Goal: Information Seeking & Learning: Learn about a topic

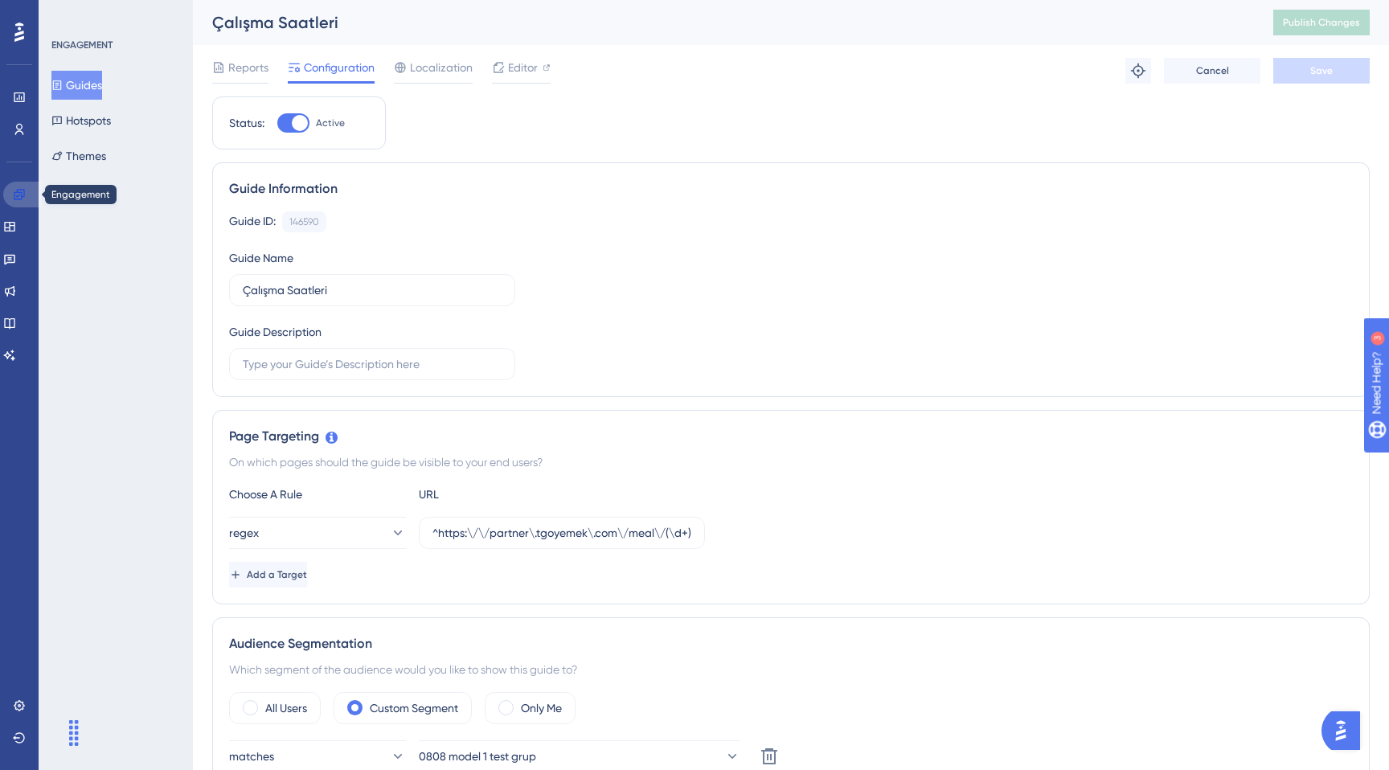
click at [10, 187] on link at bounding box center [22, 195] width 39 height 26
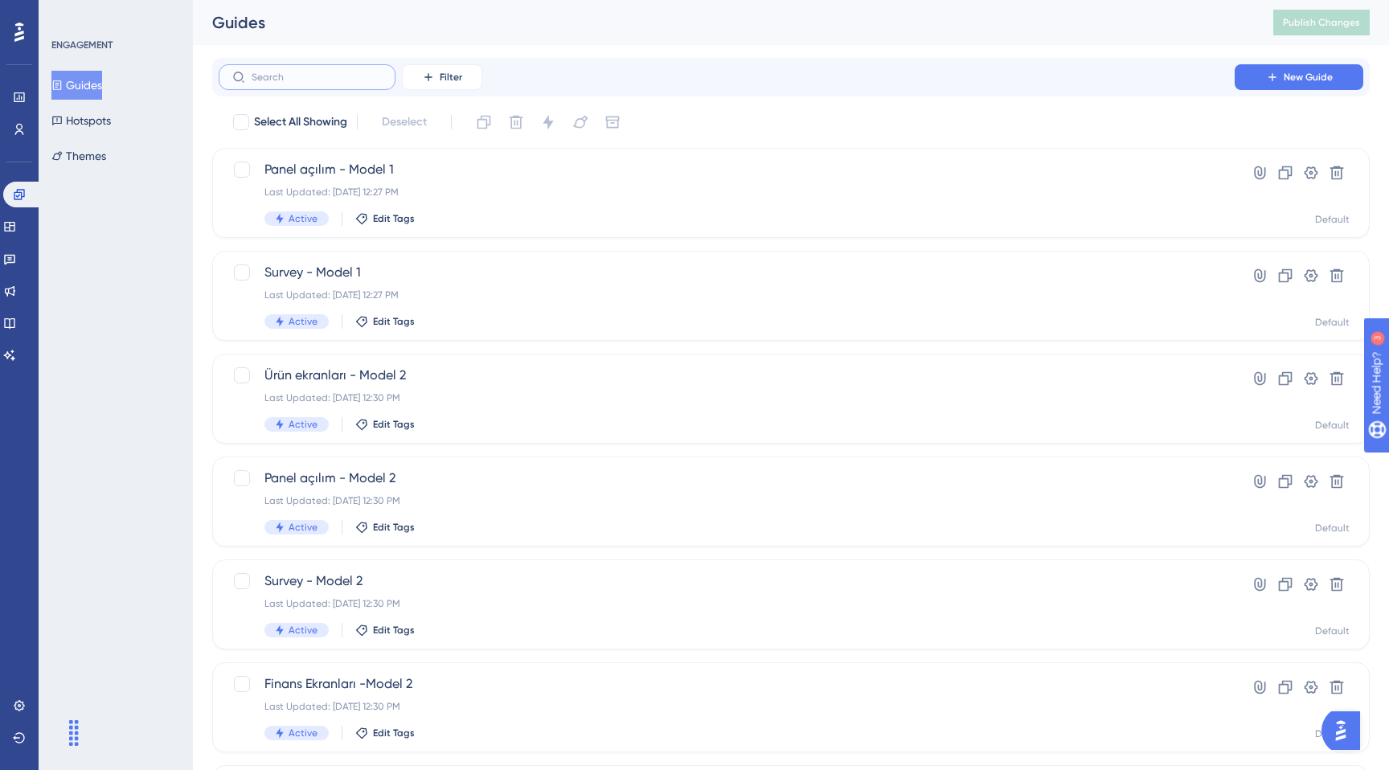
click at [330, 73] on input "text" at bounding box center [317, 77] width 130 height 11
click at [288, 76] on input "text" at bounding box center [317, 77] width 130 height 11
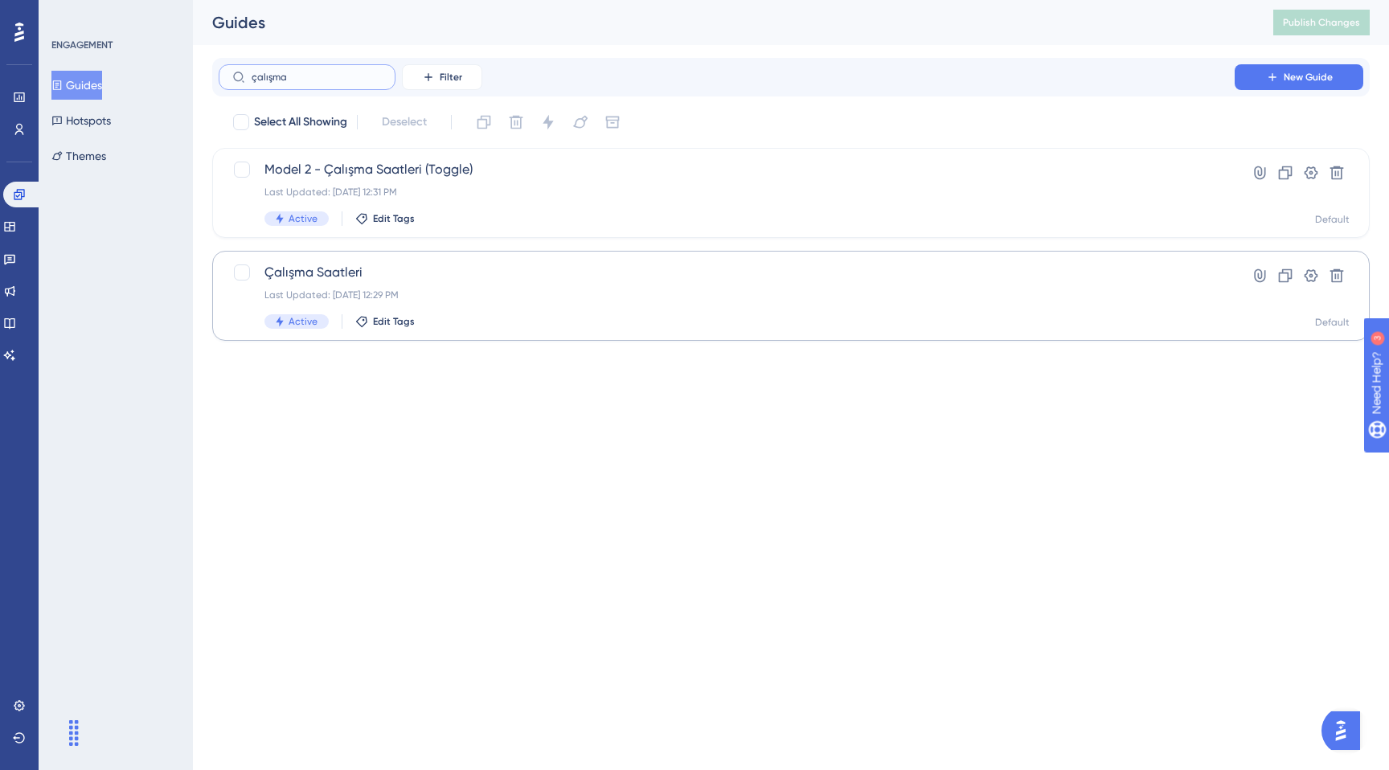
type input "çalışma"
click at [511, 286] on div "Çalışma Saatleri Last Updated: [DATE] 12:29 PM Active Edit Tags" at bounding box center [726, 296] width 925 height 66
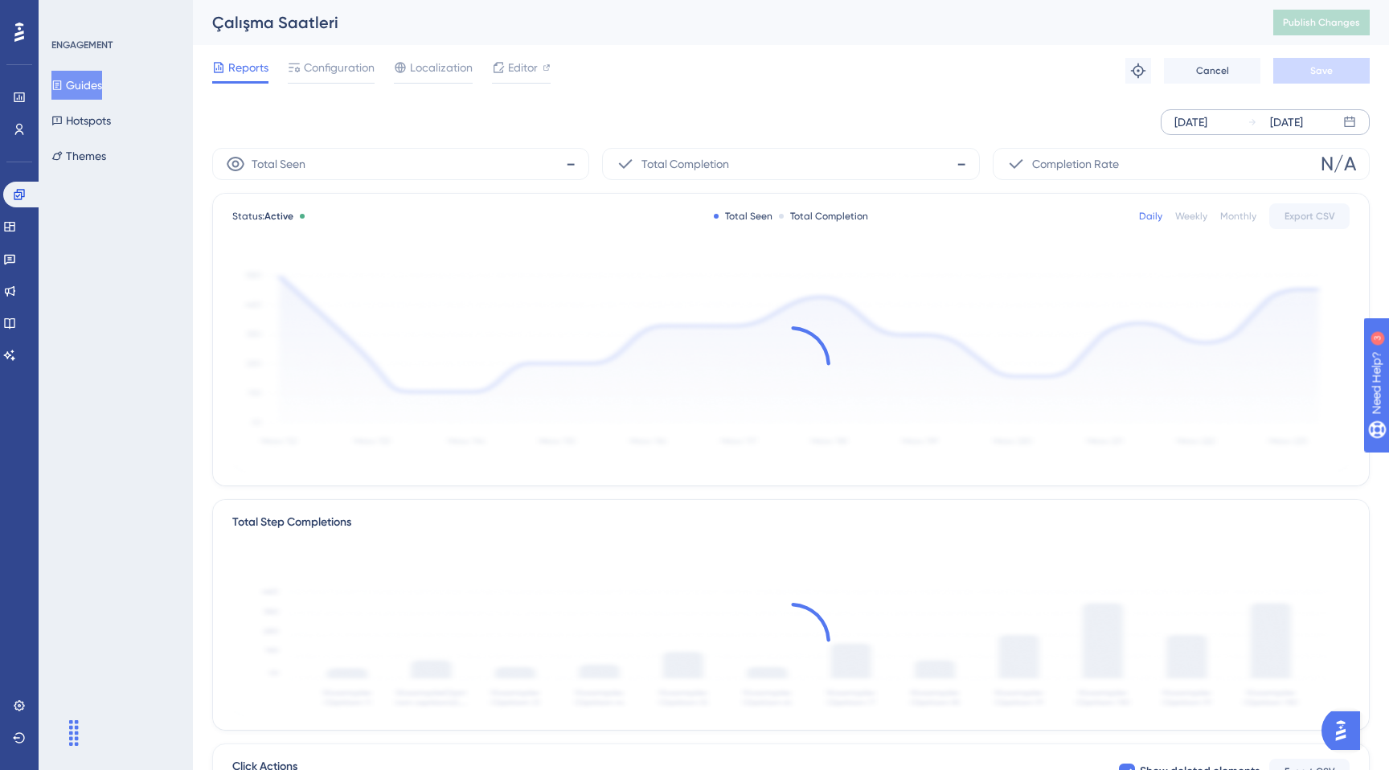
click at [1230, 134] on div "[DATE] [DATE]" at bounding box center [1265, 122] width 209 height 26
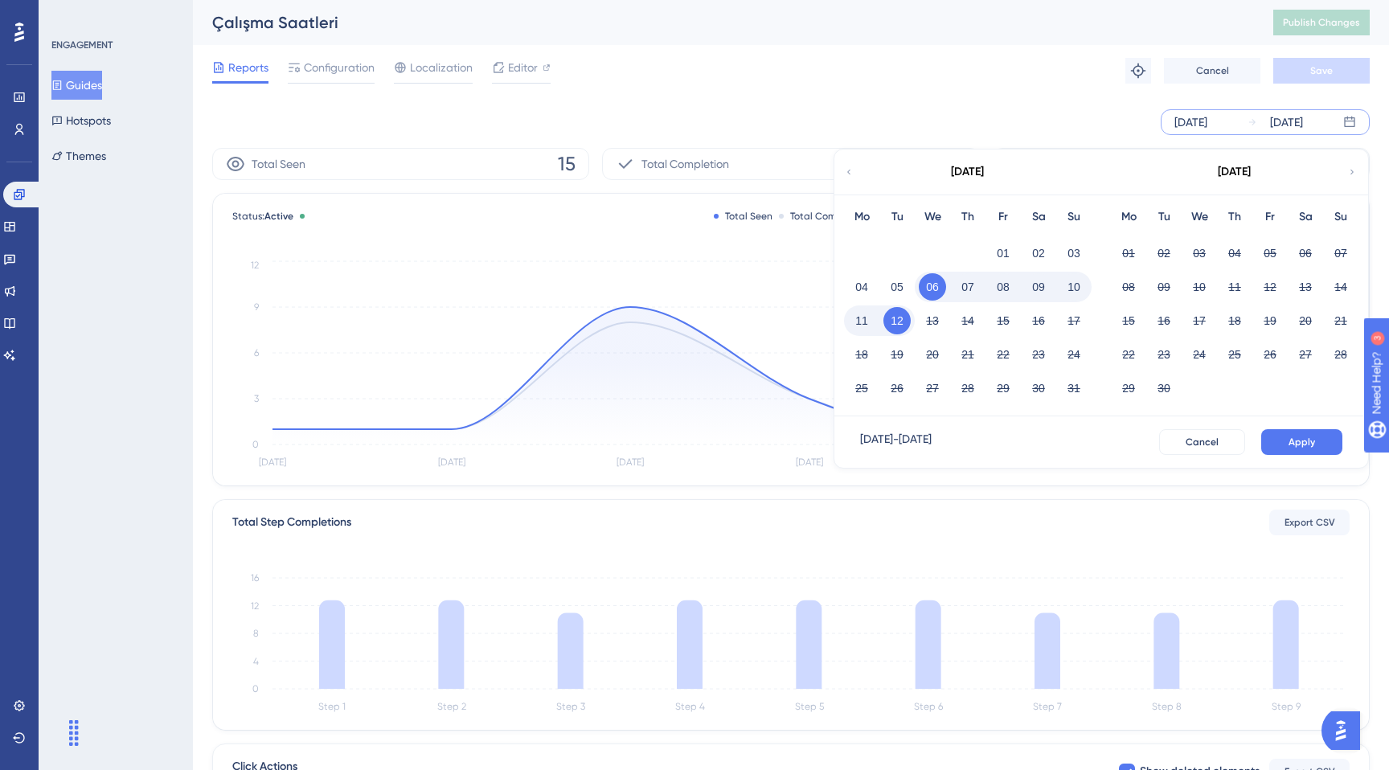
click at [1002, 286] on button "08" at bounding box center [1003, 286] width 27 height 27
click at [893, 322] on button "12" at bounding box center [897, 320] width 27 height 27
click at [1303, 445] on span "Apply" at bounding box center [1302, 442] width 27 height 13
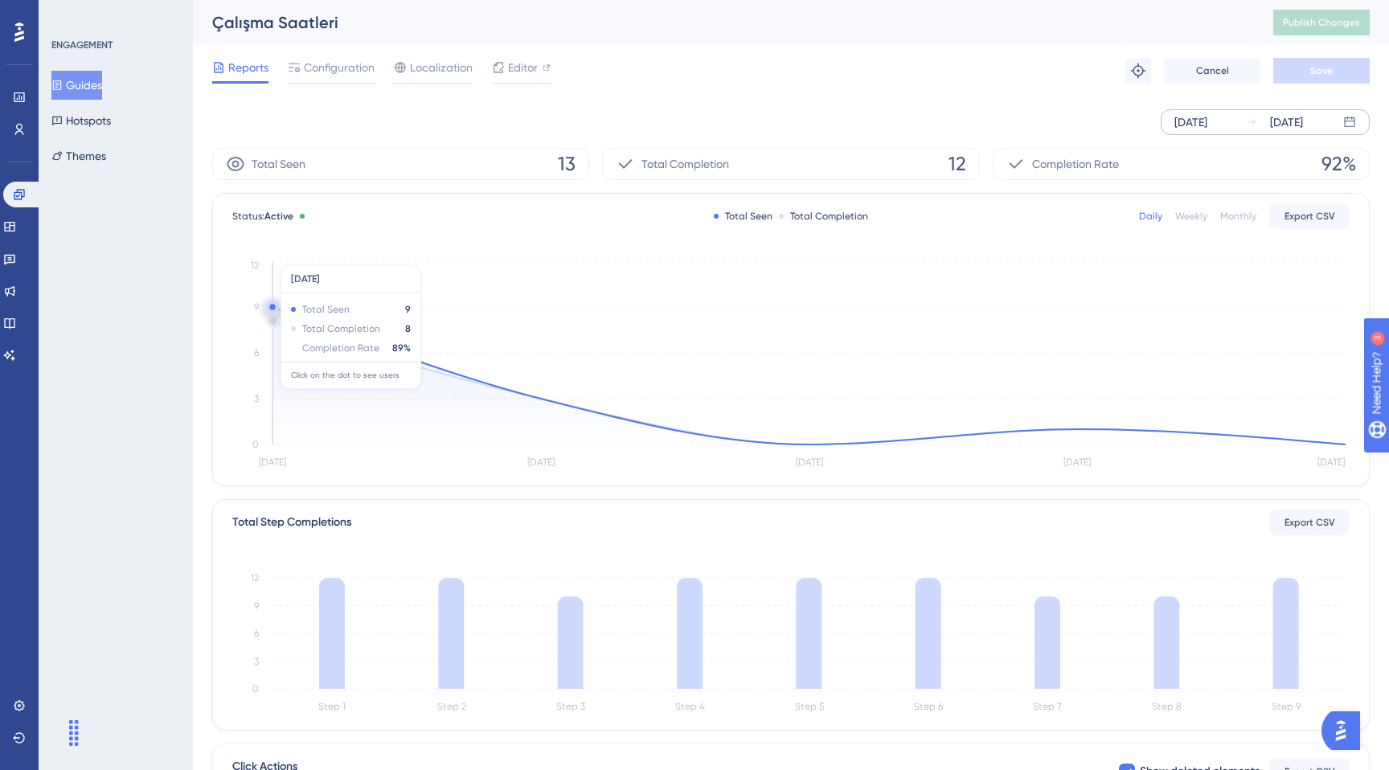
scroll to position [248, 0]
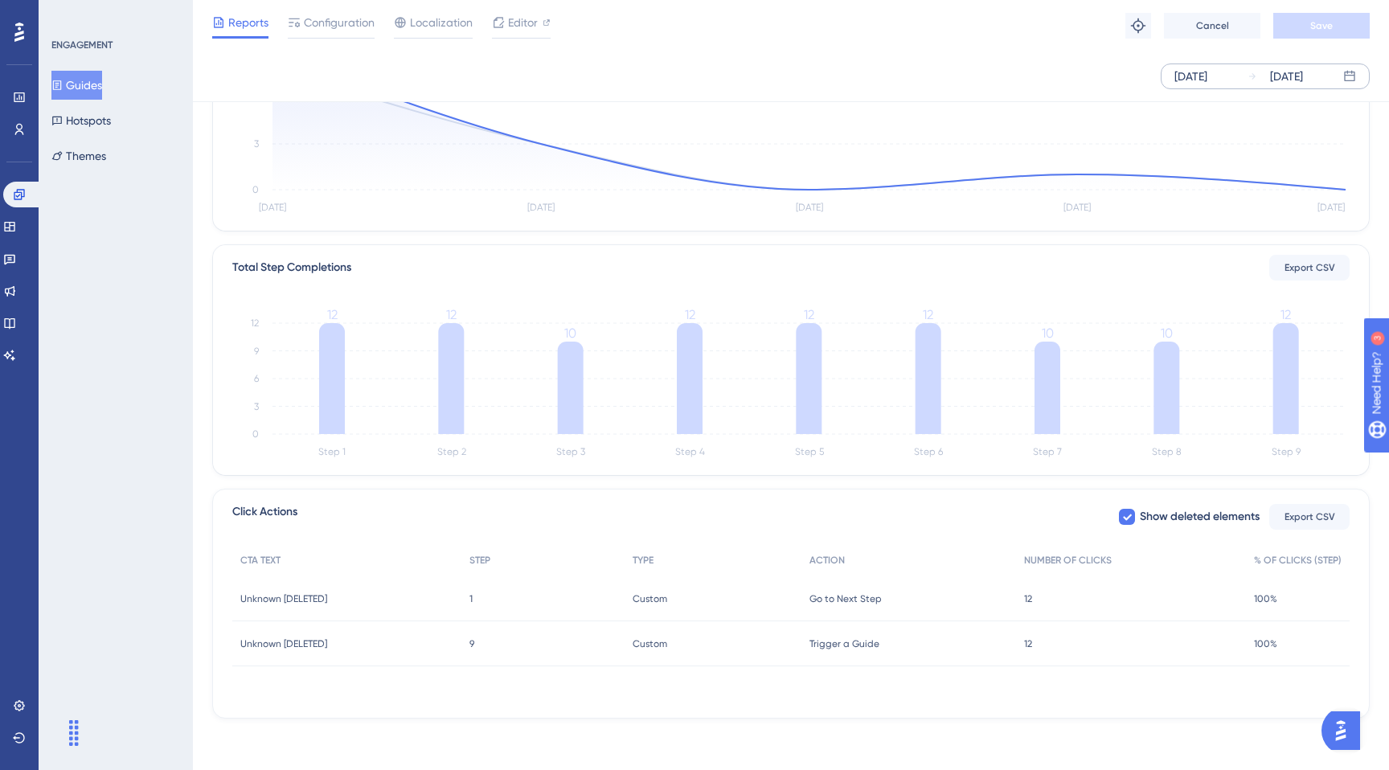
click at [862, 646] on span "Trigger a Guide" at bounding box center [845, 644] width 70 height 13
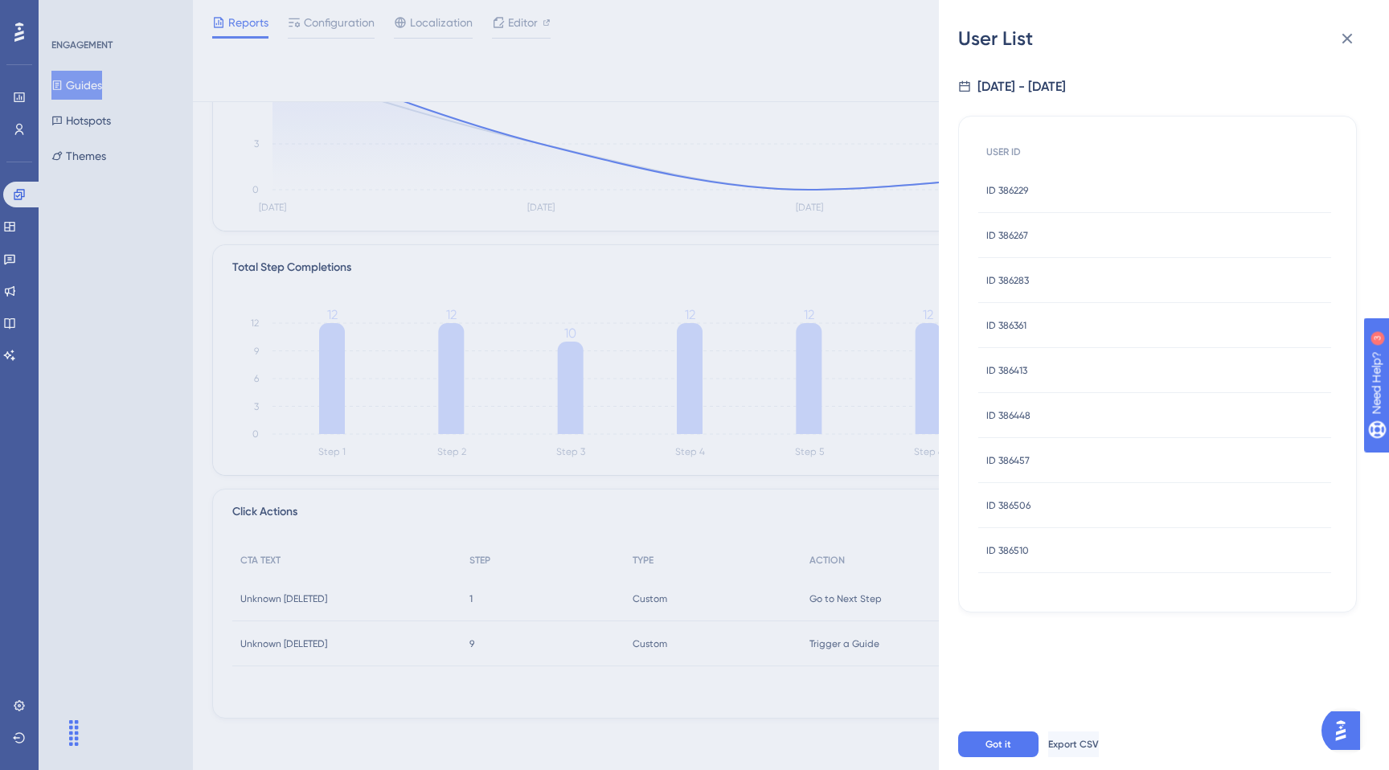
click at [696, 543] on div "User List [DATE] - [DATE] USER ID ID 386229 ID 386229 ID 386267 ID 386267 ID 38…" at bounding box center [694, 385] width 1389 height 770
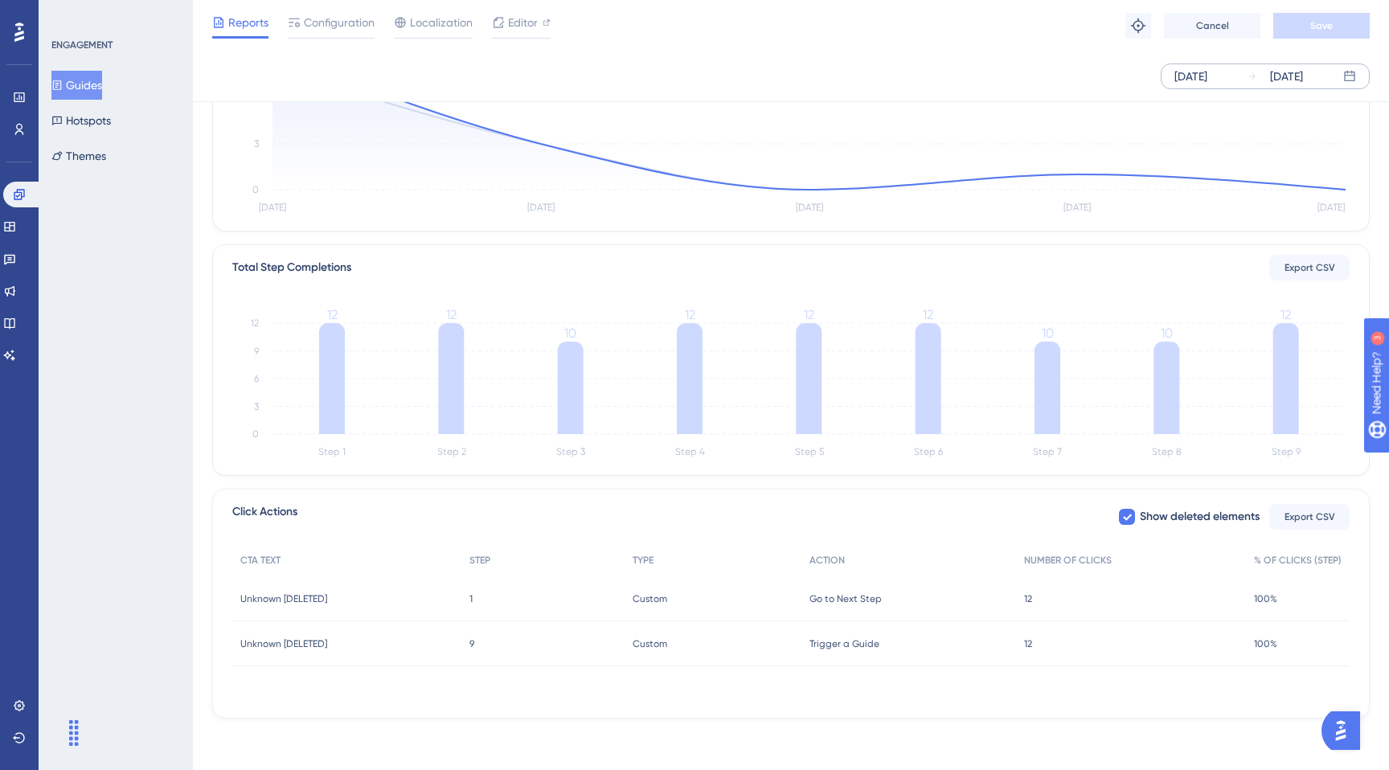
click at [737, 601] on div "Custom Custom" at bounding box center [713, 598] width 177 height 45
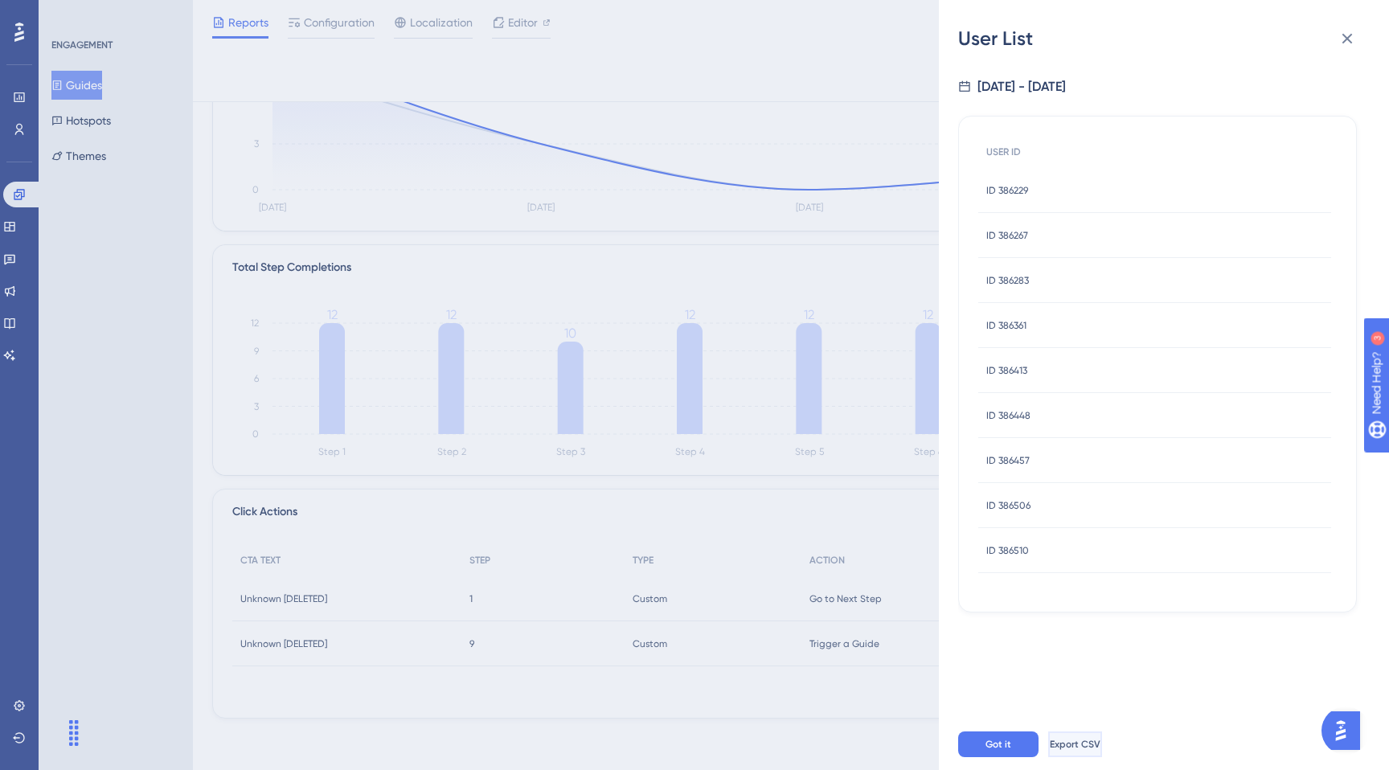
click at [1097, 740] on span "Export CSV" at bounding box center [1075, 744] width 51 height 13
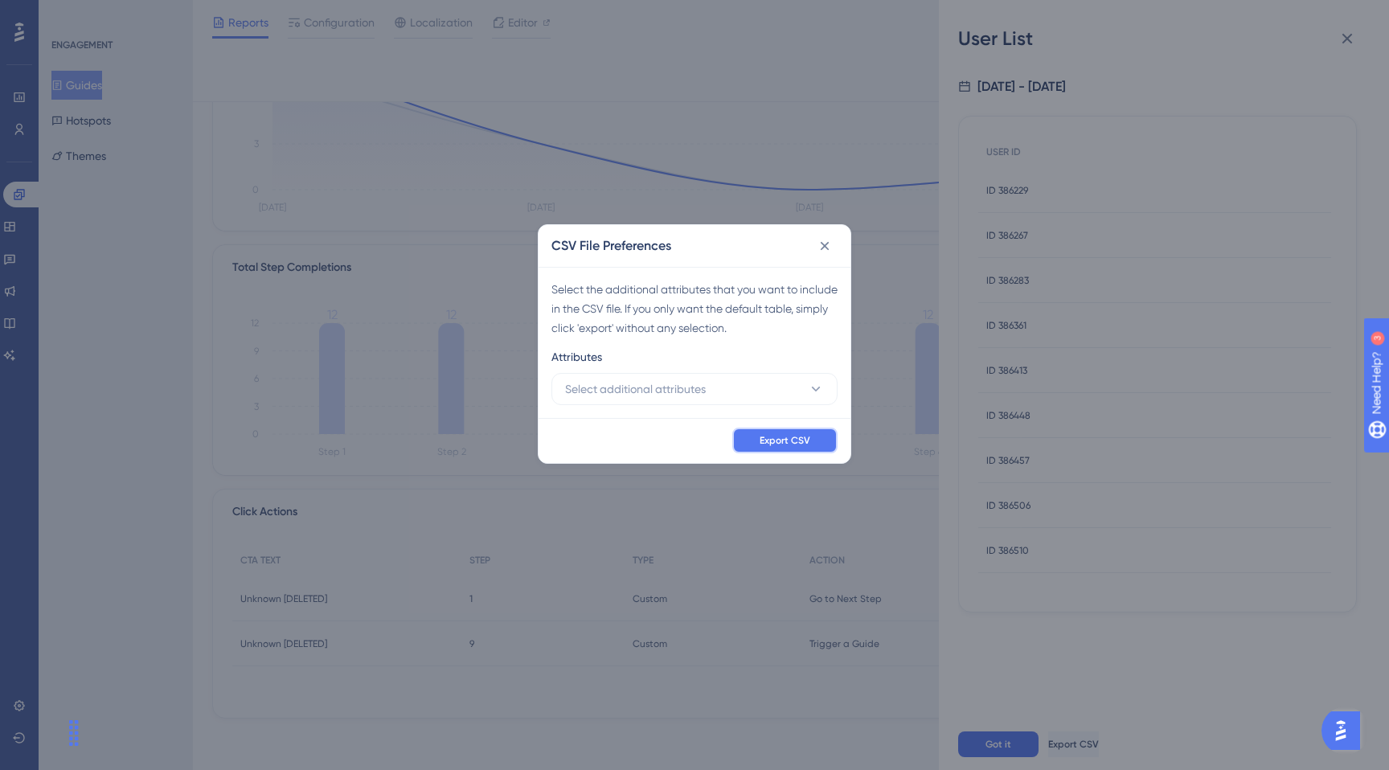
click at [817, 436] on button "Export CSV" at bounding box center [784, 441] width 105 height 26
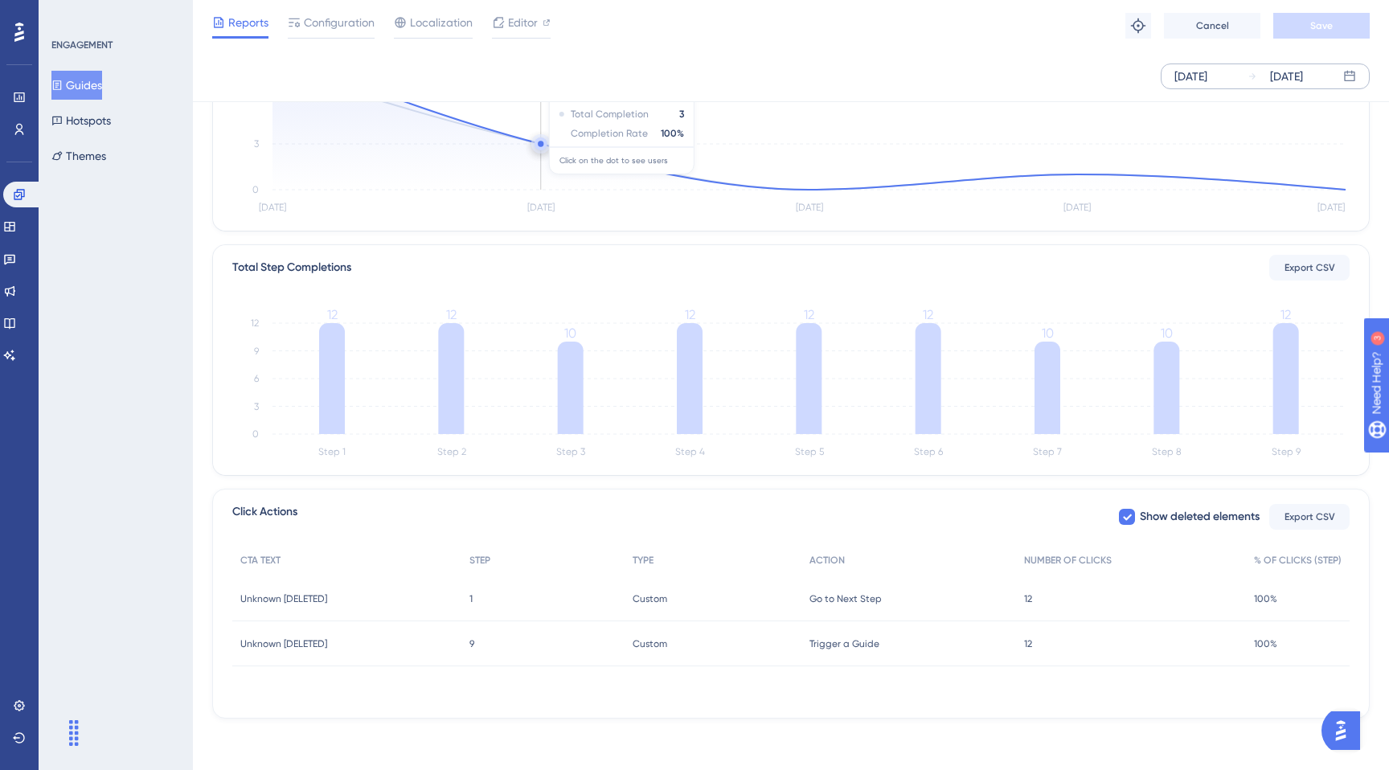
scroll to position [0, 0]
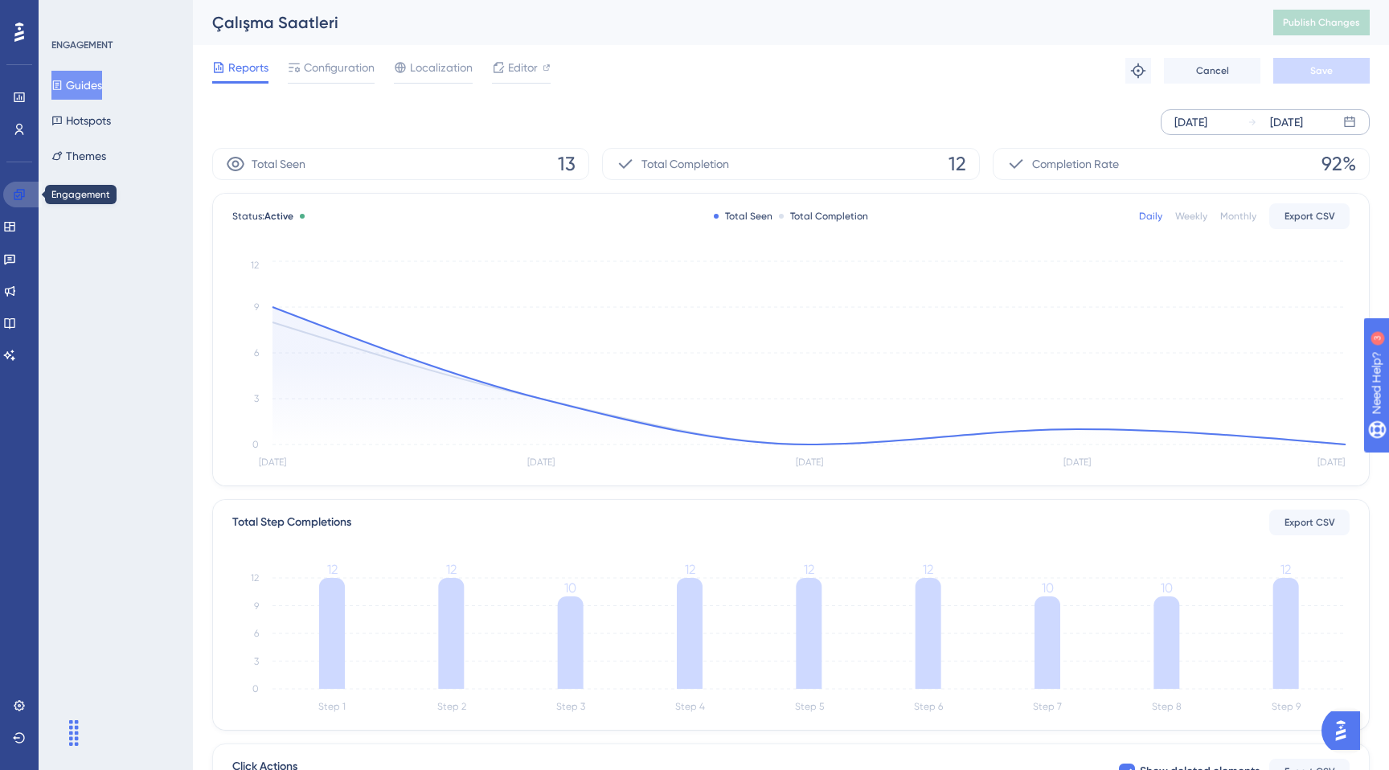
click at [31, 195] on link at bounding box center [22, 195] width 39 height 26
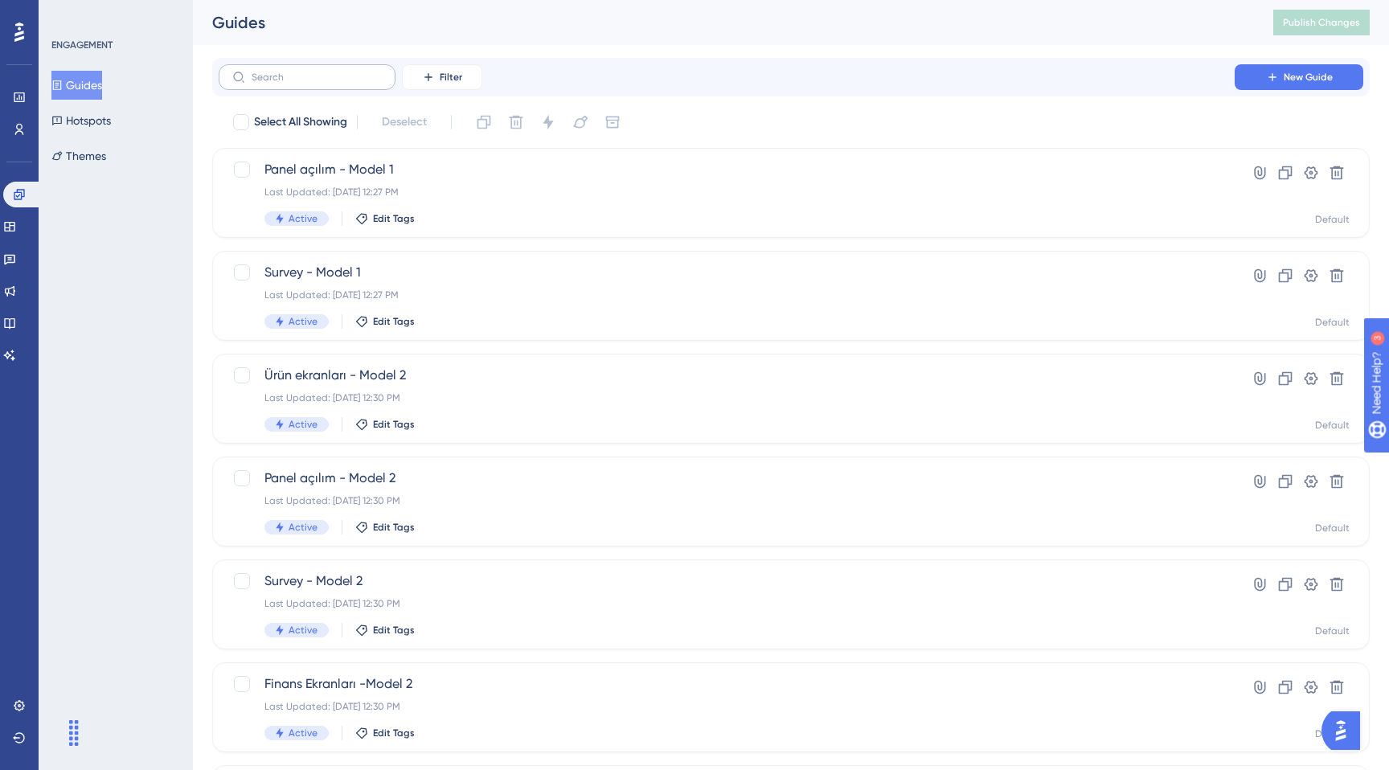
click at [322, 87] on label at bounding box center [307, 77] width 177 height 26
click at [322, 83] on input "text" at bounding box center [317, 77] width 130 height 11
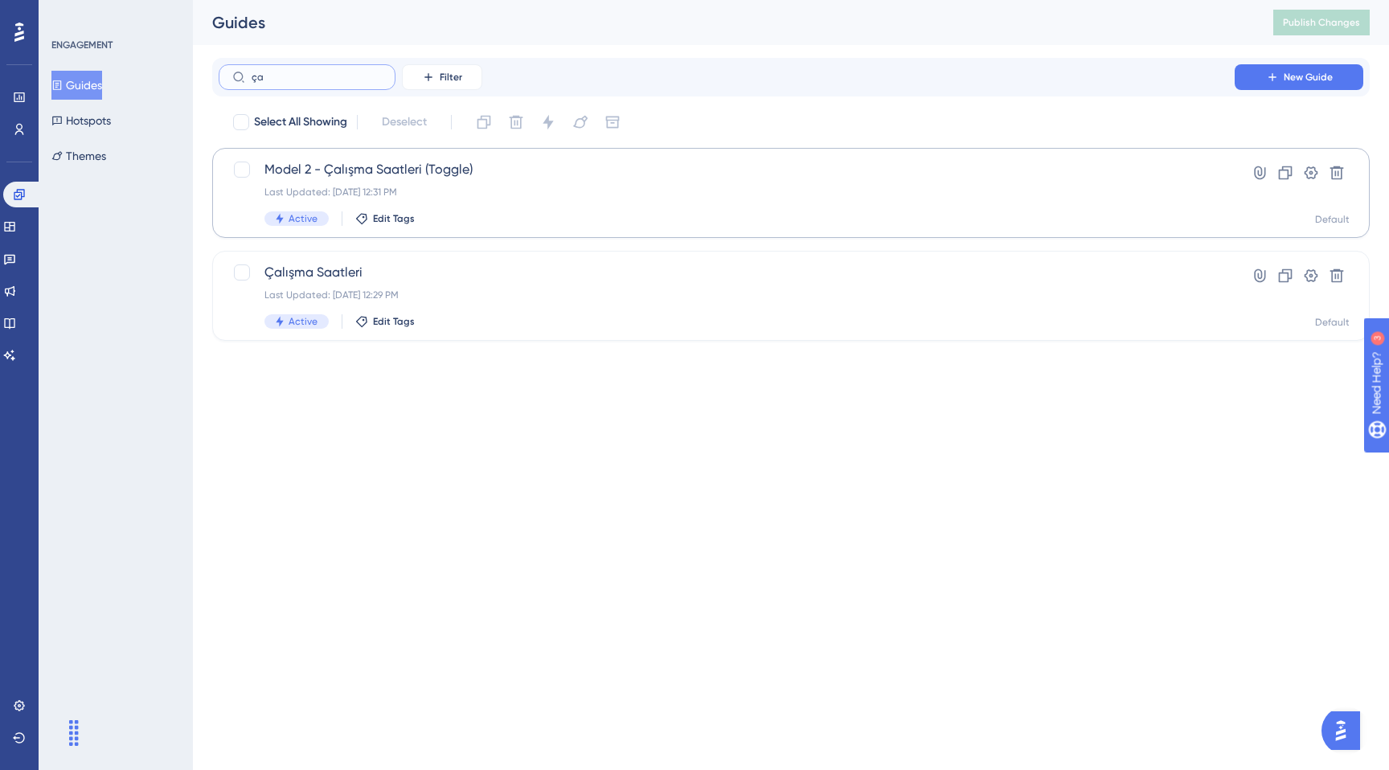
type input "ça"
click at [677, 206] on div "Model 2 - Çalışma Saatleri (Toggle) Last Updated: [DATE] 12:31 PM Active Edit T…" at bounding box center [726, 193] width 925 height 66
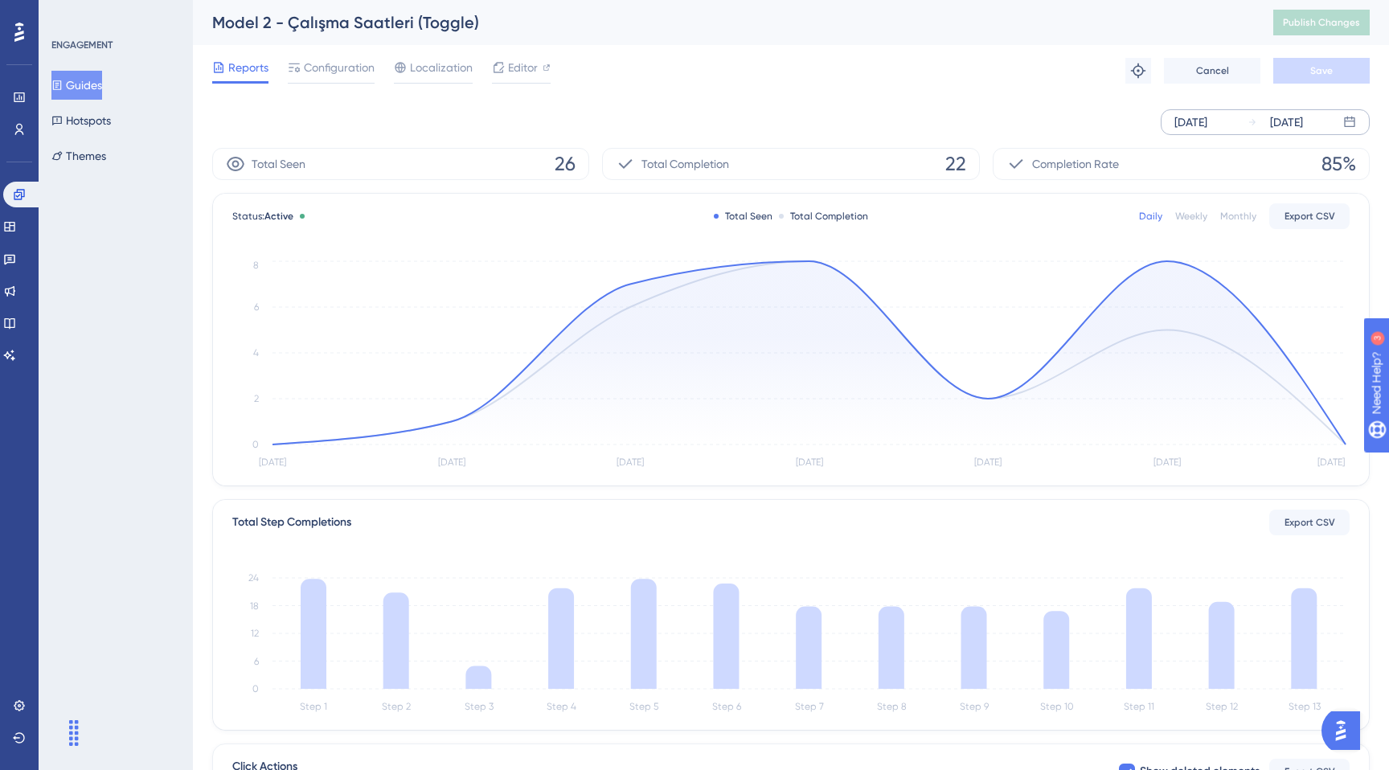
click at [1250, 117] on div "[DATE]" at bounding box center [1275, 122] width 55 height 19
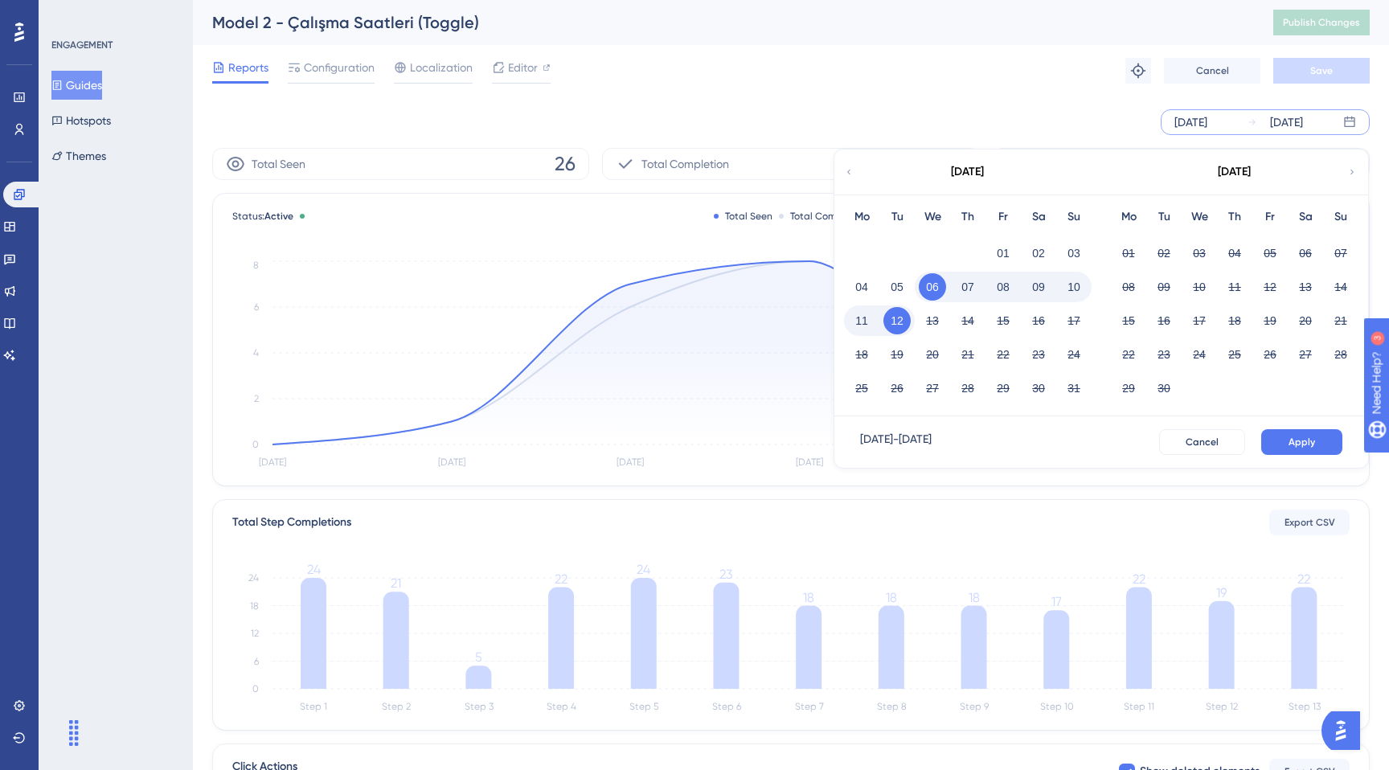
click at [999, 291] on button "08" at bounding box center [1003, 286] width 27 height 27
click at [896, 327] on button "12" at bounding box center [897, 320] width 27 height 27
click at [1314, 456] on div "[DATE] - [DATE] Cancel Apply" at bounding box center [1102, 441] width 534 height 51
click at [1314, 434] on button "Apply" at bounding box center [1301, 442] width 81 height 26
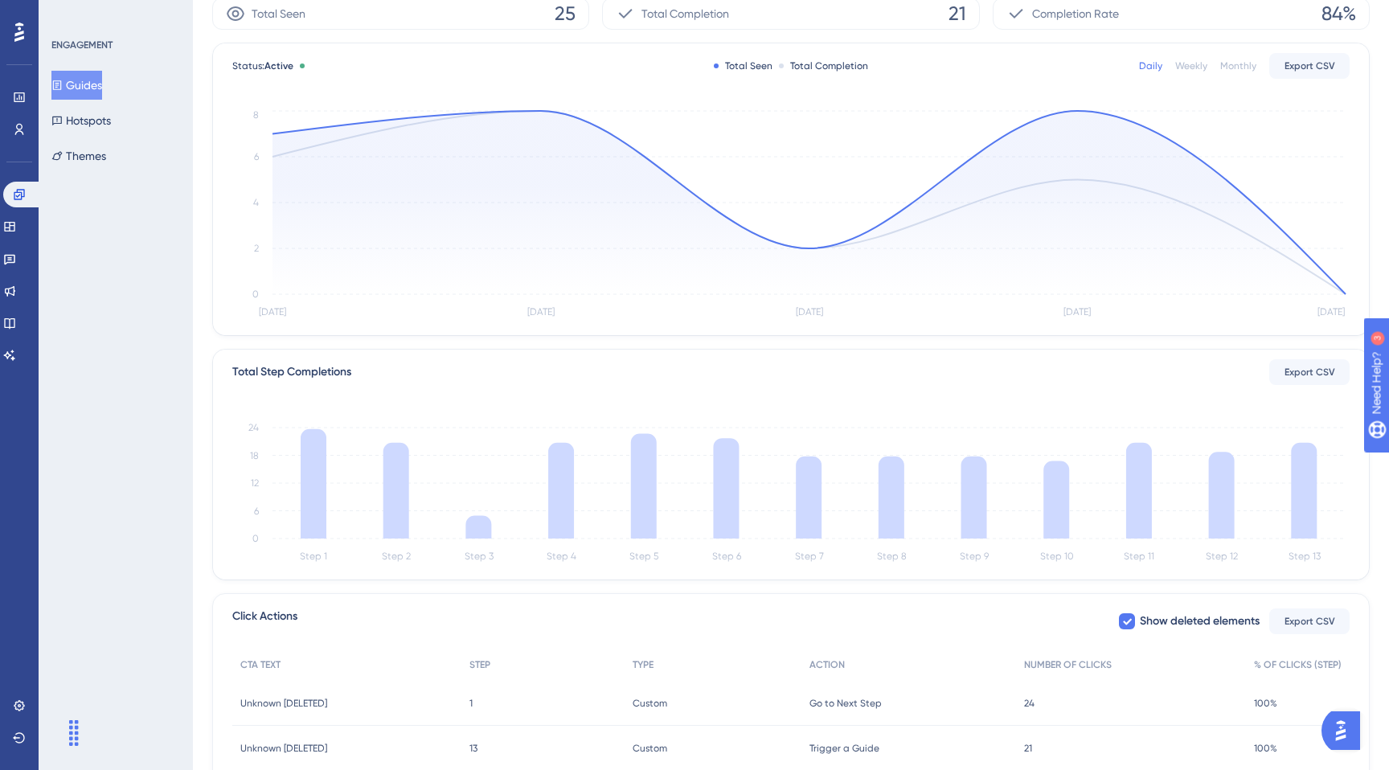
scroll to position [248, 0]
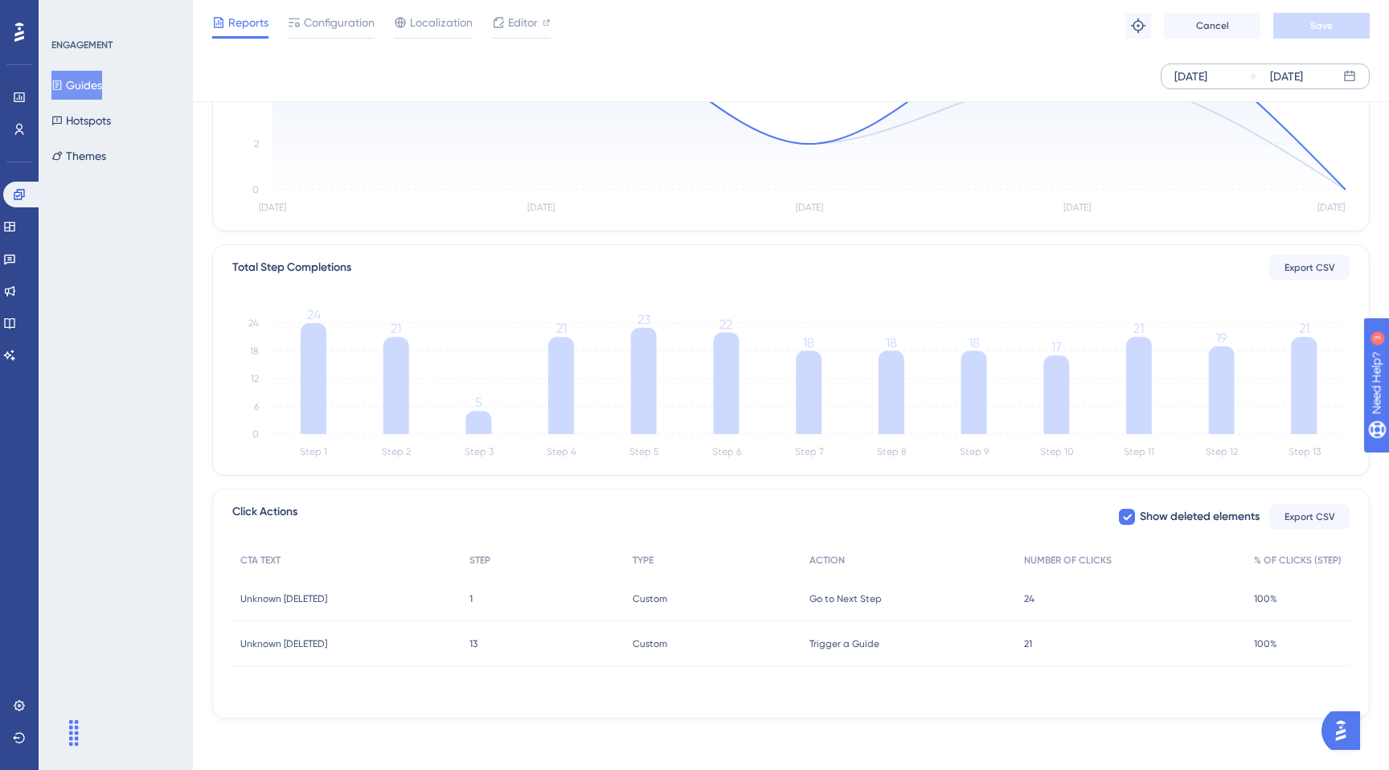
click at [711, 637] on div "Custom Custom" at bounding box center [713, 643] width 177 height 45
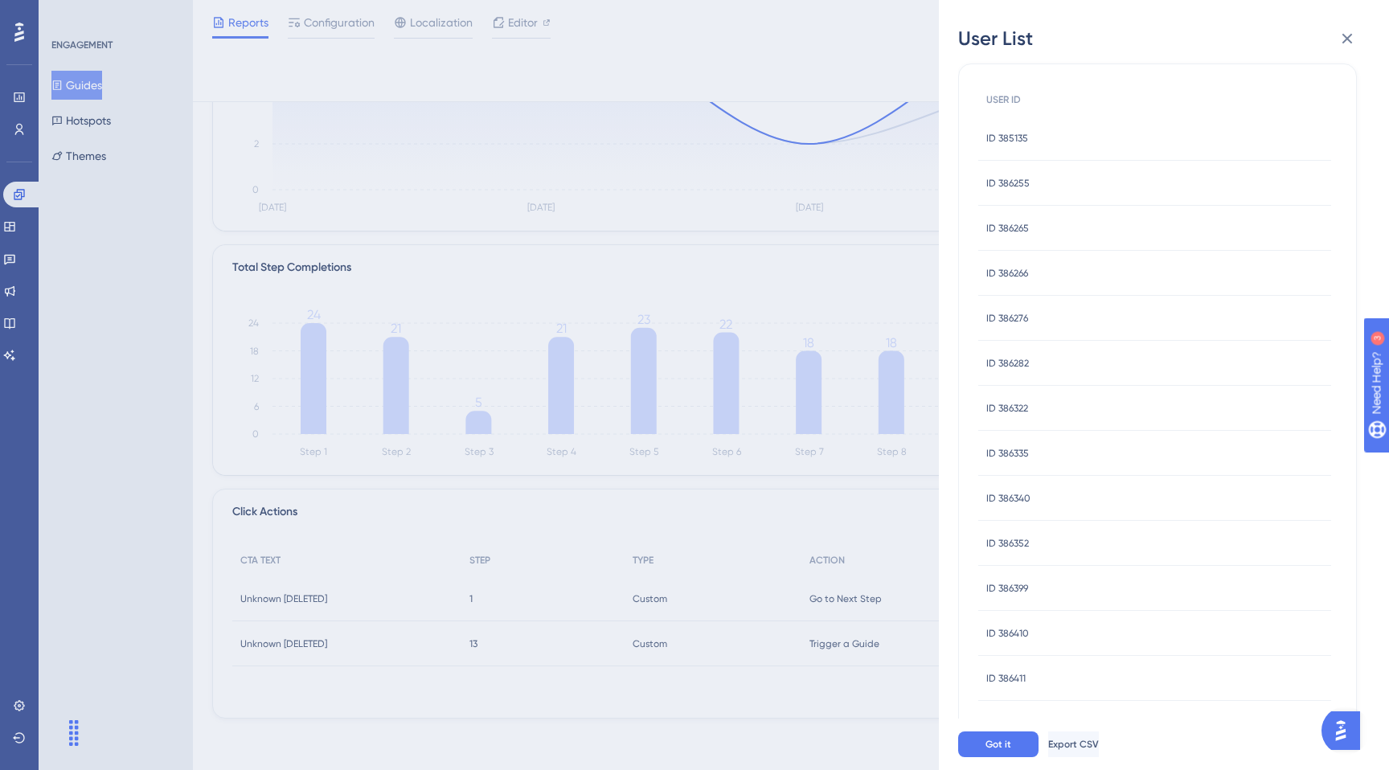
scroll to position [0, 0]
click at [654, 484] on div "User List [DATE] - [DATE] USER ID ID 385135 ID 385135 ID 386255 ID 386255 ID 38…" at bounding box center [694, 385] width 1389 height 770
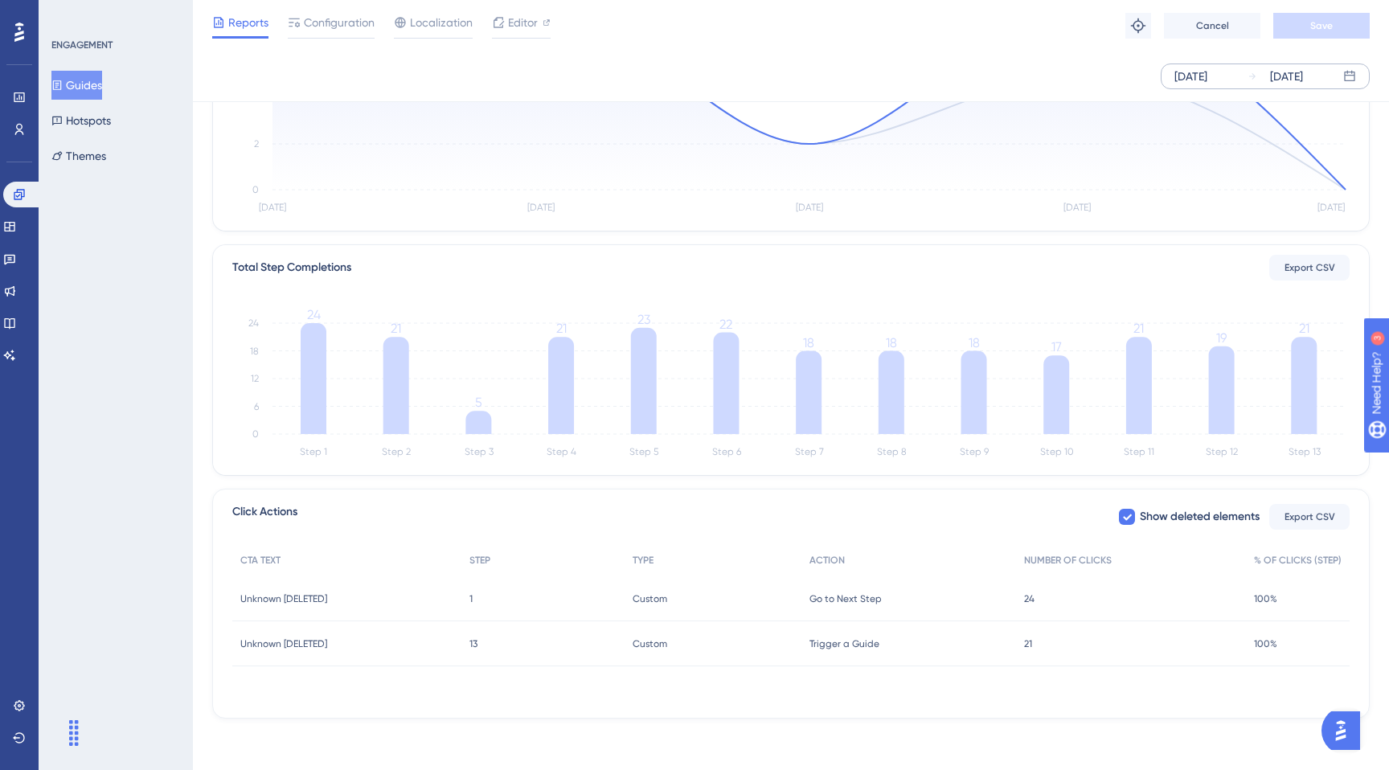
click at [1027, 594] on span "24" at bounding box center [1029, 599] width 10 height 13
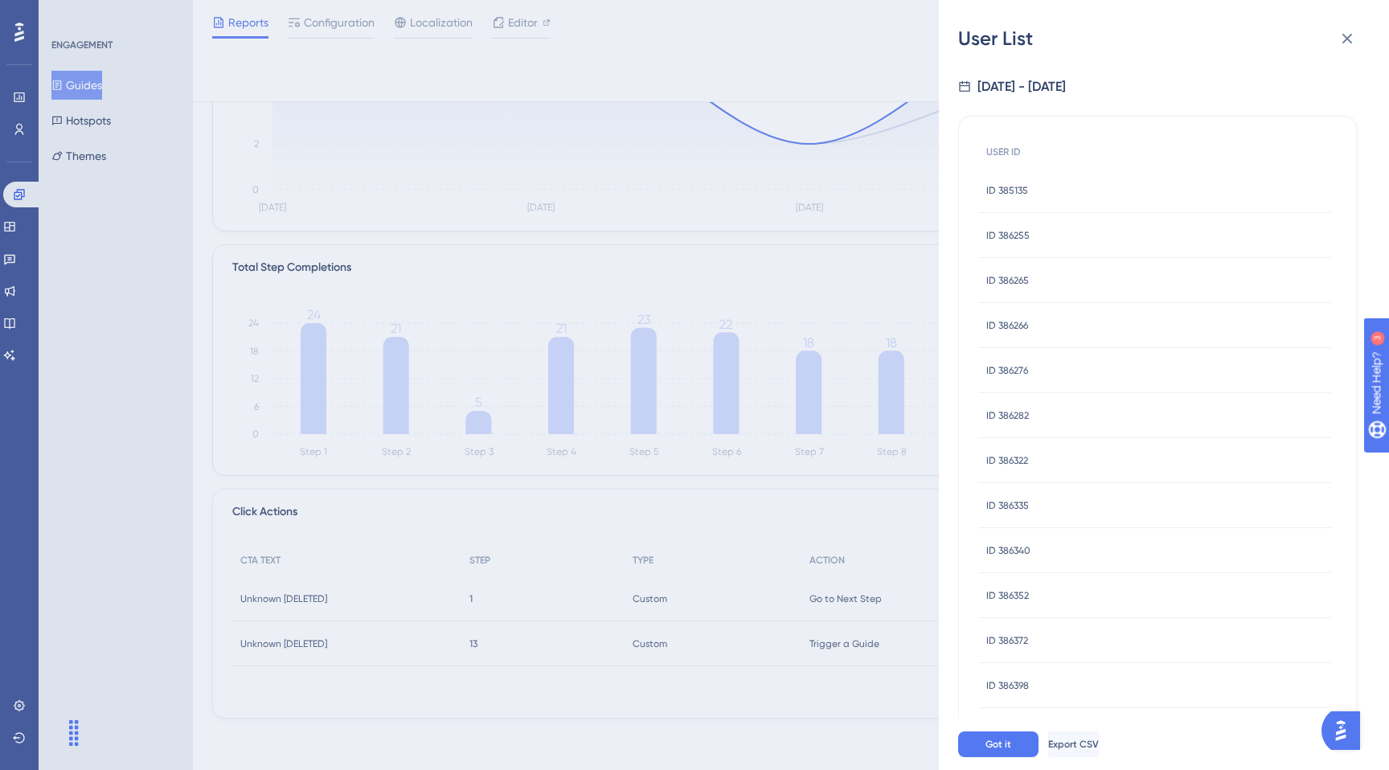
click at [777, 429] on div "User List [DATE] - [DATE] USER ID ID 385135 ID 385135 ID 386255 ID 386255 ID 38…" at bounding box center [694, 385] width 1389 height 770
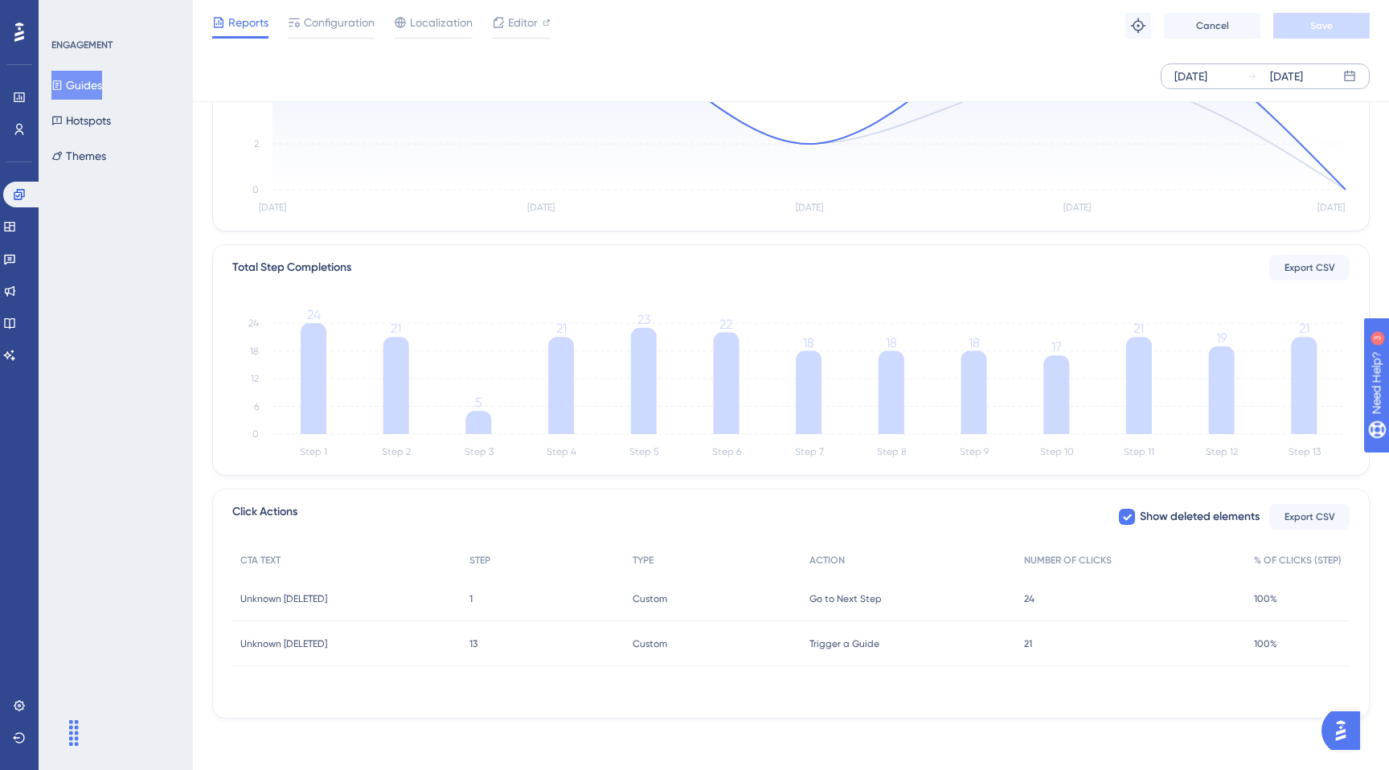
click at [1105, 648] on div "21 21" at bounding box center [1131, 643] width 230 height 45
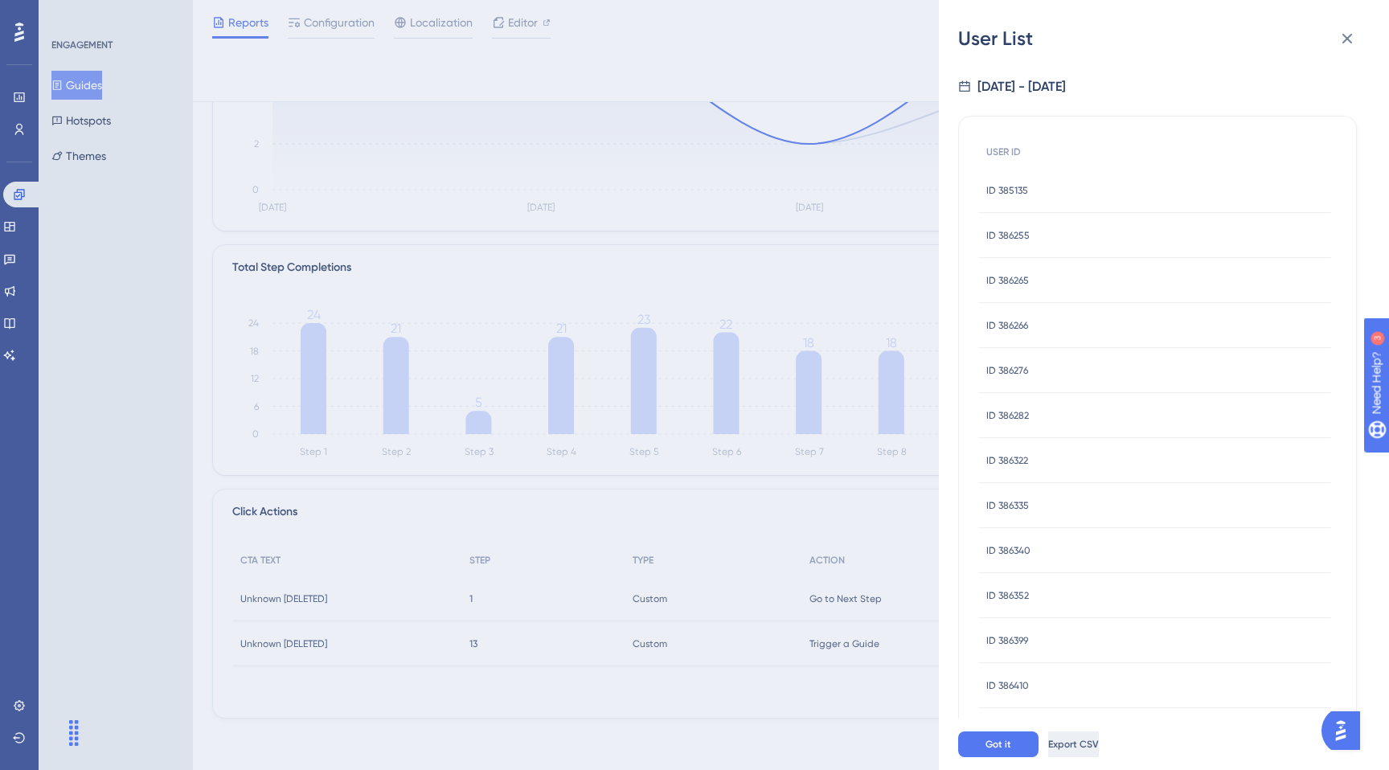
click at [1089, 743] on span "Export CSV" at bounding box center [1073, 744] width 51 height 13
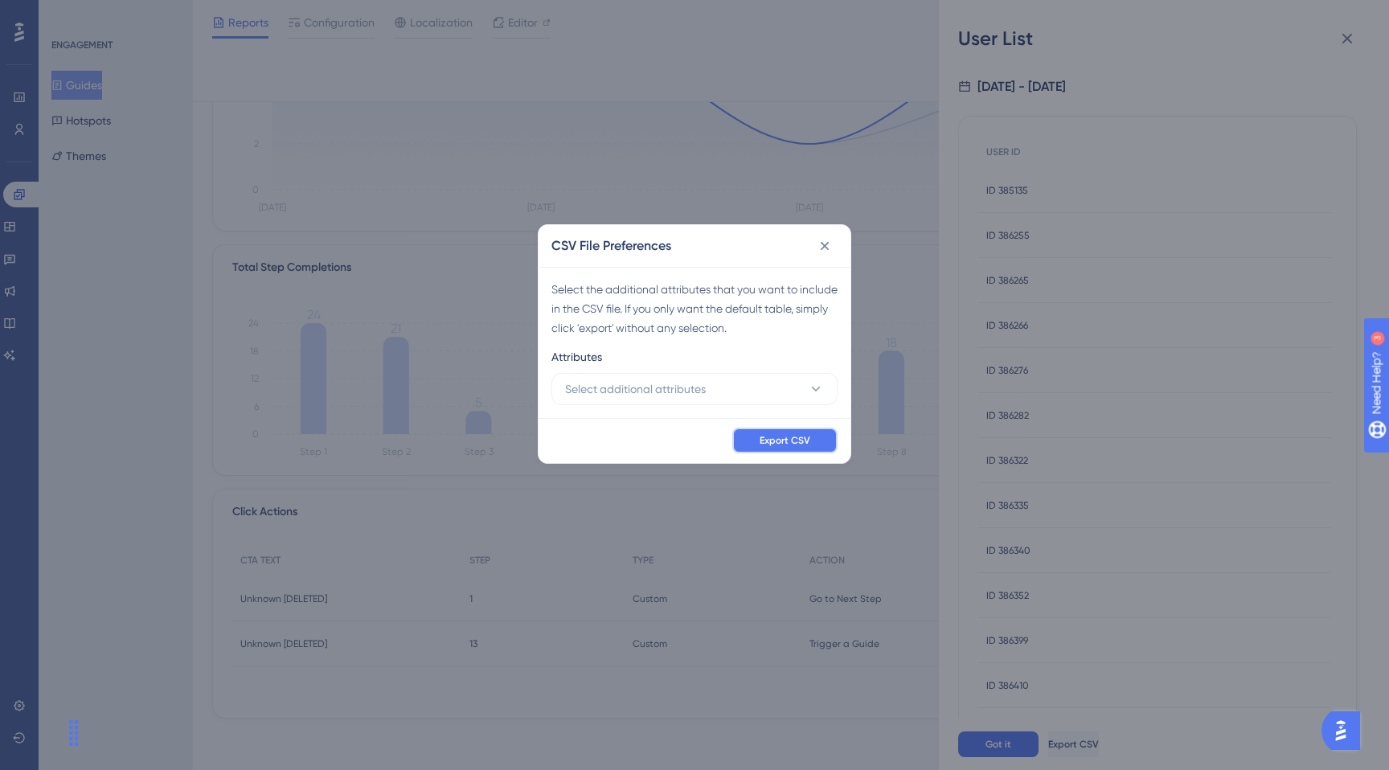
click at [792, 444] on span "Export CSV" at bounding box center [785, 440] width 51 height 13
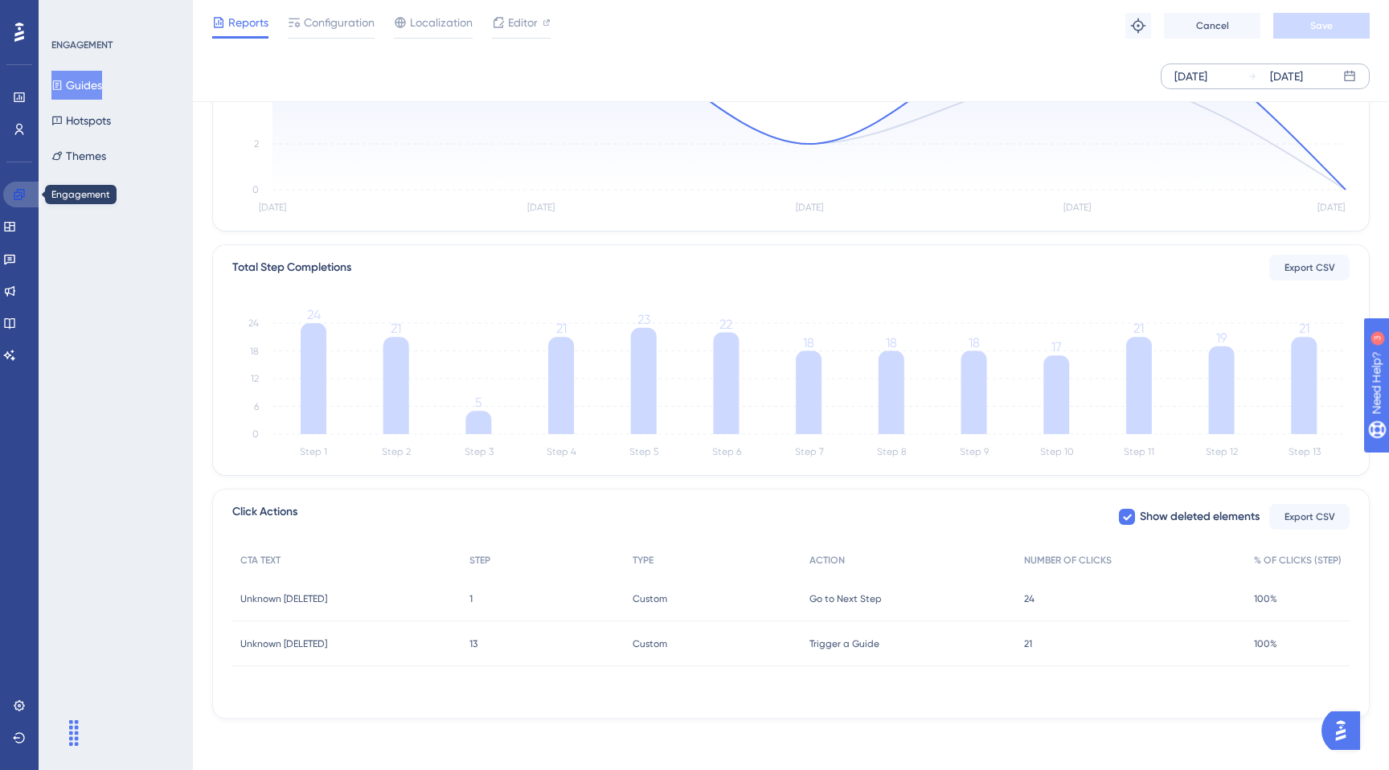
click at [26, 193] on link at bounding box center [22, 195] width 39 height 26
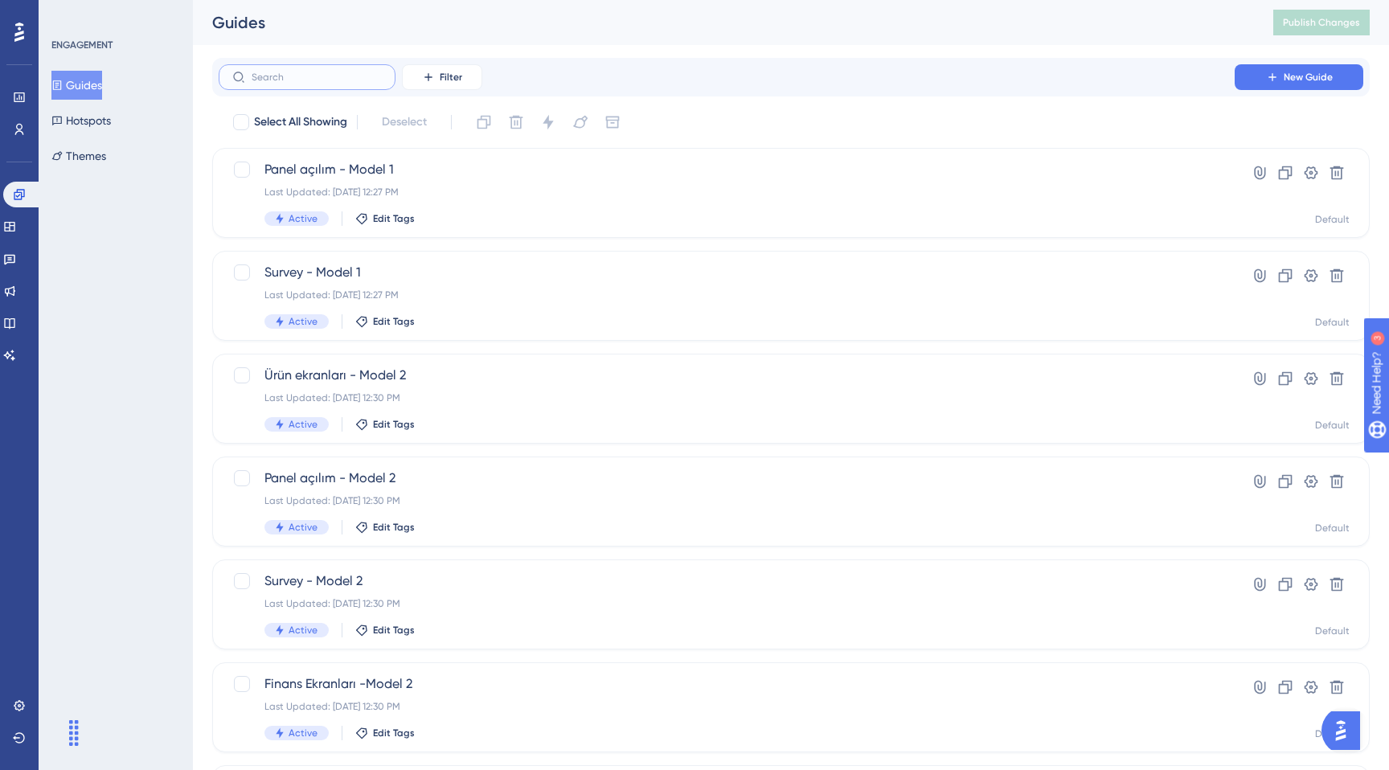
click at [323, 75] on input "text" at bounding box center [317, 77] width 130 height 11
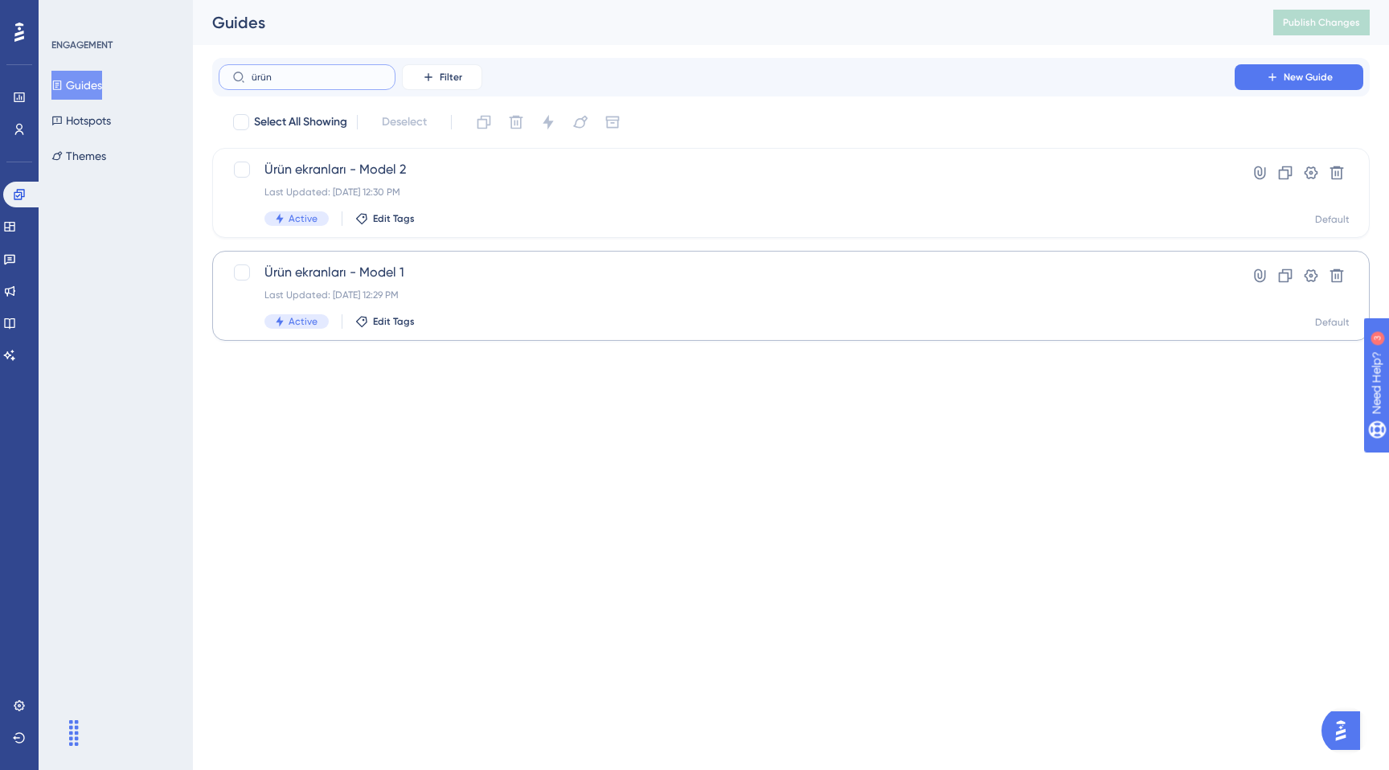
type input "ürün"
click at [900, 276] on span "Ürün ekranları - Model 1" at bounding box center [726, 272] width 925 height 19
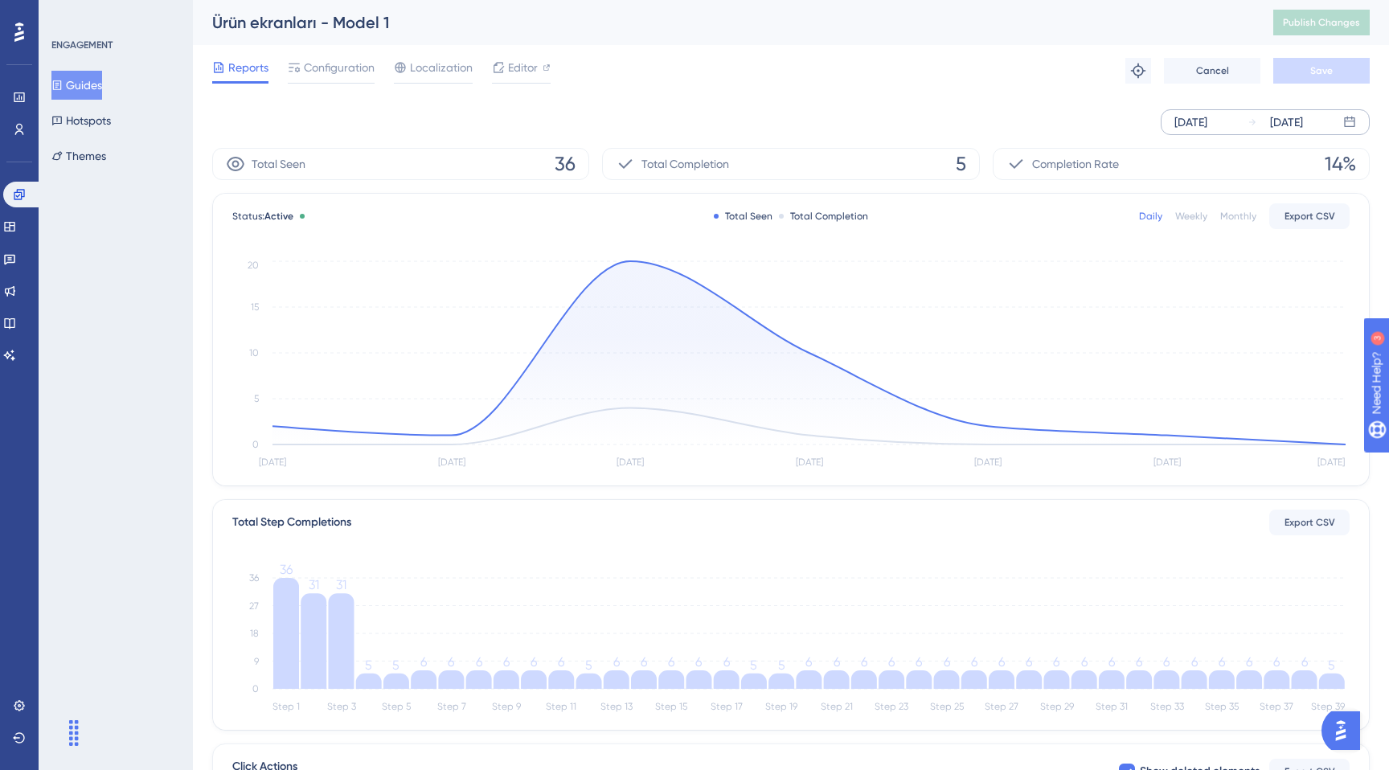
click at [1252, 129] on div "[DATE]" at bounding box center [1275, 122] width 55 height 19
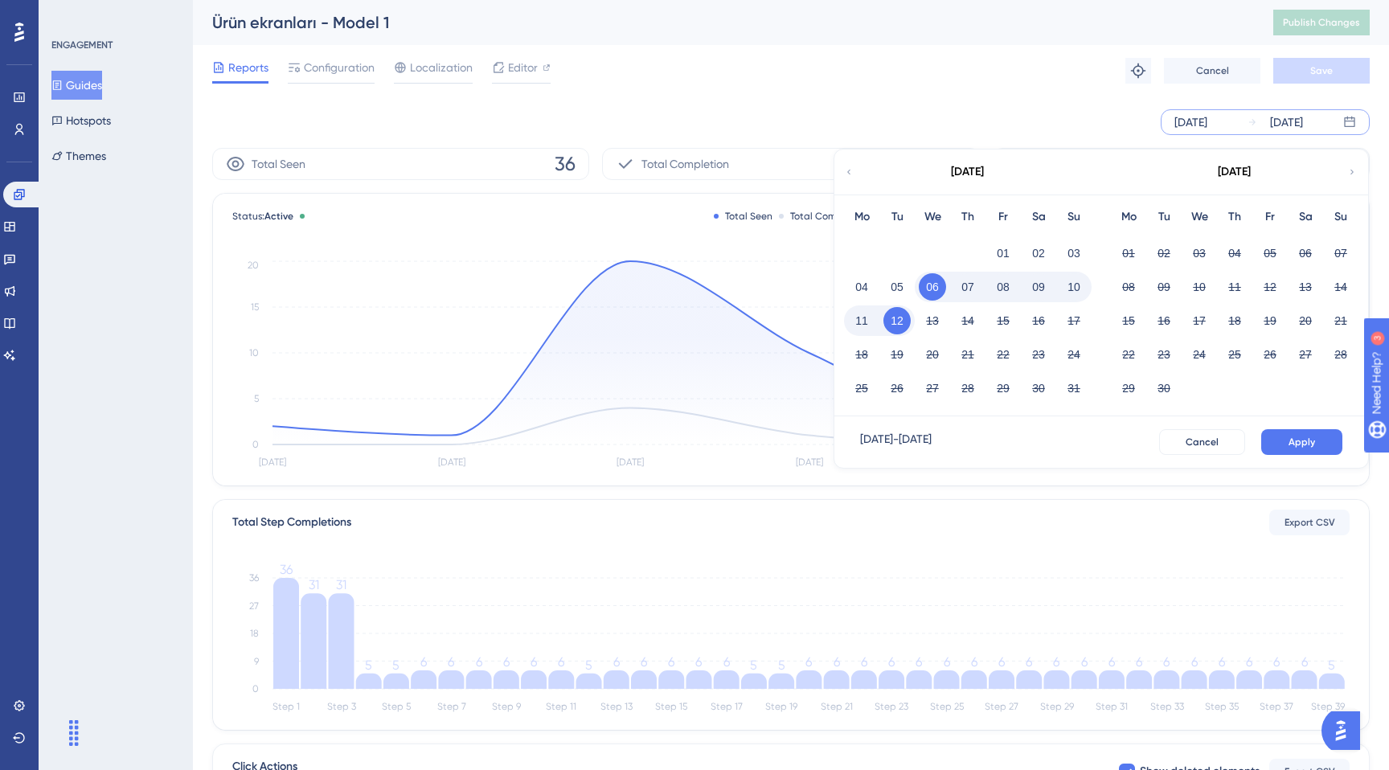
click at [1012, 288] on button "08" at bounding box center [1003, 286] width 27 height 27
drag, startPoint x: 874, startPoint y: 324, endPoint x: 892, endPoint y: 323, distance: 17.7
click at [892, 323] on div "11 12 13 14 15 16 17" at bounding box center [968, 319] width 248 height 34
click at [898, 323] on button "12" at bounding box center [897, 320] width 27 height 27
click at [899, 321] on button "12" at bounding box center [897, 320] width 27 height 27
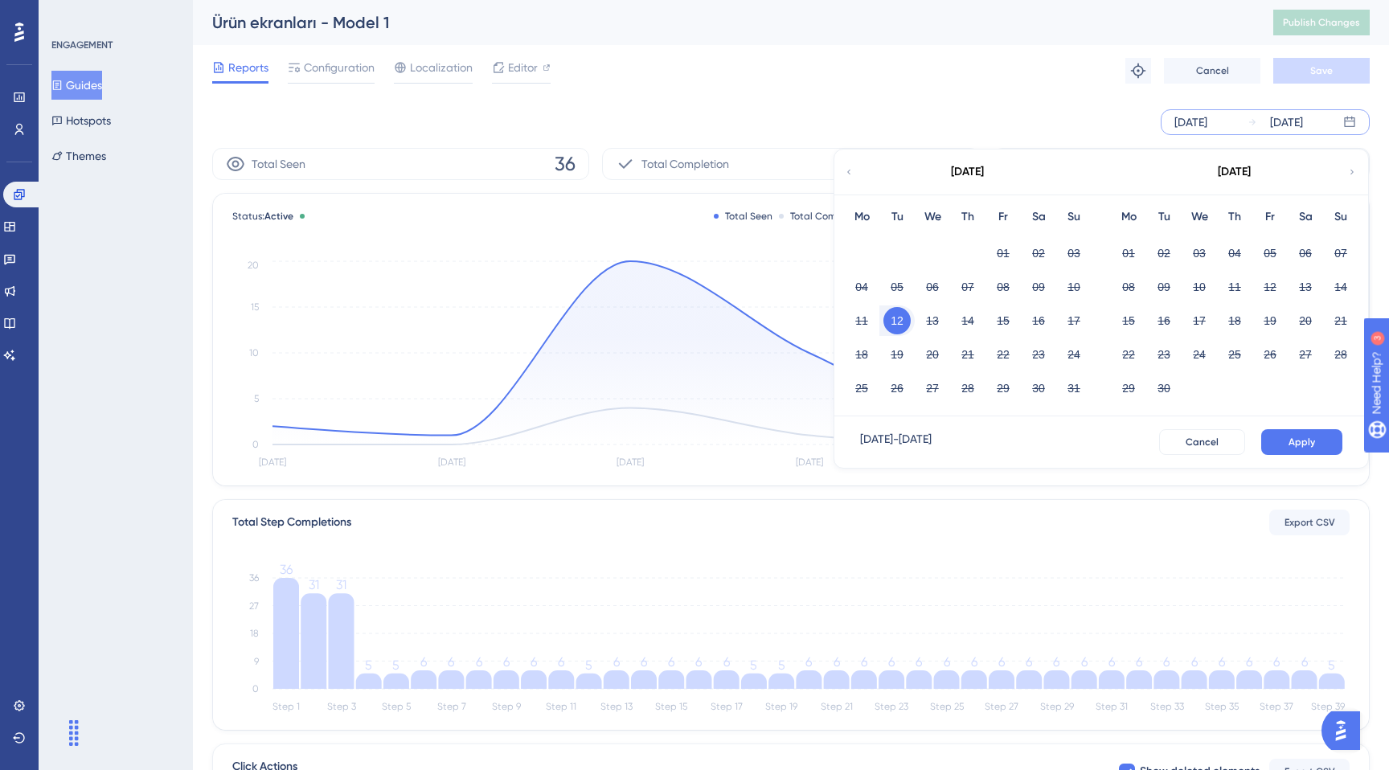
click at [1208, 121] on div "[DATE]" at bounding box center [1191, 122] width 33 height 19
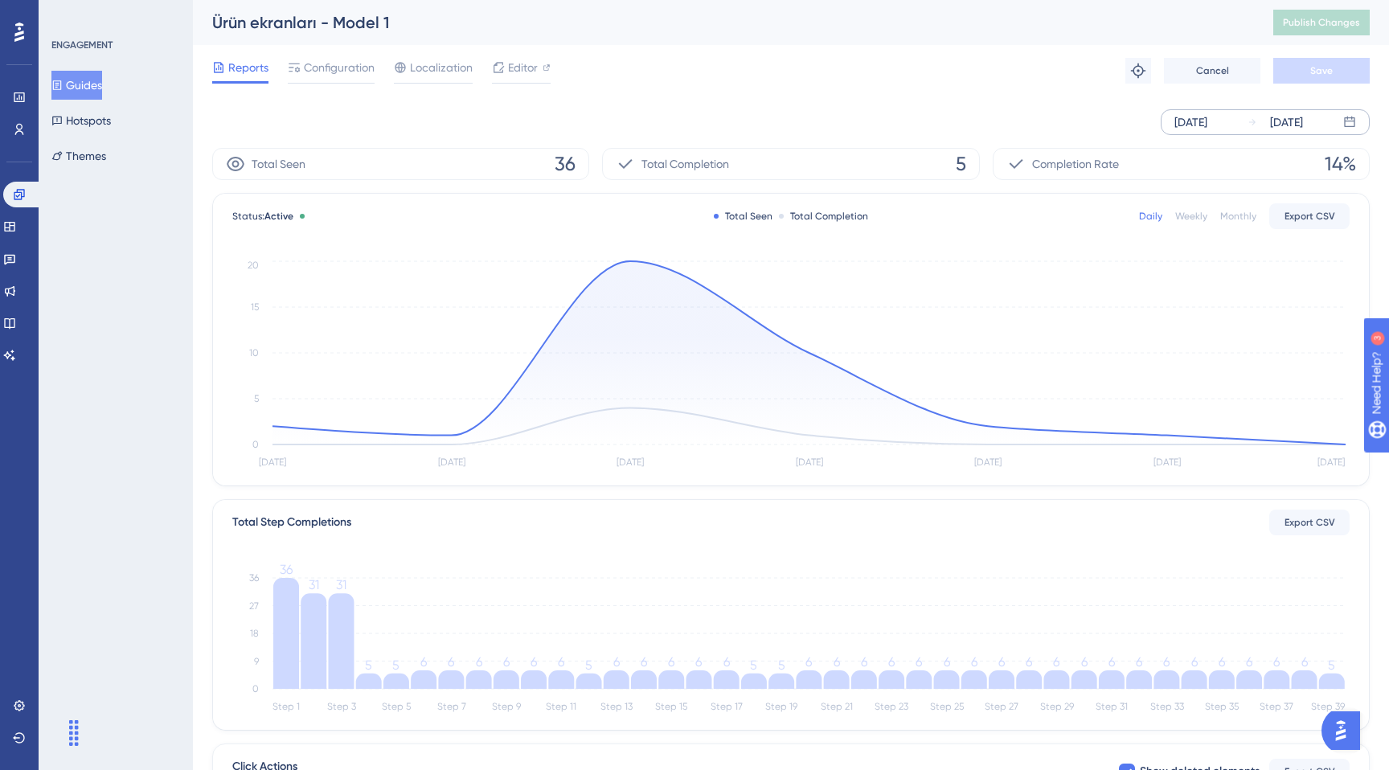
click at [1208, 125] on div "[DATE]" at bounding box center [1191, 122] width 33 height 19
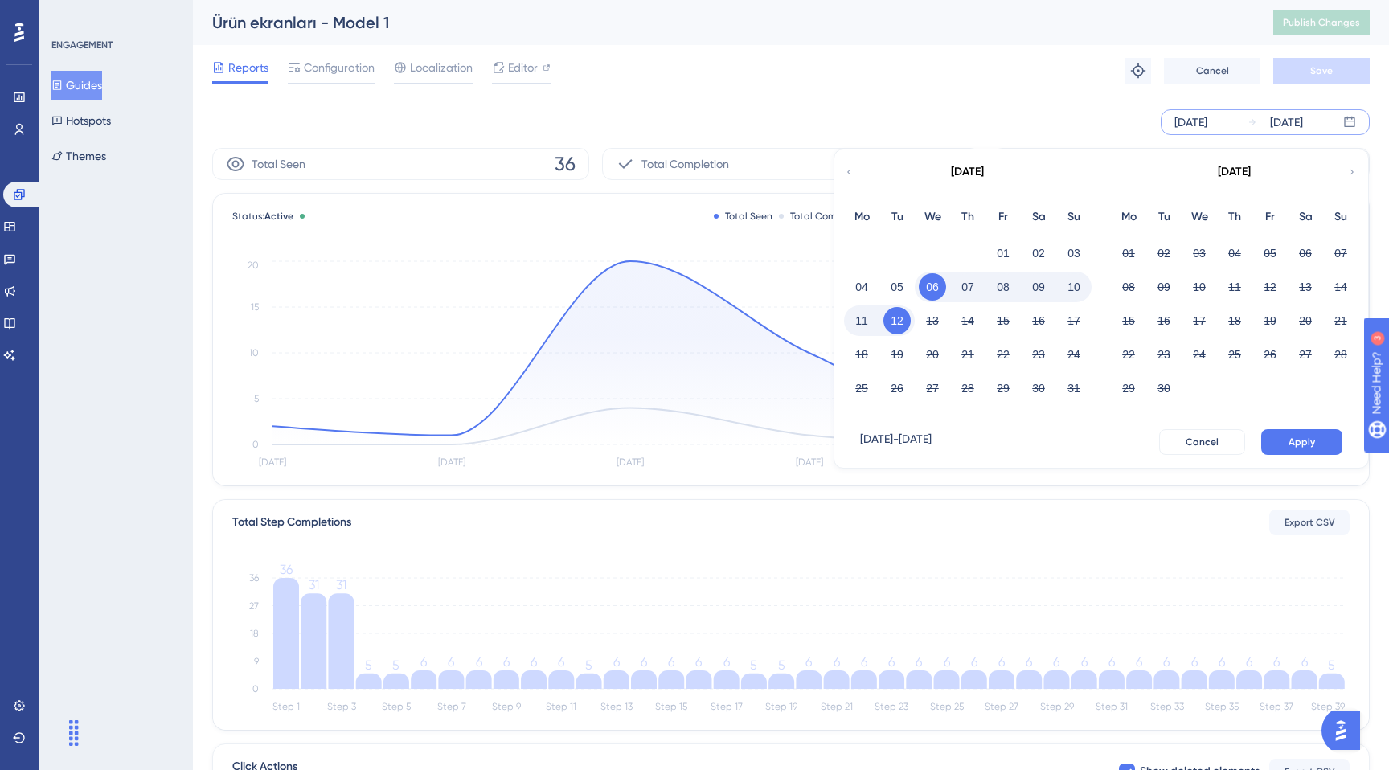
click at [1004, 284] on button "08" at bounding box center [1003, 286] width 27 height 27
click at [904, 323] on button "12" at bounding box center [897, 320] width 27 height 27
click at [1296, 433] on button "Apply" at bounding box center [1301, 442] width 81 height 26
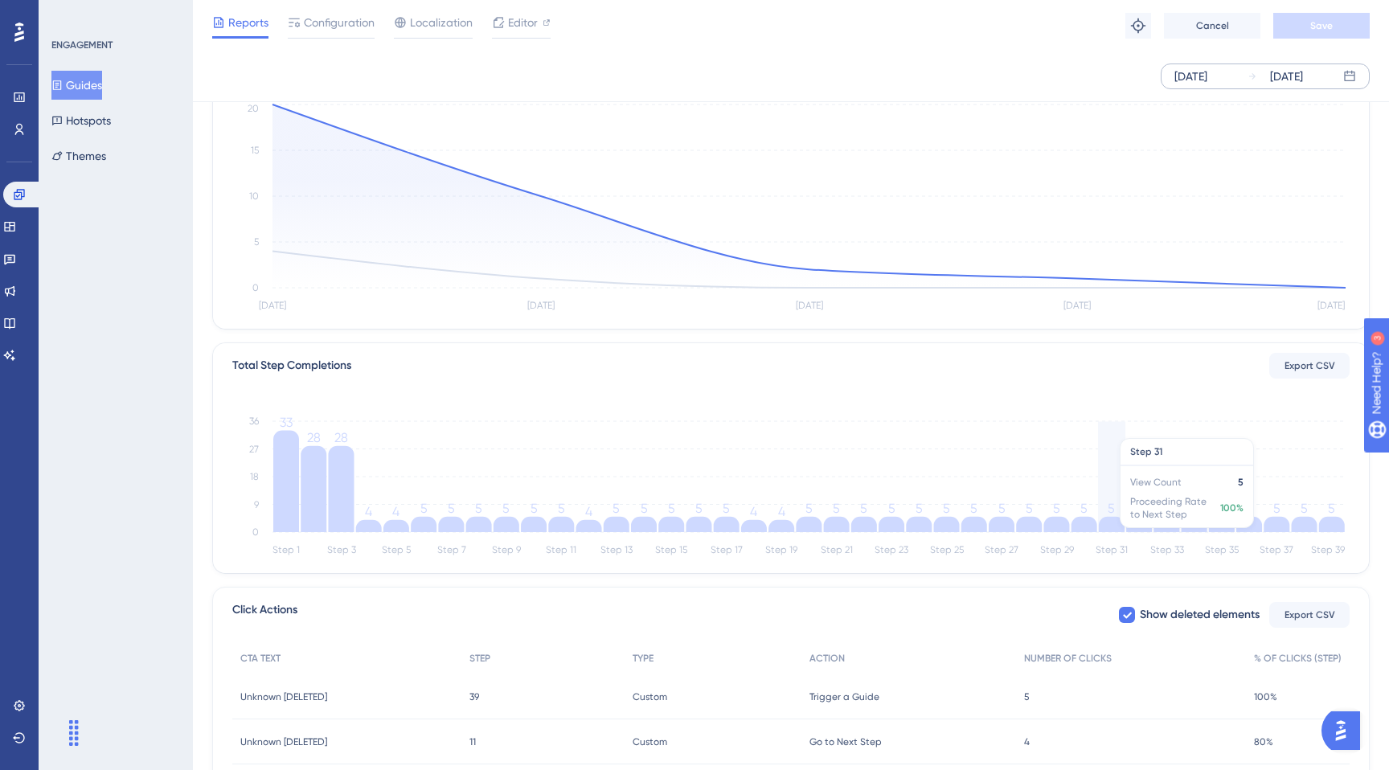
scroll to position [319, 0]
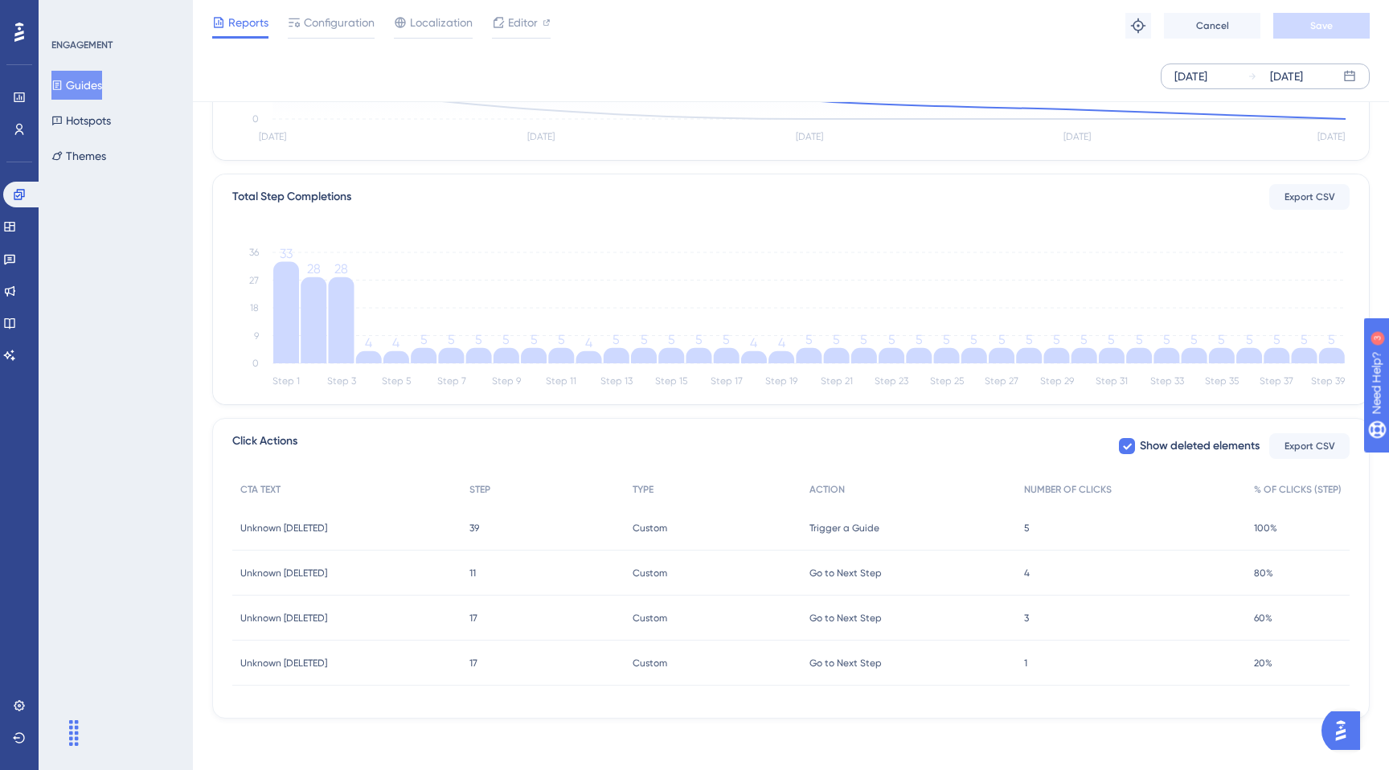
click at [783, 529] on div "Custom Custom" at bounding box center [713, 528] width 177 height 45
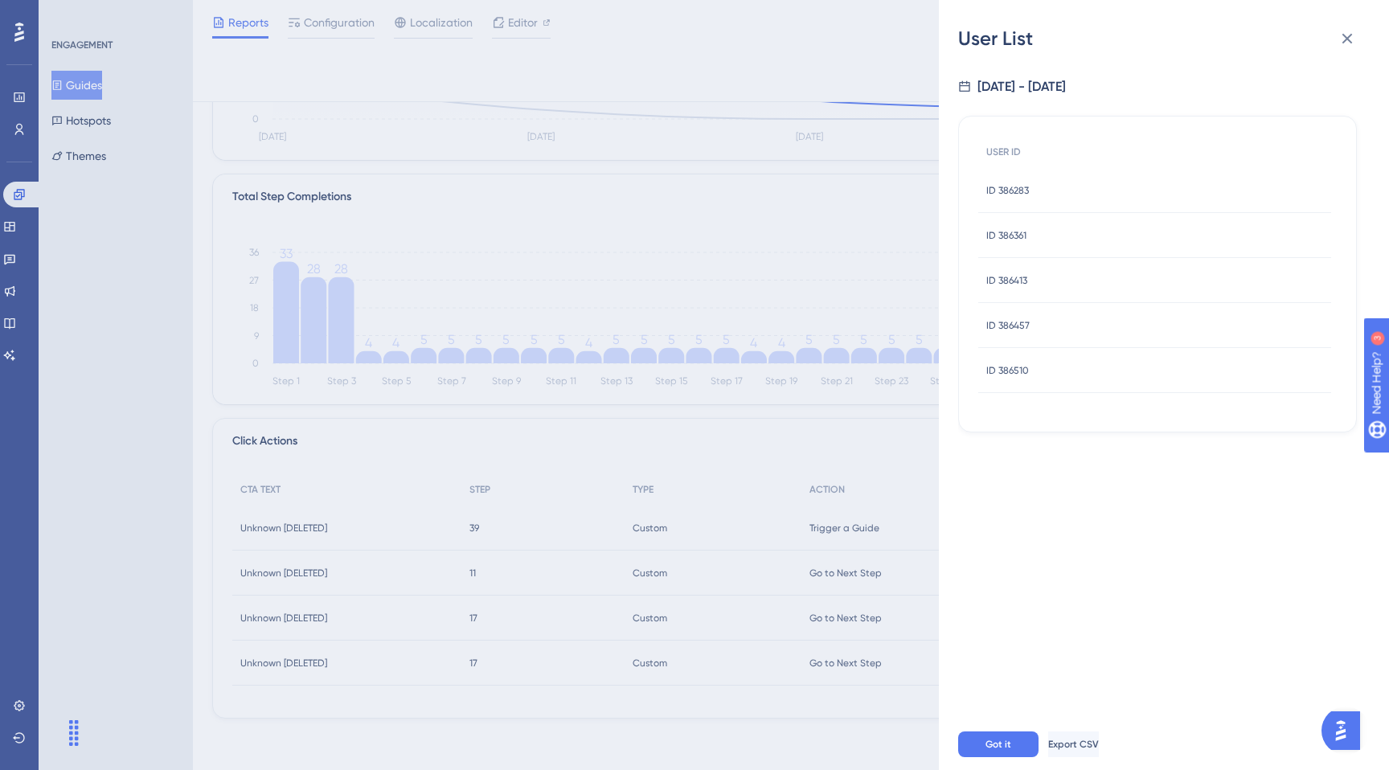
click at [824, 458] on div "User List [DATE] - [DATE] USER ID ID 386283 ID 386283 ID 386361 ID 386361 ID 38…" at bounding box center [694, 385] width 1389 height 770
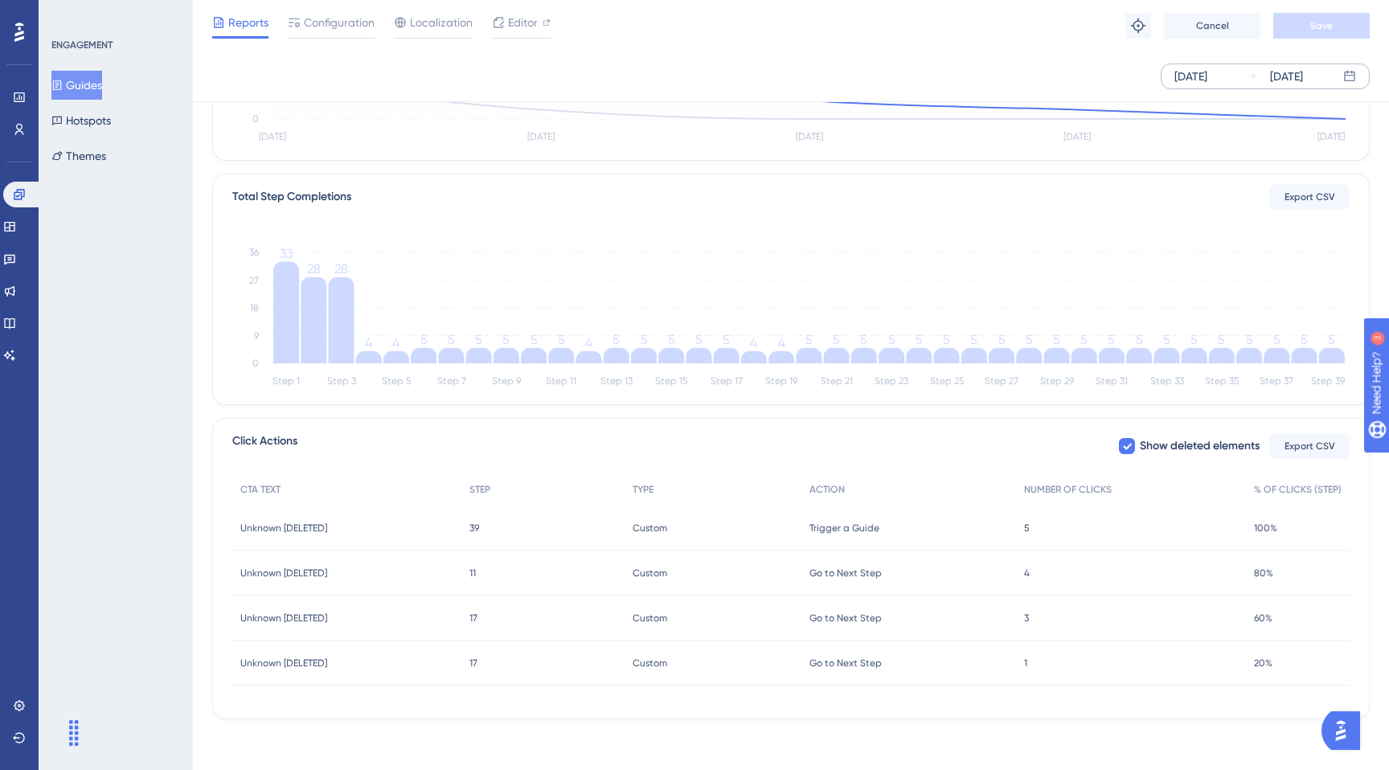
click at [314, 528] on span "Unknown [DELETED]" at bounding box center [283, 528] width 87 height 13
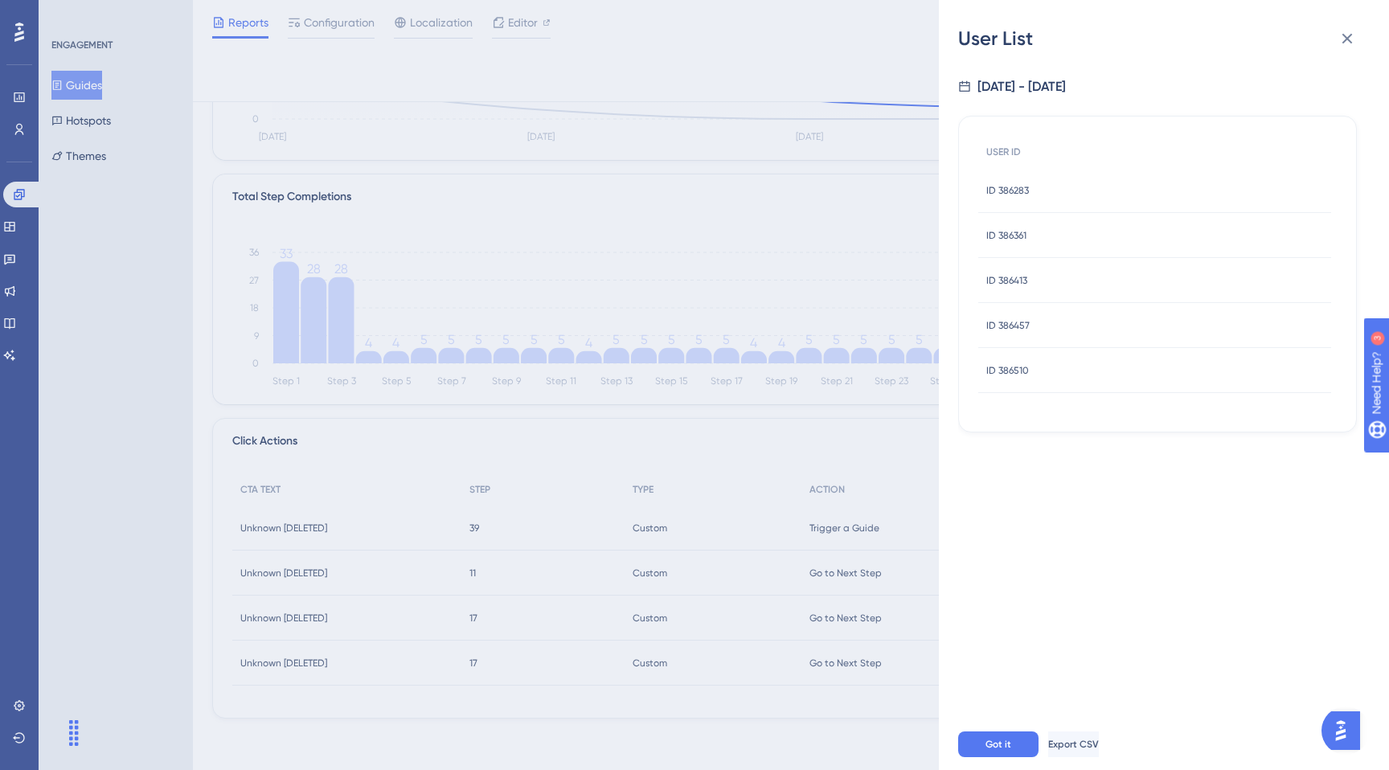
click at [330, 556] on div "User List [DATE] - [DATE] USER ID ID 386283 ID 386283 ID 386361 ID 386361 ID 38…" at bounding box center [694, 385] width 1389 height 770
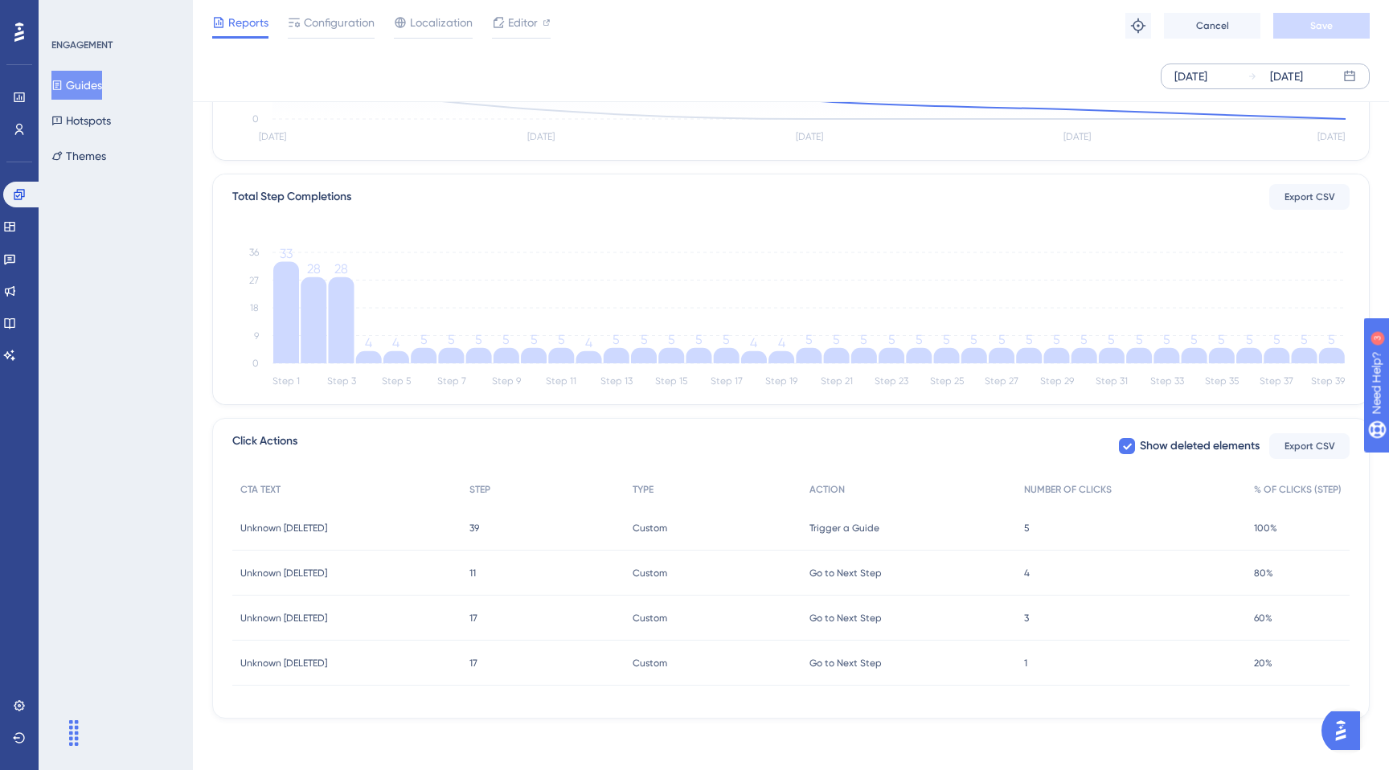
click at [350, 657] on div "Unknown [DELETED] Unknown [DELETED]" at bounding box center [346, 663] width 229 height 45
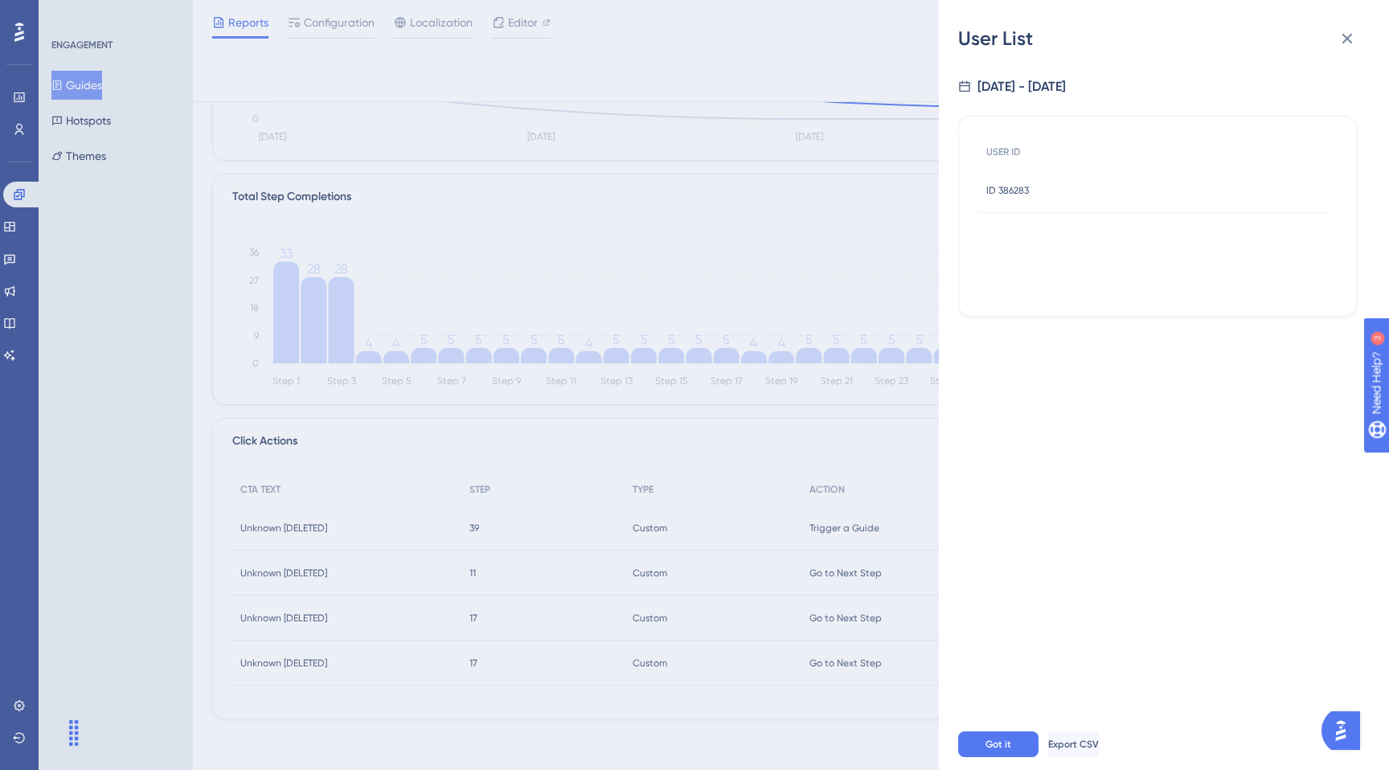
click at [377, 611] on div "User List [DATE] - [DATE] USER ID ID 386283 ID 386283 Got it Export CSV" at bounding box center [694, 385] width 1389 height 770
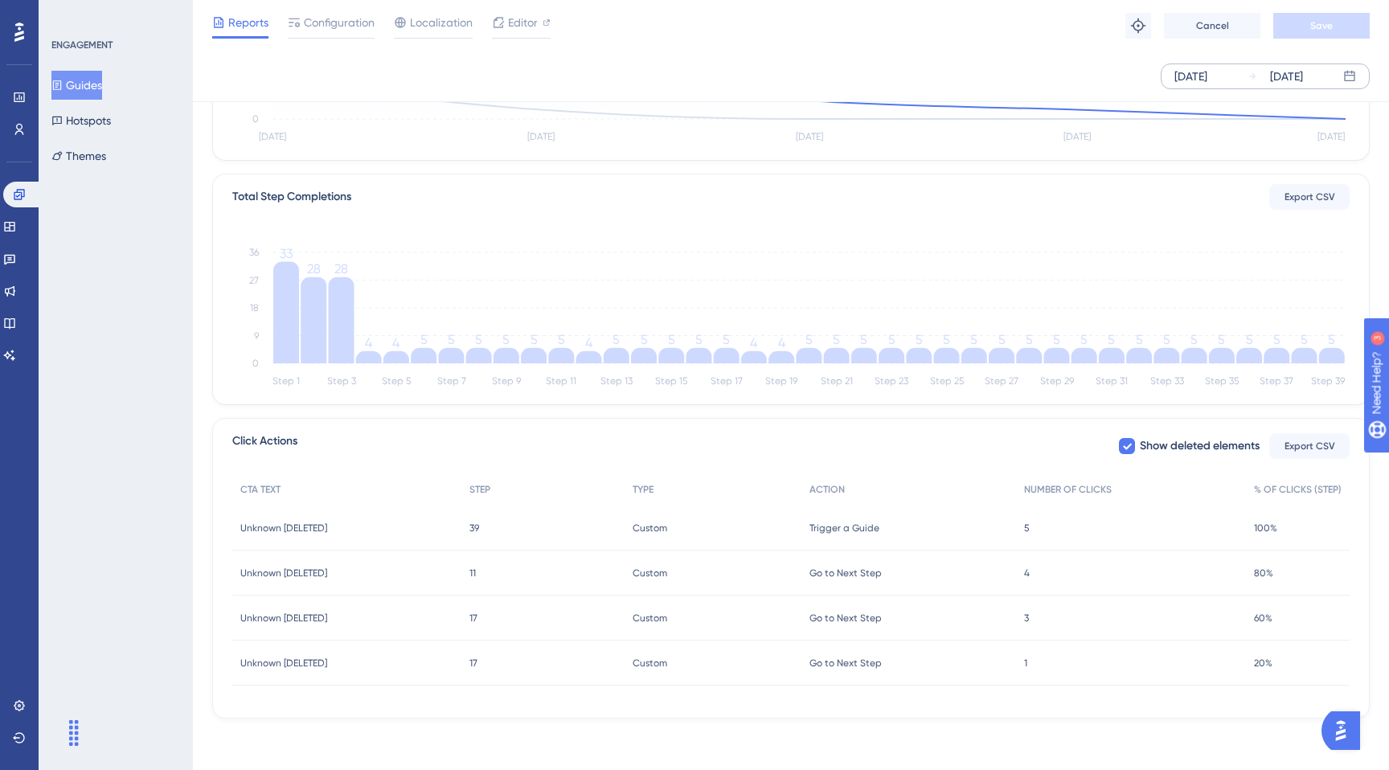
click at [333, 633] on div "Unknown [DELETED] Unknown [DELETED]" at bounding box center [346, 618] width 229 height 45
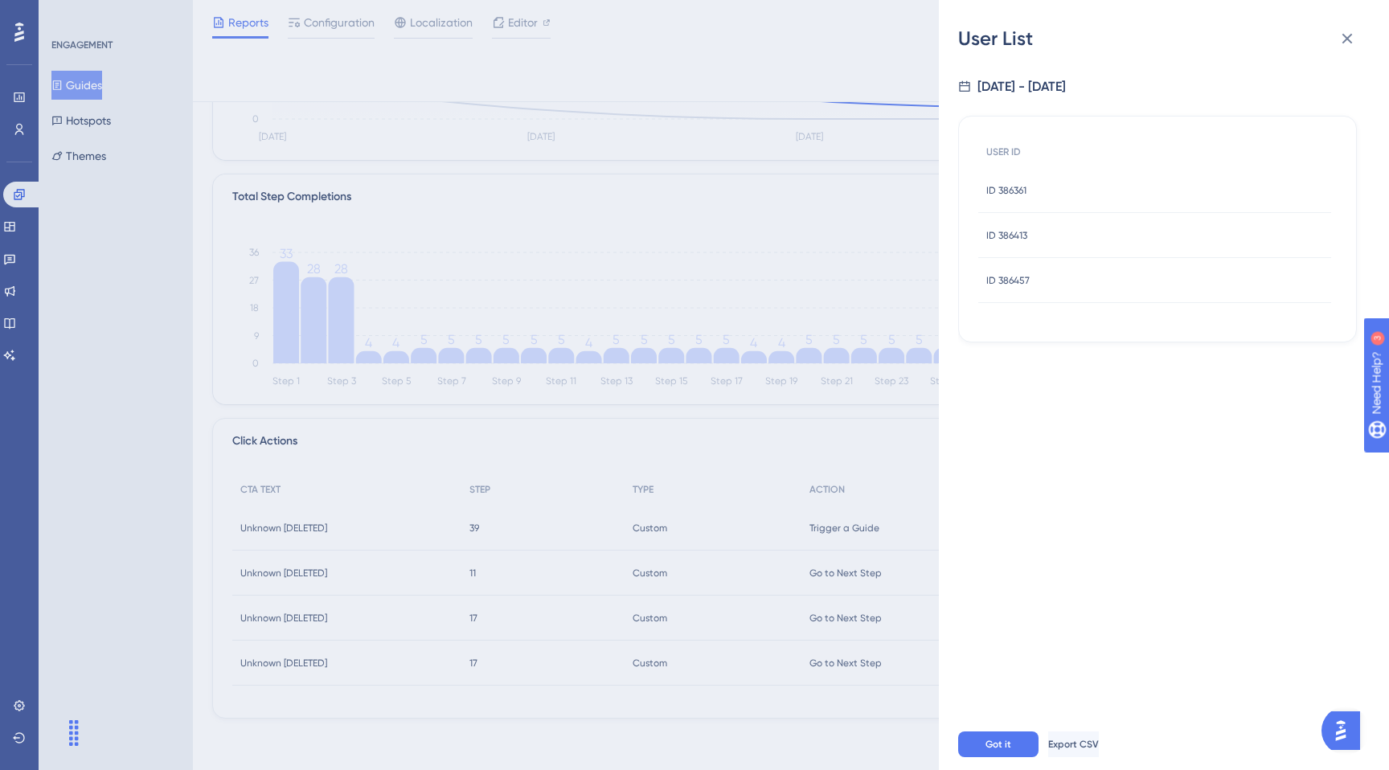
click at [349, 578] on div "User List [DATE] - [DATE] USER ID ID 386361 ID 386361 ID 386413 ID 386413 ID 38…" at bounding box center [694, 385] width 1389 height 770
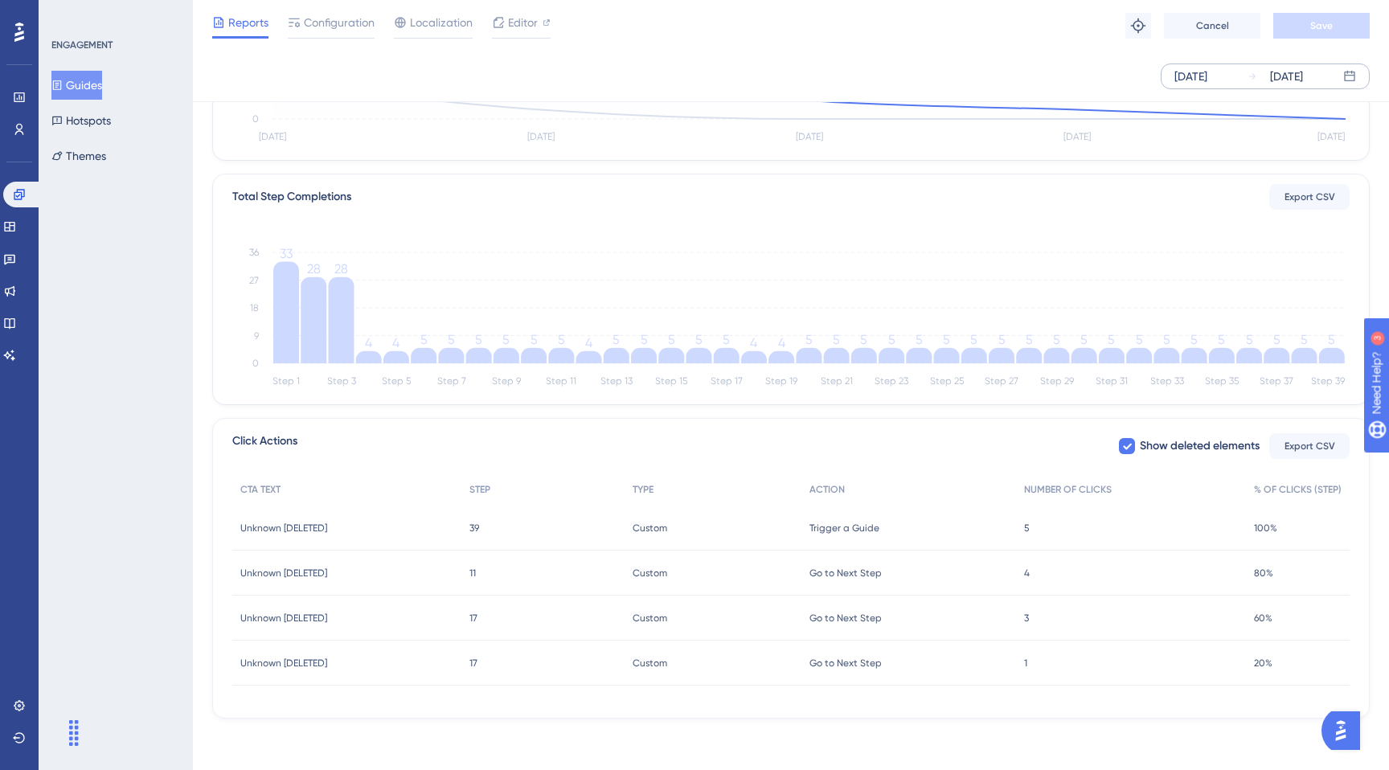
click at [299, 576] on span "Unknown [DELETED]" at bounding box center [283, 573] width 87 height 13
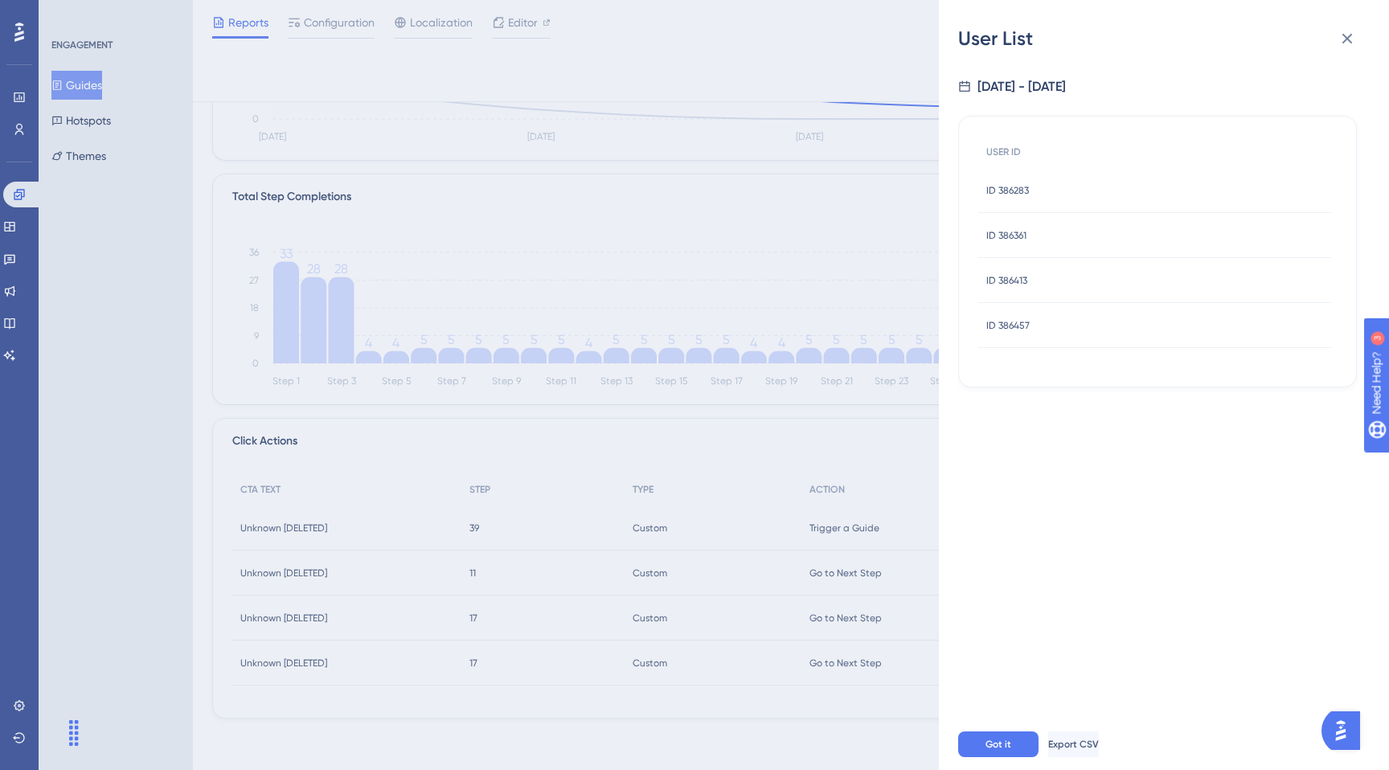
click at [446, 517] on div "User List [DATE] - [DATE] USER ID ID 386283 ID 386283 ID 386361 ID 386361 ID 38…" at bounding box center [694, 385] width 1389 height 770
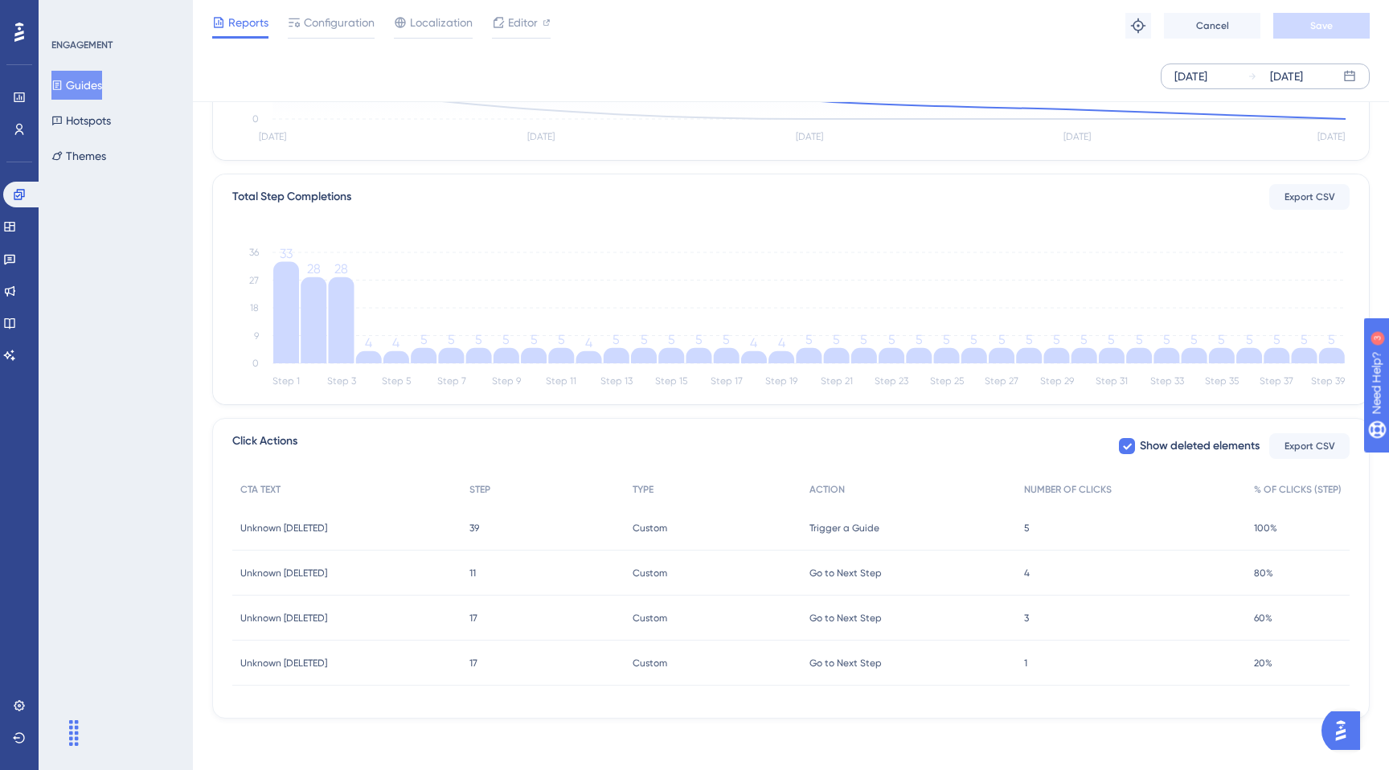
click at [279, 517] on div "Unknown [DELETED] Unknown [DELETED]" at bounding box center [346, 528] width 229 height 45
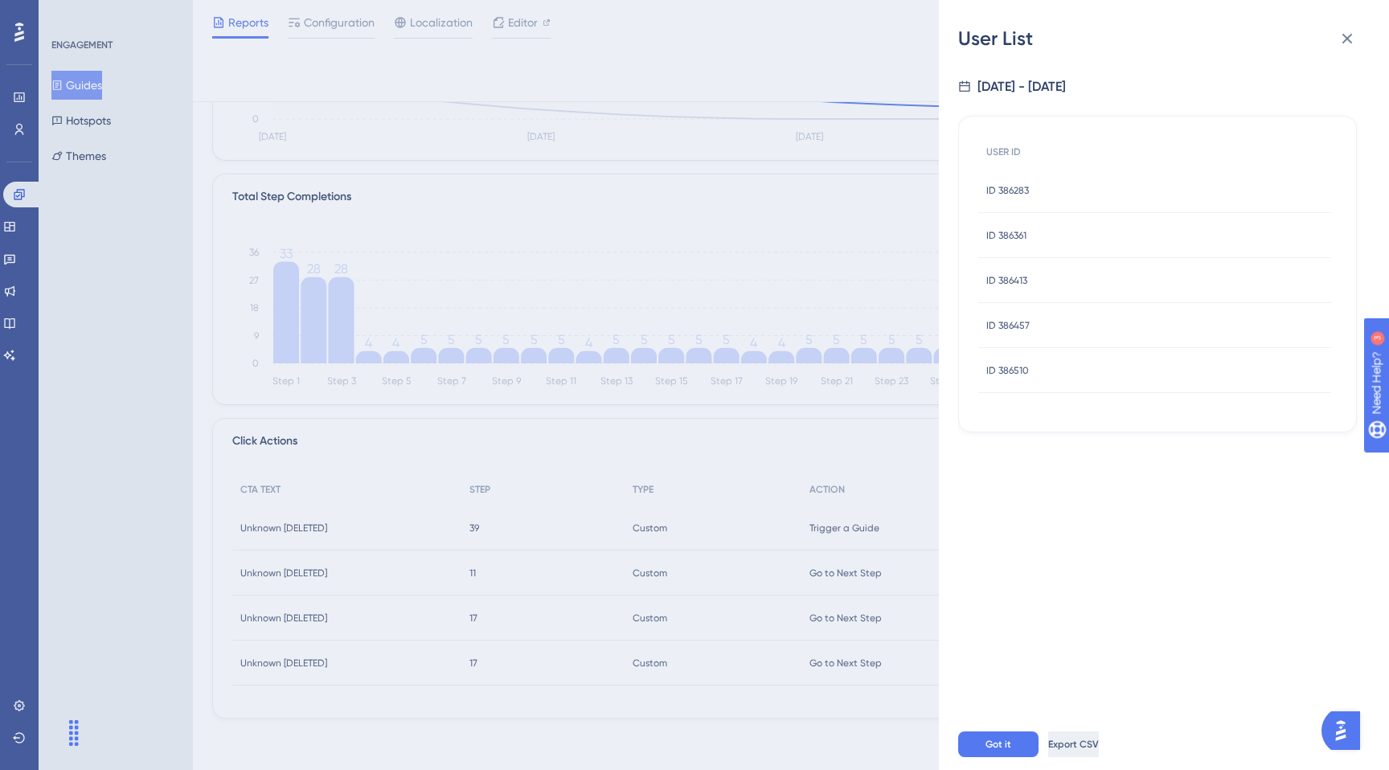
click at [1099, 749] on span "Export CSV" at bounding box center [1073, 744] width 51 height 13
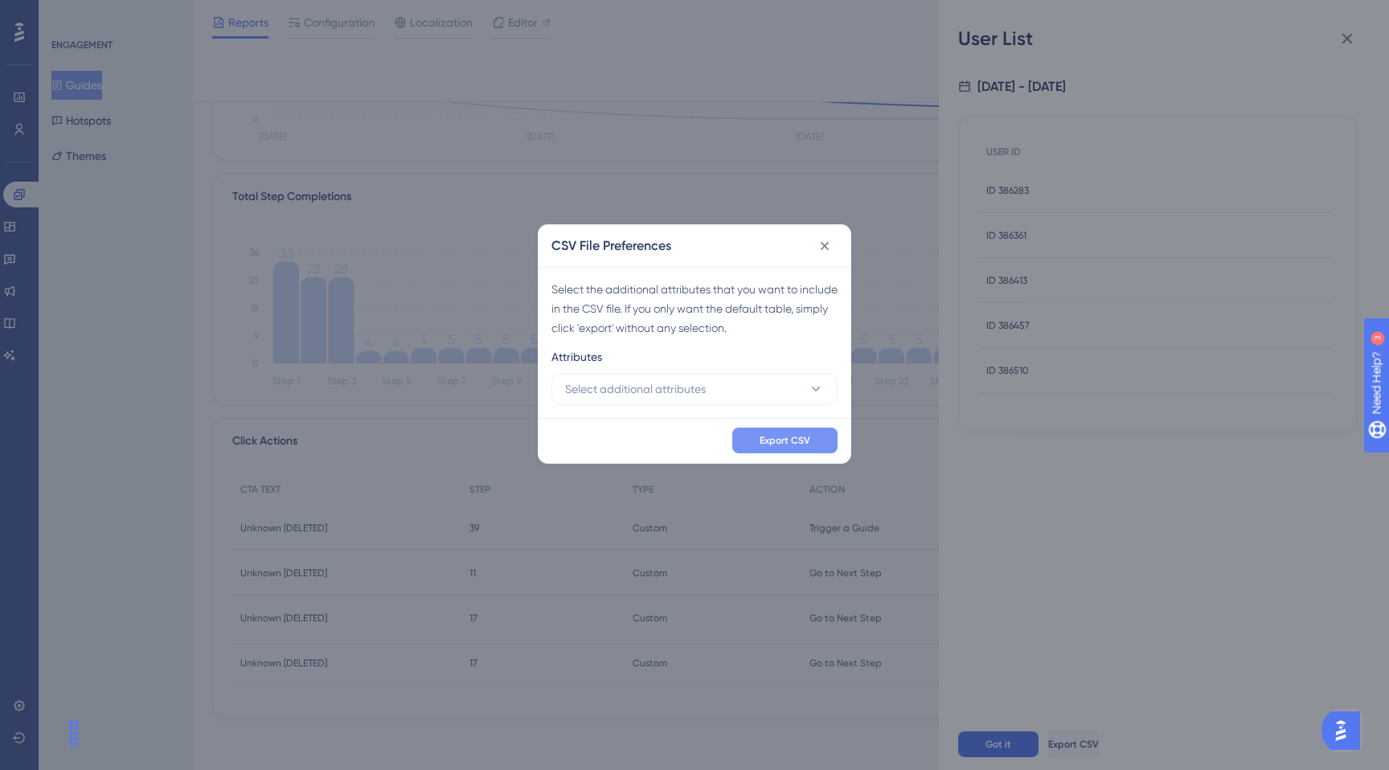
click at [798, 437] on span "Export CSV" at bounding box center [785, 440] width 51 height 13
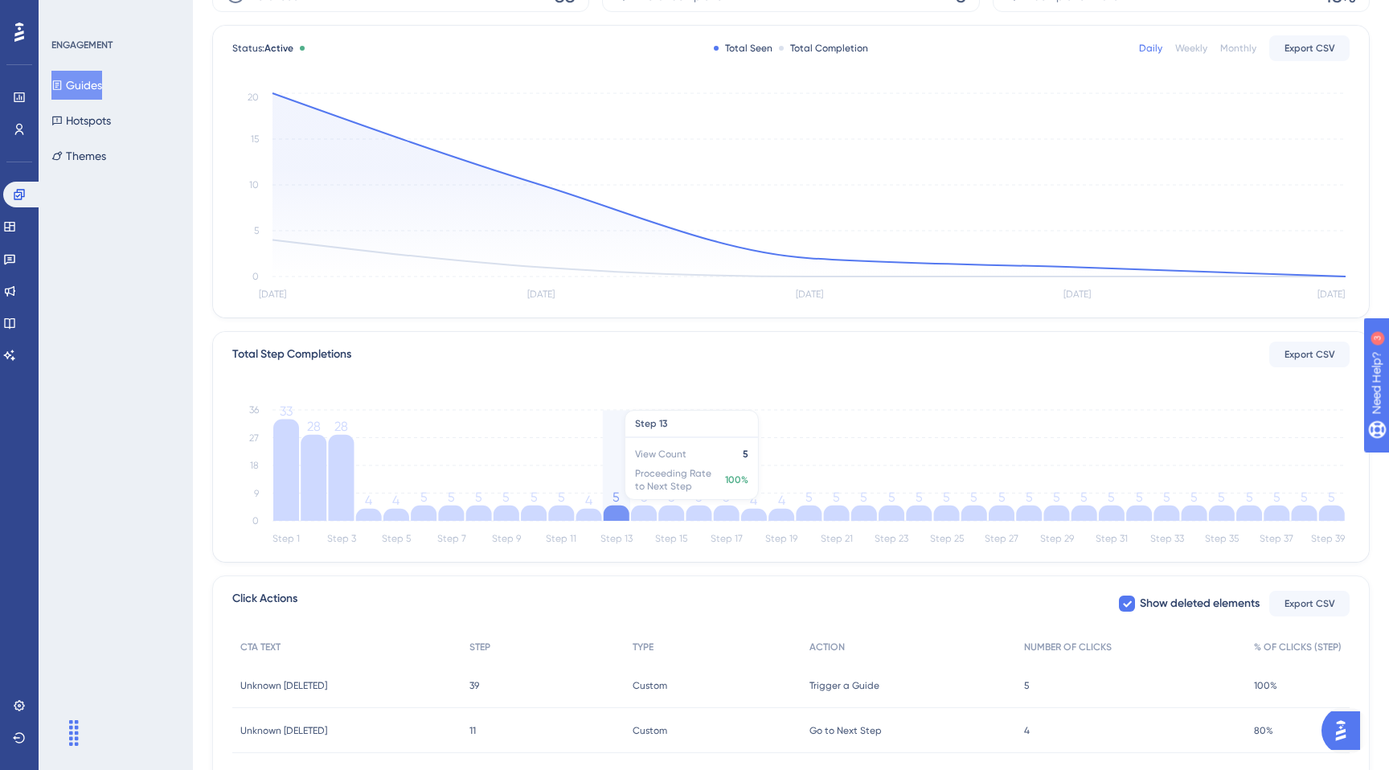
scroll to position [0, 0]
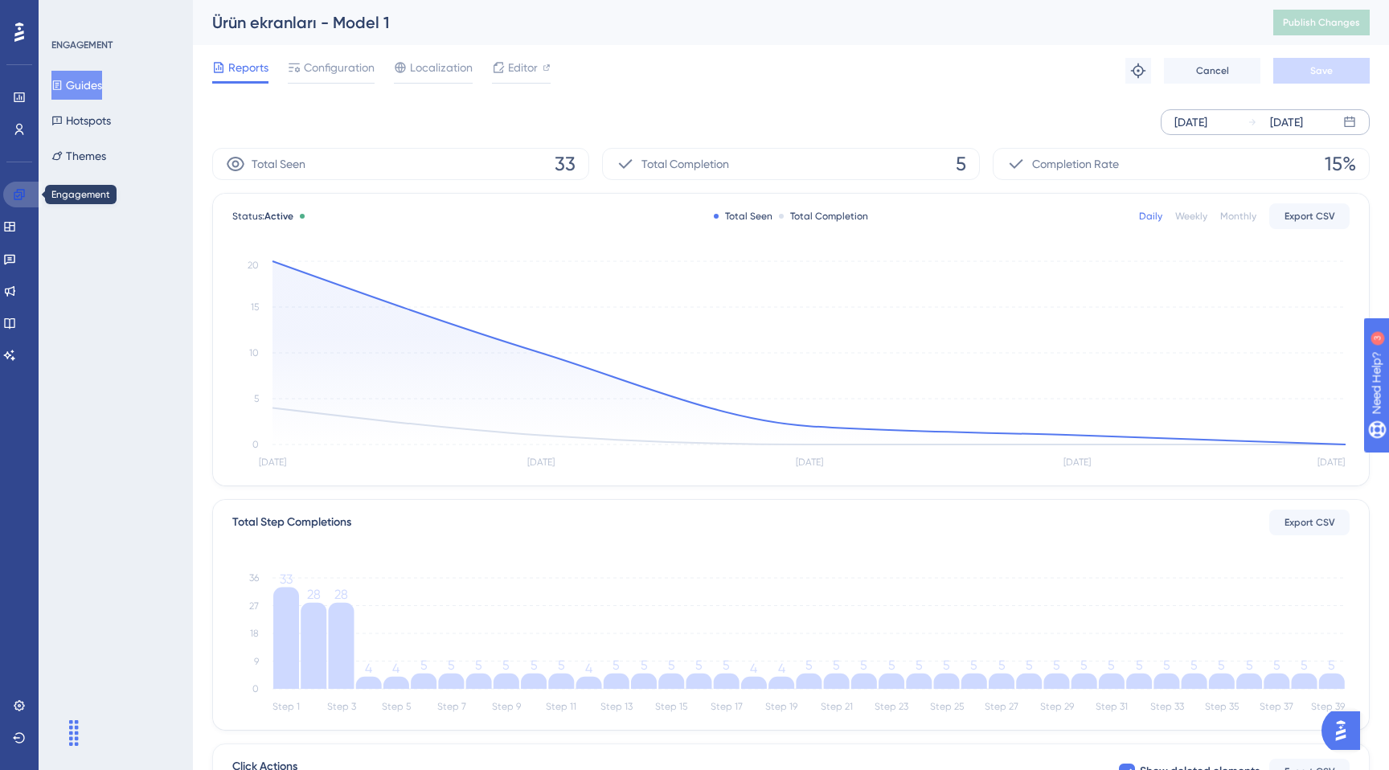
click at [23, 193] on icon at bounding box center [19, 194] width 13 height 13
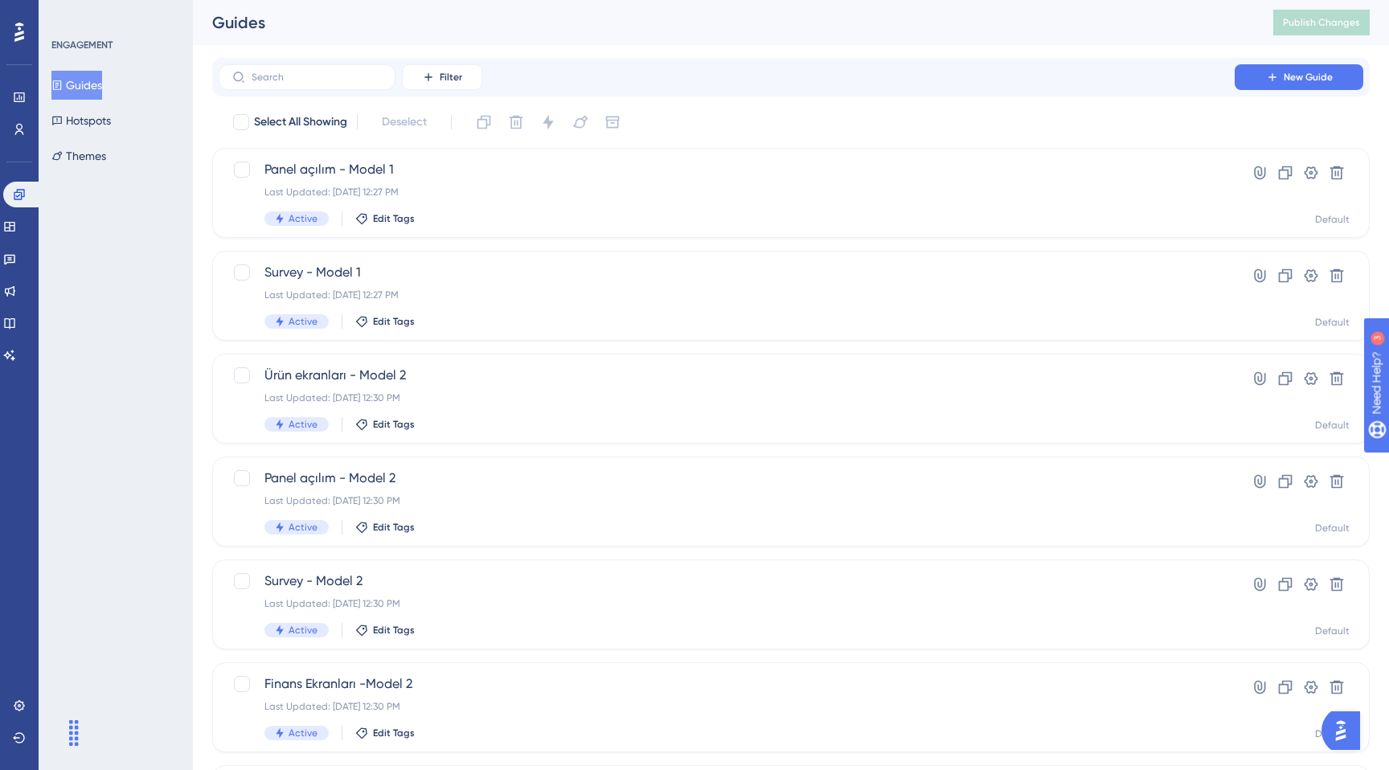
click at [358, 90] on div "Filter New Guide" at bounding box center [791, 77] width 1158 height 39
click at [358, 89] on label at bounding box center [307, 77] width 177 height 26
click at [358, 83] on input "text" at bounding box center [317, 77] width 130 height 11
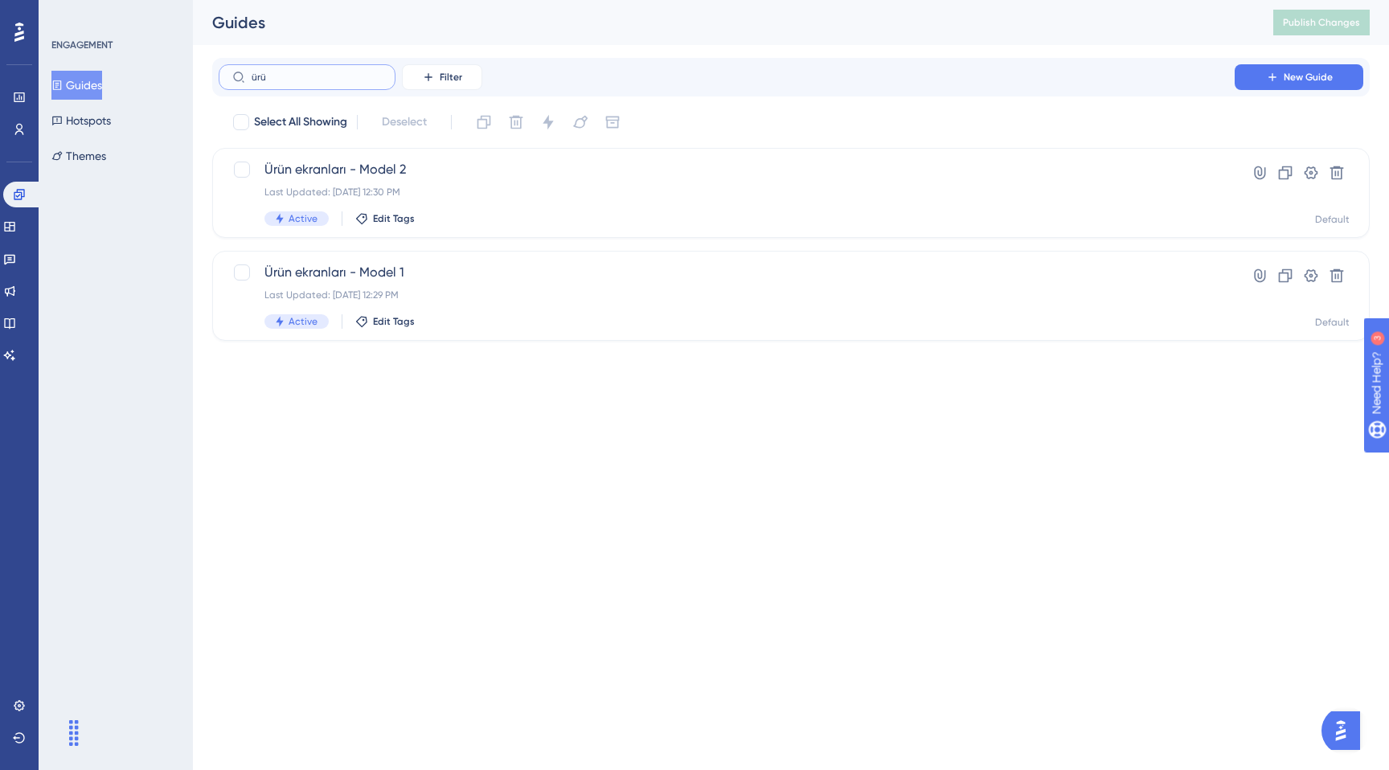
type input "ürü"
click at [549, 249] on div "Select All Showing Deselect Ürün ekranları - Model 2 Last Updated: [DATE] 12:30…" at bounding box center [791, 225] width 1158 height 232
click at [549, 219] on div "Active Edit Tags" at bounding box center [726, 218] width 925 height 14
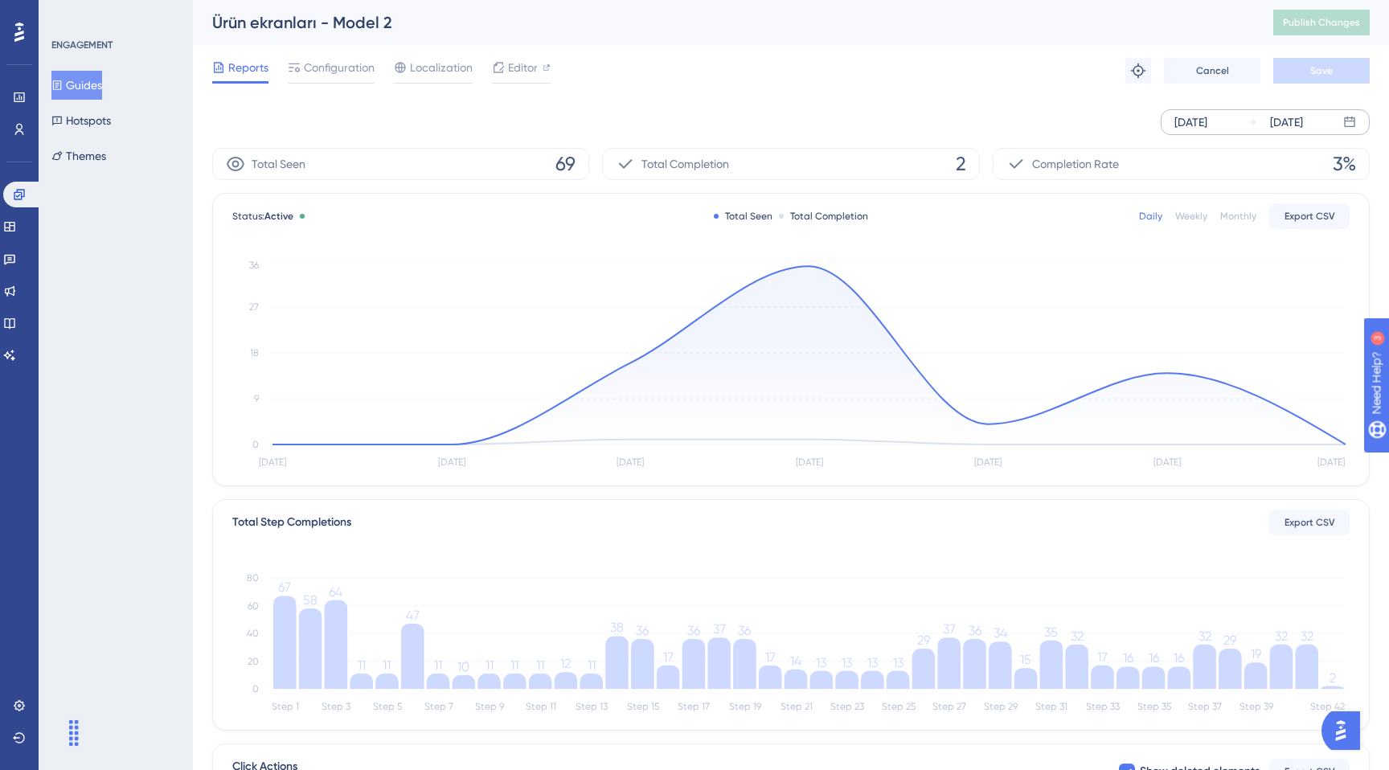
click at [1208, 130] on div "[DATE]" at bounding box center [1191, 122] width 33 height 19
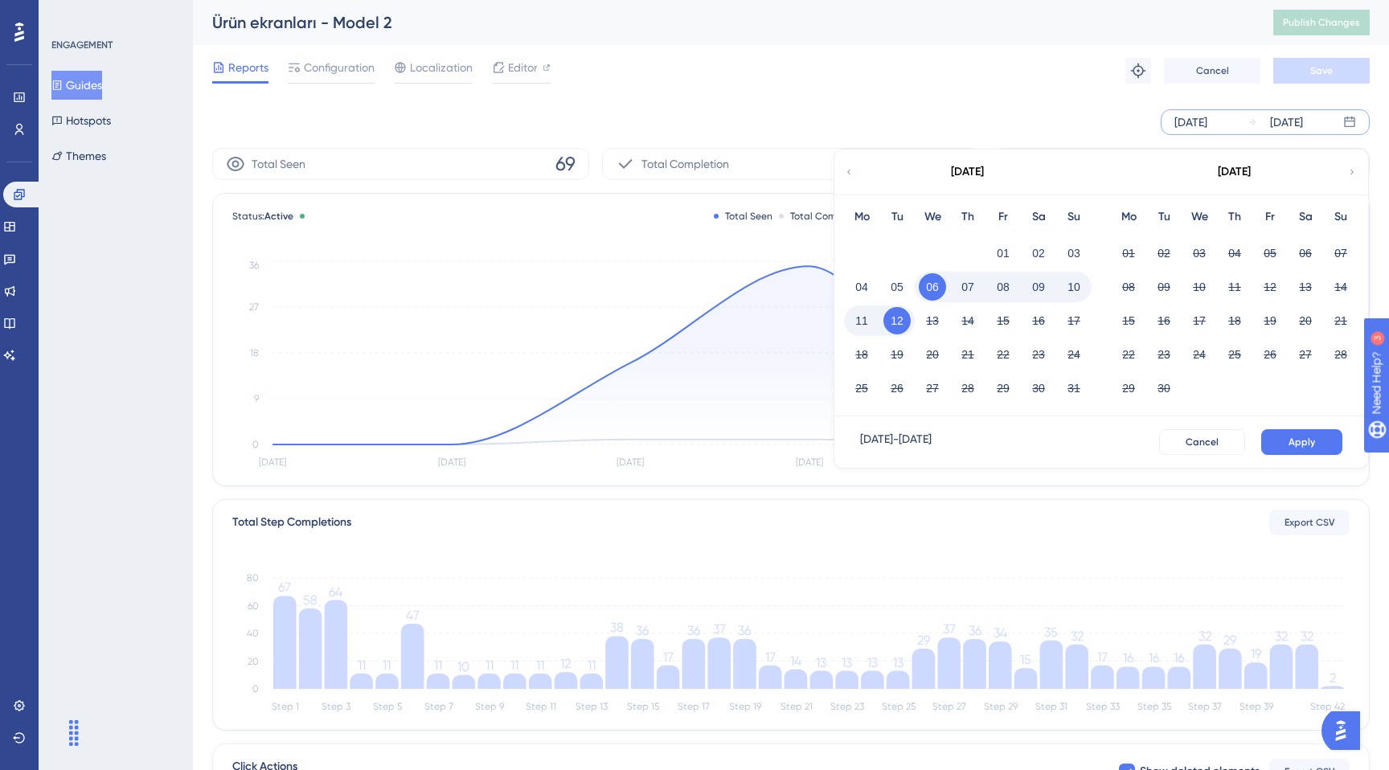
click at [1000, 285] on button "08" at bounding box center [1003, 286] width 27 height 27
click at [895, 323] on button "12" at bounding box center [897, 320] width 27 height 27
click at [1327, 442] on button "Apply" at bounding box center [1301, 442] width 81 height 26
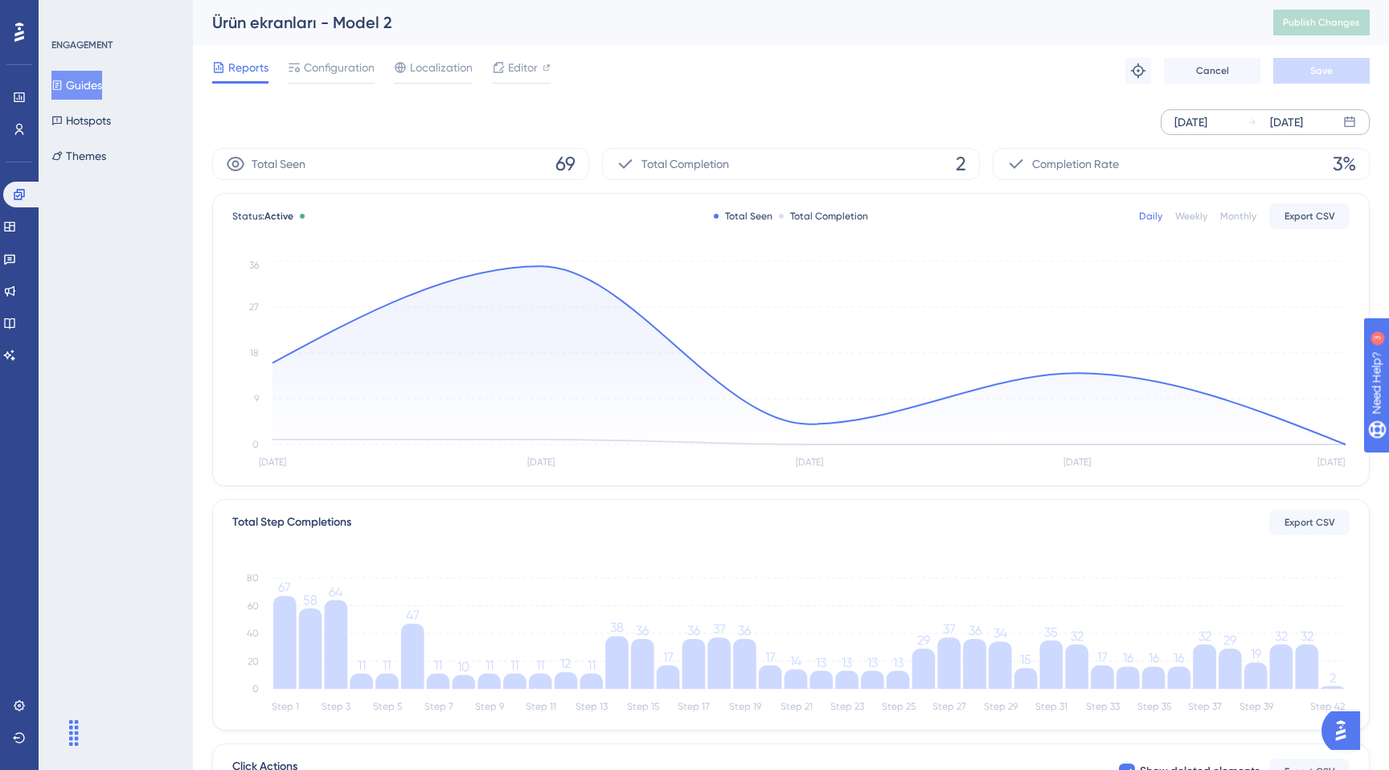
scroll to position [274, 0]
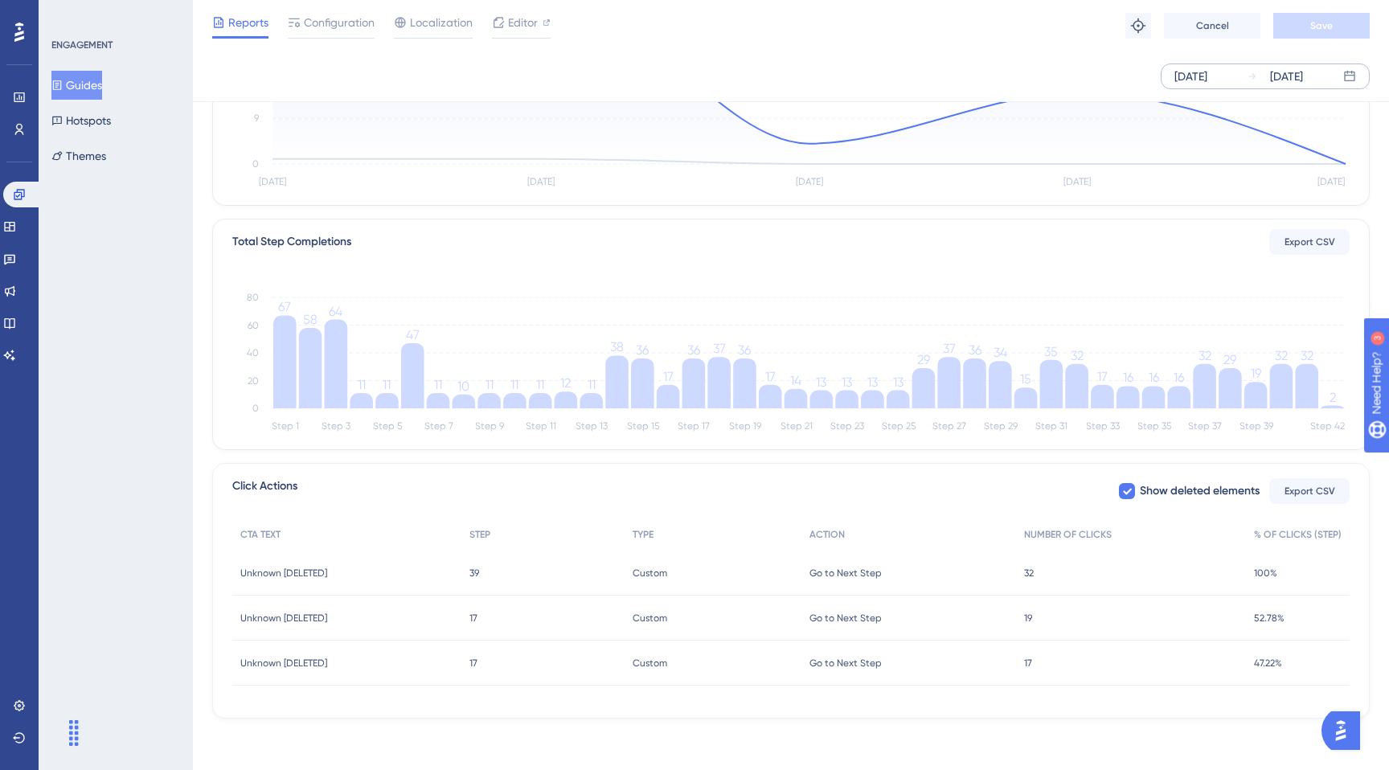
click at [407, 568] on div "Unknown [DELETED] Unknown [DELETED]" at bounding box center [346, 573] width 229 height 45
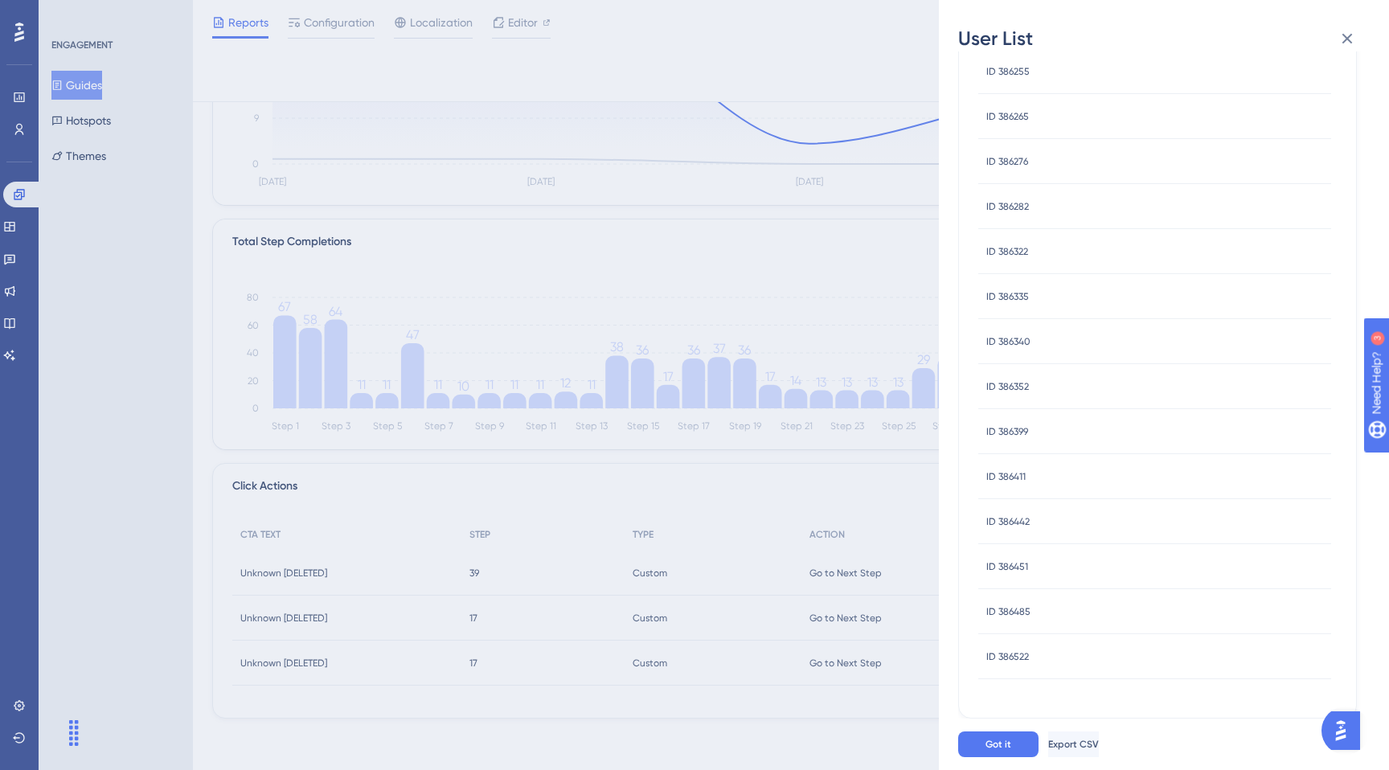
scroll to position [0, 0]
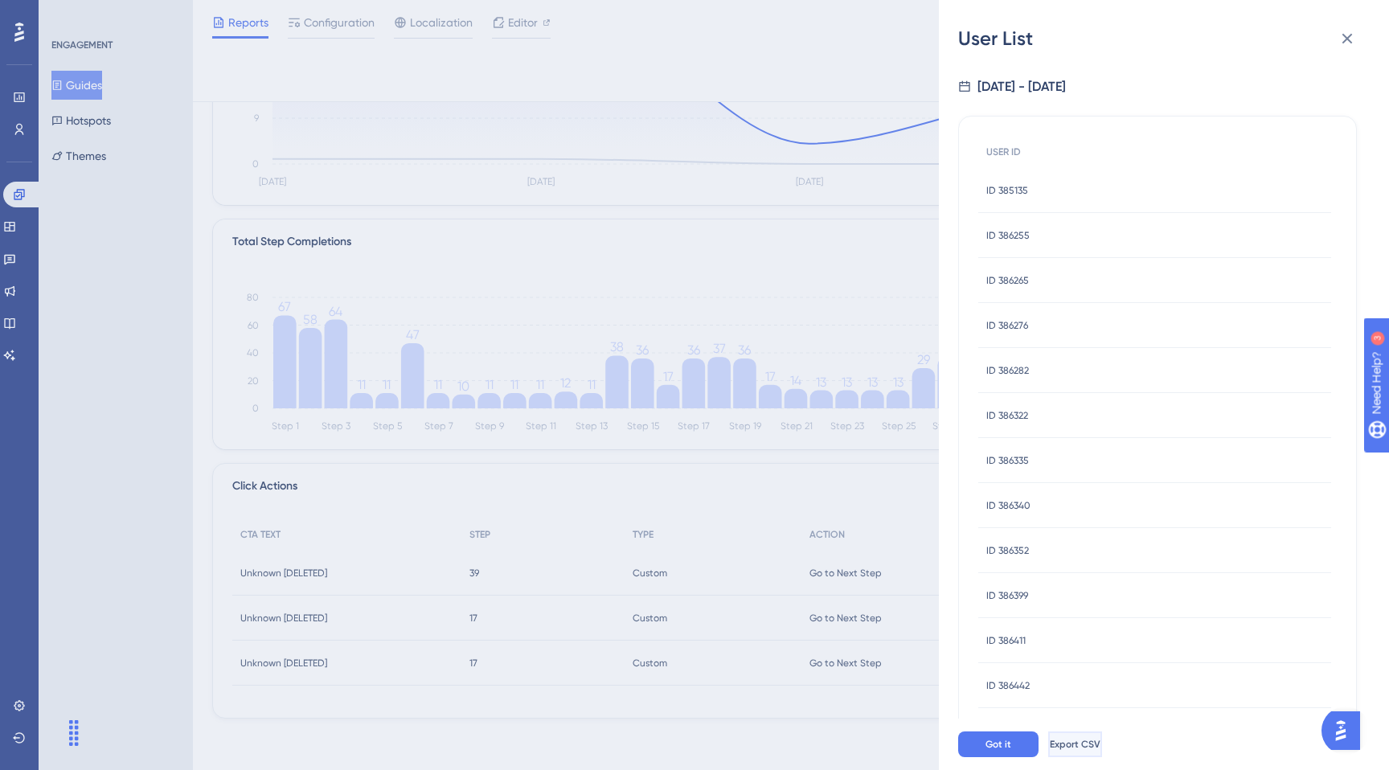
click at [1101, 749] on span "Export CSV" at bounding box center [1075, 744] width 51 height 13
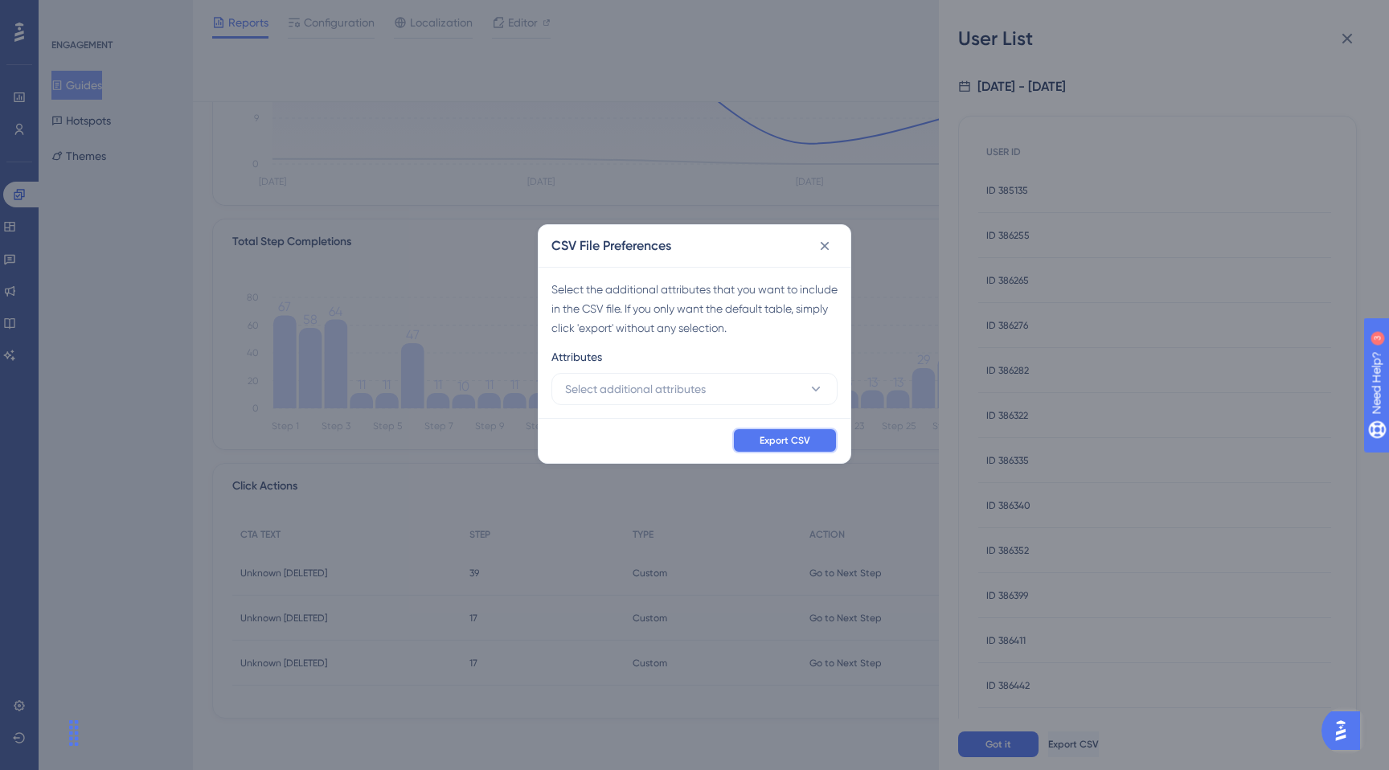
click at [799, 437] on span "Export CSV" at bounding box center [785, 440] width 51 height 13
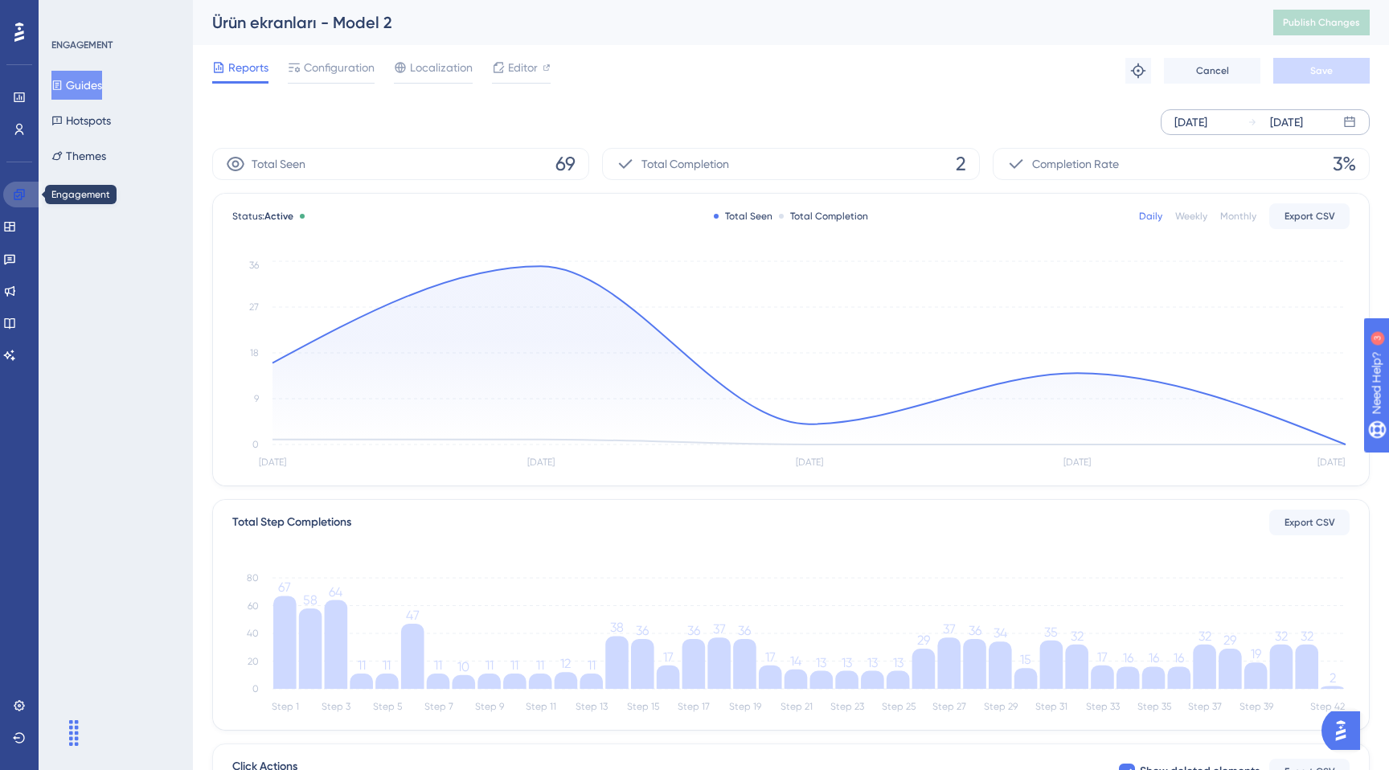
click at [18, 196] on icon at bounding box center [19, 194] width 13 height 13
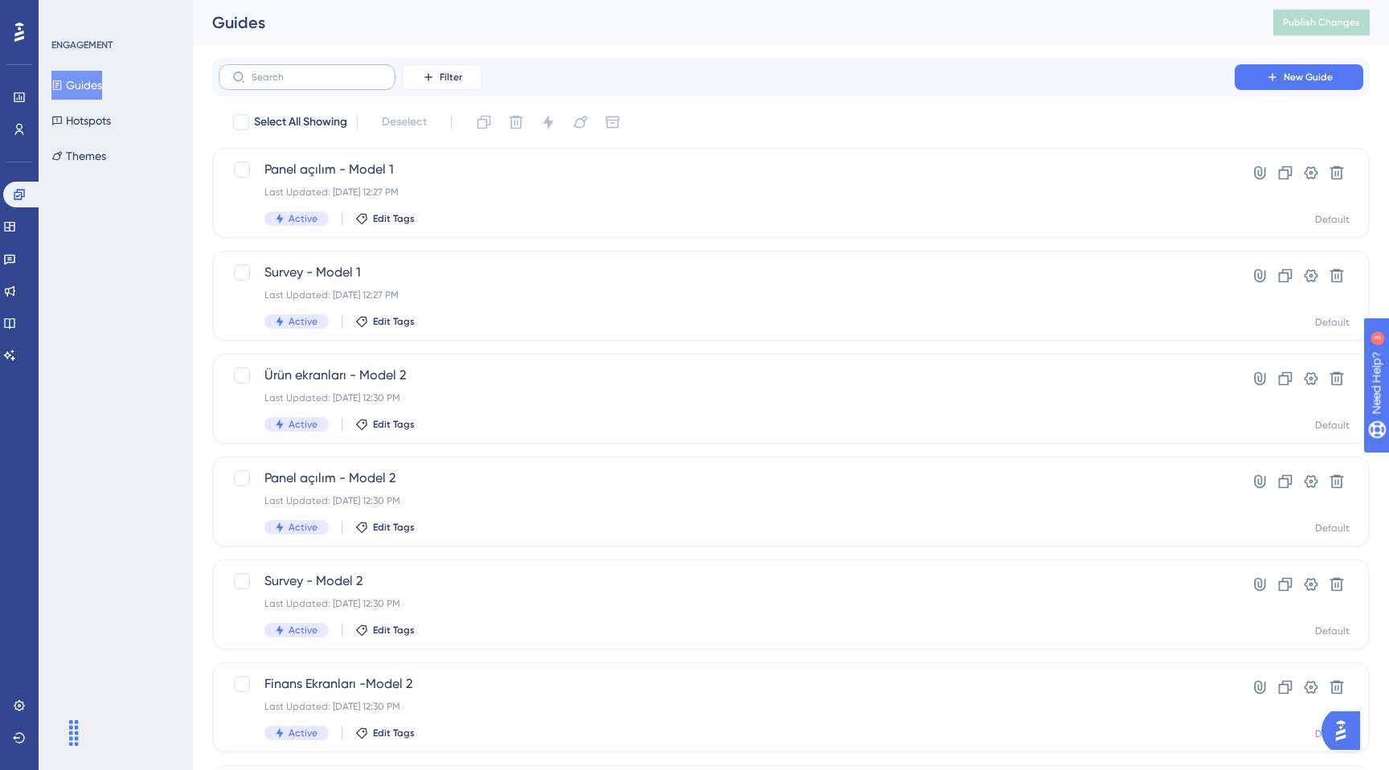
click at [326, 86] on label at bounding box center [307, 77] width 177 height 26
click at [326, 83] on input "text" at bounding box center [317, 77] width 130 height 11
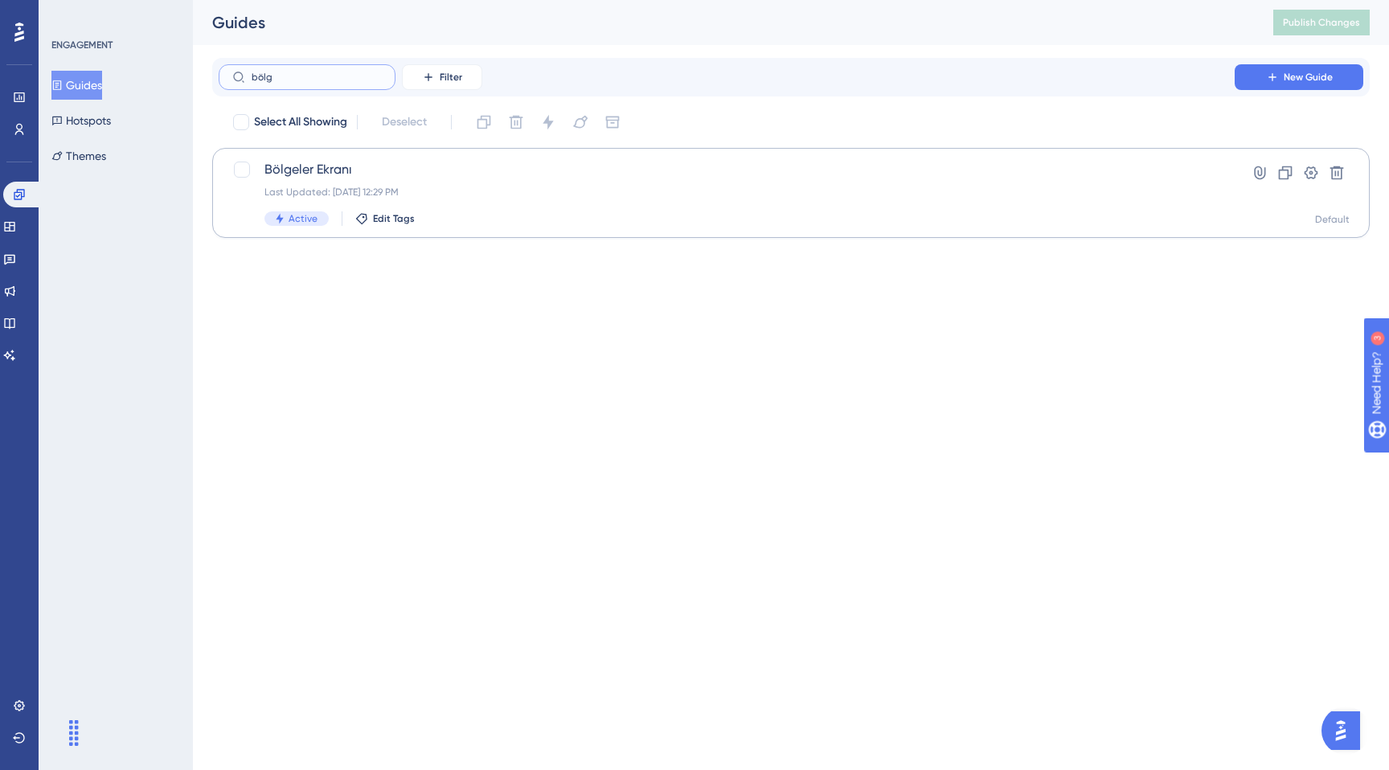
type input "bölg"
click at [629, 235] on div "Bölgeler Ekranı Last Updated: [DATE] 12:29 PM Active Edit Tags Hyperlink Clone …" at bounding box center [791, 193] width 1158 height 90
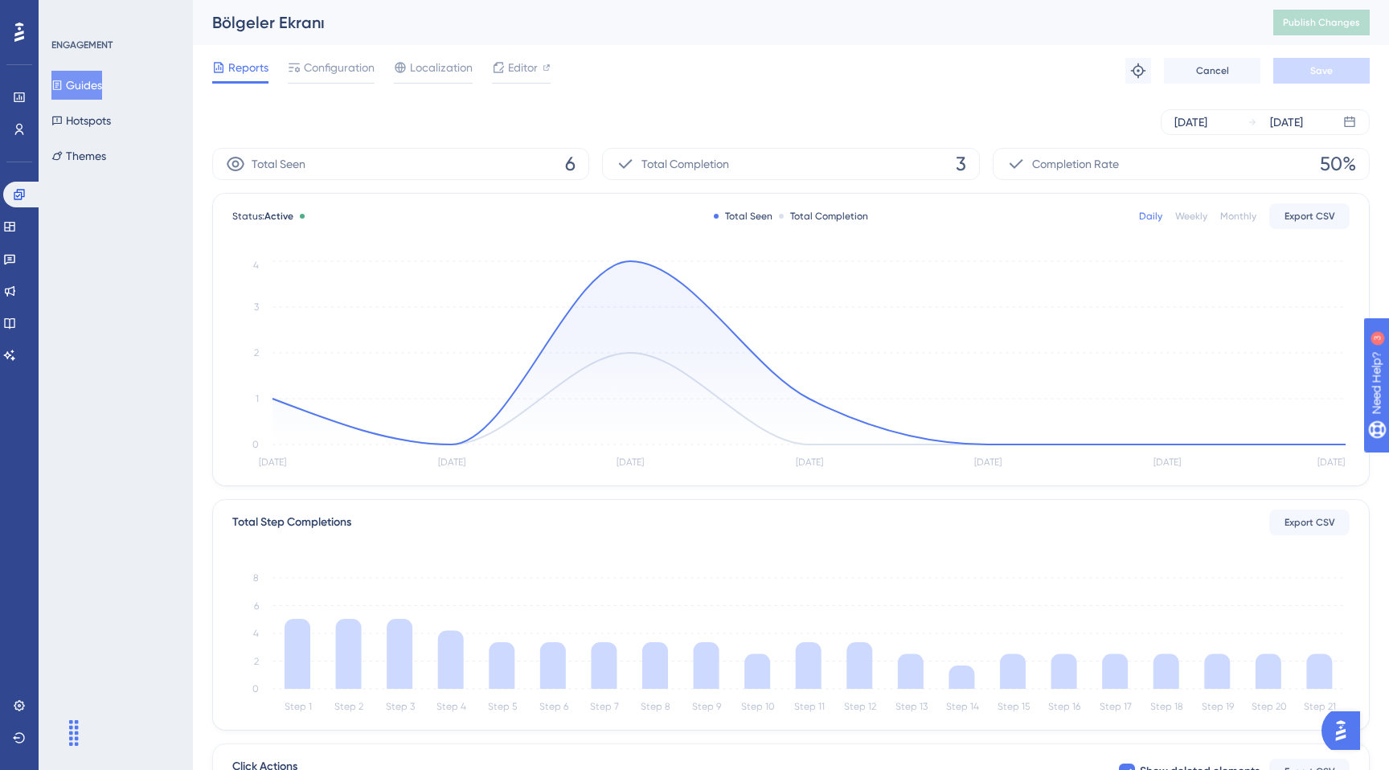
click at [1216, 100] on div "[DATE] [DATE]" at bounding box center [791, 121] width 1158 height 51
click at [1208, 116] on div "[DATE]" at bounding box center [1191, 122] width 33 height 19
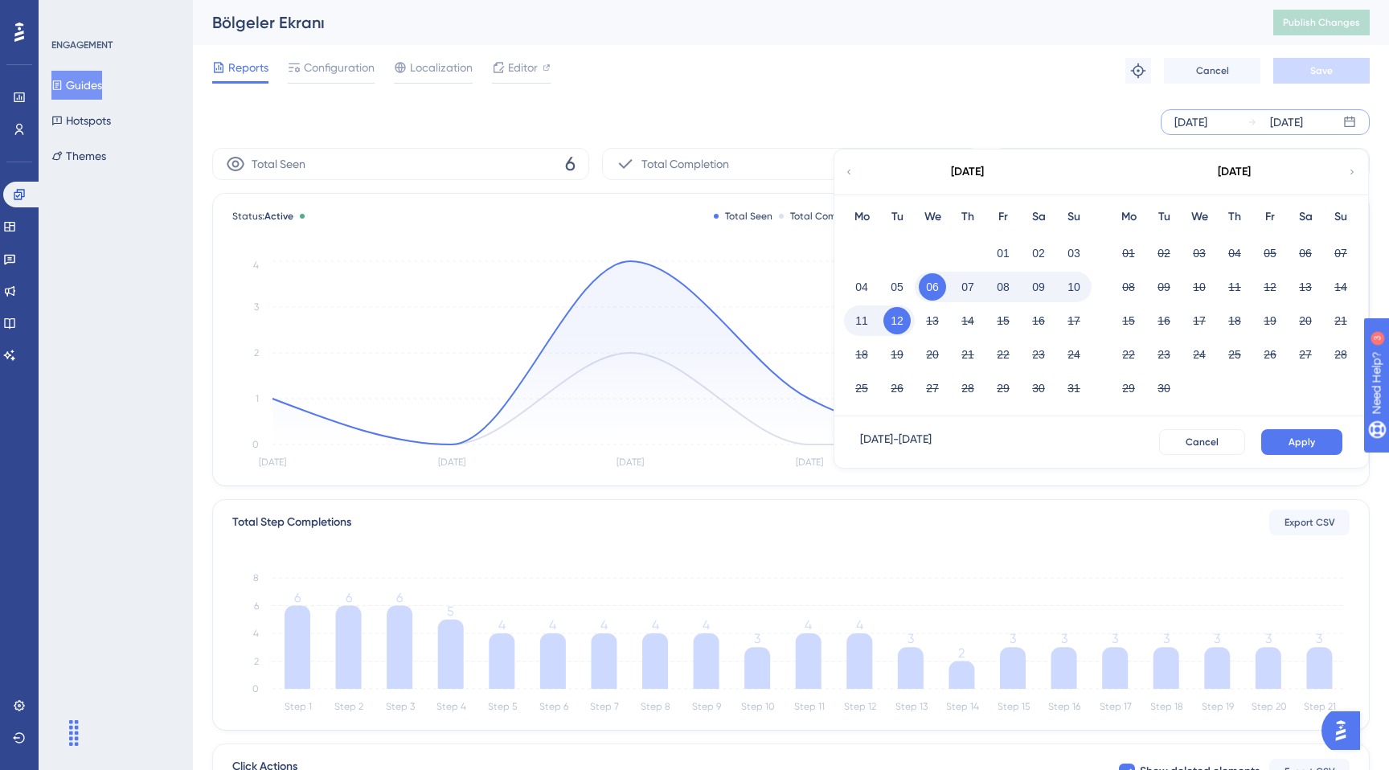
click at [1007, 289] on button "08" at bounding box center [1003, 286] width 27 height 27
click at [901, 324] on button "12" at bounding box center [897, 320] width 27 height 27
click at [1294, 445] on span "Apply" at bounding box center [1302, 442] width 27 height 13
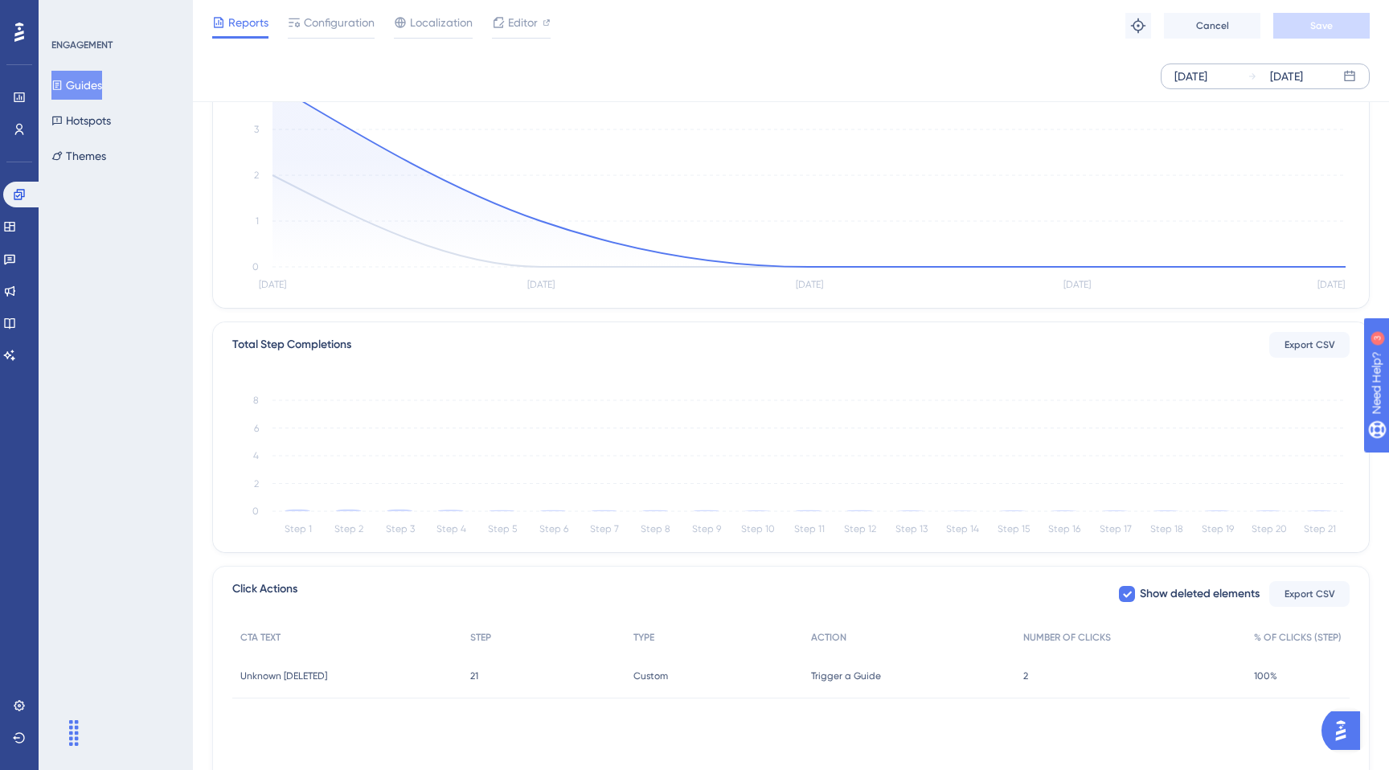
scroll to position [248, 0]
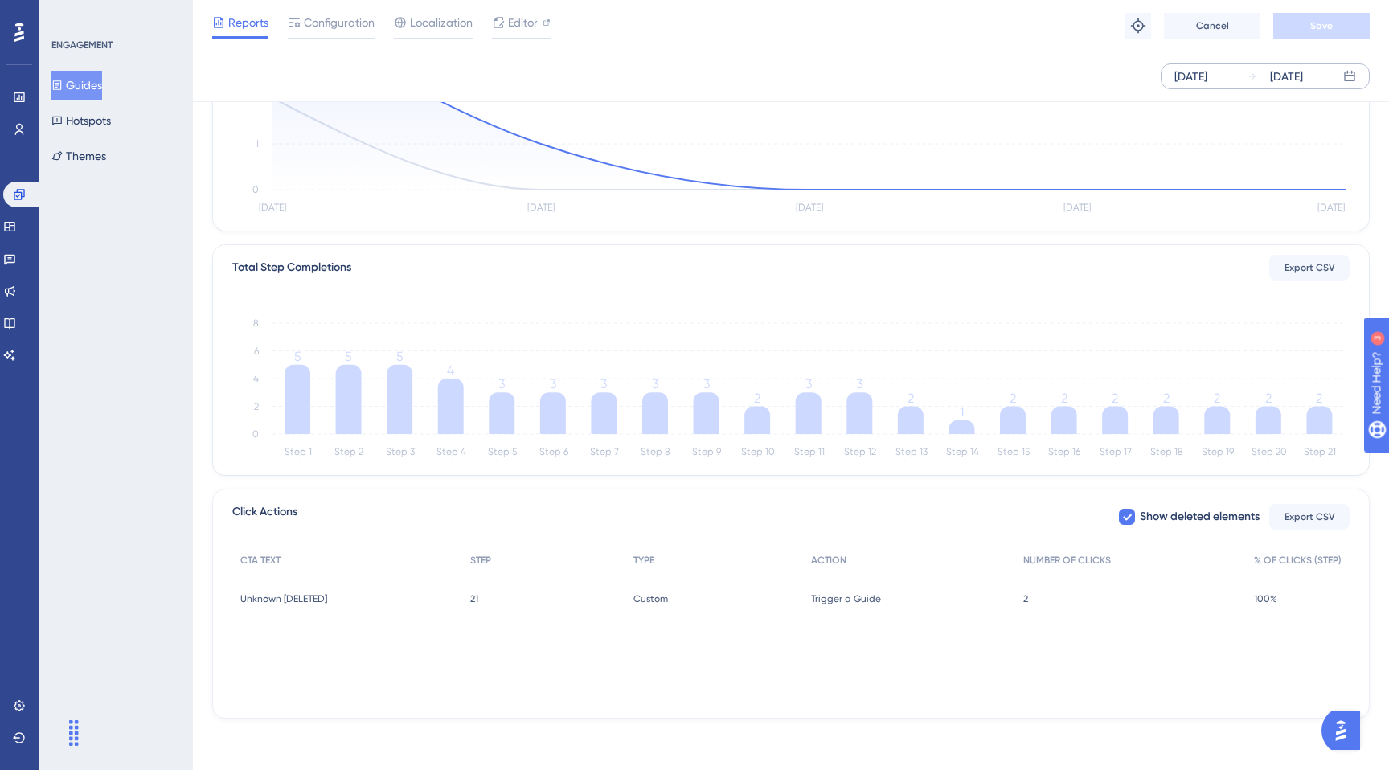
click at [776, 593] on div "Custom Custom" at bounding box center [714, 598] width 178 height 45
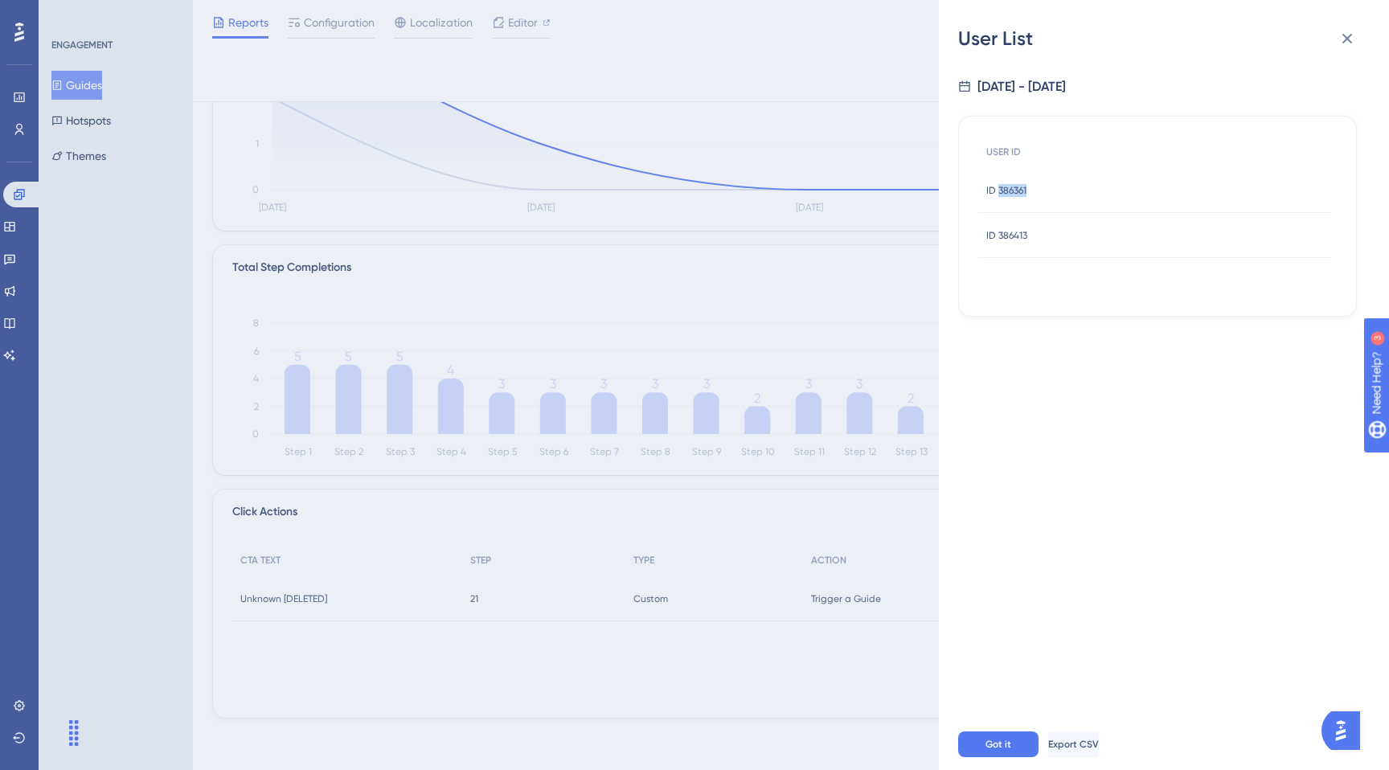
drag, startPoint x: 1044, startPoint y: 191, endPoint x: 1000, endPoint y: 195, distance: 43.7
click at [1000, 195] on div "ID 386361 ID 386361" at bounding box center [1154, 190] width 353 height 45
copy span "386361"
drag, startPoint x: 1071, startPoint y: 232, endPoint x: 1000, endPoint y: 238, distance: 71.0
click at [1000, 238] on div "ID 386413 ID 386413" at bounding box center [1154, 235] width 353 height 45
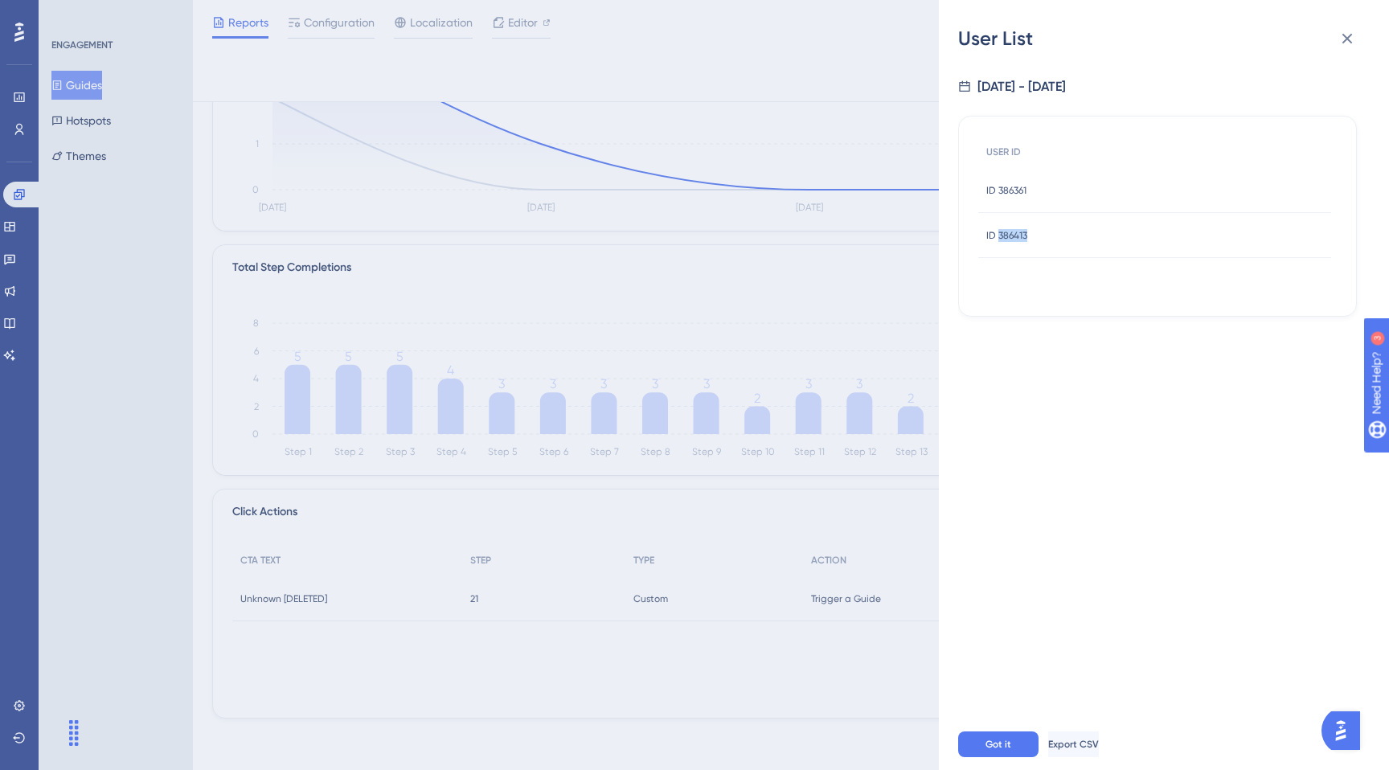
copy span "386413"
click at [1351, 51] on button at bounding box center [1347, 39] width 32 height 32
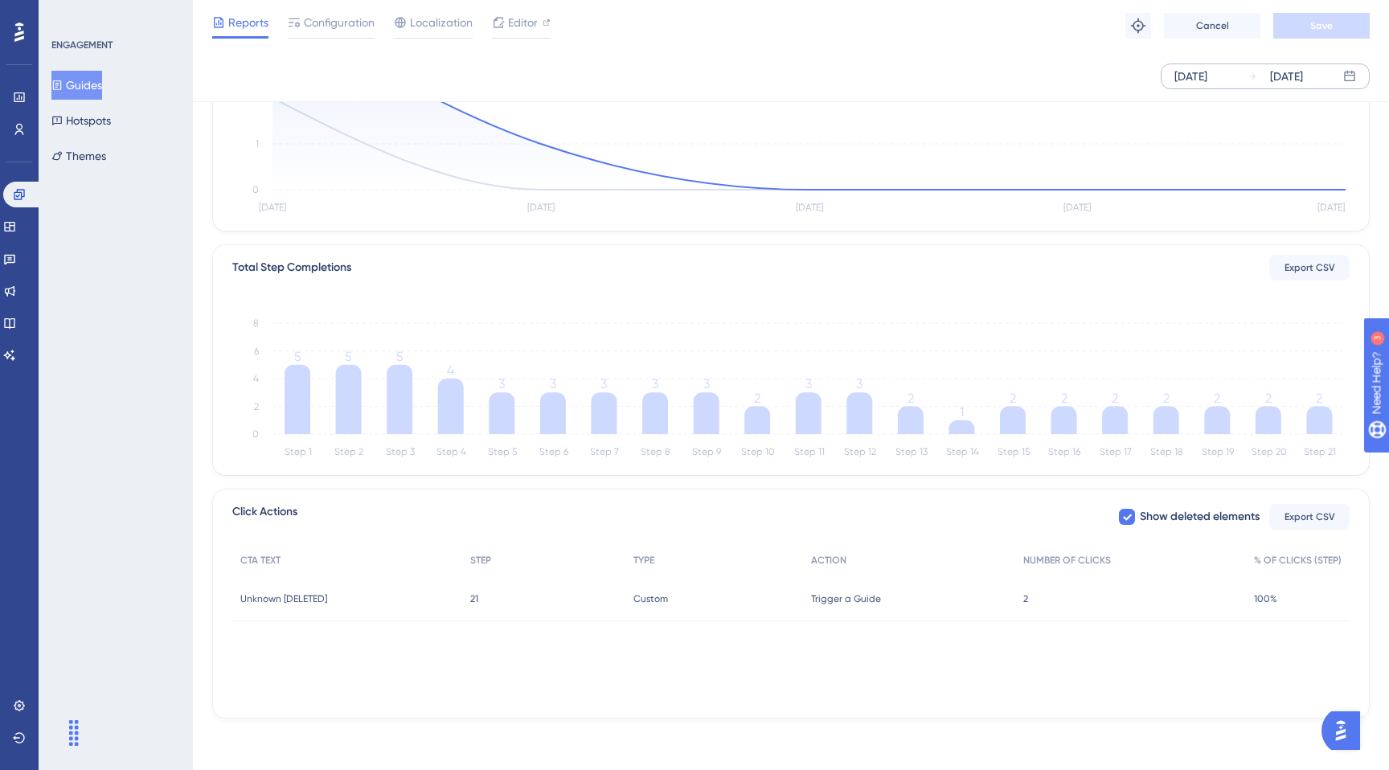
scroll to position [0, 0]
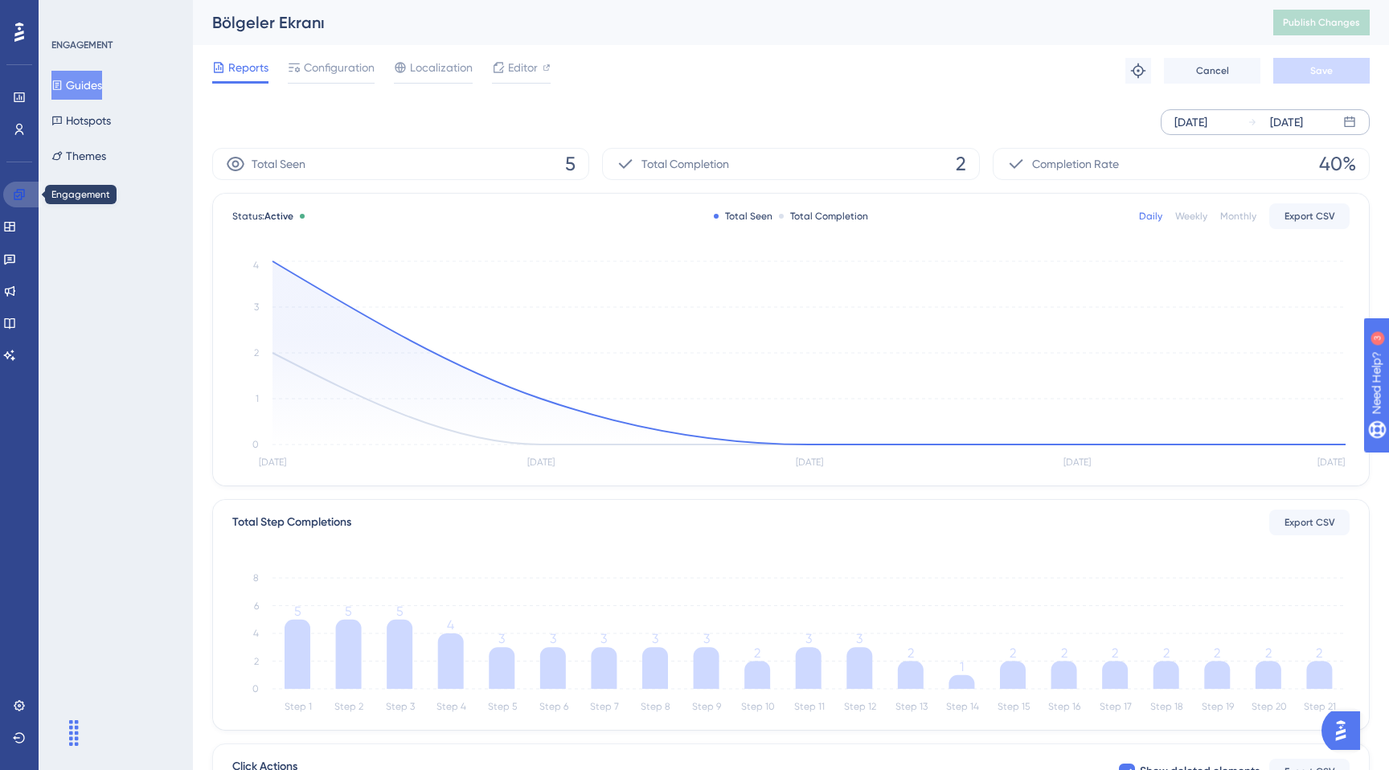
click at [21, 206] on link at bounding box center [22, 195] width 39 height 26
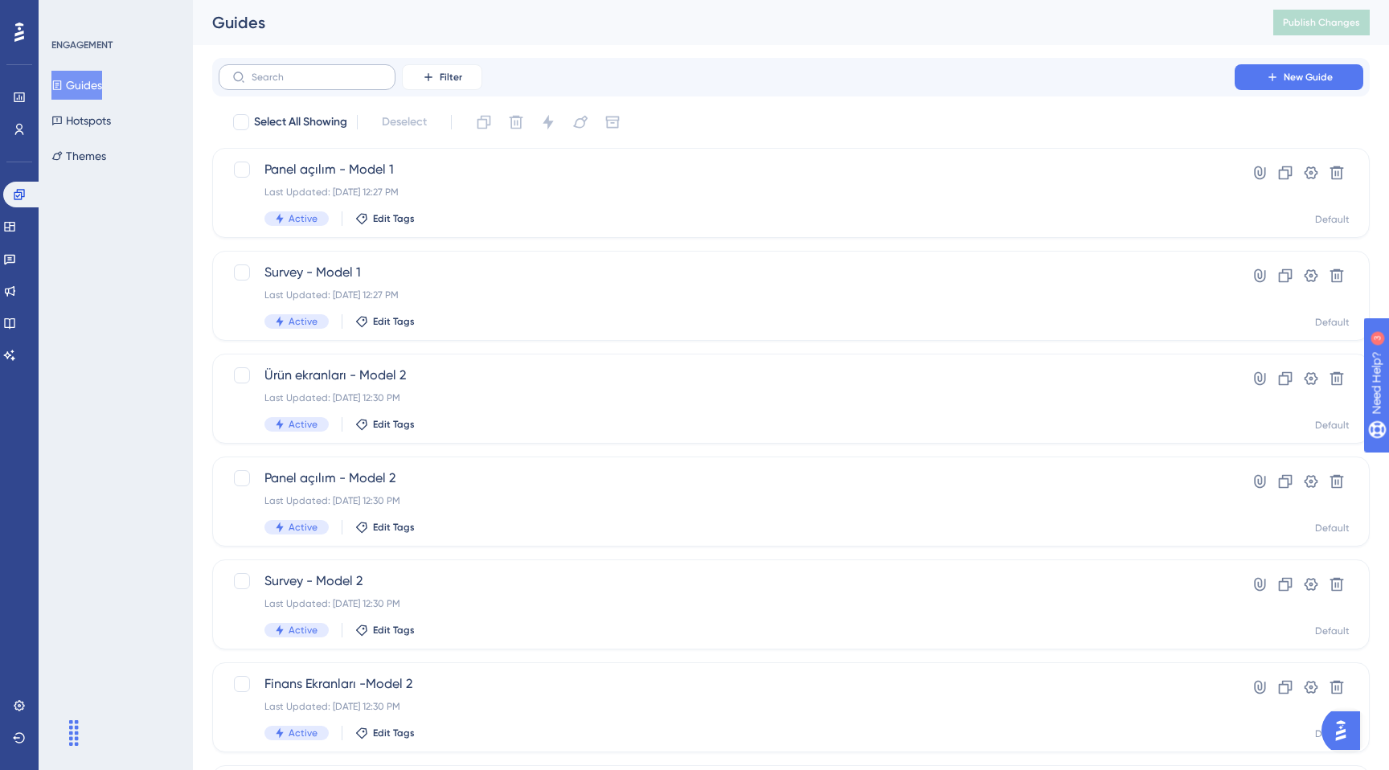
click at [323, 88] on label at bounding box center [307, 77] width 177 height 26
click at [323, 83] on input "text" at bounding box center [317, 77] width 130 height 11
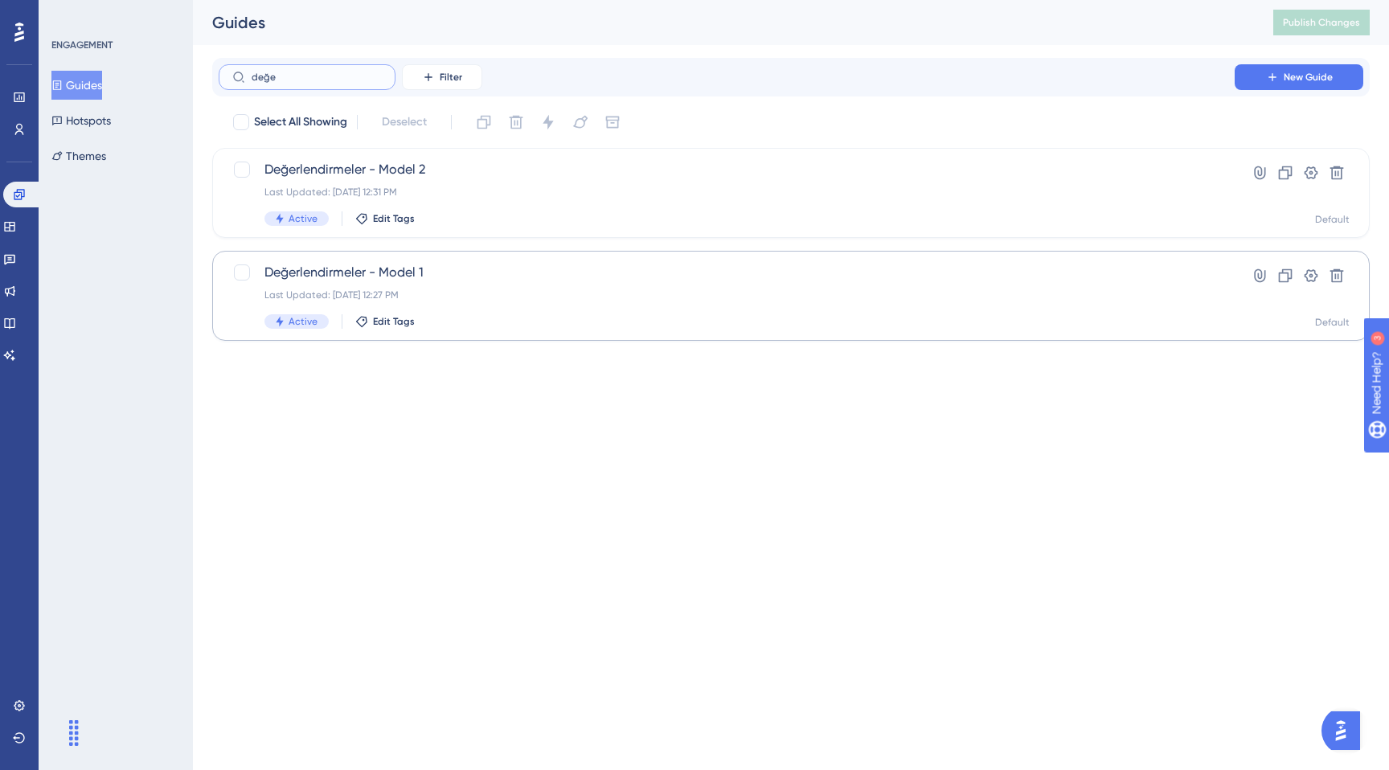
type input "değe"
click at [469, 296] on div "Last Updated: [DATE] 12:27 PM" at bounding box center [726, 295] width 925 height 13
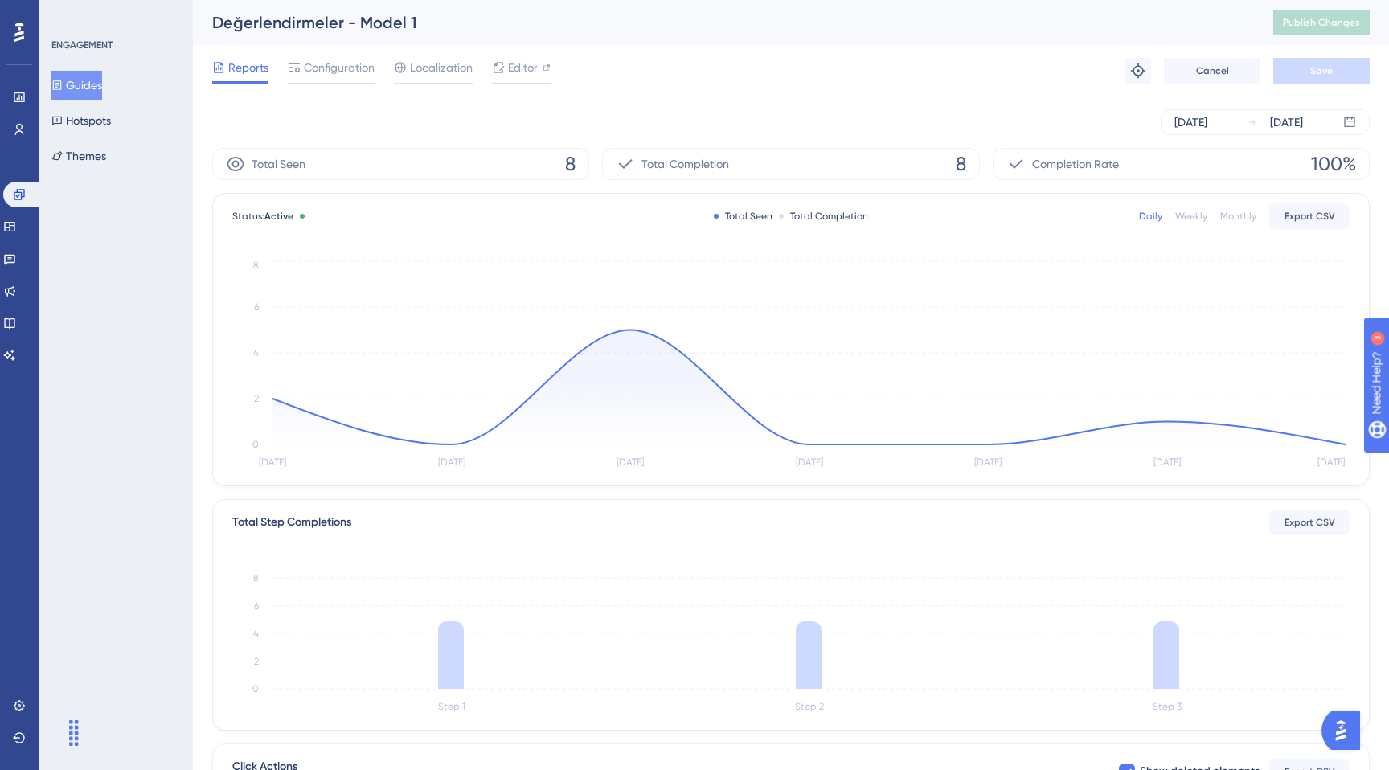
click at [1208, 135] on div "[DATE] [DATE]" at bounding box center [791, 121] width 1158 height 51
click at [1208, 118] on div "[DATE]" at bounding box center [1191, 122] width 33 height 19
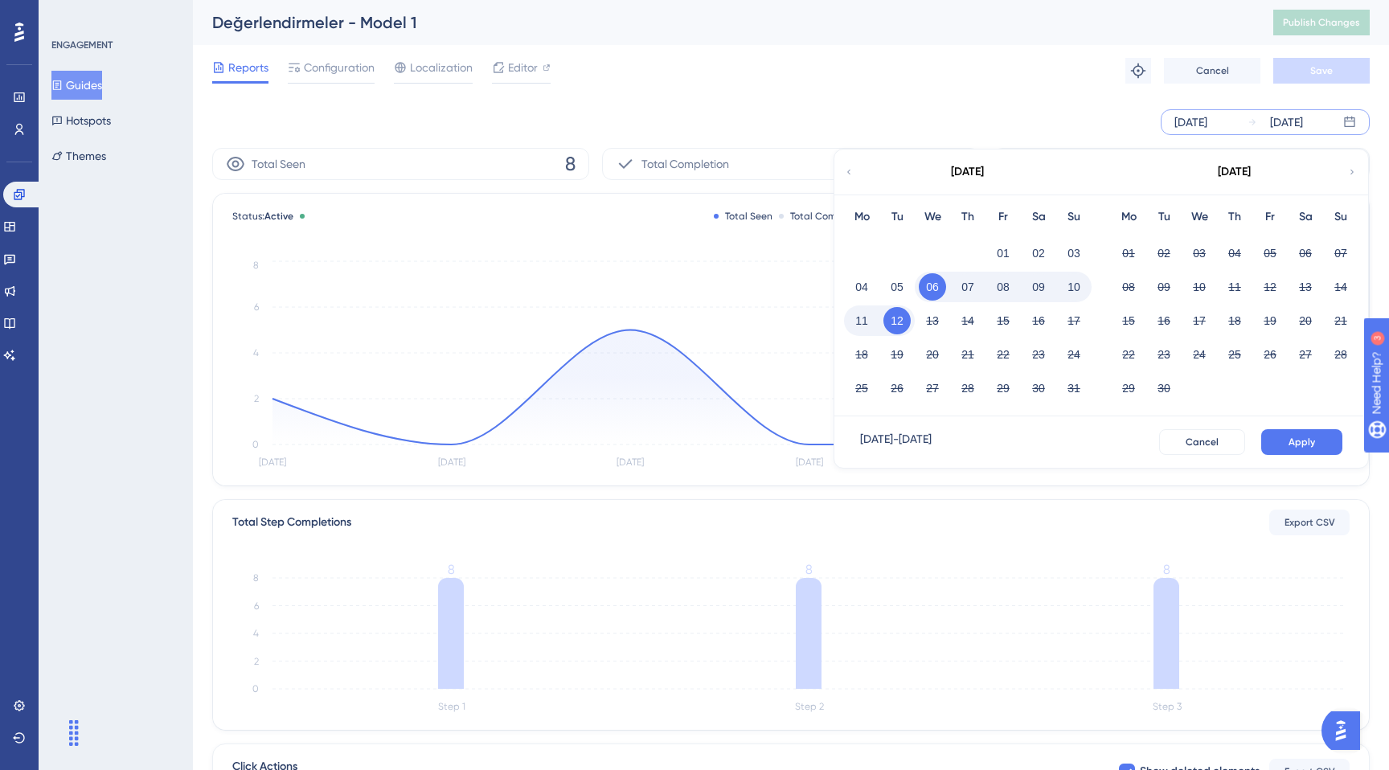
click at [998, 291] on button "08" at bounding box center [1003, 286] width 27 height 27
click at [891, 328] on button "12" at bounding box center [897, 320] width 27 height 27
click at [1278, 435] on button "Apply" at bounding box center [1301, 442] width 81 height 26
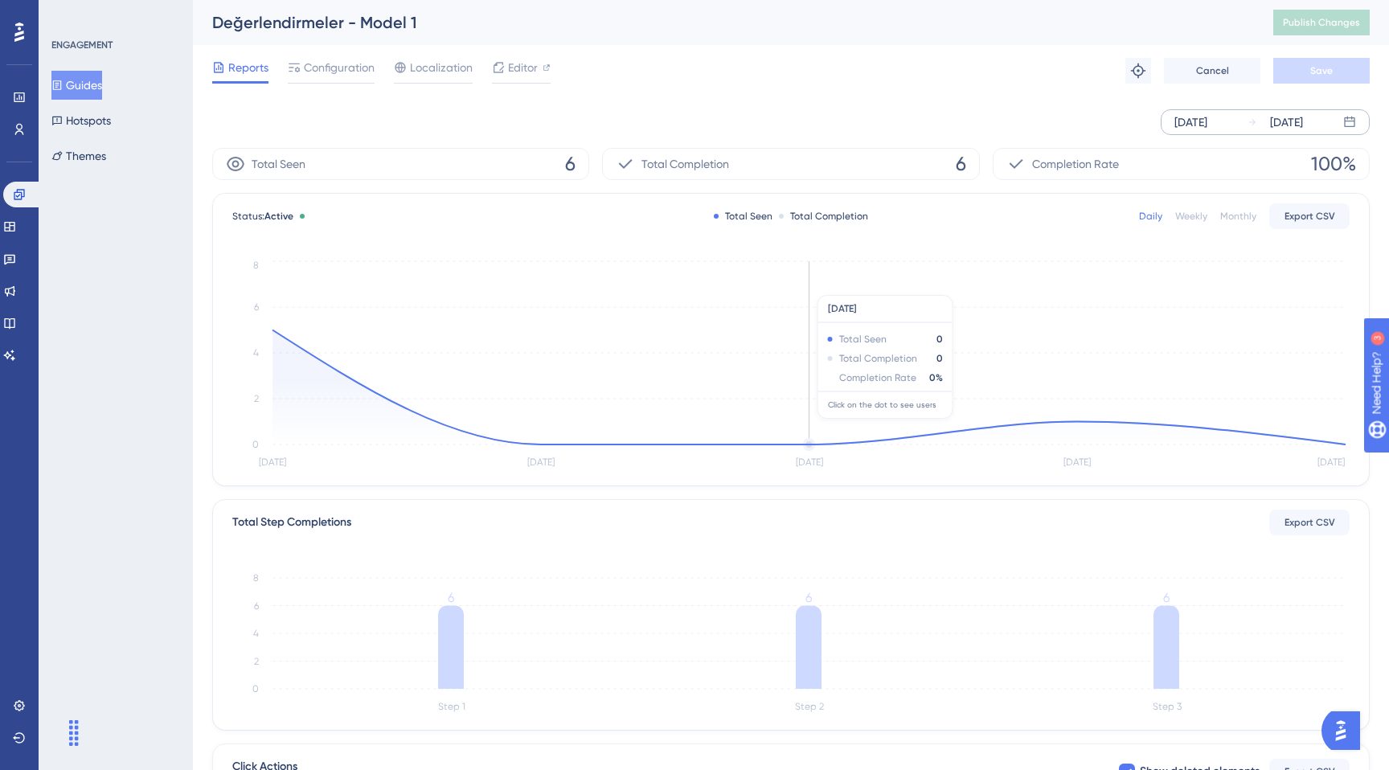
scroll to position [248, 0]
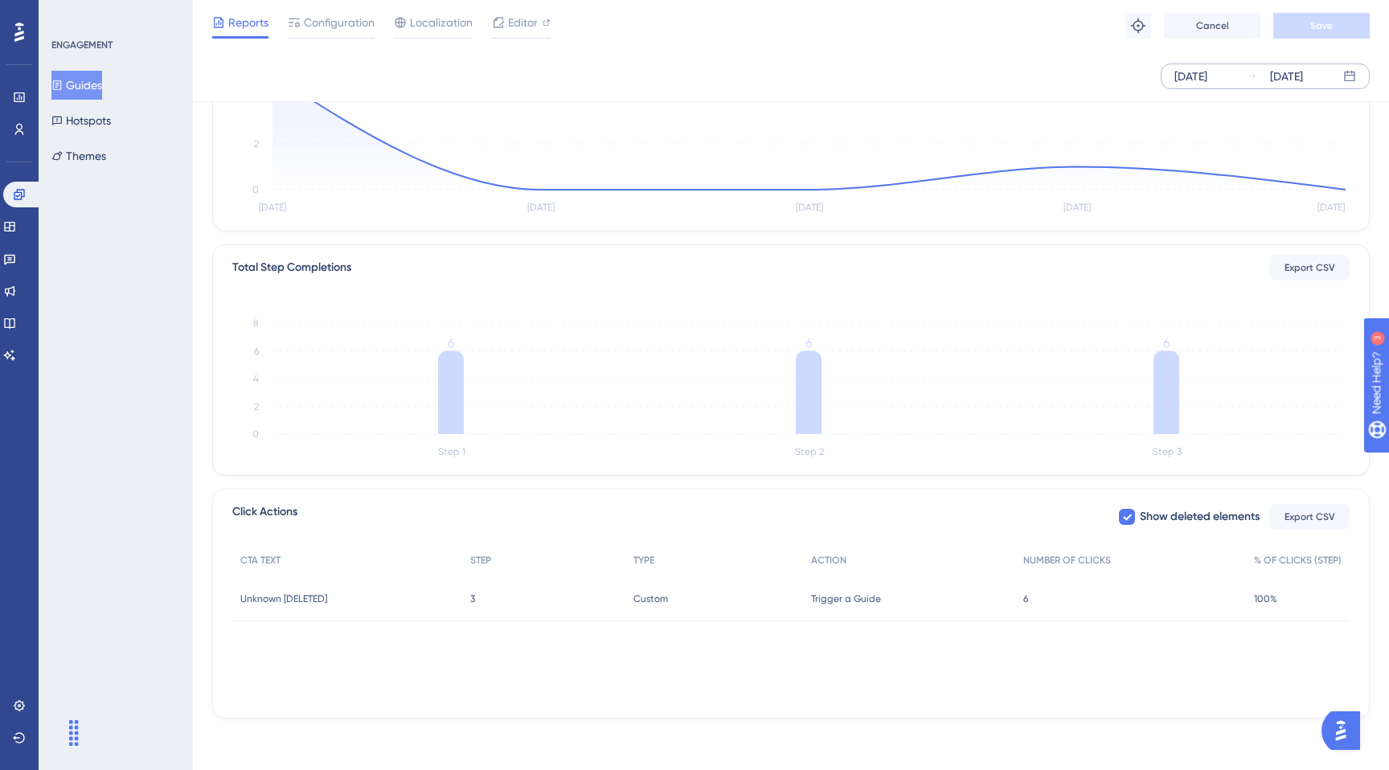
click at [835, 604] on span "Trigger a Guide" at bounding box center [846, 599] width 70 height 13
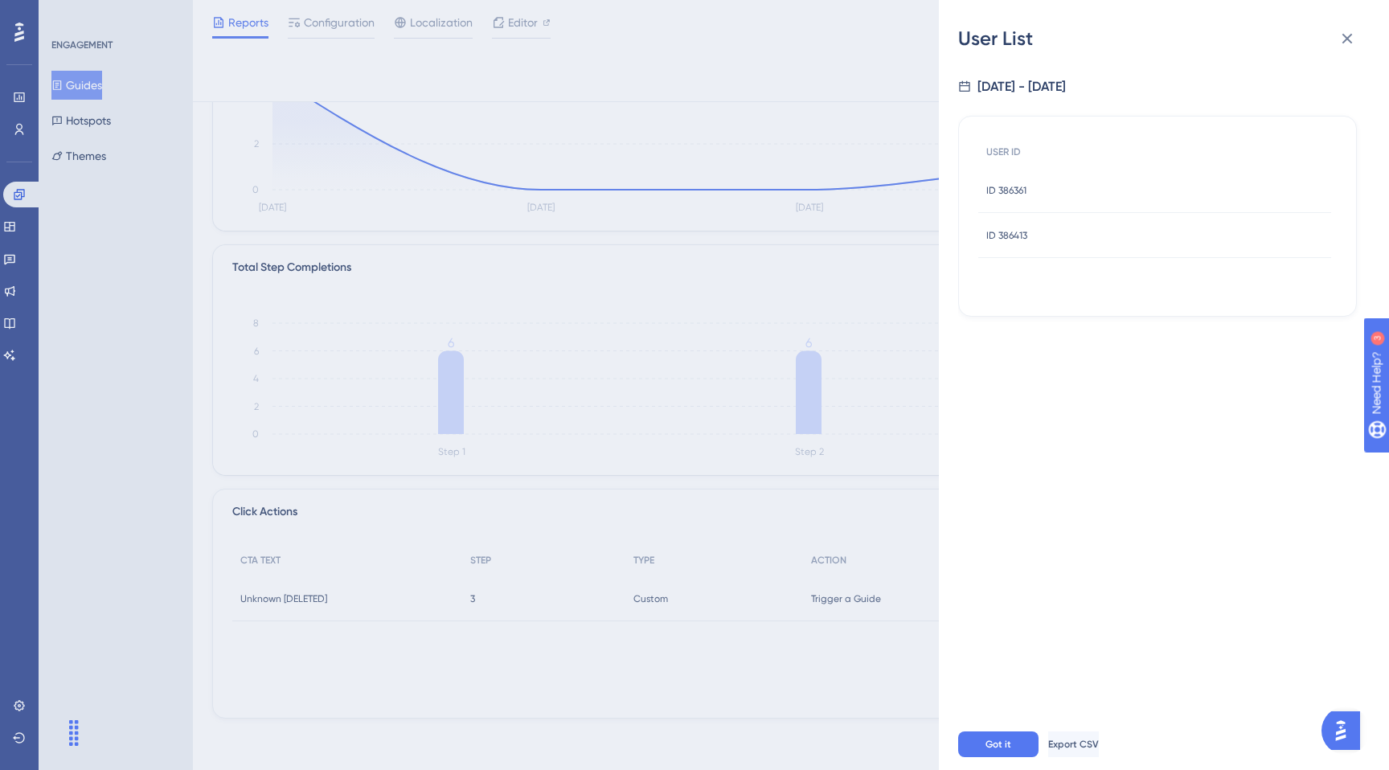
click at [872, 133] on div "User List [DATE] - [DATE] USER ID ID 386361 ID 386361 ID 386413 ID 386413 Got i…" at bounding box center [694, 385] width 1389 height 770
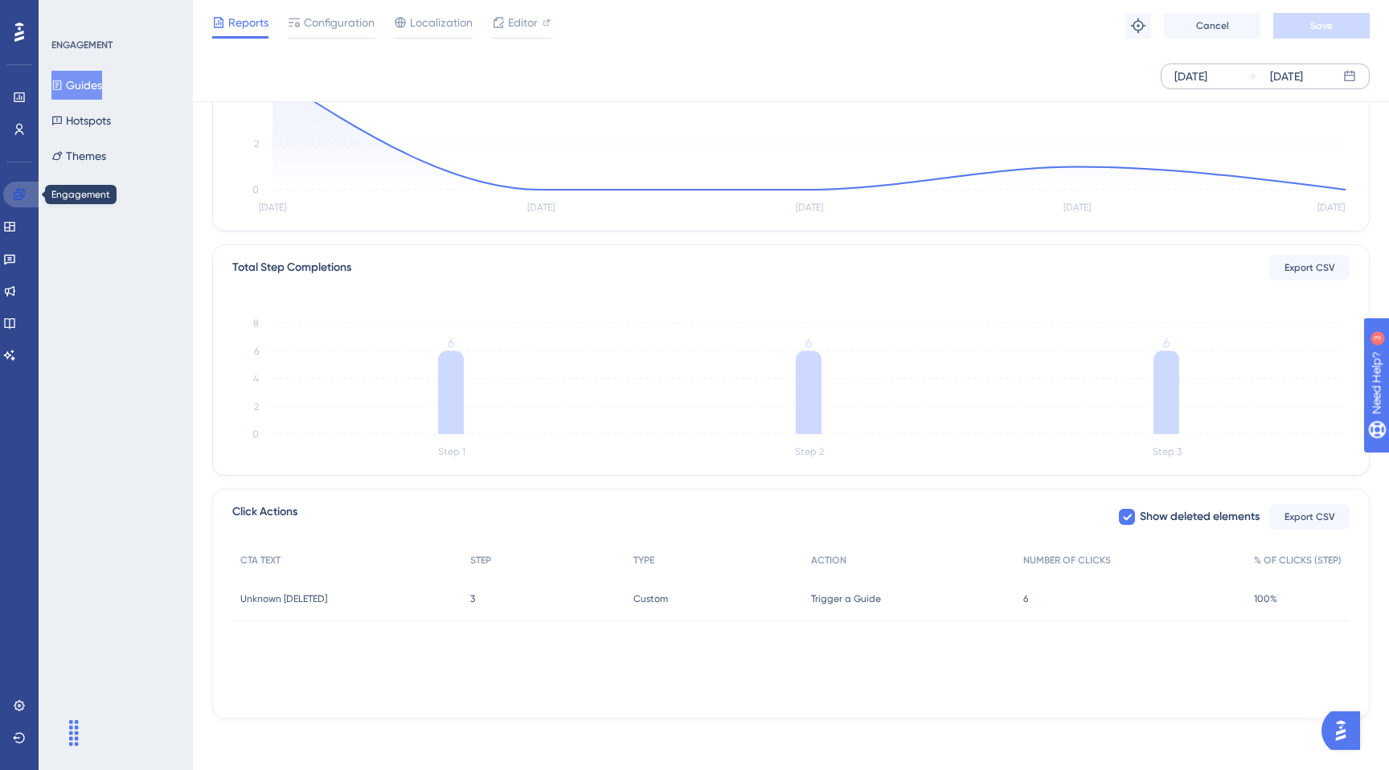
click at [15, 188] on icon at bounding box center [19, 194] width 13 height 13
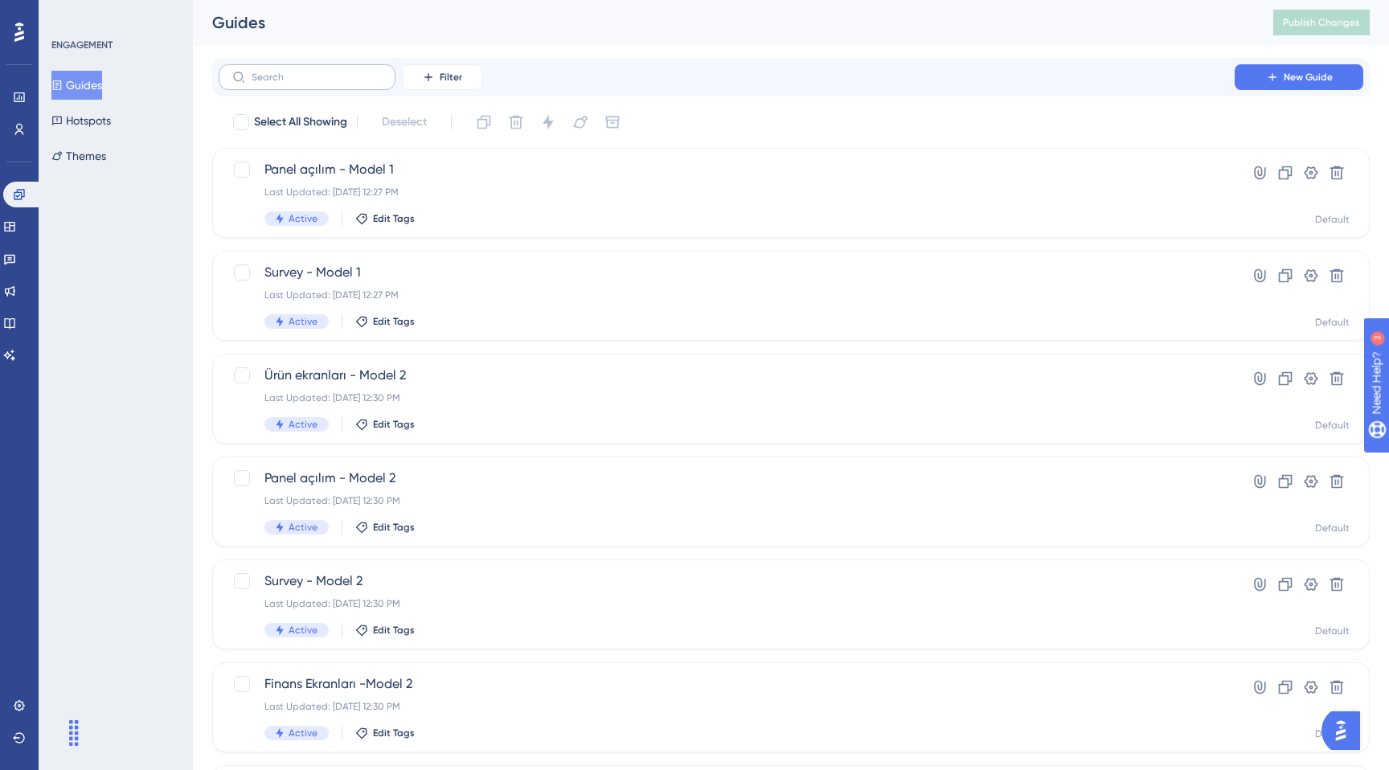
click at [347, 89] on label at bounding box center [307, 77] width 177 height 26
click at [347, 83] on input "text" at bounding box center [317, 77] width 130 height 11
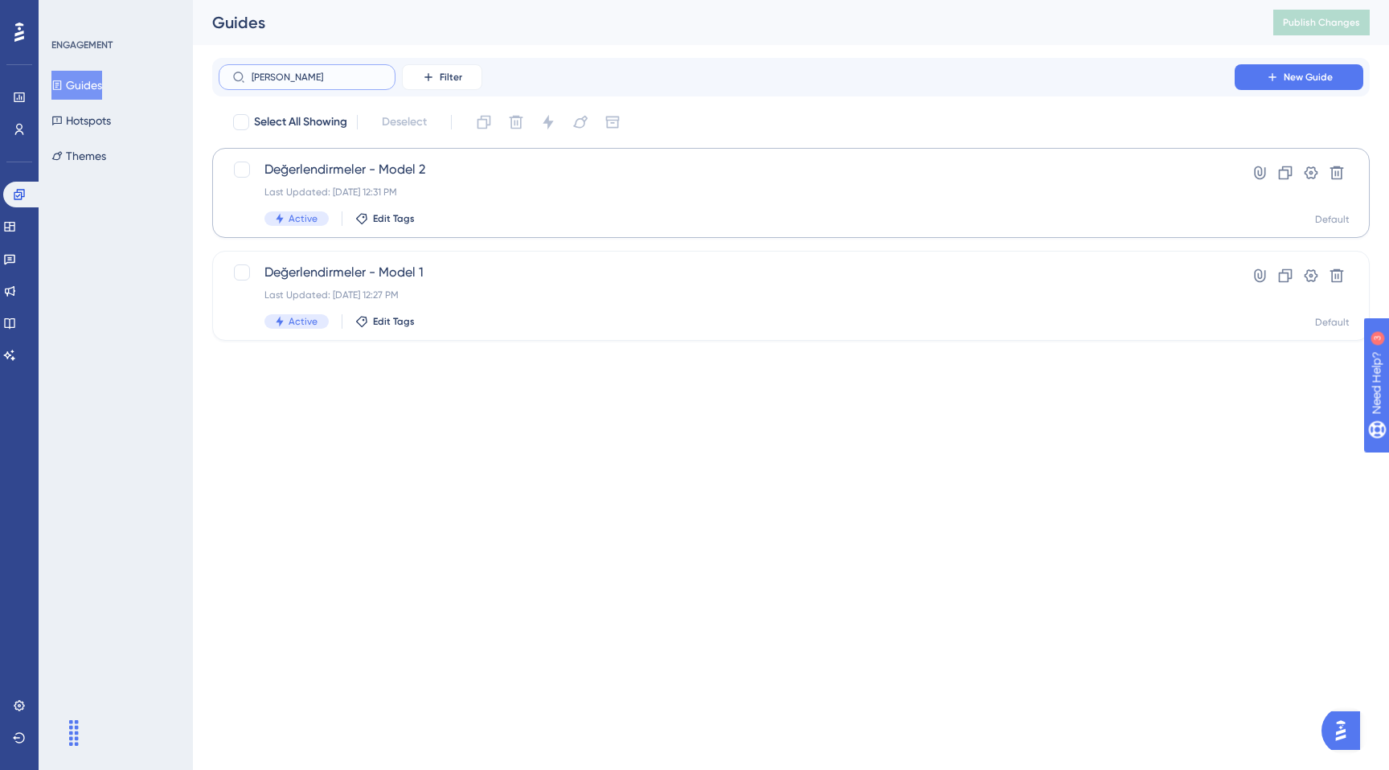
type input "[PERSON_NAME]"
click at [560, 224] on div "Active Edit Tags" at bounding box center [726, 218] width 925 height 14
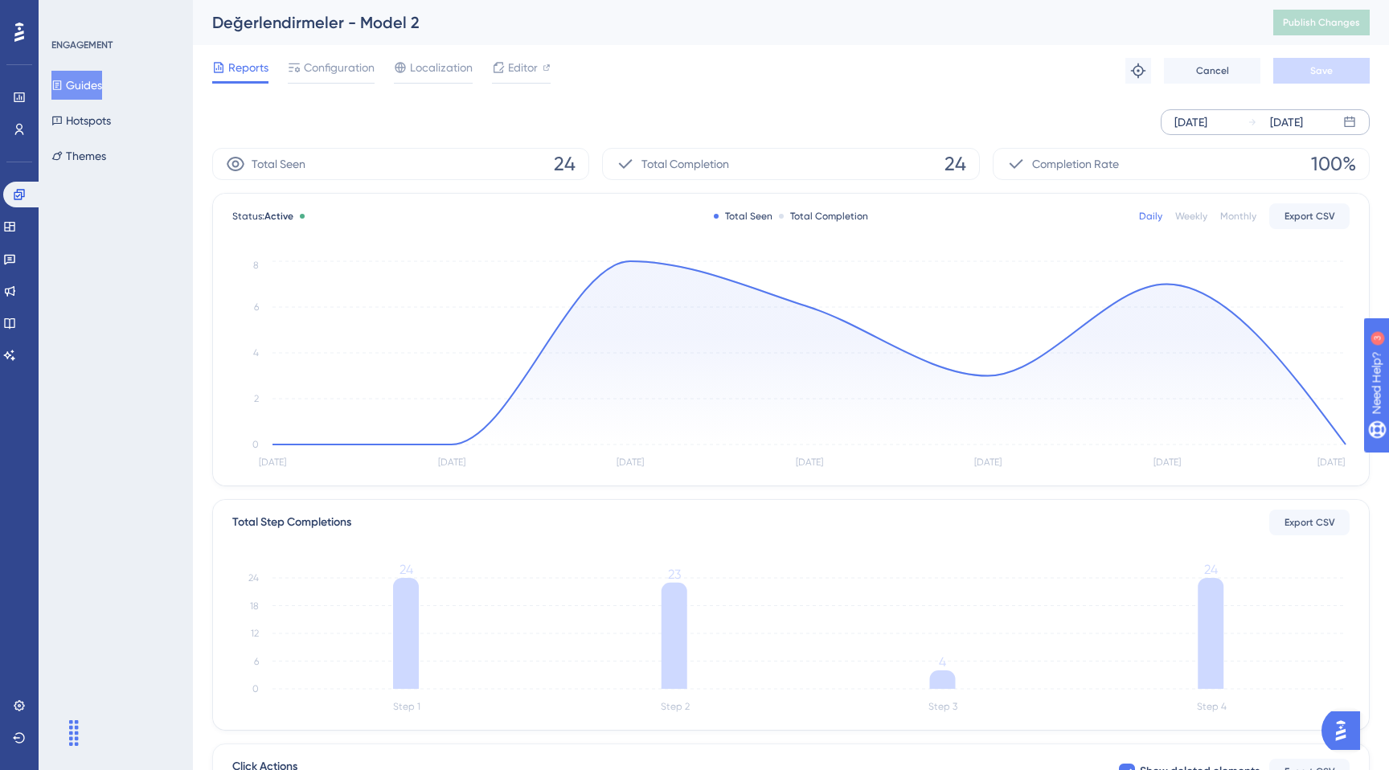
click at [1208, 119] on div "[DATE]" at bounding box center [1191, 122] width 33 height 19
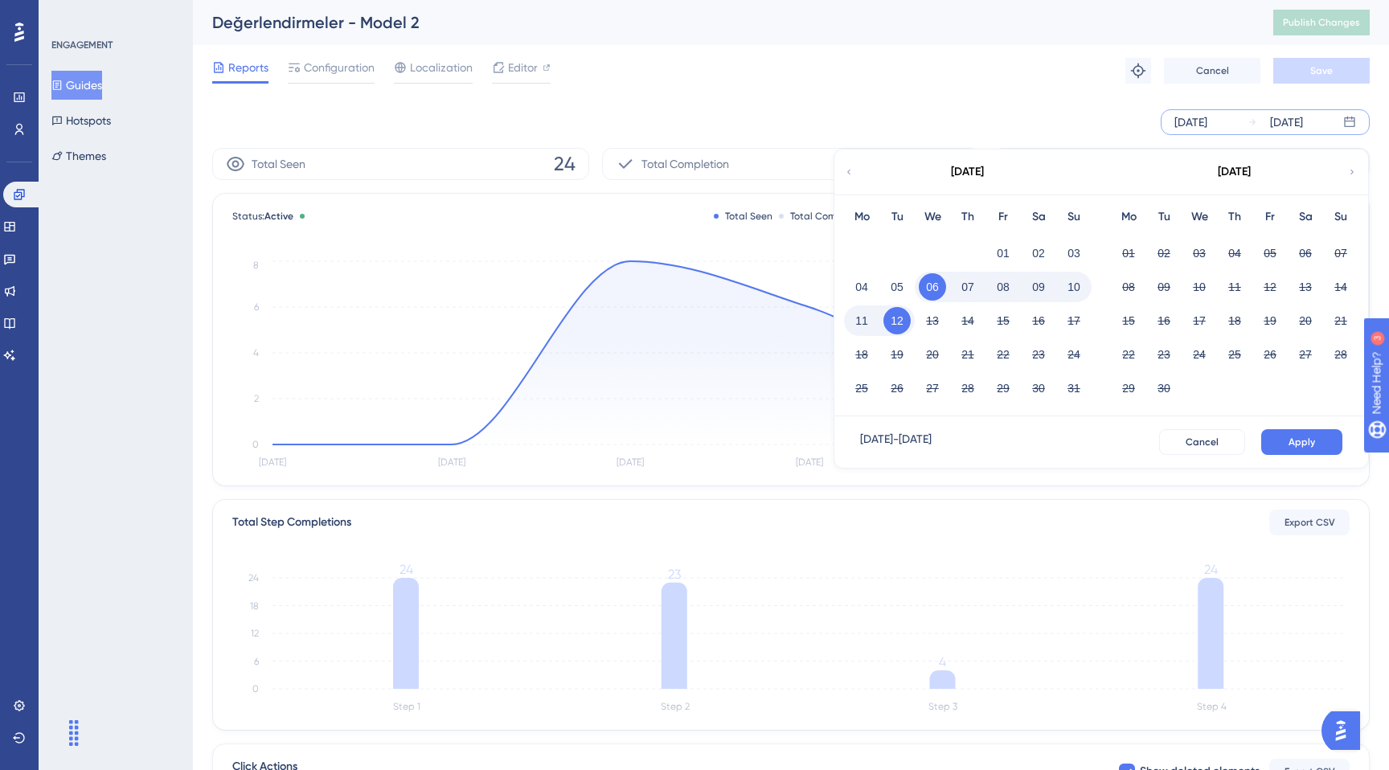
click at [1002, 291] on button "08" at bounding box center [1003, 286] width 27 height 27
click at [892, 323] on button "12" at bounding box center [897, 320] width 27 height 27
click at [903, 322] on button "12" at bounding box center [897, 320] width 27 height 27
click at [862, 173] on div "[DATE]" at bounding box center [967, 172] width 265 height 45
click at [1002, 119] on div "[DATE] [DATE] [DATE] Mo Tu We Th Fr Sa Su 01 02 03 04 05 06 07 08 09 10 11 12 1…" at bounding box center [791, 122] width 1158 height 26
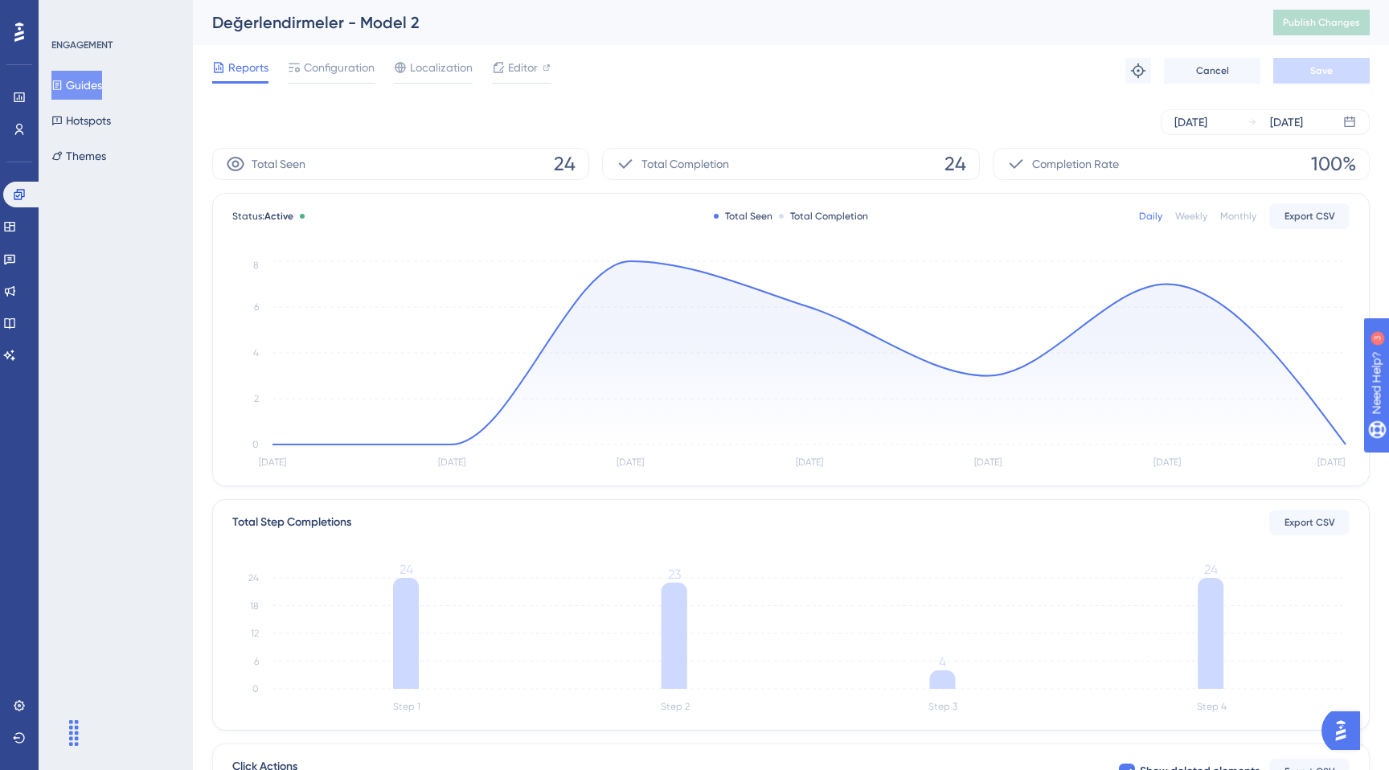
click at [1196, 139] on div "[DATE] [DATE]" at bounding box center [791, 121] width 1158 height 51
click at [1208, 128] on div "[DATE]" at bounding box center [1191, 122] width 33 height 19
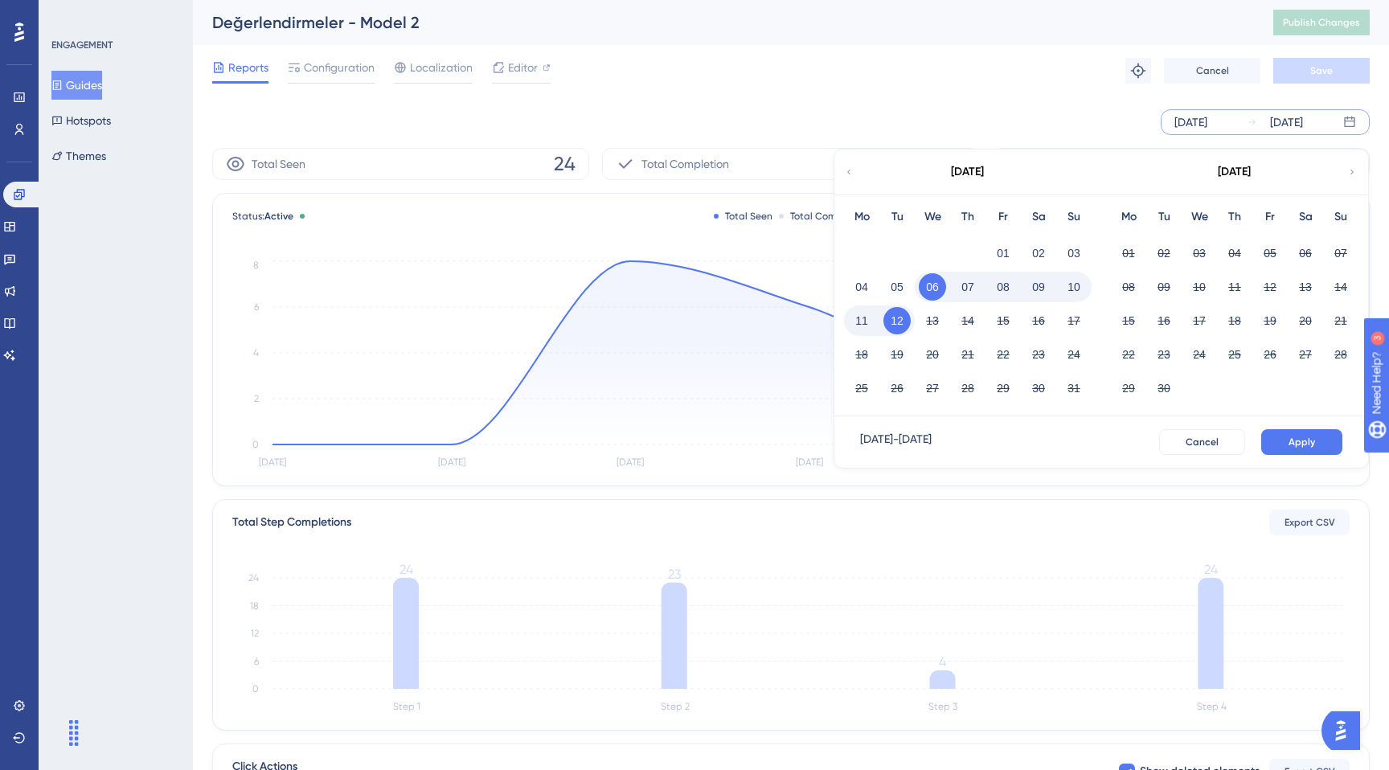
click at [1006, 283] on button "08" at bounding box center [1003, 286] width 27 height 27
click at [902, 324] on button "12" at bounding box center [897, 320] width 27 height 27
click at [1289, 435] on button "Apply" at bounding box center [1301, 442] width 81 height 26
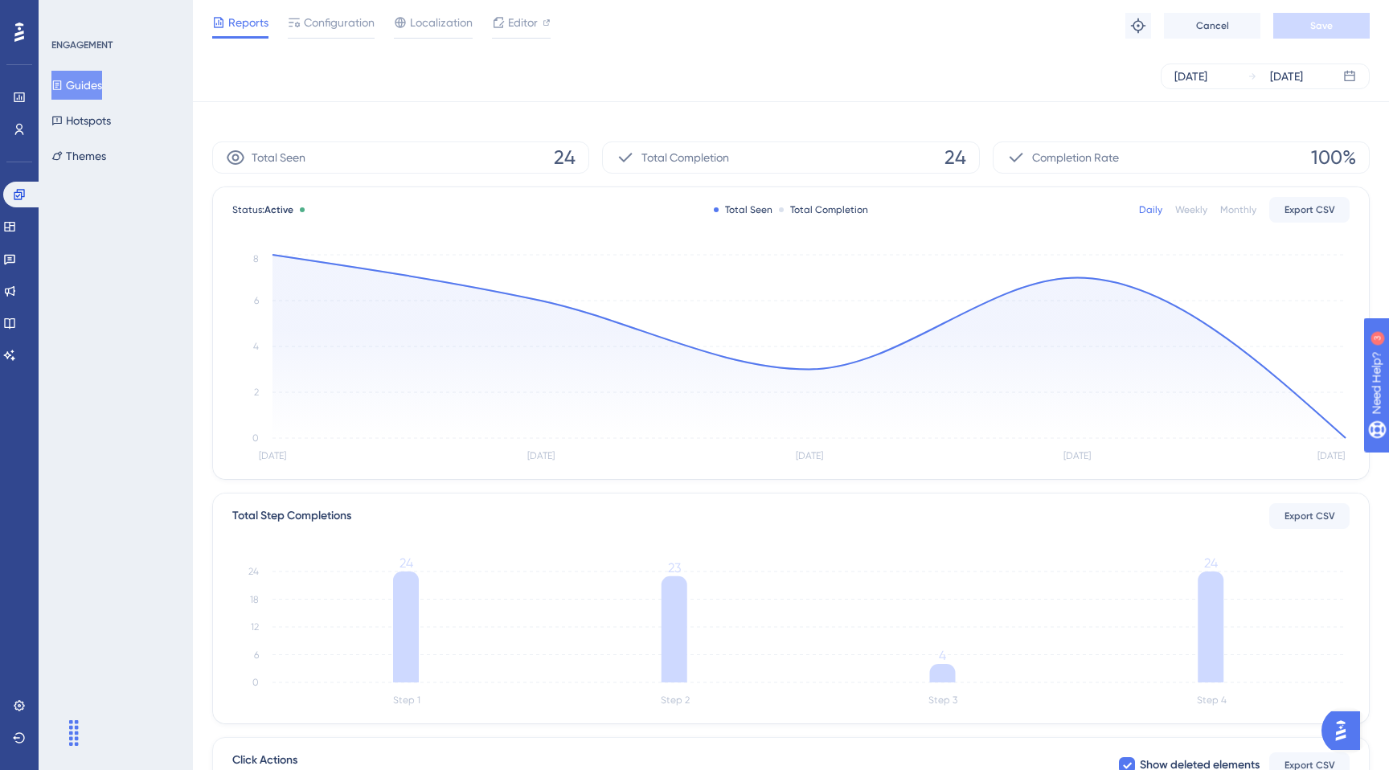
scroll to position [248, 0]
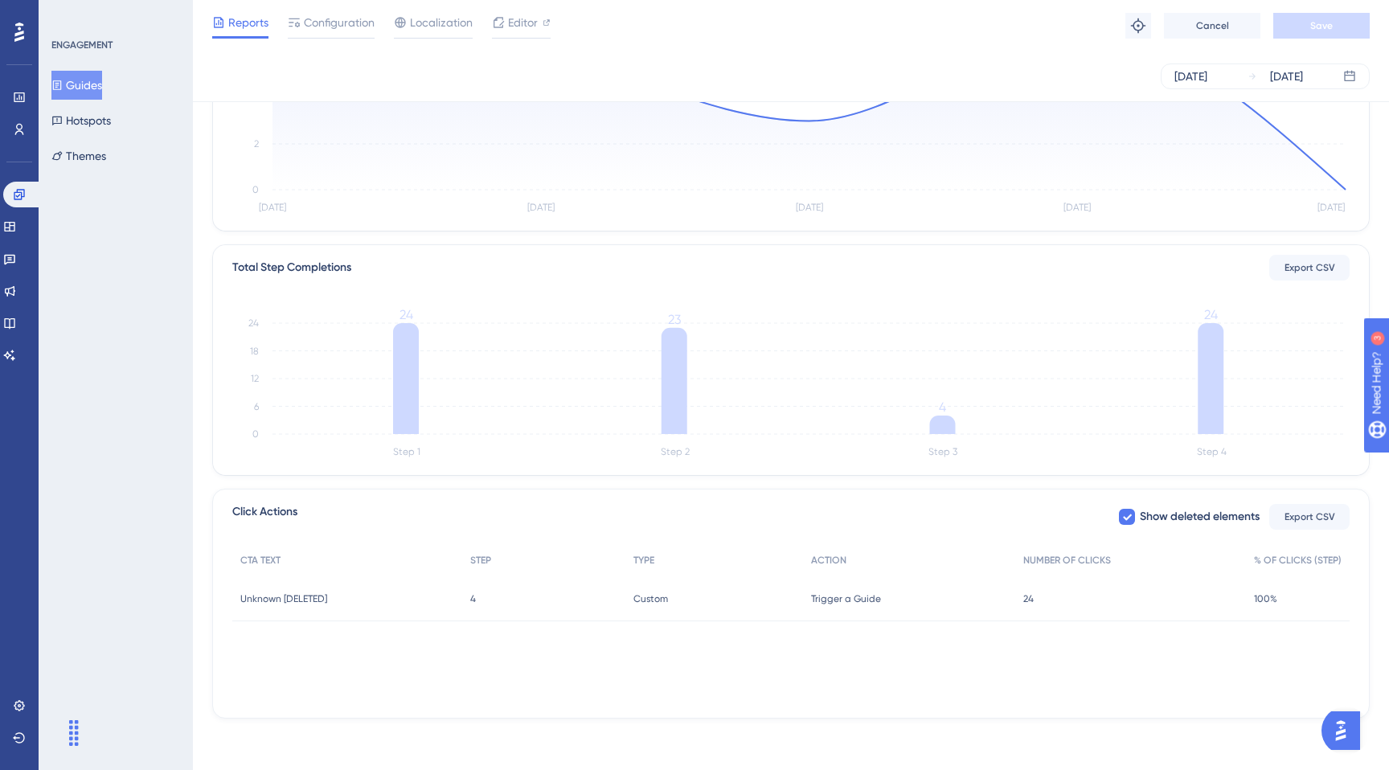
click at [347, 580] on div "Unknown [DELETED] Unknown [DELETED]" at bounding box center [347, 598] width 230 height 45
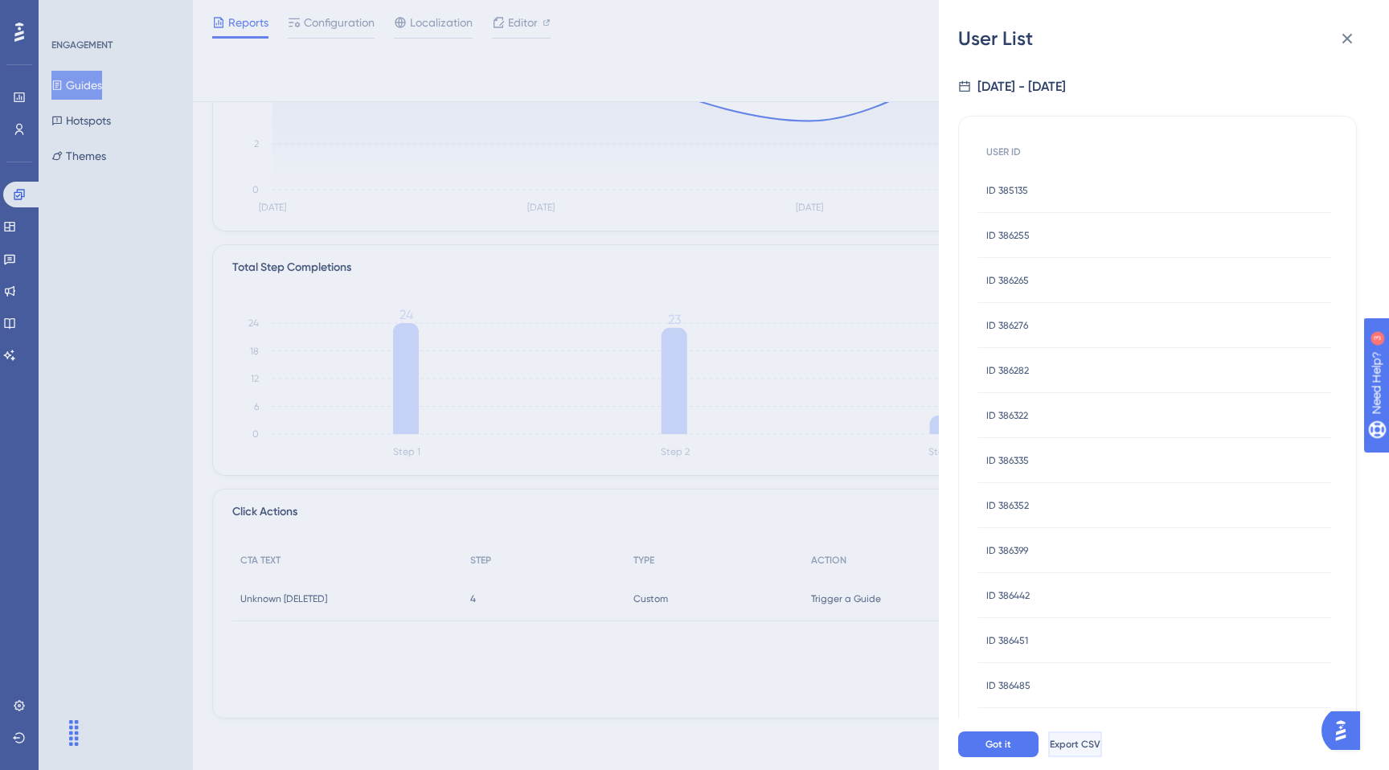
click at [1098, 748] on span "Export CSV" at bounding box center [1075, 744] width 51 height 13
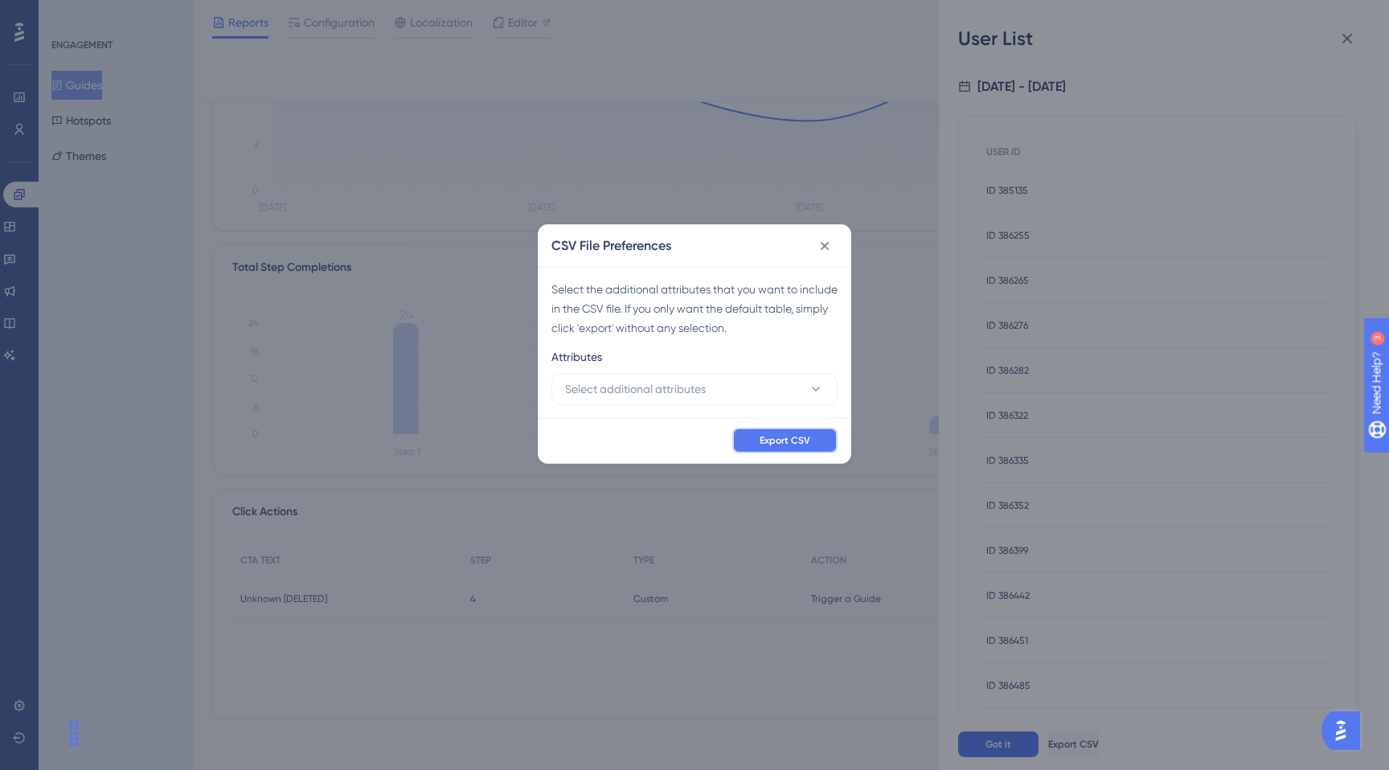
click at [785, 429] on button "Export CSV" at bounding box center [784, 441] width 105 height 26
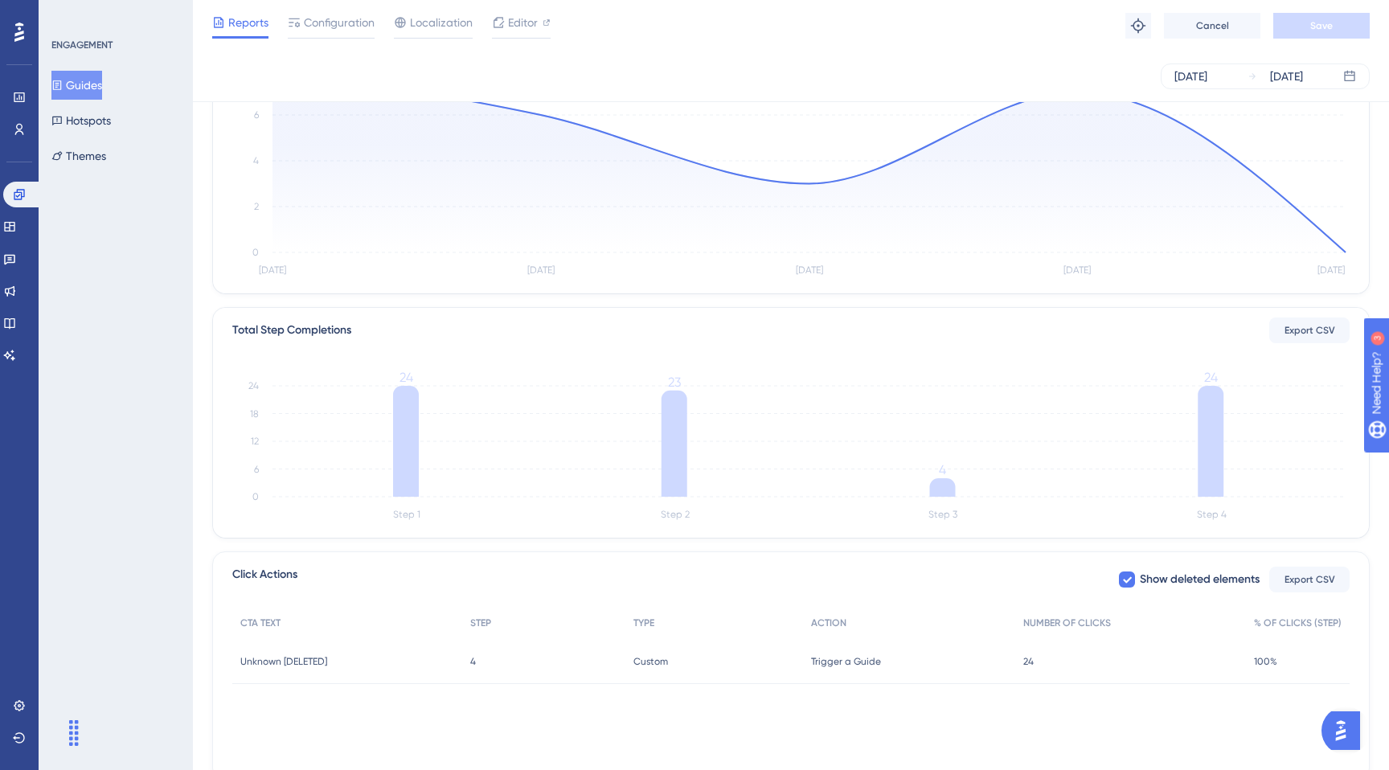
scroll to position [0, 0]
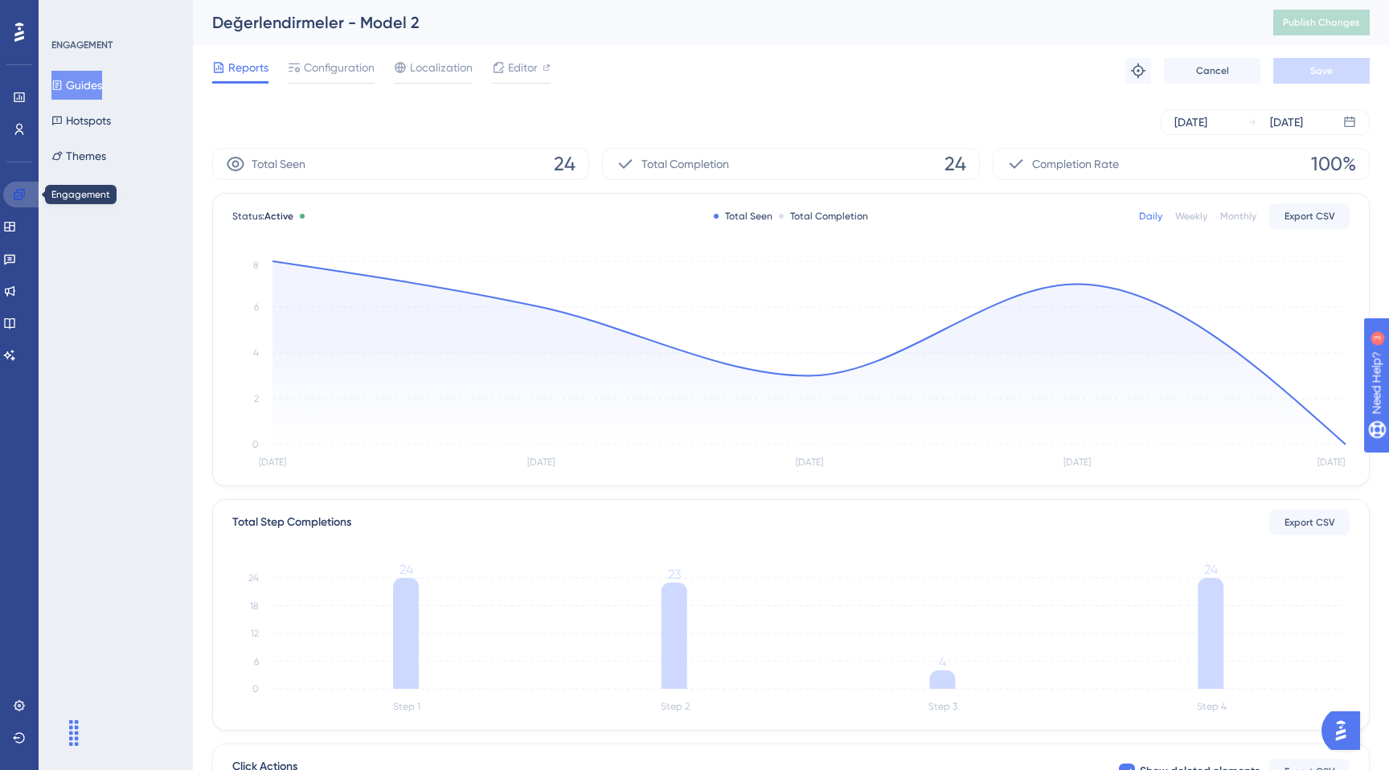
click at [27, 191] on link at bounding box center [22, 195] width 39 height 26
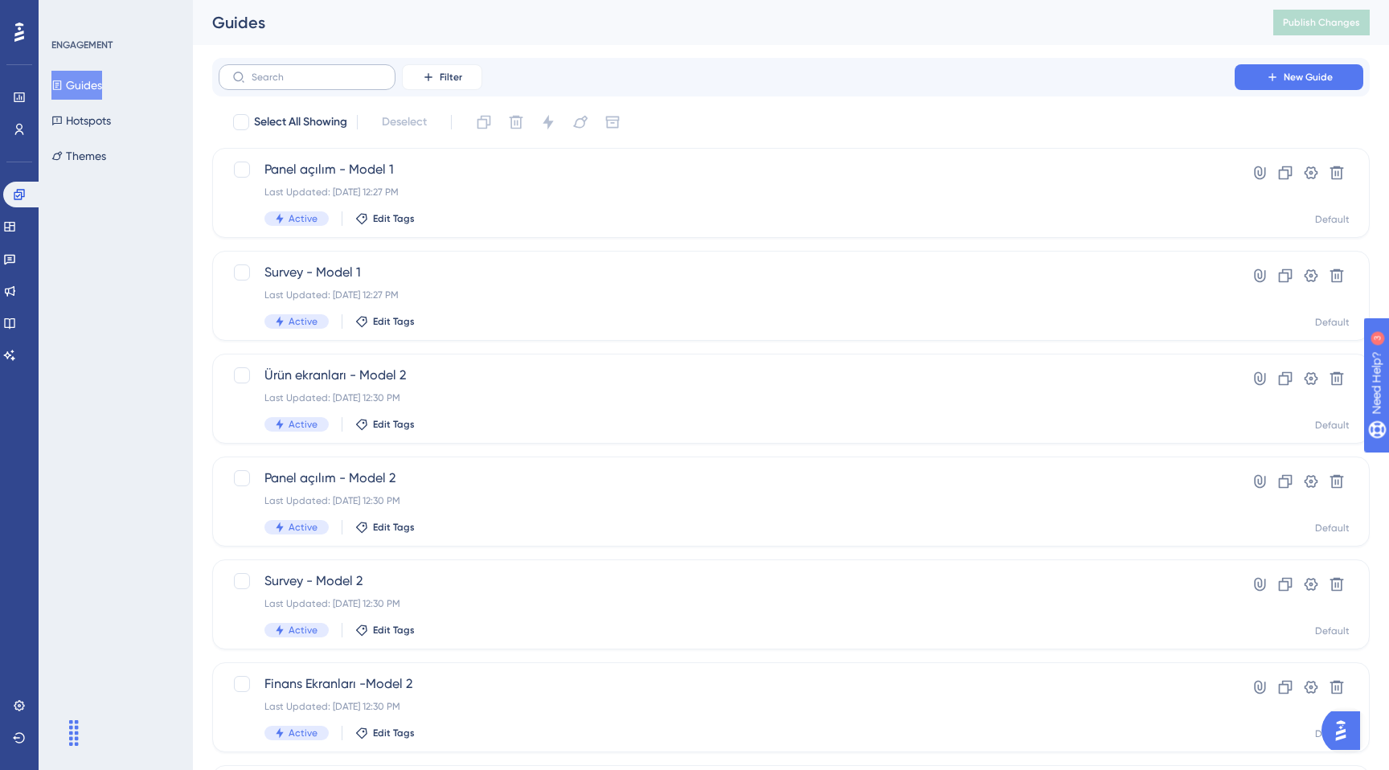
click at [308, 87] on label at bounding box center [307, 77] width 177 height 26
click at [308, 83] on input "text" at bounding box center [317, 77] width 130 height 11
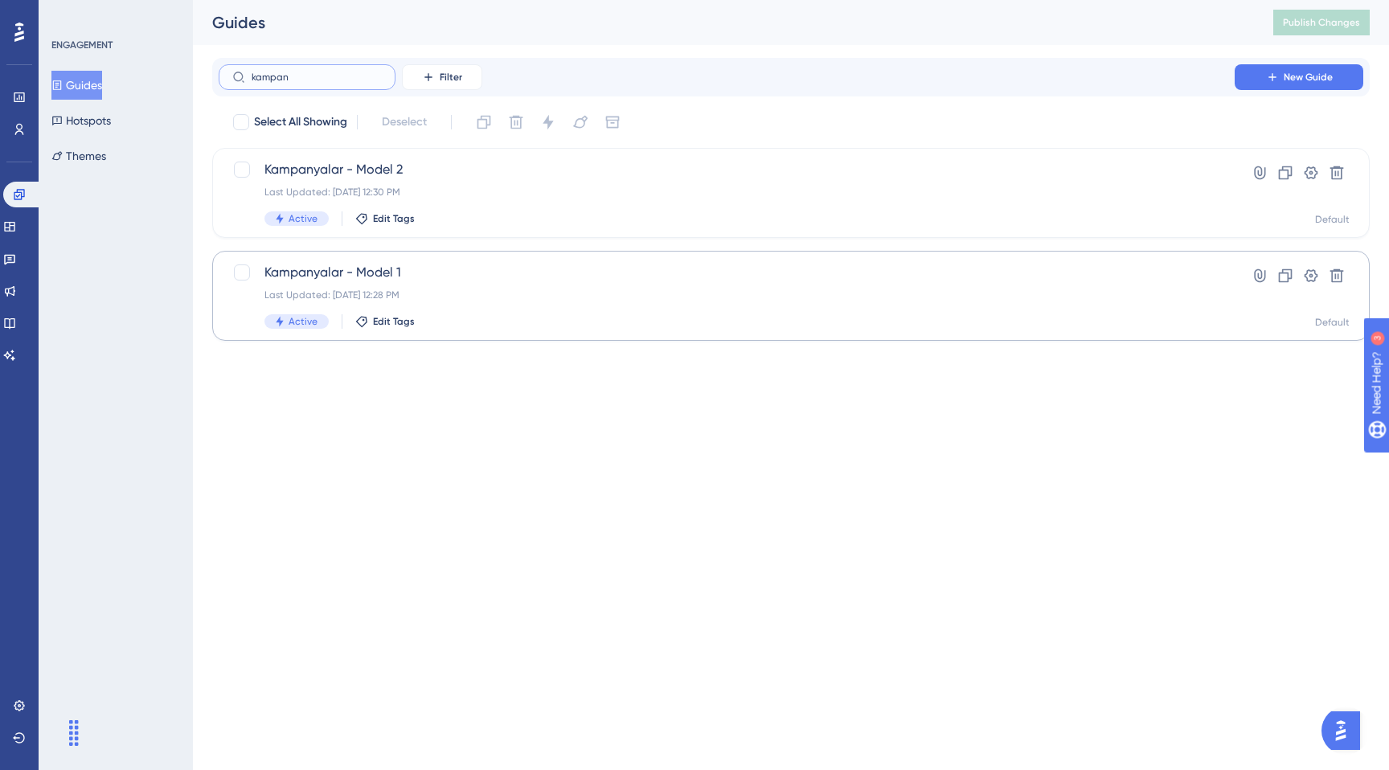
type input "kampan"
click at [601, 307] on div "Kampanyalar - Model 1 Last Updated: [DATE] 12:28 PM Active Edit Tags" at bounding box center [726, 296] width 925 height 66
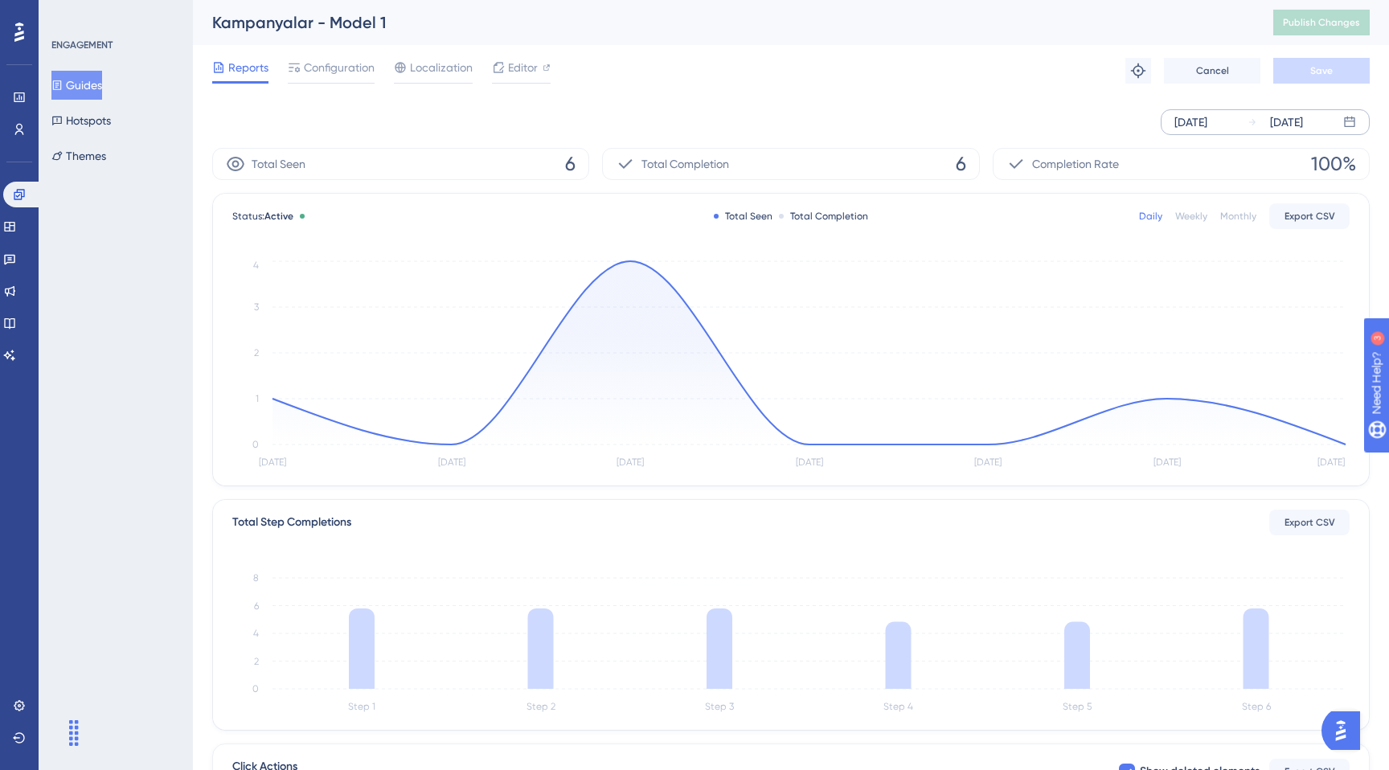
click at [1208, 127] on div "[DATE]" at bounding box center [1191, 122] width 33 height 19
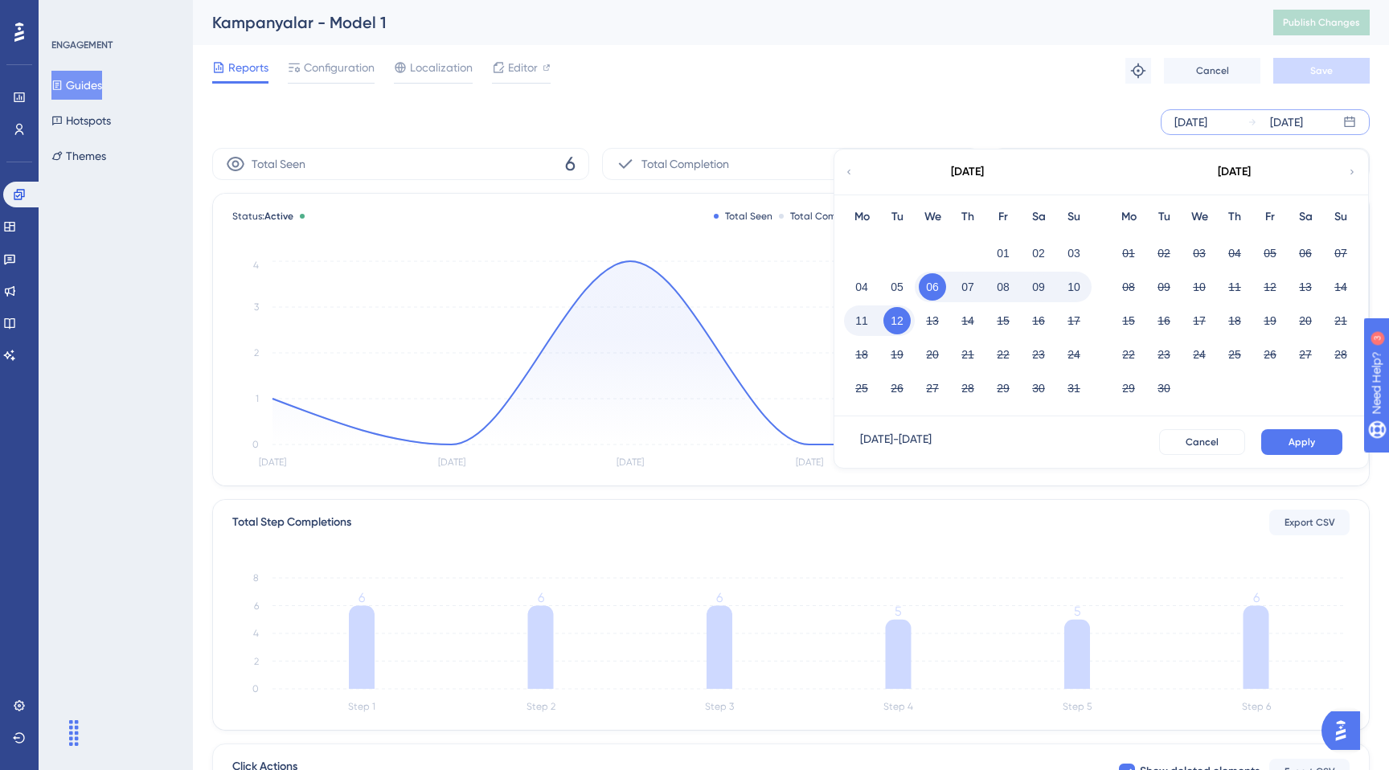
click at [1015, 286] on button "08" at bounding box center [1003, 286] width 27 height 27
click at [889, 322] on button "12" at bounding box center [897, 320] width 27 height 27
click at [1297, 440] on span "Apply" at bounding box center [1302, 442] width 27 height 13
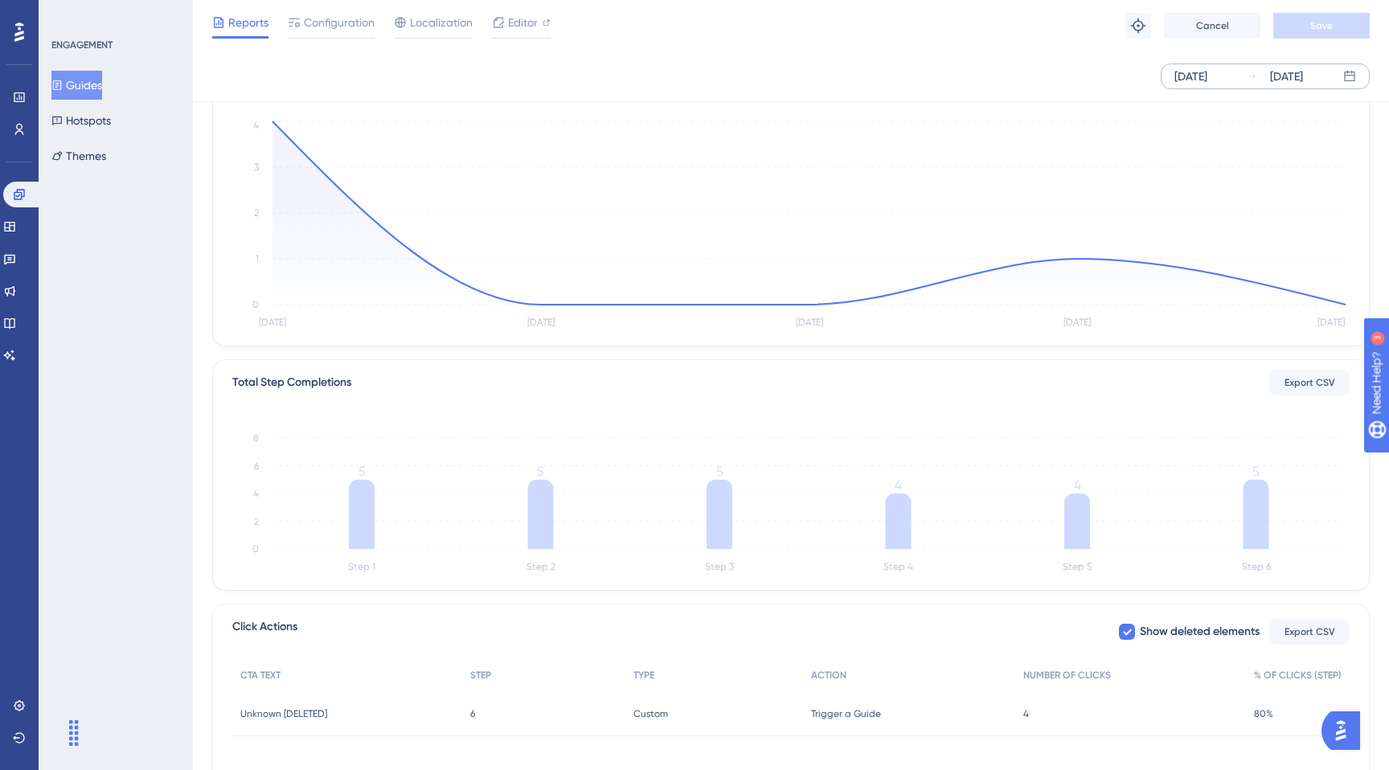
scroll to position [248, 0]
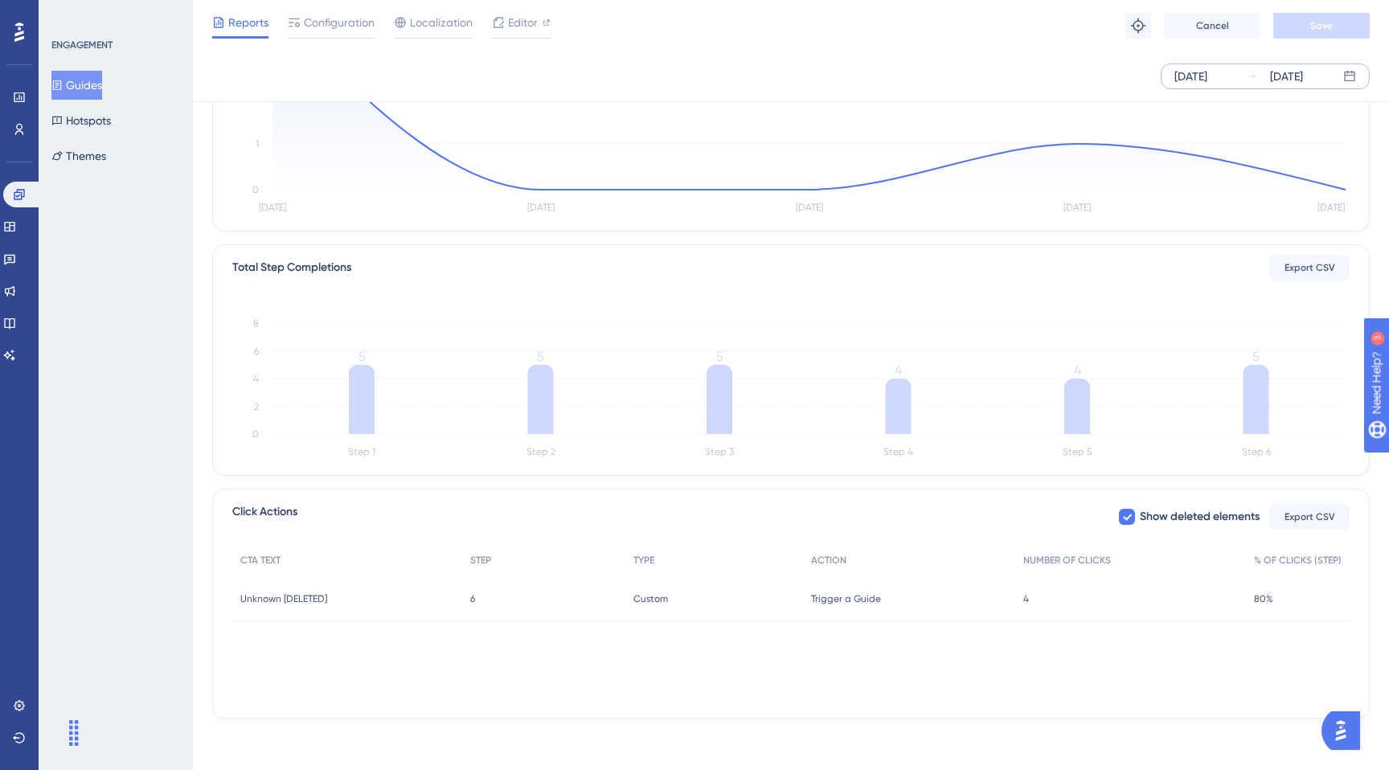
click at [921, 587] on div "Trigger a Guide Trigger a Guide" at bounding box center [909, 598] width 213 height 45
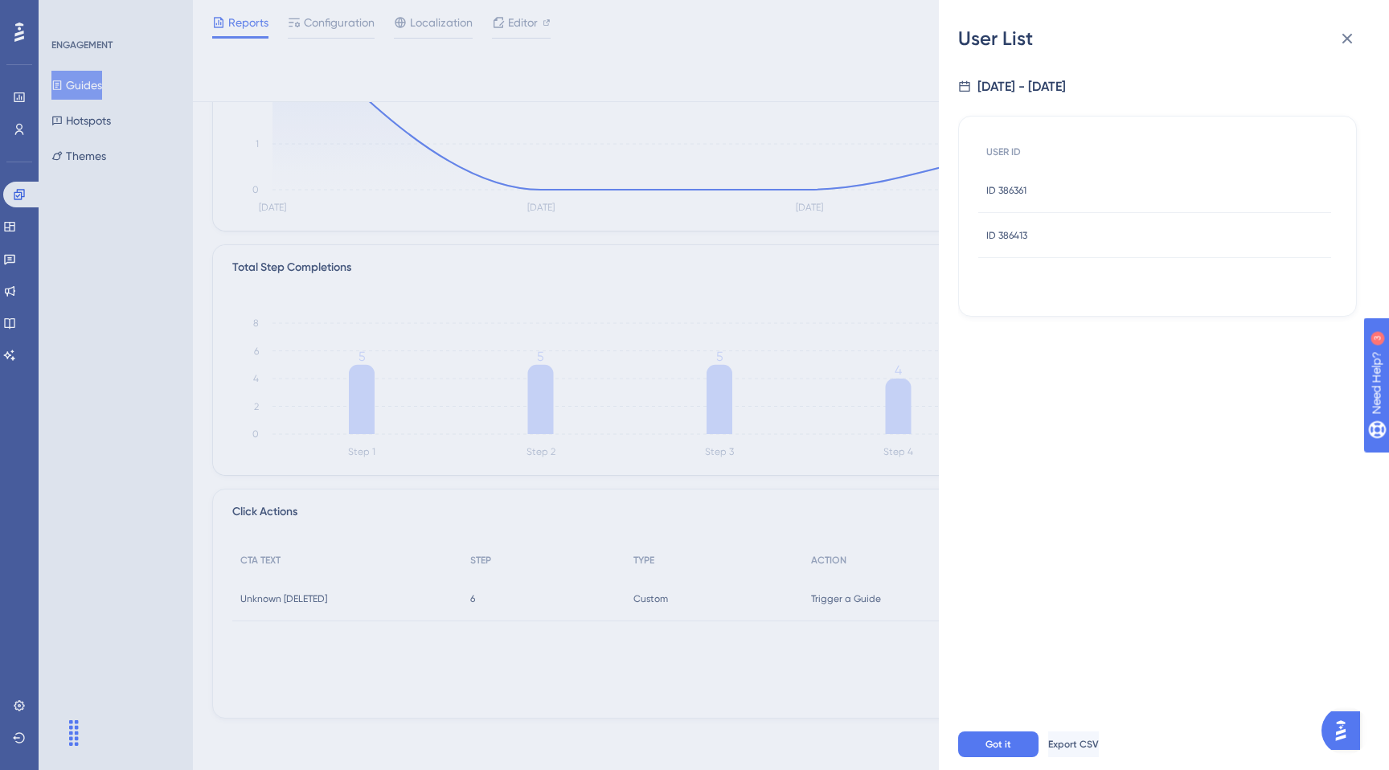
click at [699, 229] on div "User List [DATE] - [DATE] USER ID ID 386361 ID 386361 ID 386413 ID 386413 Got i…" at bounding box center [694, 385] width 1389 height 770
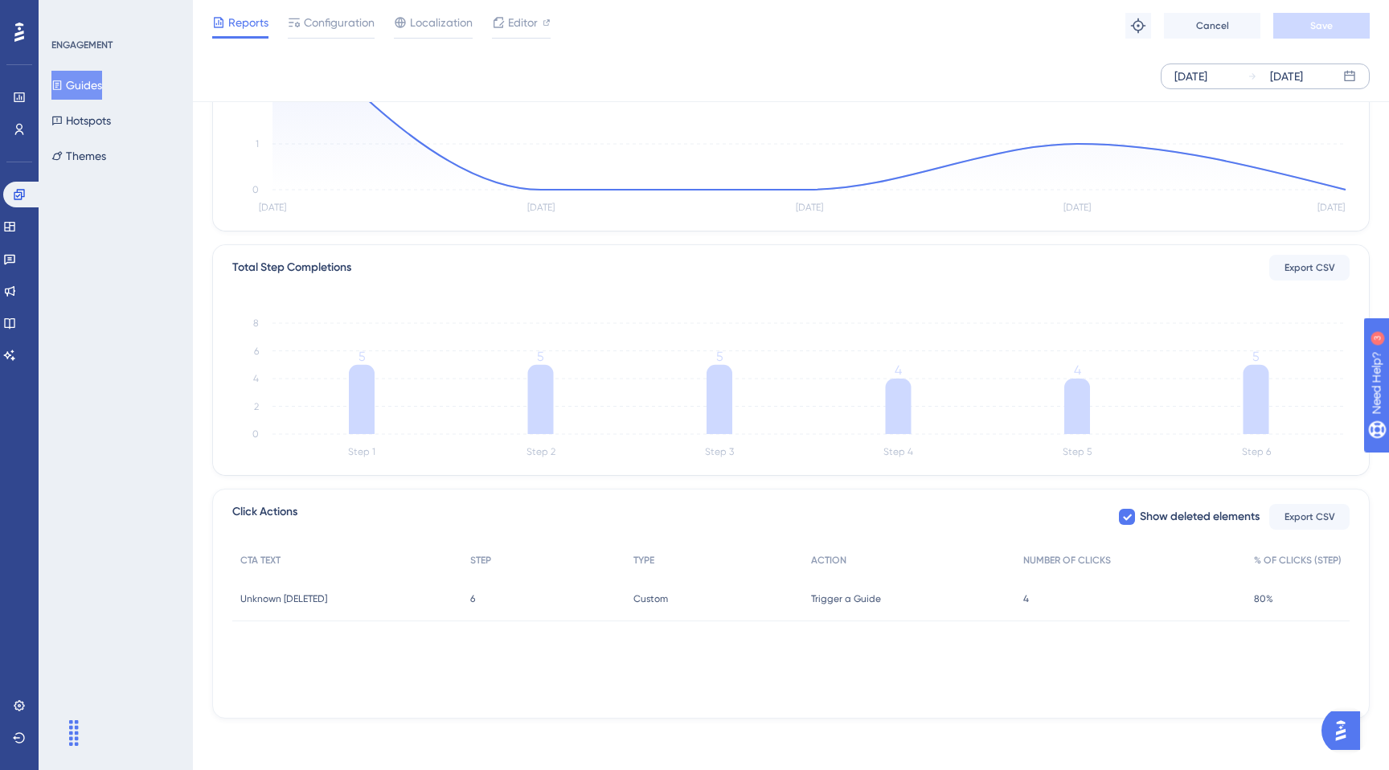
scroll to position [0, 0]
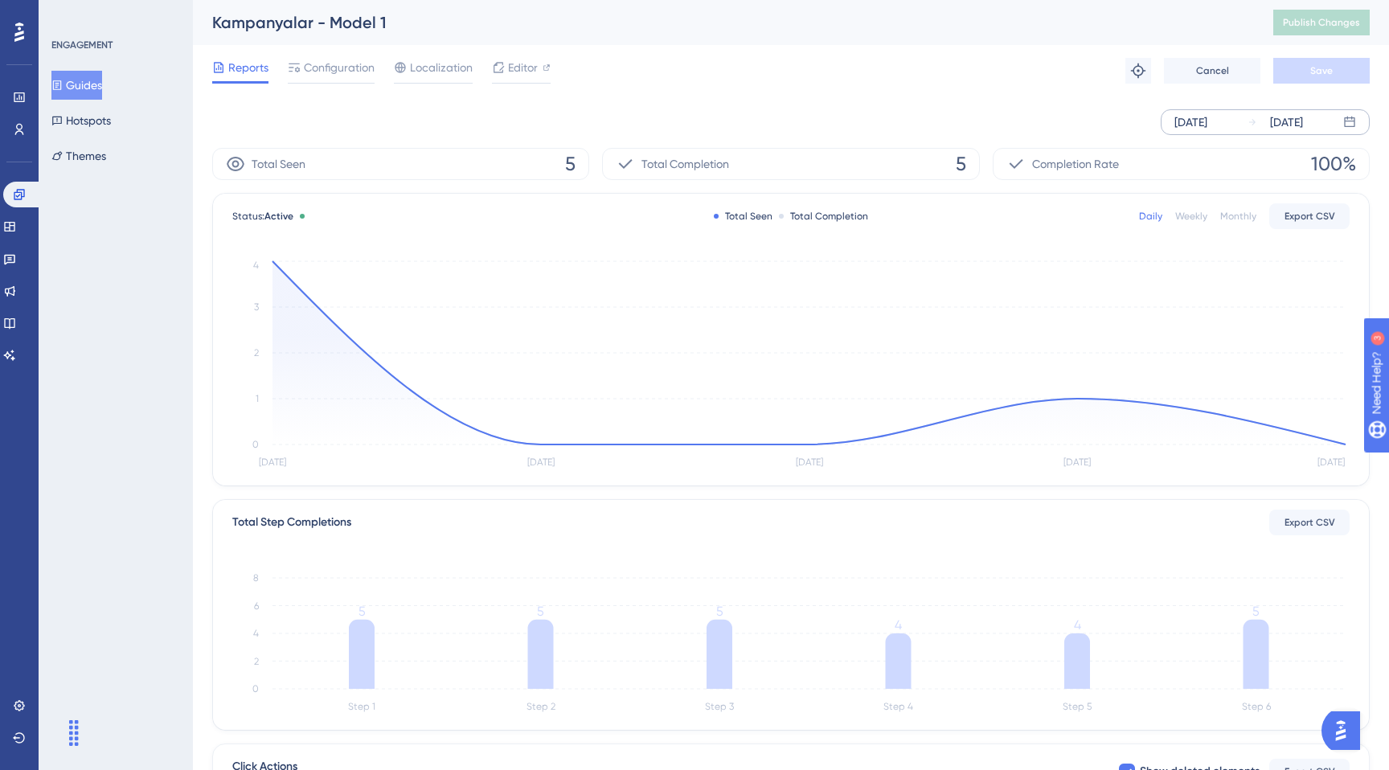
click at [0, 202] on div "Performance Users Engagement Widgets Feedback Product Updates Knowledge Base AI…" at bounding box center [19, 385] width 39 height 770
click at [10, 197] on link at bounding box center [22, 195] width 39 height 26
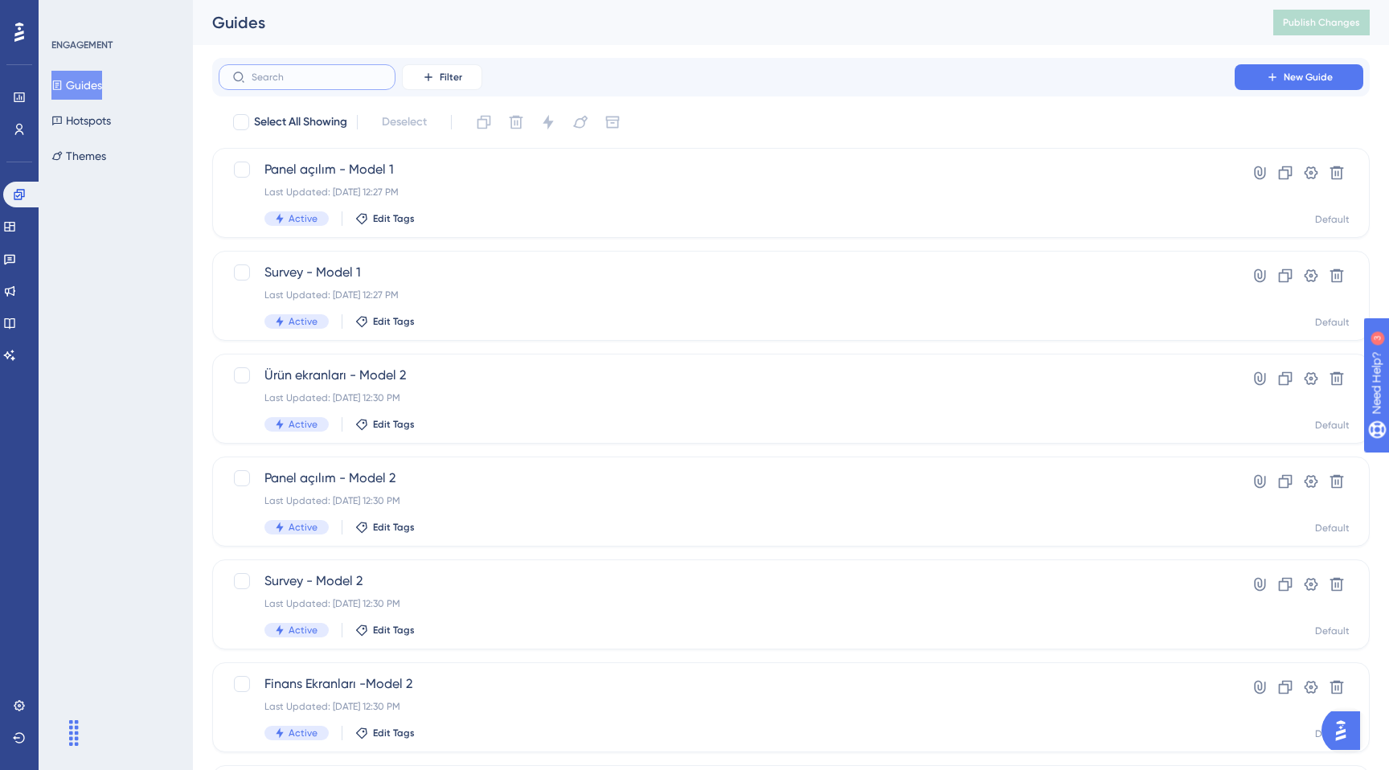
click at [342, 76] on input "text" at bounding box center [317, 77] width 130 height 11
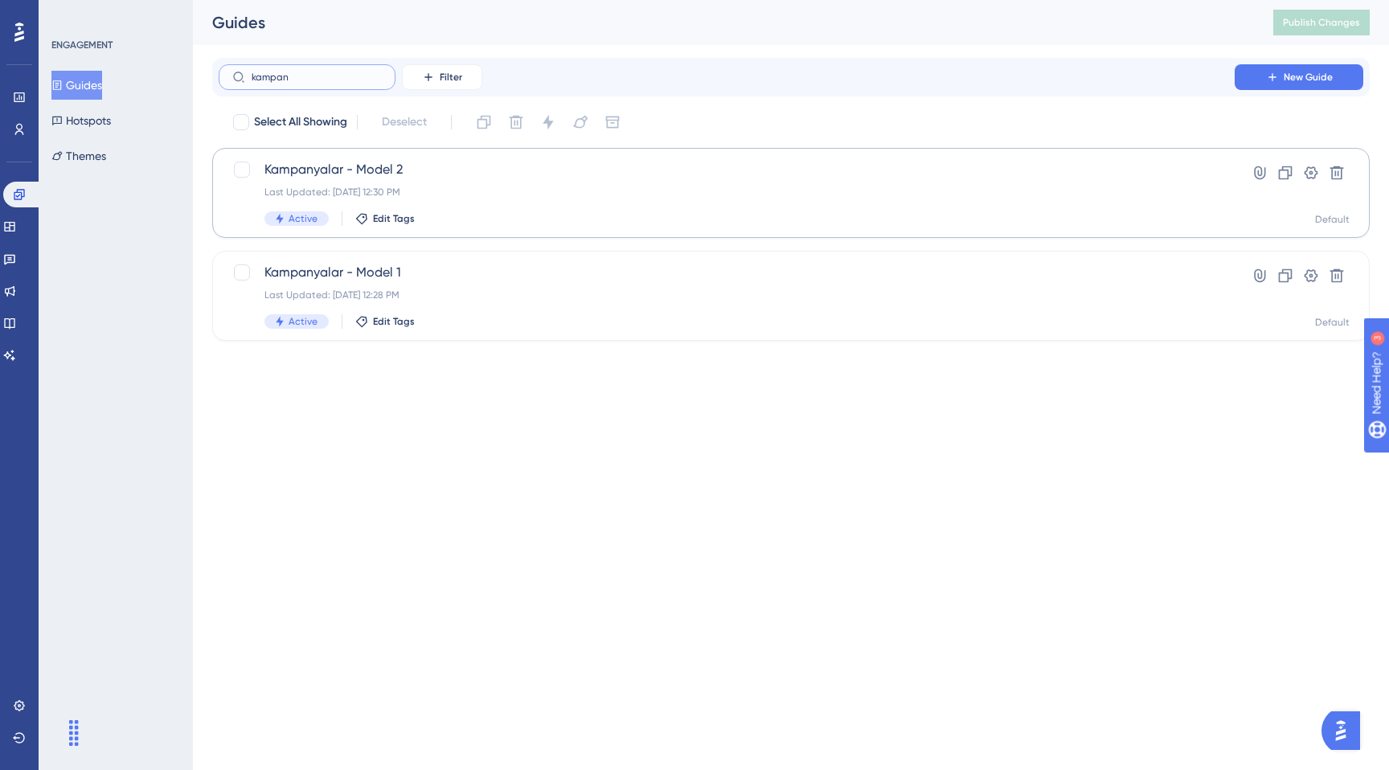
type input "kampan"
click at [555, 202] on div "Kampanyalar - Model 2 Last Updated: [DATE] 12:30 PM Active Edit Tags" at bounding box center [726, 193] width 925 height 66
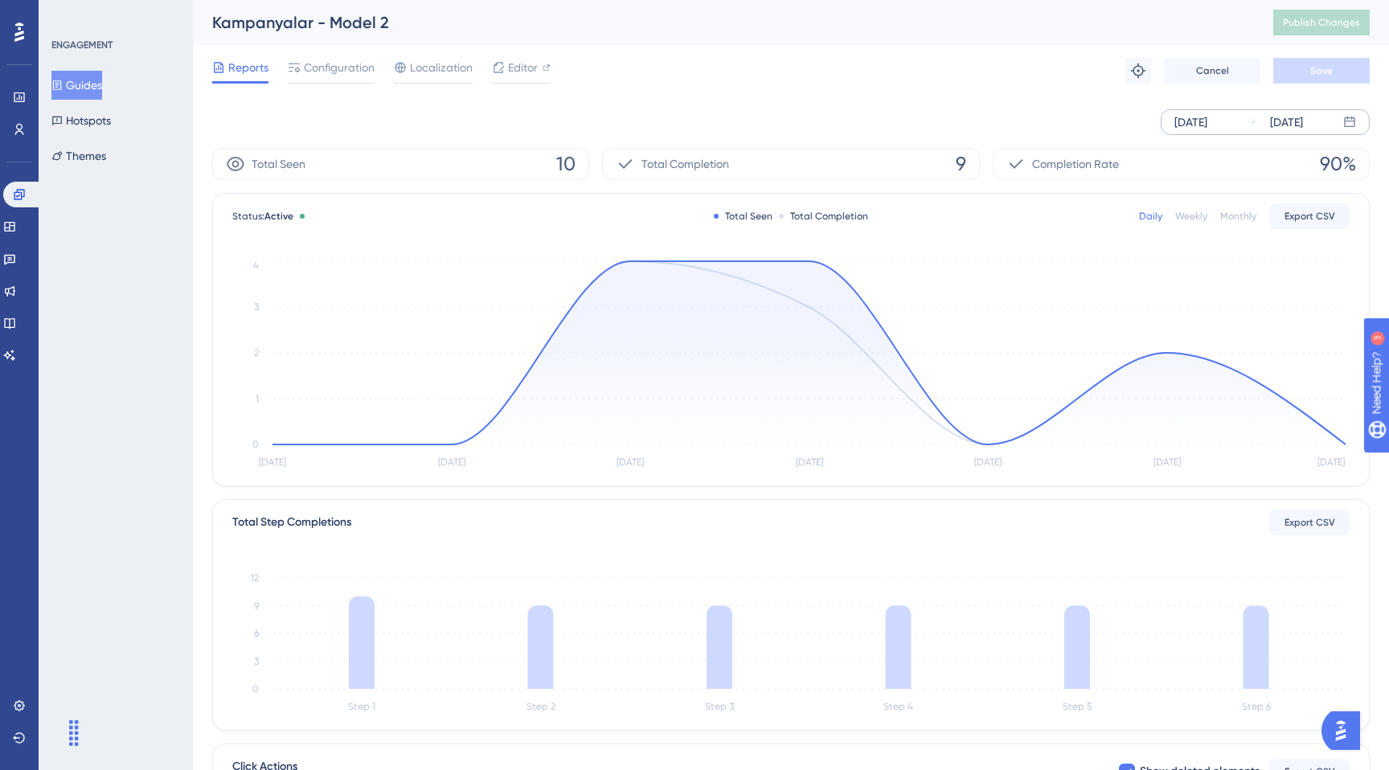
click at [1199, 120] on div "[DATE]" at bounding box center [1191, 122] width 33 height 19
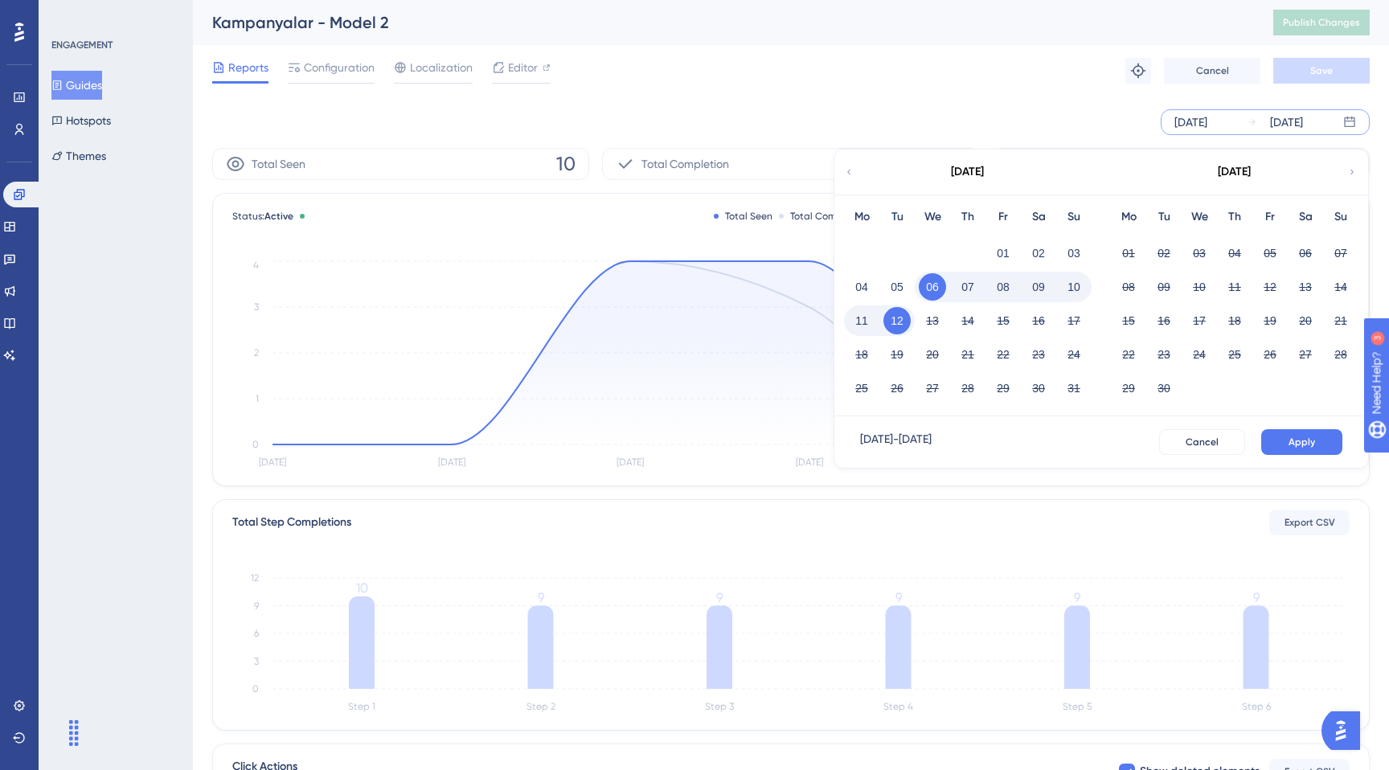
click at [996, 288] on button "08" at bounding box center [1003, 286] width 27 height 27
click at [893, 328] on button "12" at bounding box center [897, 320] width 27 height 27
click at [1319, 441] on button "Apply" at bounding box center [1301, 442] width 81 height 26
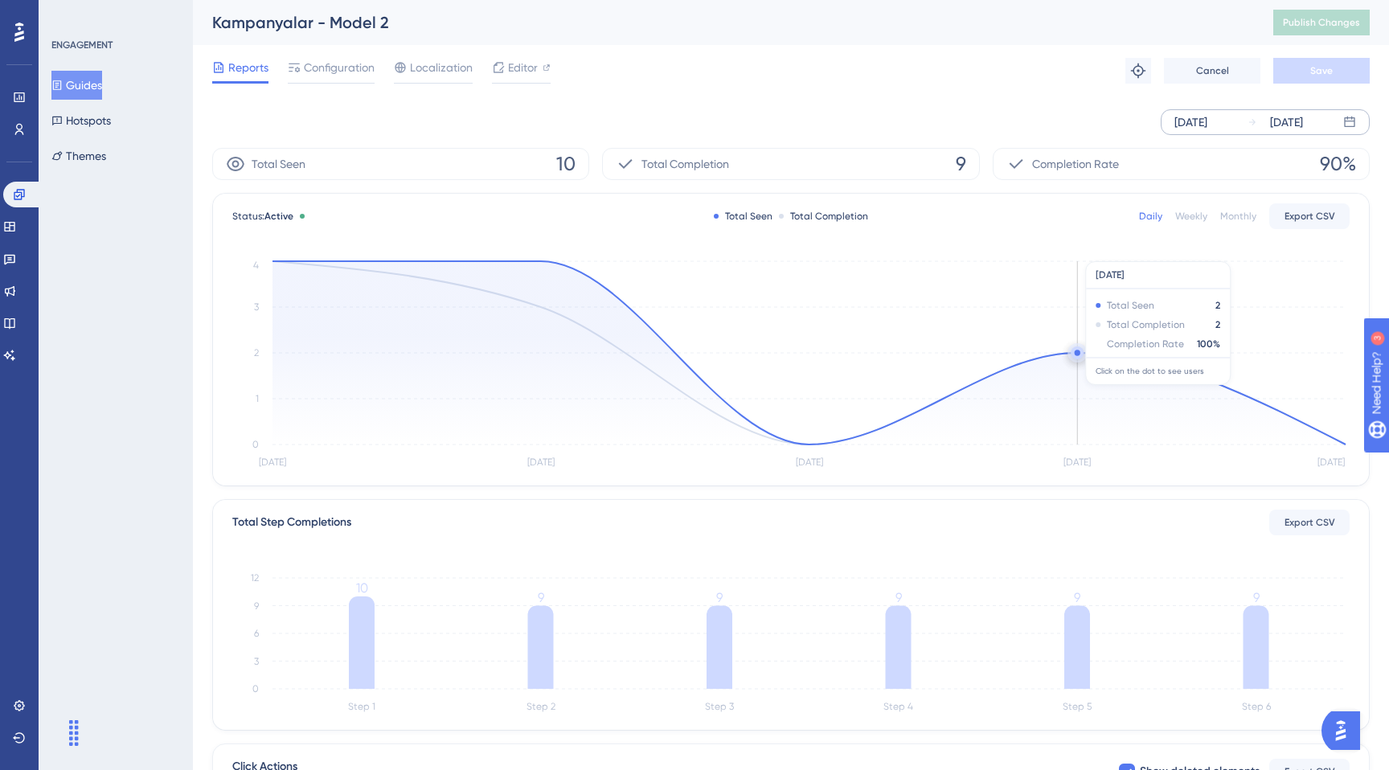
scroll to position [248, 0]
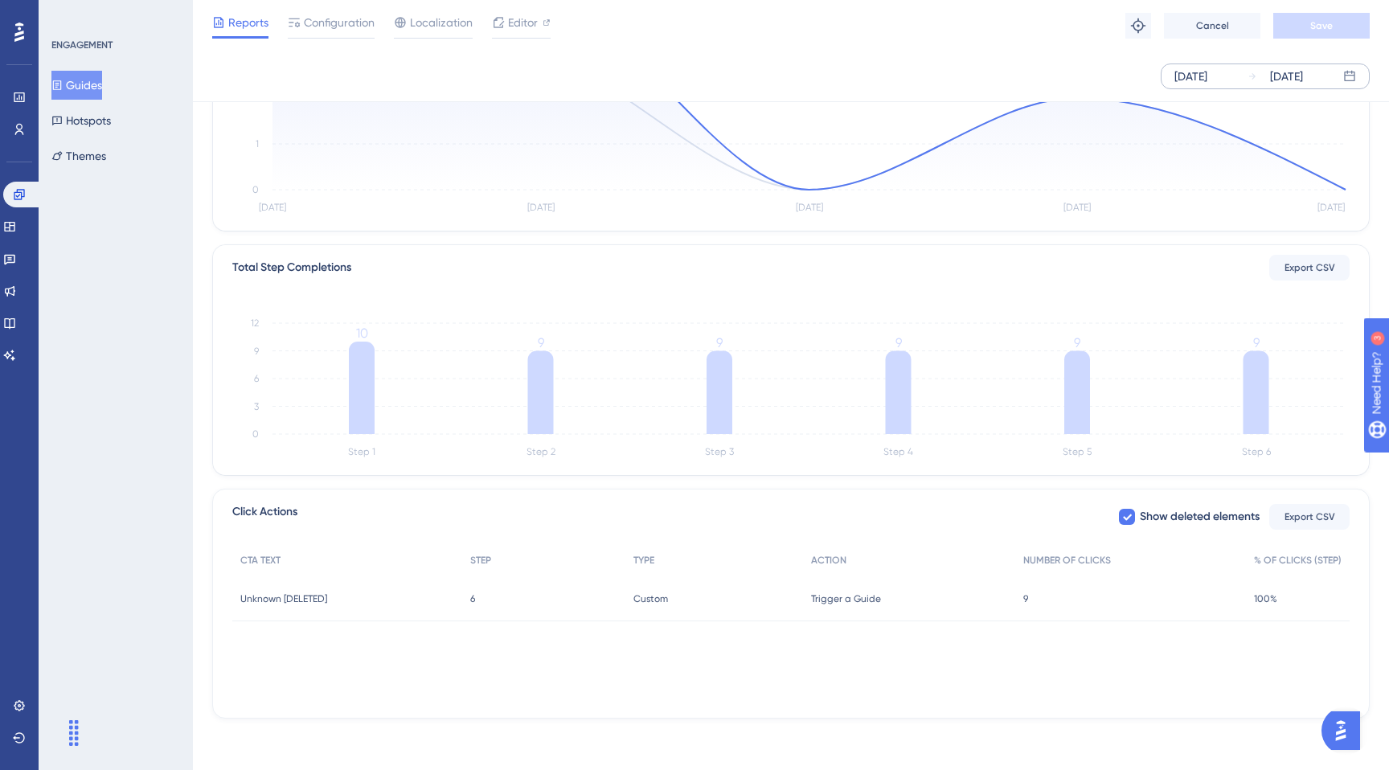
click at [1044, 595] on div "9 9" at bounding box center [1130, 598] width 231 height 45
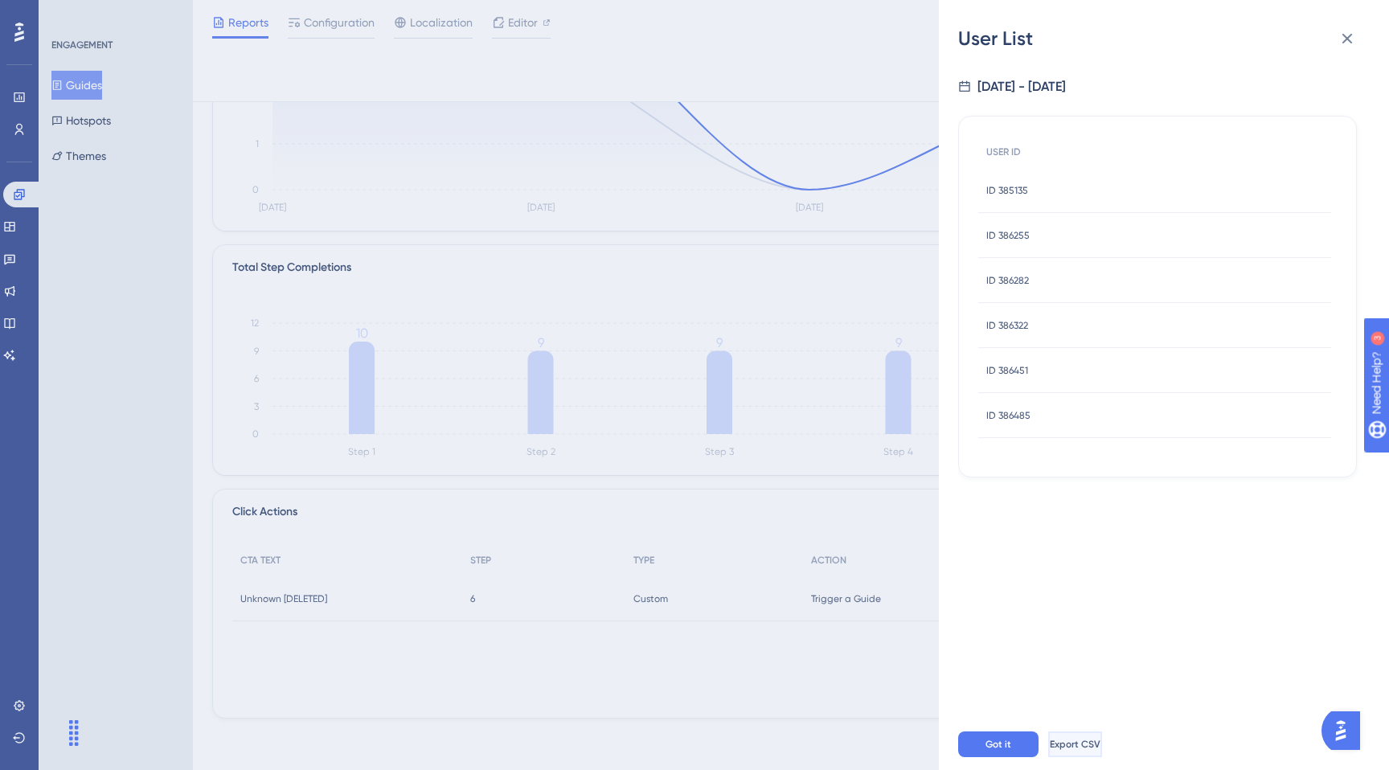
click at [1092, 739] on span "Export CSV" at bounding box center [1075, 744] width 51 height 13
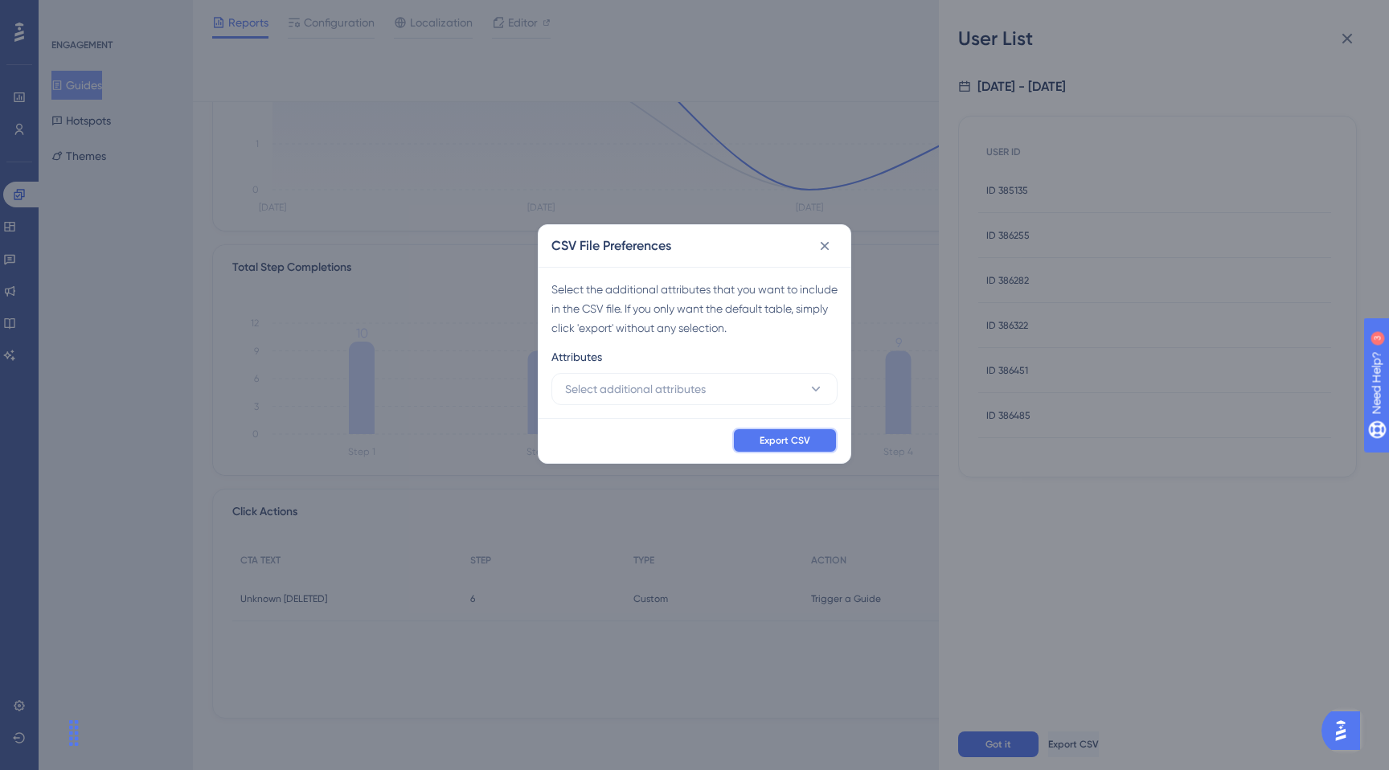
click at [752, 436] on button "Export CSV" at bounding box center [784, 441] width 105 height 26
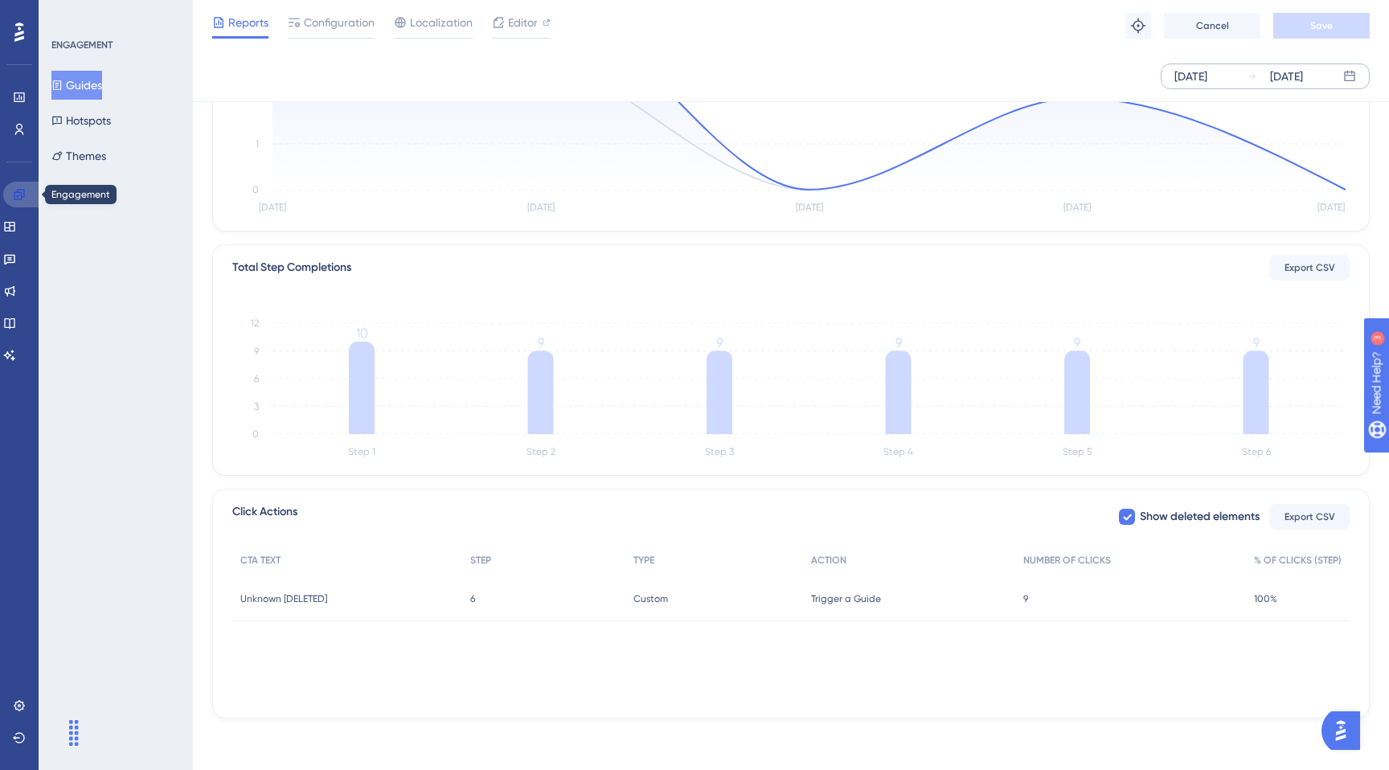
click at [18, 190] on icon at bounding box center [19, 194] width 13 height 13
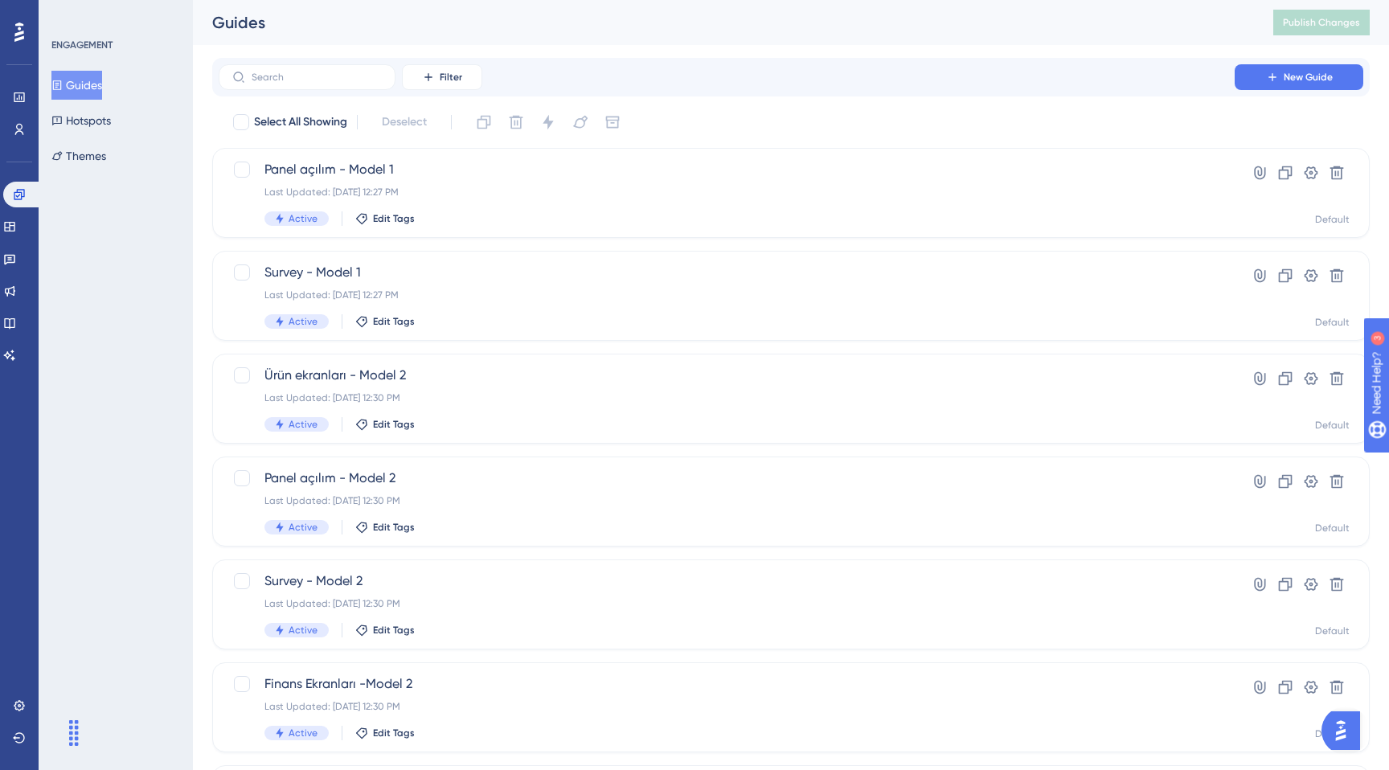
click at [347, 97] on div "Filter New Guide Select All Showing Deselect Panel açılım - Model 1 Last Update…" at bounding box center [791, 627] width 1158 height 1138
click at [347, 91] on div "Filter New Guide" at bounding box center [791, 77] width 1158 height 39
click at [355, 82] on input "text" at bounding box center [317, 77] width 130 height 11
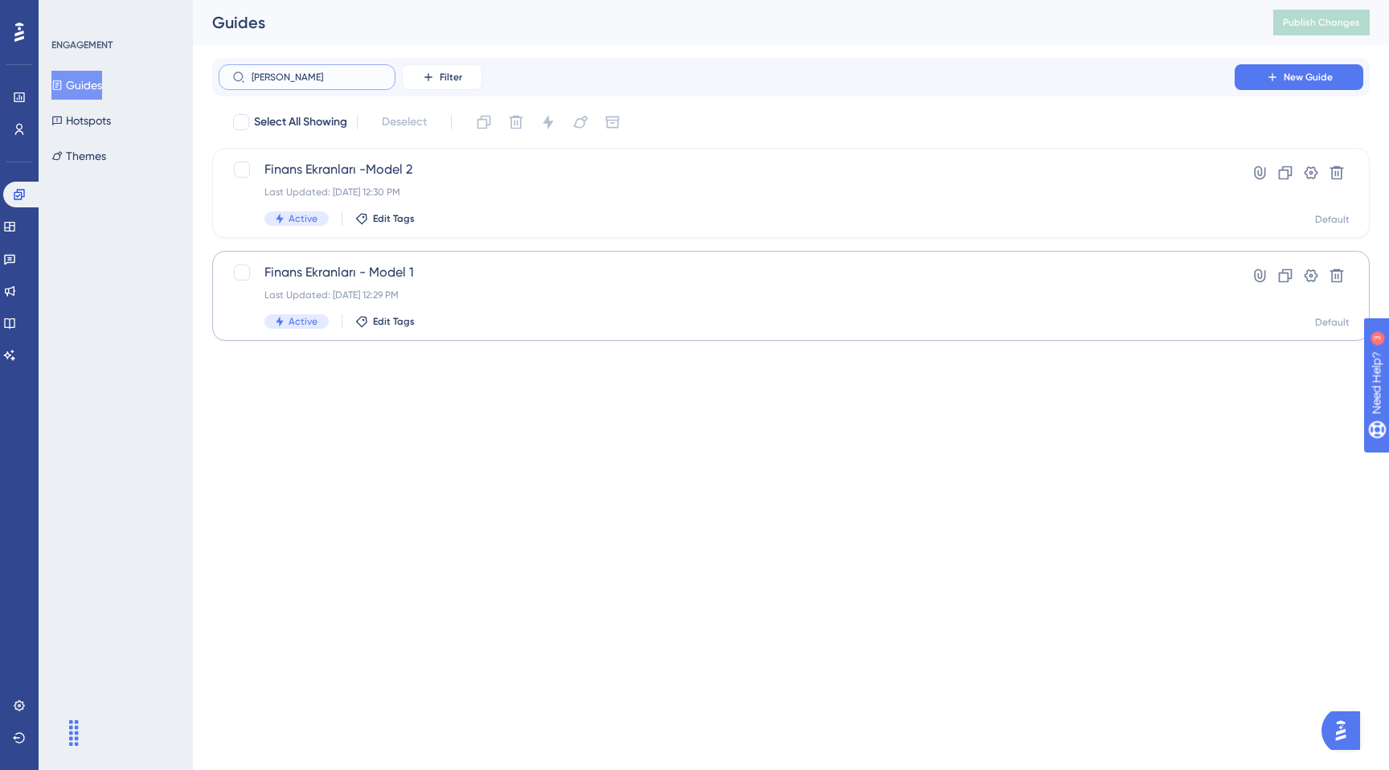
type input "[PERSON_NAME]"
click at [565, 328] on div "Active Edit Tags" at bounding box center [726, 321] width 925 height 14
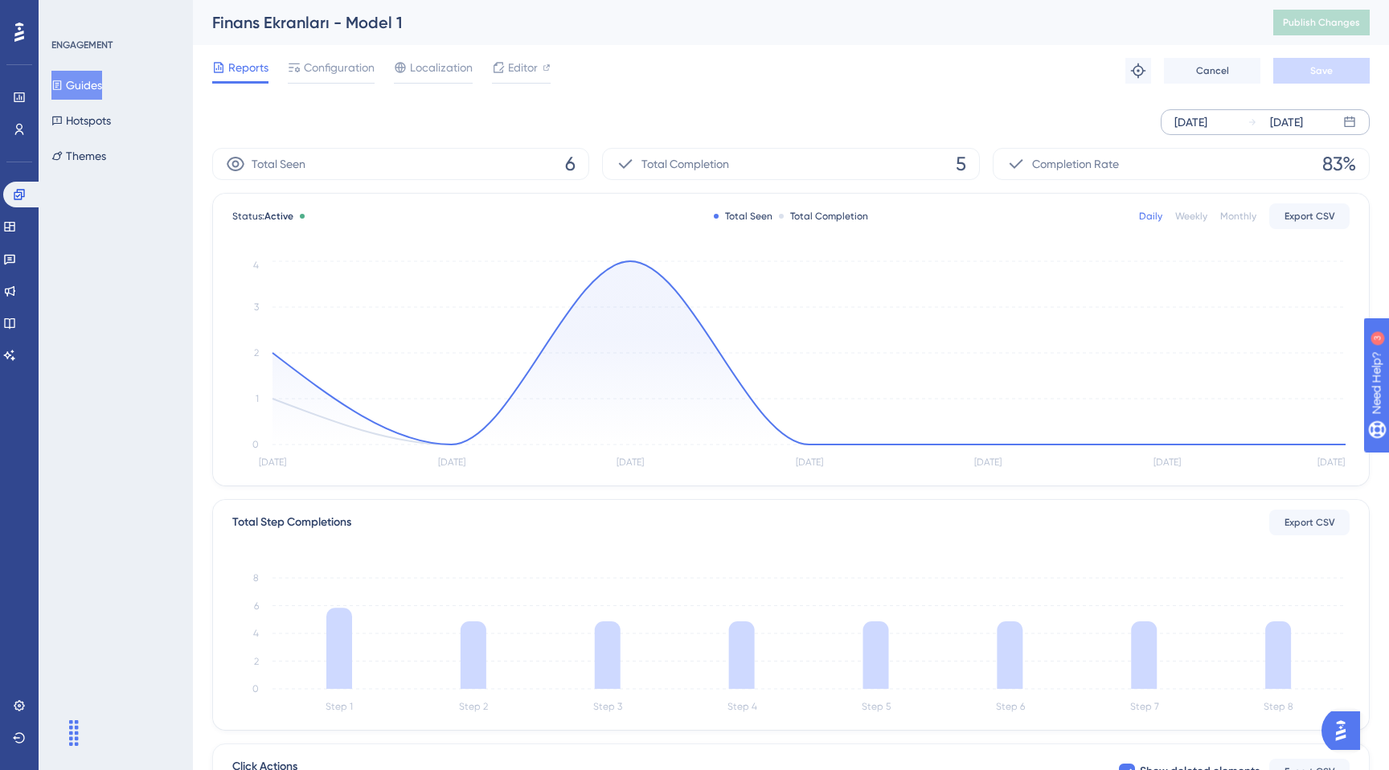
click at [1202, 113] on div "[DATE]" at bounding box center [1191, 122] width 33 height 19
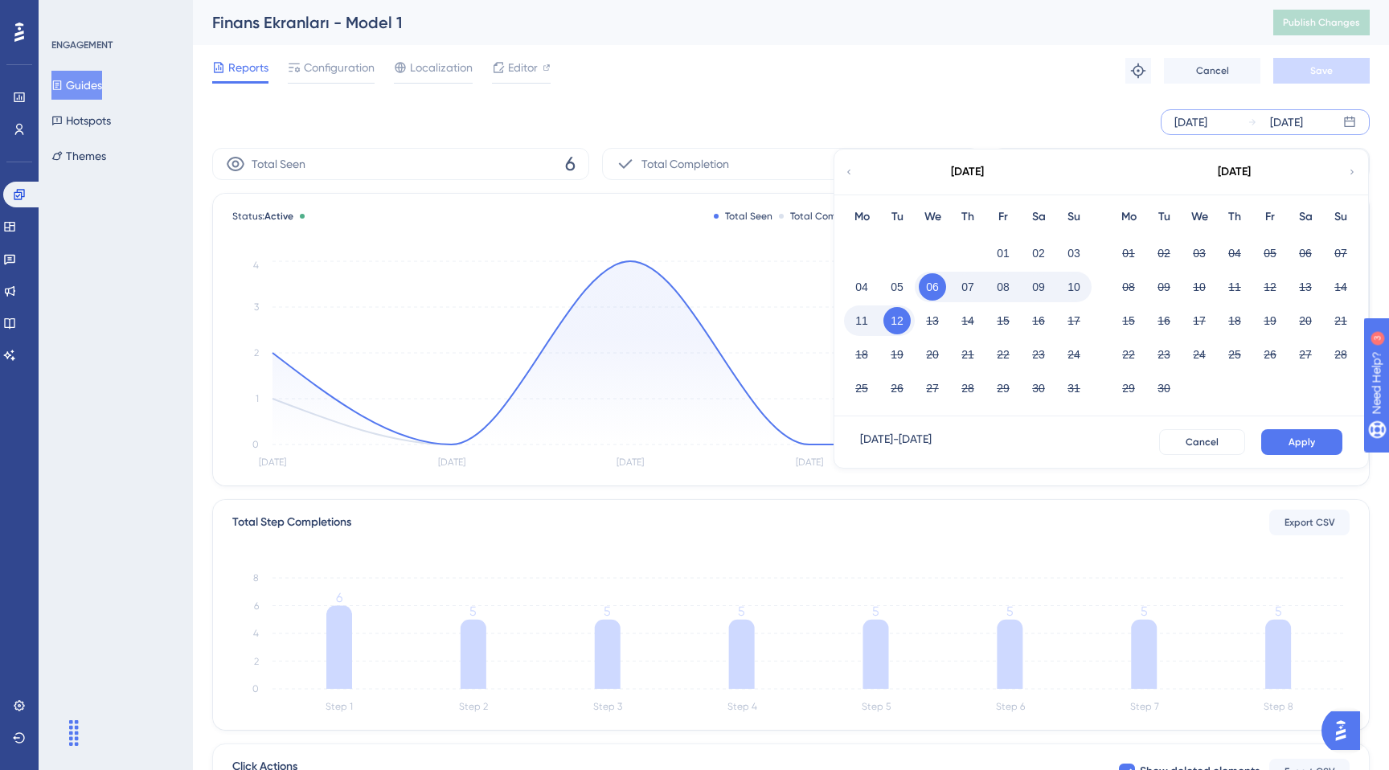
click at [1005, 282] on button "08" at bounding box center [1003, 286] width 27 height 27
click at [897, 319] on button "12" at bounding box center [897, 320] width 27 height 27
click at [1302, 450] on button "Apply" at bounding box center [1301, 442] width 81 height 26
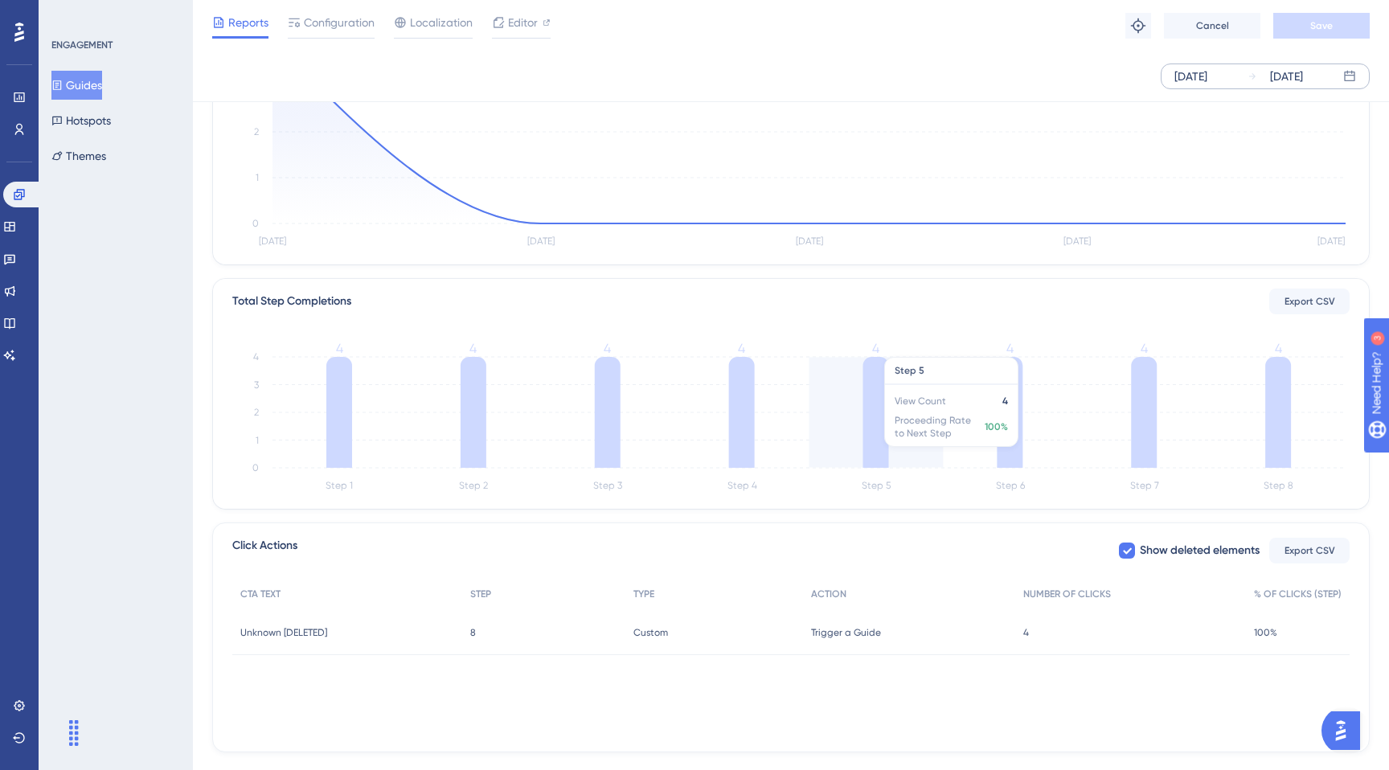
scroll to position [248, 0]
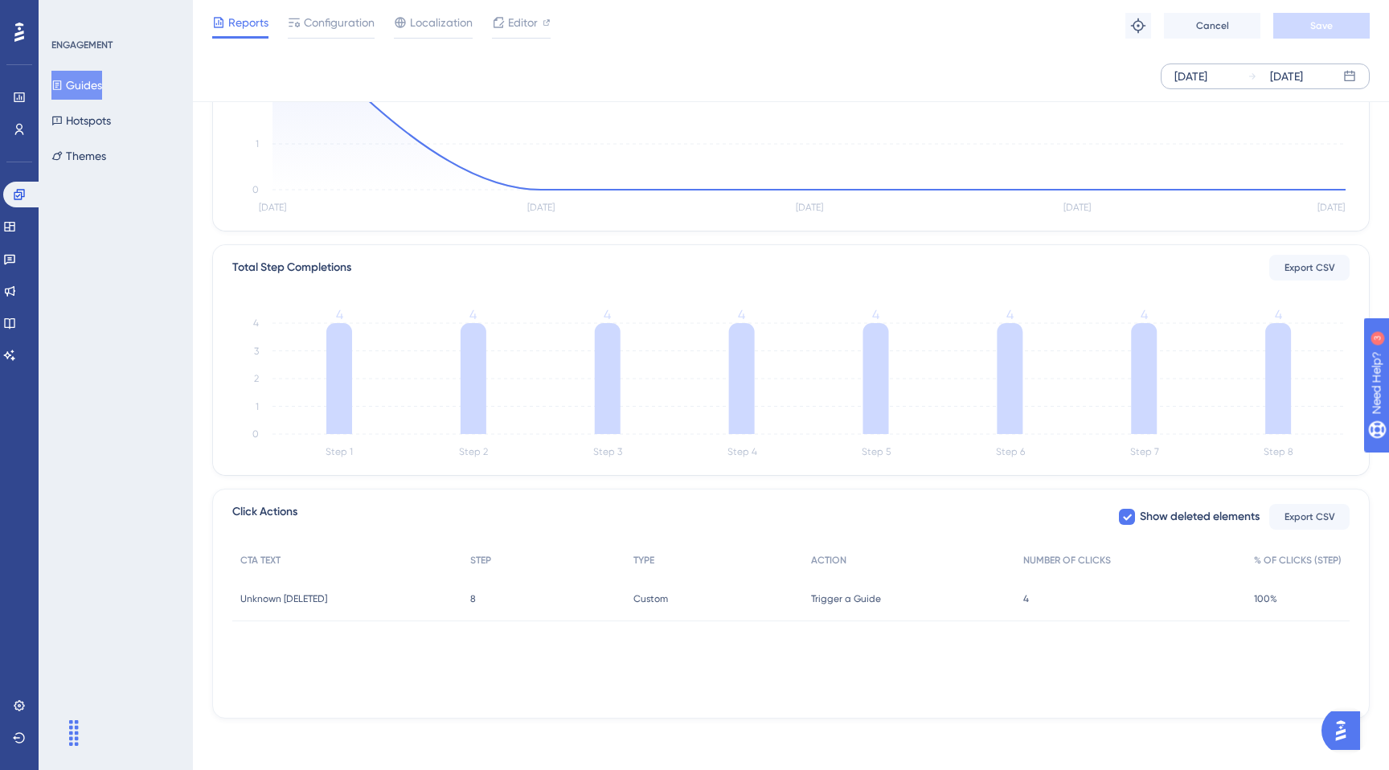
click at [1186, 613] on div "4 4" at bounding box center [1130, 598] width 231 height 45
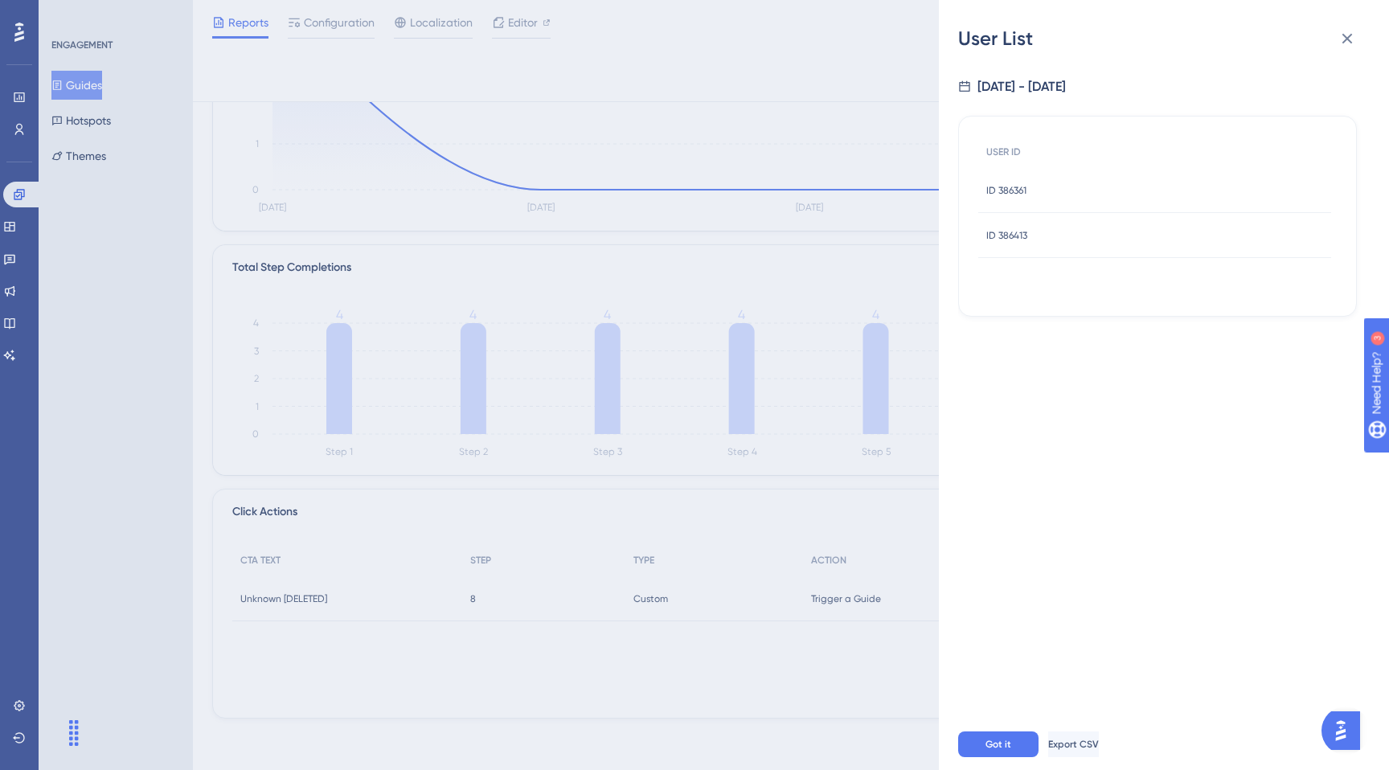
click at [807, 393] on div "User List [DATE] - [DATE] USER ID ID 386361 ID 386361 ID 386413 ID 386413 Got i…" at bounding box center [694, 385] width 1389 height 770
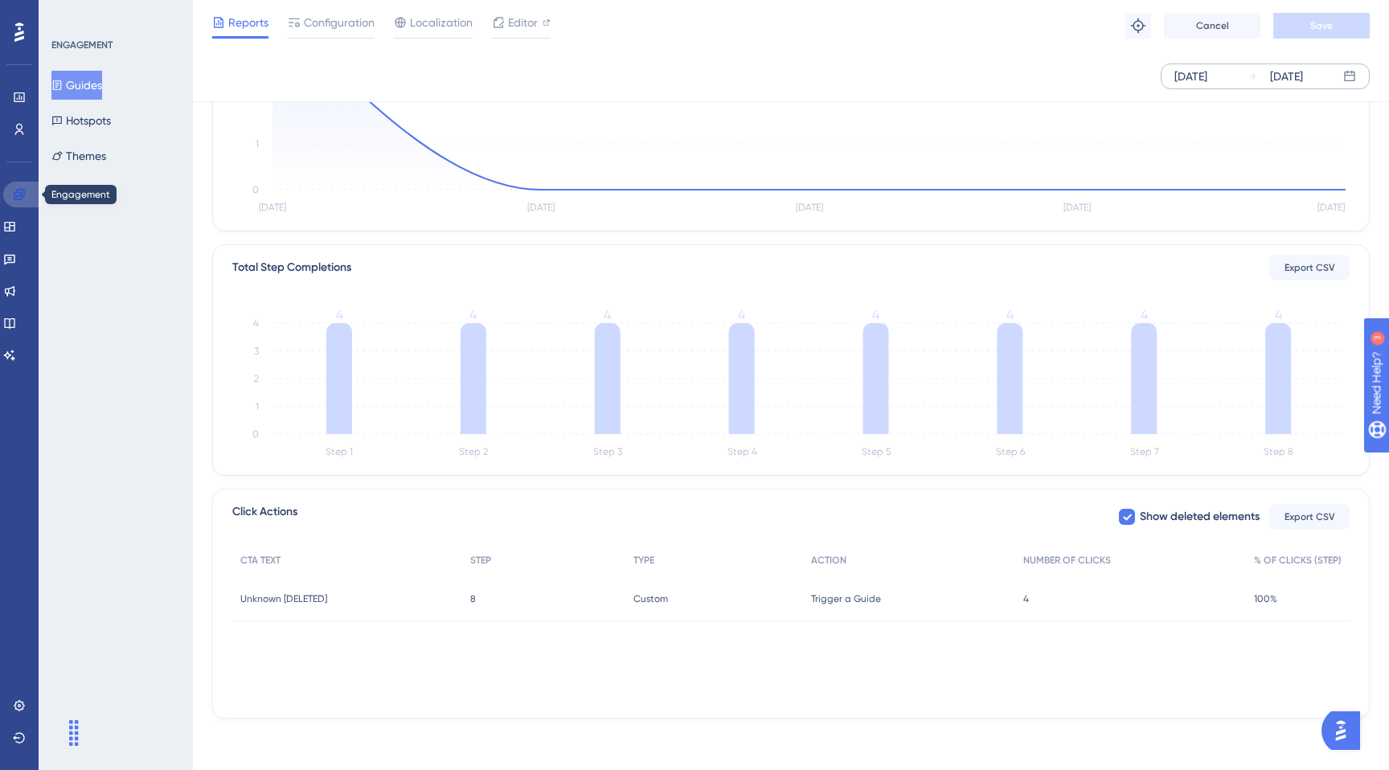
click at [18, 207] on link at bounding box center [22, 195] width 39 height 26
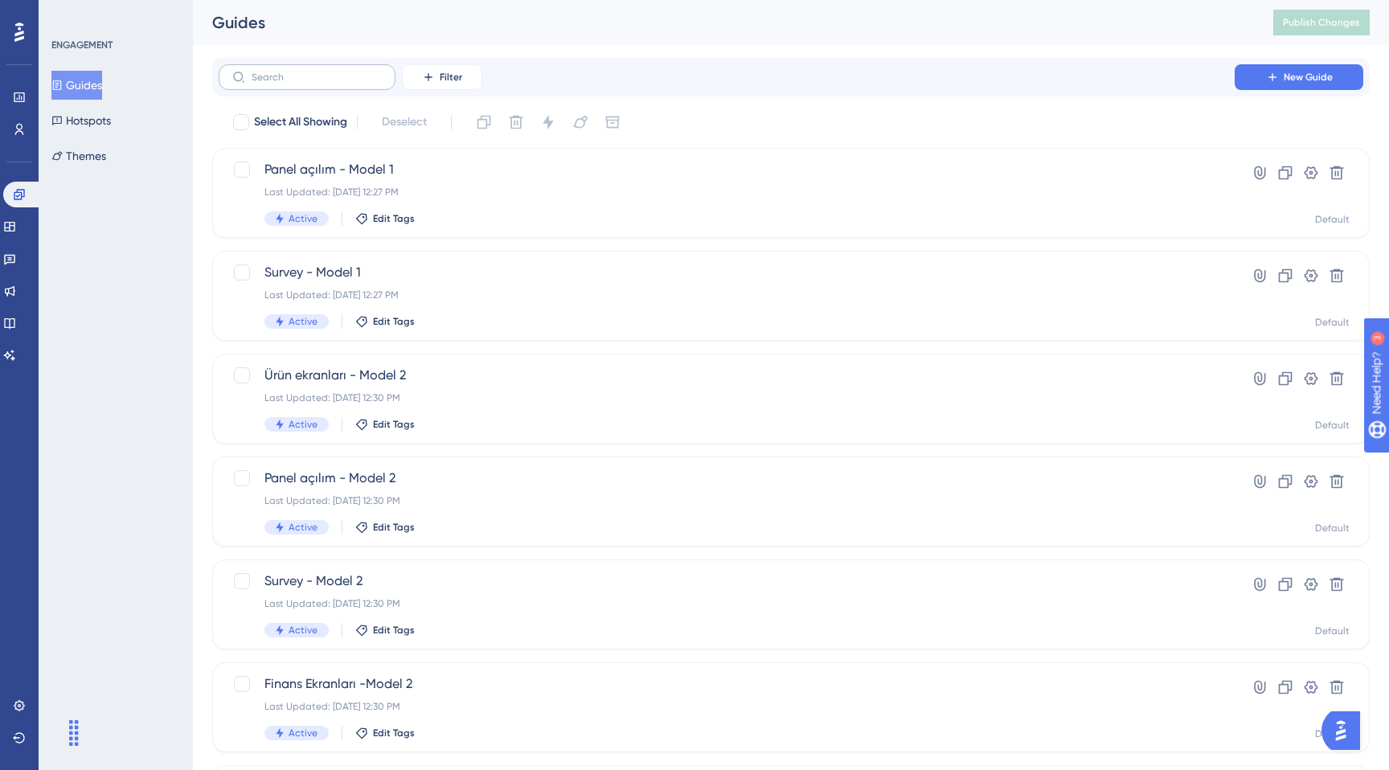
click at [311, 68] on label at bounding box center [307, 77] width 177 height 26
click at [311, 72] on input "text" at bounding box center [317, 77] width 130 height 11
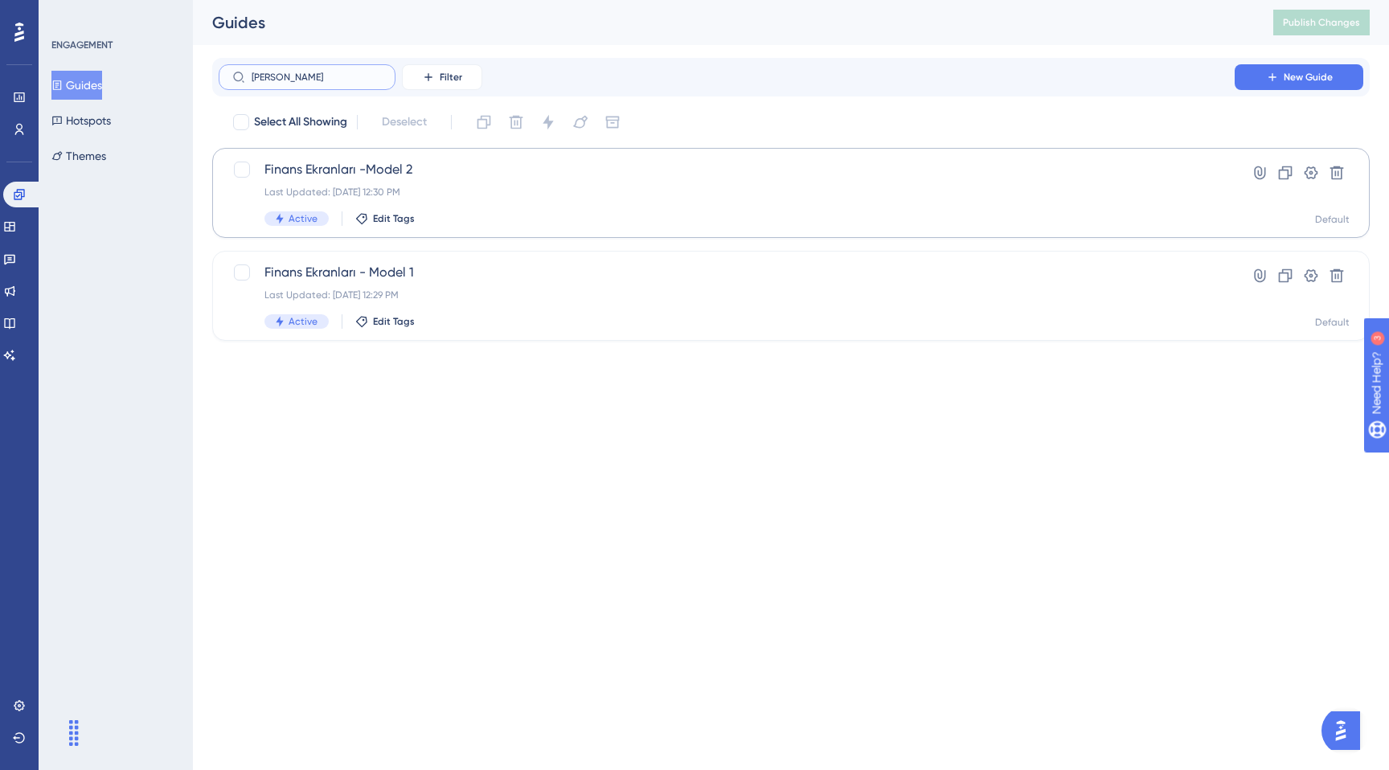
type input "[PERSON_NAME]"
click at [547, 227] on div "Finans Ekranları -Model 2 Last Updated: [DATE] 12:30 PM Active Edit Tags Hyperl…" at bounding box center [791, 193] width 1158 height 90
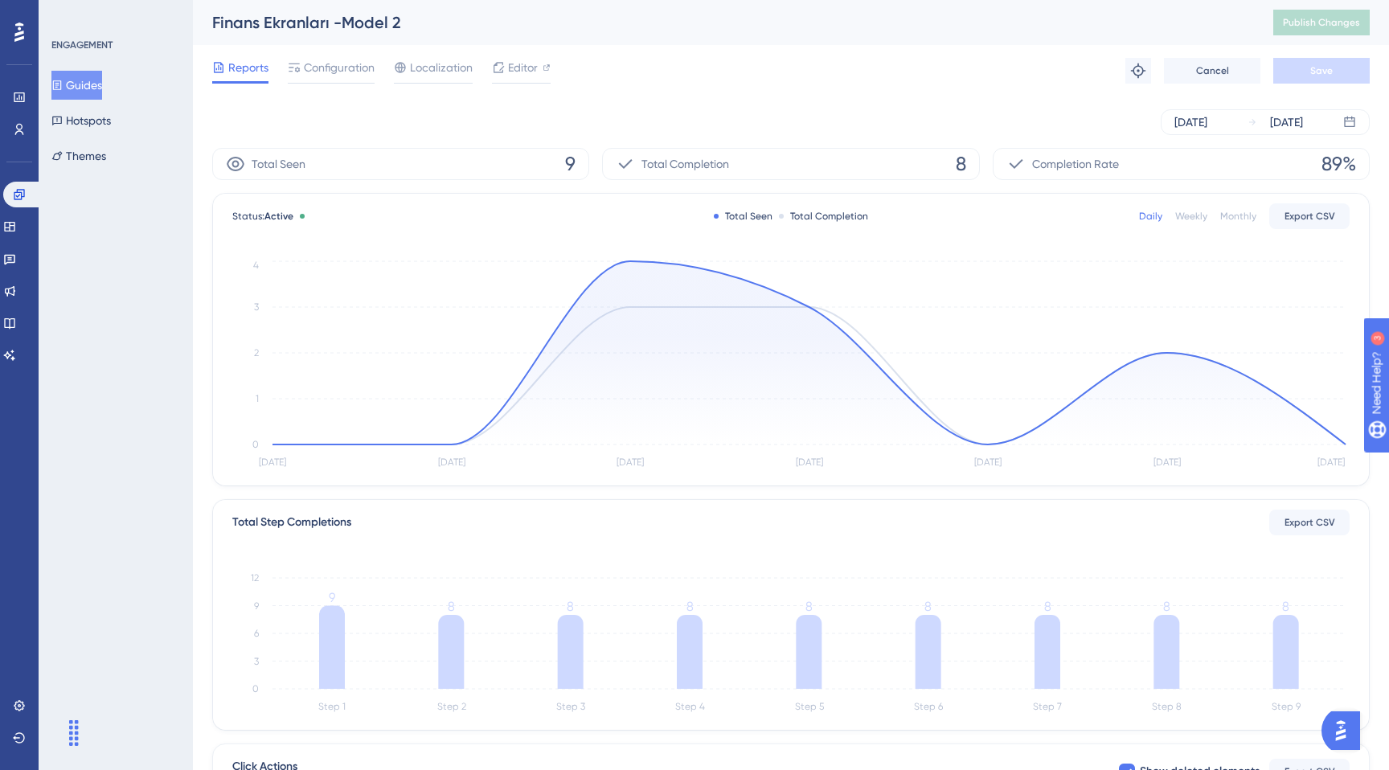
click at [1253, 105] on div "[DATE] [DATE]" at bounding box center [791, 121] width 1158 height 51
click at [1208, 124] on div "[DATE]" at bounding box center [1191, 122] width 33 height 19
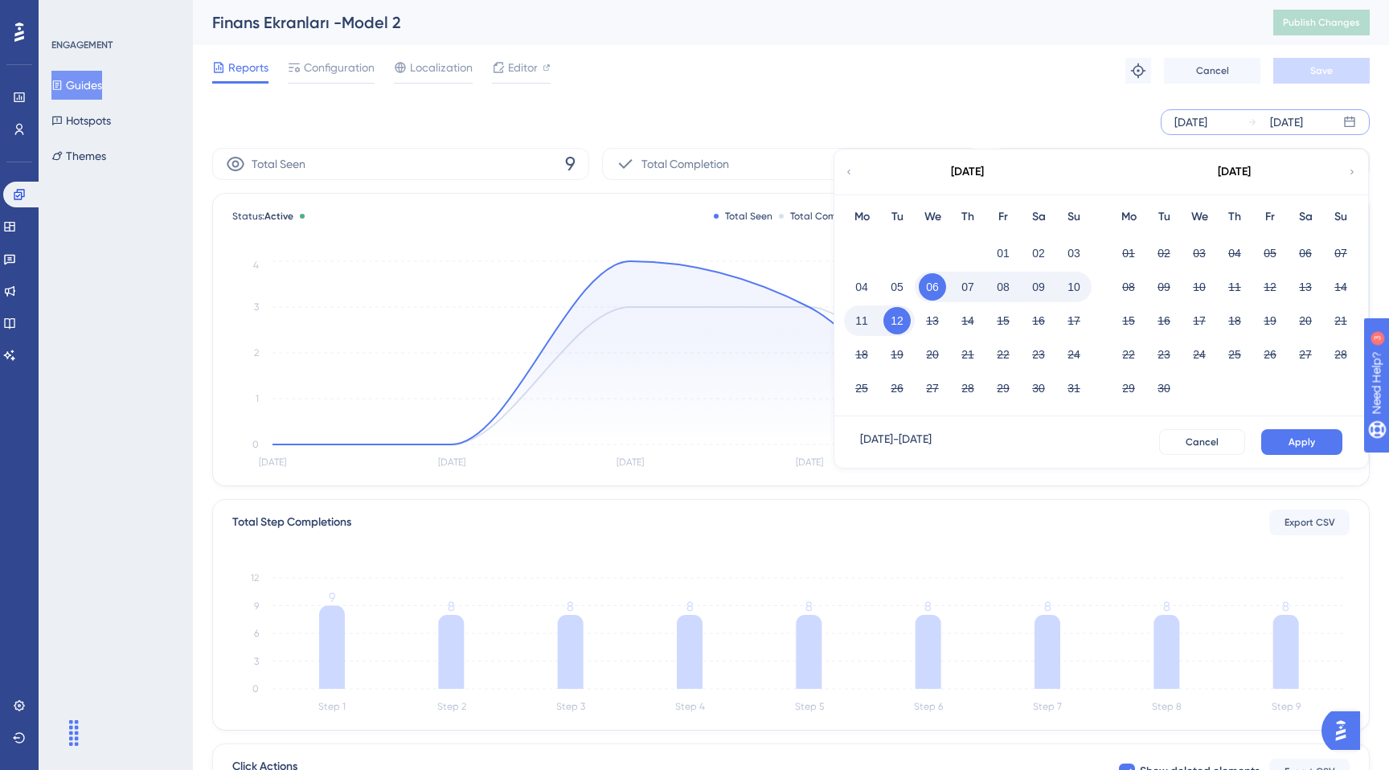
click at [1005, 284] on button "08" at bounding box center [1003, 286] width 27 height 27
click at [900, 319] on button "12" at bounding box center [897, 320] width 27 height 27
click at [1288, 439] on button "Apply" at bounding box center [1301, 442] width 81 height 26
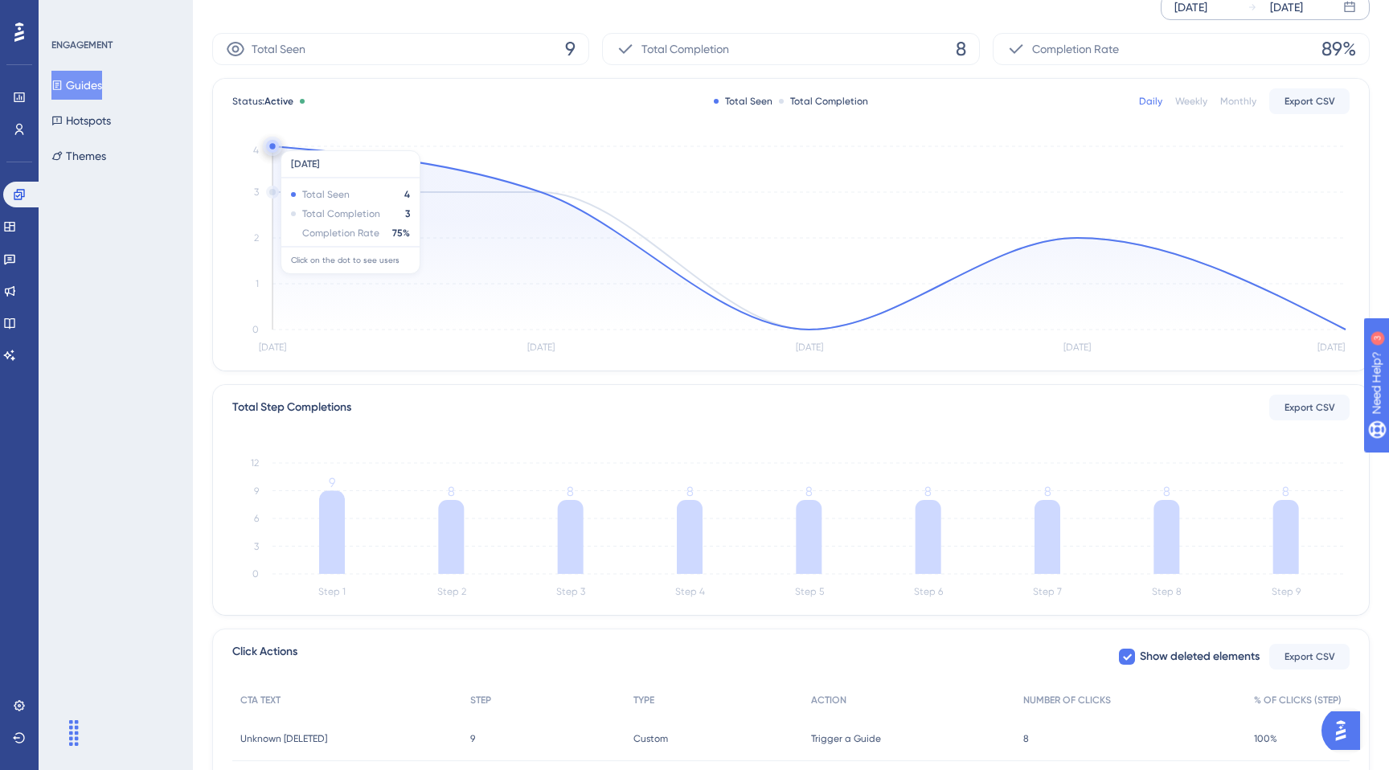
scroll to position [248, 0]
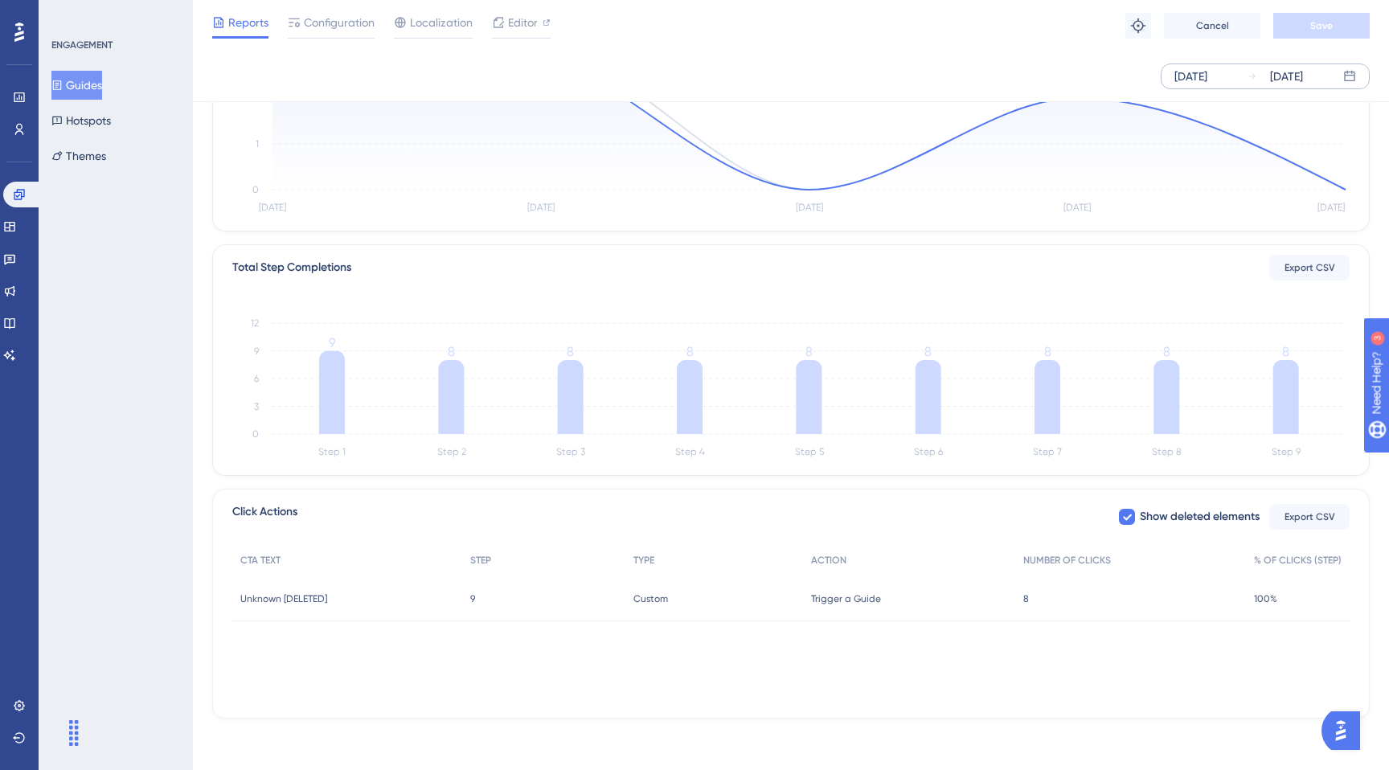
click at [858, 594] on span "Trigger a Guide" at bounding box center [846, 599] width 70 height 13
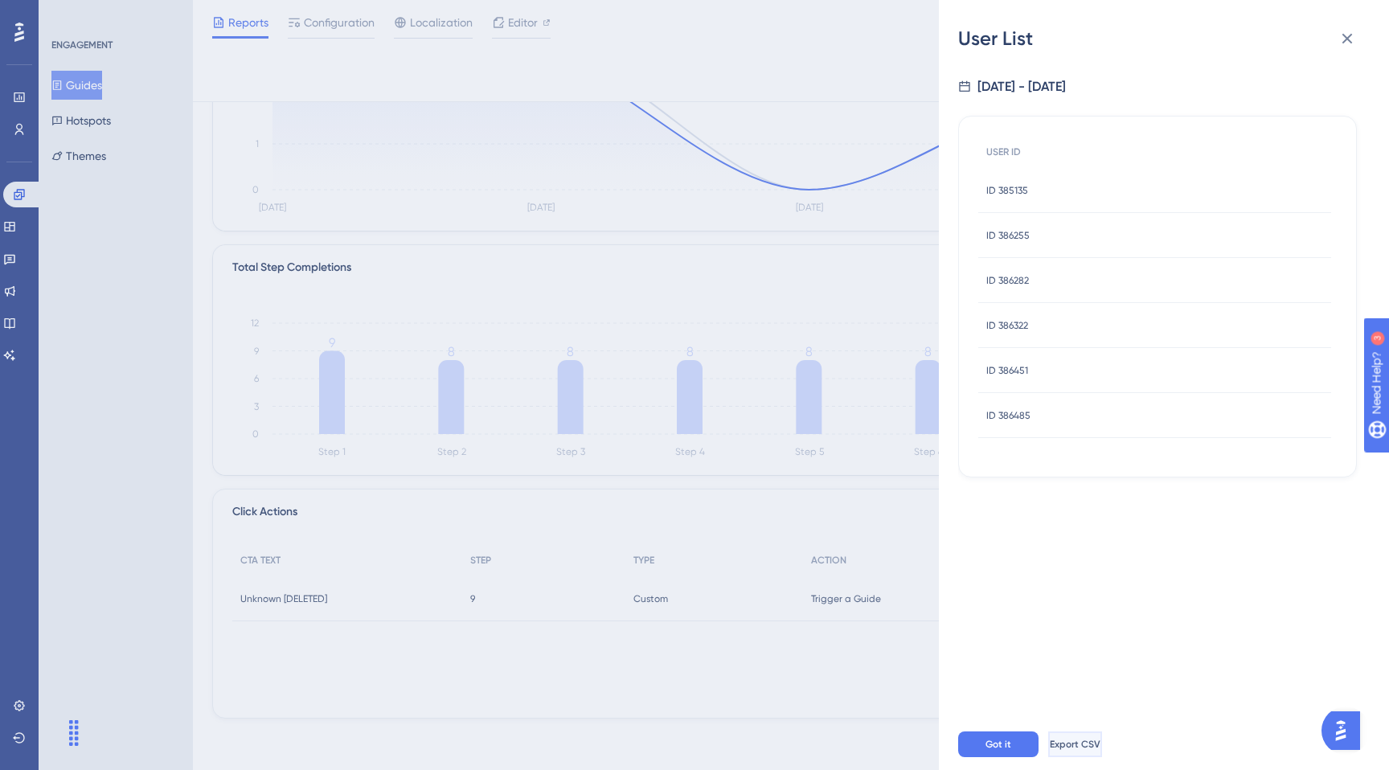
click at [1097, 743] on span "Export CSV" at bounding box center [1075, 744] width 51 height 13
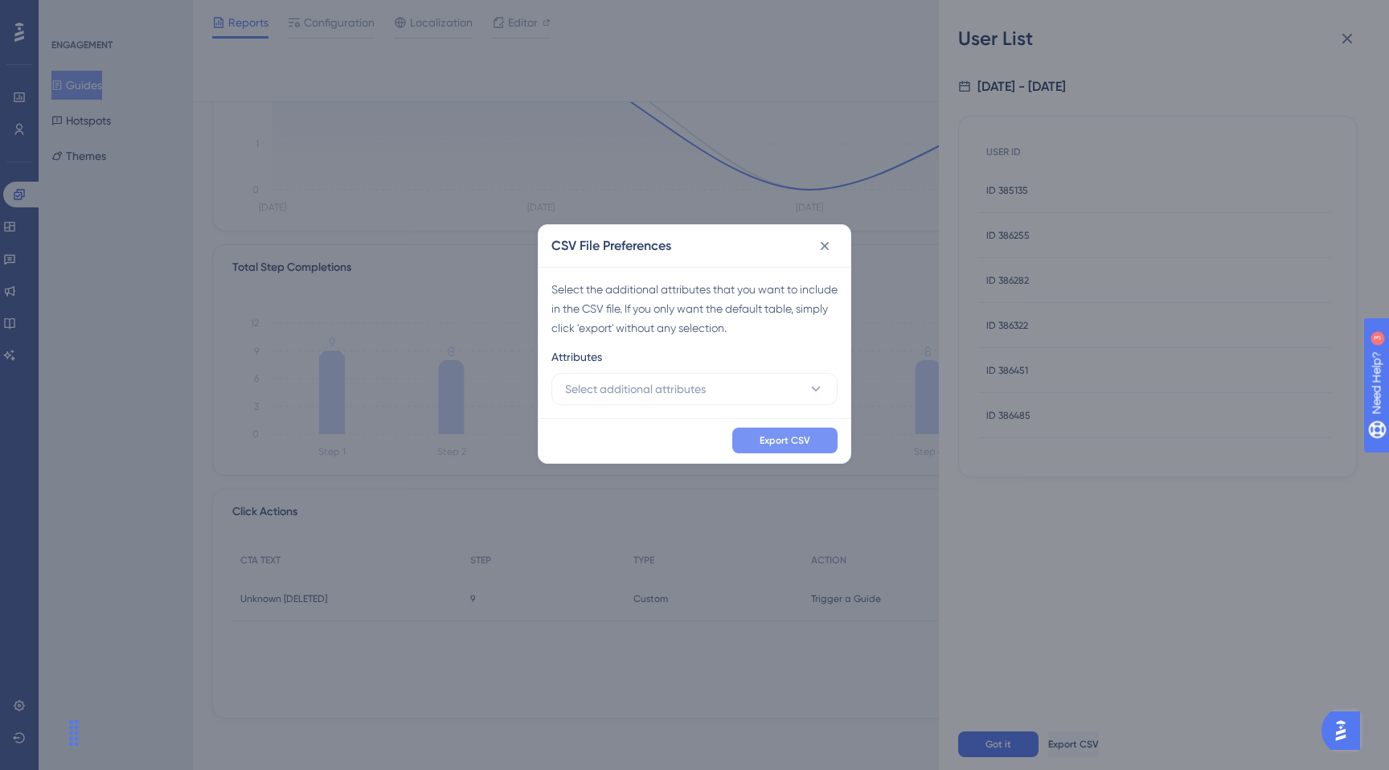
click at [767, 427] on div "Export CSV" at bounding box center [695, 440] width 312 height 45
click at [768, 429] on button "Export CSV" at bounding box center [784, 441] width 105 height 26
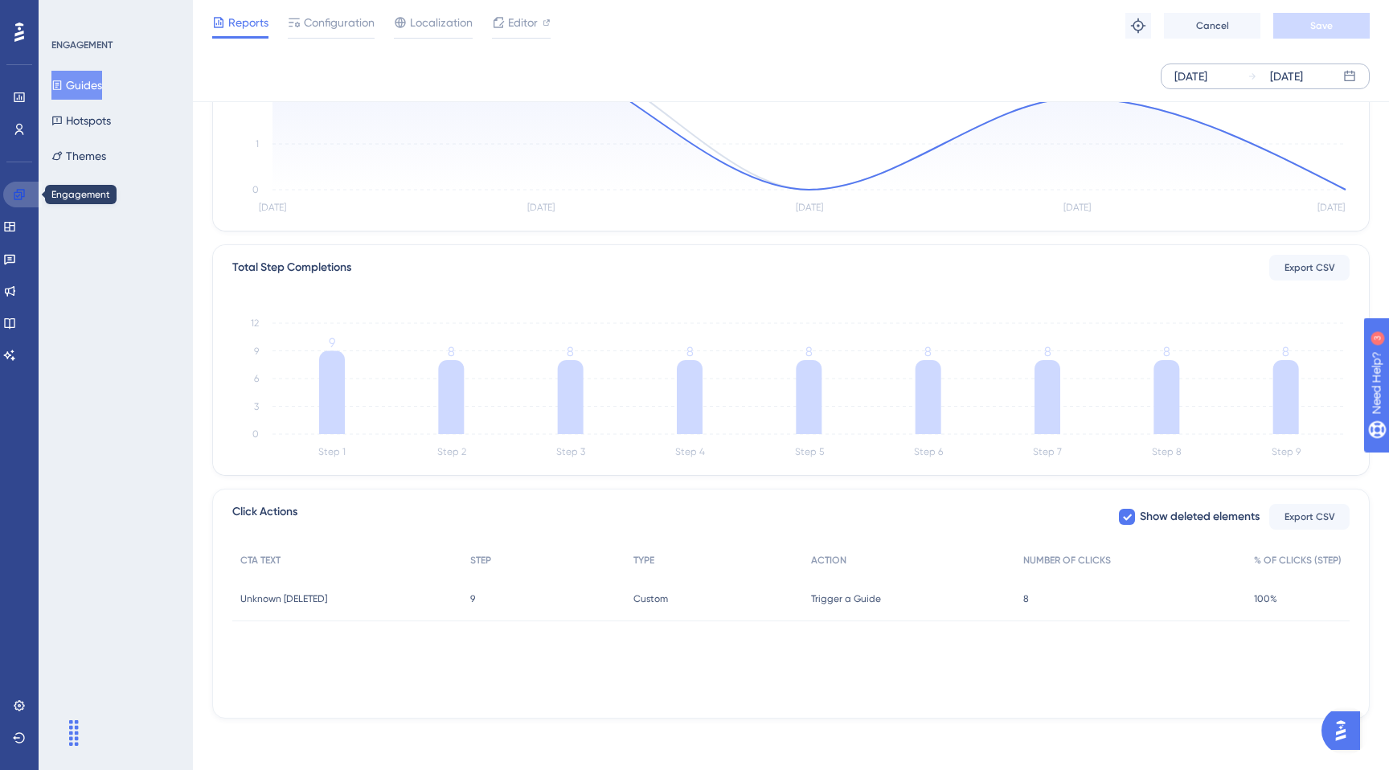
click at [30, 199] on link at bounding box center [22, 195] width 39 height 26
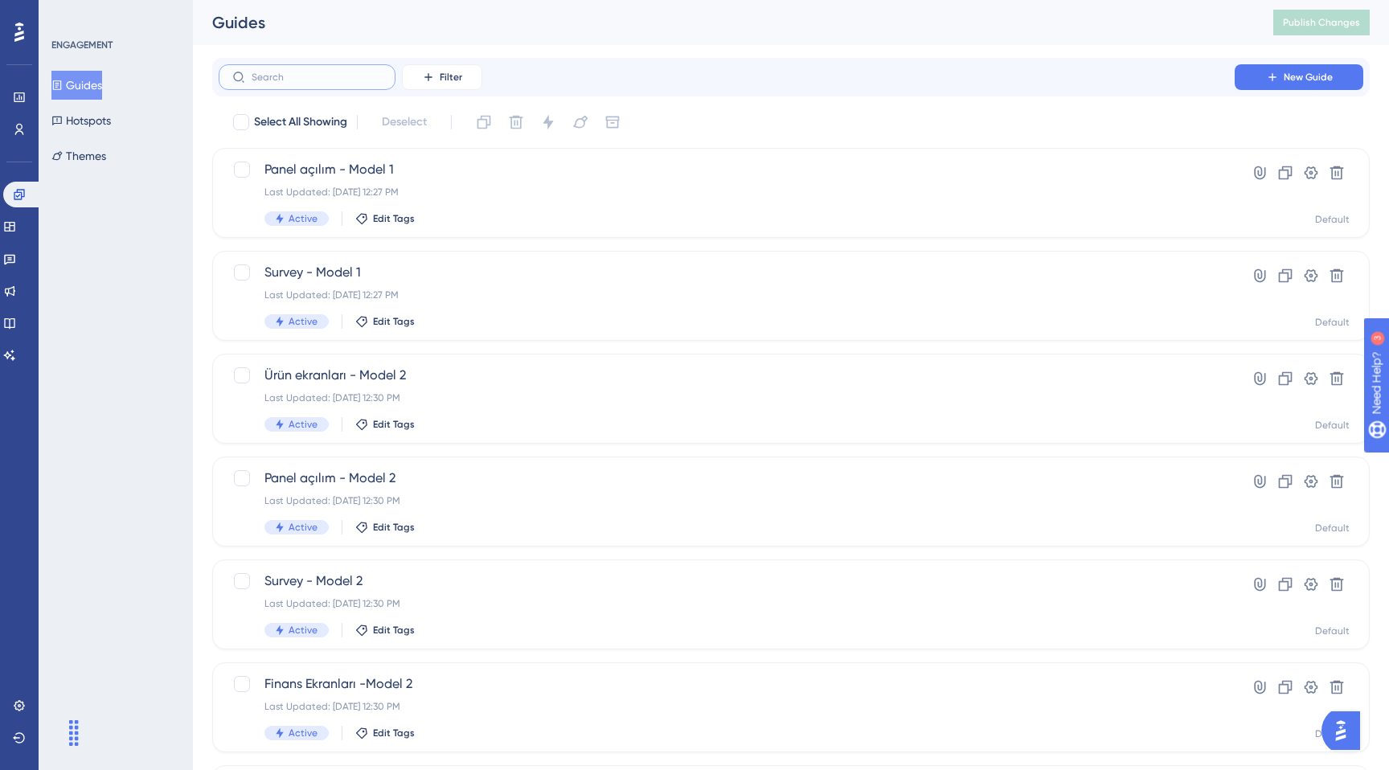
click at [362, 72] on input "text" at bounding box center [317, 77] width 130 height 11
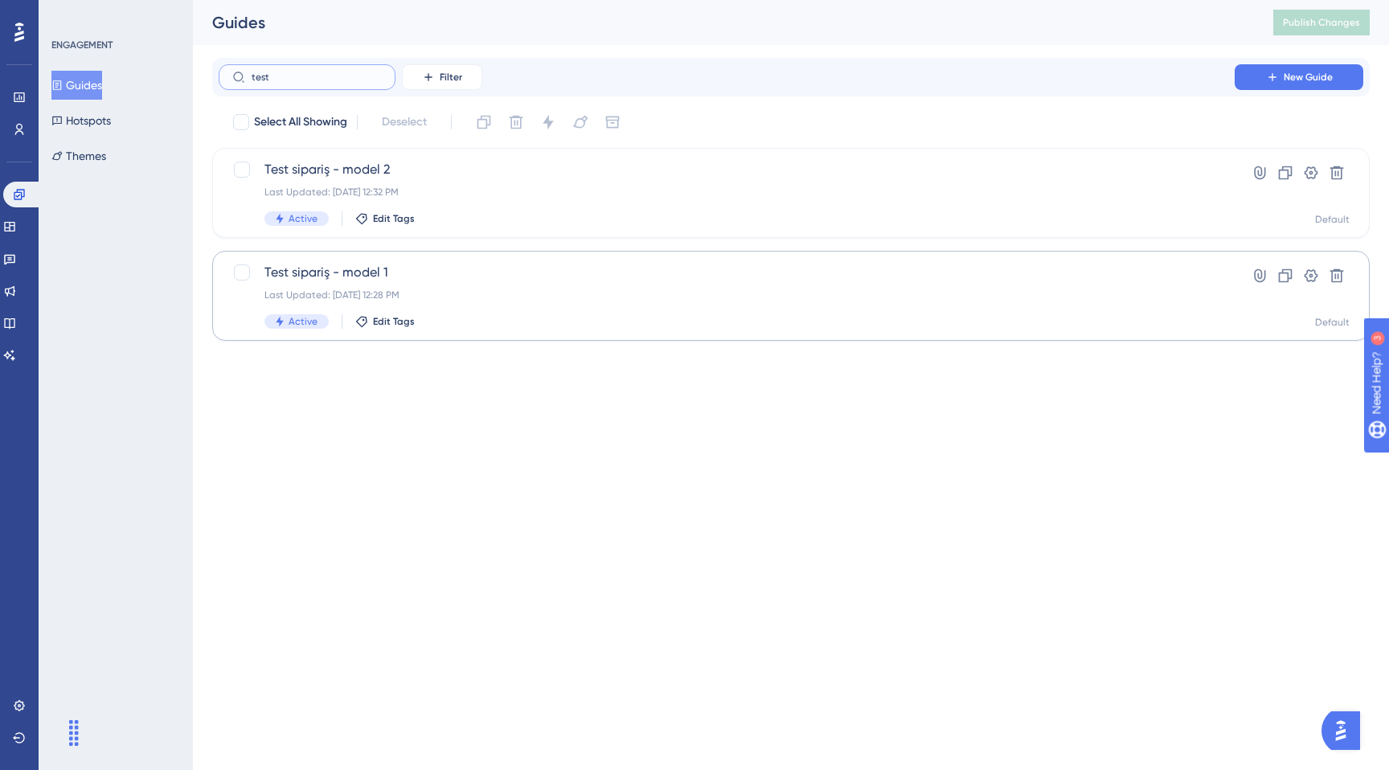
type input "test"
click at [525, 287] on div "Test sipariş - model 1 Last Updated: [DATE] 12:28 PM Active Edit Tags" at bounding box center [726, 296] width 925 height 66
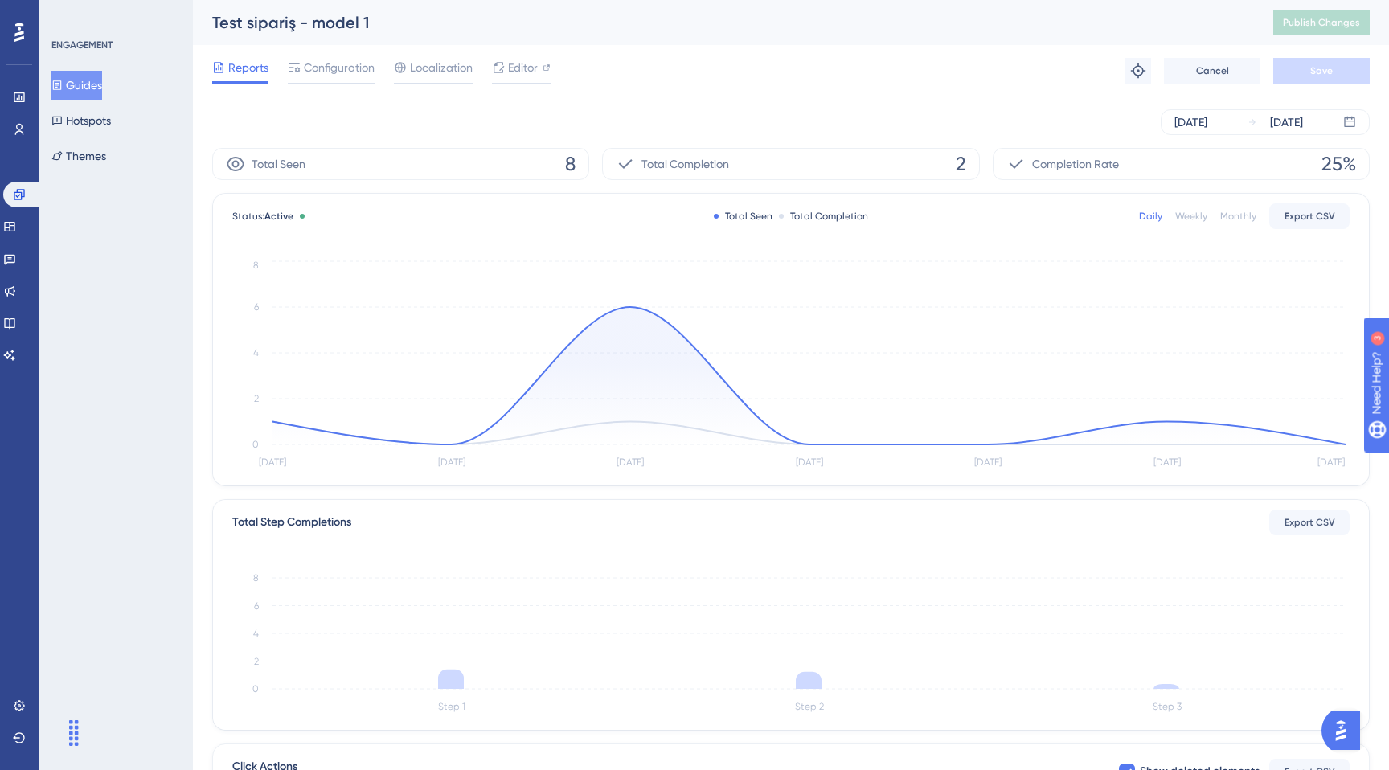
click at [1222, 137] on div "[DATE] [DATE]" at bounding box center [791, 121] width 1158 height 51
click at [1208, 123] on div "[DATE]" at bounding box center [1191, 122] width 33 height 19
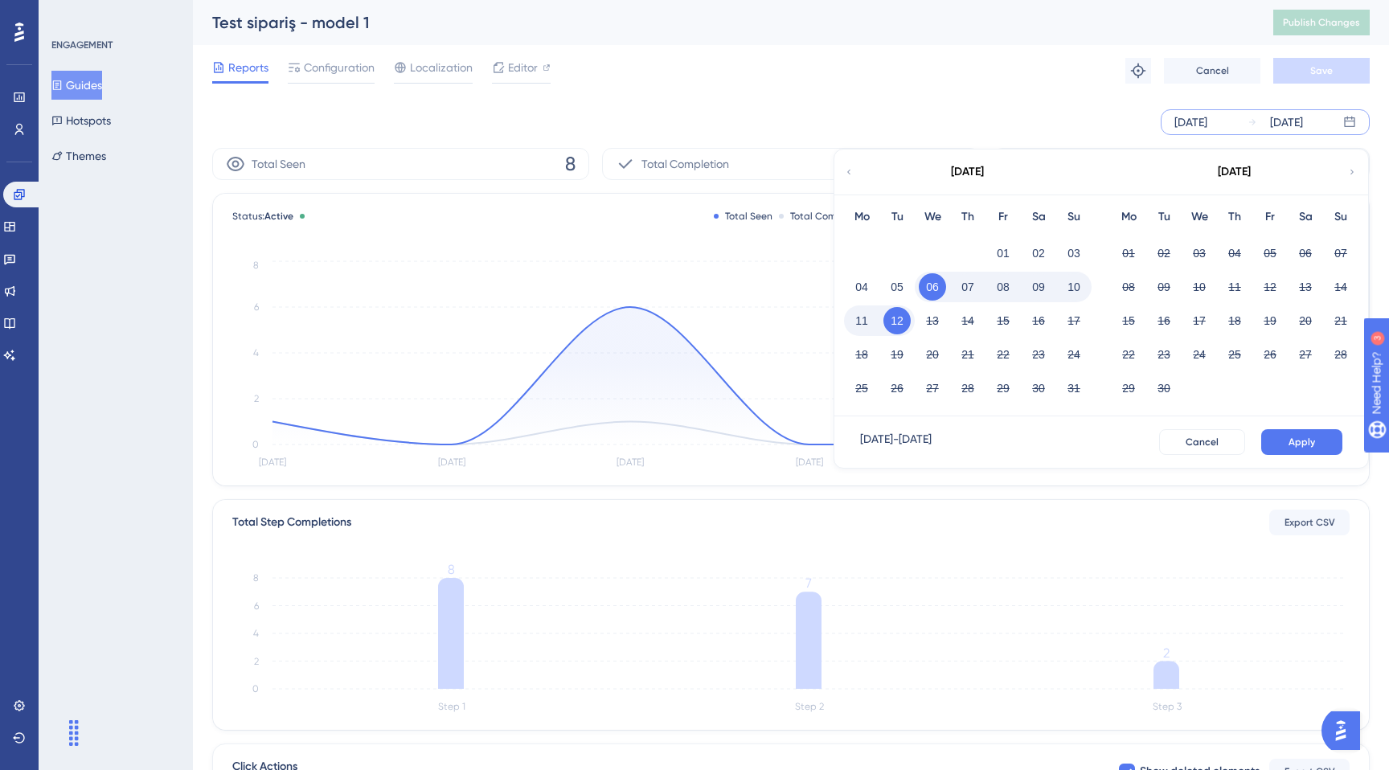
click at [1009, 293] on button "08" at bounding box center [1003, 286] width 27 height 27
click at [900, 326] on button "12" at bounding box center [897, 320] width 27 height 27
click at [1318, 437] on button "Apply" at bounding box center [1301, 442] width 81 height 26
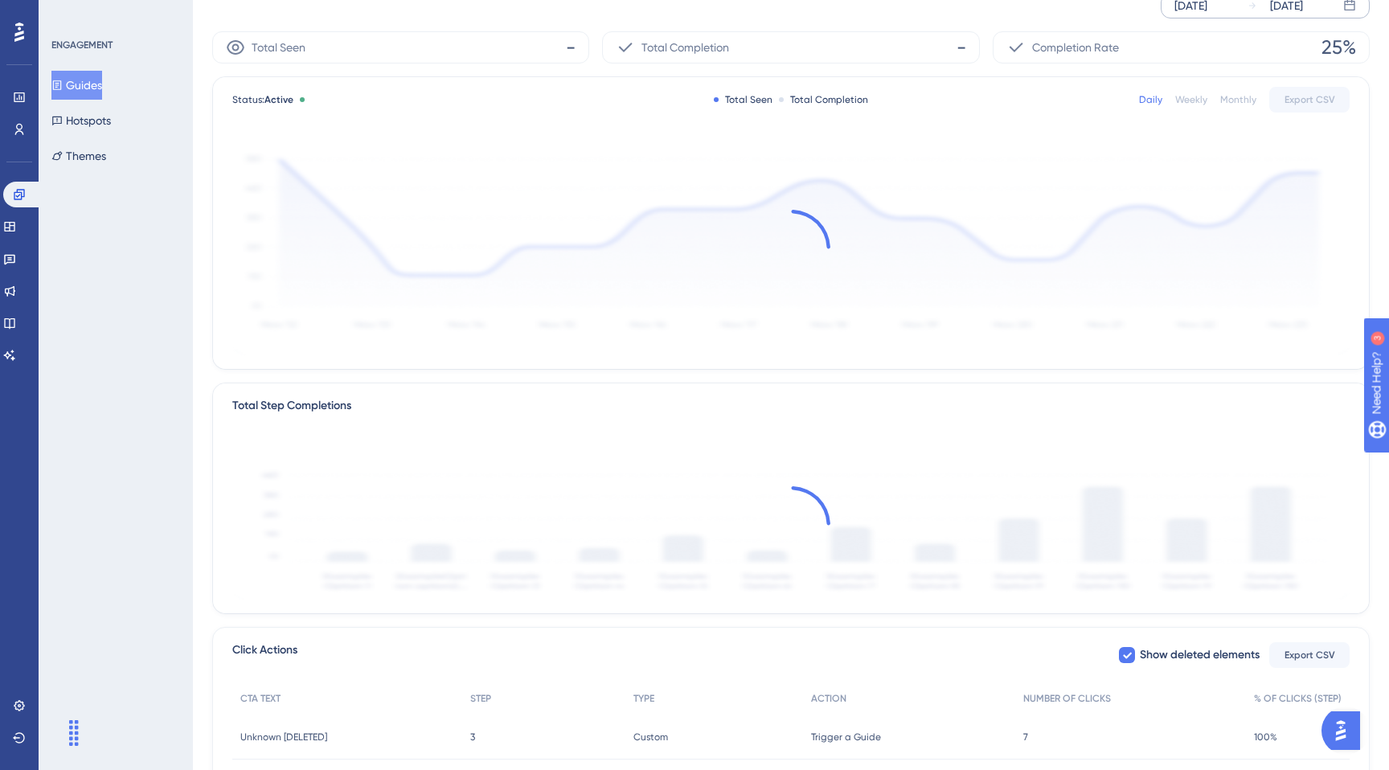
scroll to position [248, 0]
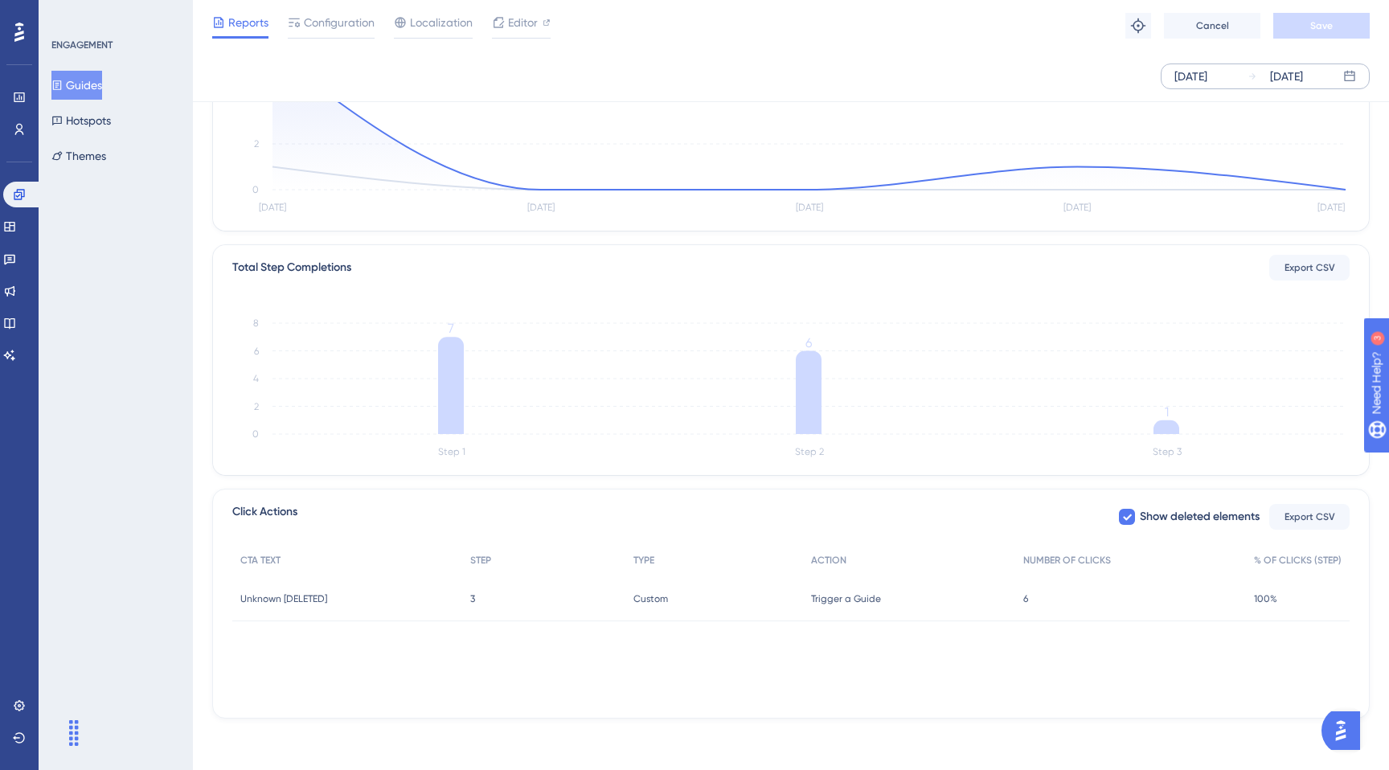
click at [1058, 591] on div "6 6" at bounding box center [1130, 598] width 231 height 45
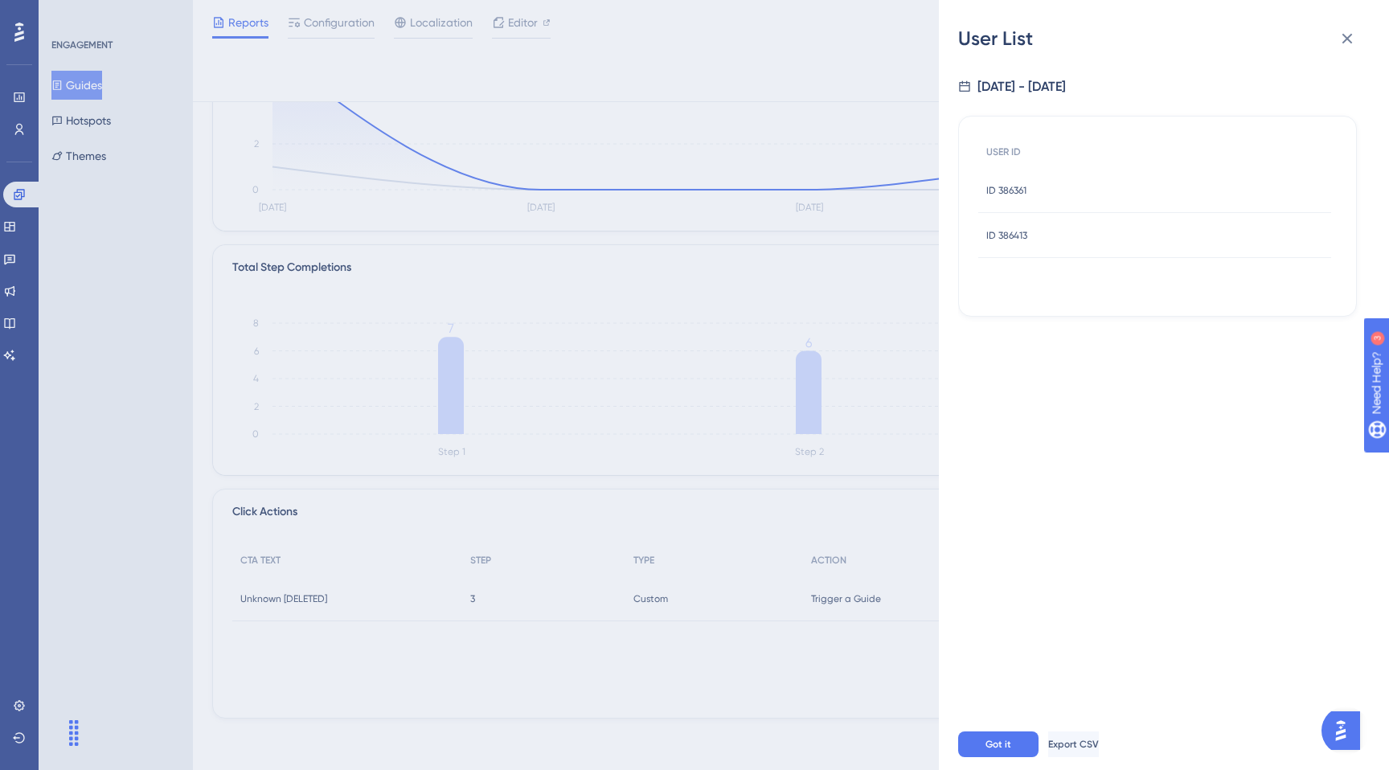
click at [693, 248] on div "User List [DATE] - [DATE] USER ID ID 386361 ID 386361 ID 386413 ID 386413 Got i…" at bounding box center [694, 385] width 1389 height 770
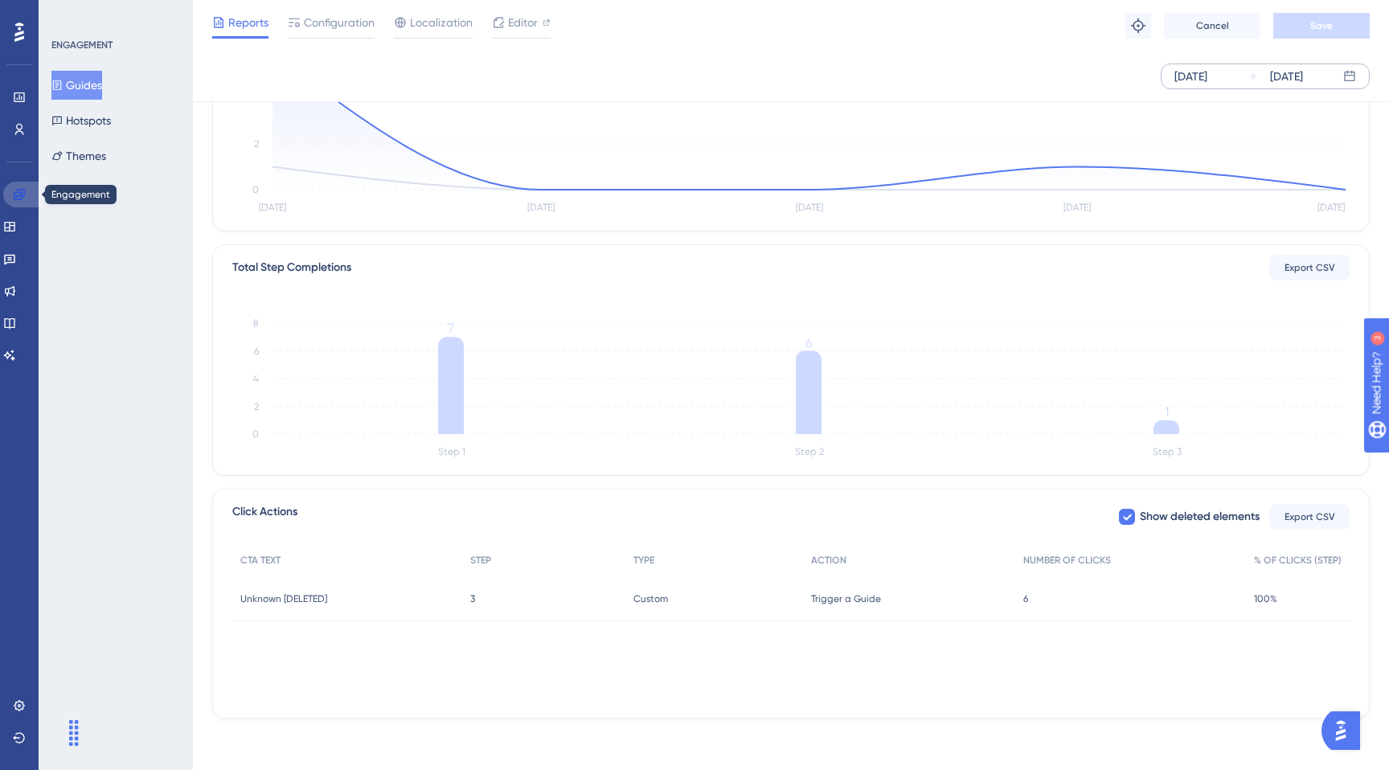
click at [3, 193] on link at bounding box center [22, 195] width 39 height 26
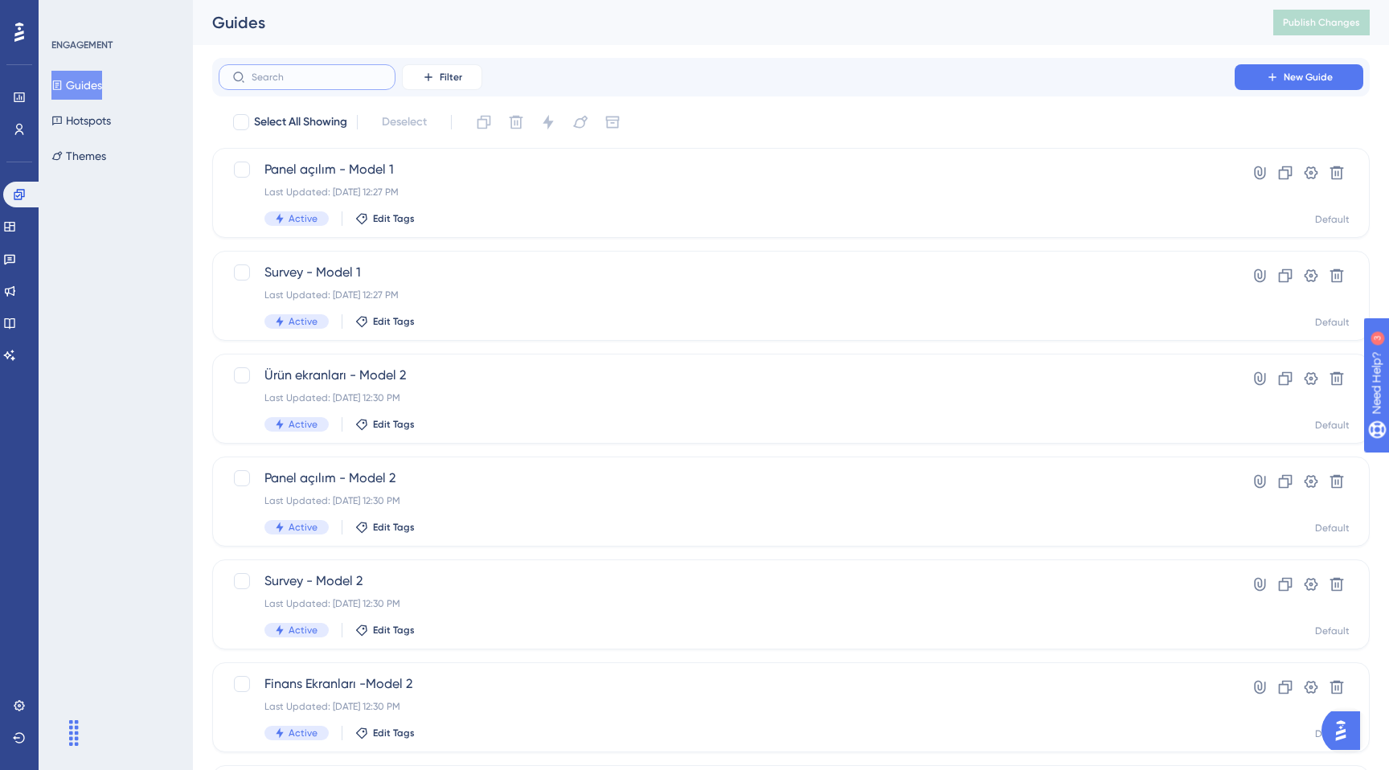
click at [358, 72] on input "text" at bounding box center [317, 77] width 130 height 11
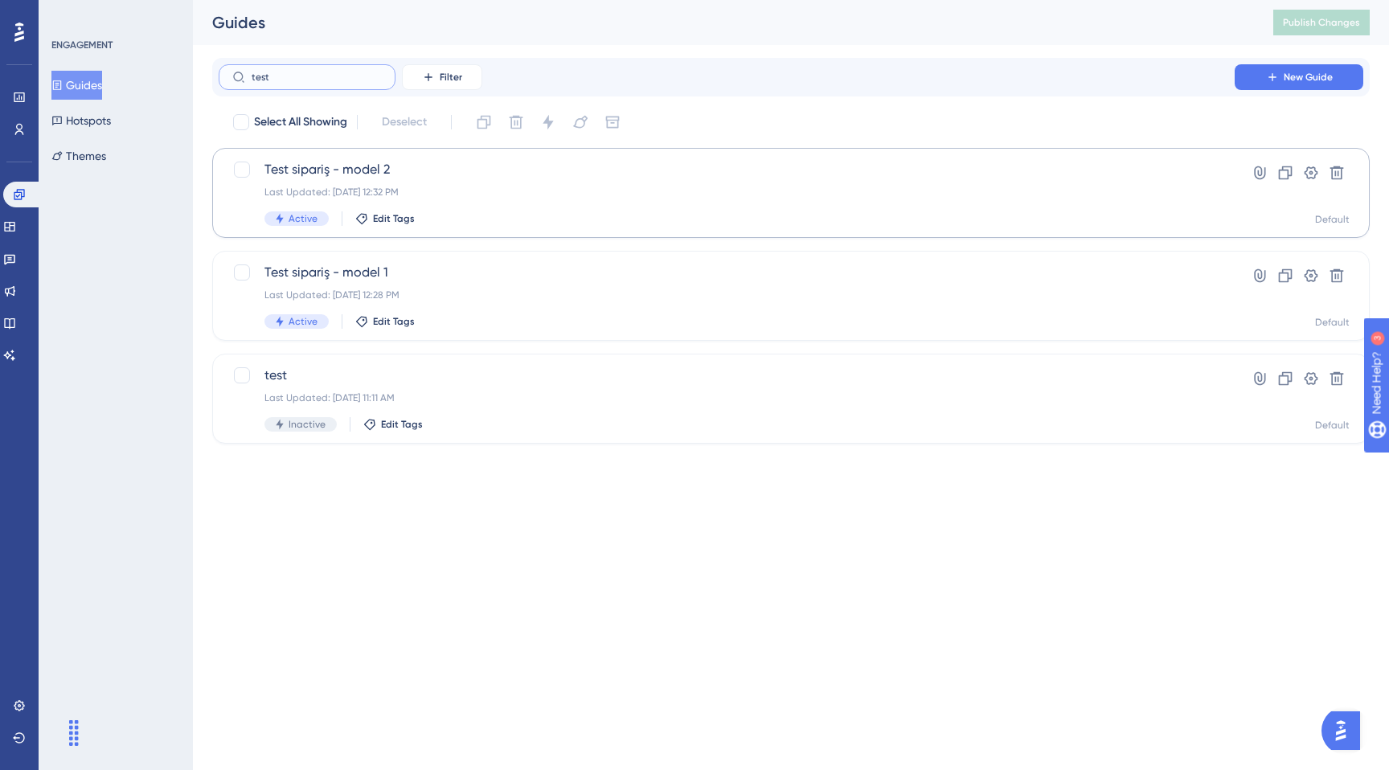
type input "test"
click at [478, 192] on div "Last Updated: [DATE] 12:32 PM" at bounding box center [726, 192] width 925 height 13
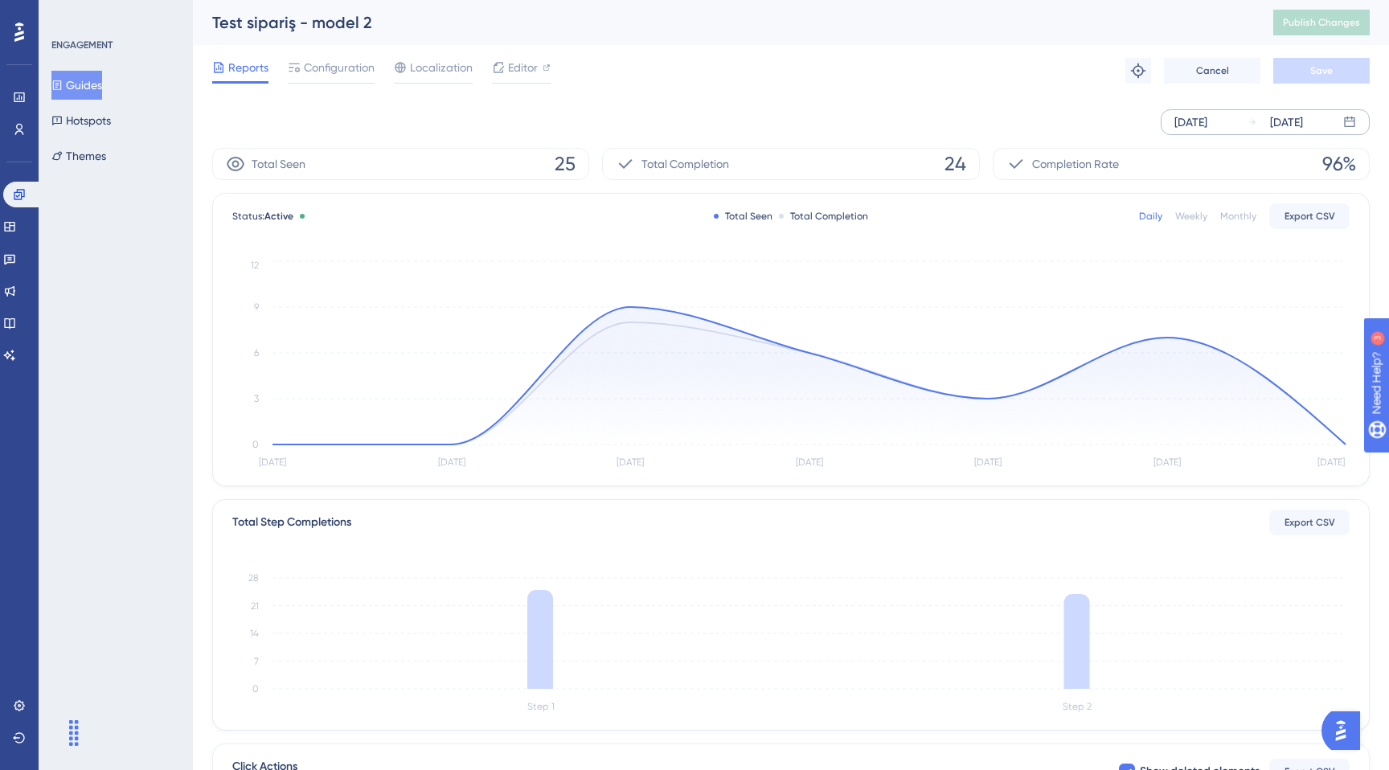
click at [1208, 122] on div "[DATE]" at bounding box center [1191, 122] width 33 height 19
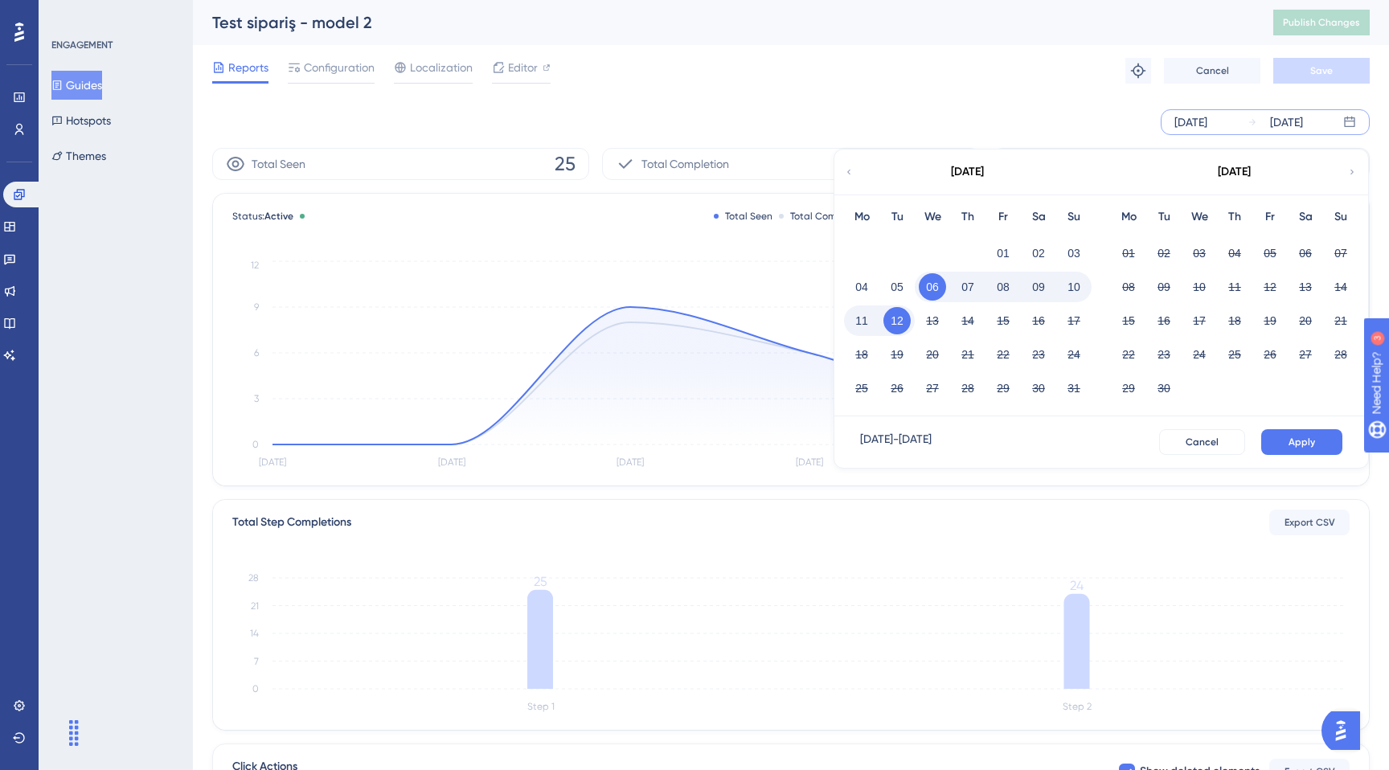
click at [1007, 294] on button "08" at bounding box center [1003, 286] width 27 height 27
click at [902, 317] on button "12" at bounding box center [897, 320] width 27 height 27
click at [1309, 440] on span "Apply" at bounding box center [1302, 442] width 27 height 13
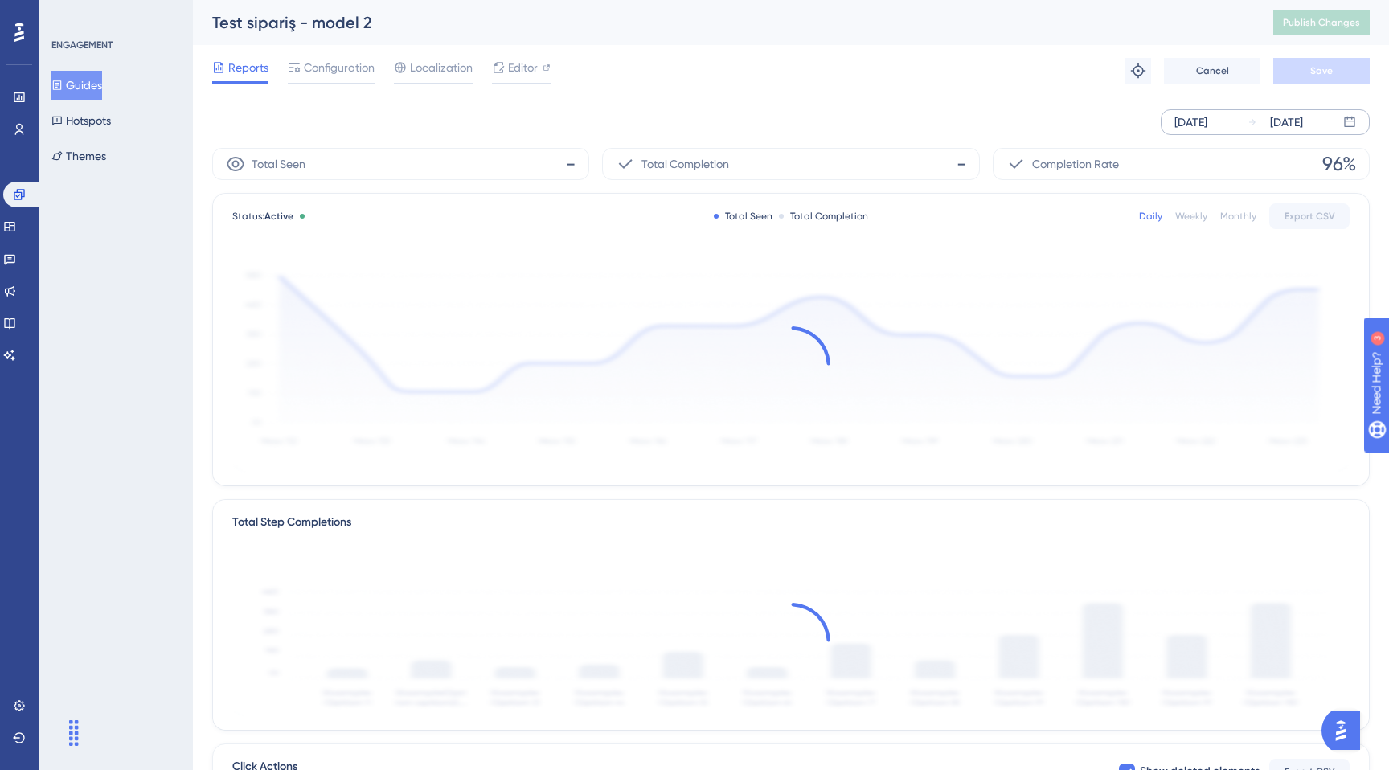
scroll to position [248, 0]
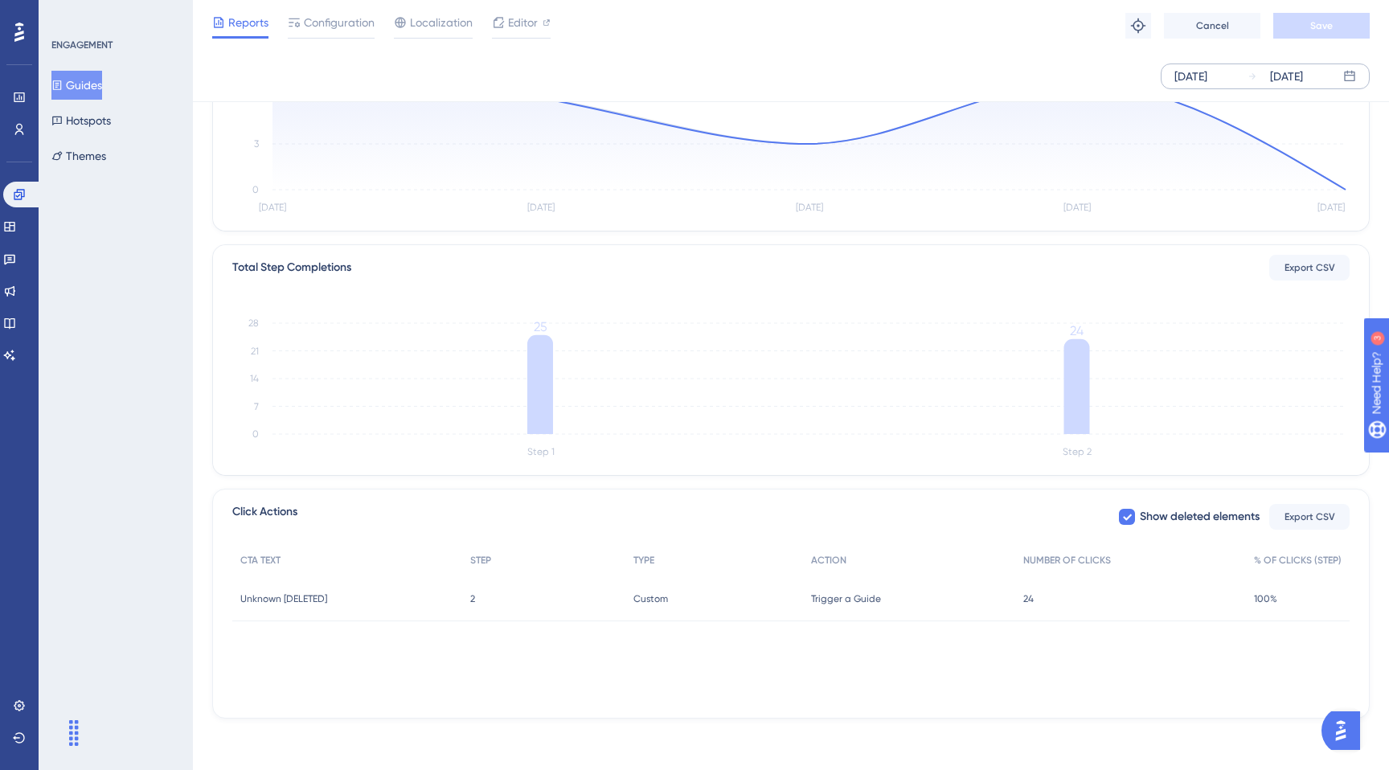
click at [1012, 615] on div "Trigger a Guide Trigger a Guide" at bounding box center [909, 598] width 213 height 45
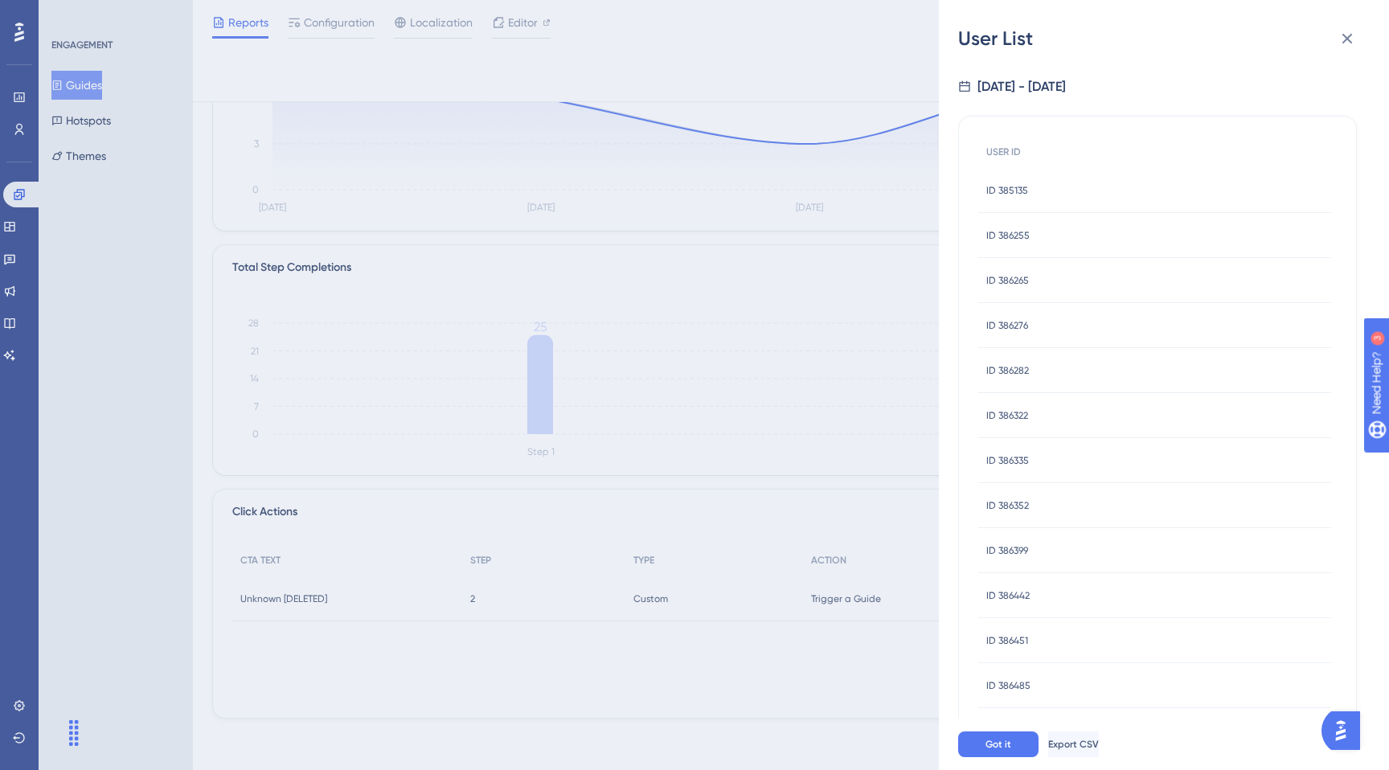
scroll to position [74, 0]
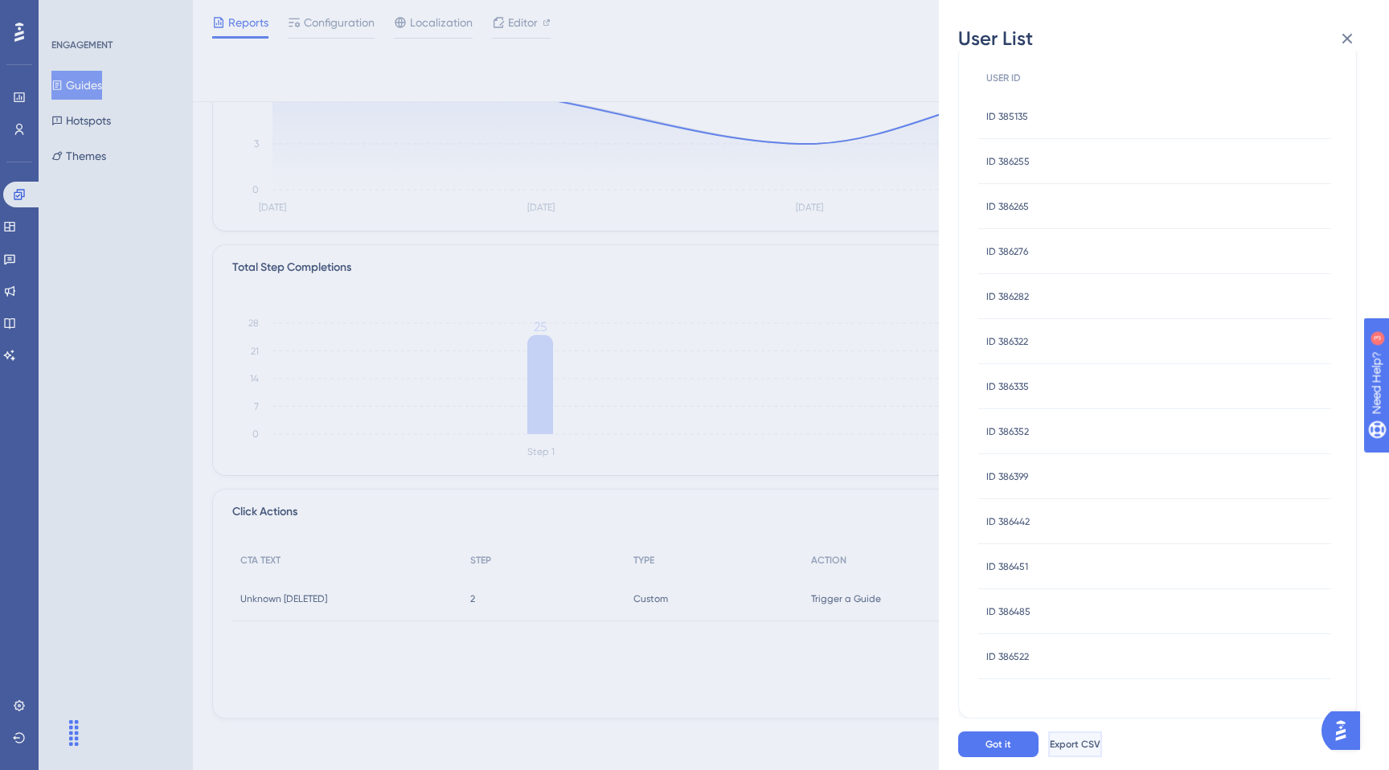
click at [1093, 737] on button "Export CSV" at bounding box center [1075, 745] width 54 height 26
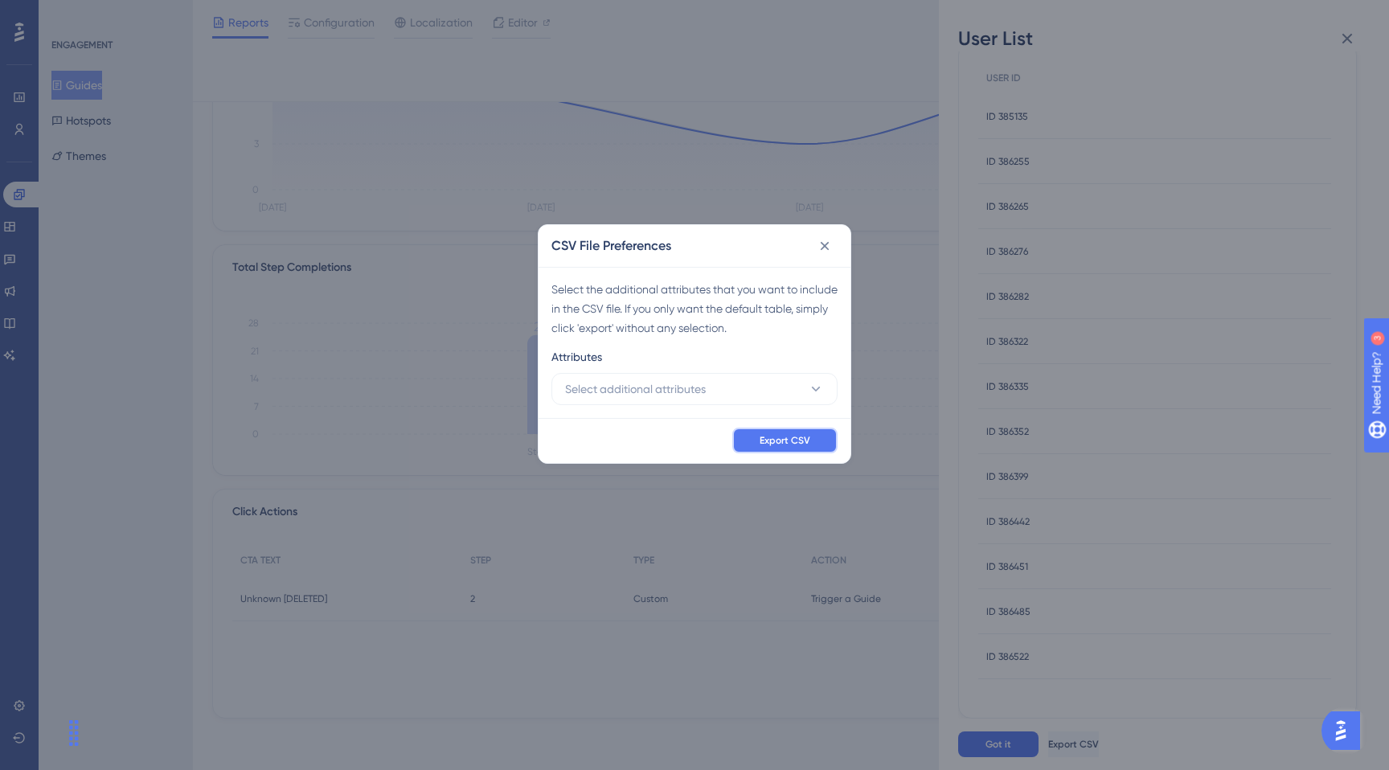
click at [803, 446] on span "Export CSV" at bounding box center [785, 440] width 51 height 13
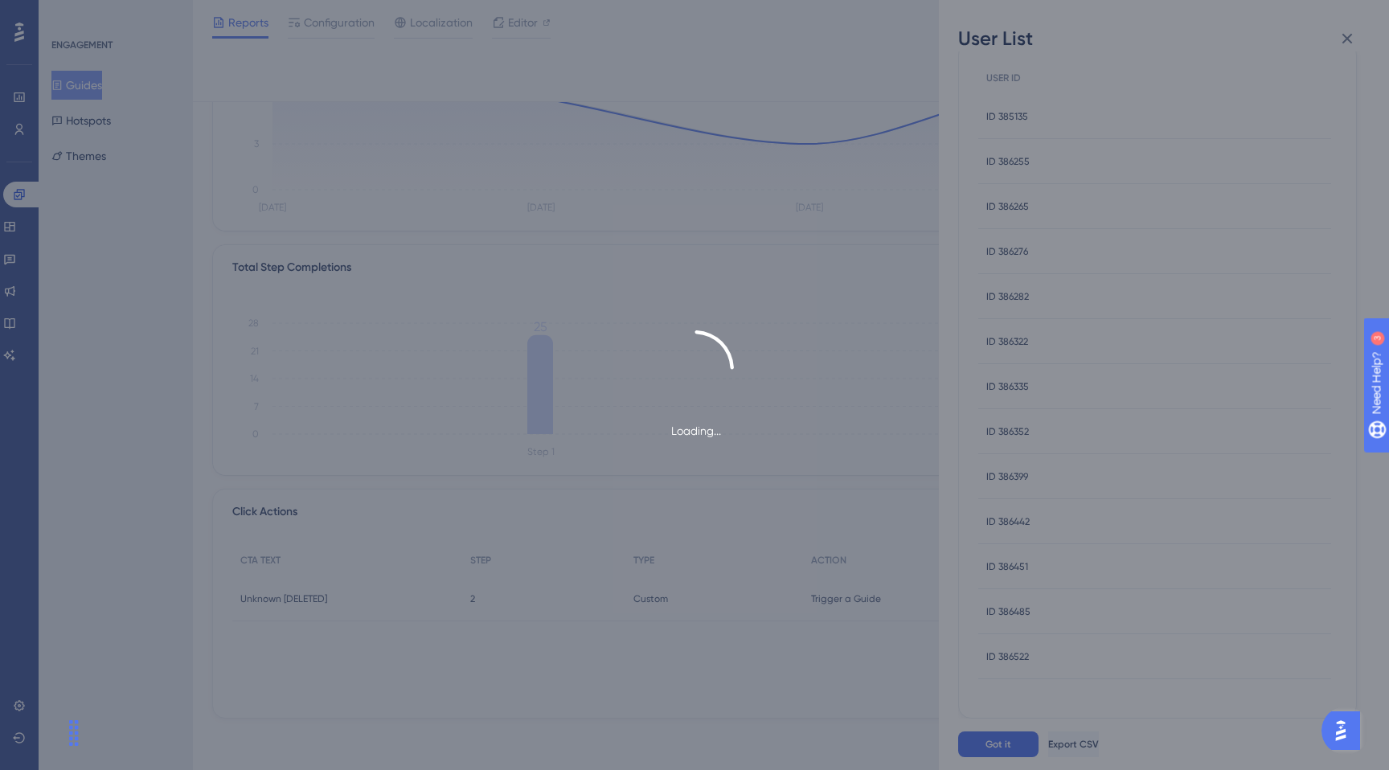
scroll to position [0, 0]
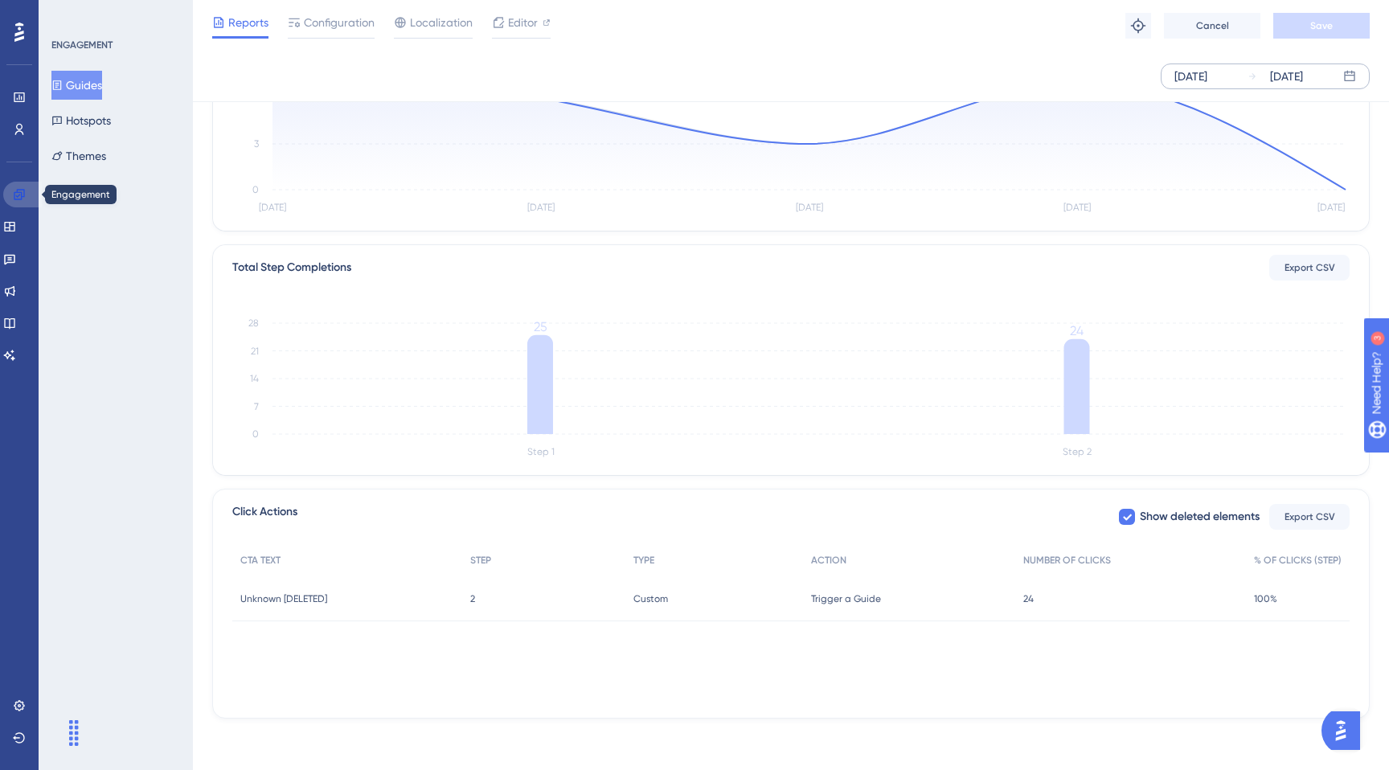
click at [28, 195] on link at bounding box center [22, 195] width 39 height 26
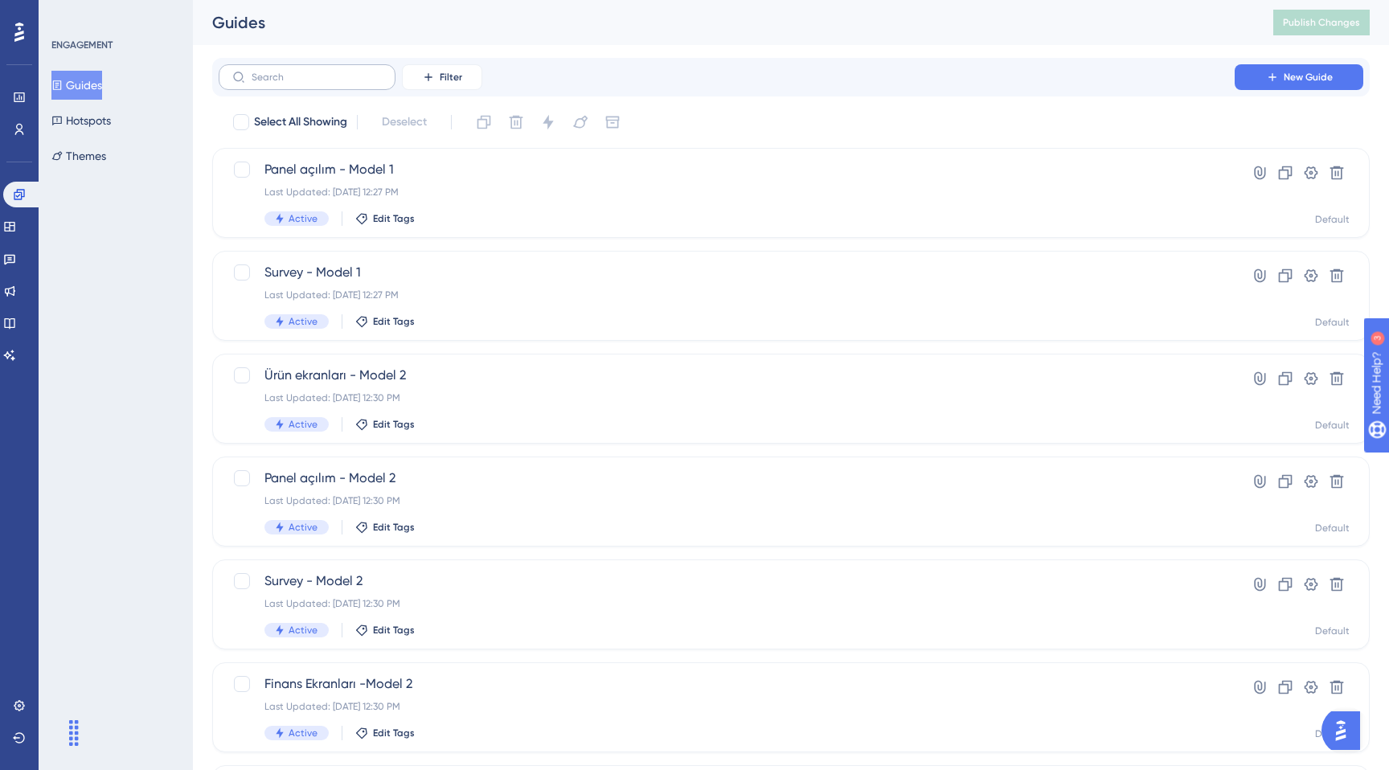
click at [344, 85] on label at bounding box center [307, 77] width 177 height 26
click at [344, 83] on input "text" at bounding box center [317, 77] width 130 height 11
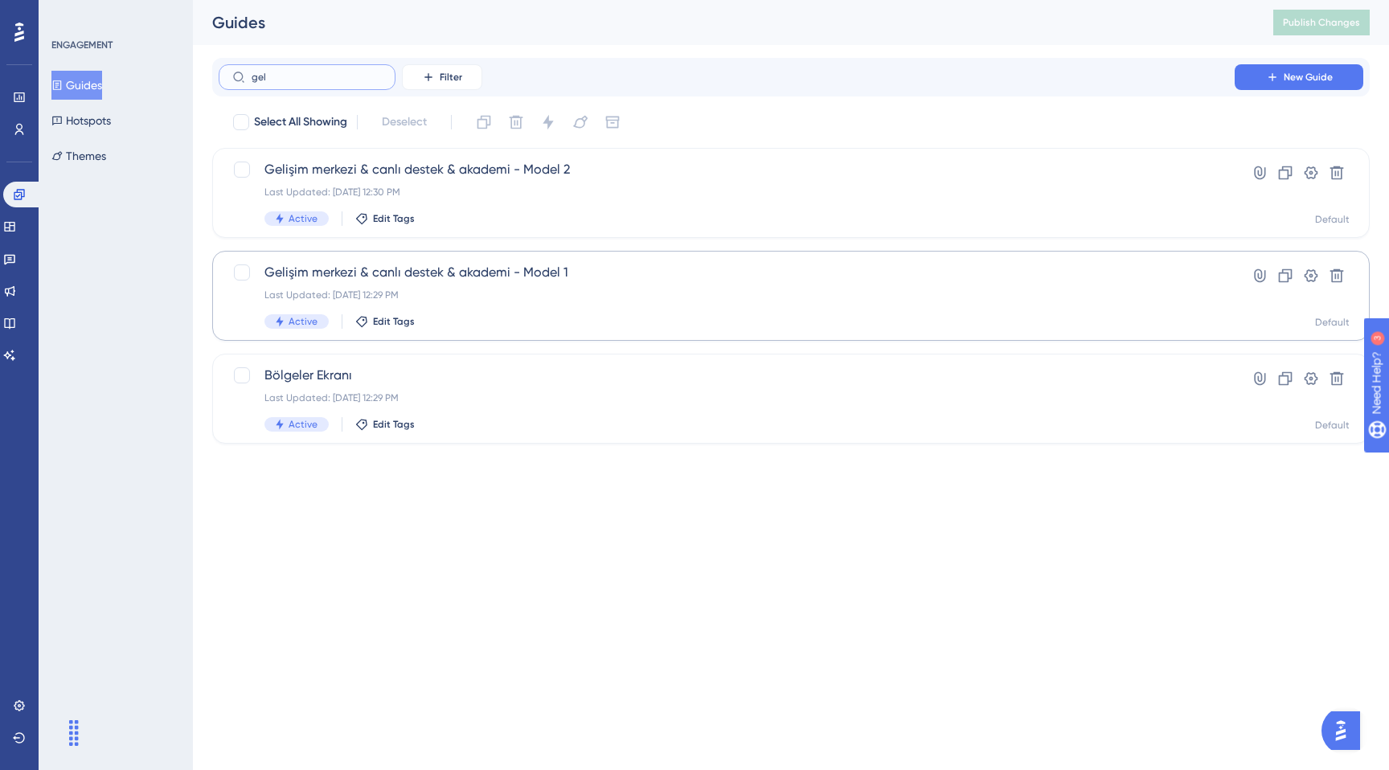
type input "gel"
click at [547, 293] on div "Last Updated: [DATE] 12:29 PM" at bounding box center [726, 295] width 925 height 13
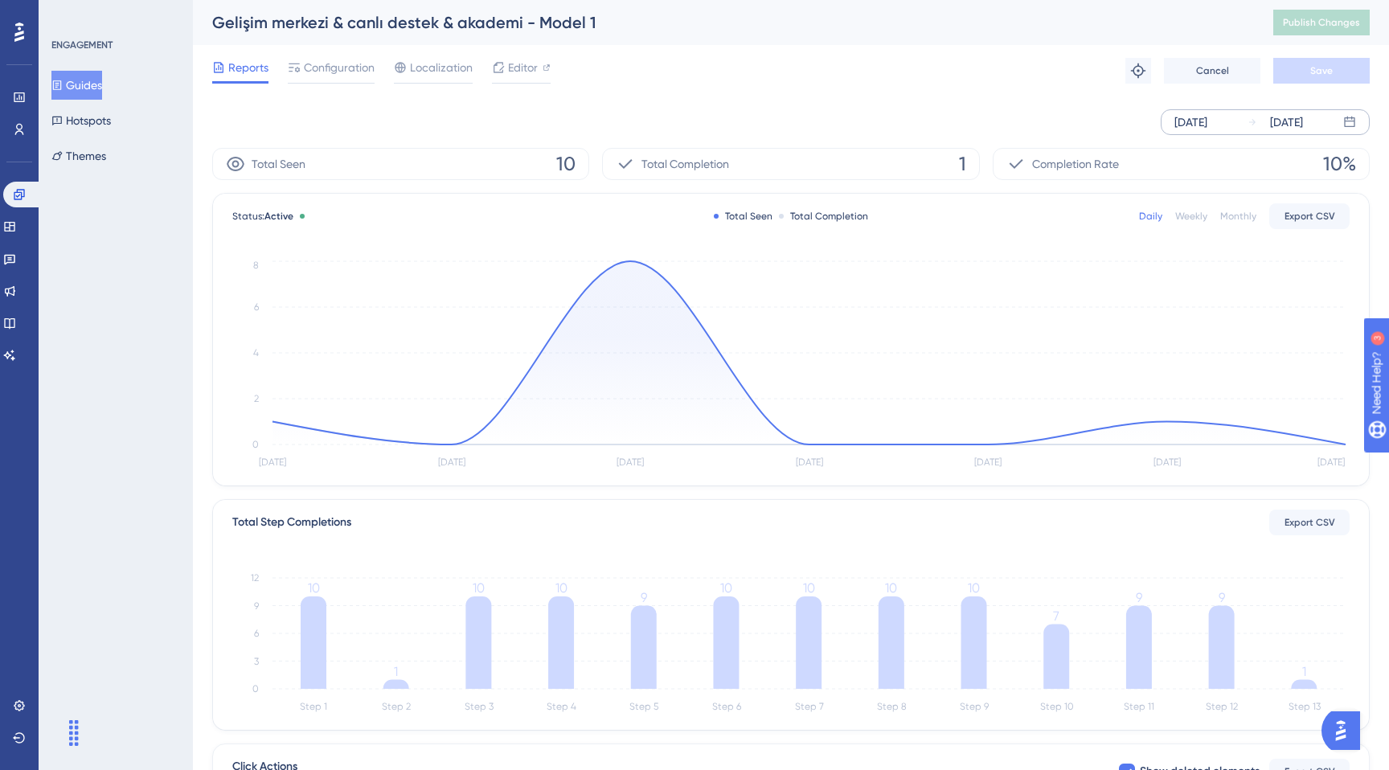
click at [1228, 110] on div "[DATE] [DATE]" at bounding box center [1265, 122] width 209 height 26
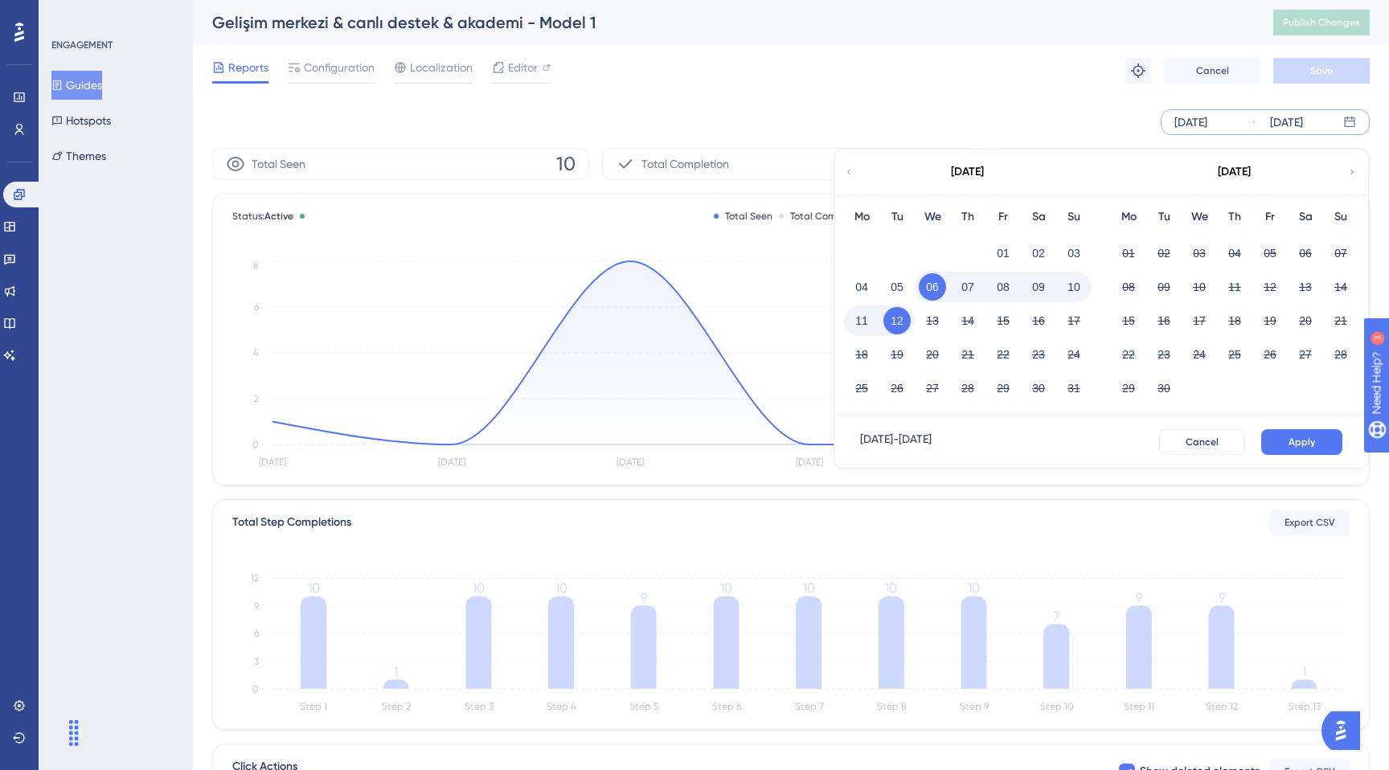
click at [998, 286] on button "08" at bounding box center [1003, 286] width 27 height 27
click at [911, 321] on div "12" at bounding box center [897, 321] width 35 height 31
click at [1334, 453] on button "Apply" at bounding box center [1301, 442] width 81 height 26
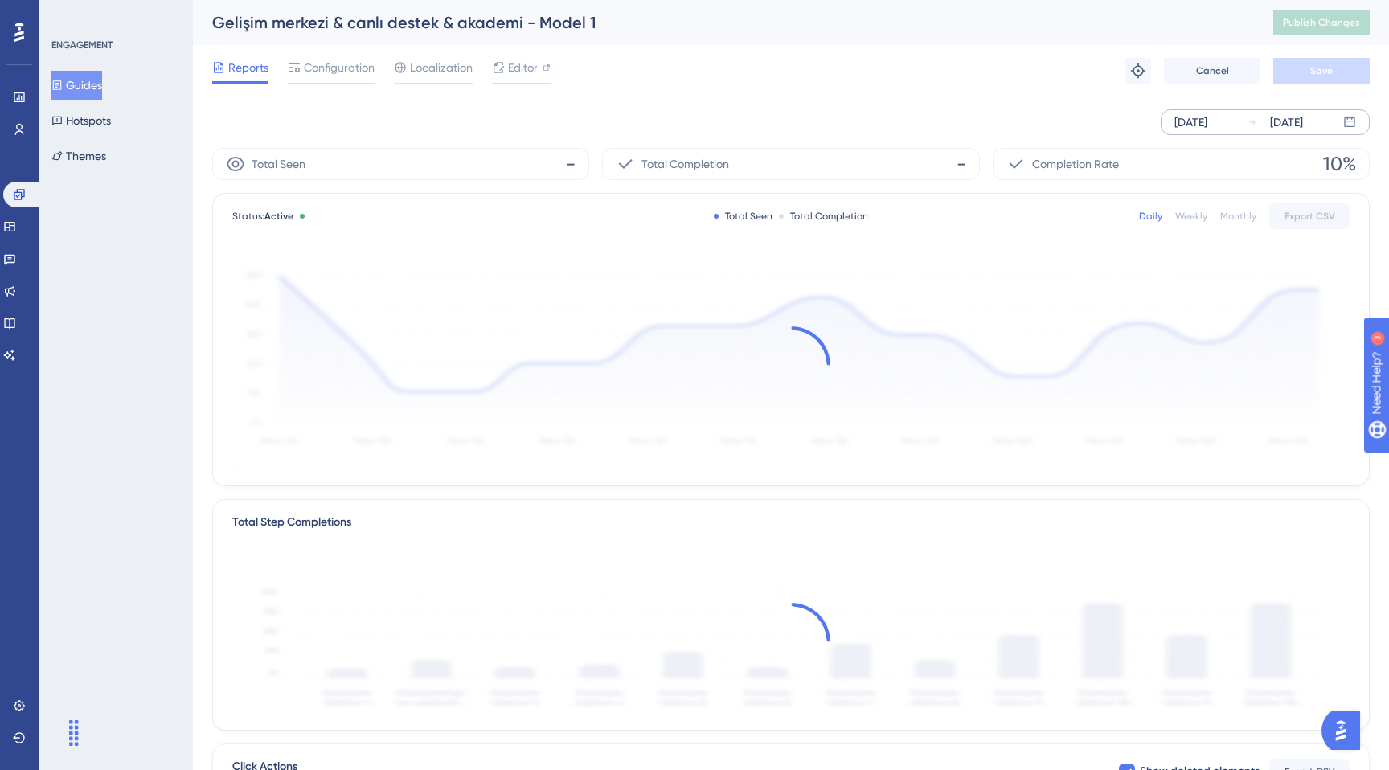
scroll to position [248, 0]
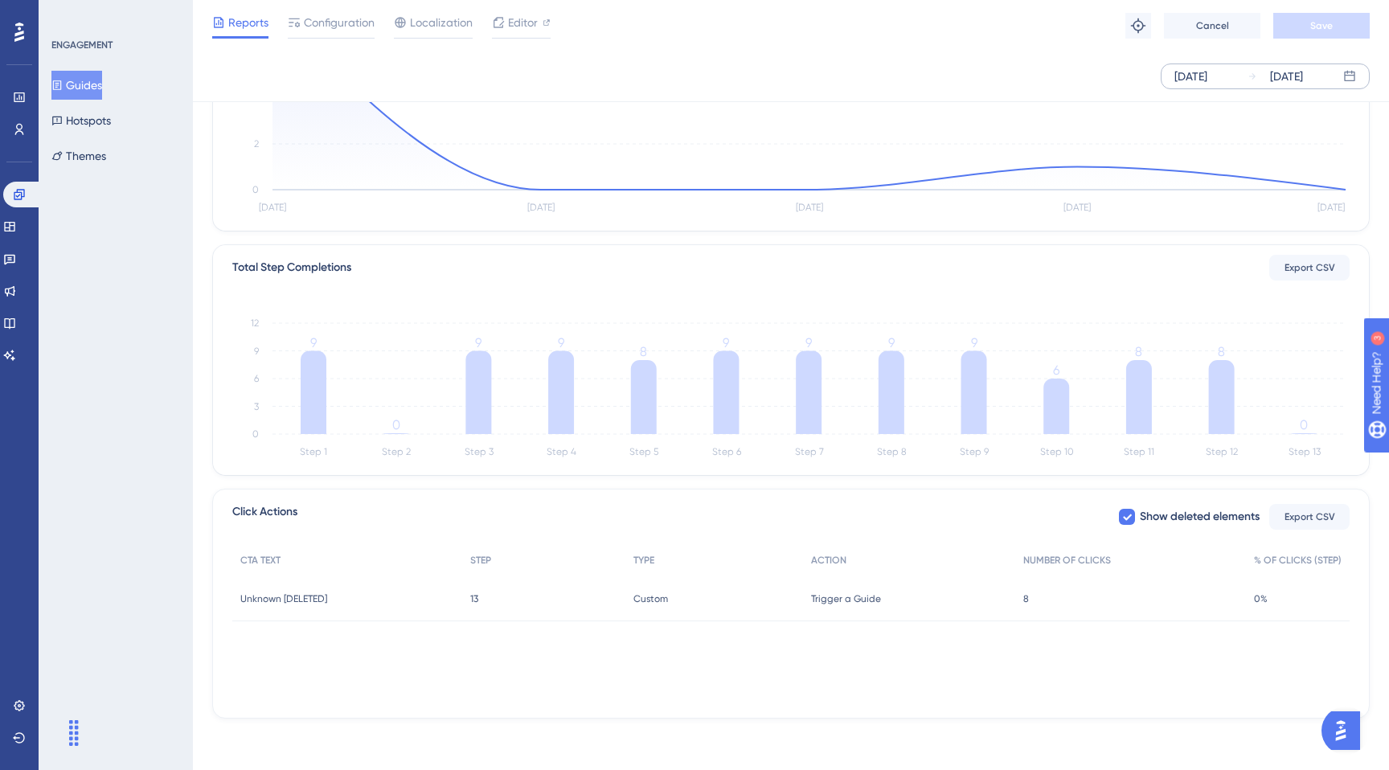
click at [1193, 580] on div "8 8" at bounding box center [1130, 598] width 231 height 45
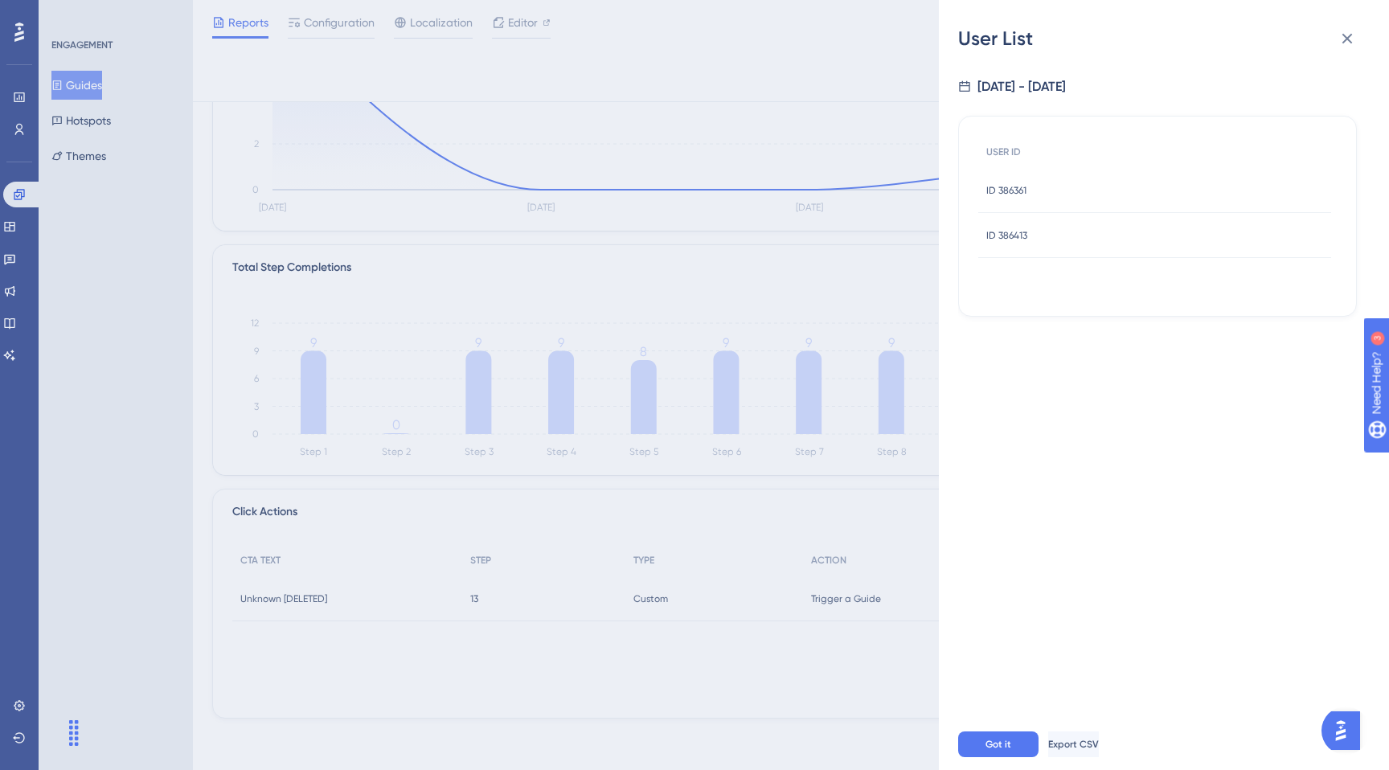
click at [812, 257] on div "User List [DATE] - [DATE] USER ID ID 386361 ID 386361 ID 386413 ID 386413 Got i…" at bounding box center [694, 385] width 1389 height 770
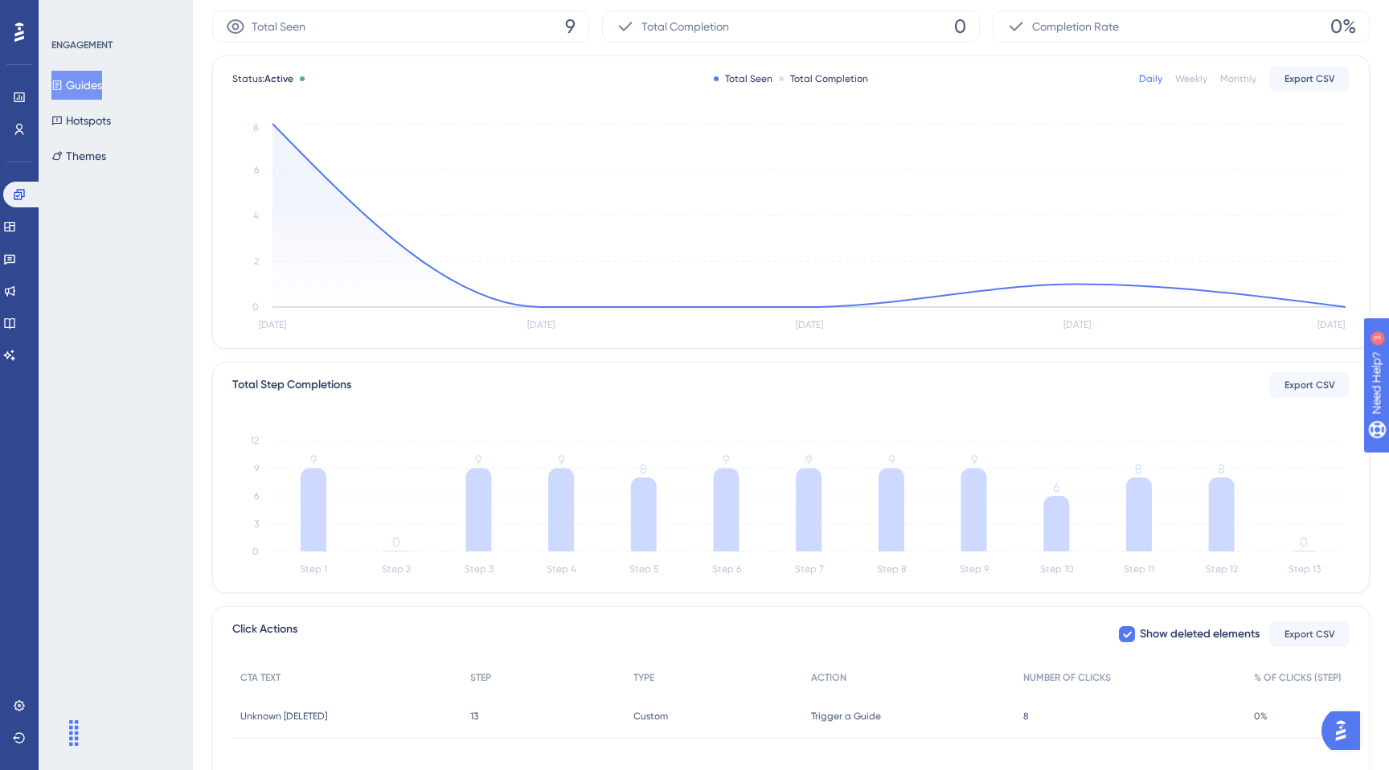
scroll to position [0, 0]
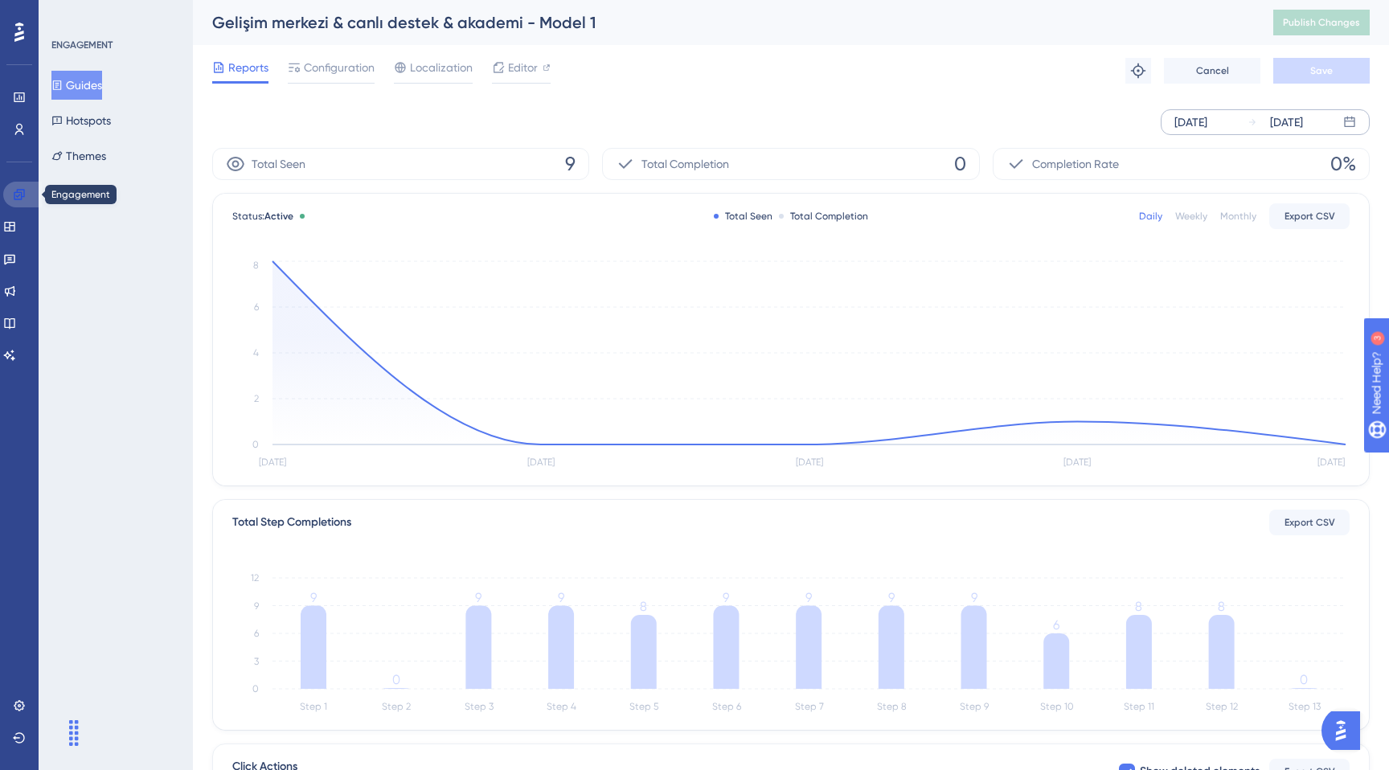
click at [8, 194] on link at bounding box center [22, 195] width 39 height 26
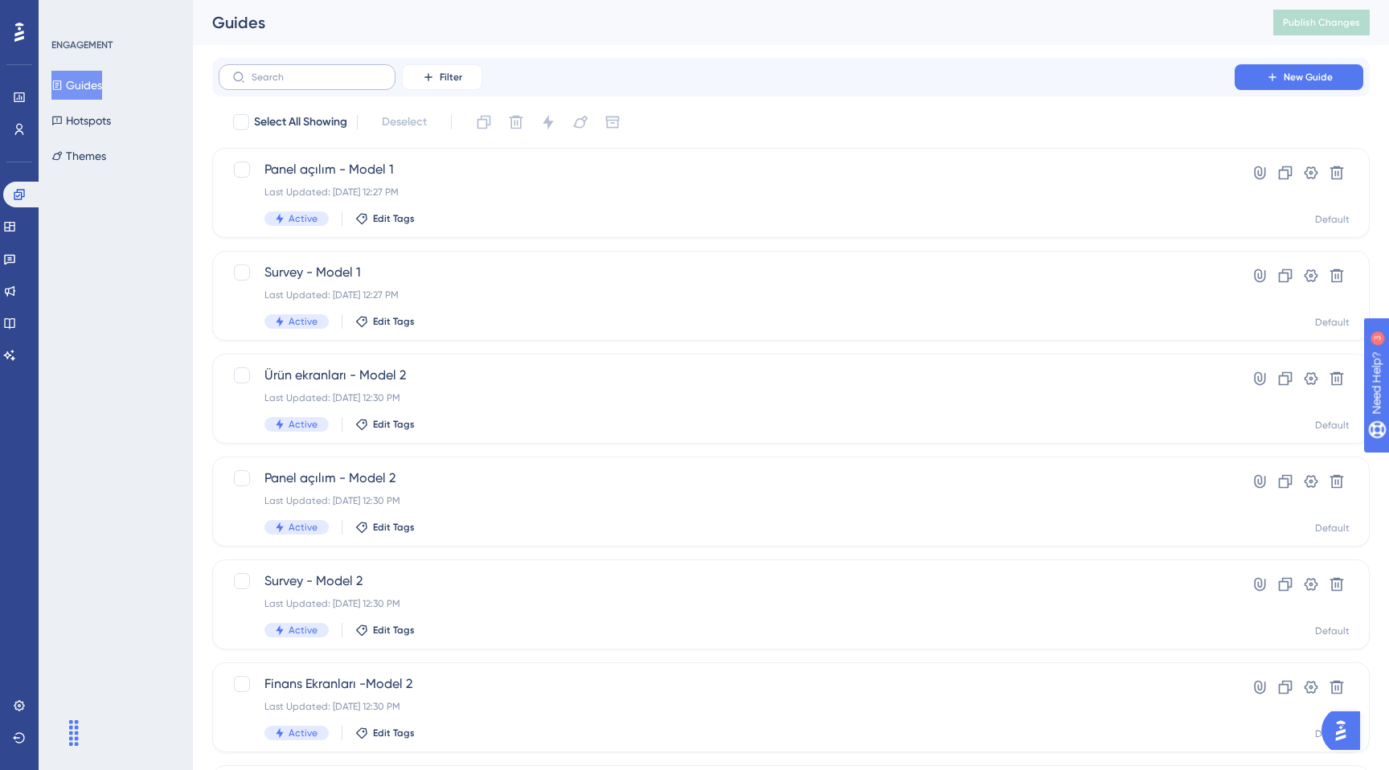
click at [322, 86] on label at bounding box center [307, 77] width 177 height 26
click at [322, 83] on input "text" at bounding box center [317, 77] width 130 height 11
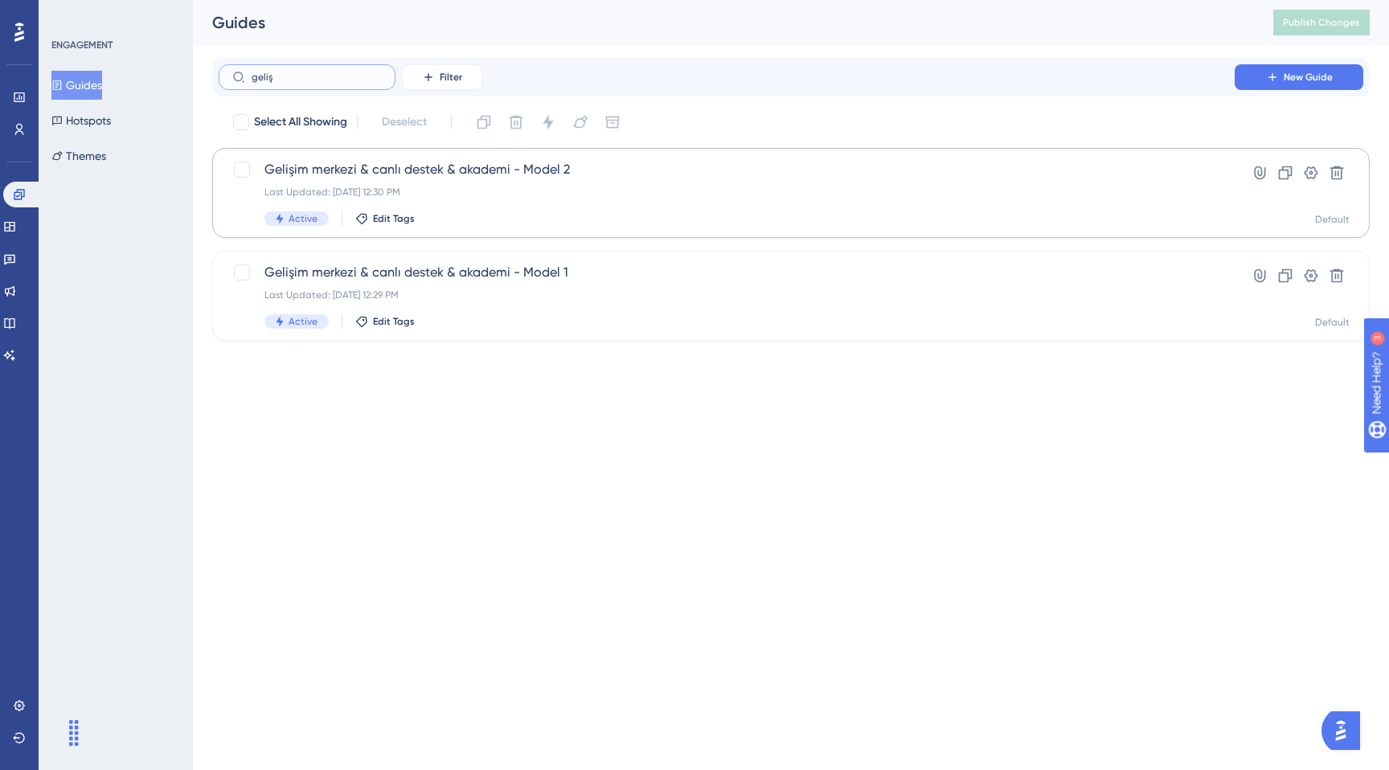
type input "geliş"
click at [568, 199] on div "Gelişim merkezi & canlı destek & akademi - Model 2 Last Updated: [DATE] 12:30 P…" at bounding box center [726, 193] width 925 height 66
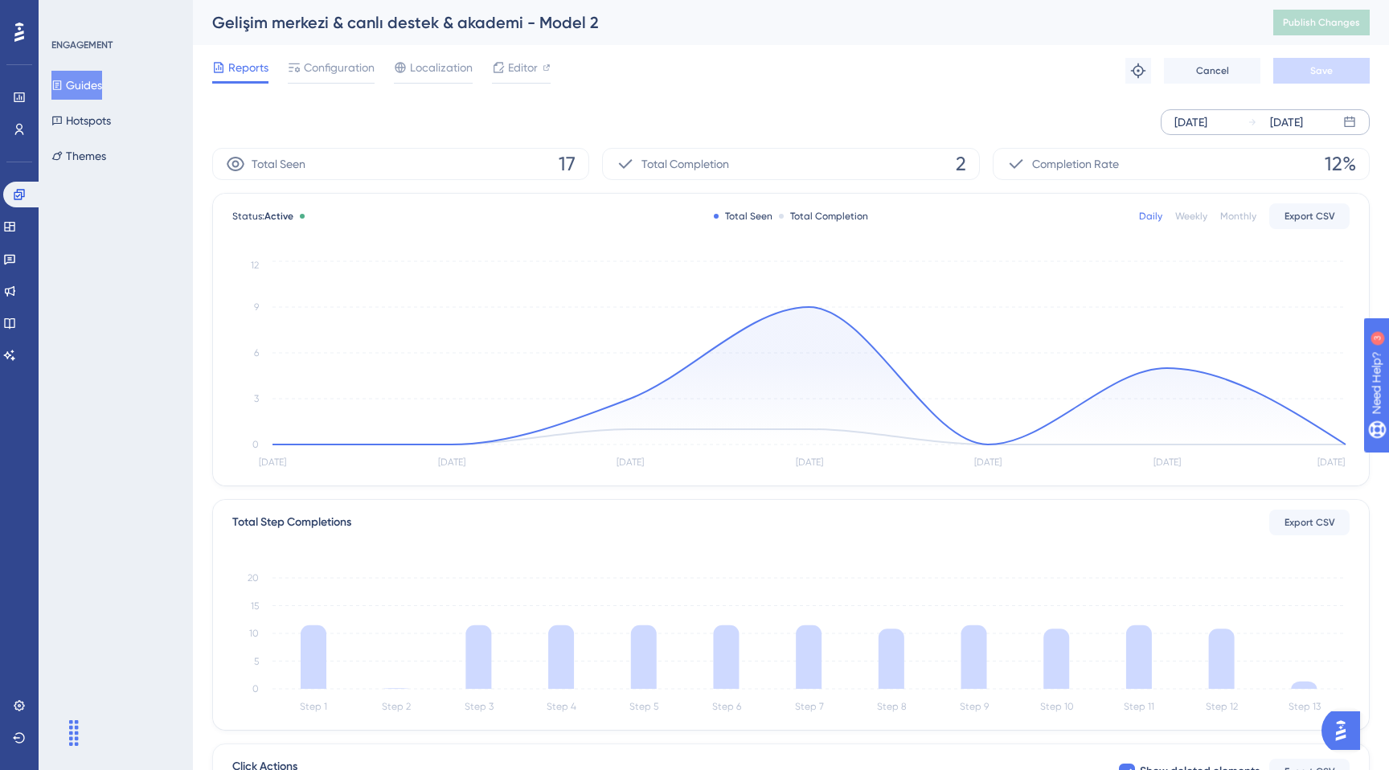
click at [1183, 128] on div "[DATE]" at bounding box center [1191, 122] width 33 height 19
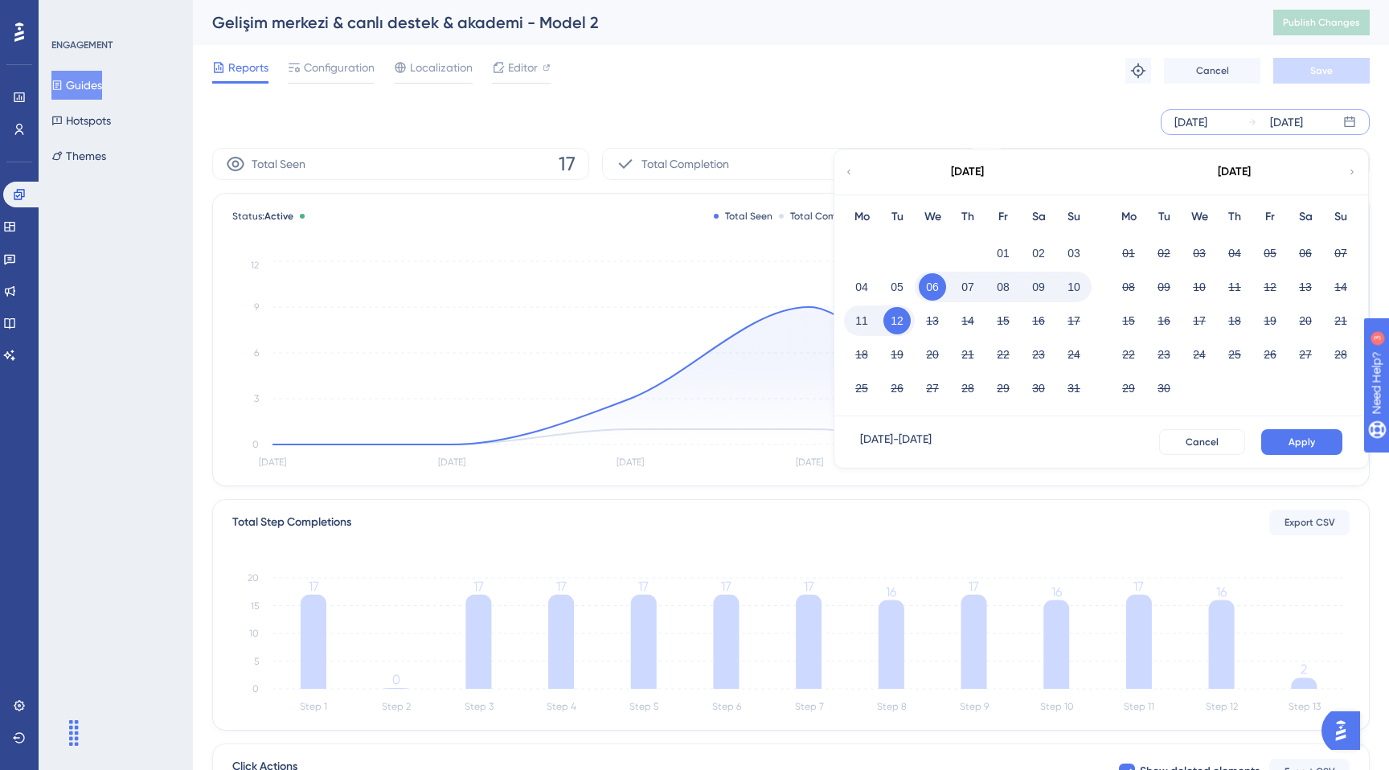
click at [1005, 289] on button "08" at bounding box center [1003, 286] width 27 height 27
click at [906, 315] on button "12" at bounding box center [897, 320] width 27 height 27
click at [900, 322] on button "12" at bounding box center [897, 320] width 27 height 27
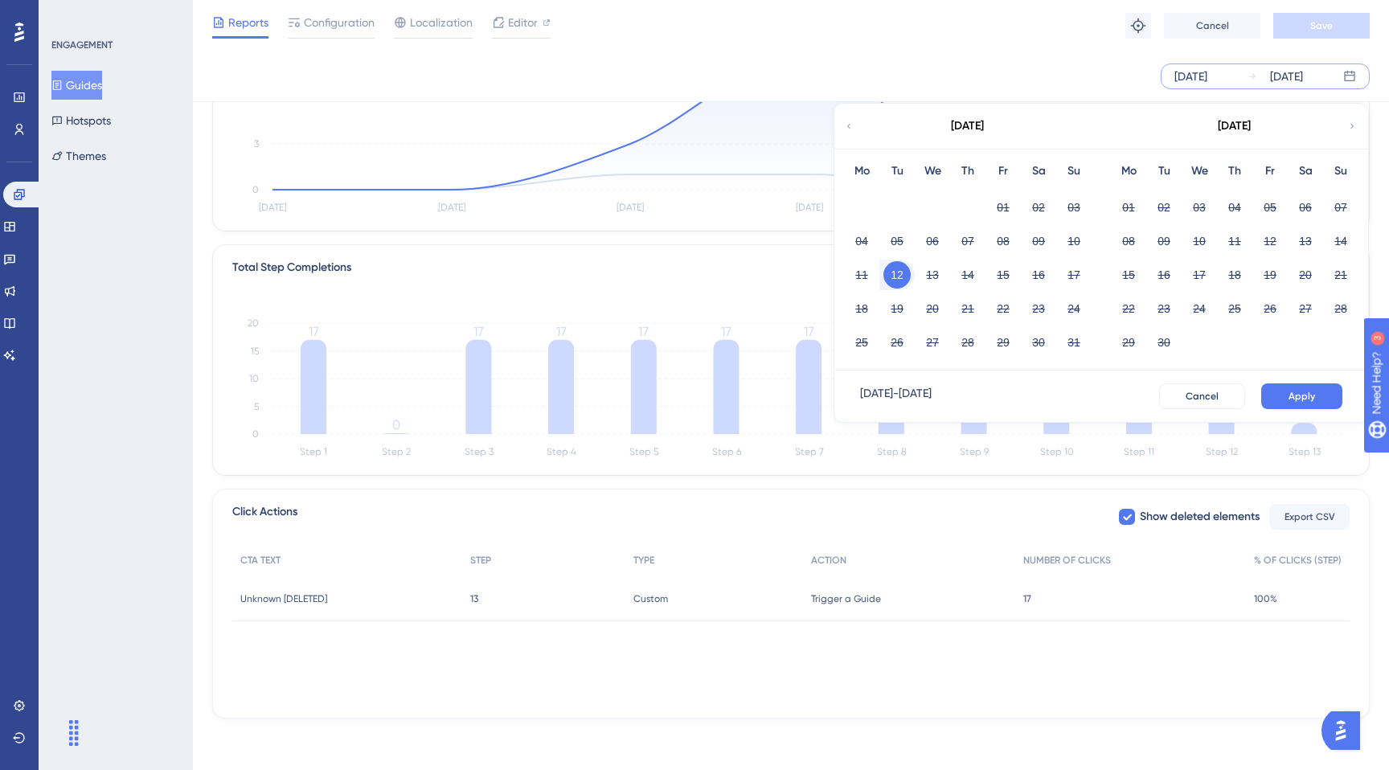
click at [806, 604] on div "Trigger a Guide Trigger a Guide" at bounding box center [909, 598] width 213 height 45
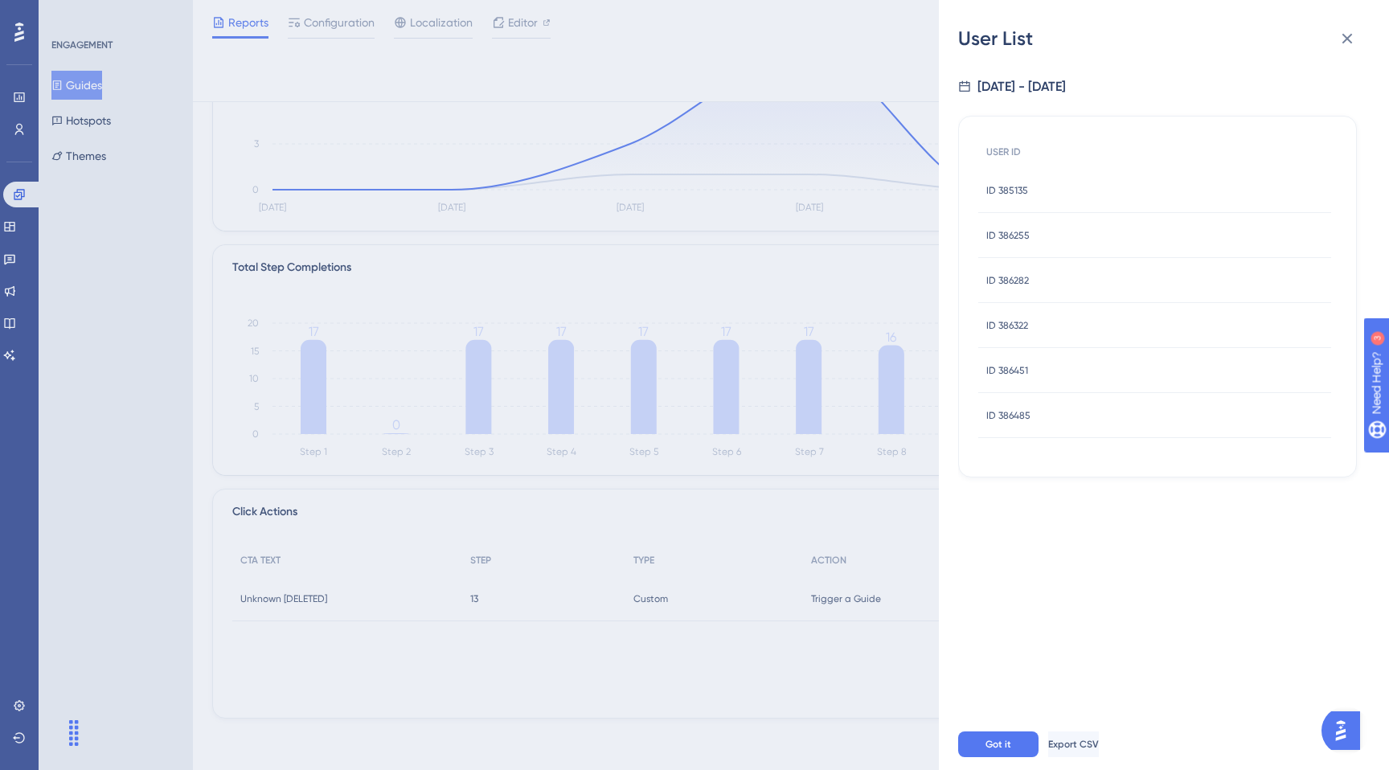
click at [634, 284] on div "User List [DATE] - [DATE] USER ID ID 385135 ID 385135 ID 386255 ID 386255 ID 38…" at bounding box center [694, 385] width 1389 height 770
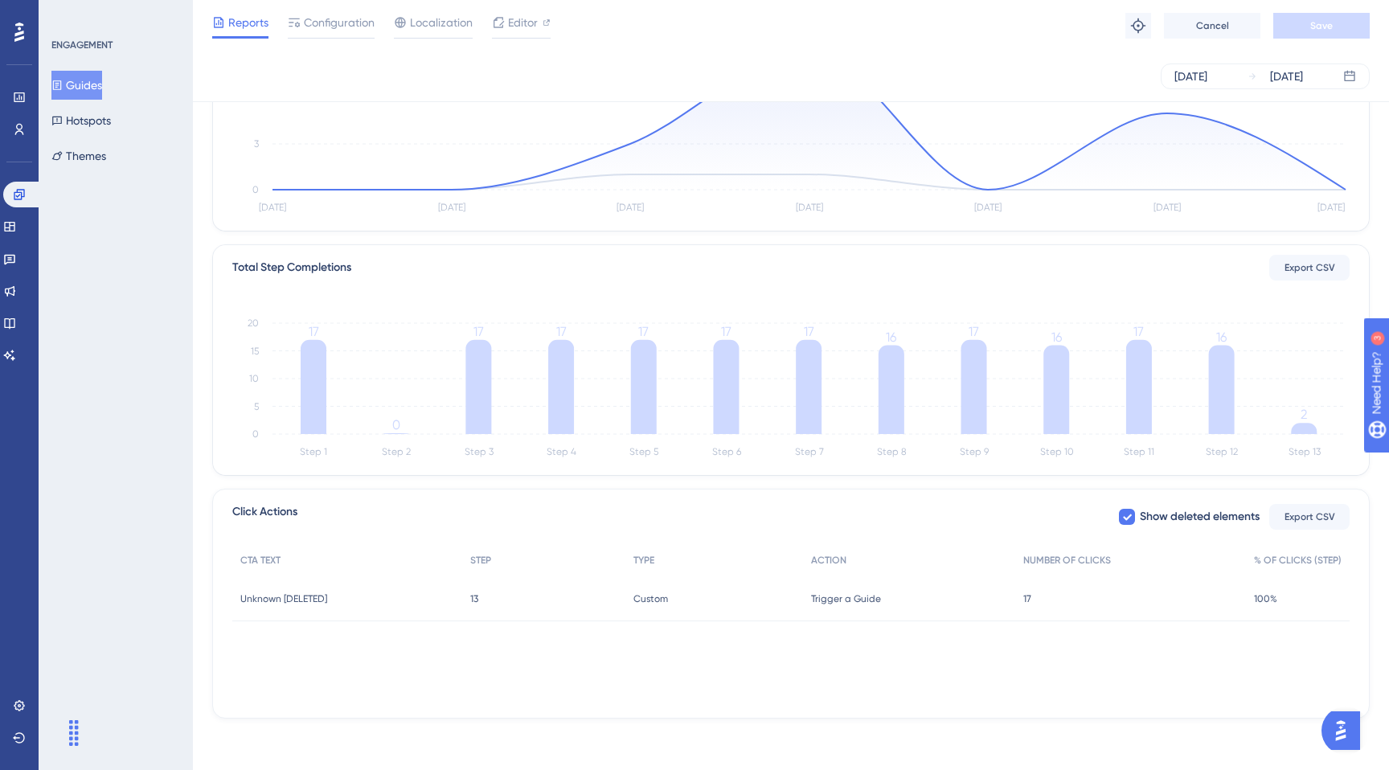
scroll to position [0, 0]
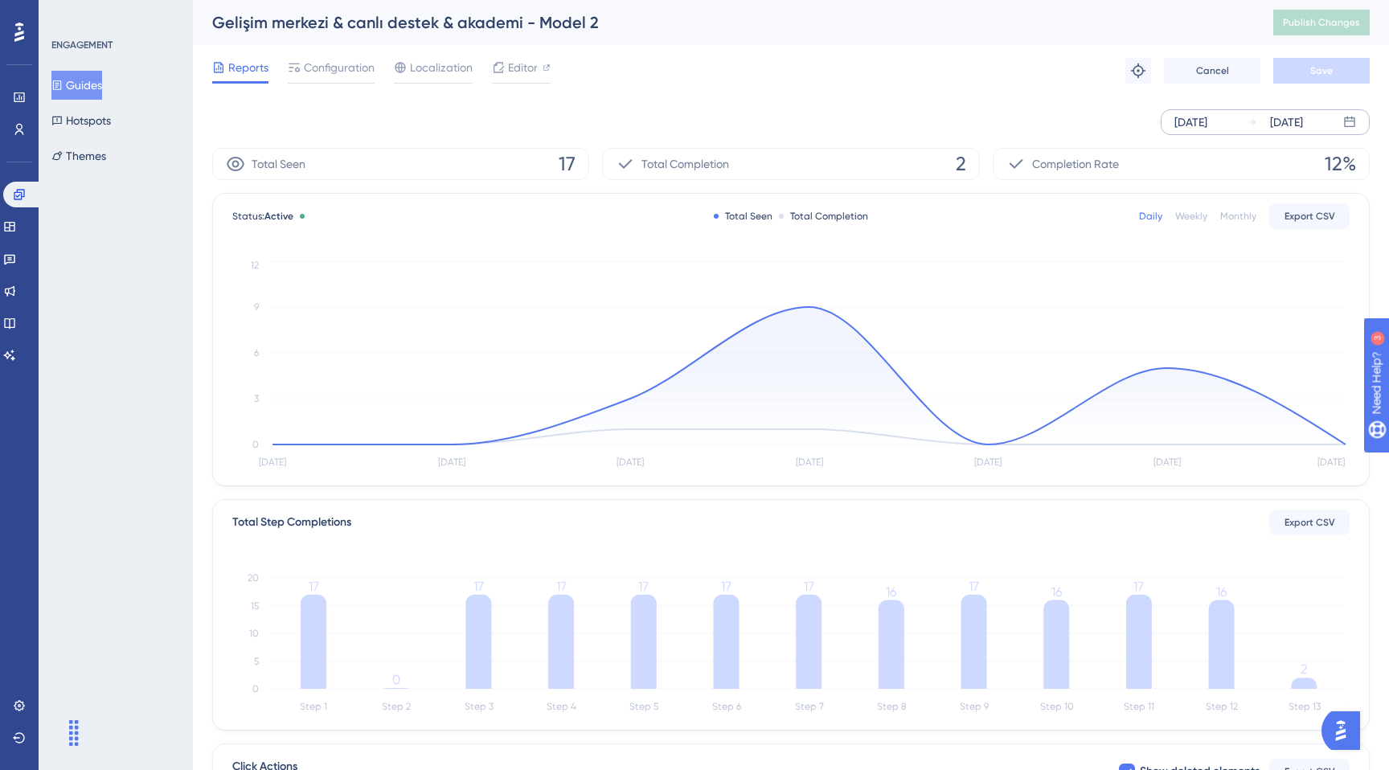
click at [1208, 113] on div "[DATE]" at bounding box center [1191, 122] width 33 height 19
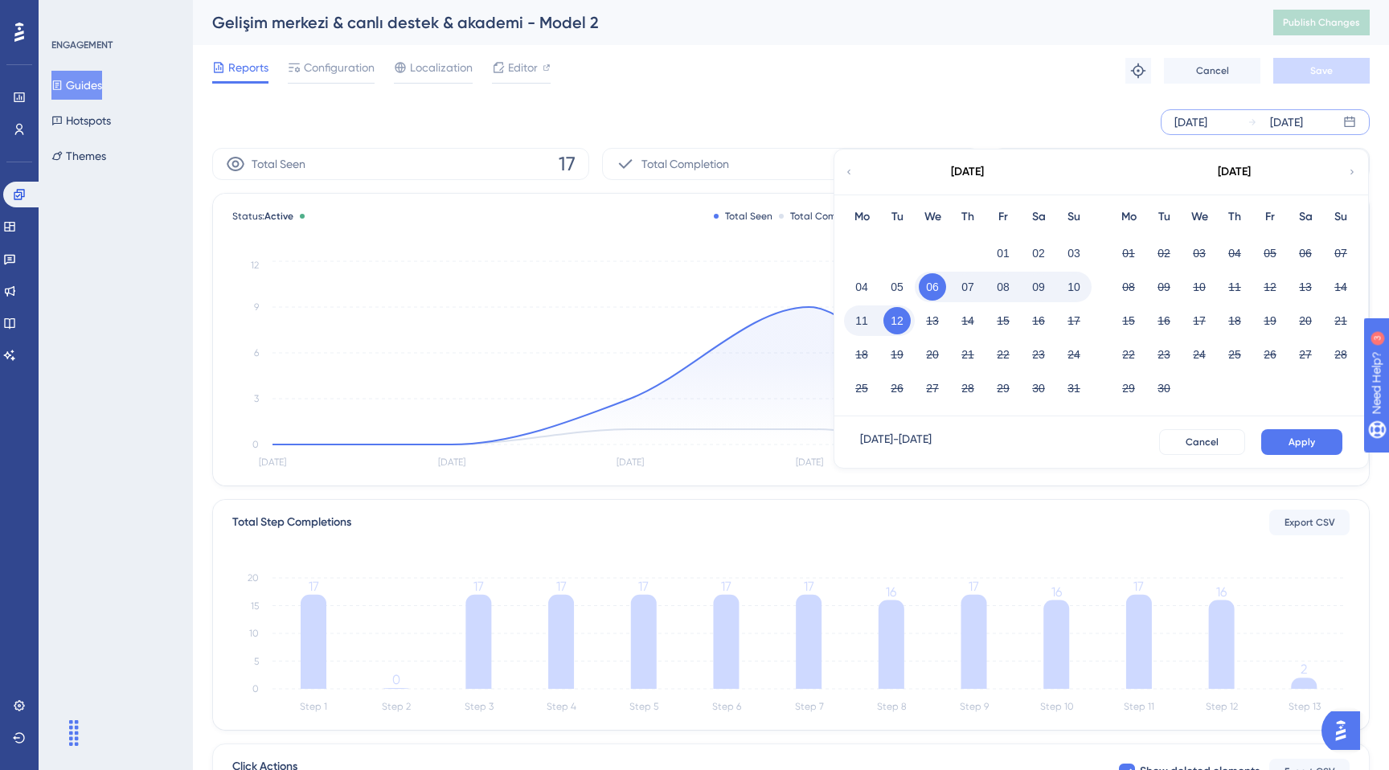
click at [1000, 279] on button "08" at bounding box center [1003, 286] width 27 height 27
click at [892, 326] on button "12" at bounding box center [897, 320] width 27 height 27
click at [1338, 448] on button "Apply" at bounding box center [1301, 442] width 81 height 26
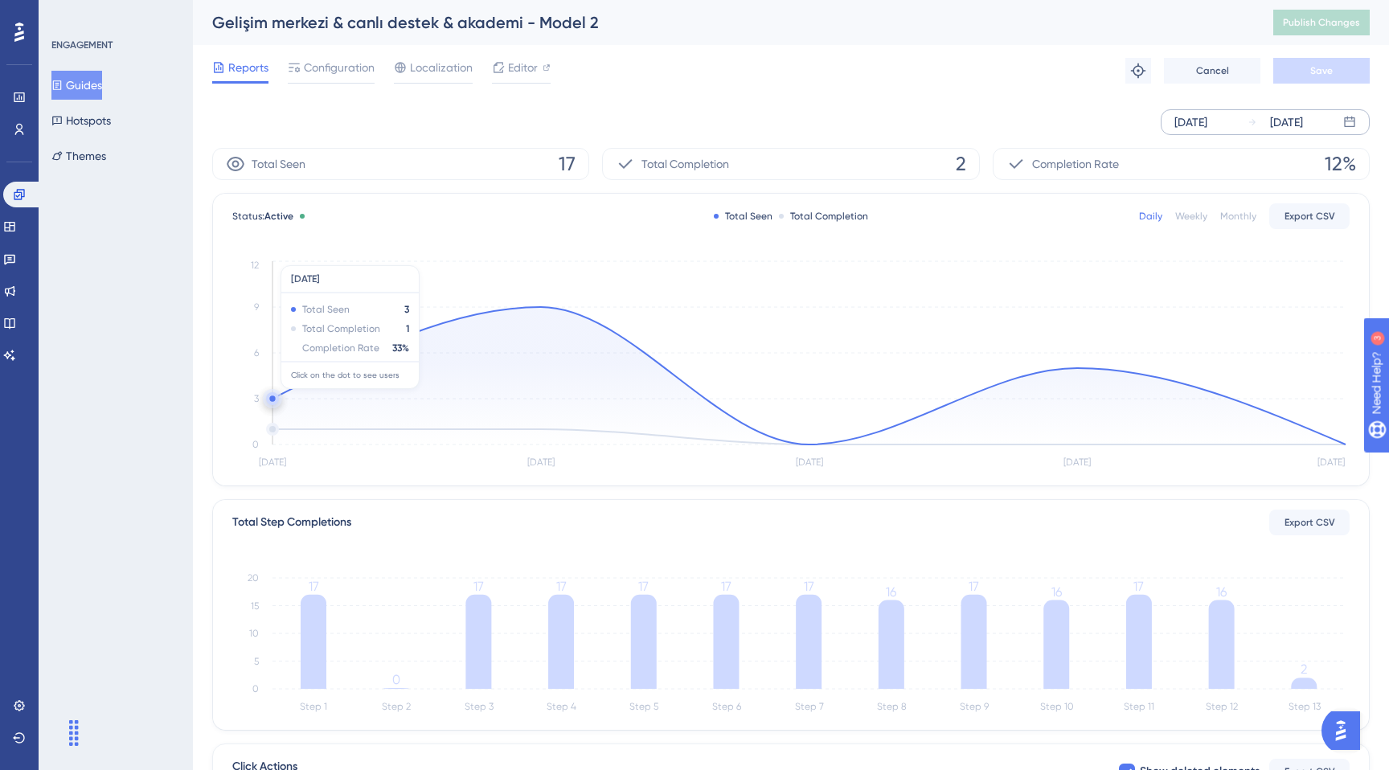
scroll to position [248, 0]
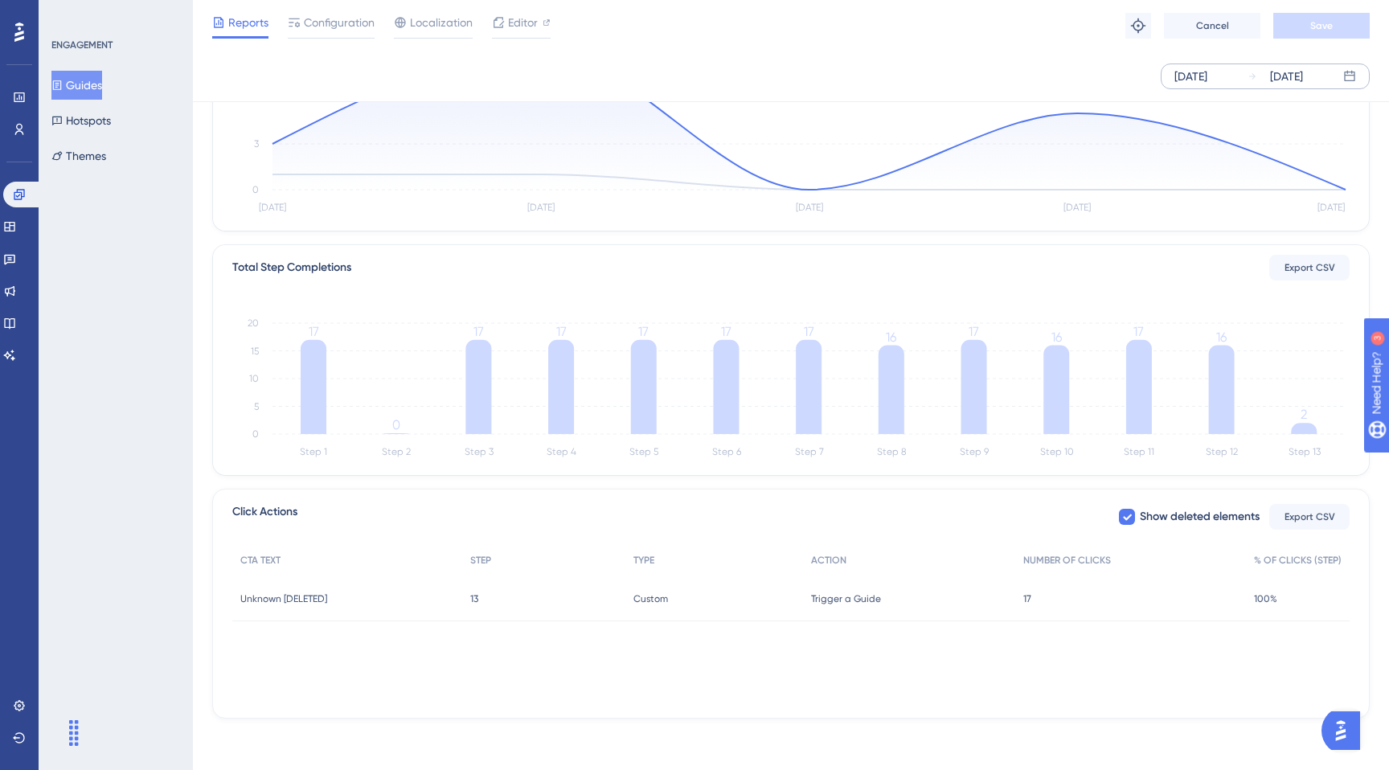
click at [1261, 588] on div "100% 100%" at bounding box center [1298, 598] width 104 height 45
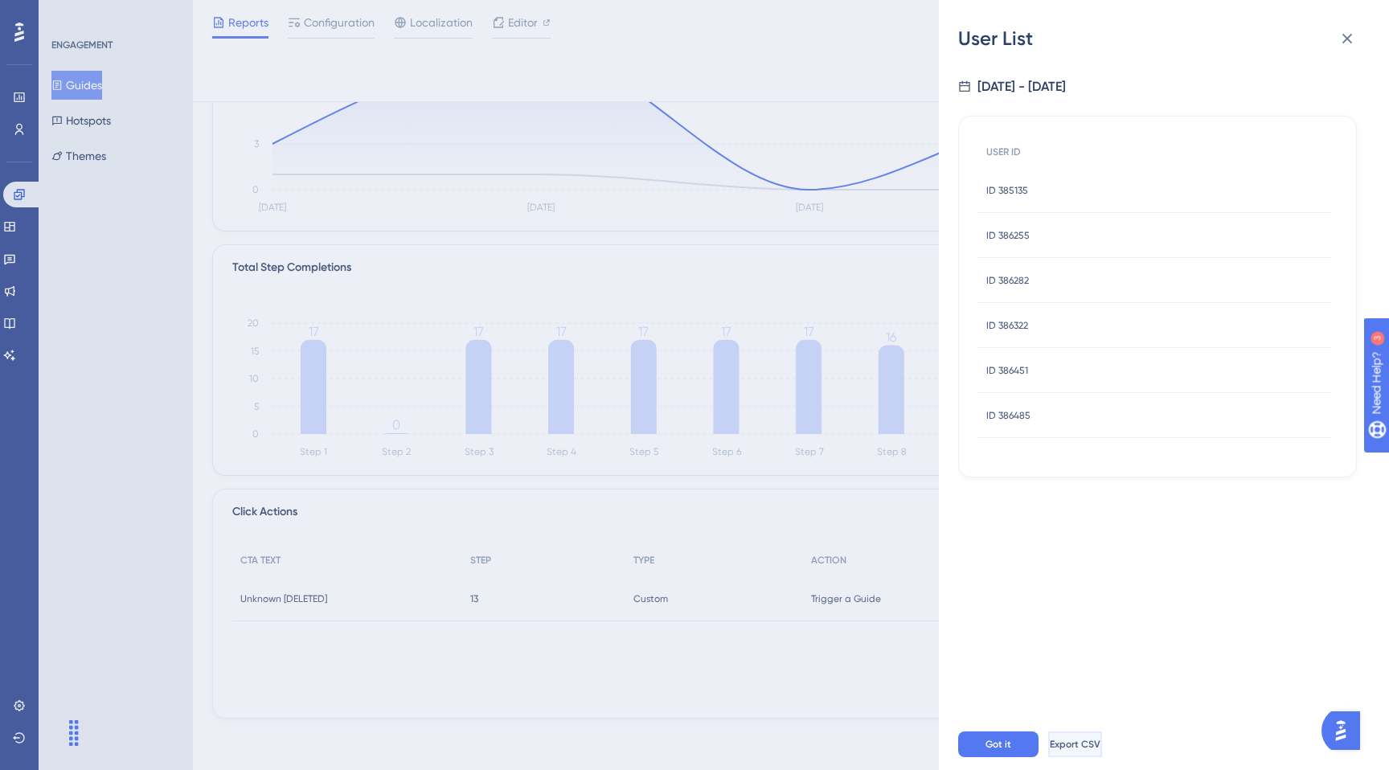
click at [1080, 753] on button "Export CSV" at bounding box center [1075, 745] width 54 height 26
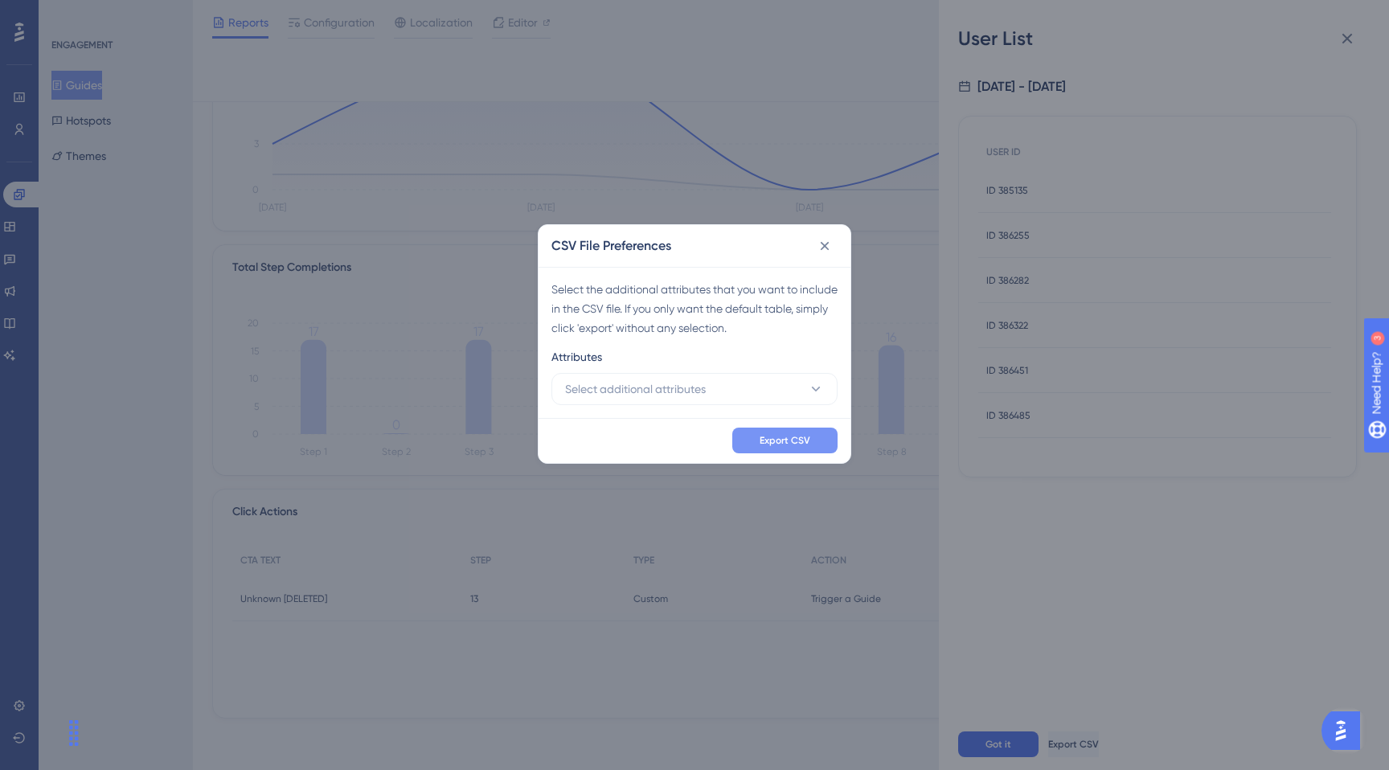
click at [826, 437] on button "Export CSV" at bounding box center [784, 441] width 105 height 26
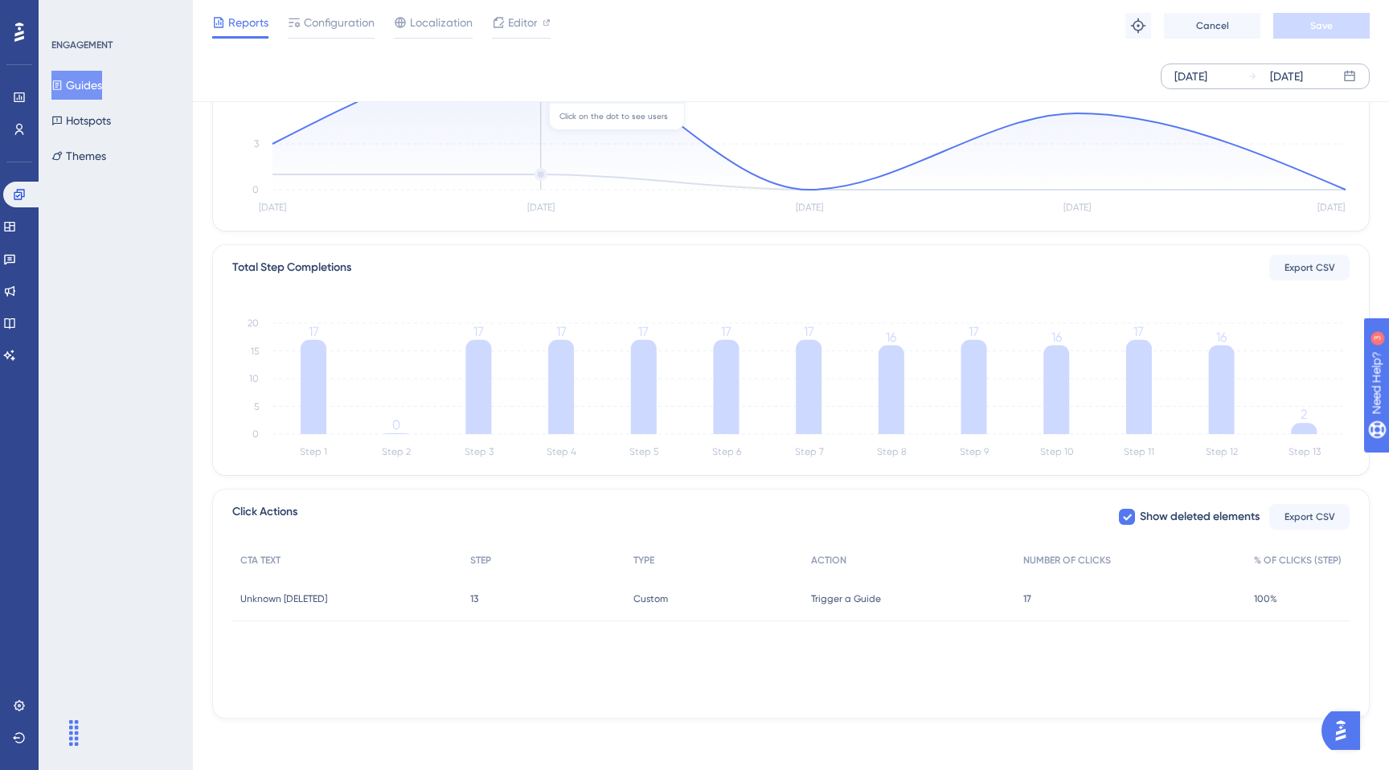
scroll to position [0, 0]
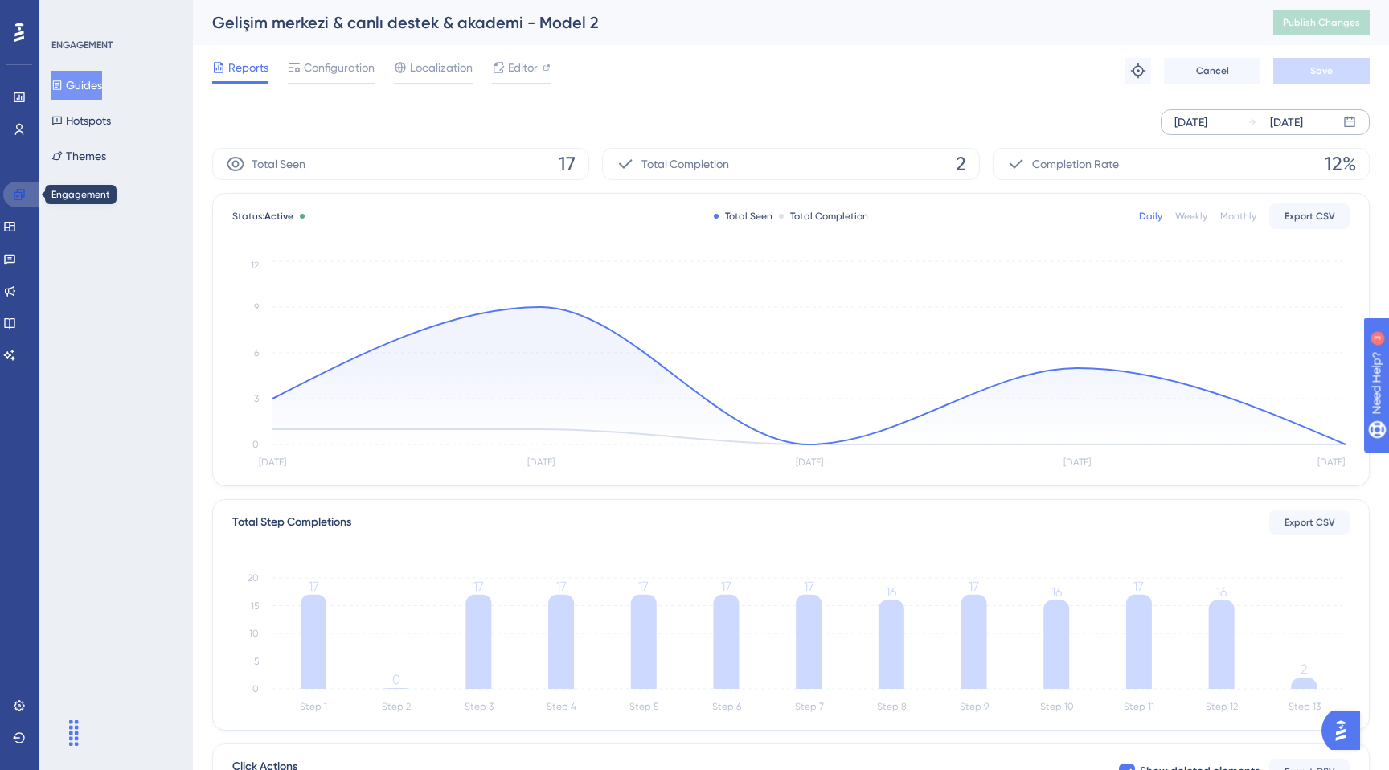
click at [13, 198] on icon at bounding box center [19, 194] width 13 height 13
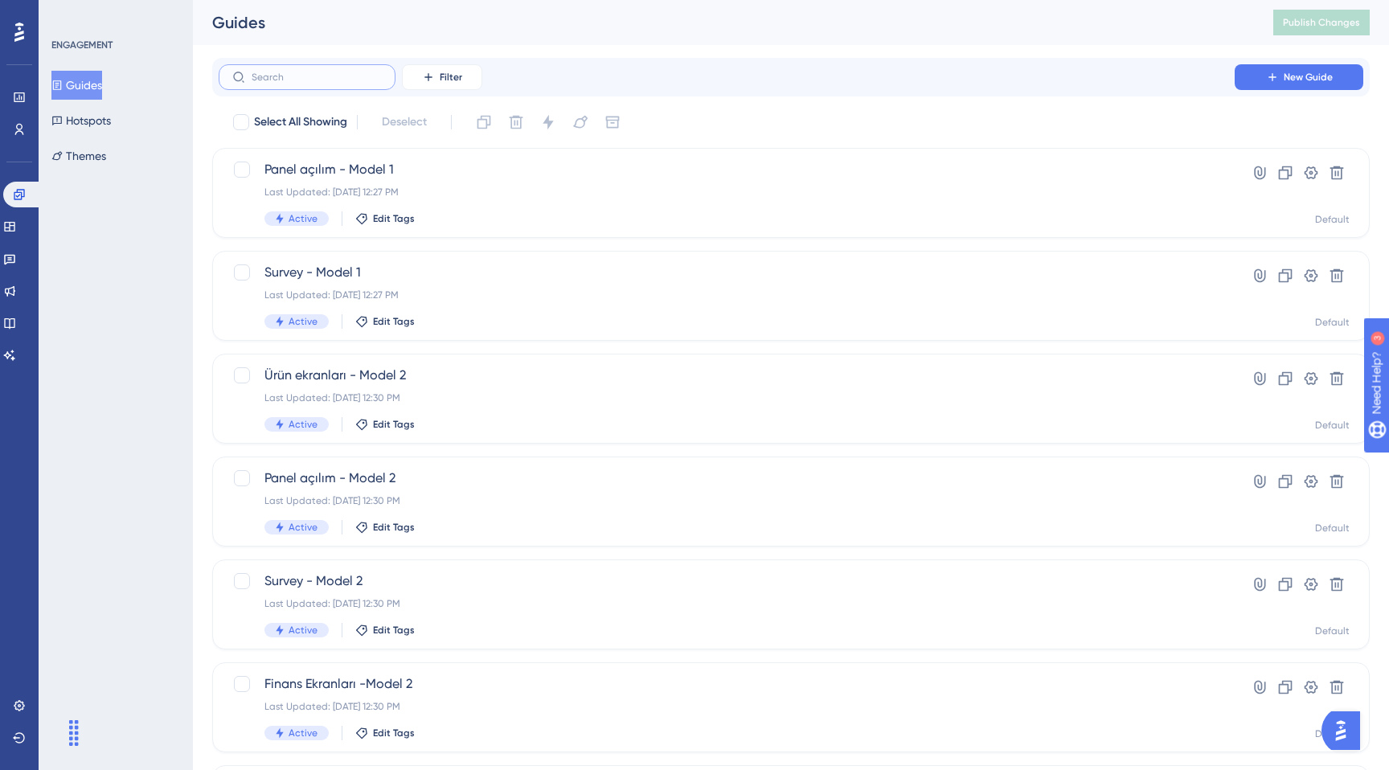
click at [260, 77] on input "text" at bounding box center [317, 77] width 130 height 11
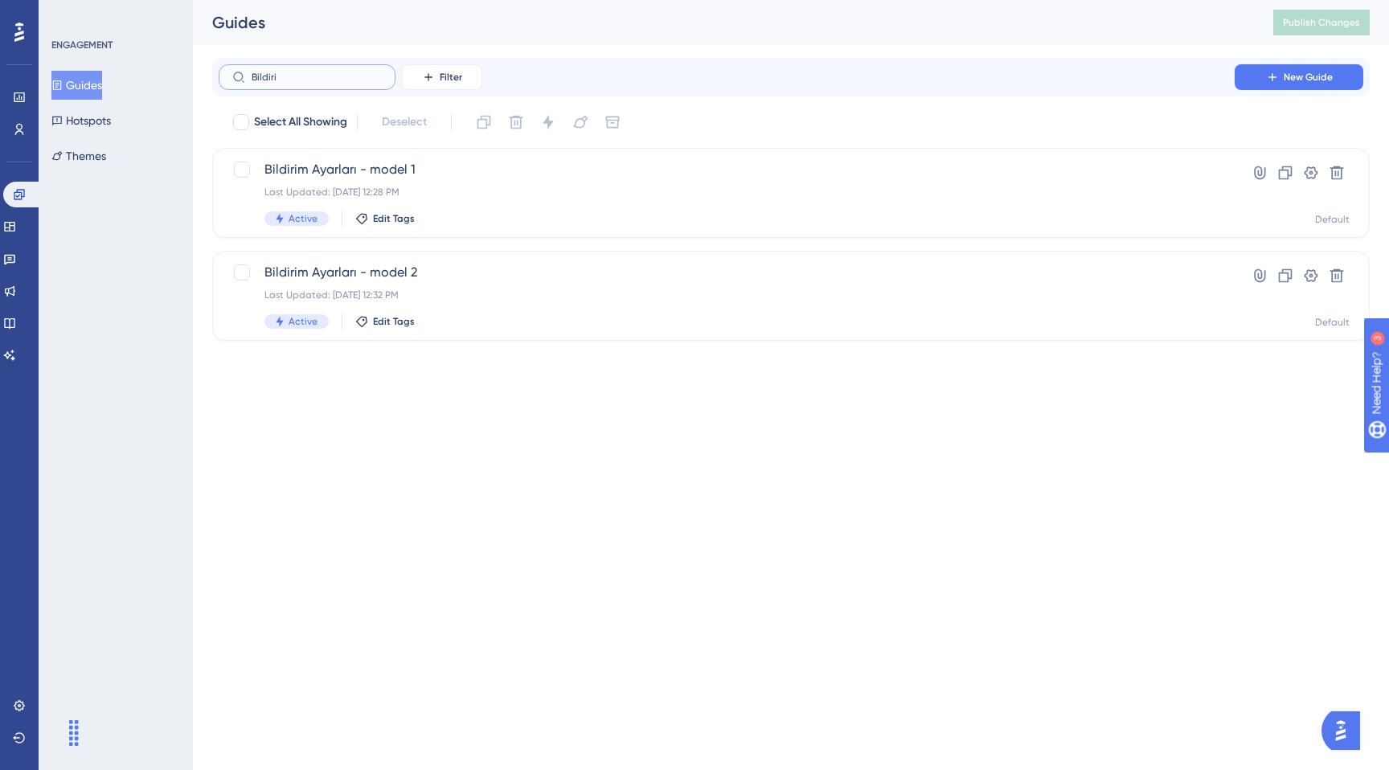
type input "Bildiri"
click at [577, 243] on div "Select All Showing Deselect Bildirim Ayarları - model 1 Last Updated: [DATE] 12…" at bounding box center [791, 225] width 1158 height 232
click at [589, 195] on div "Last Updated: [DATE] 12:28 PM" at bounding box center [726, 192] width 925 height 13
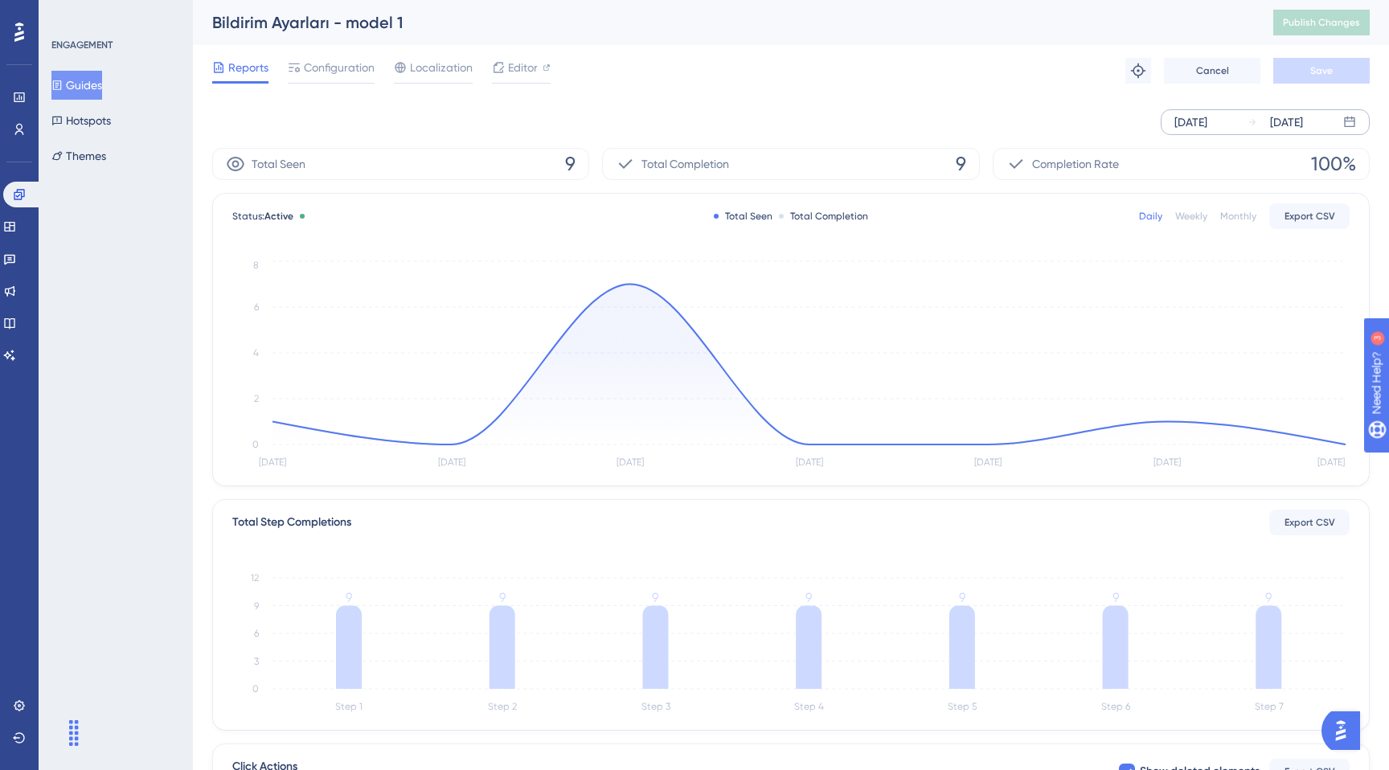
click at [1208, 125] on div "[DATE]" at bounding box center [1191, 122] width 33 height 19
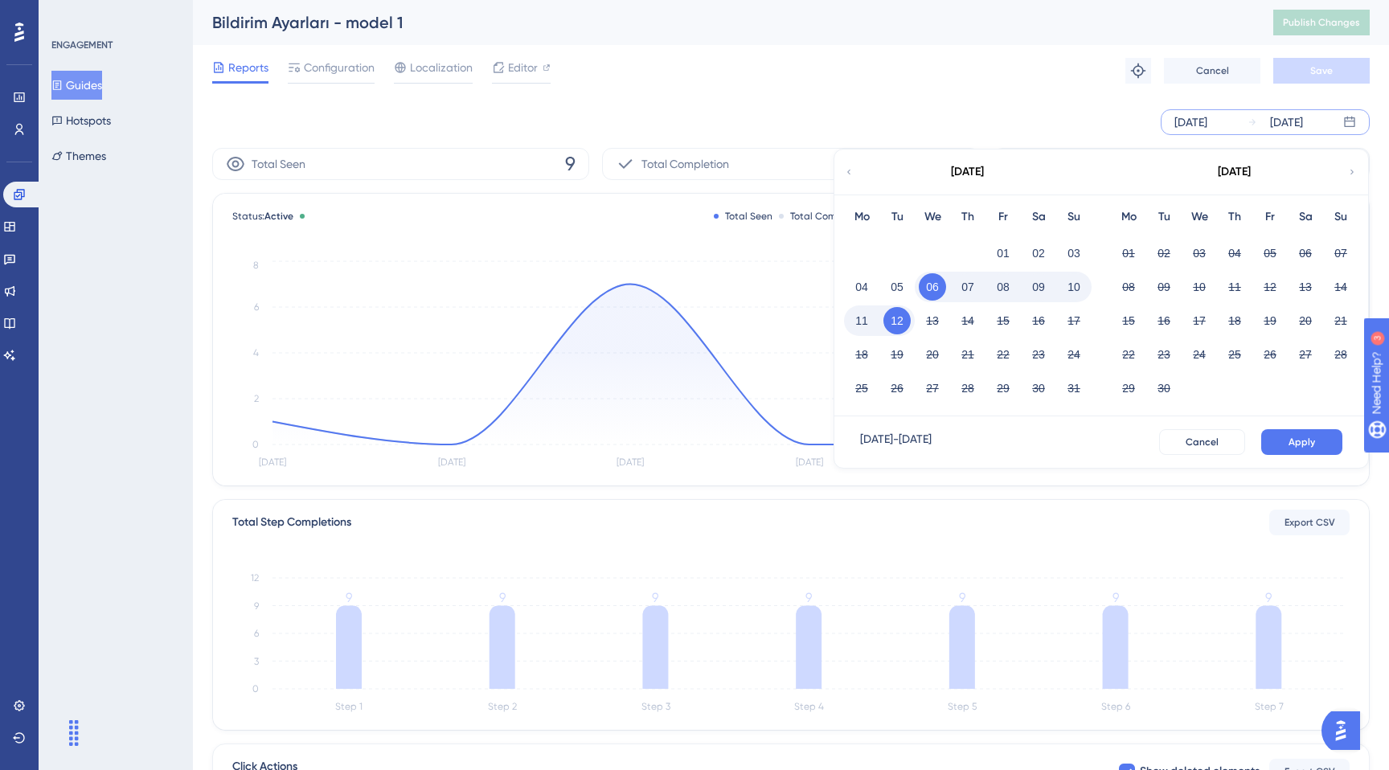
click at [1008, 282] on button "08" at bounding box center [1003, 286] width 27 height 27
click at [888, 322] on button "12" at bounding box center [897, 320] width 27 height 27
click at [894, 323] on button "12" at bounding box center [897, 320] width 27 height 27
click at [1010, 57] on div "Reports Configuration Localization Editor Troubleshoot Cancel Save" at bounding box center [791, 70] width 1158 height 51
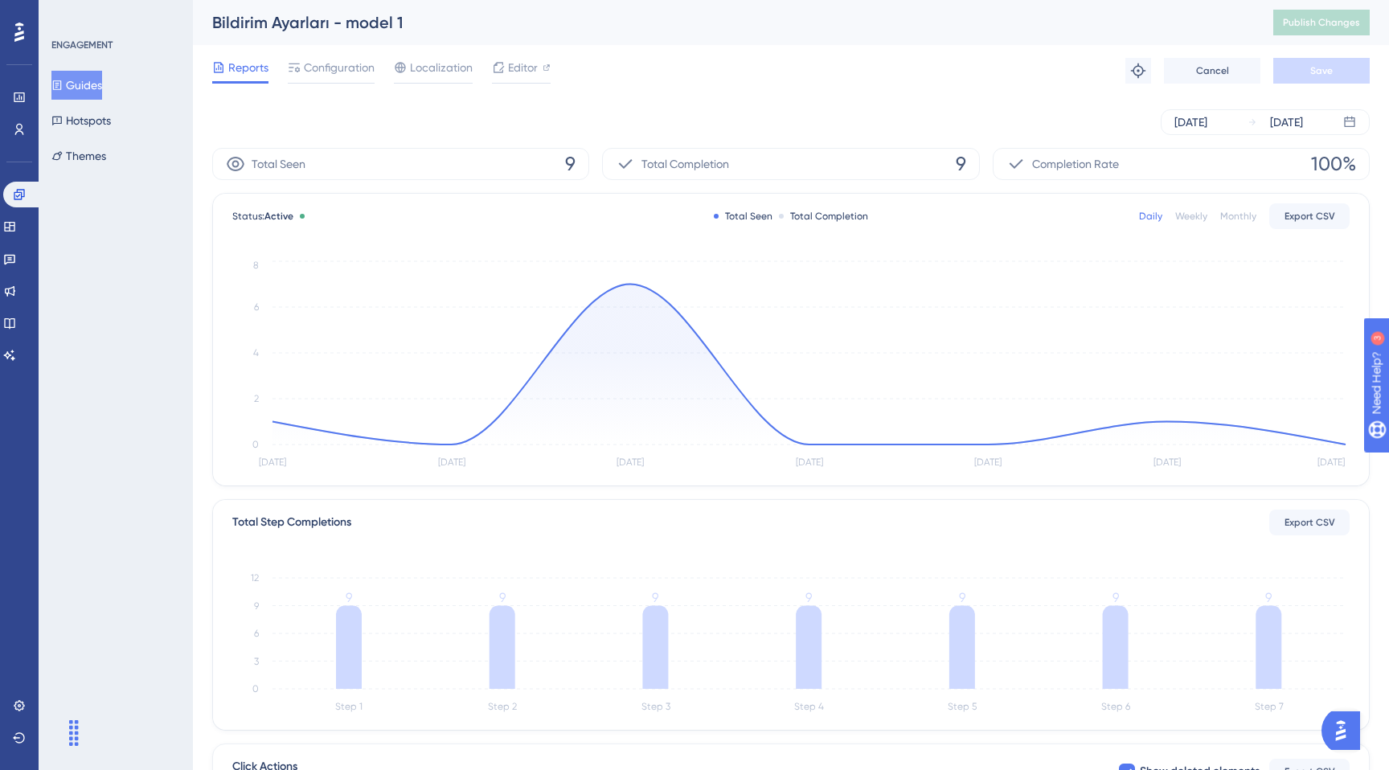
click at [1177, 108] on div "[DATE] [DATE]" at bounding box center [791, 121] width 1158 height 51
click at [1183, 117] on div "[DATE]" at bounding box center [1191, 122] width 33 height 19
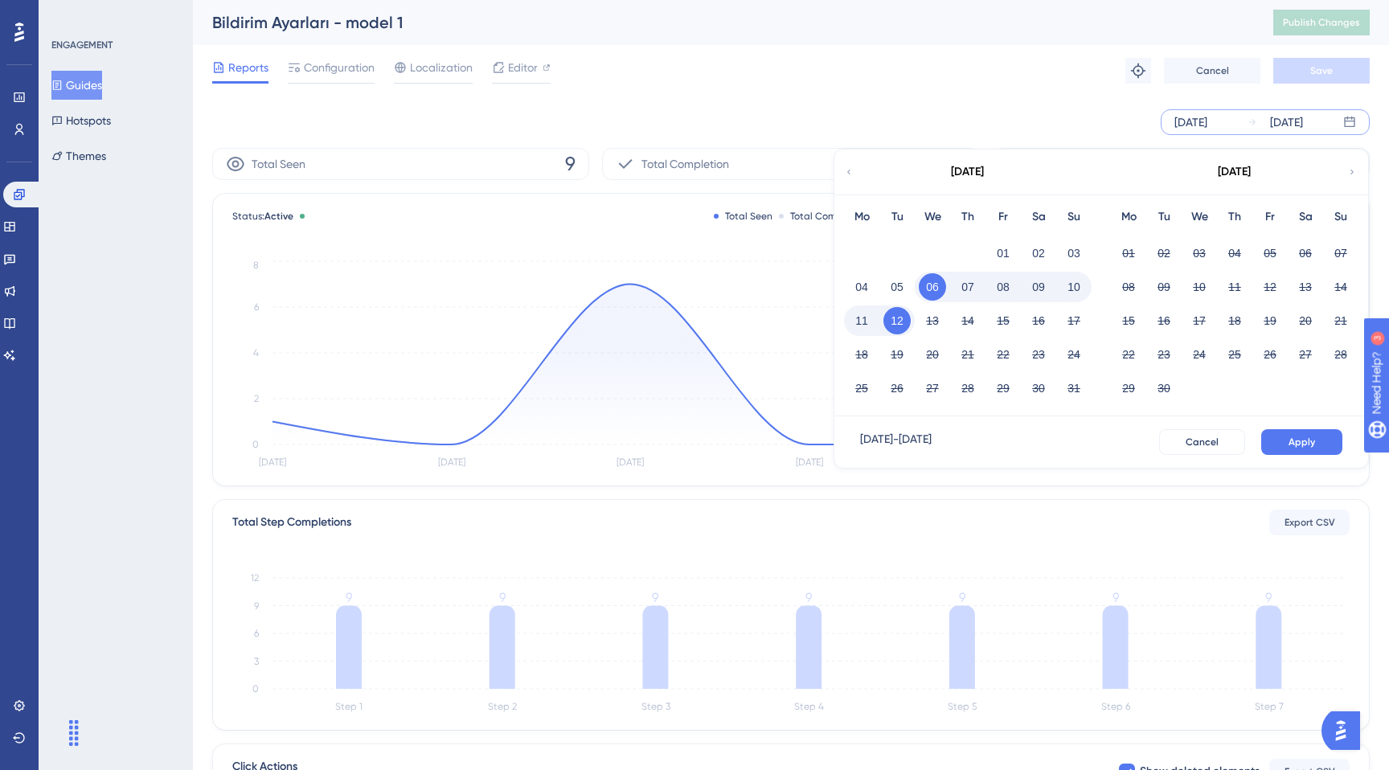
click at [999, 287] on button "08" at bounding box center [1003, 286] width 27 height 27
click at [900, 324] on button "12" at bounding box center [897, 320] width 27 height 27
click at [1335, 443] on button "Apply" at bounding box center [1301, 442] width 81 height 26
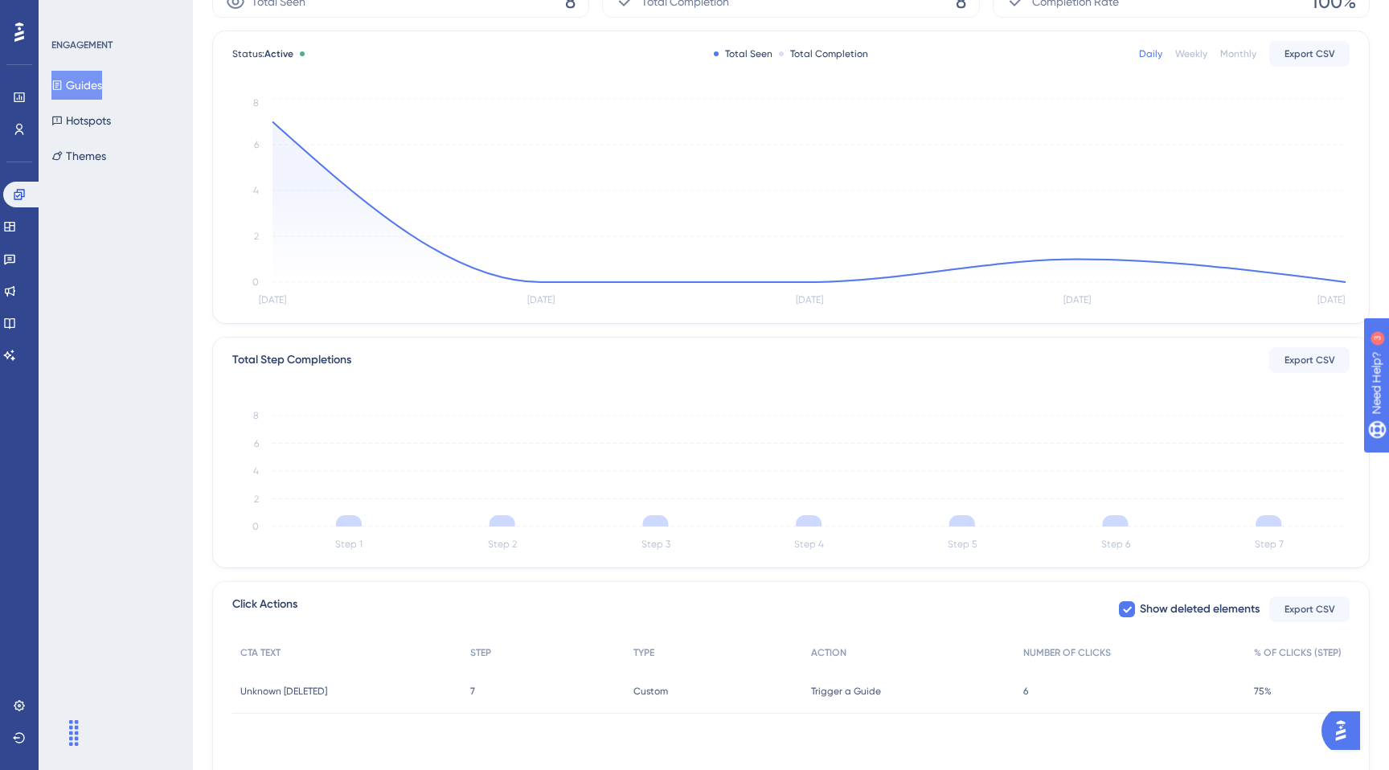
scroll to position [248, 0]
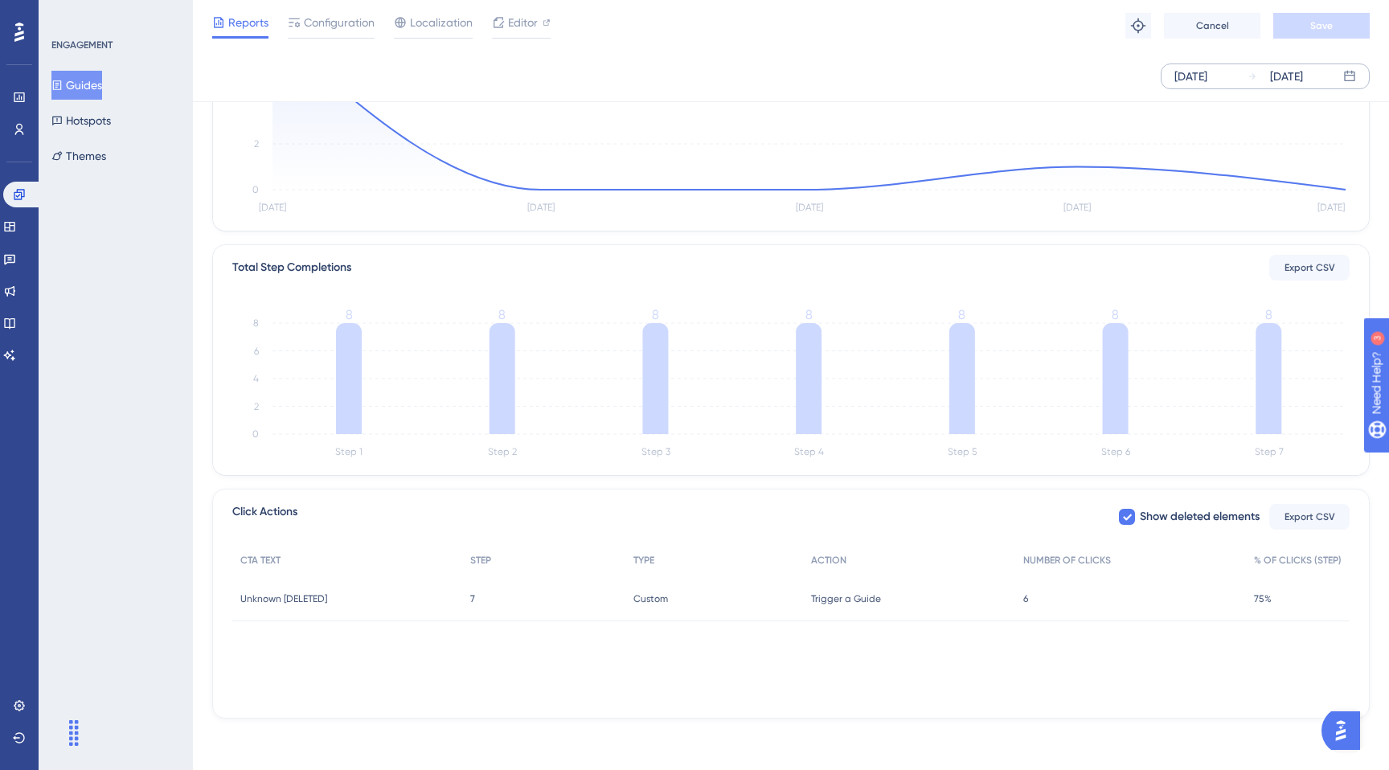
click at [1219, 592] on div "6 6" at bounding box center [1130, 598] width 231 height 45
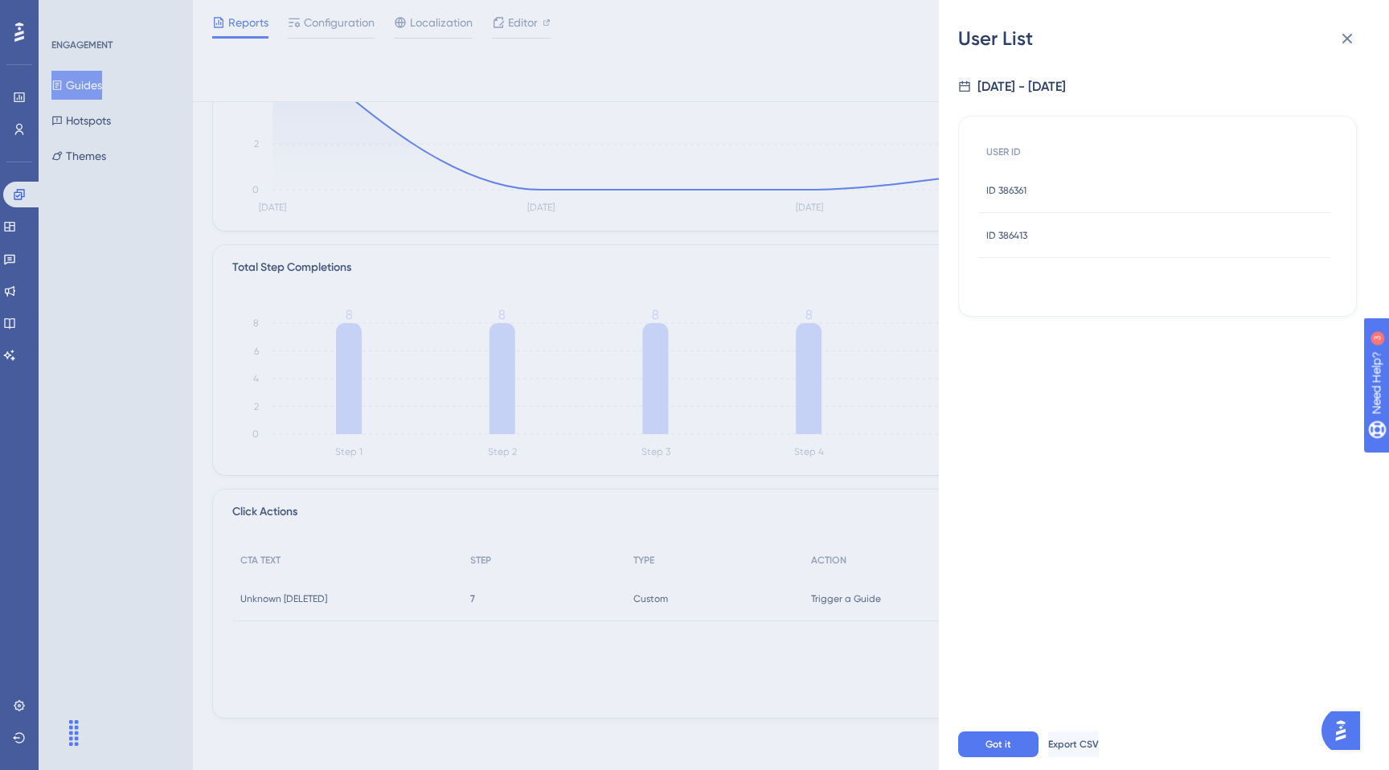
click at [94, 129] on div "User List [DATE] - [DATE] USER ID ID 386361 ID 386361 ID 386413 ID 386413 Got i…" at bounding box center [694, 385] width 1389 height 770
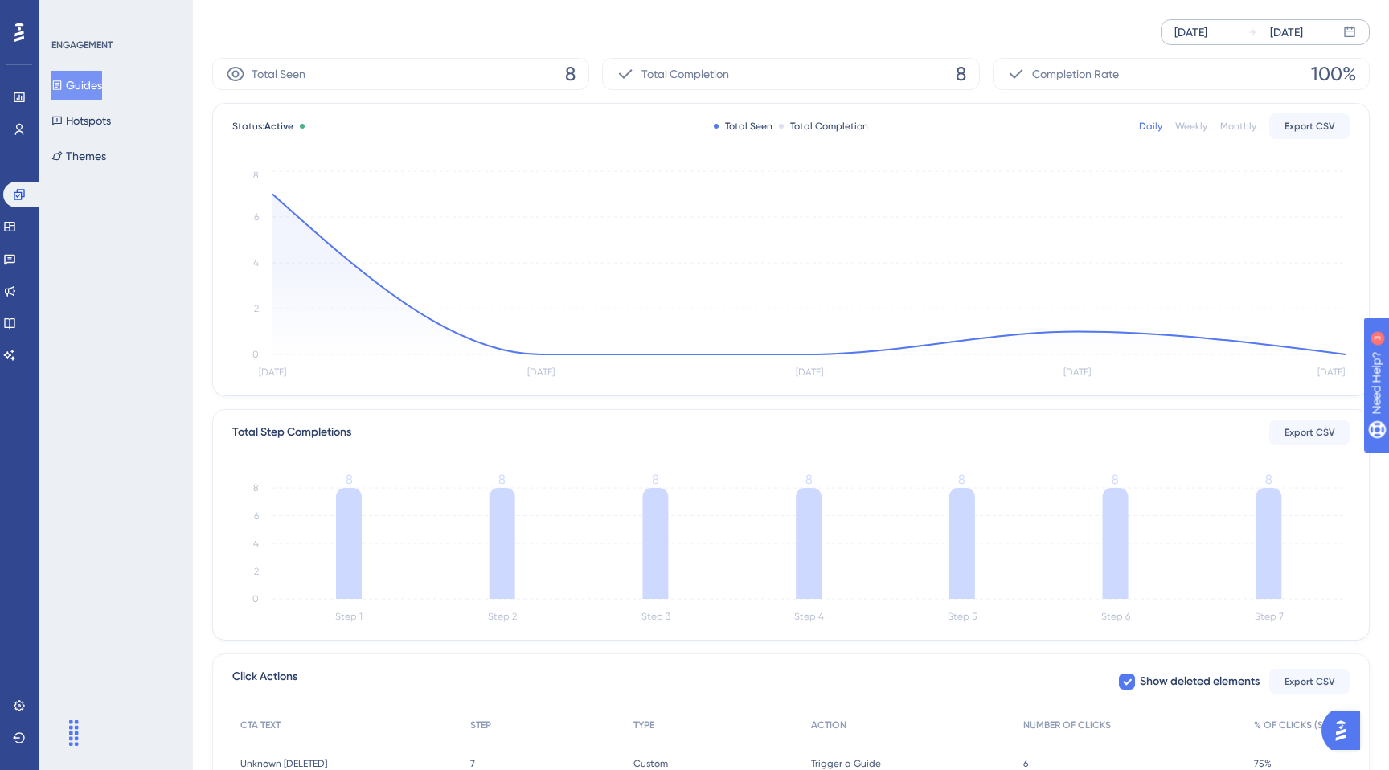
scroll to position [0, 0]
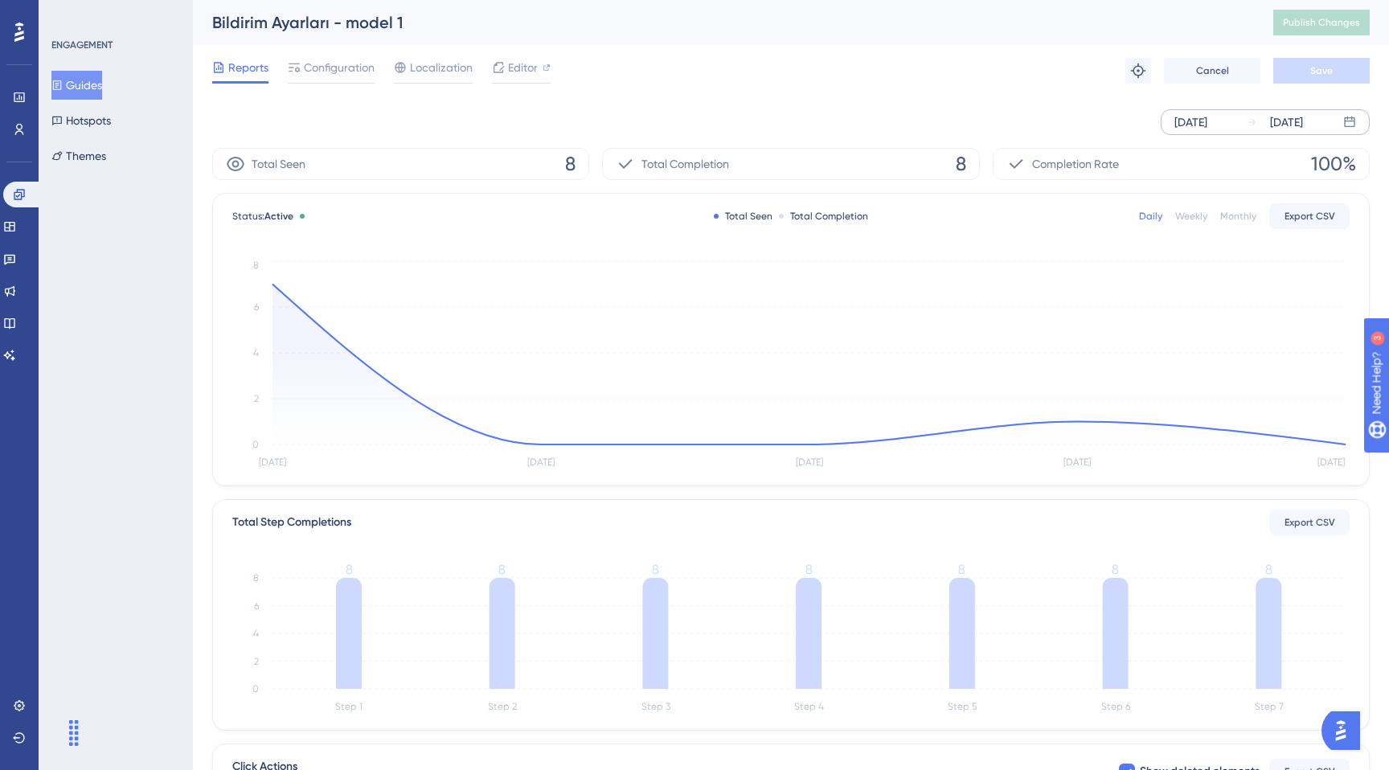
click at [84, 90] on button "Guides" at bounding box center [76, 85] width 51 height 29
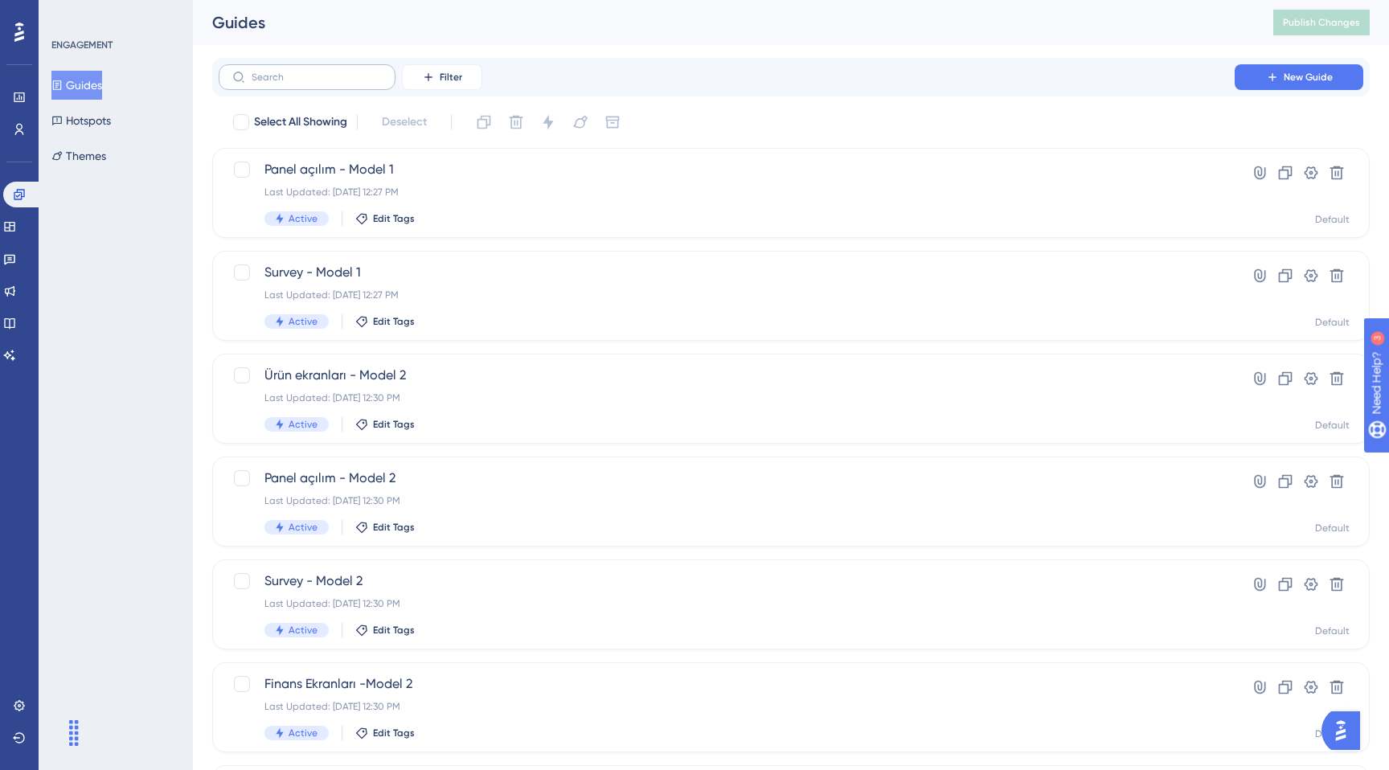
click at [355, 87] on label at bounding box center [307, 77] width 177 height 26
click at [355, 83] on input "text" at bounding box center [317, 77] width 130 height 11
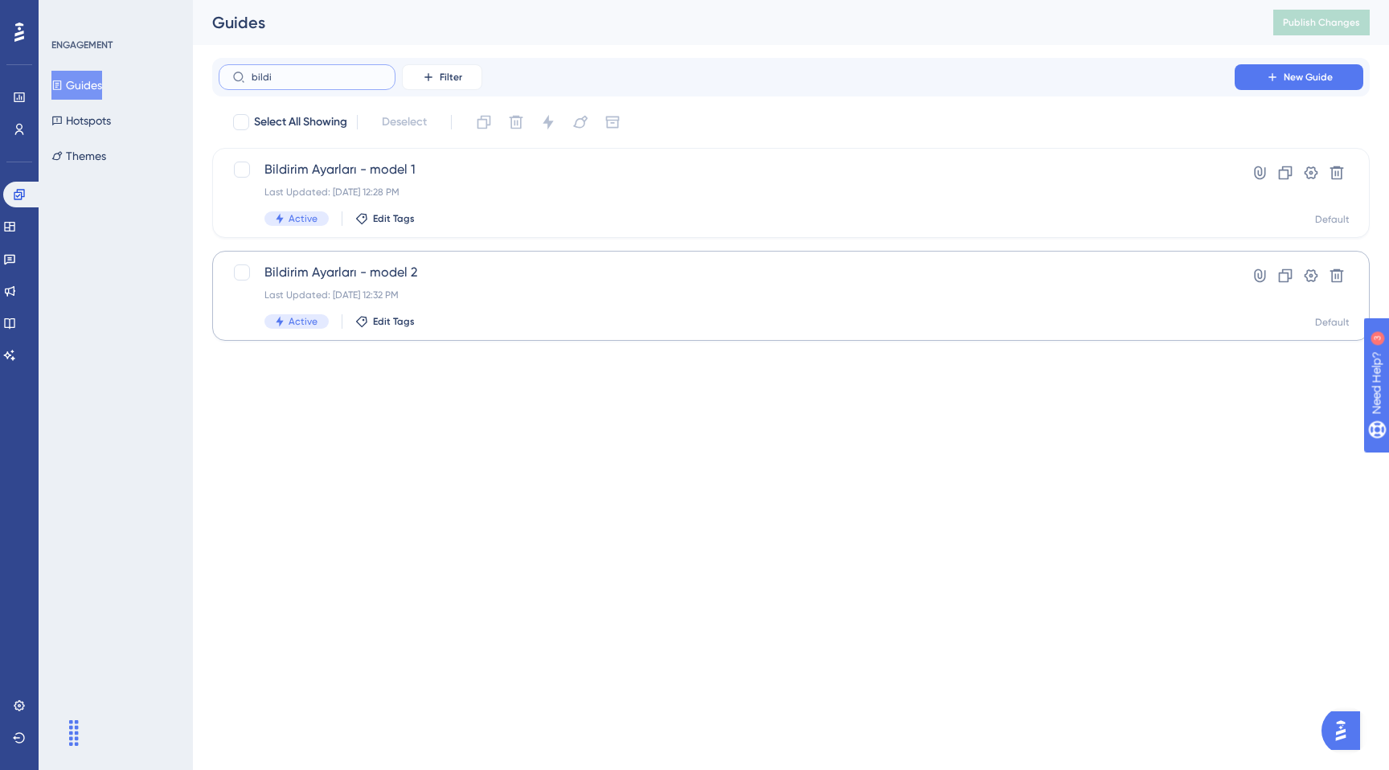
type input "bildi"
click at [560, 285] on div "Bildirim Ayarları - model 2 Last Updated: [DATE] 12:32 PM Active Edit Tags" at bounding box center [726, 296] width 925 height 66
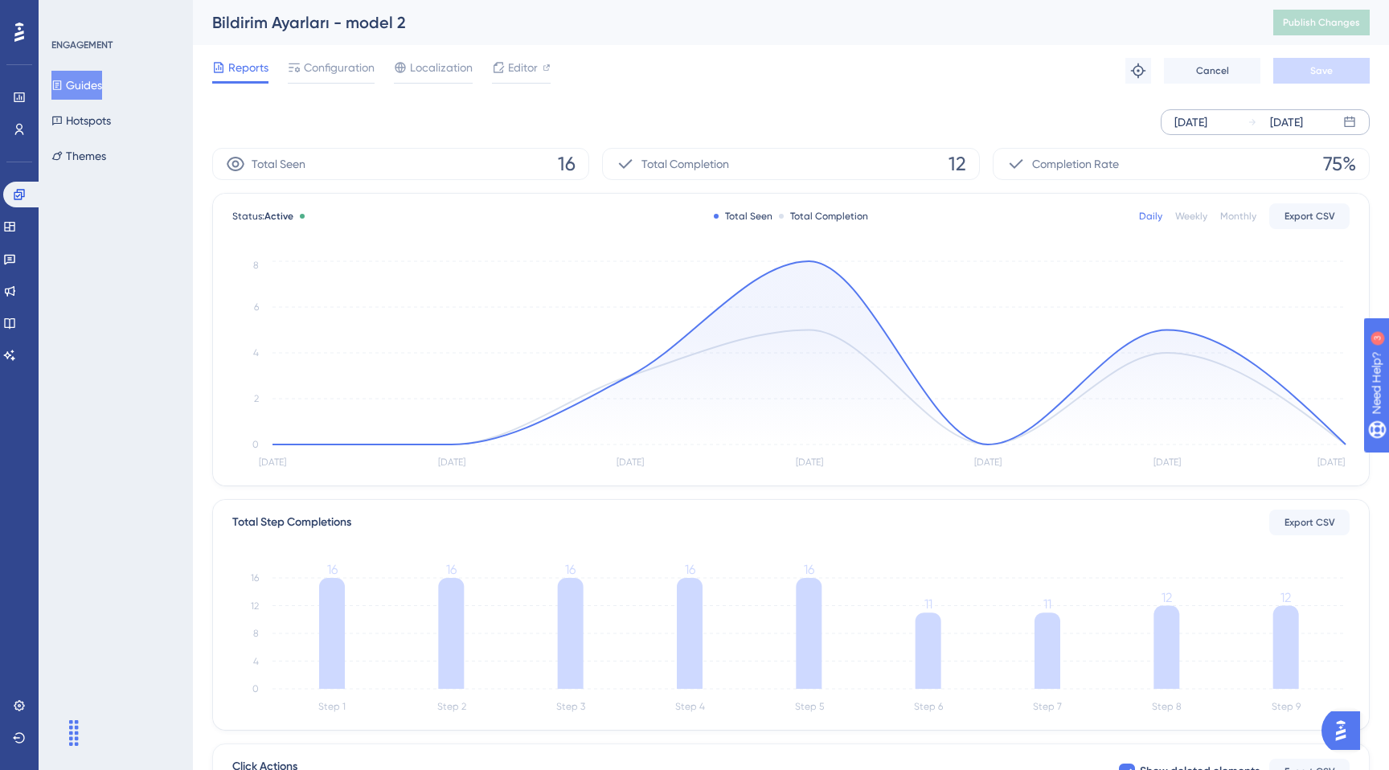
click at [1208, 117] on div "[DATE]" at bounding box center [1191, 122] width 33 height 19
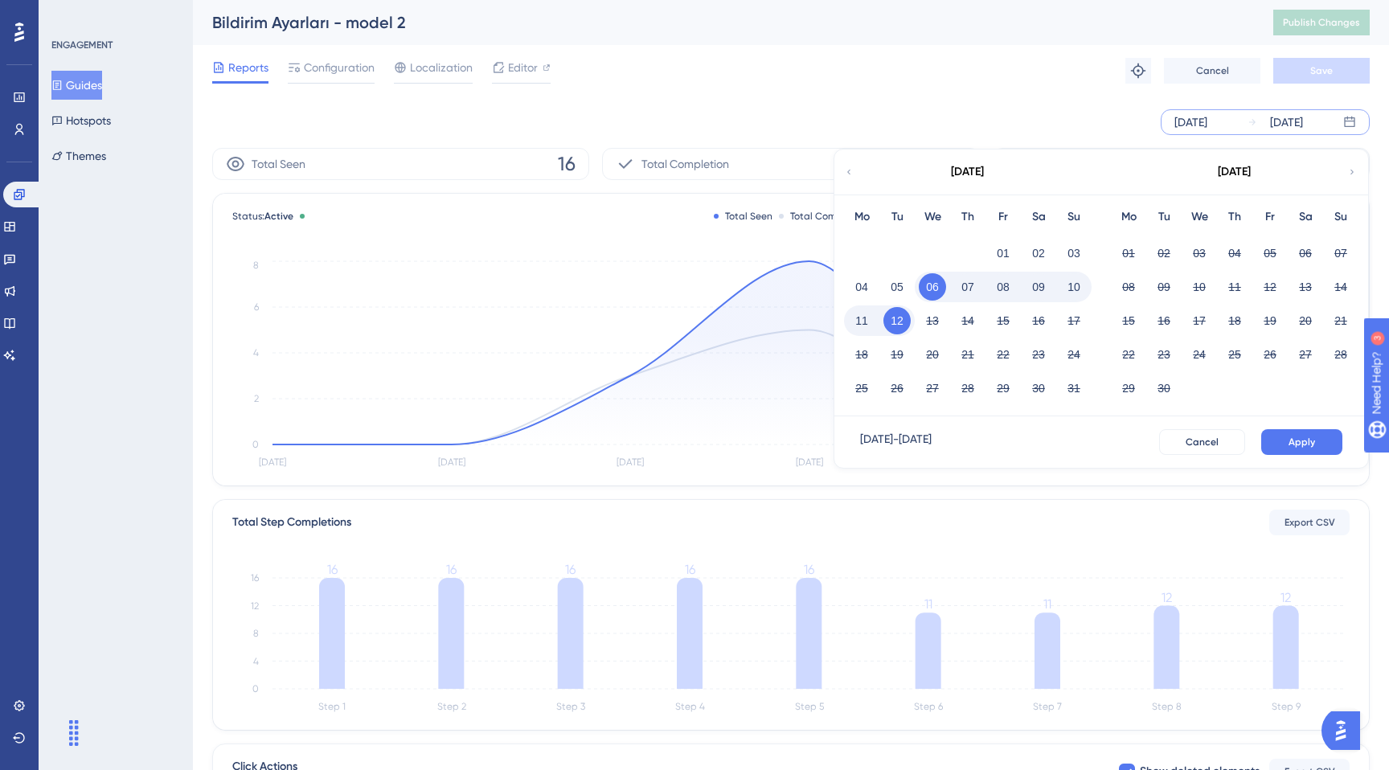
click at [1002, 287] on button "08" at bounding box center [1003, 286] width 27 height 27
click at [901, 320] on button "12" at bounding box center [897, 320] width 27 height 27
click at [1299, 437] on span "Apply" at bounding box center [1302, 442] width 27 height 13
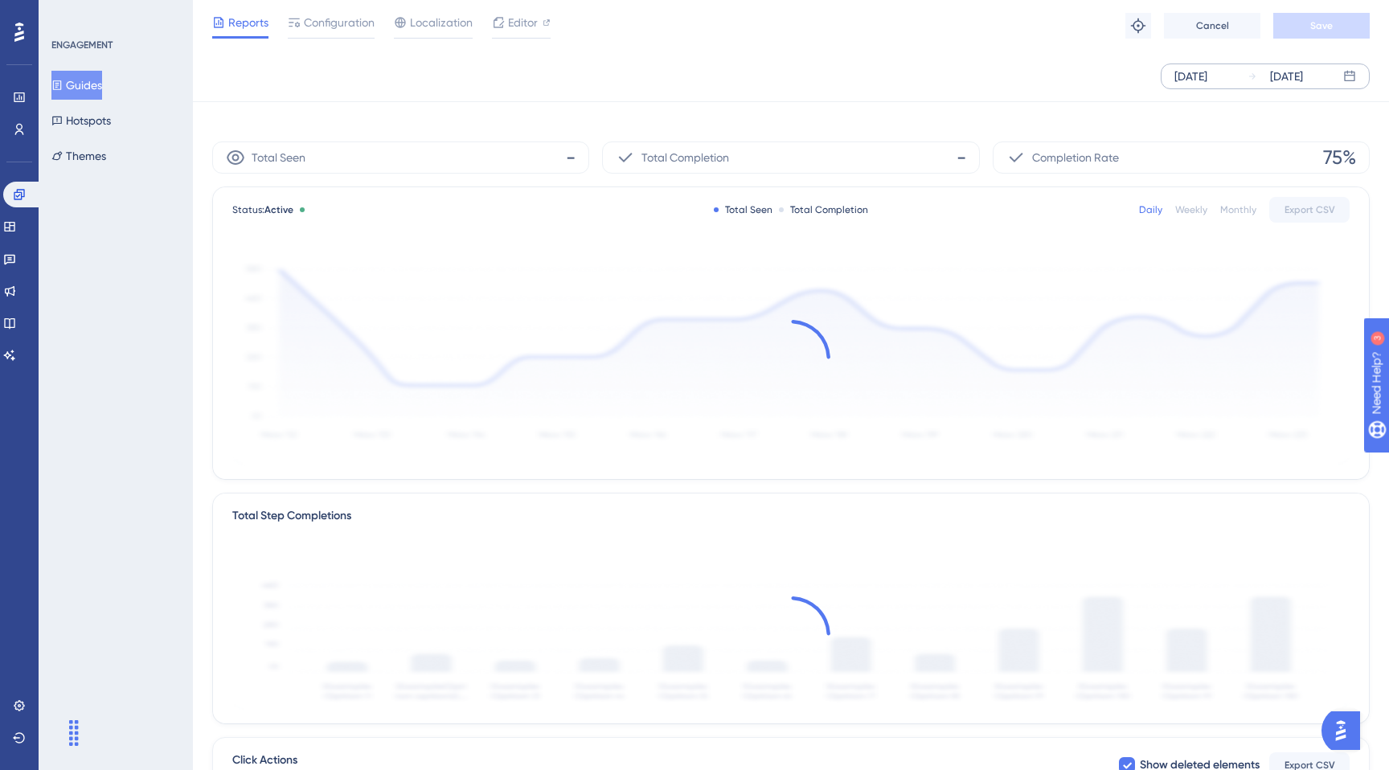
scroll to position [248, 0]
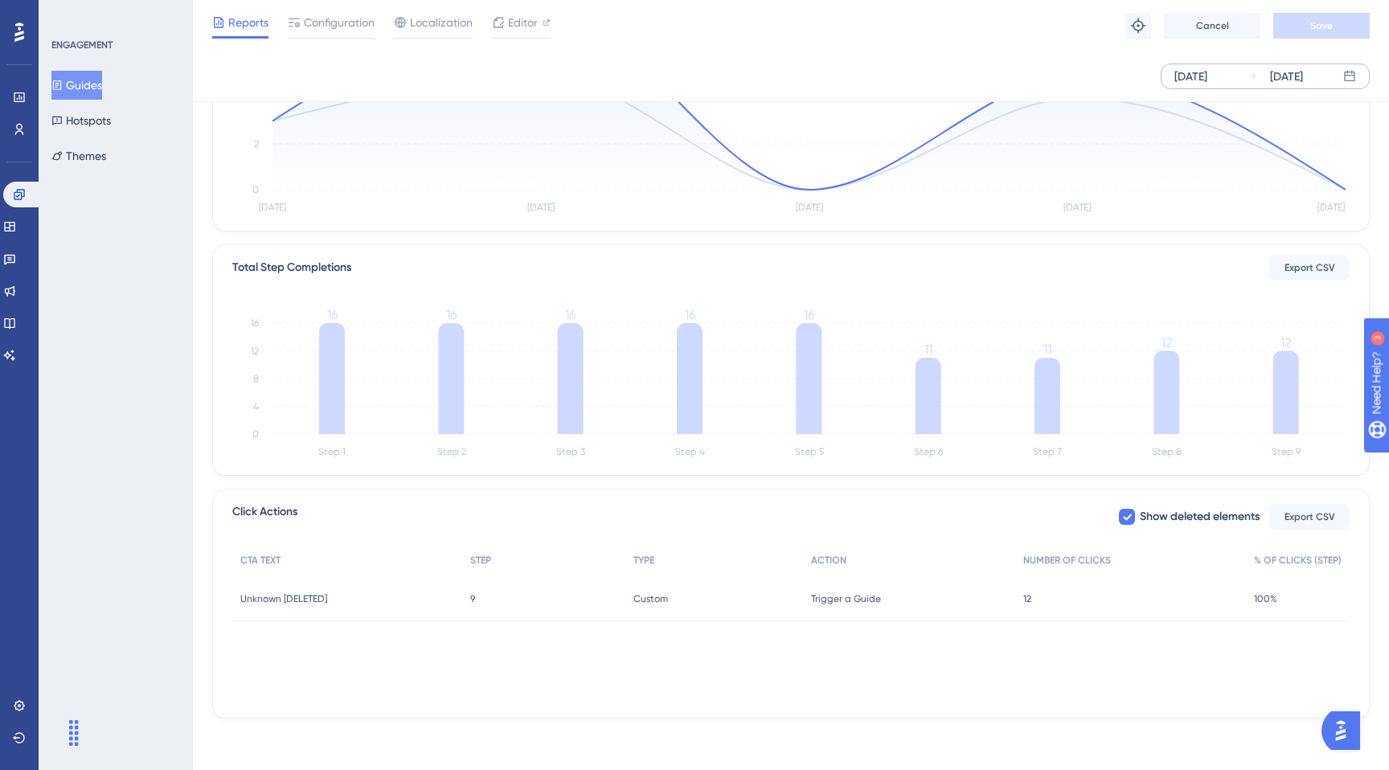
click at [1277, 601] on span "100%" at bounding box center [1265, 599] width 23 height 13
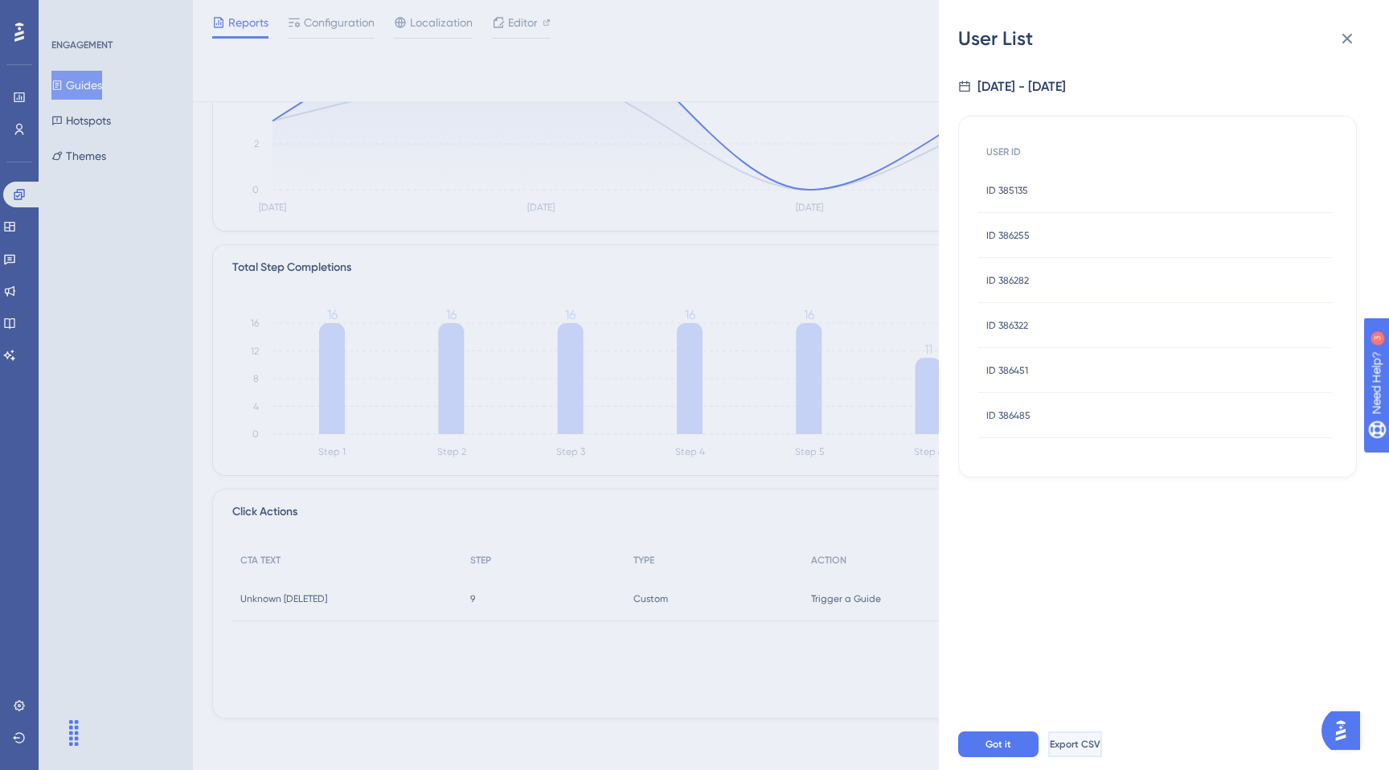
click at [1102, 752] on button "Export CSV" at bounding box center [1075, 745] width 54 height 26
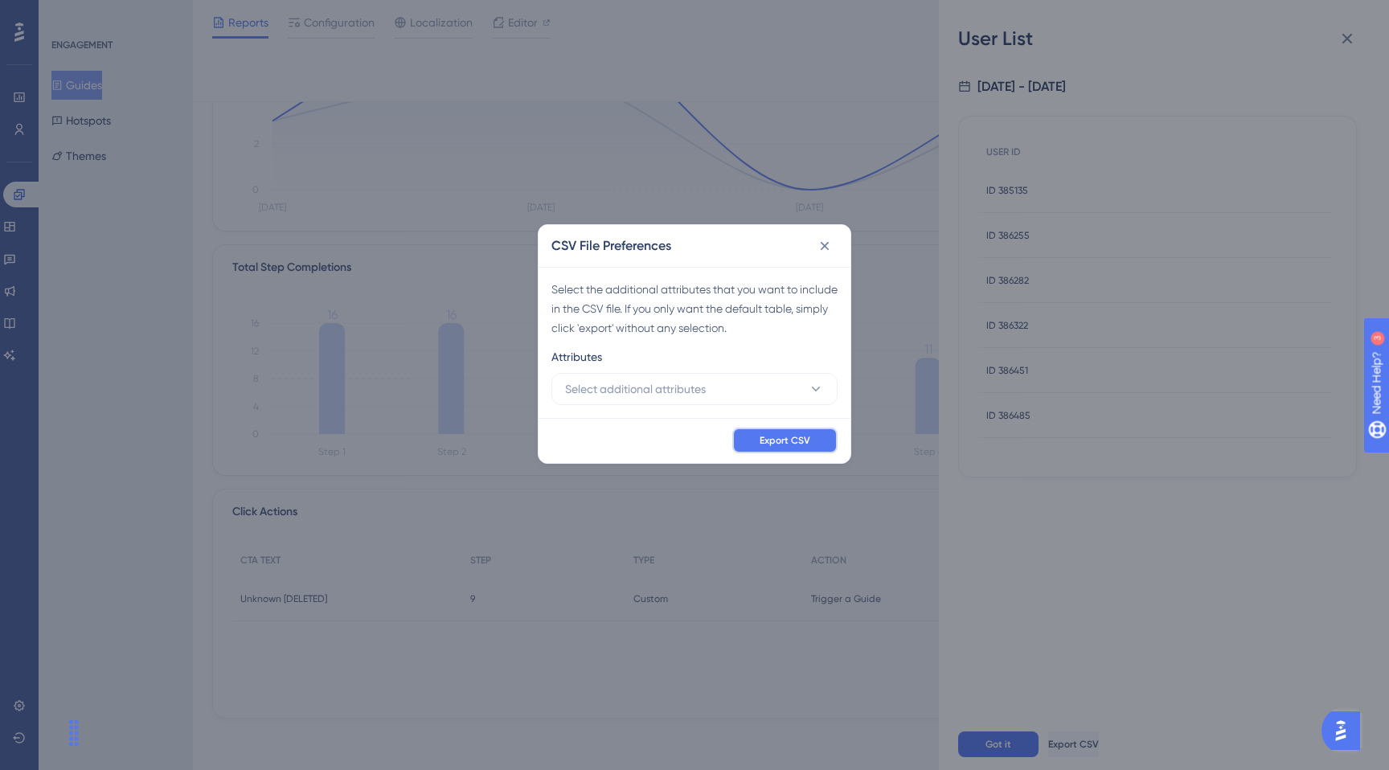
click at [792, 449] on button "Export CSV" at bounding box center [784, 441] width 105 height 26
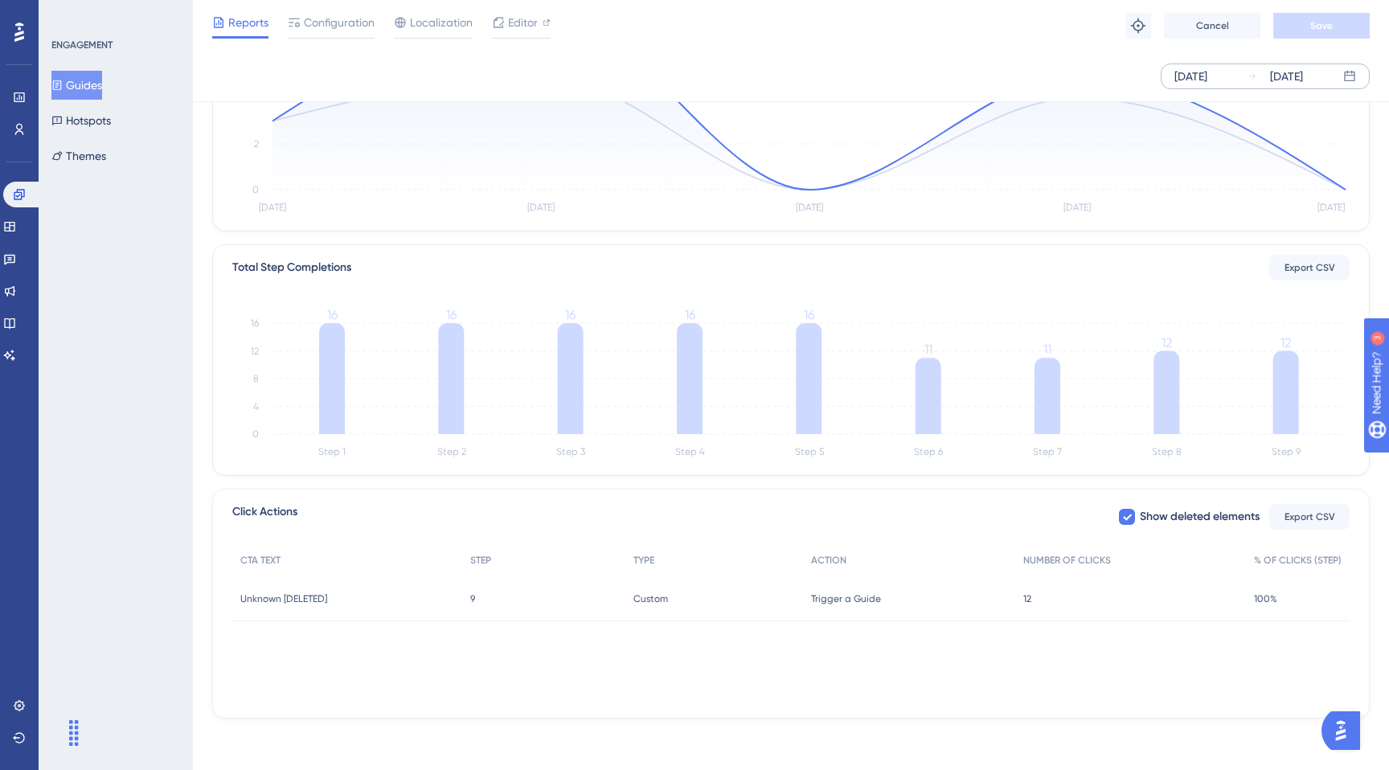
click at [77, 93] on button "Guides" at bounding box center [76, 85] width 51 height 29
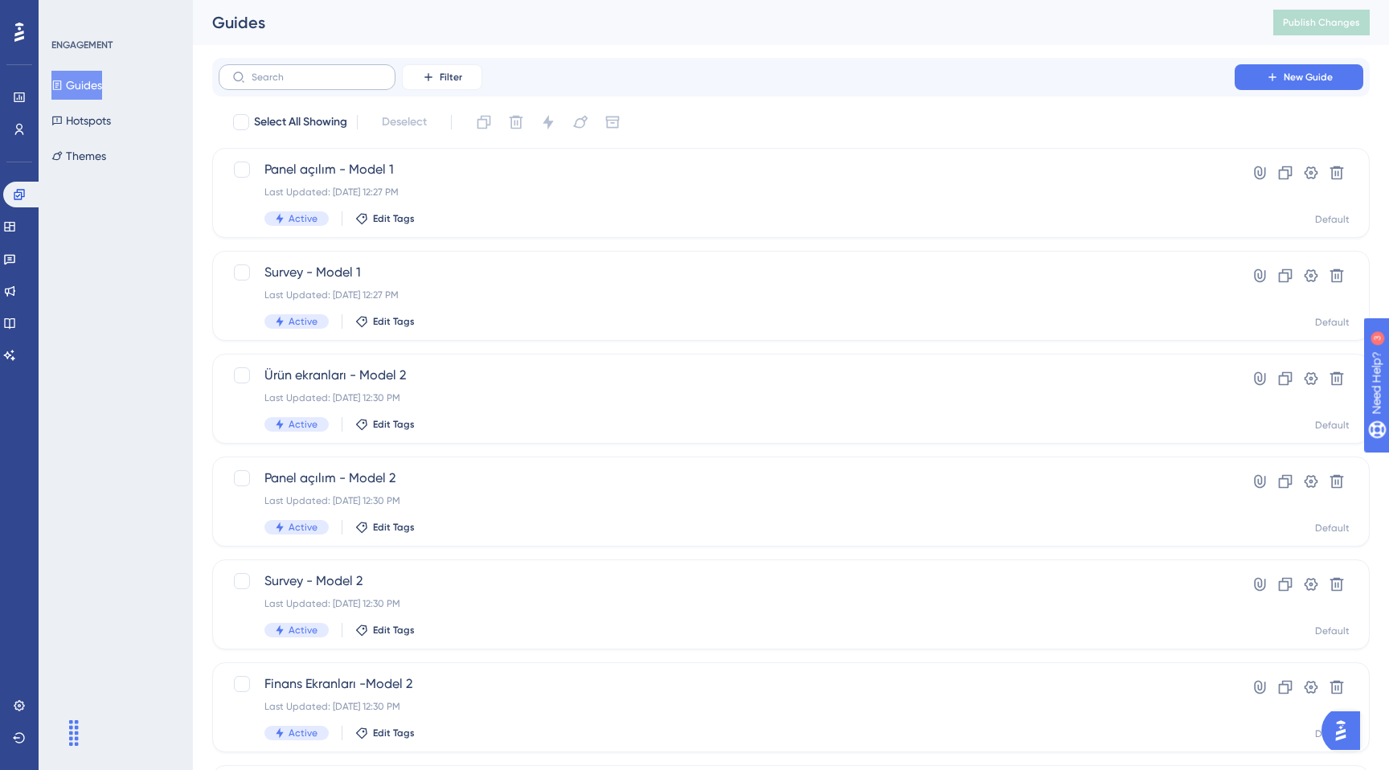
click at [334, 68] on label at bounding box center [307, 77] width 177 height 26
click at [334, 72] on input "text" at bounding box center [317, 77] width 130 height 11
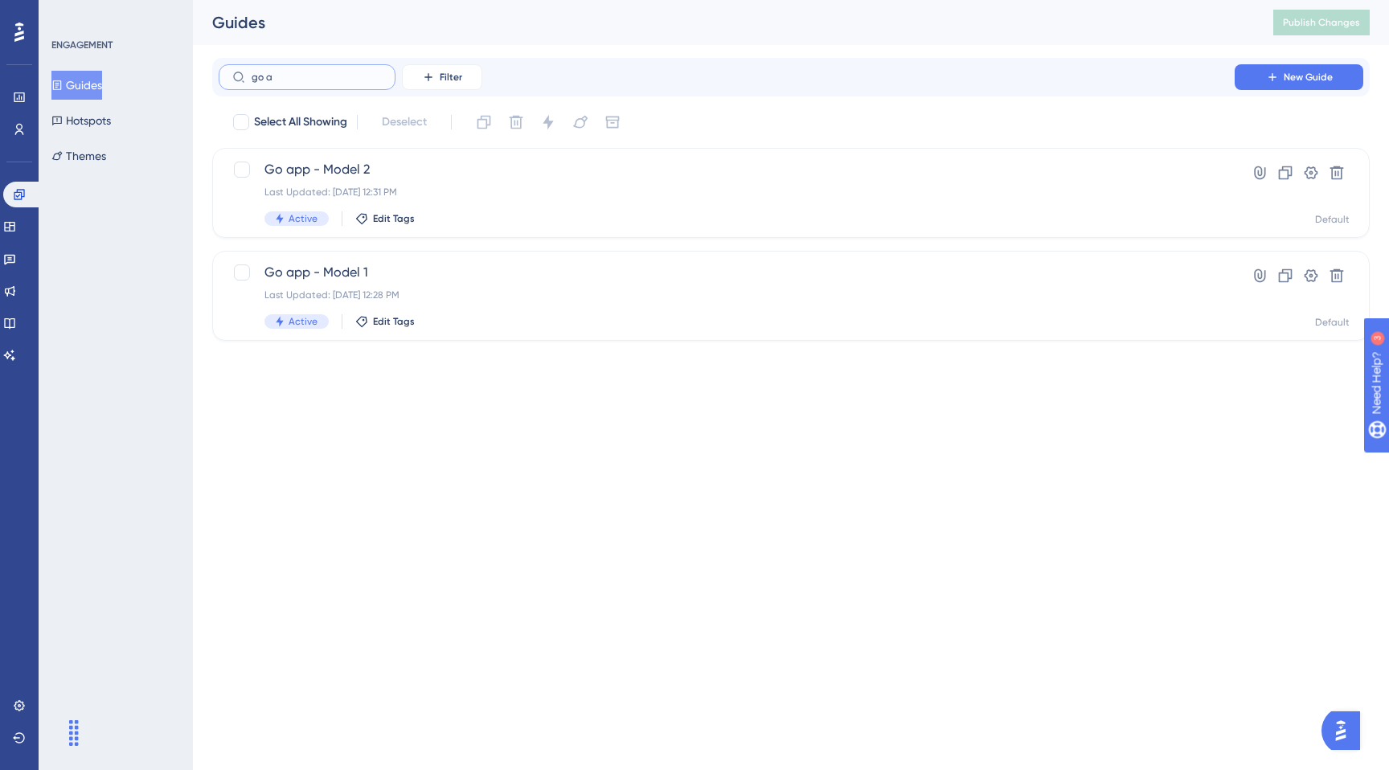
type input "go a"
click at [551, 363] on div "Performance Users Engagement Widgets Feedback Product Updates Knowledge Base AI…" at bounding box center [791, 183] width 1196 height 367
click at [554, 318] on div "Active Edit Tags" at bounding box center [726, 321] width 925 height 14
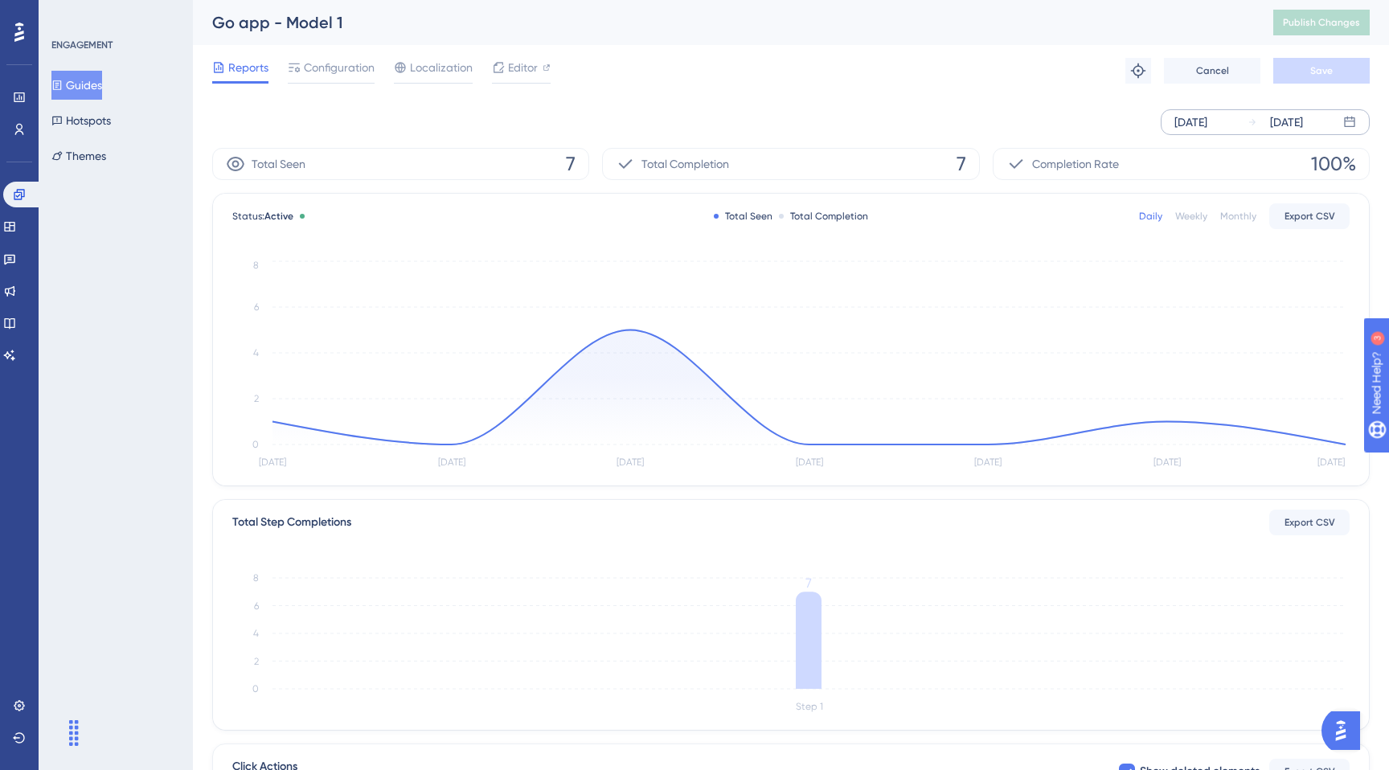
click at [1188, 121] on div "[DATE]" at bounding box center [1191, 122] width 33 height 19
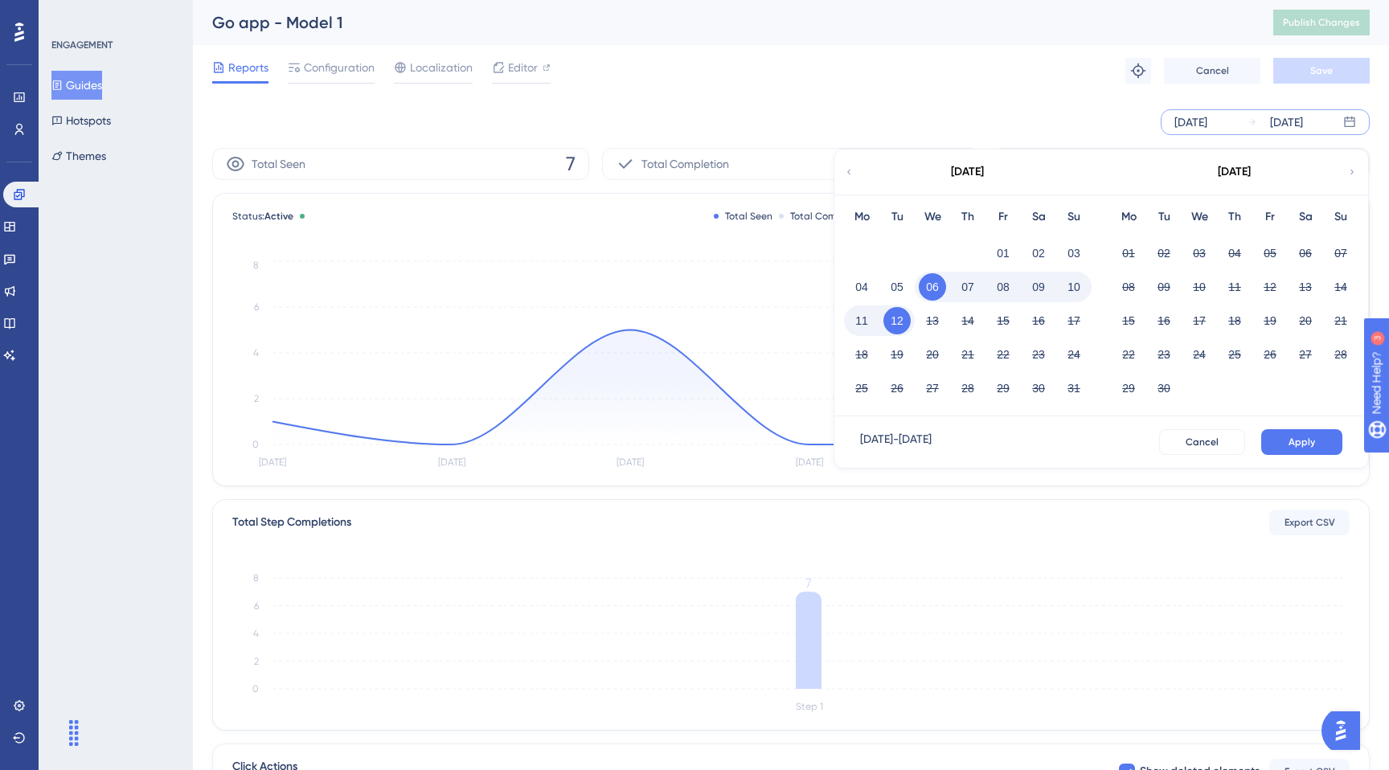
click at [1000, 295] on button "08" at bounding box center [1003, 286] width 27 height 27
click at [904, 322] on button "12" at bounding box center [897, 320] width 27 height 27
click at [1302, 444] on span "Apply" at bounding box center [1302, 442] width 27 height 13
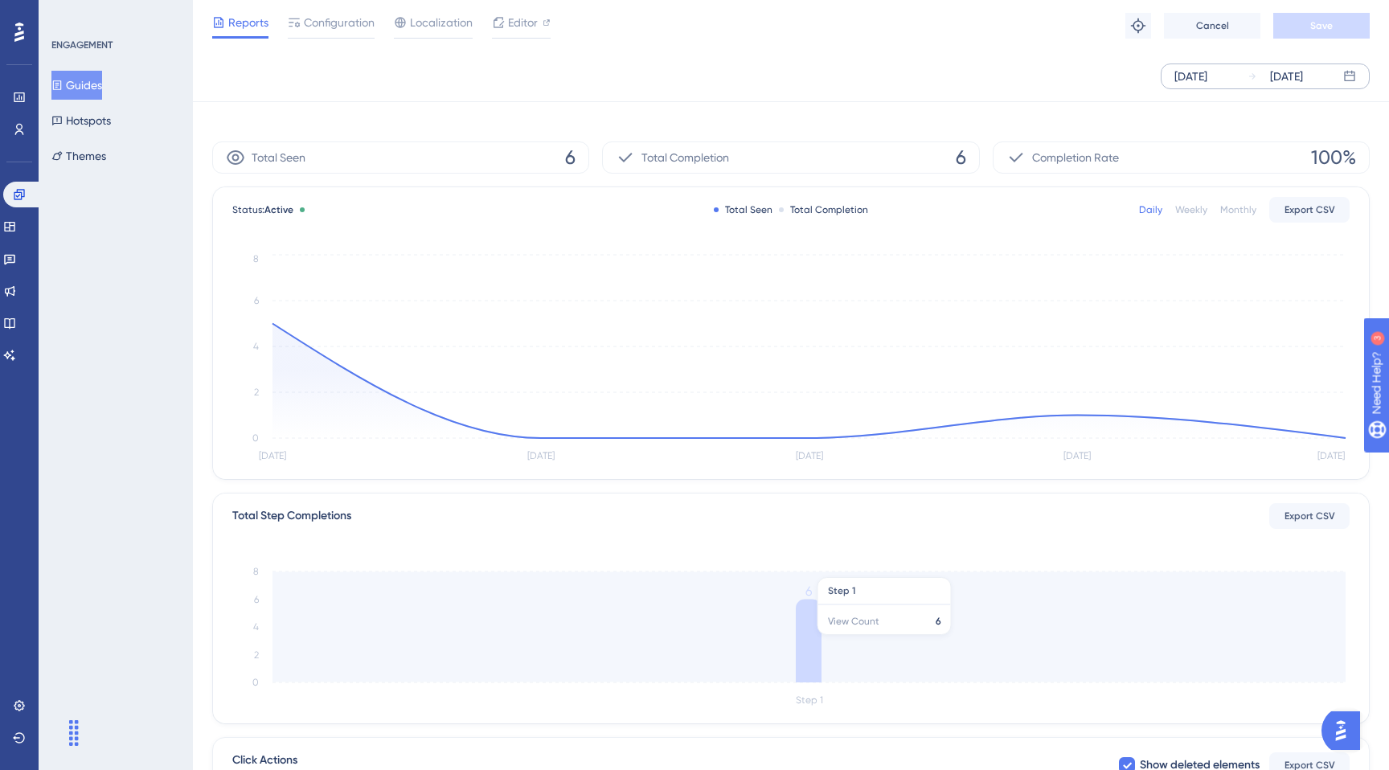
scroll to position [248, 0]
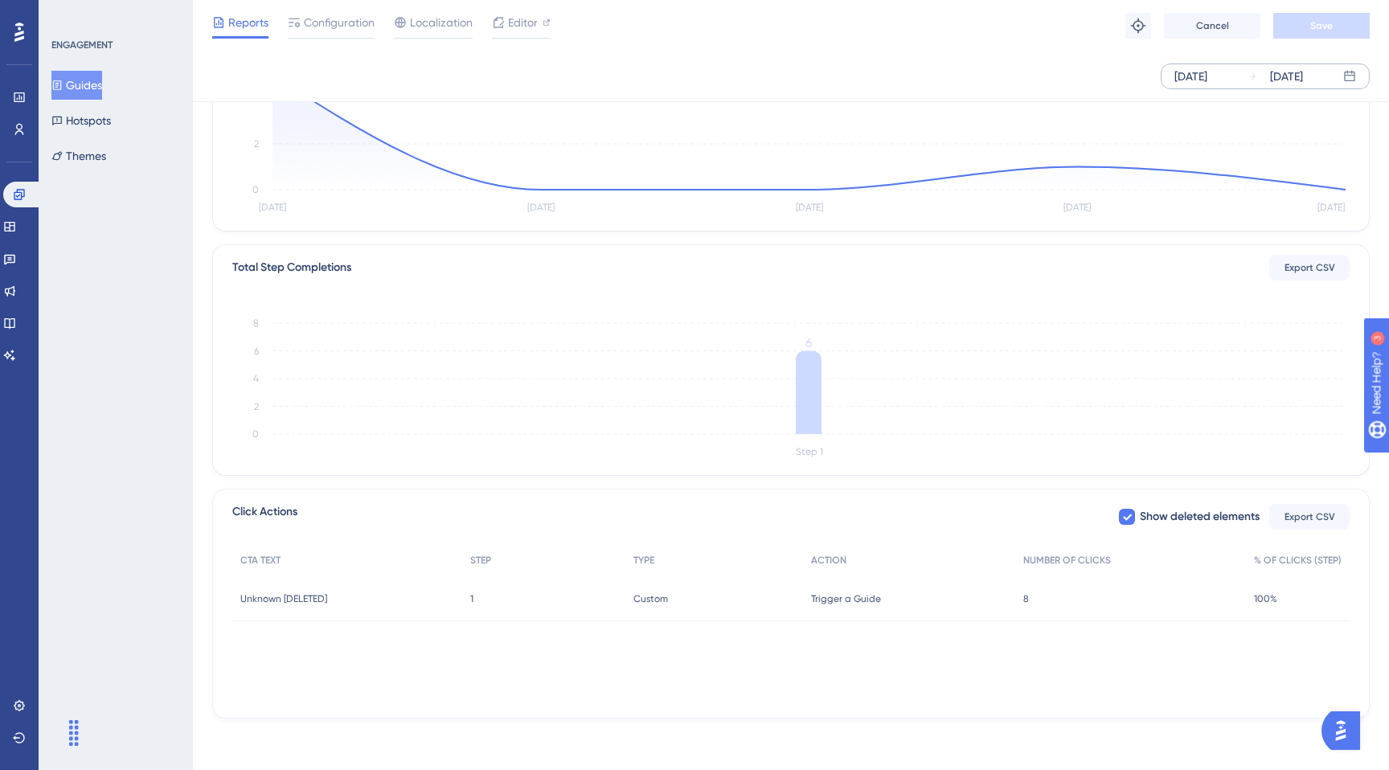
click at [1199, 613] on div "8 8" at bounding box center [1130, 598] width 231 height 45
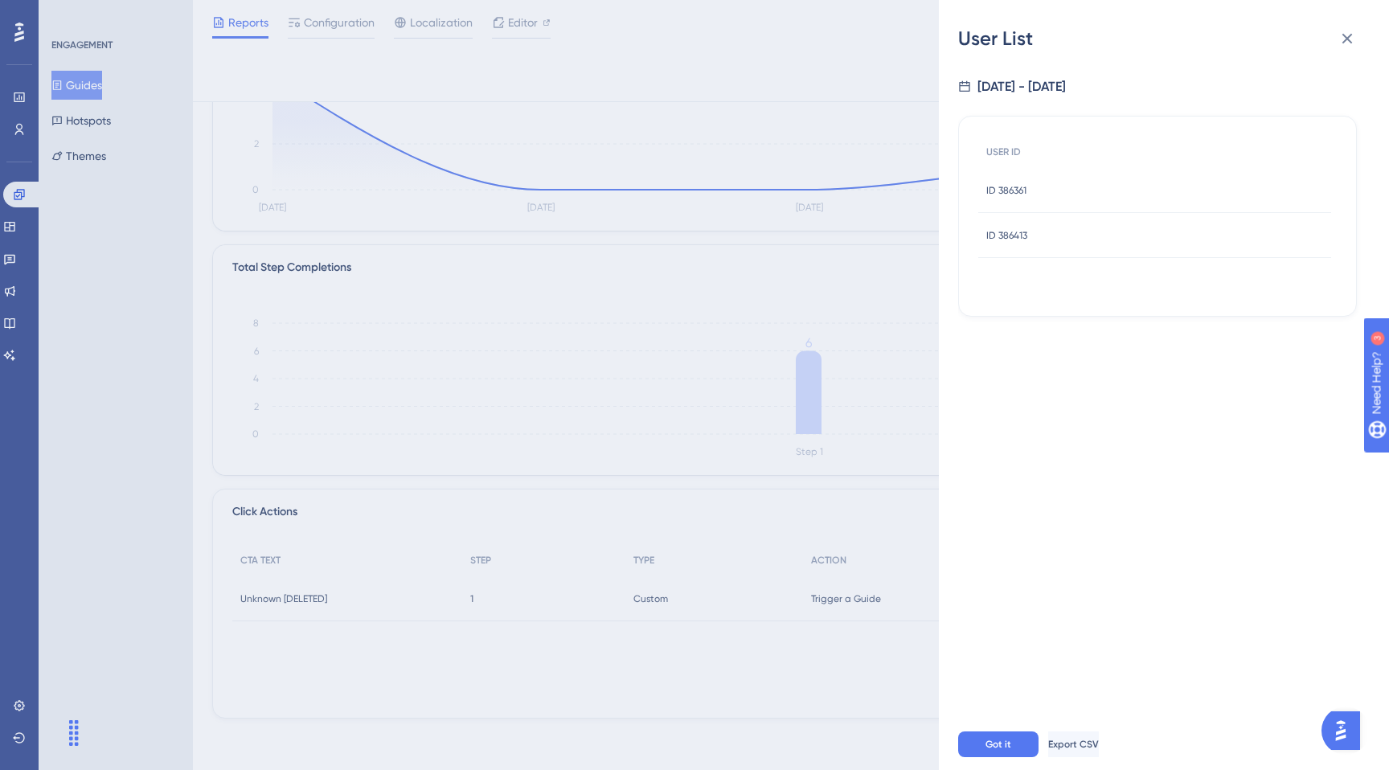
click at [806, 281] on div "User List [DATE] - [DATE] USER ID ID 386361 ID 386361 ID 386413 ID 386413 Got i…" at bounding box center [694, 385] width 1389 height 770
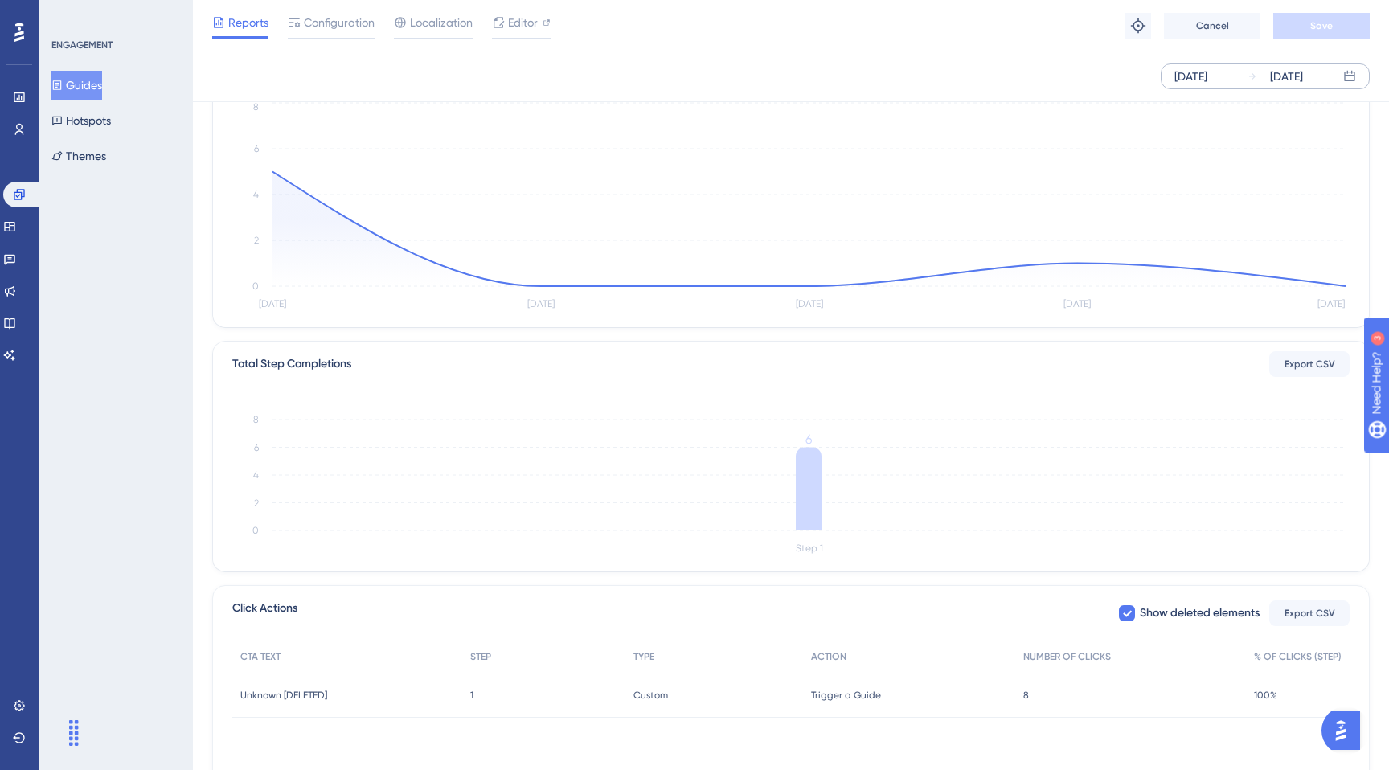
scroll to position [0, 0]
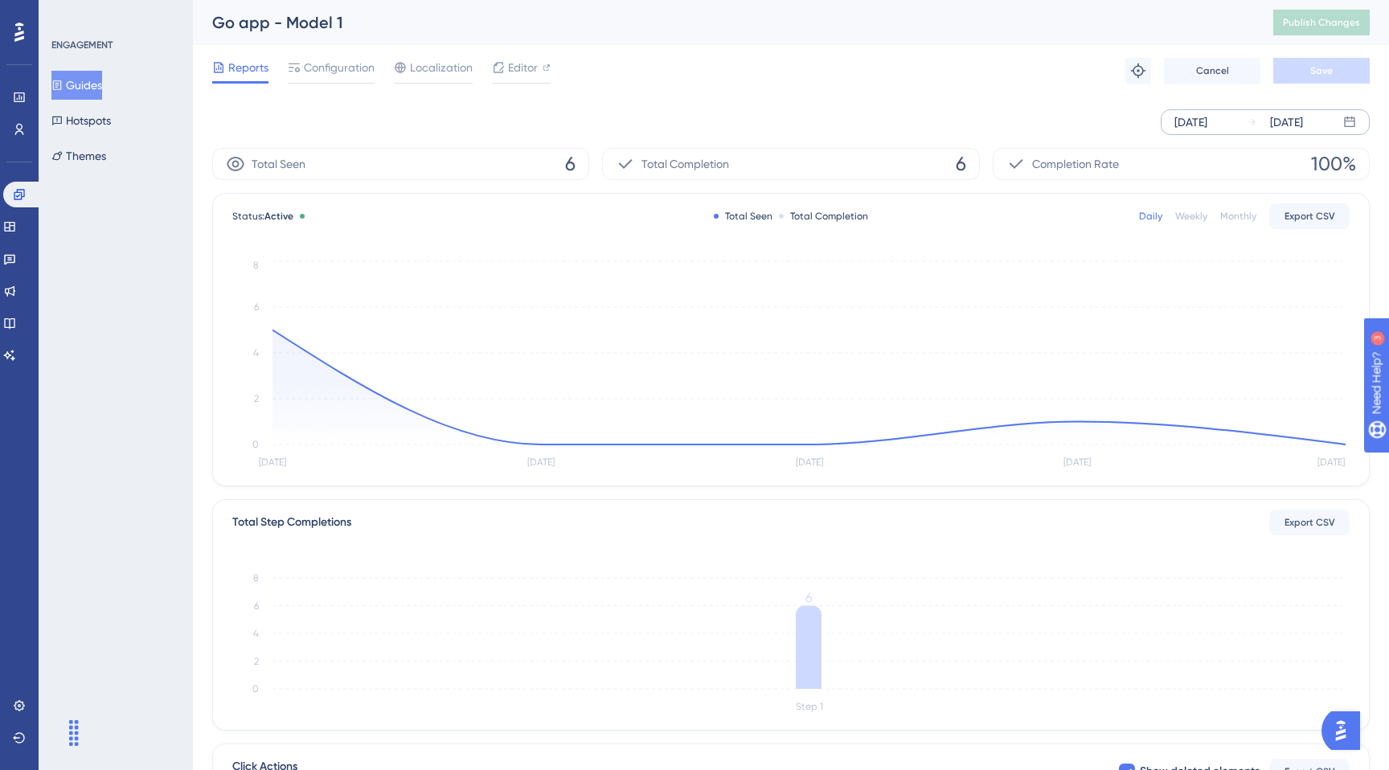
click at [71, 91] on button "Guides" at bounding box center [76, 85] width 51 height 29
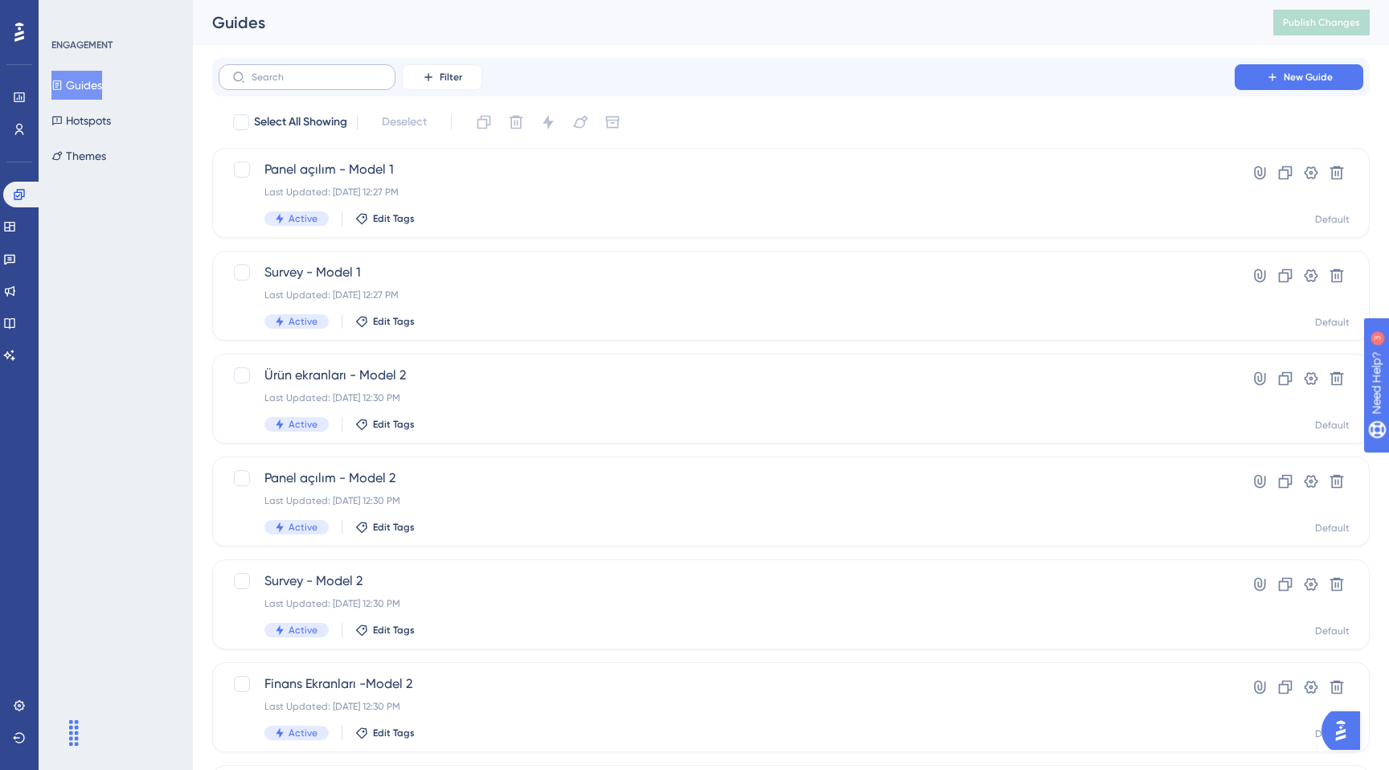
click at [338, 84] on label at bounding box center [307, 77] width 177 height 26
click at [338, 83] on input "text" at bounding box center [317, 77] width 130 height 11
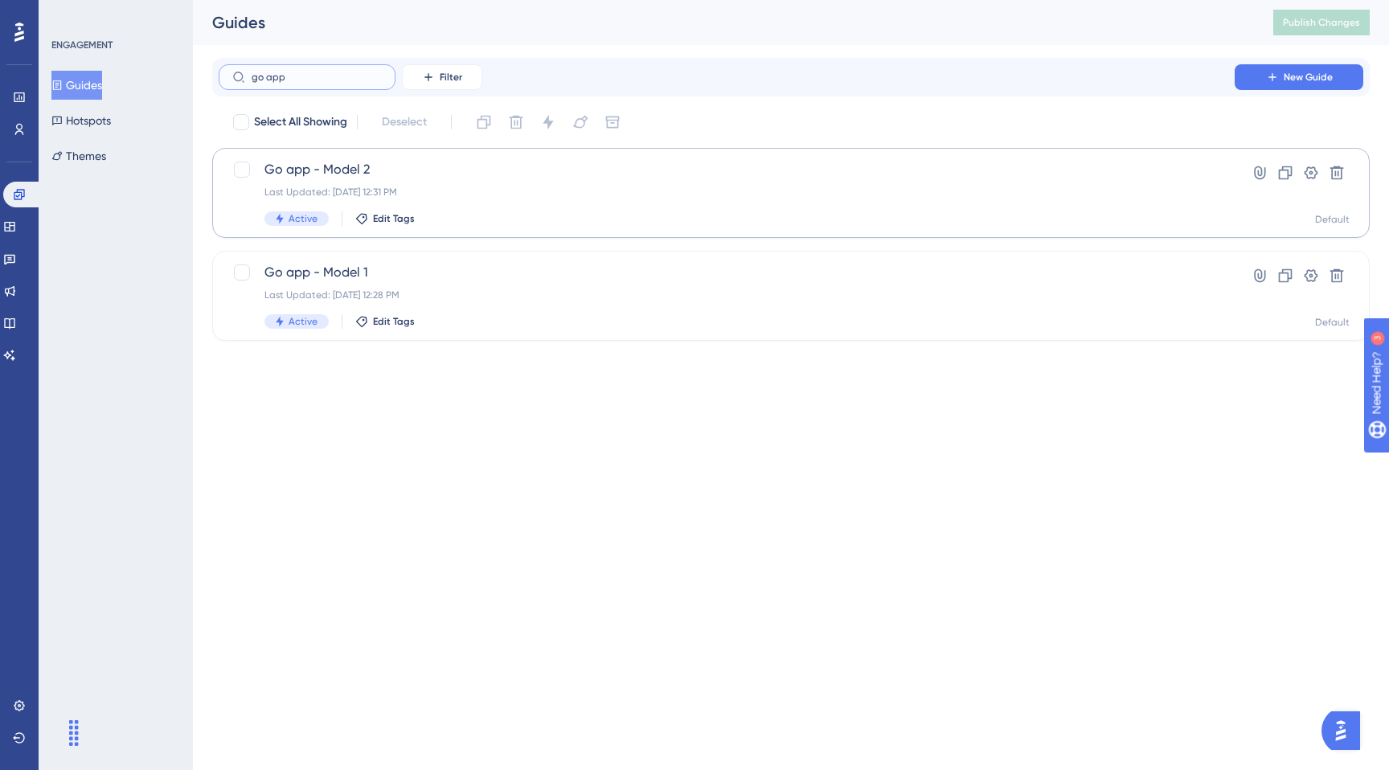
type input "go app"
click at [523, 214] on div "Active Edit Tags" at bounding box center [726, 218] width 925 height 14
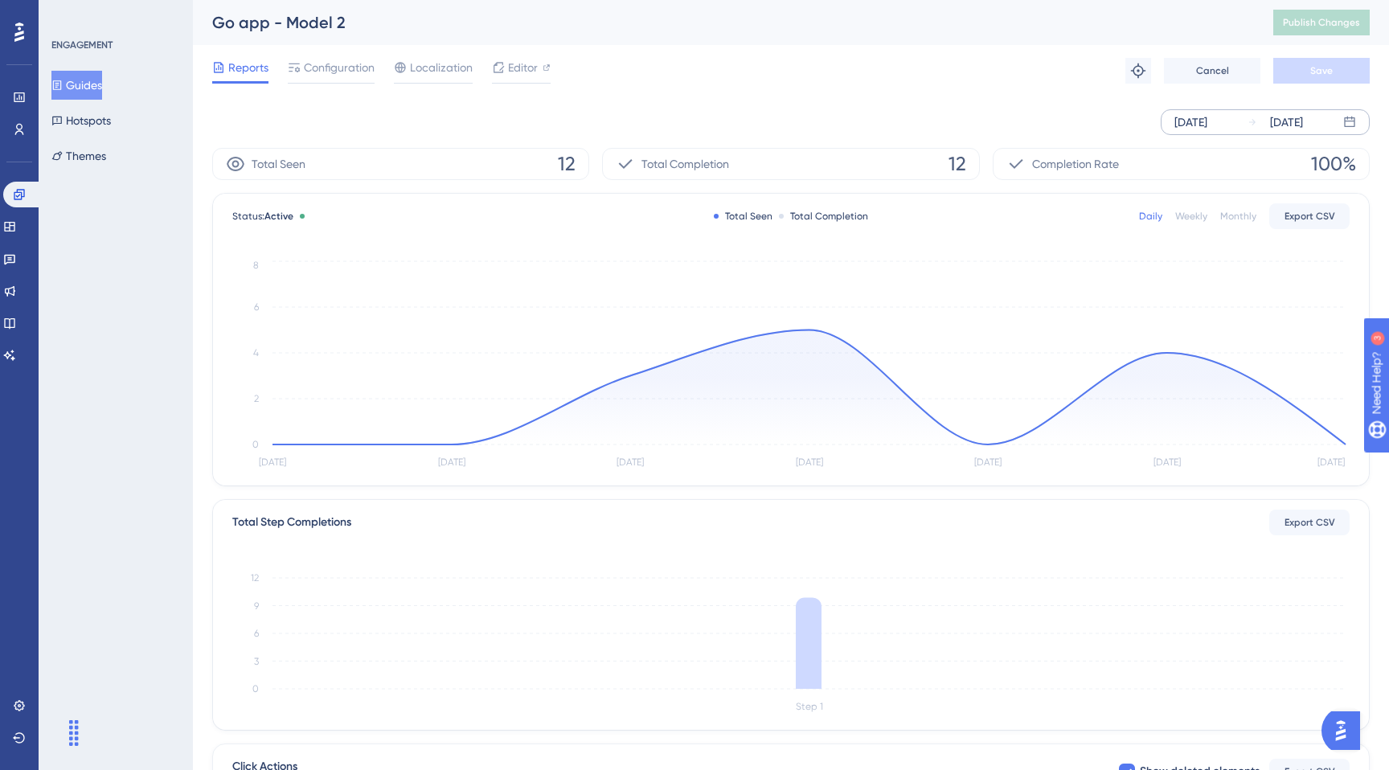
click at [1208, 117] on div "[DATE]" at bounding box center [1191, 122] width 33 height 19
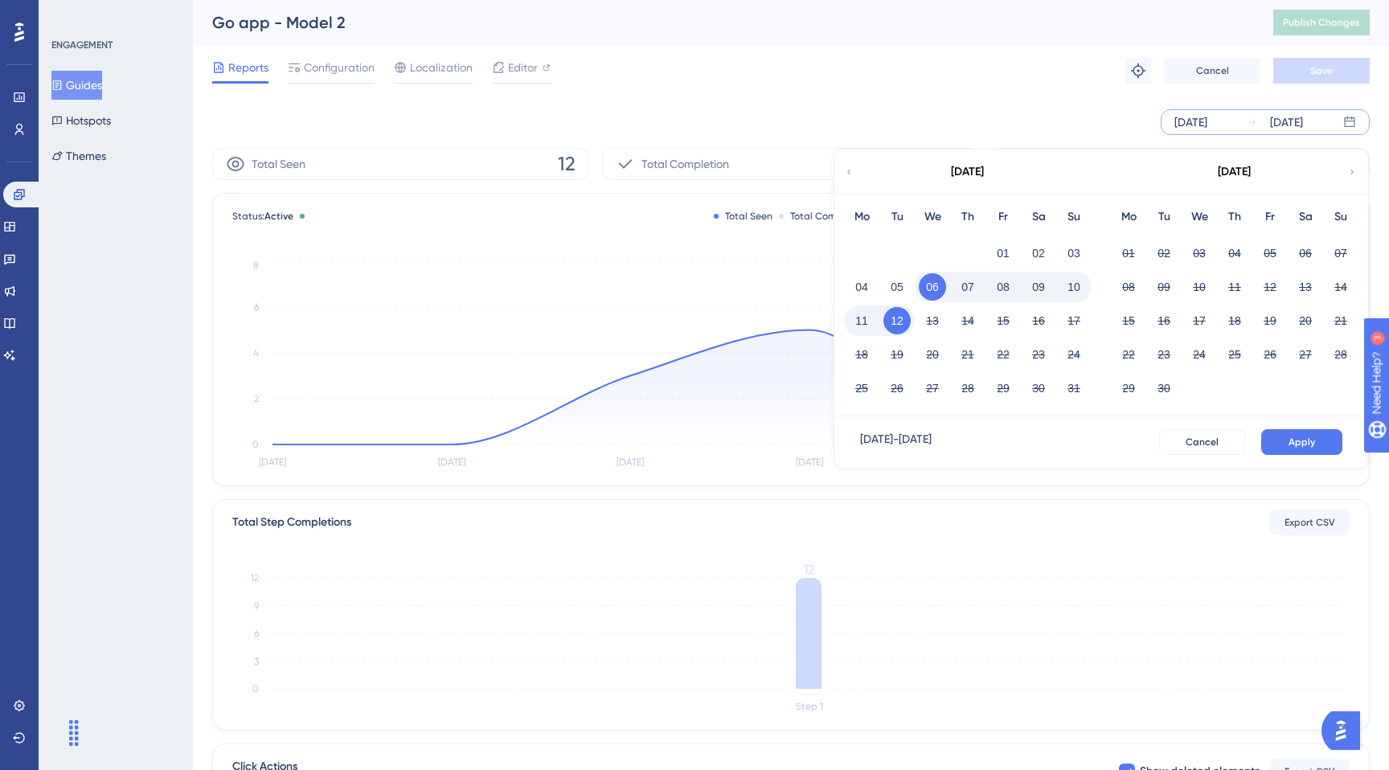
click at [1004, 290] on button "08" at bounding box center [1003, 286] width 27 height 27
click at [904, 325] on button "12" at bounding box center [897, 320] width 27 height 27
click at [1323, 443] on button "Apply" at bounding box center [1301, 442] width 81 height 26
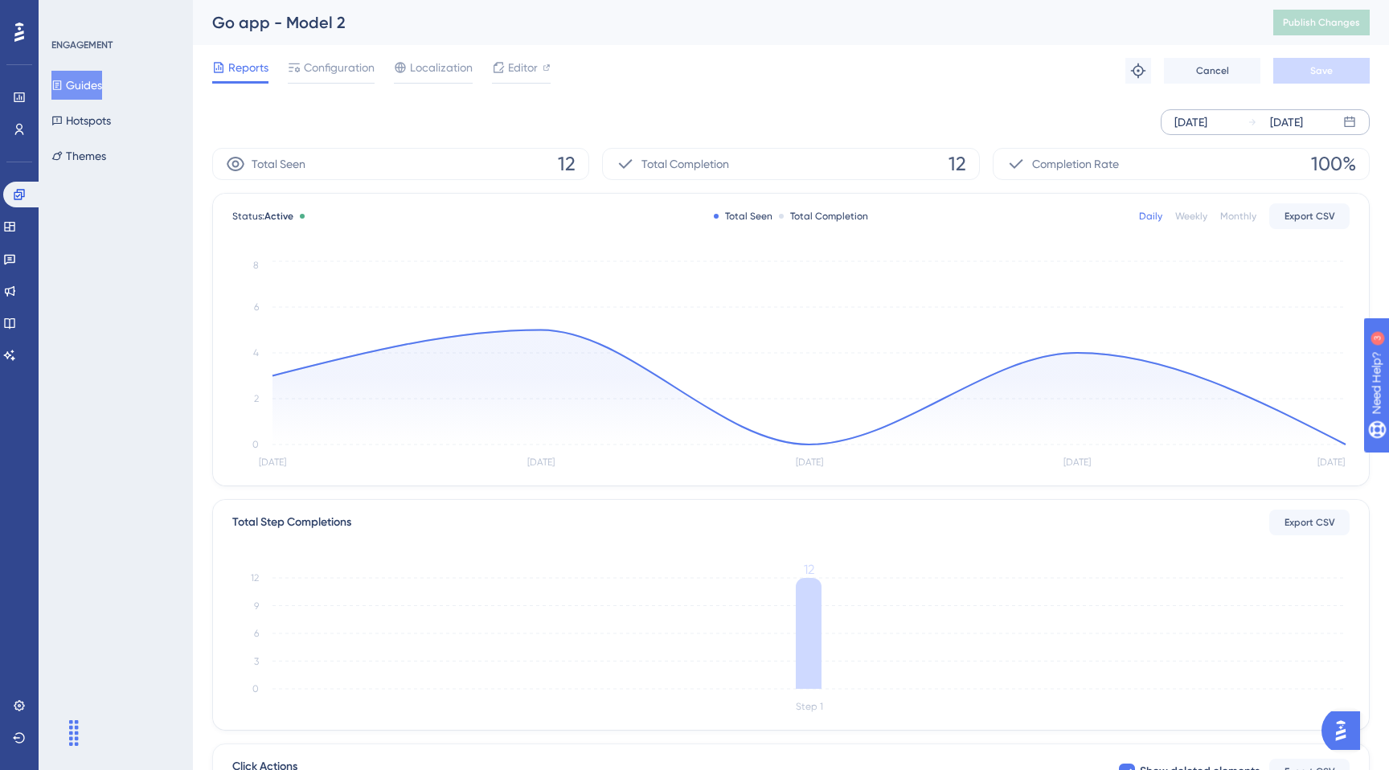
scroll to position [248, 0]
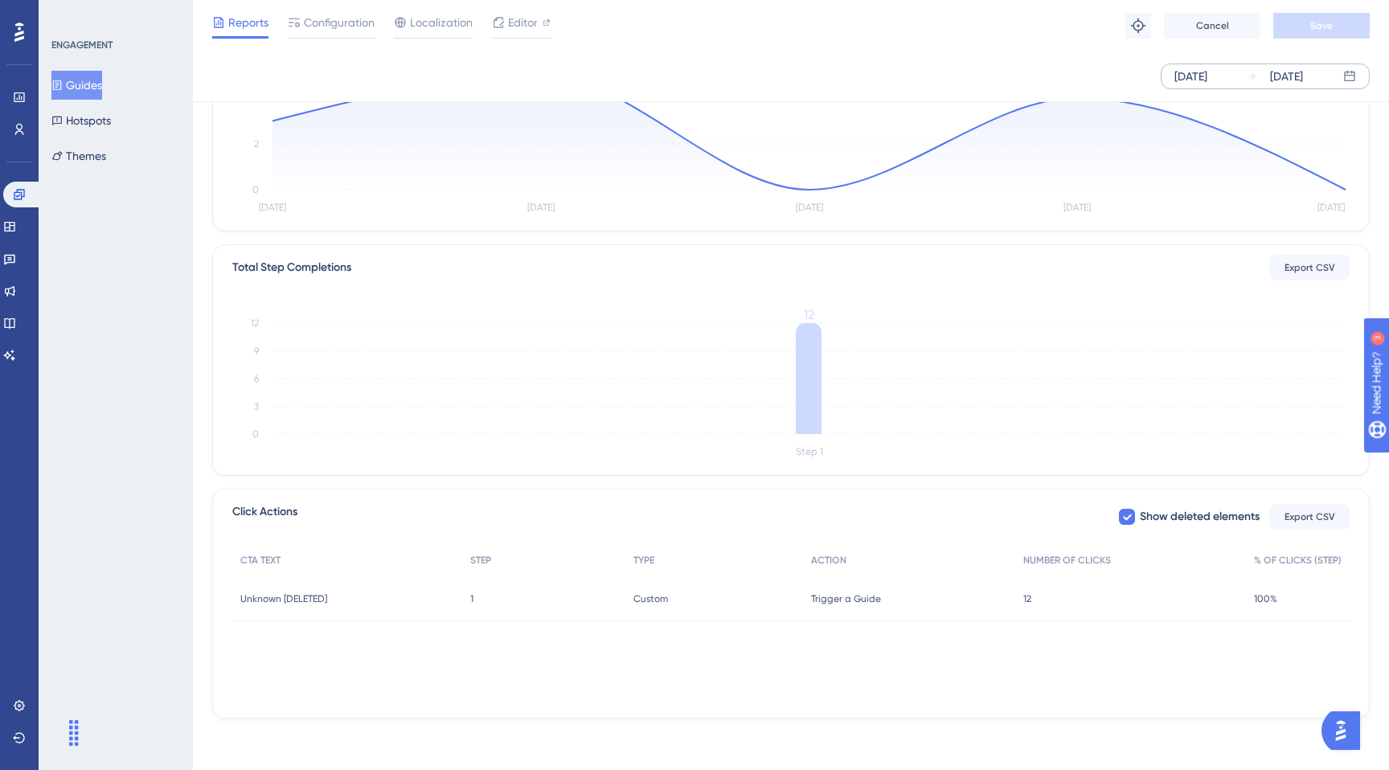
click at [1158, 613] on div "12 12" at bounding box center [1130, 598] width 231 height 45
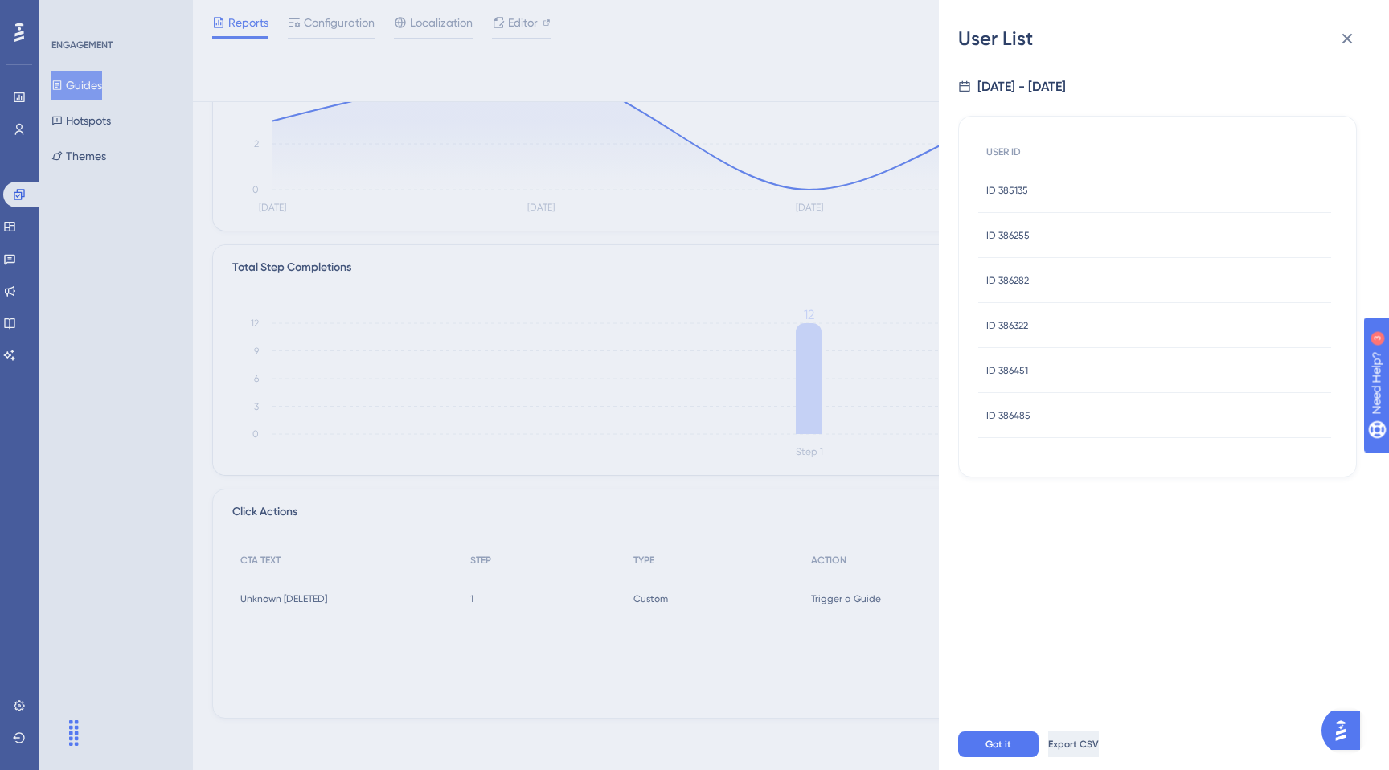
click at [1089, 740] on span "Export CSV" at bounding box center [1073, 744] width 51 height 13
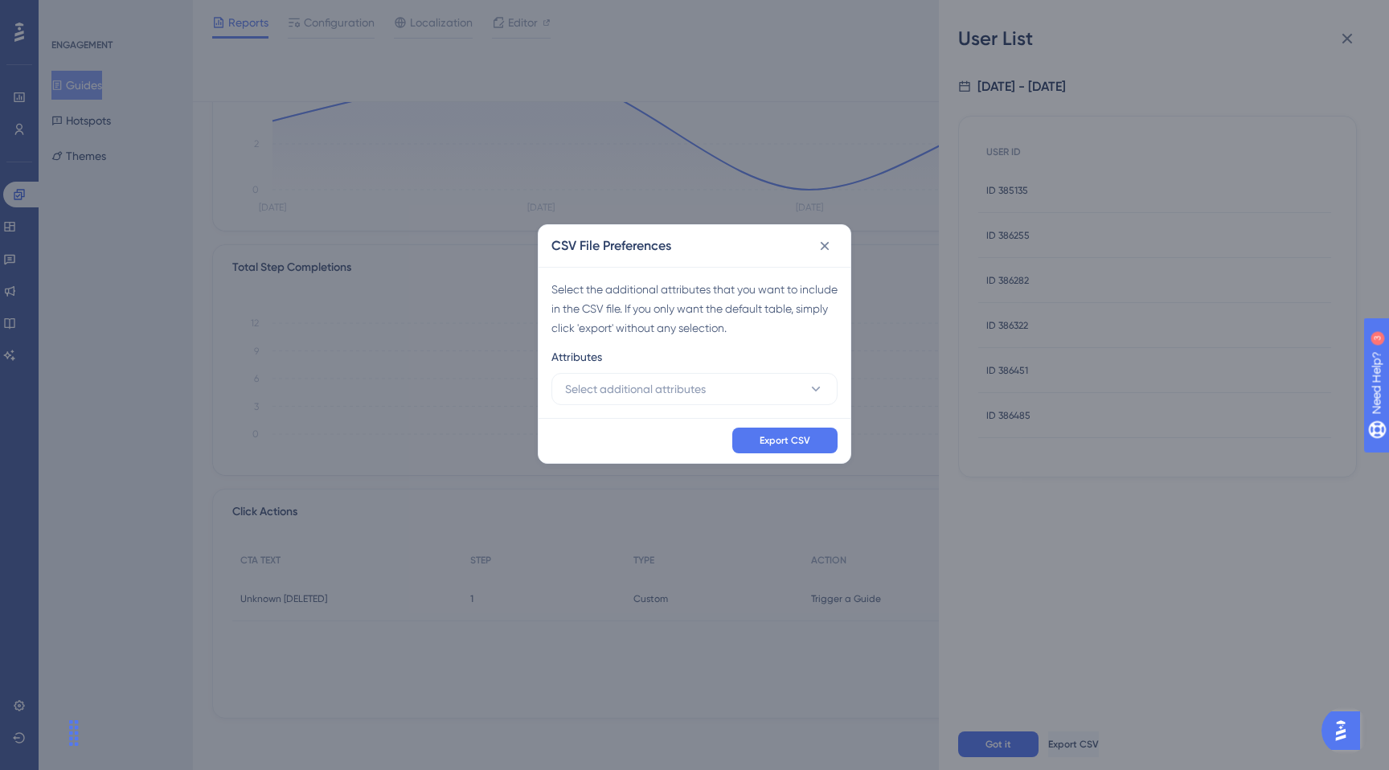
click at [775, 426] on div "Export CSV" at bounding box center [695, 440] width 312 height 45
click at [775, 439] on span "Export CSV" at bounding box center [785, 440] width 51 height 13
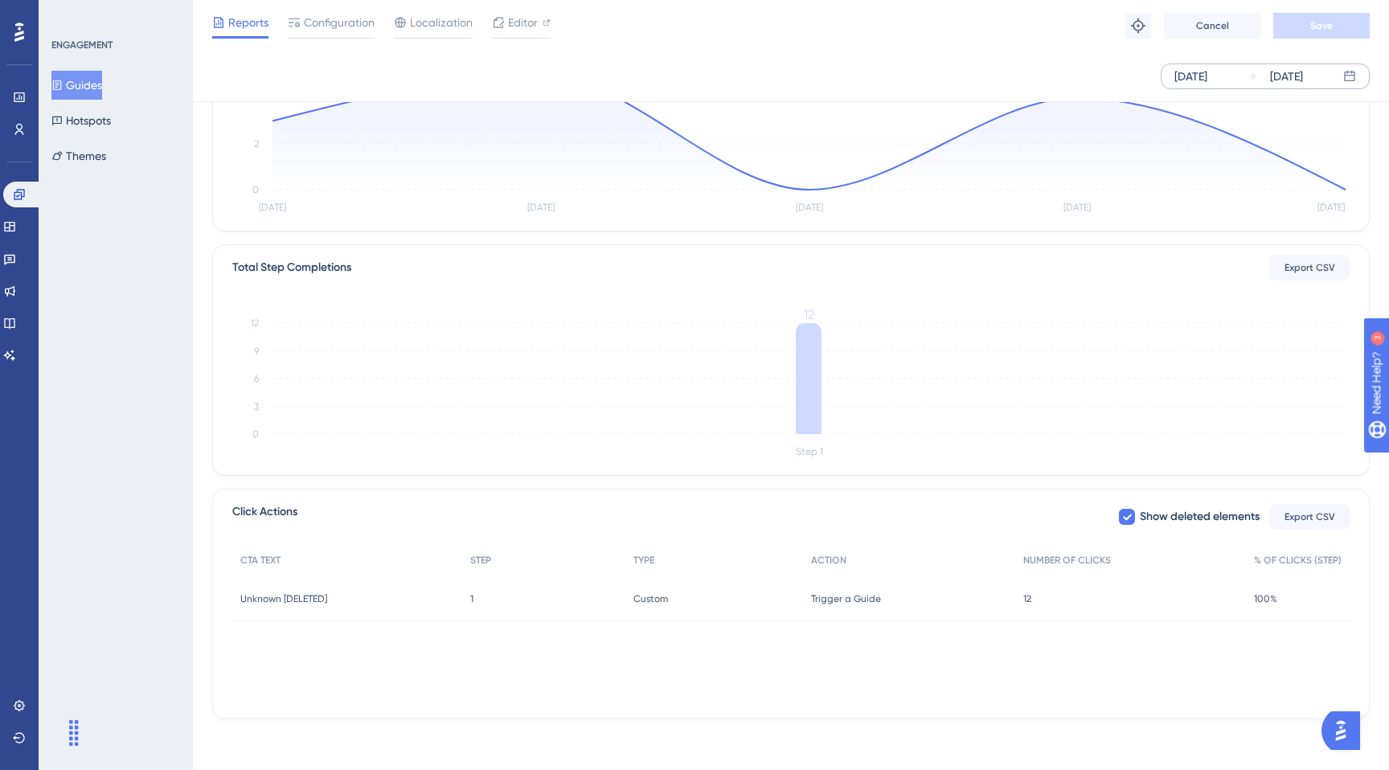
click at [94, 80] on button "Guides" at bounding box center [76, 85] width 51 height 29
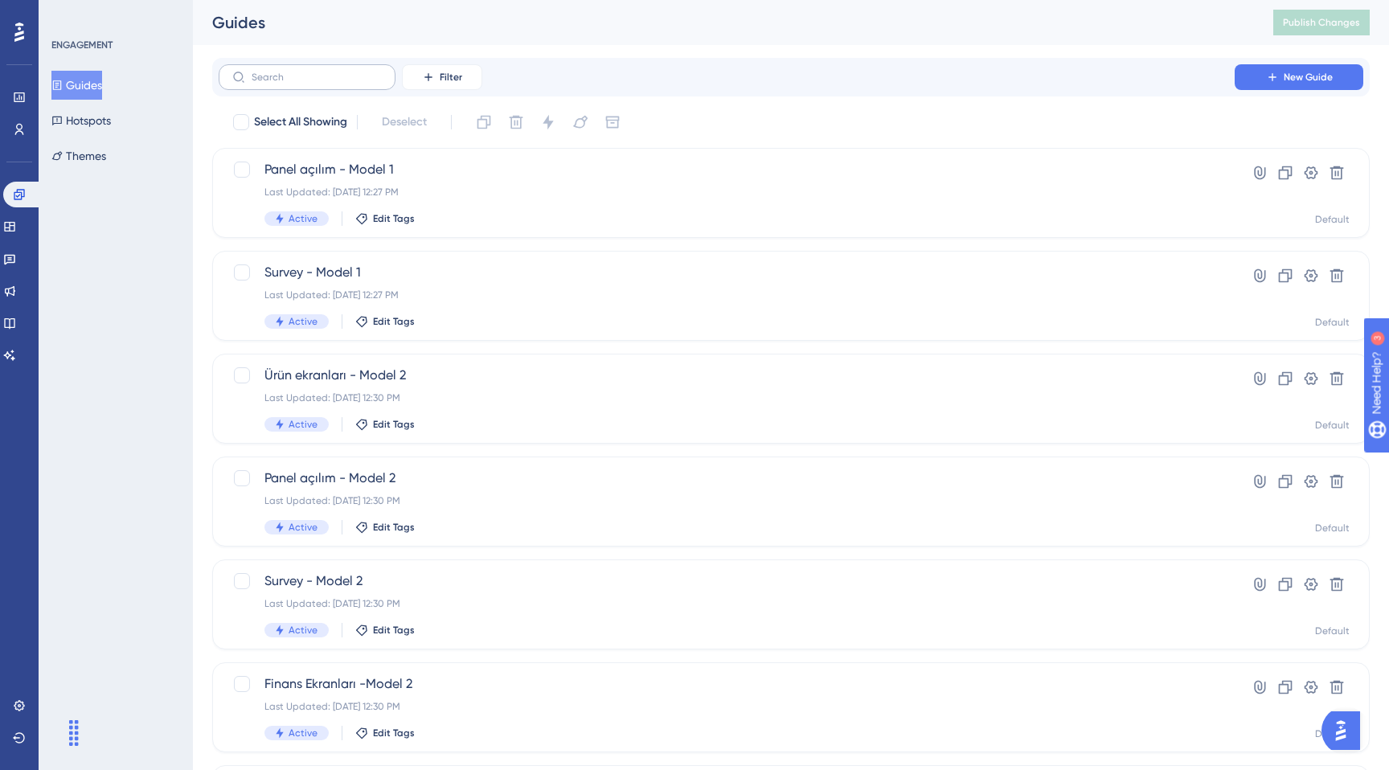
click at [383, 87] on label at bounding box center [307, 77] width 177 height 26
click at [382, 83] on input "text" at bounding box center [317, 77] width 130 height 11
type input "ank"
checkbox input "true"
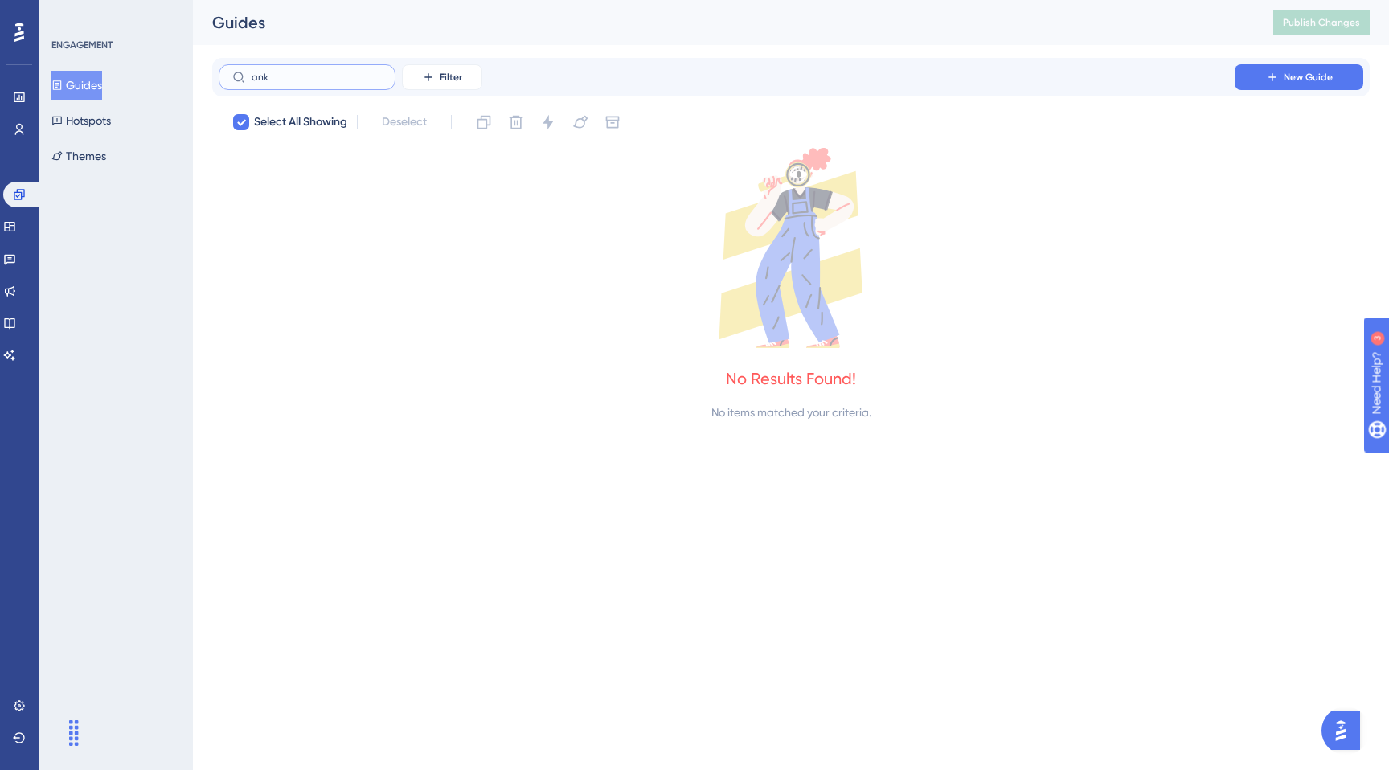
type input "an"
checkbox input "false"
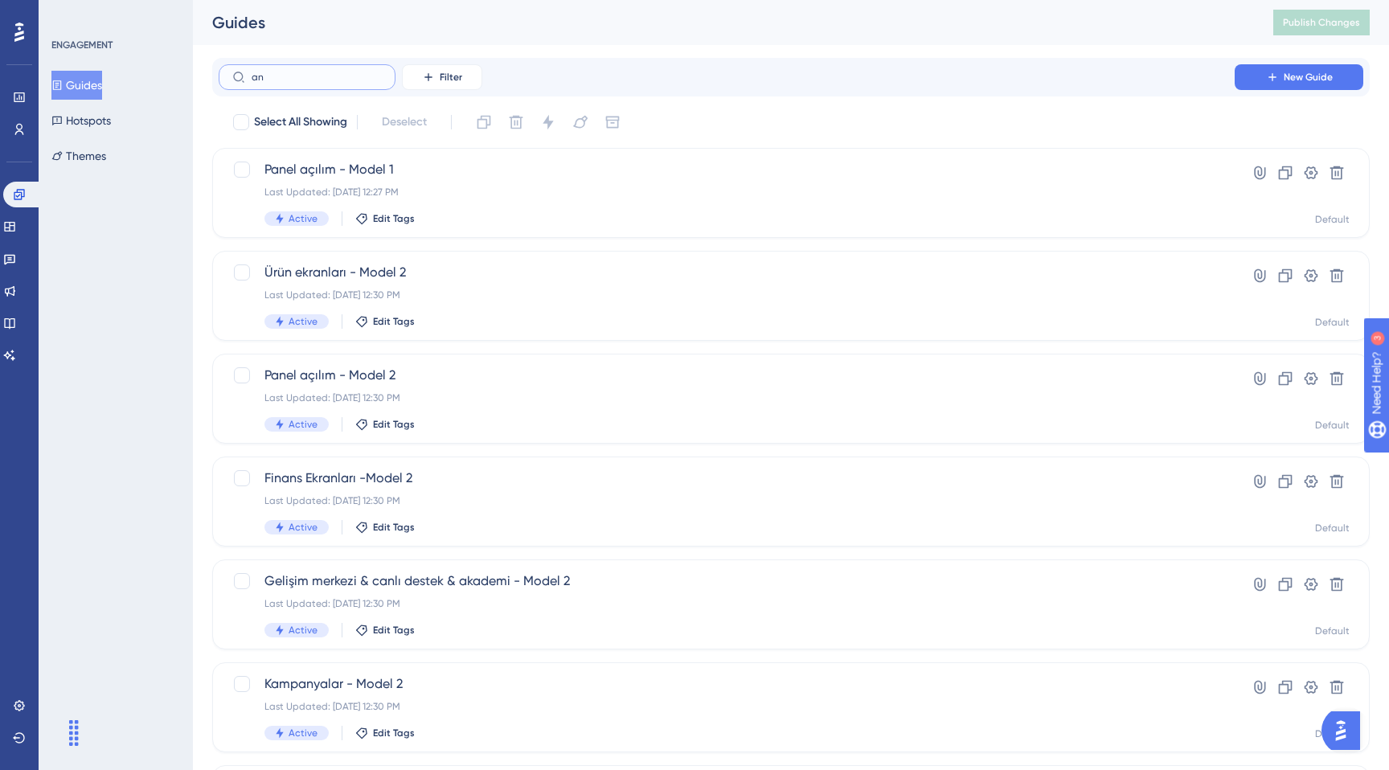
type input "ank"
checkbox input "true"
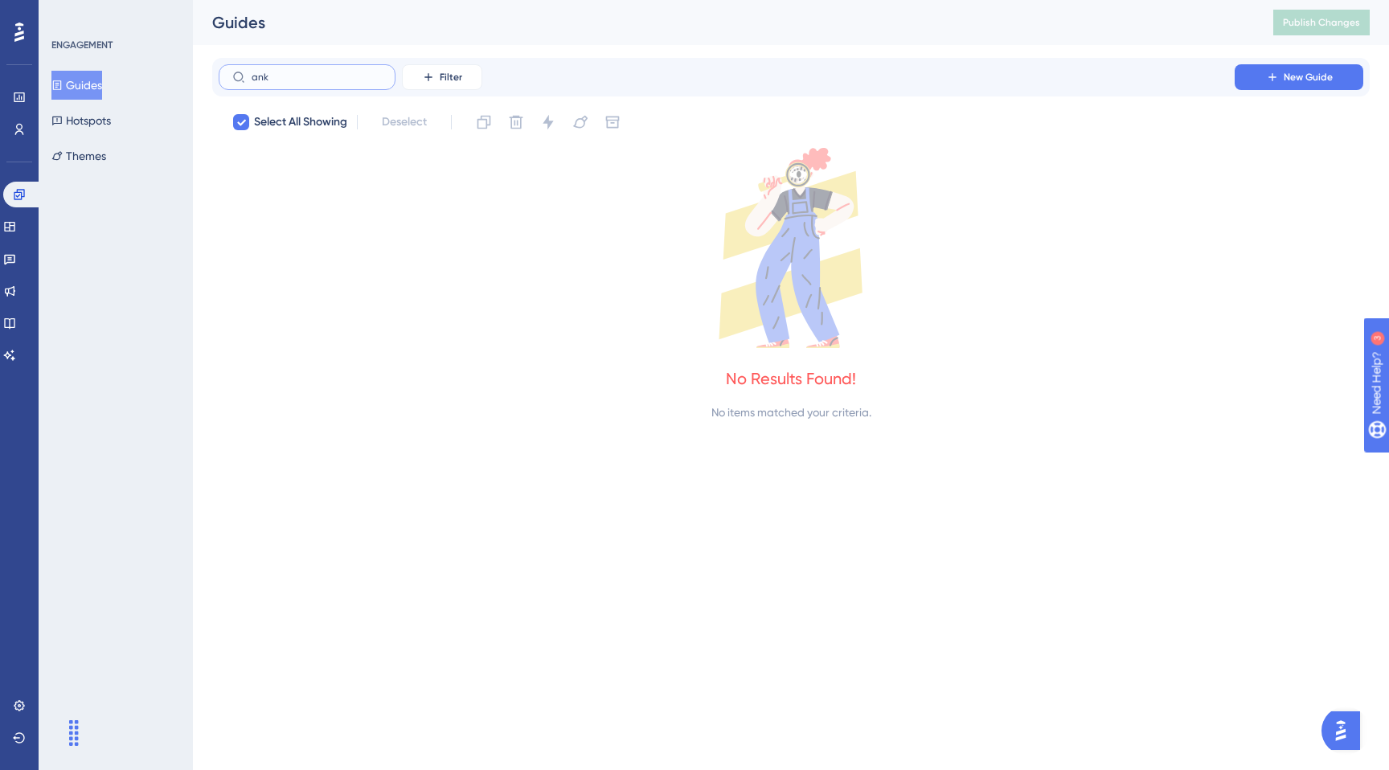
type input "anke"
checkbox input "false"
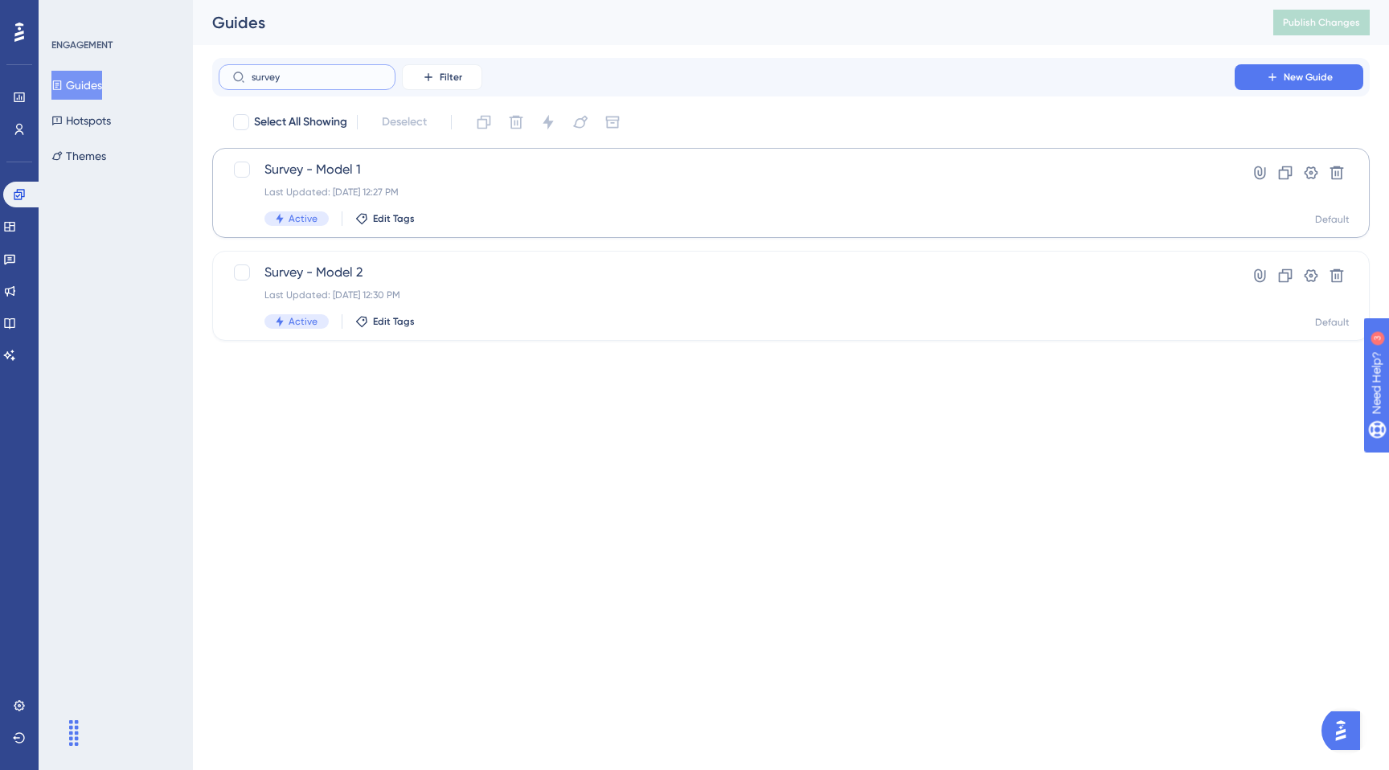
type input "survey"
click at [814, 195] on div "Last Updated: [DATE] 12:27 PM" at bounding box center [726, 192] width 925 height 13
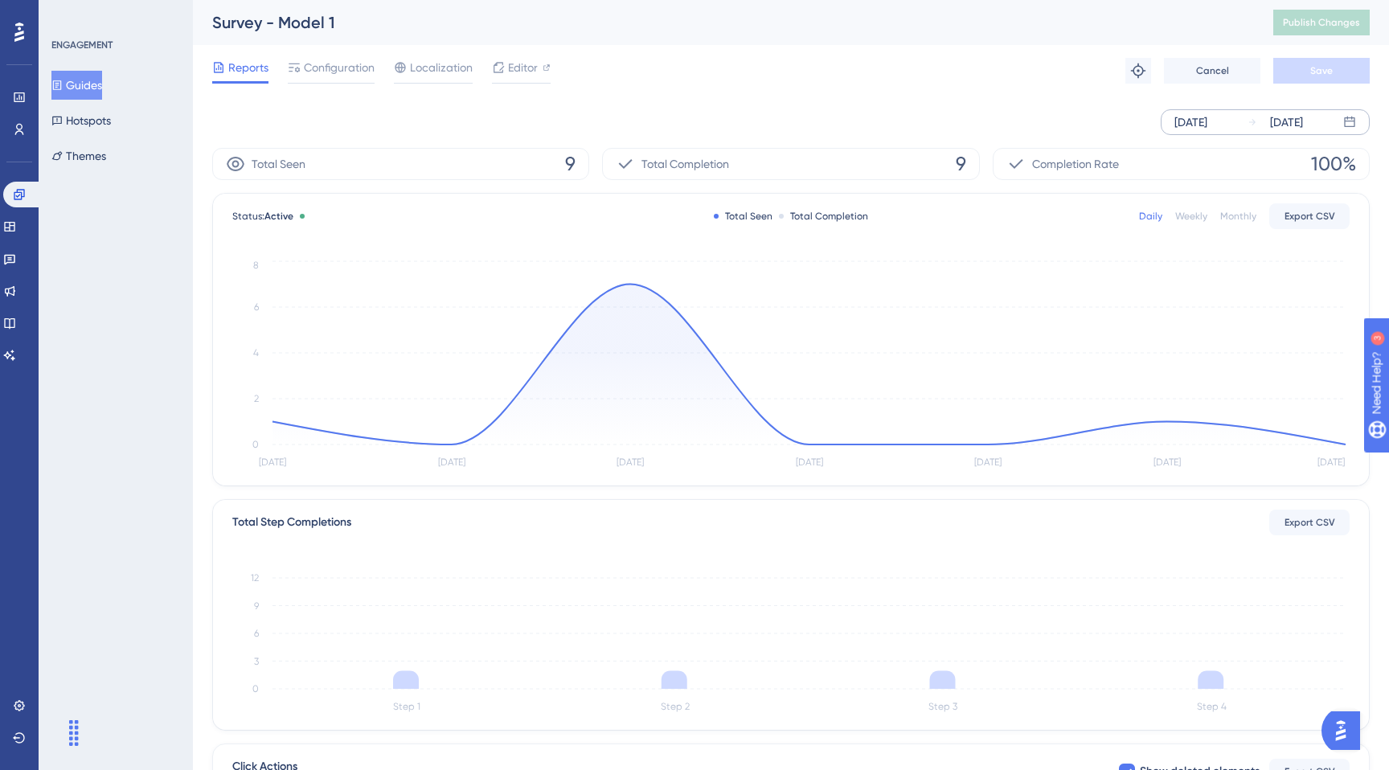
click at [1196, 129] on div "[DATE]" at bounding box center [1191, 122] width 33 height 19
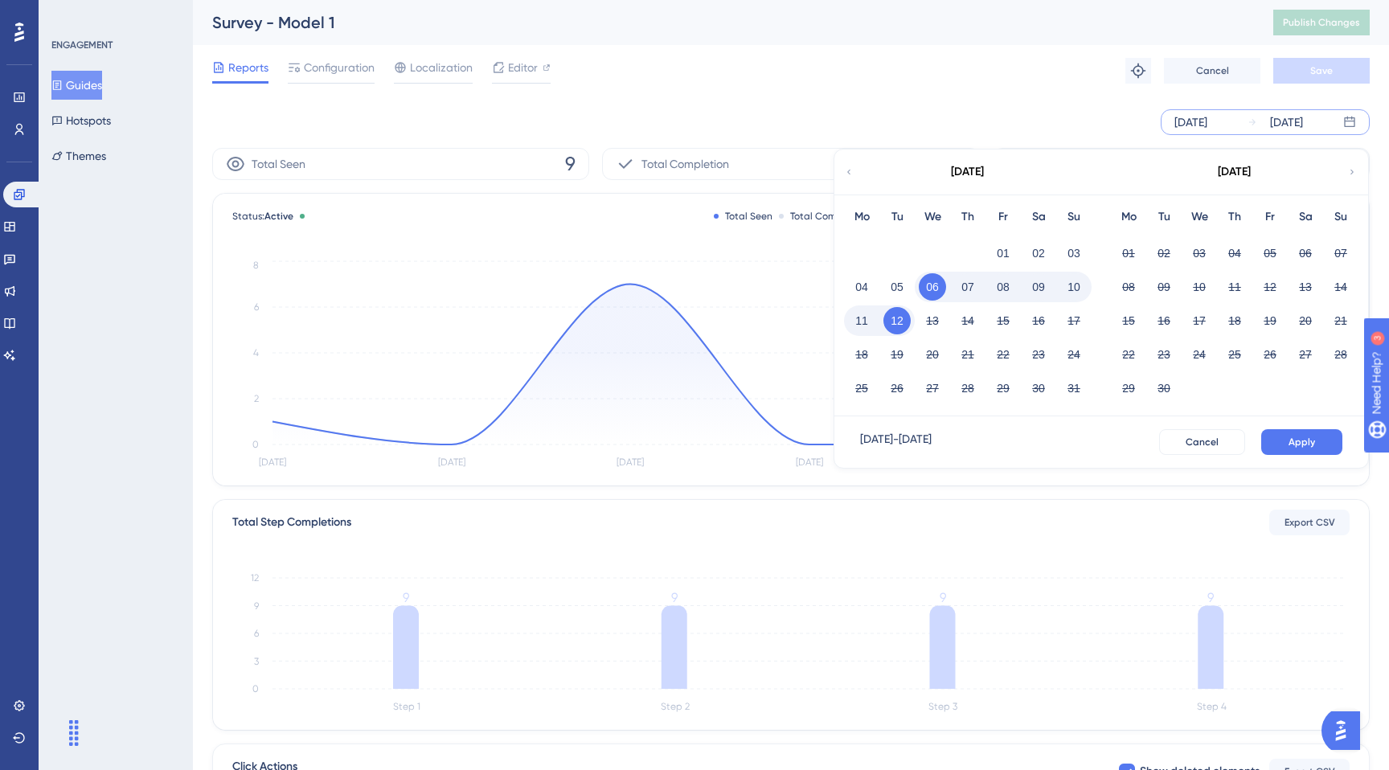
click at [1001, 282] on button "08" at bounding box center [1003, 286] width 27 height 27
click at [901, 316] on button "12" at bounding box center [897, 320] width 27 height 27
click at [1288, 438] on button "Apply" at bounding box center [1301, 442] width 81 height 26
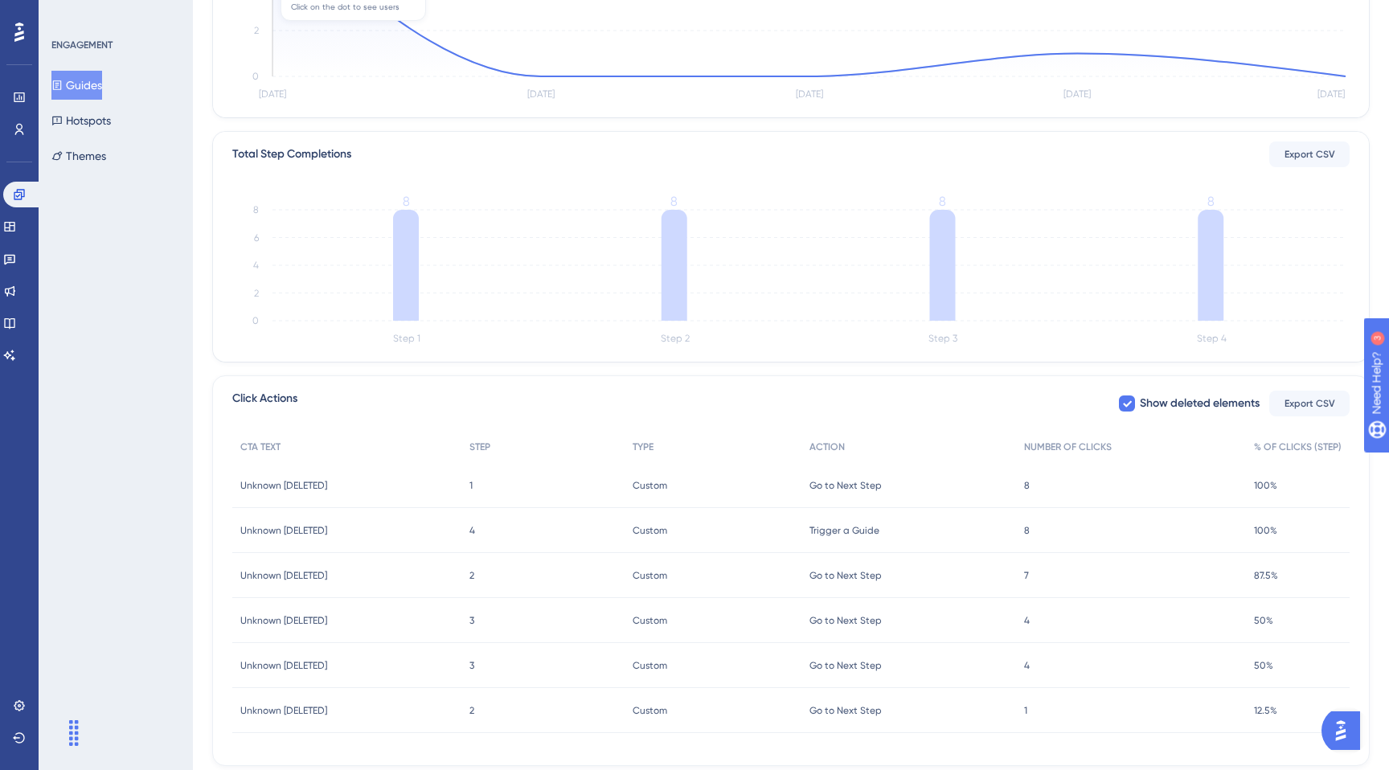
scroll to position [409, 0]
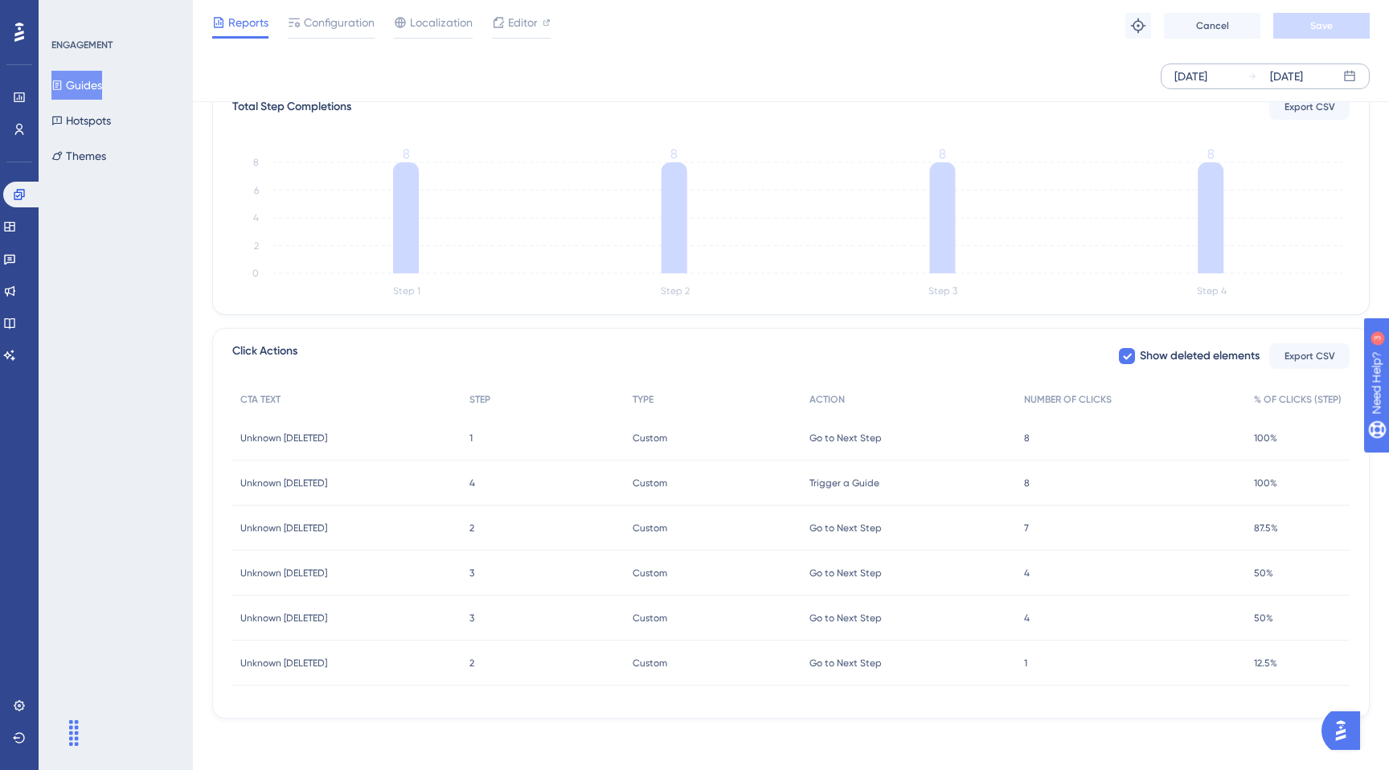
click at [885, 683] on div "Go to Next Step Go to Next Step" at bounding box center [909, 663] width 215 height 45
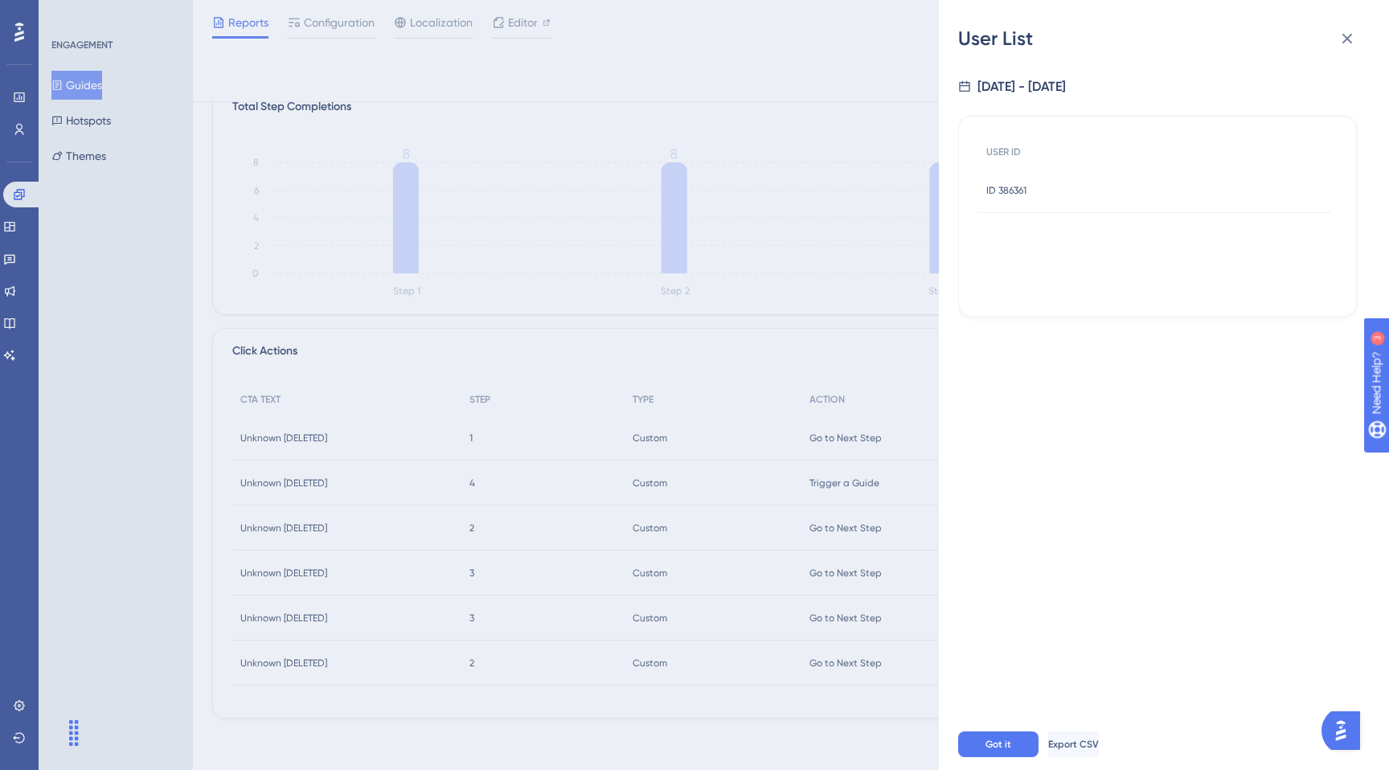
click at [839, 619] on div "User List [DATE] - [DATE] USER ID ID 386361 ID 386361 Got it Export CSV" at bounding box center [694, 385] width 1389 height 770
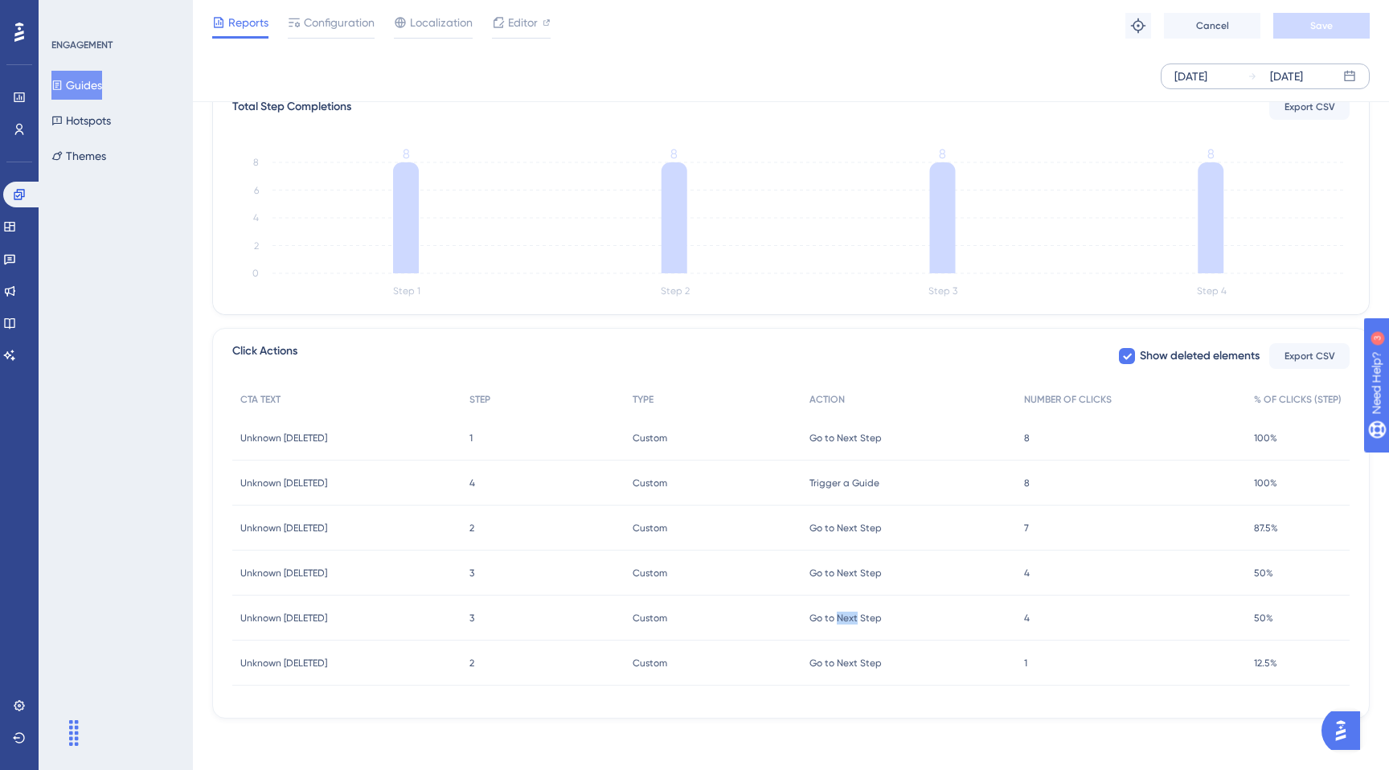
click at [839, 619] on span "Go to Next Step" at bounding box center [846, 618] width 72 height 13
click at [855, 564] on div "Go to Next Step Go to Next Step" at bounding box center [909, 573] width 215 height 45
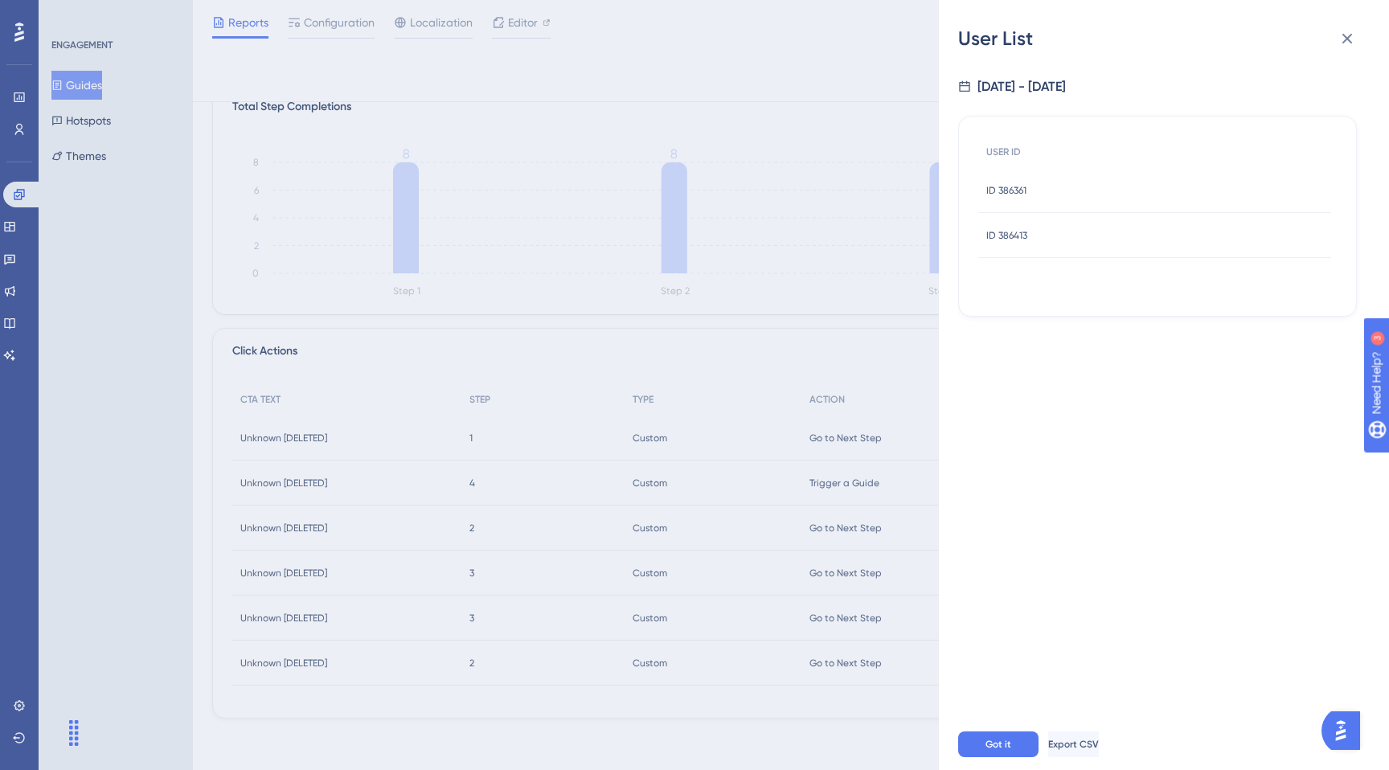
click at [843, 523] on div "User List [DATE] - [DATE] USER ID ID 386361 ID 386361 ID 386413 ID 386413 Got i…" at bounding box center [694, 385] width 1389 height 770
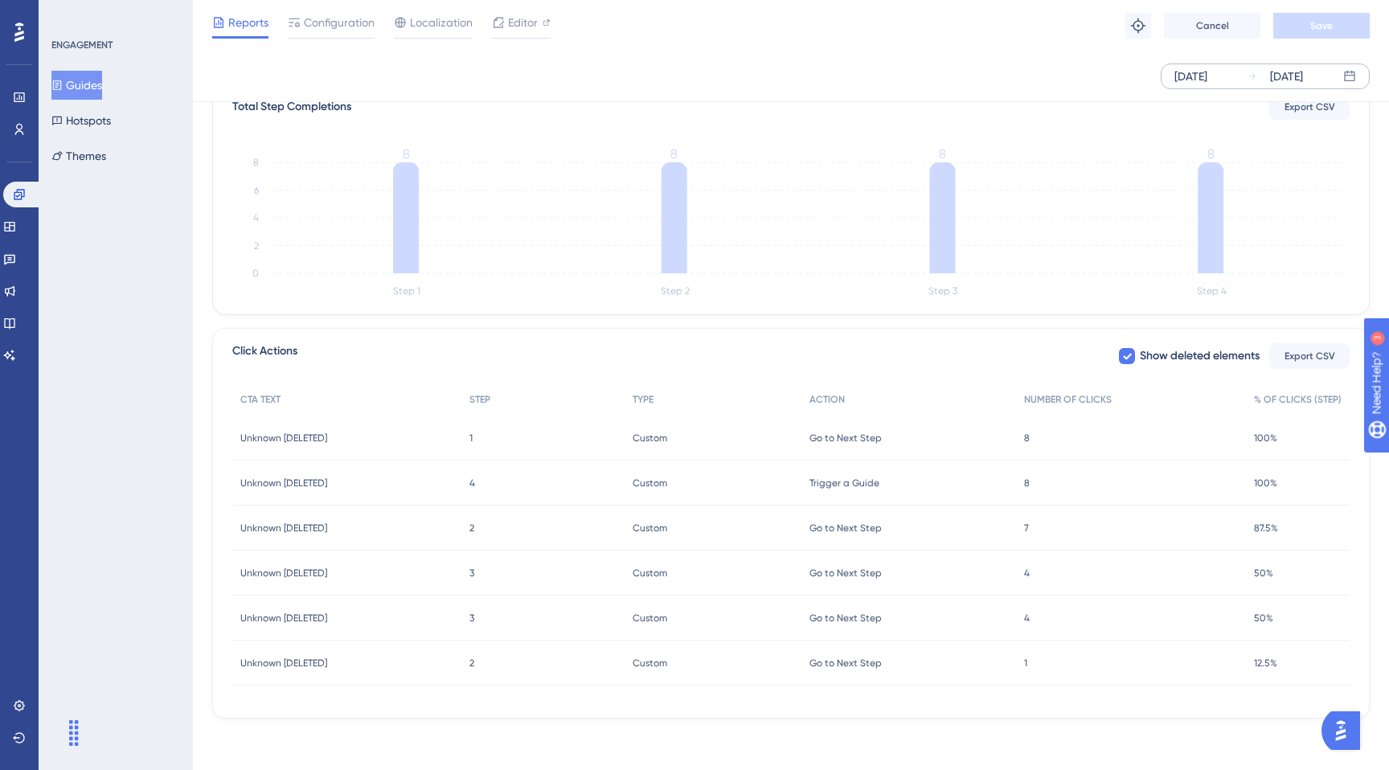
click at [847, 445] on div "Go to Next Step Go to Next Step" at bounding box center [909, 438] width 215 height 45
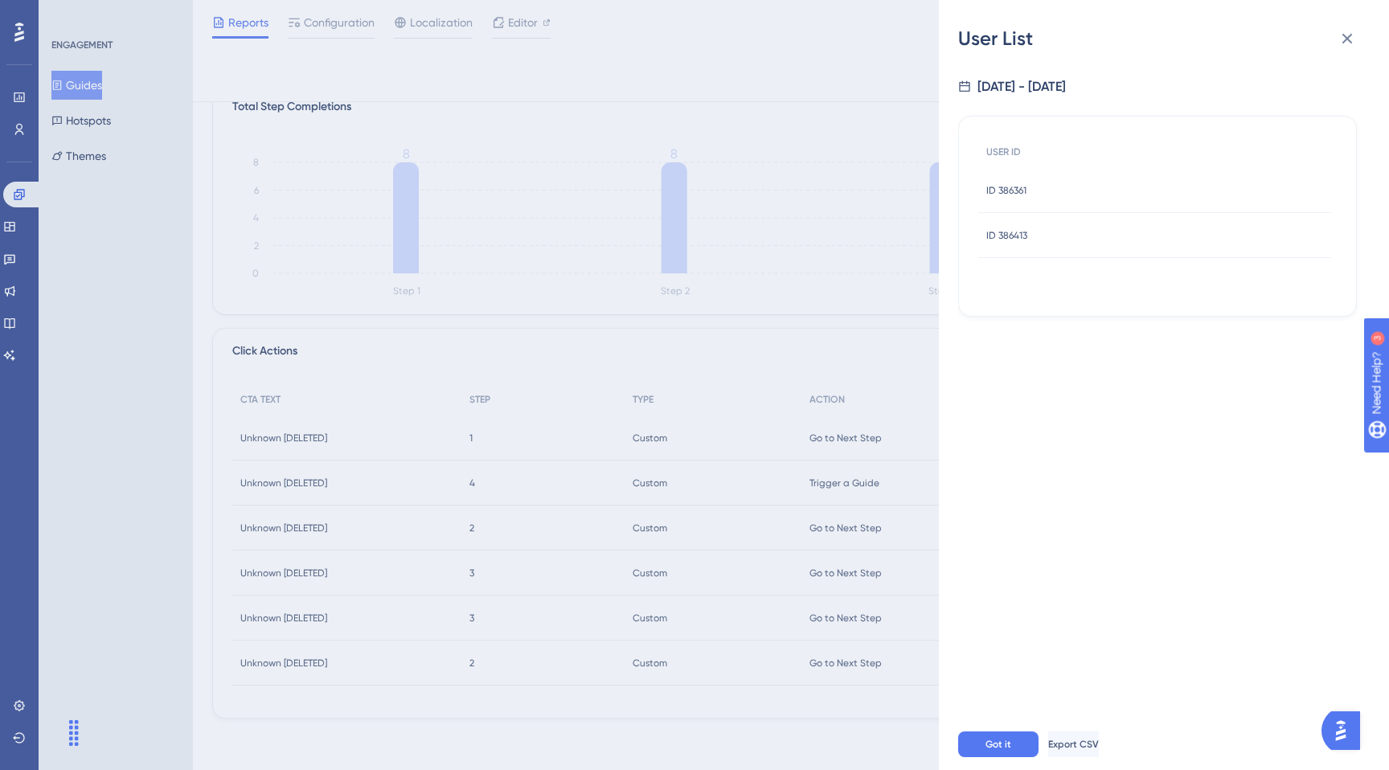
click at [884, 334] on div "User List [DATE] - [DATE] USER ID ID 386361 ID 386361 ID 386413 ID 386413 Got i…" at bounding box center [694, 385] width 1389 height 770
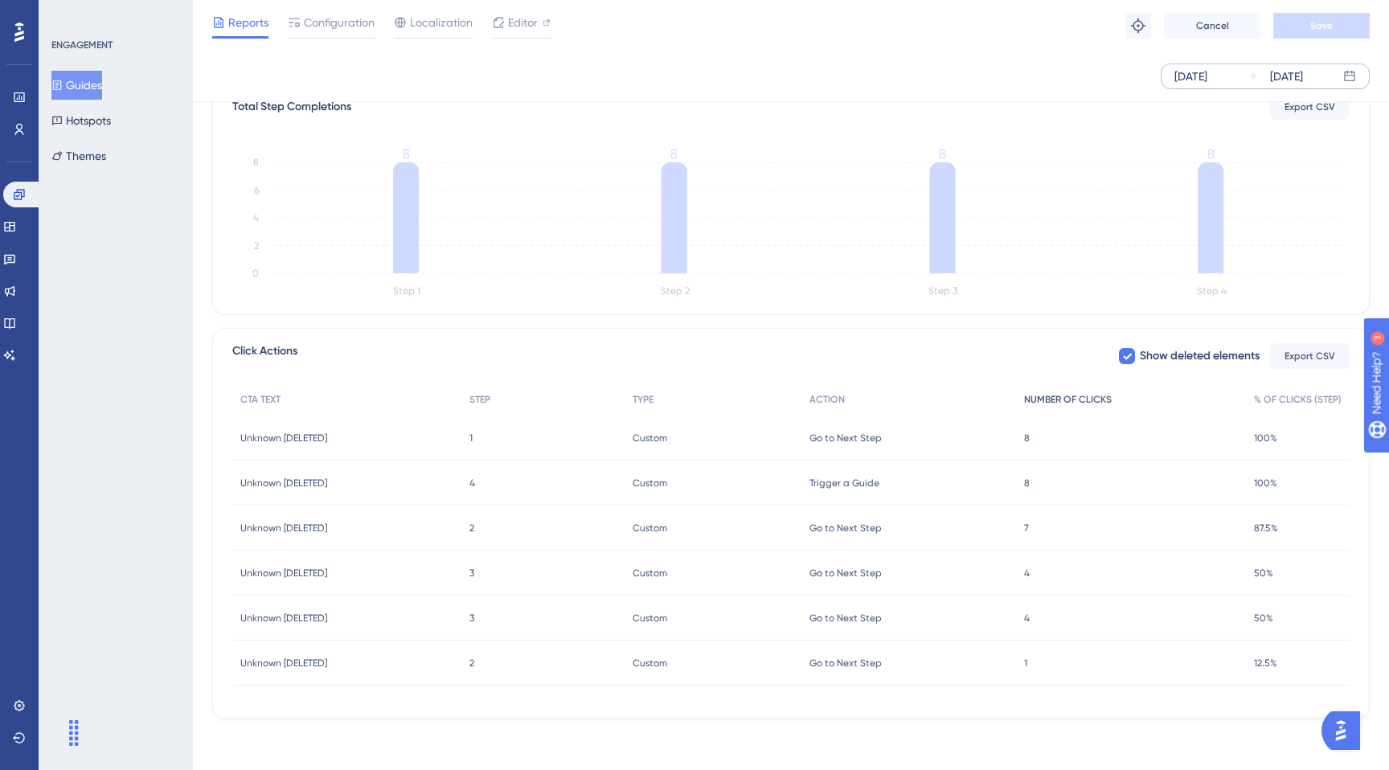
scroll to position [0, 0]
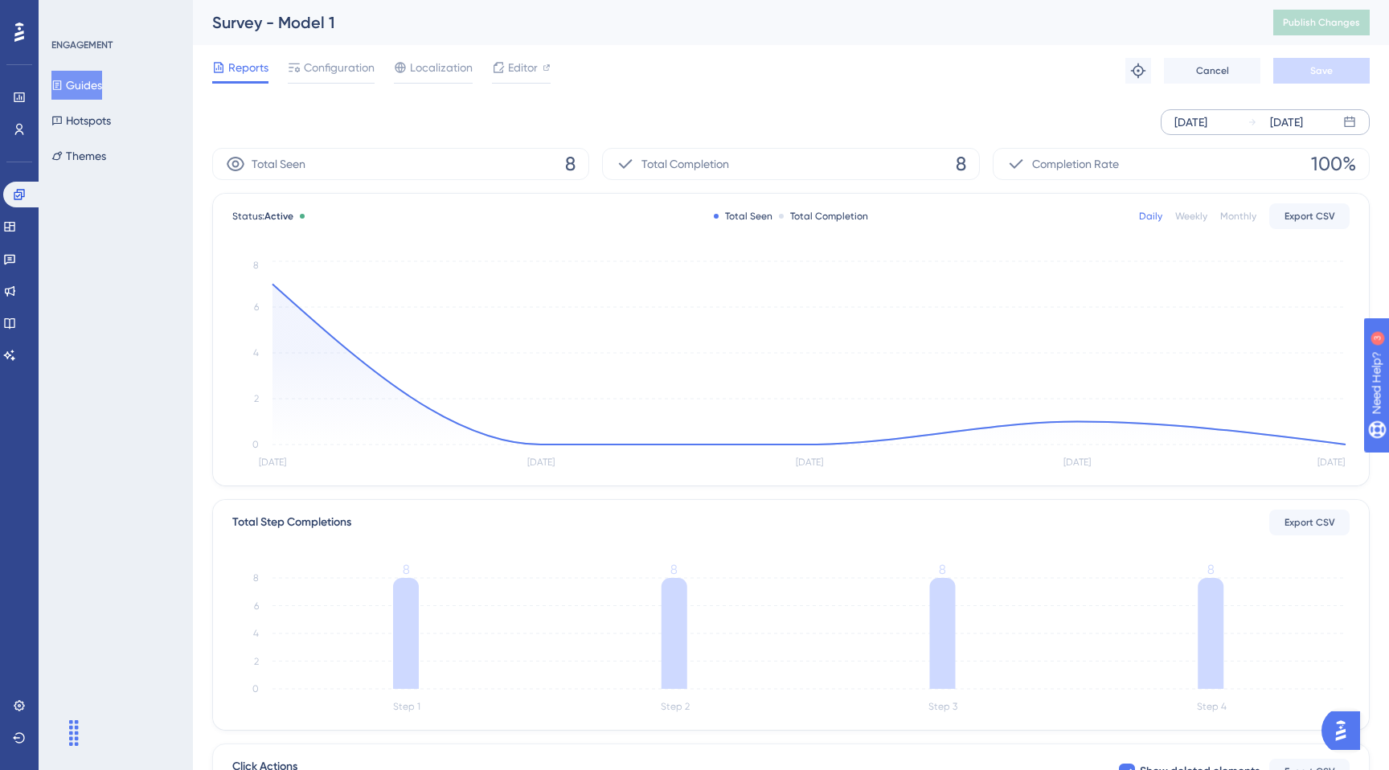
drag, startPoint x: 88, startPoint y: 89, endPoint x: 166, endPoint y: 63, distance: 83.1
click at [88, 89] on button "Guides" at bounding box center [76, 85] width 51 height 29
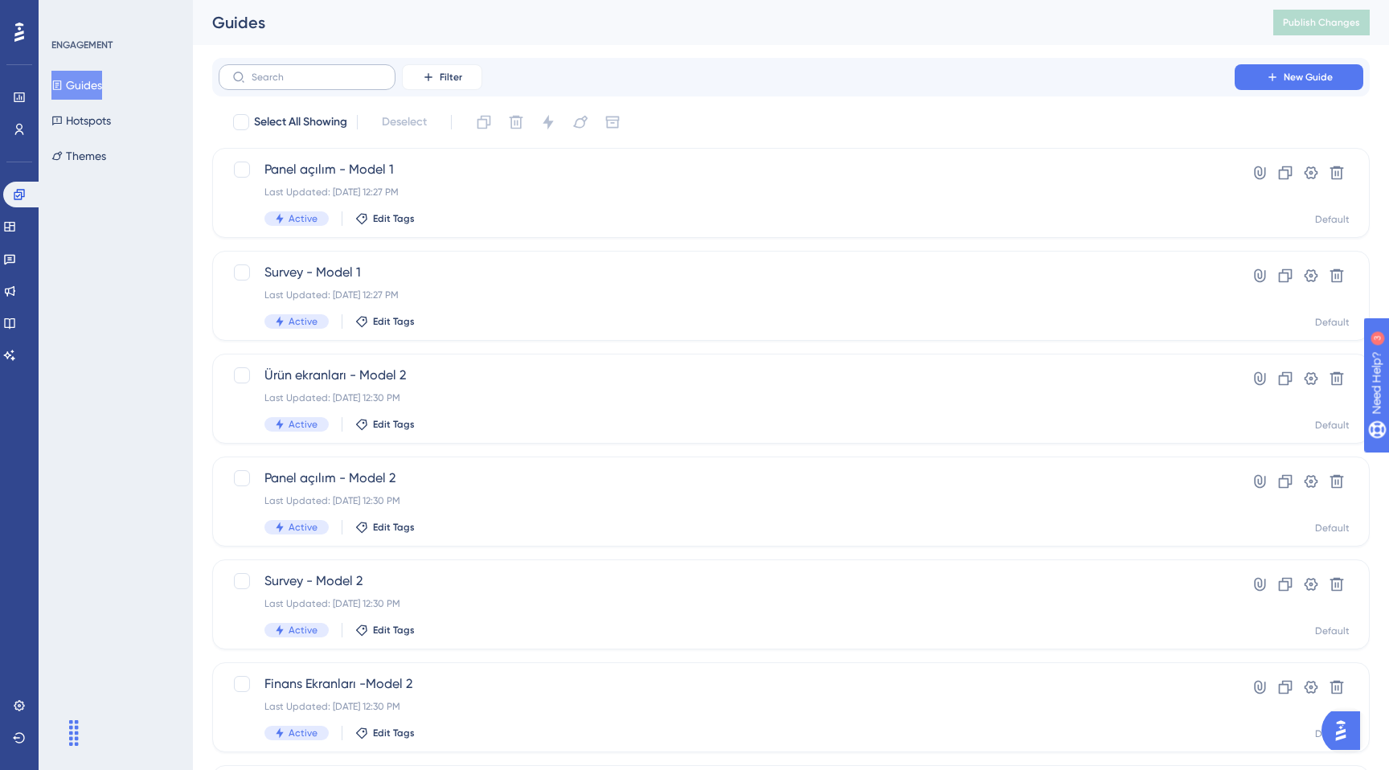
click at [324, 68] on label at bounding box center [307, 77] width 177 height 26
click at [324, 72] on input "text" at bounding box center [317, 77] width 130 height 11
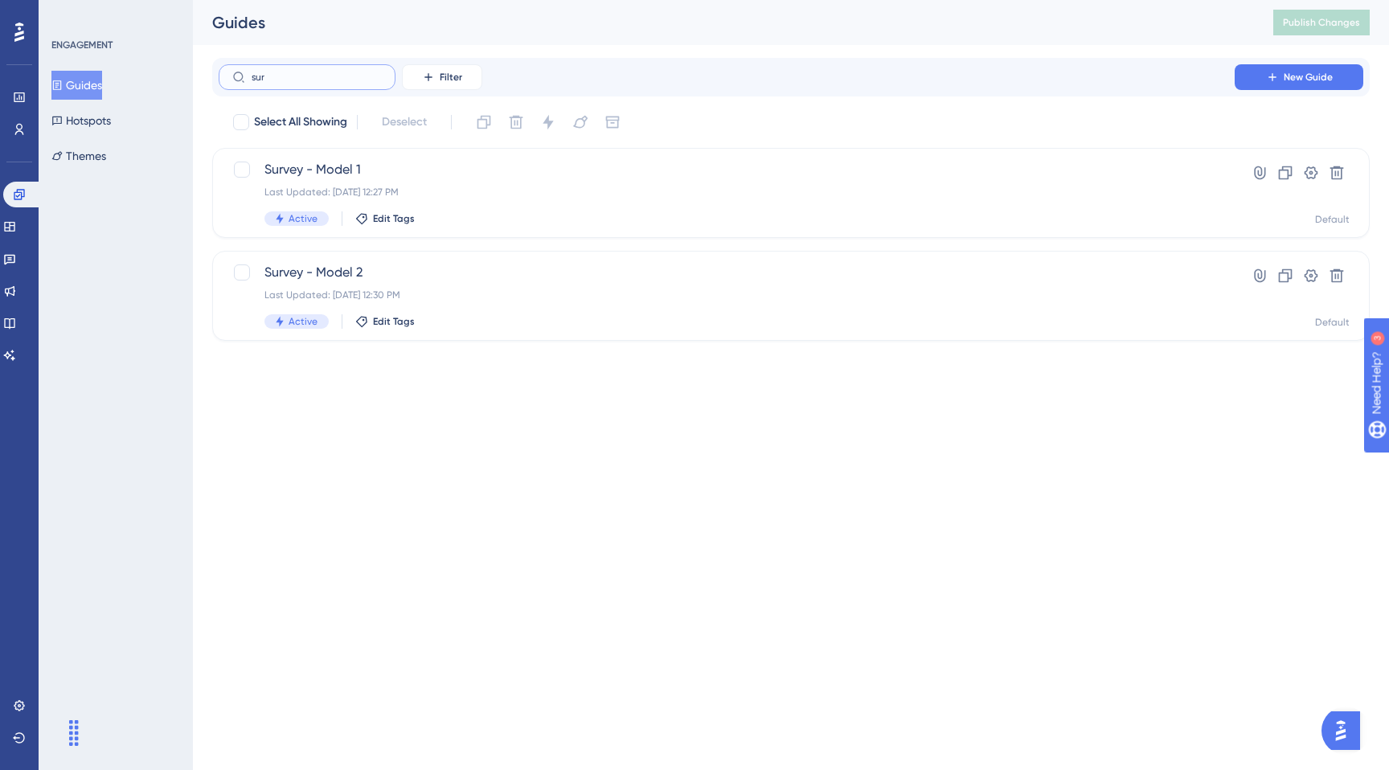
type input "surb"
checkbox input "true"
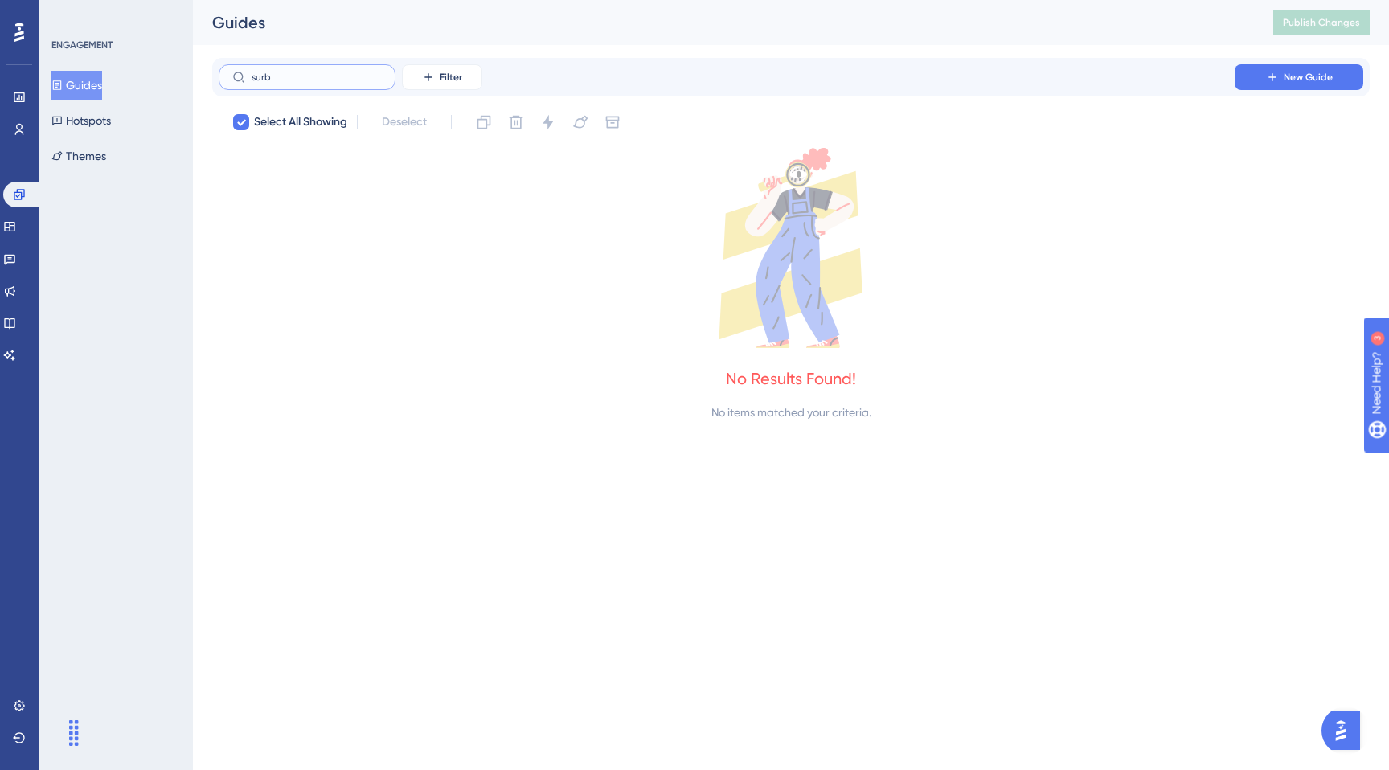
type input "sur"
checkbox input "false"
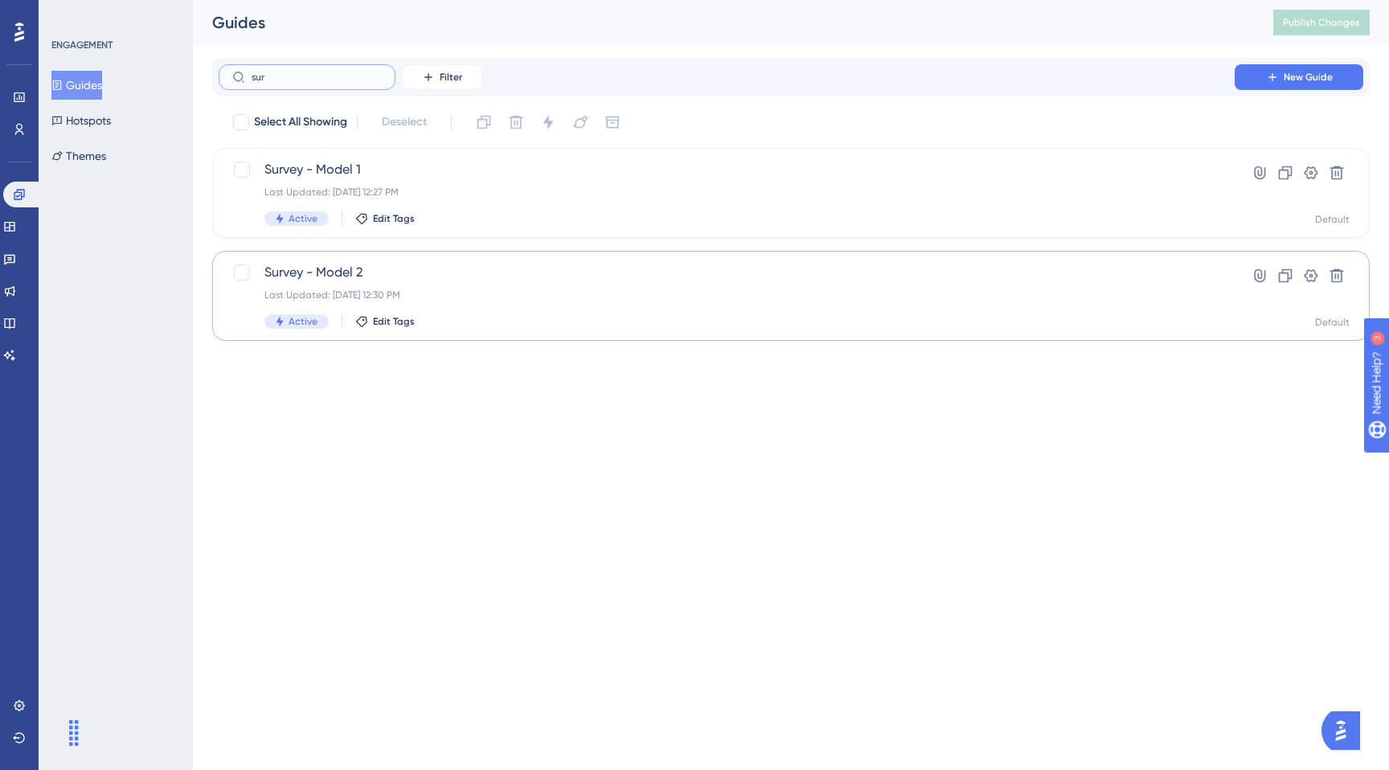
type input "sur"
click at [442, 279] on span "Survey - Model 2" at bounding box center [726, 272] width 925 height 19
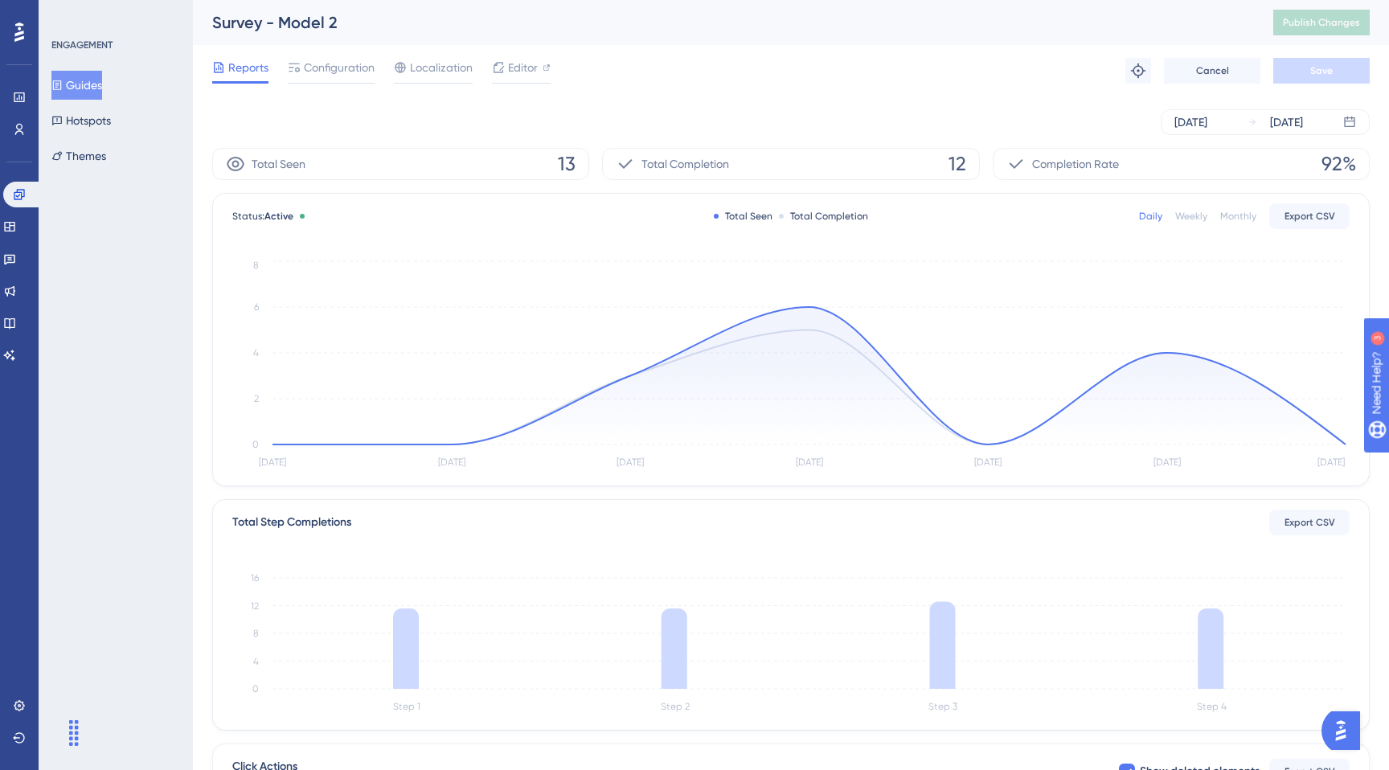
click at [1214, 105] on div "[DATE] [DATE]" at bounding box center [791, 121] width 1158 height 51
click at [1208, 113] on div "[DATE]" at bounding box center [1191, 122] width 33 height 19
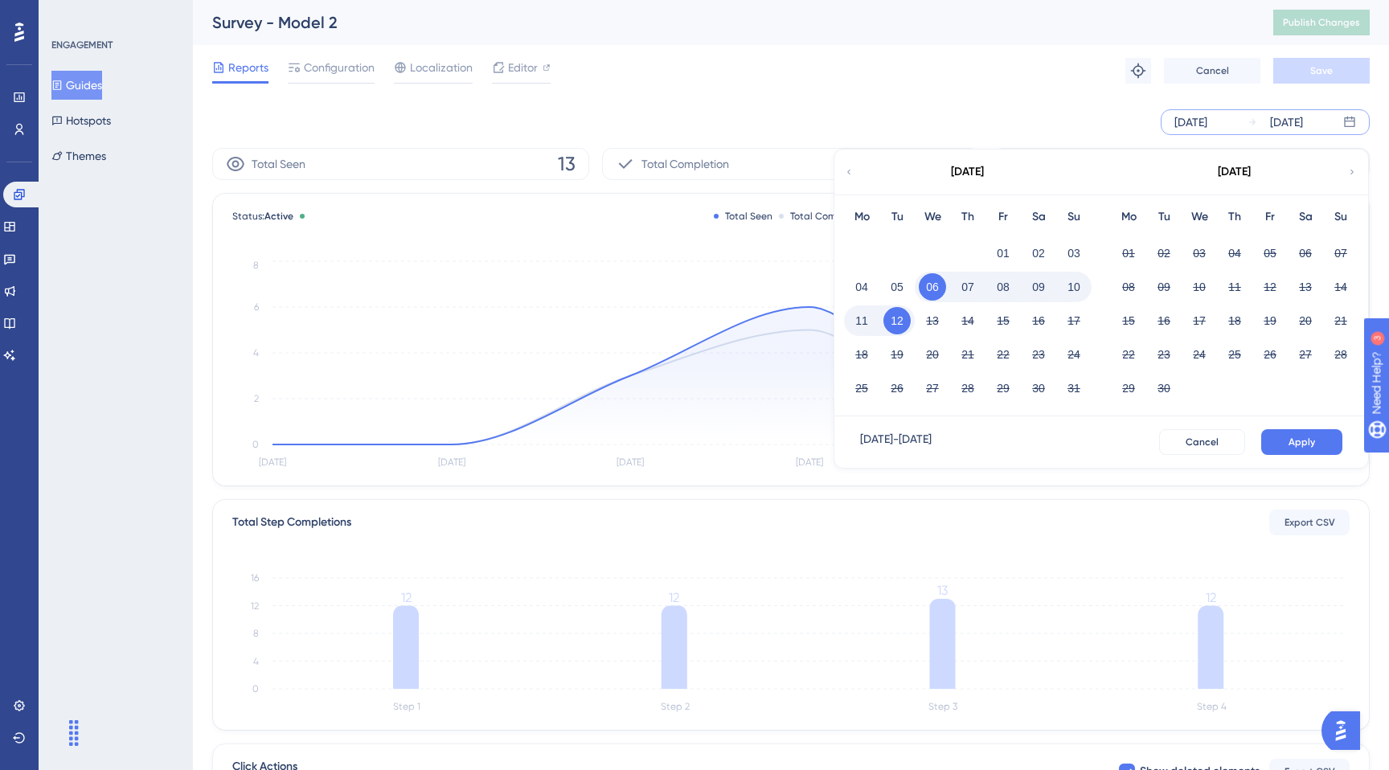
click at [1013, 277] on button "08" at bounding box center [1003, 286] width 27 height 27
click at [900, 318] on button "12" at bounding box center [897, 320] width 27 height 27
click at [1301, 434] on button "Apply" at bounding box center [1301, 442] width 81 height 26
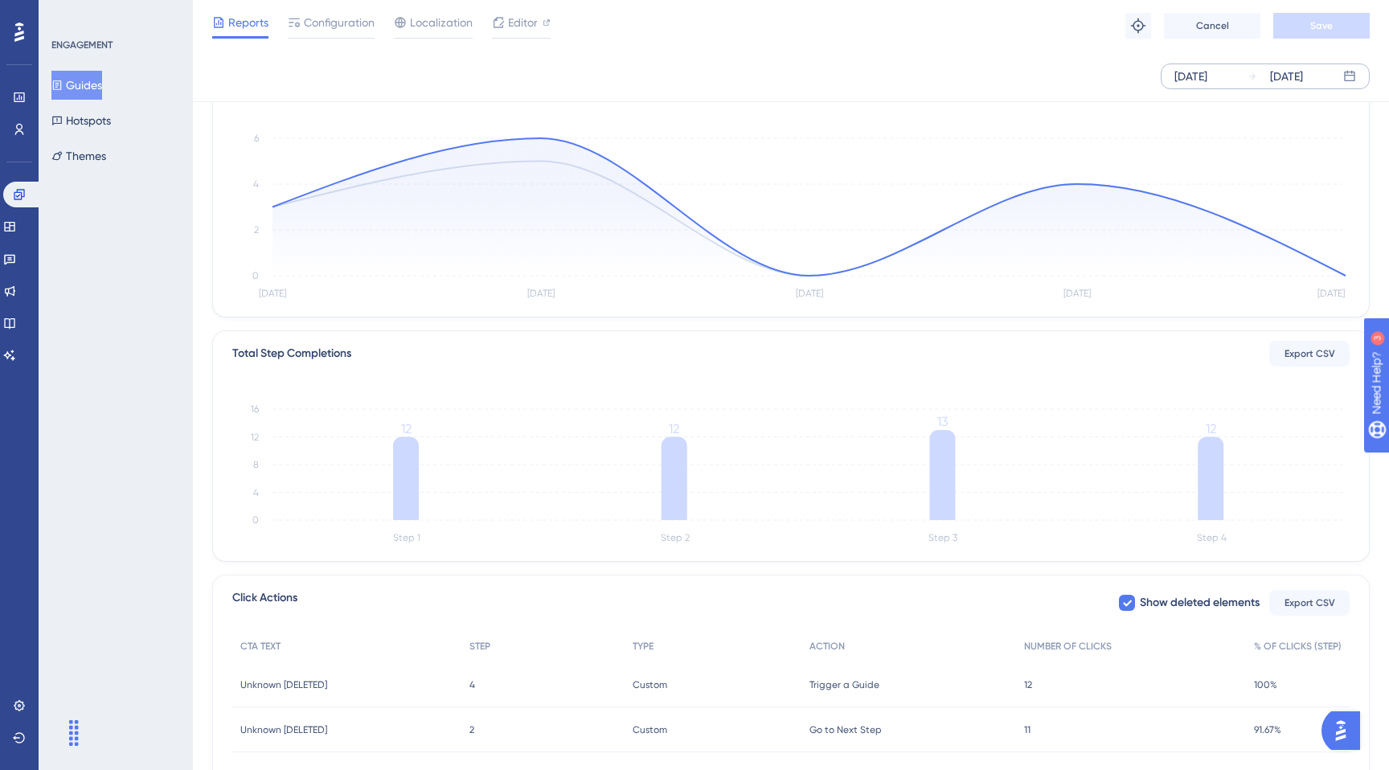
scroll to position [364, 0]
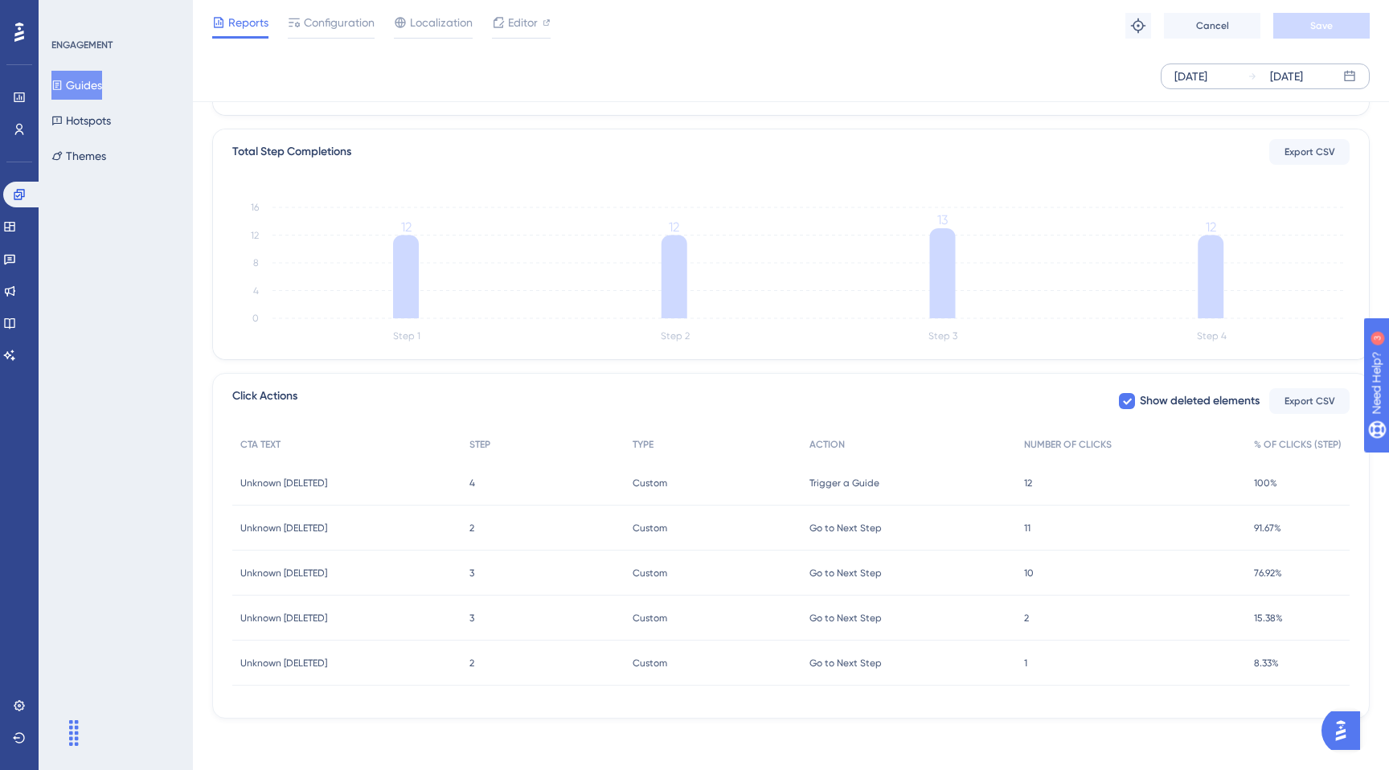
click at [839, 471] on div "Trigger a Guide Trigger a Guide" at bounding box center [909, 483] width 215 height 45
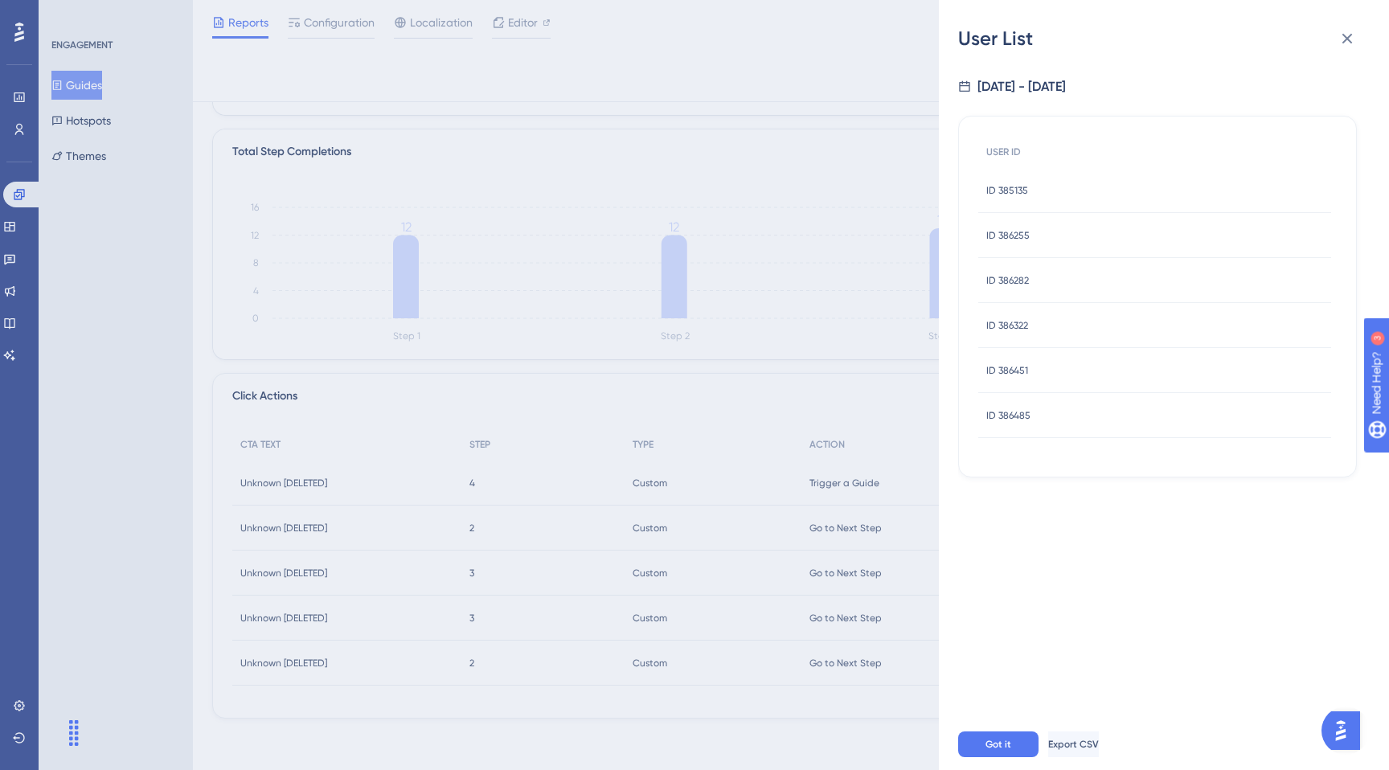
click at [779, 471] on div "User List [DATE] - [DATE] USER ID ID 385135 ID 385135 ID 386255 ID 386255 ID 38…" at bounding box center [694, 385] width 1389 height 770
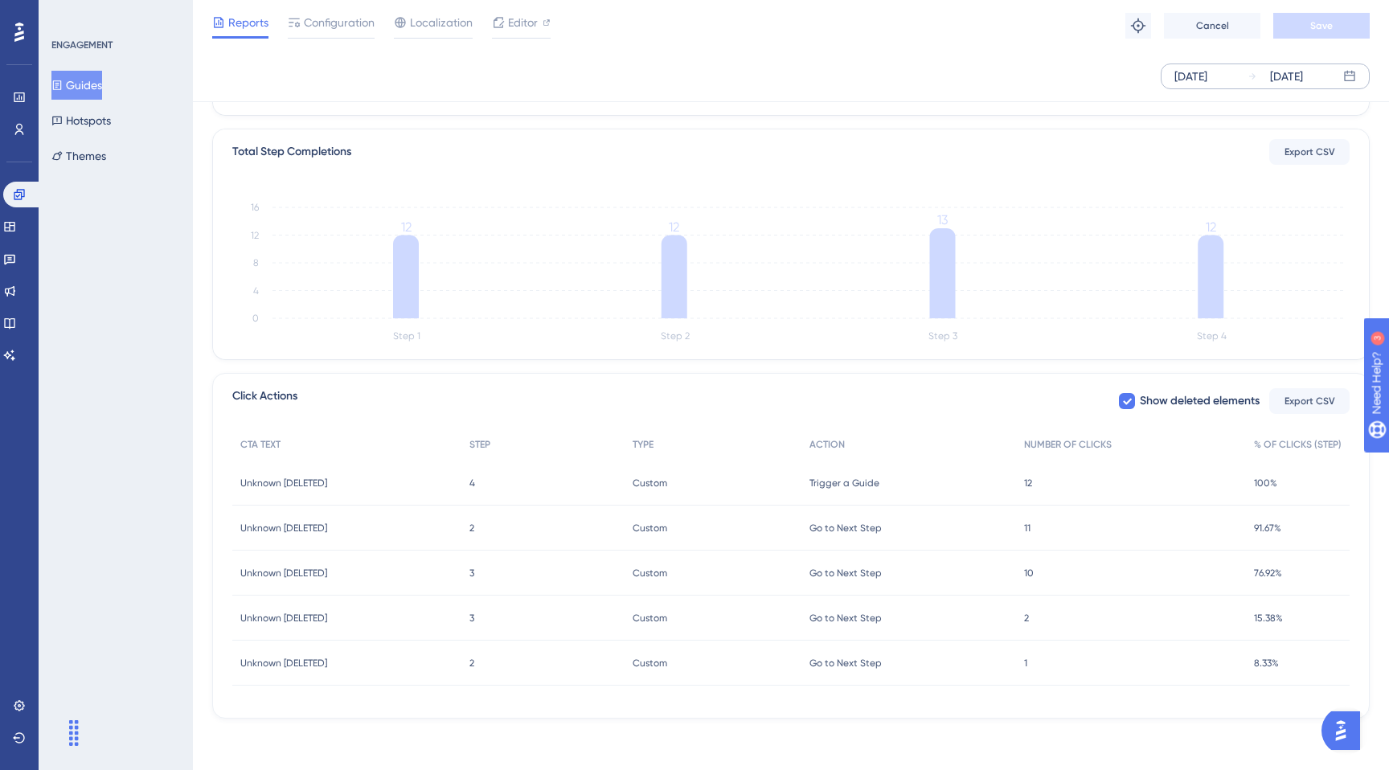
click at [748, 544] on div "Custom Custom" at bounding box center [713, 528] width 177 height 45
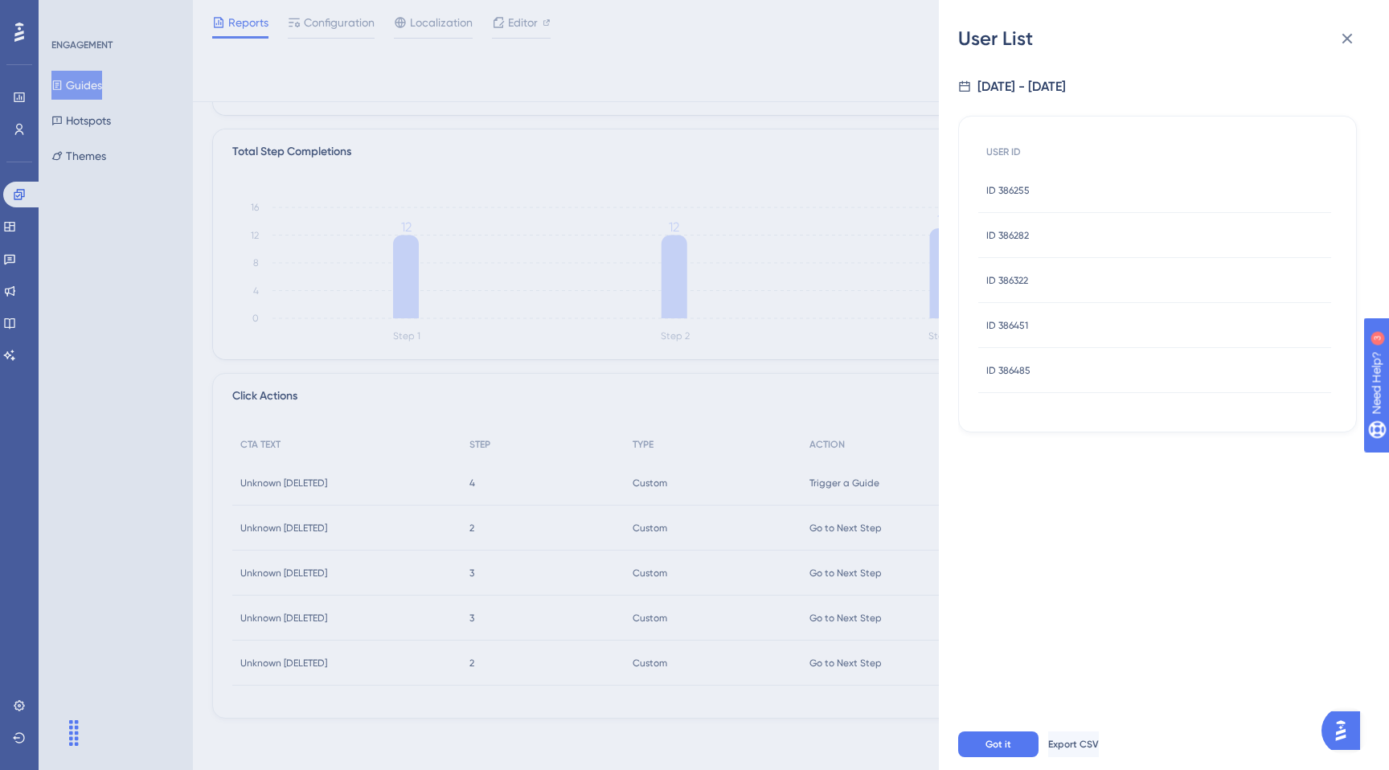
click at [593, 574] on div "User List [DATE] - [DATE] USER ID ID 386255 ID 386255 ID 386282 ID 386282 ID 38…" at bounding box center [694, 385] width 1389 height 770
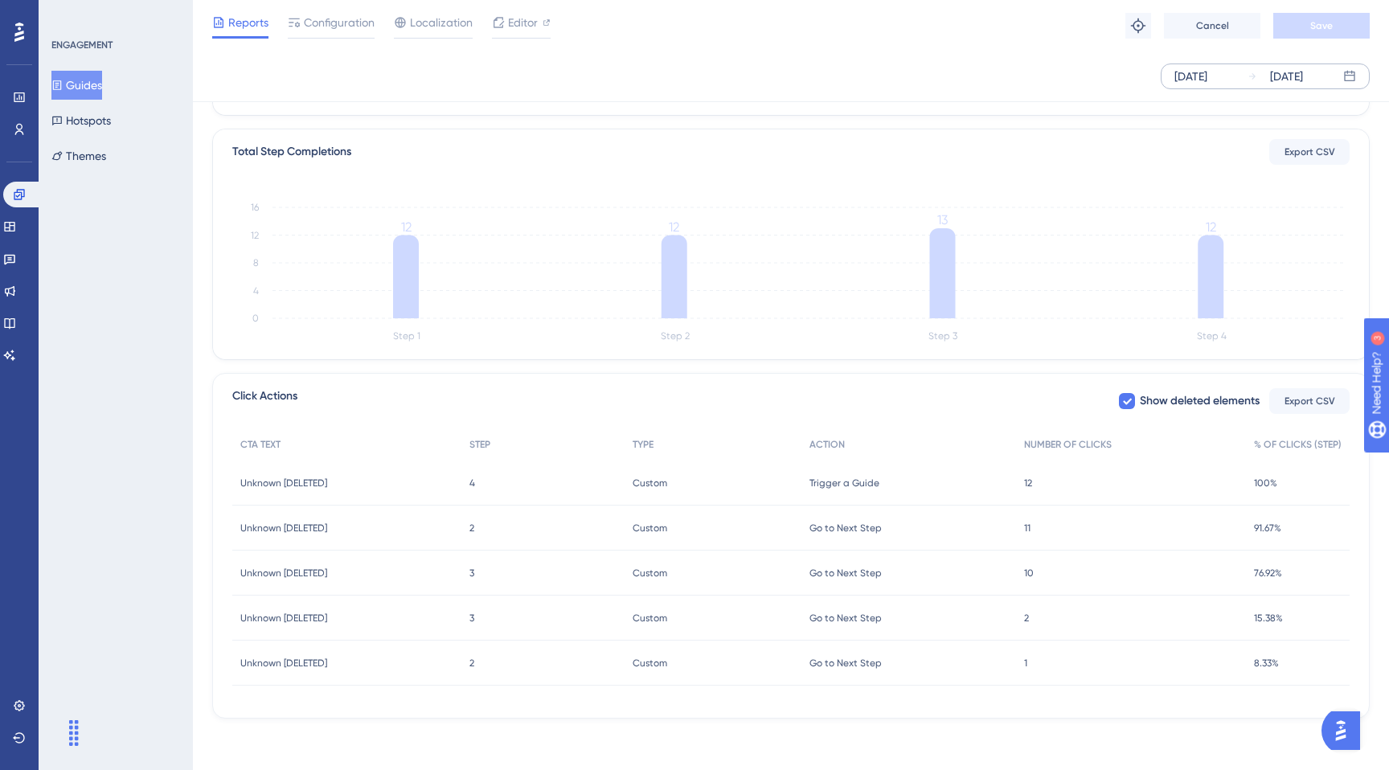
click at [682, 536] on div "Custom Custom" at bounding box center [713, 528] width 177 height 45
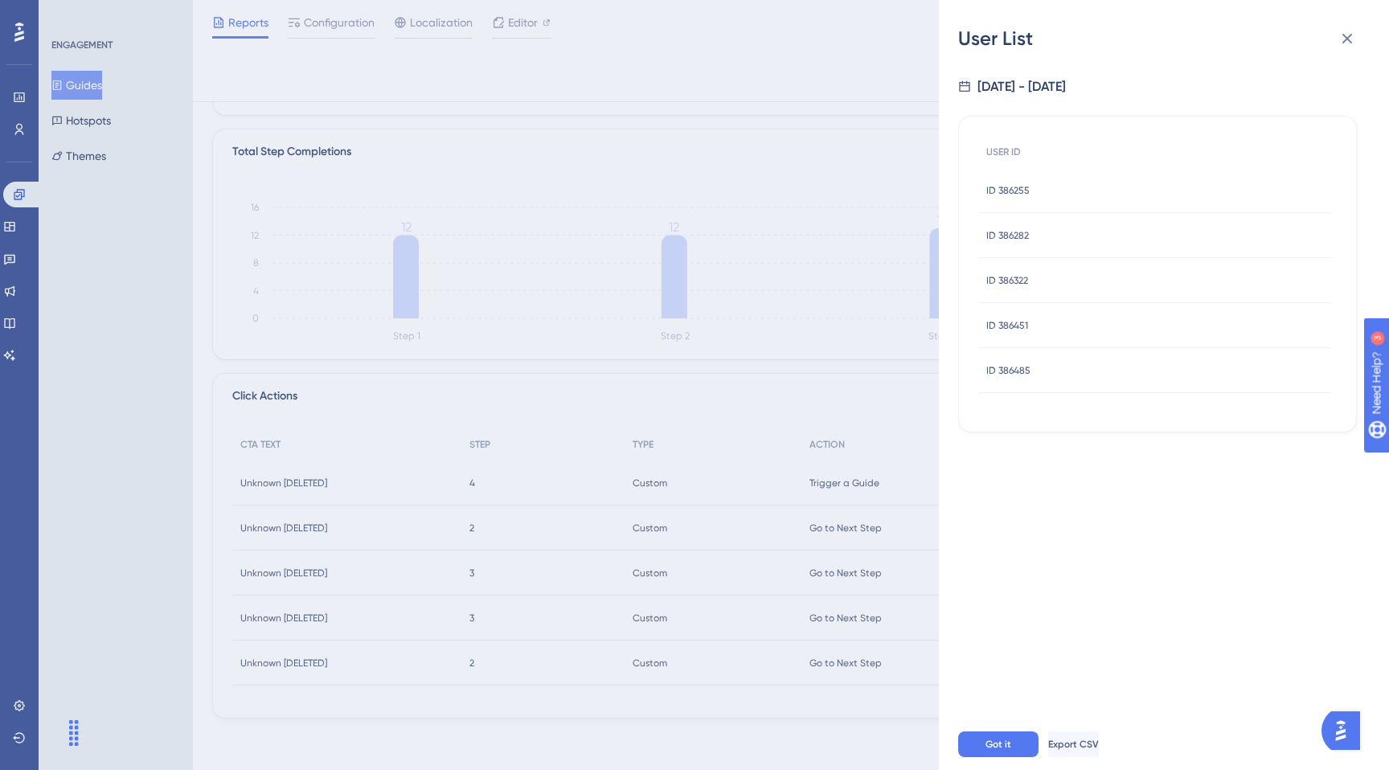
click at [657, 575] on div "User List [DATE] - [DATE] USER ID ID 386255 ID 386255 ID 386282 ID 386282 ID 38…" at bounding box center [694, 385] width 1389 height 770
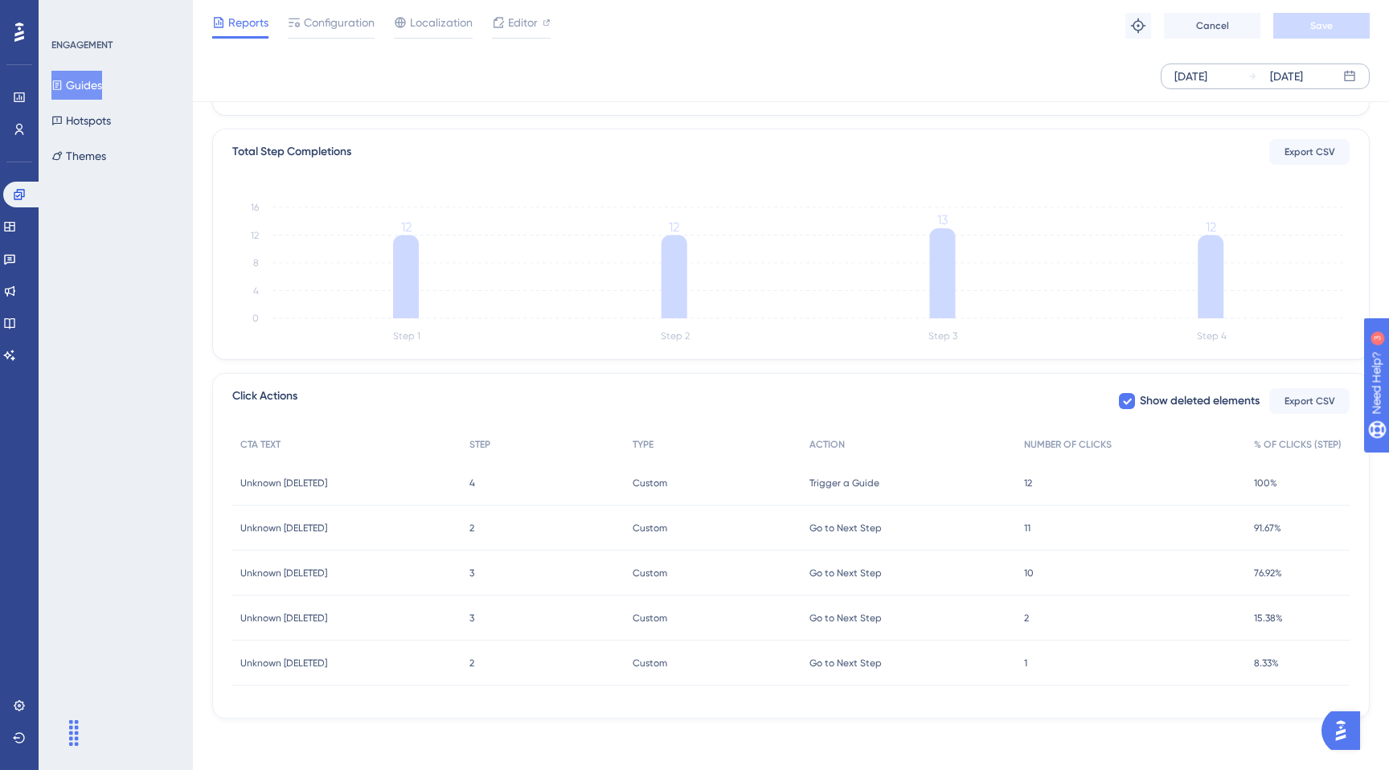
click at [654, 659] on span "Custom" at bounding box center [650, 663] width 35 height 13
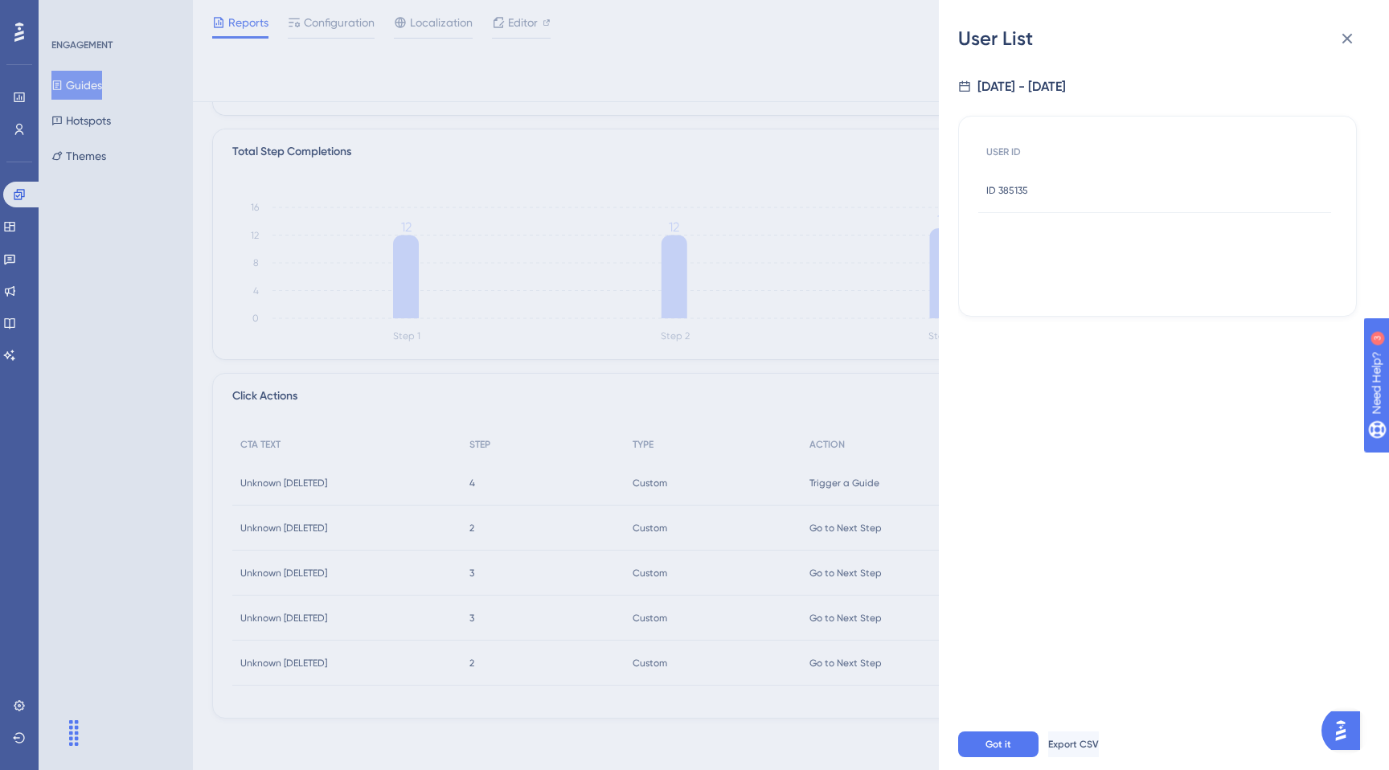
click at [700, 503] on div "User List [DATE] - [DATE] USER ID ID 385135 ID 385135 Got it Export CSV" at bounding box center [694, 385] width 1389 height 770
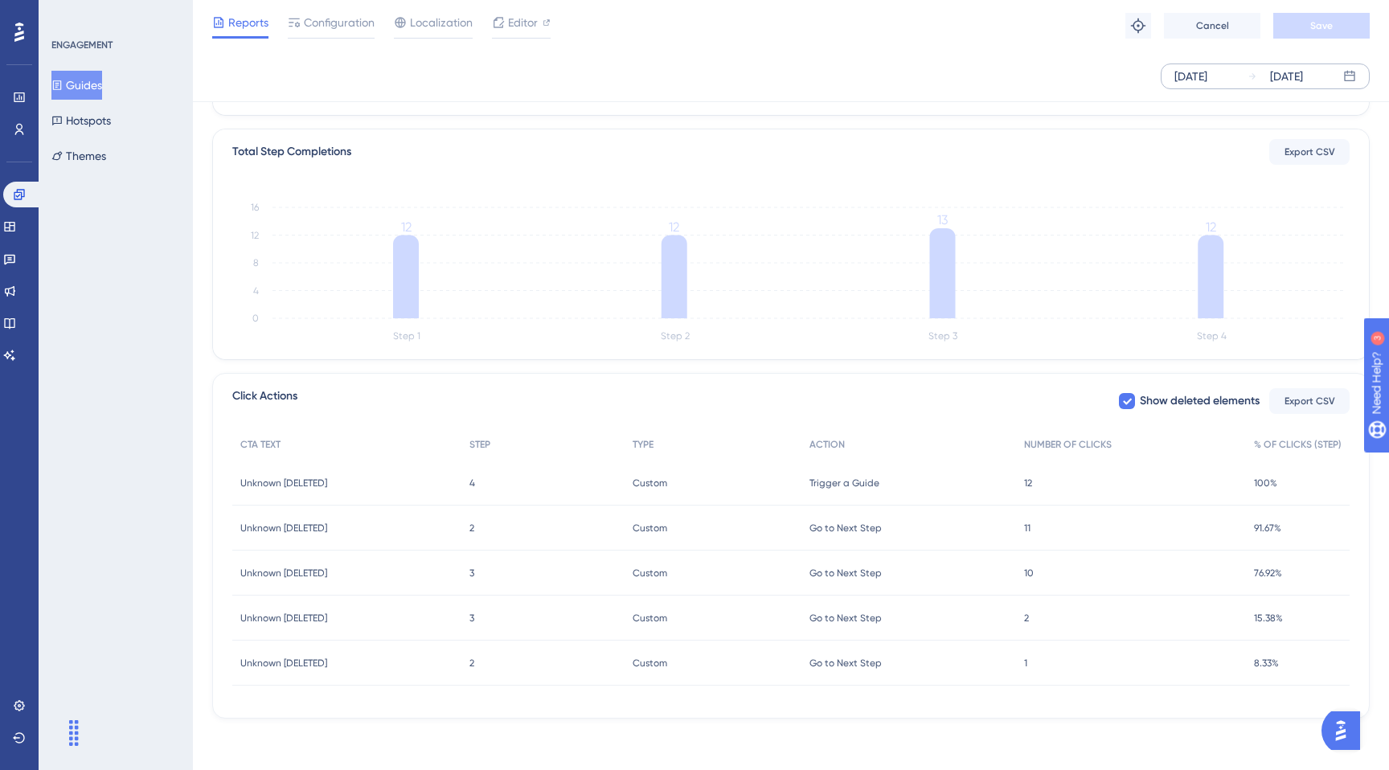
click at [707, 484] on div "Custom Custom" at bounding box center [713, 483] width 177 height 45
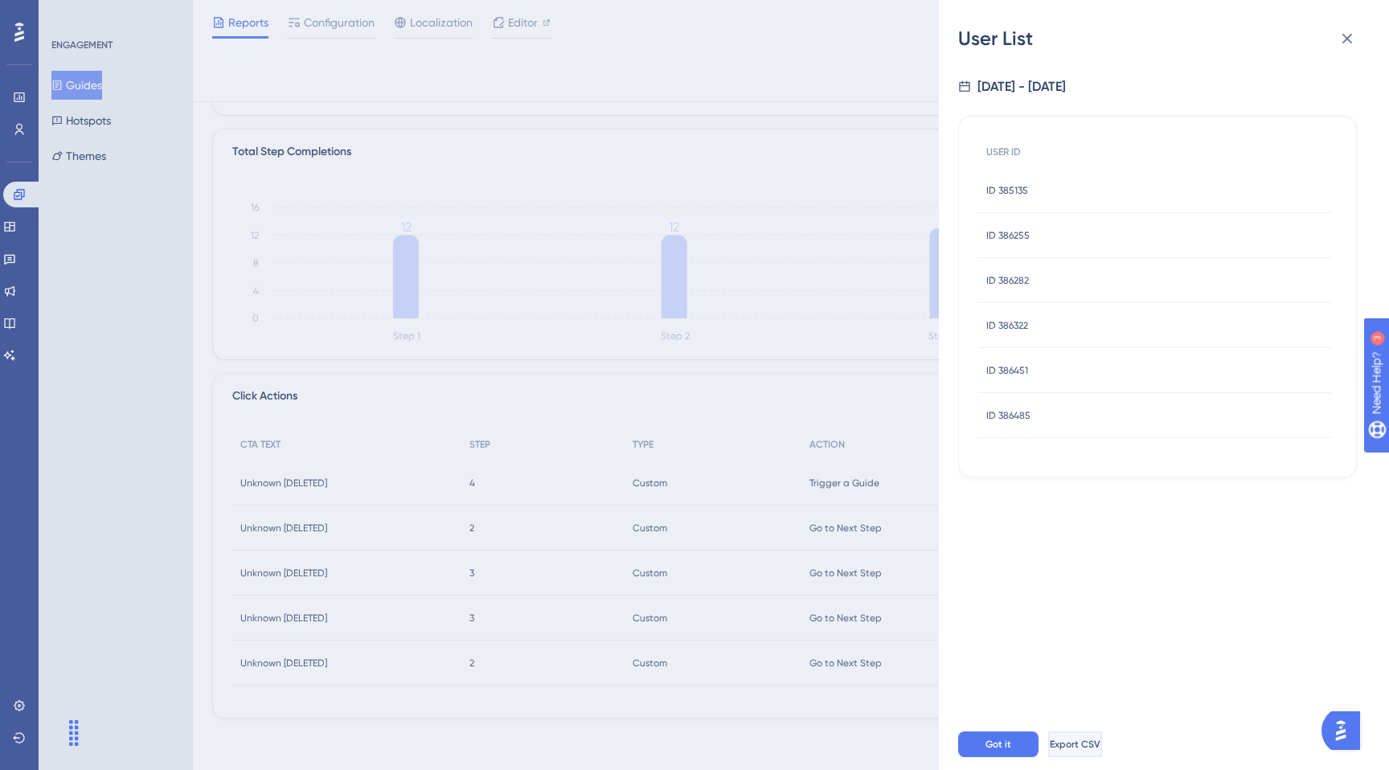
click at [1086, 750] on span "Export CSV" at bounding box center [1075, 744] width 51 height 13
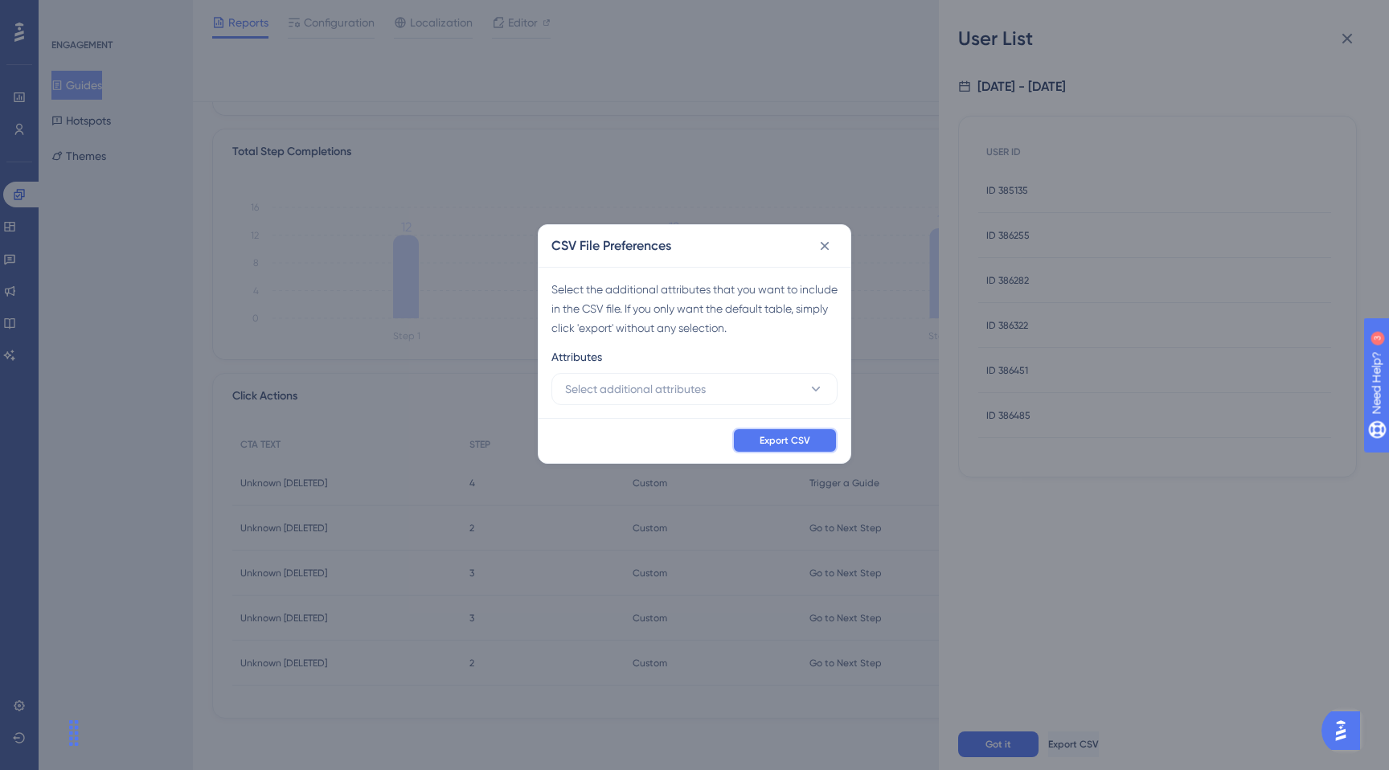
click at [782, 441] on span "Export CSV" at bounding box center [785, 440] width 51 height 13
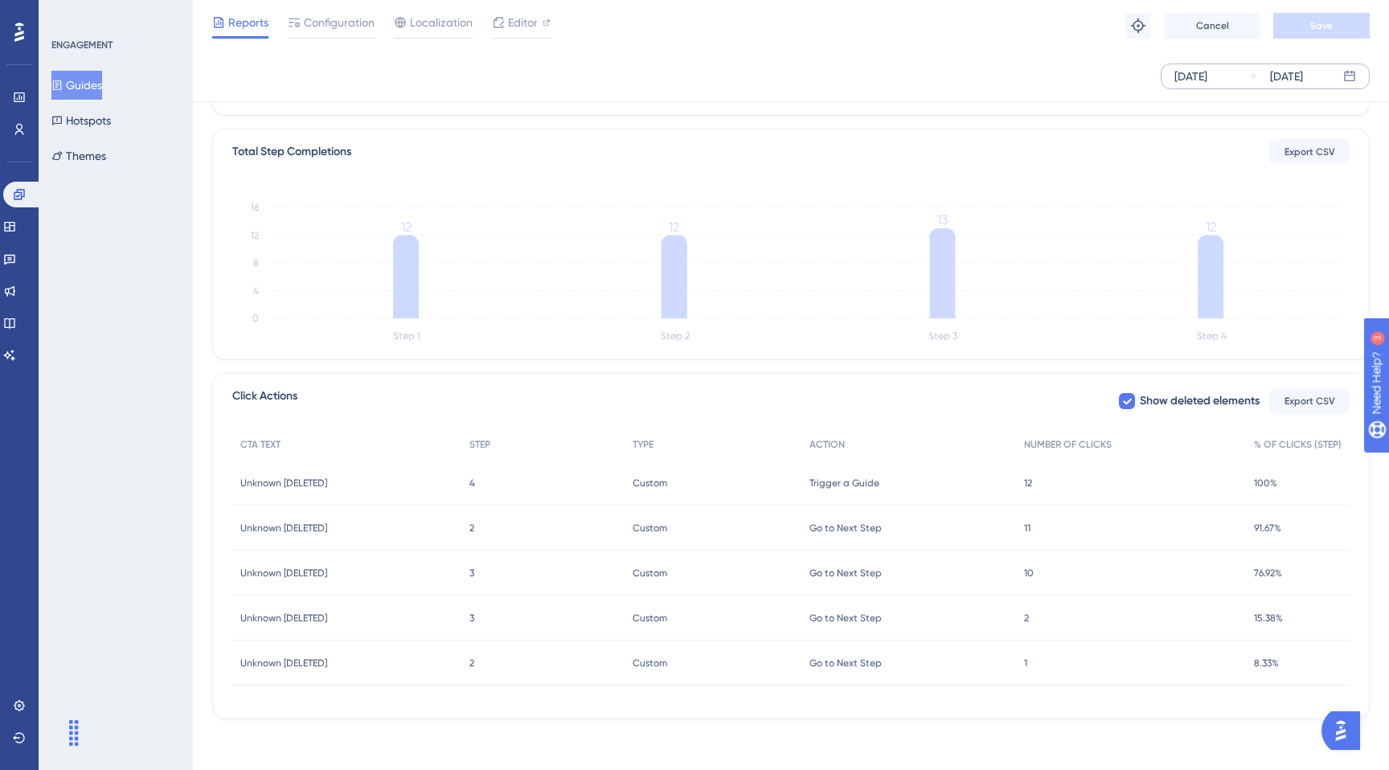
click at [102, 72] on button "Guides" at bounding box center [76, 85] width 51 height 29
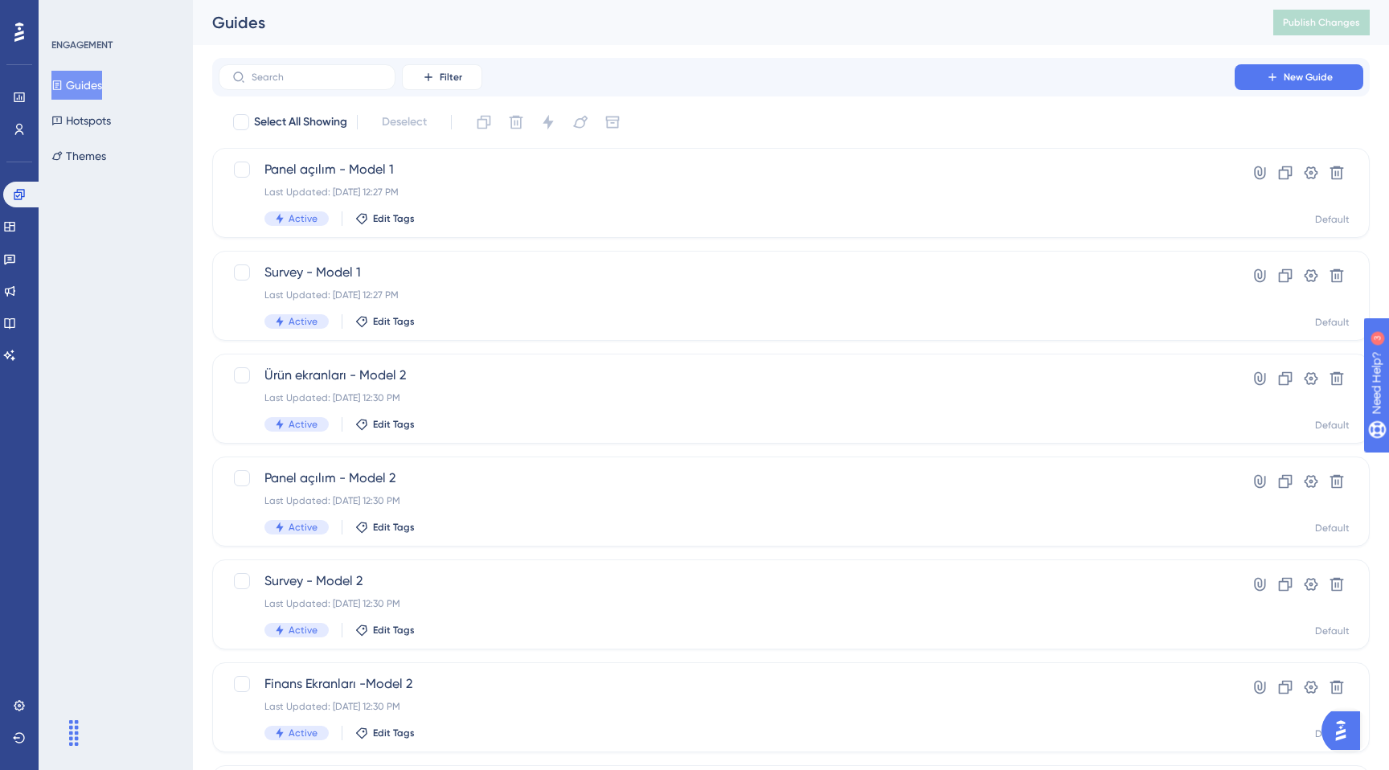
click at [330, 61] on div "Filter New Guide" at bounding box center [791, 77] width 1158 height 39
click at [330, 68] on label at bounding box center [307, 77] width 177 height 26
click at [330, 72] on input "text" at bounding box center [317, 77] width 130 height 11
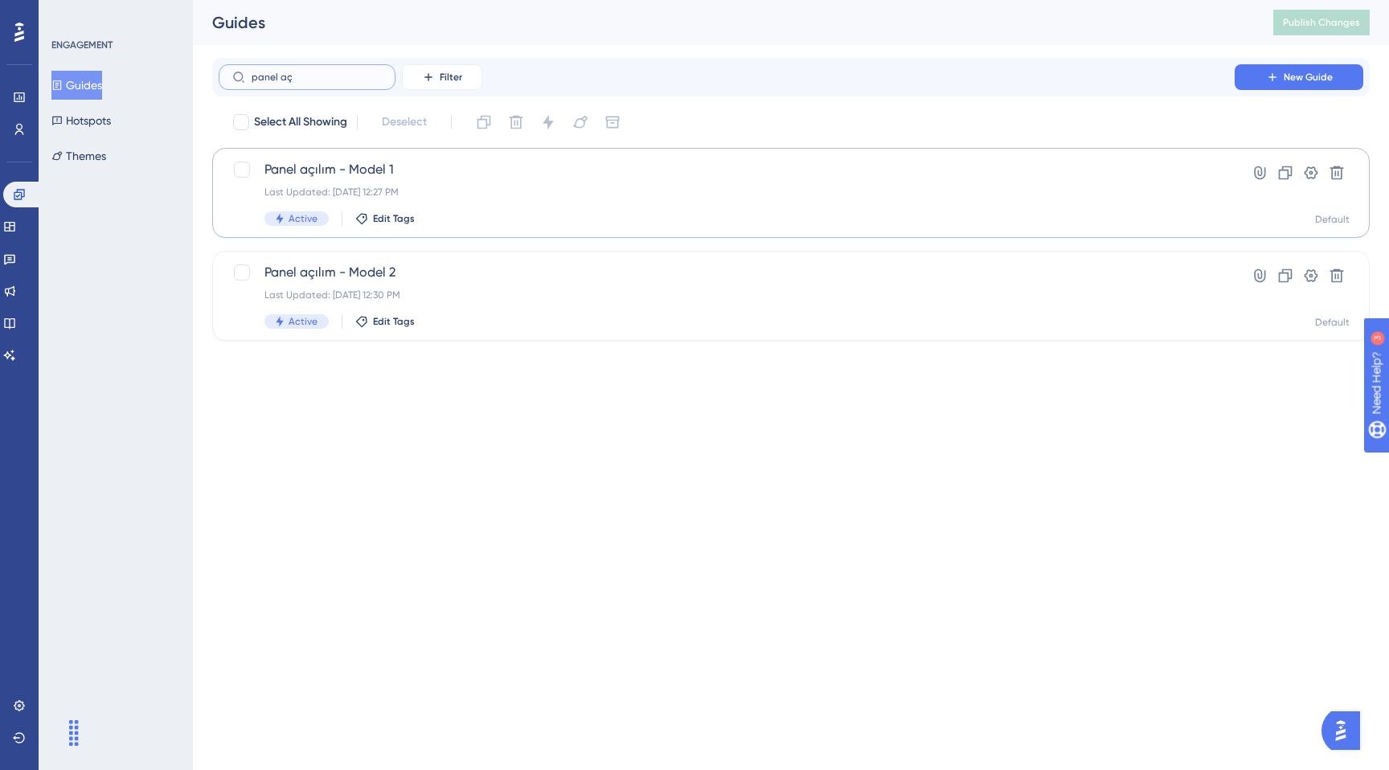
type input "panel aç"
click at [453, 199] on div "Panel açılım - Model 1 Last Updated: [DATE] 12:27 PM Active Edit Tags" at bounding box center [726, 193] width 925 height 66
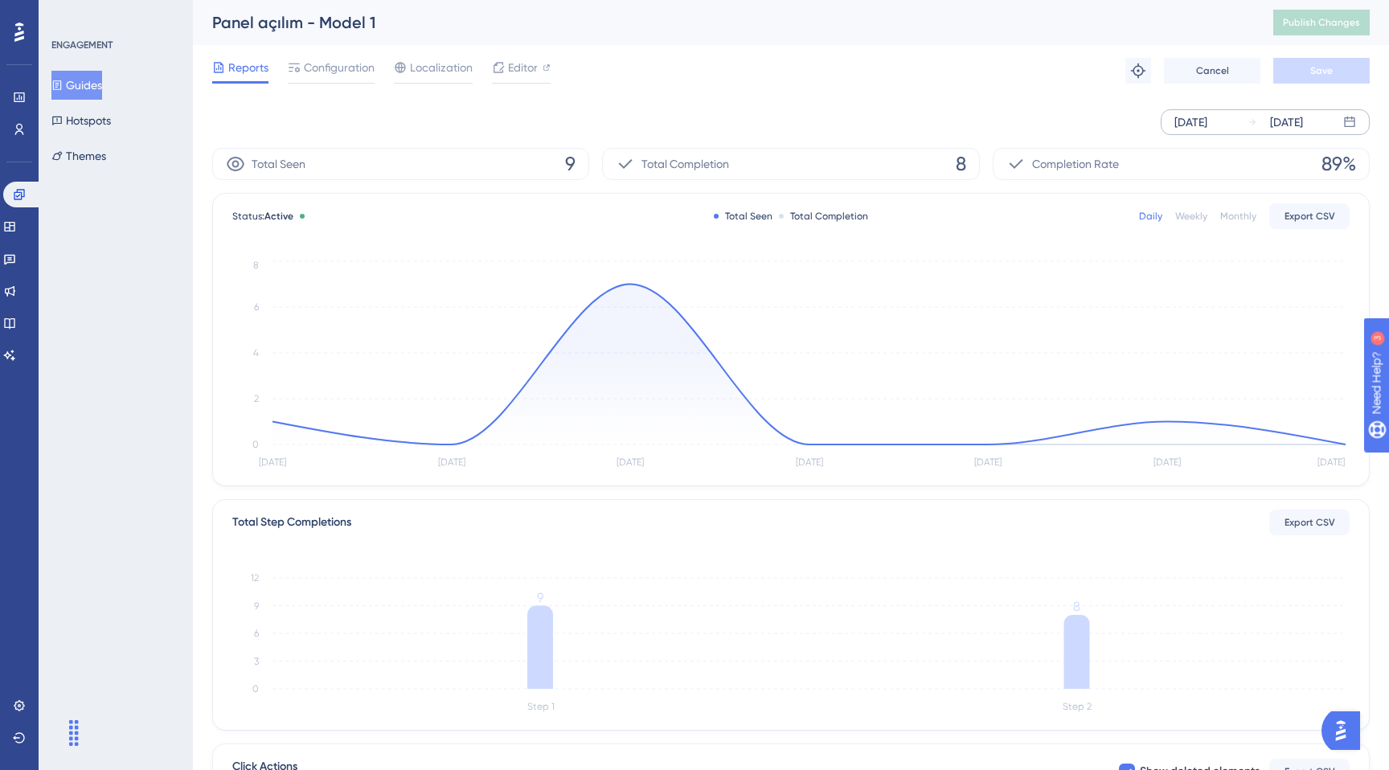
click at [1229, 109] on div "[DATE] [DATE]" at bounding box center [1265, 122] width 209 height 26
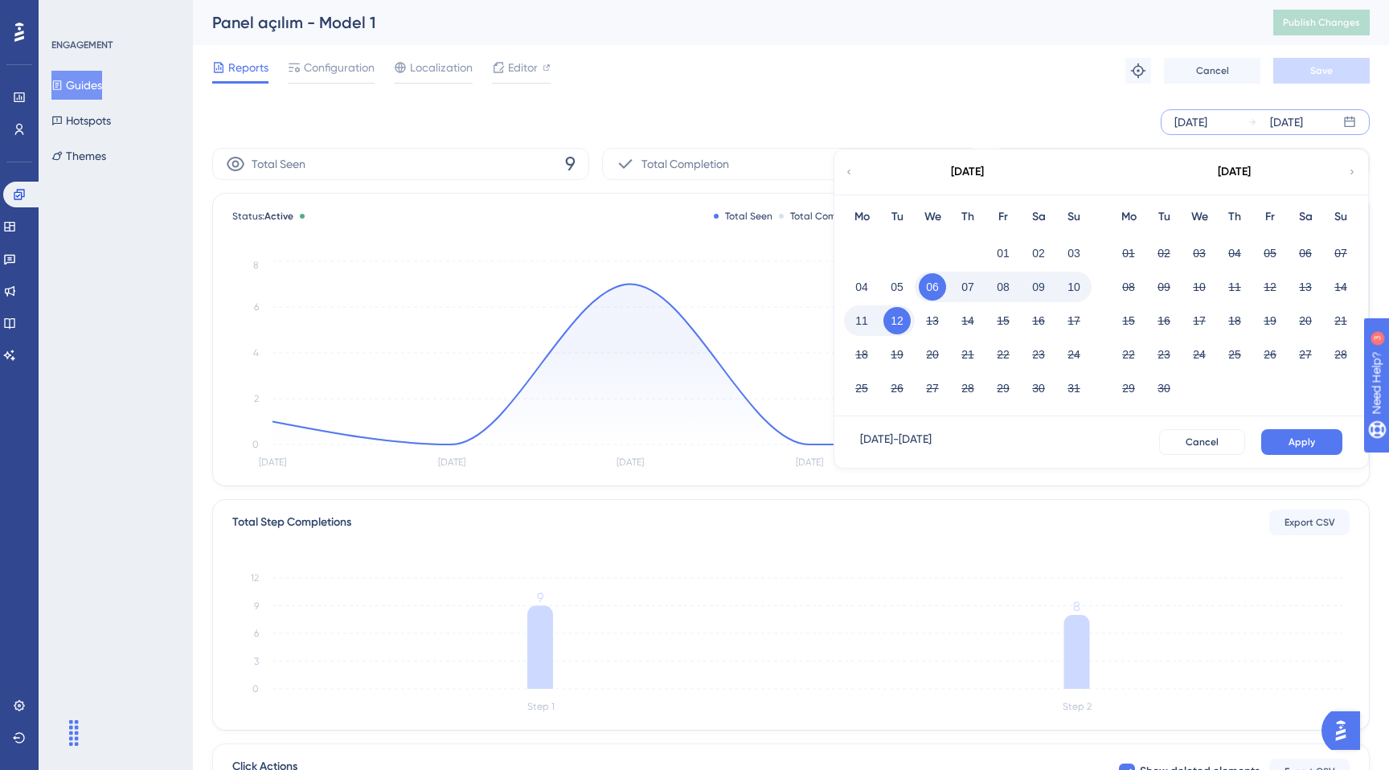
click at [1006, 298] on button "08" at bounding box center [1003, 286] width 27 height 27
click at [904, 323] on button "12" at bounding box center [897, 320] width 27 height 27
click at [1322, 436] on button "Apply" at bounding box center [1301, 442] width 81 height 26
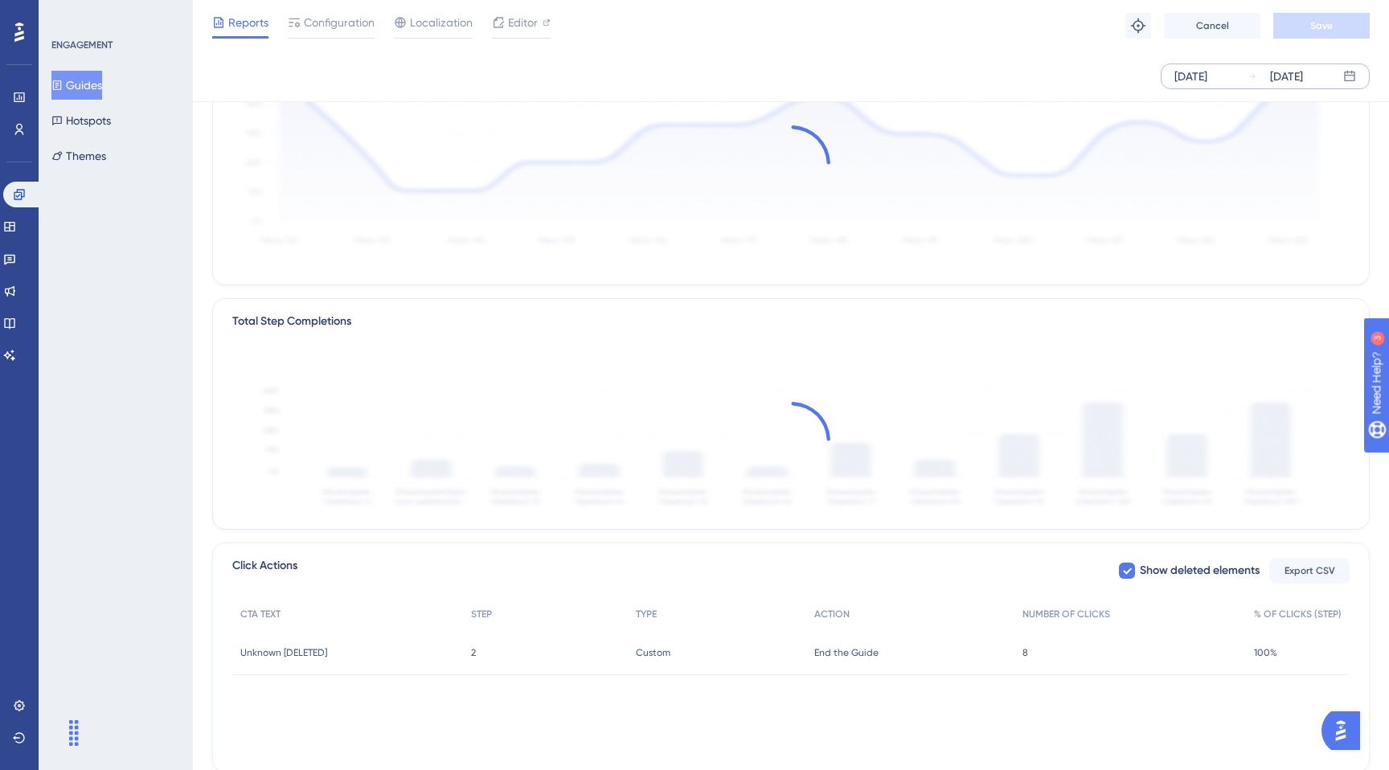
scroll to position [248, 0]
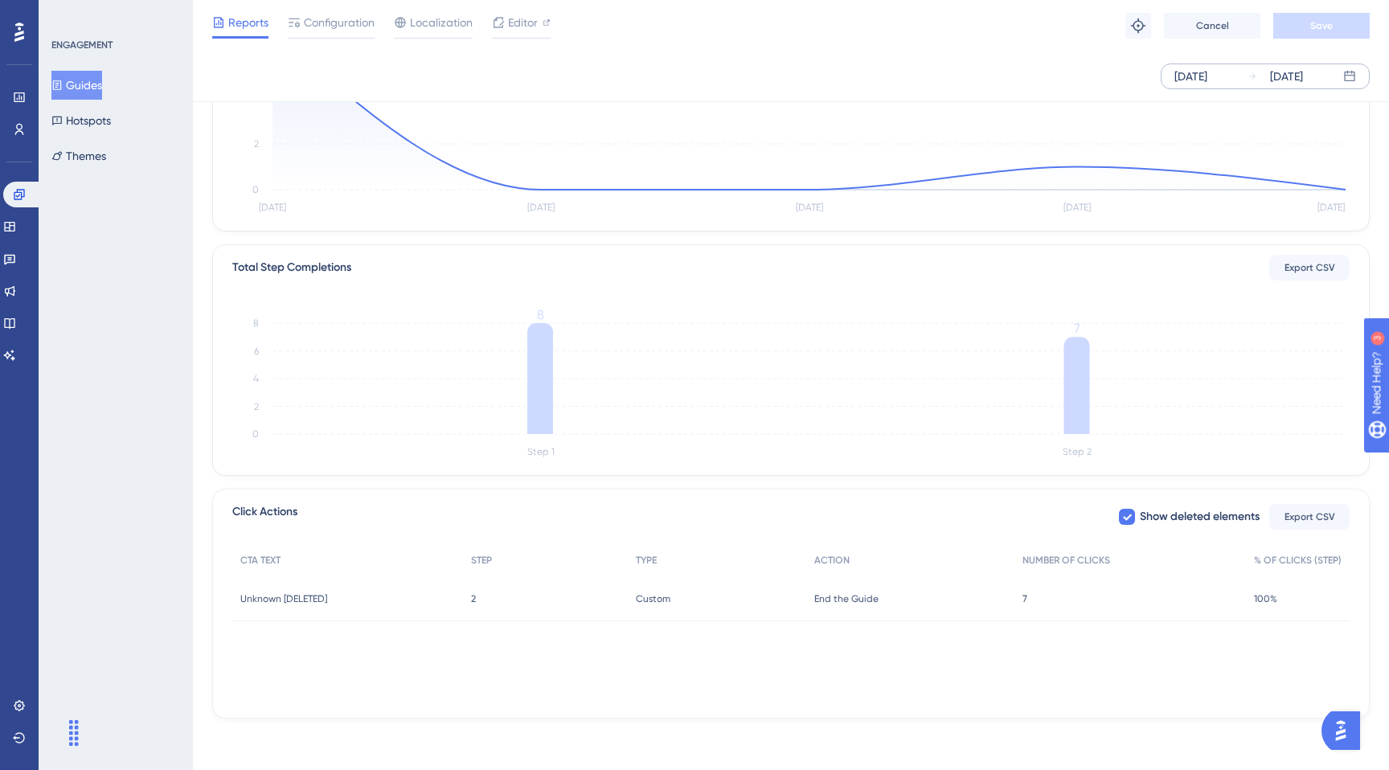
click at [1095, 605] on div "7 7" at bounding box center [1131, 598] width 232 height 45
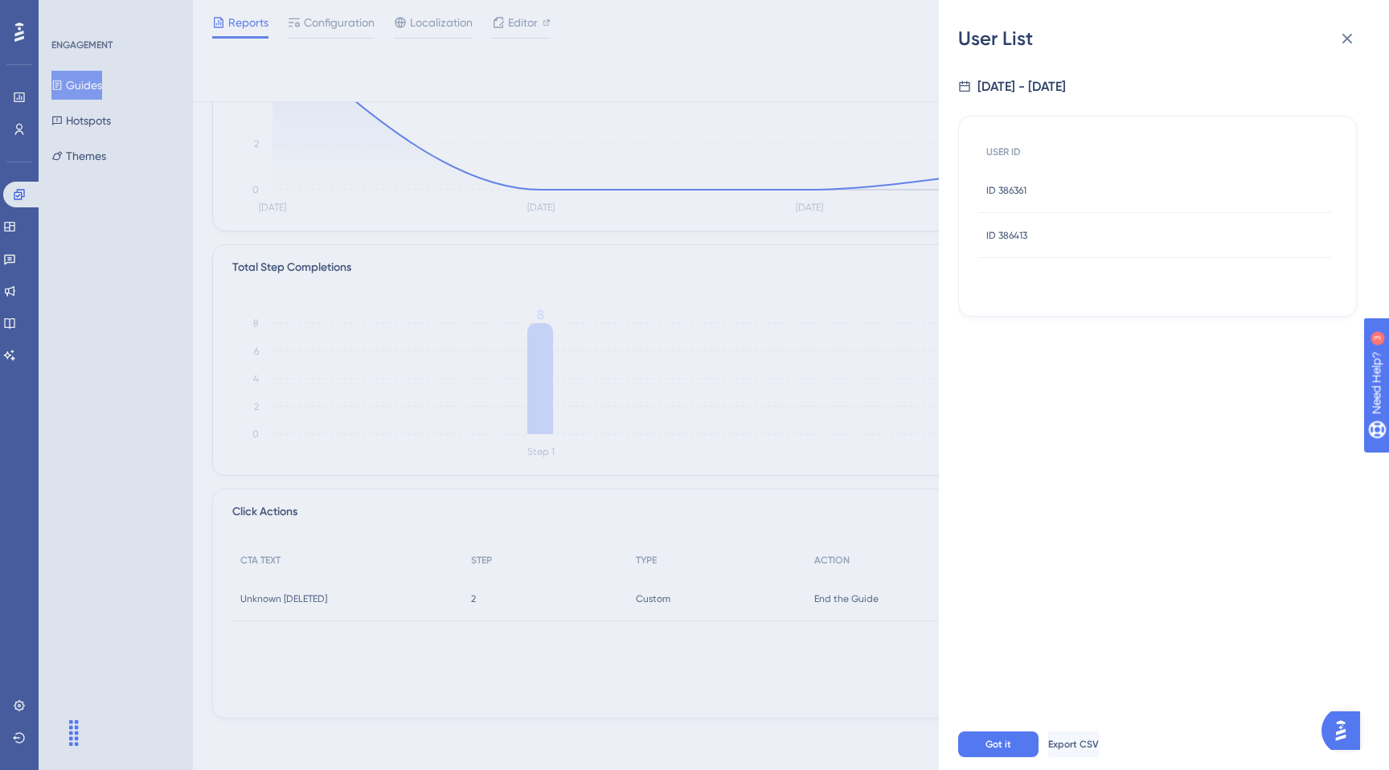
click at [752, 178] on div "User List [DATE] - [DATE] USER ID ID 386361 ID 386361 ID 386413 ID 386413 Got i…" at bounding box center [694, 385] width 1389 height 770
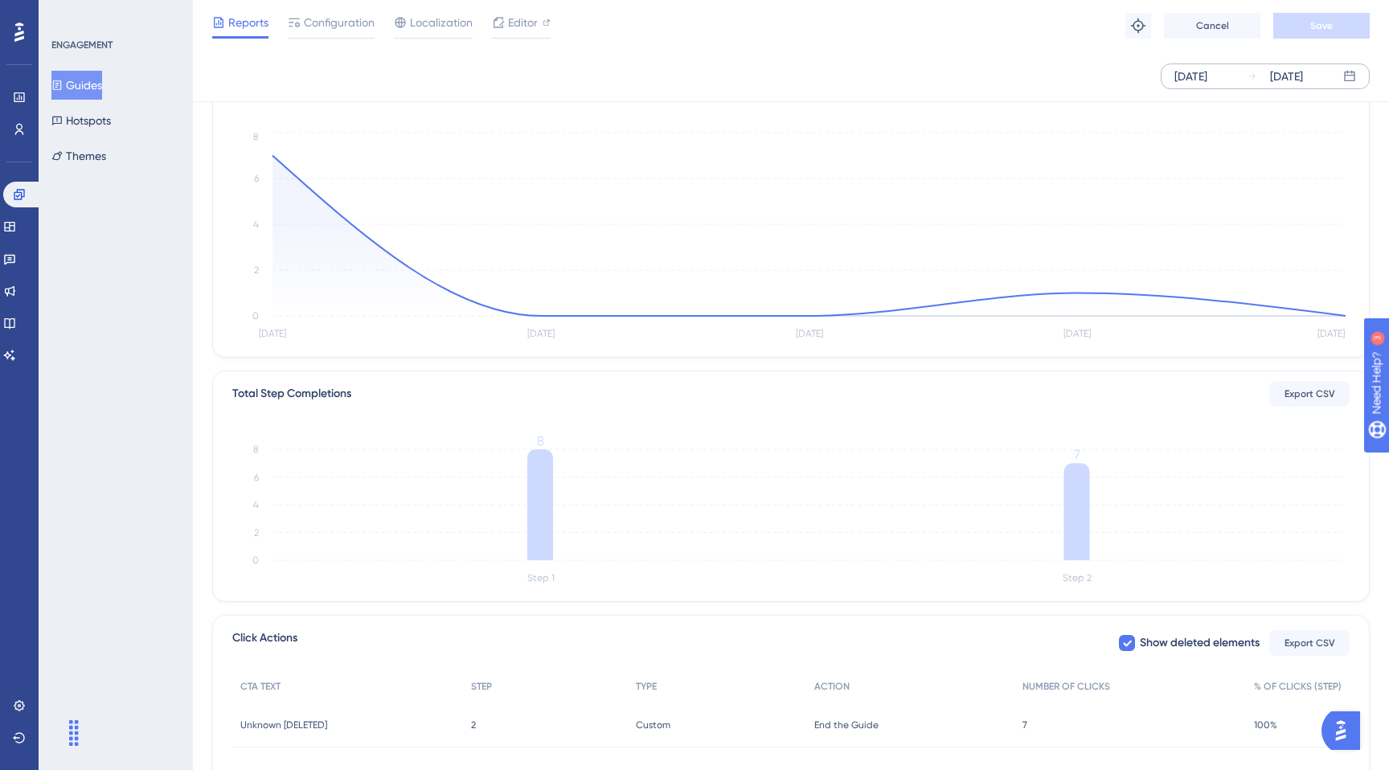
scroll to position [0, 0]
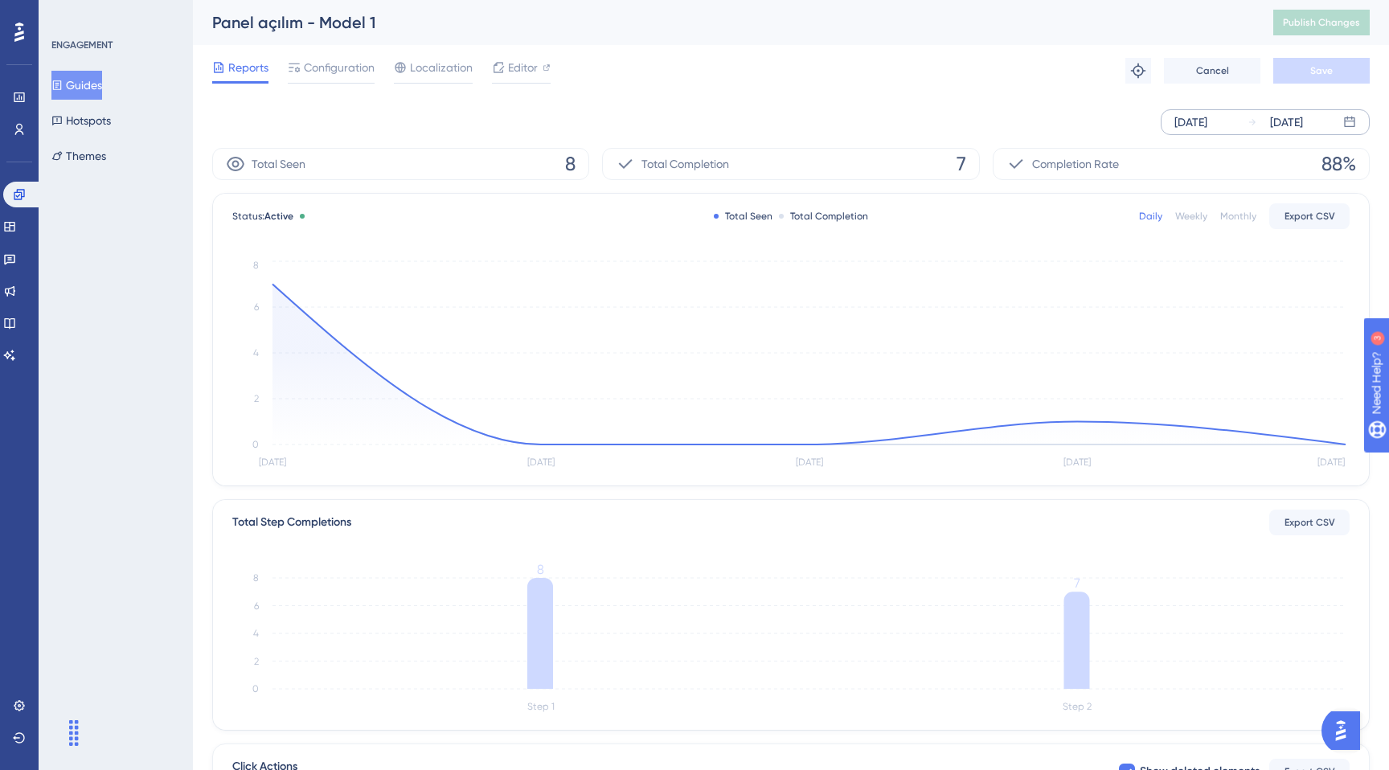
click at [102, 78] on button "Guides" at bounding box center [76, 85] width 51 height 29
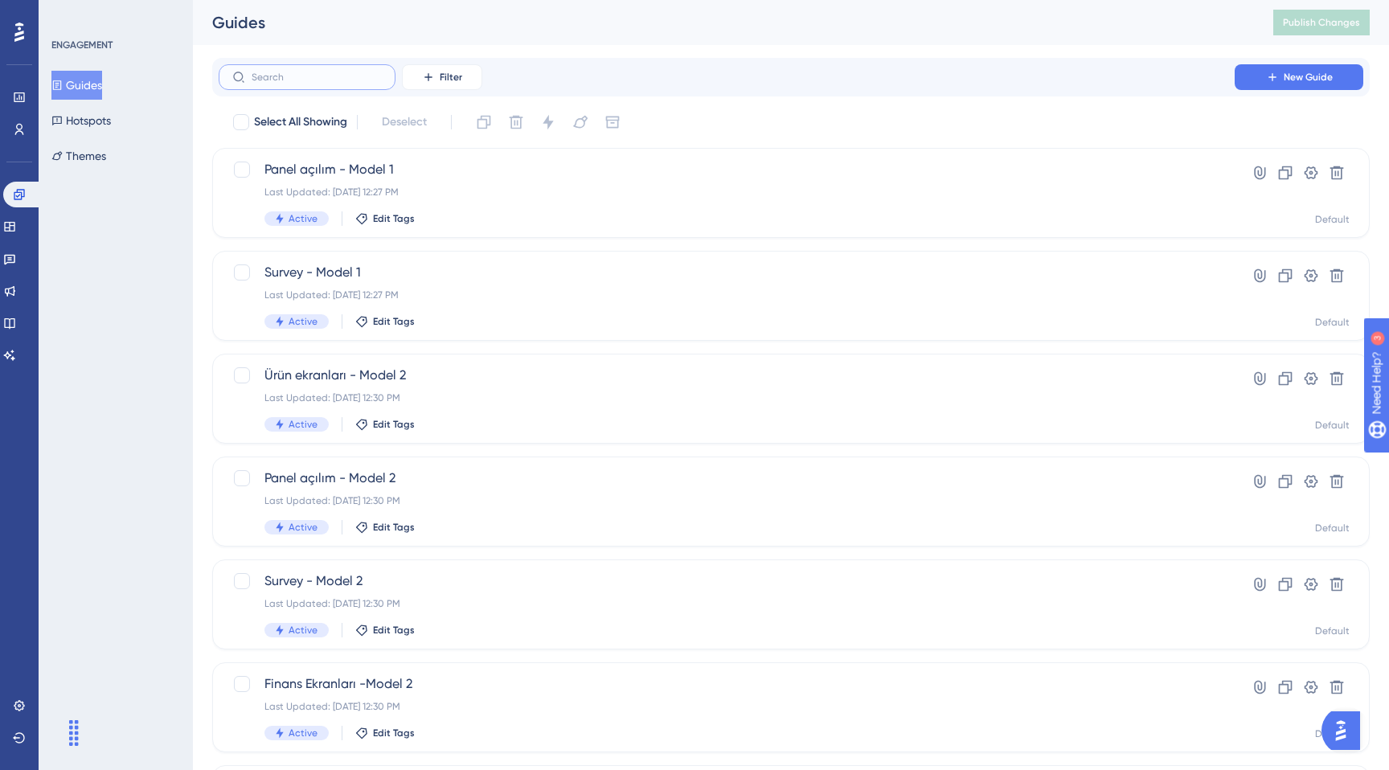
click at [338, 77] on input "text" at bounding box center [317, 77] width 130 height 11
type input "a"
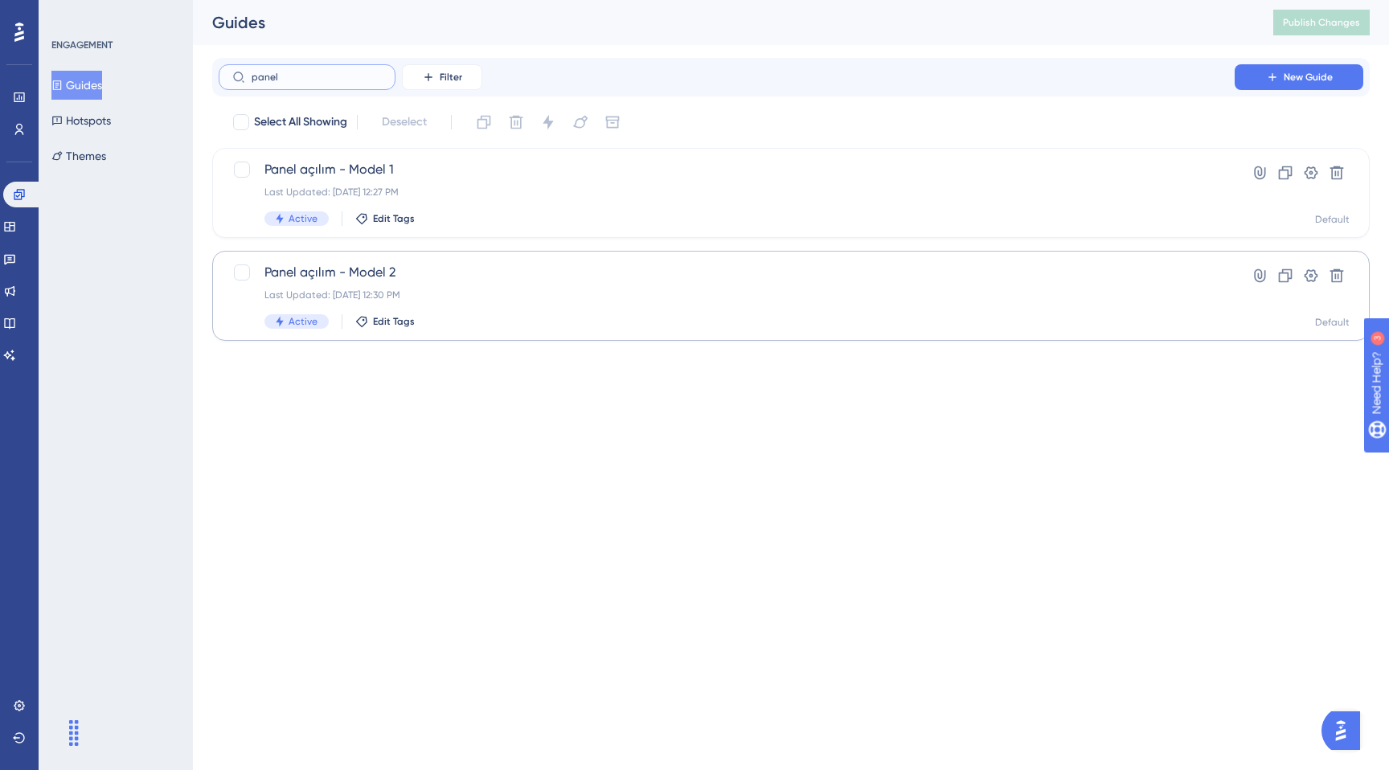
type input "panel"
click at [633, 313] on div "Panel açılım - Model 2 Last Updated: [DATE] 12:30 PM Active Edit Tags" at bounding box center [726, 296] width 925 height 66
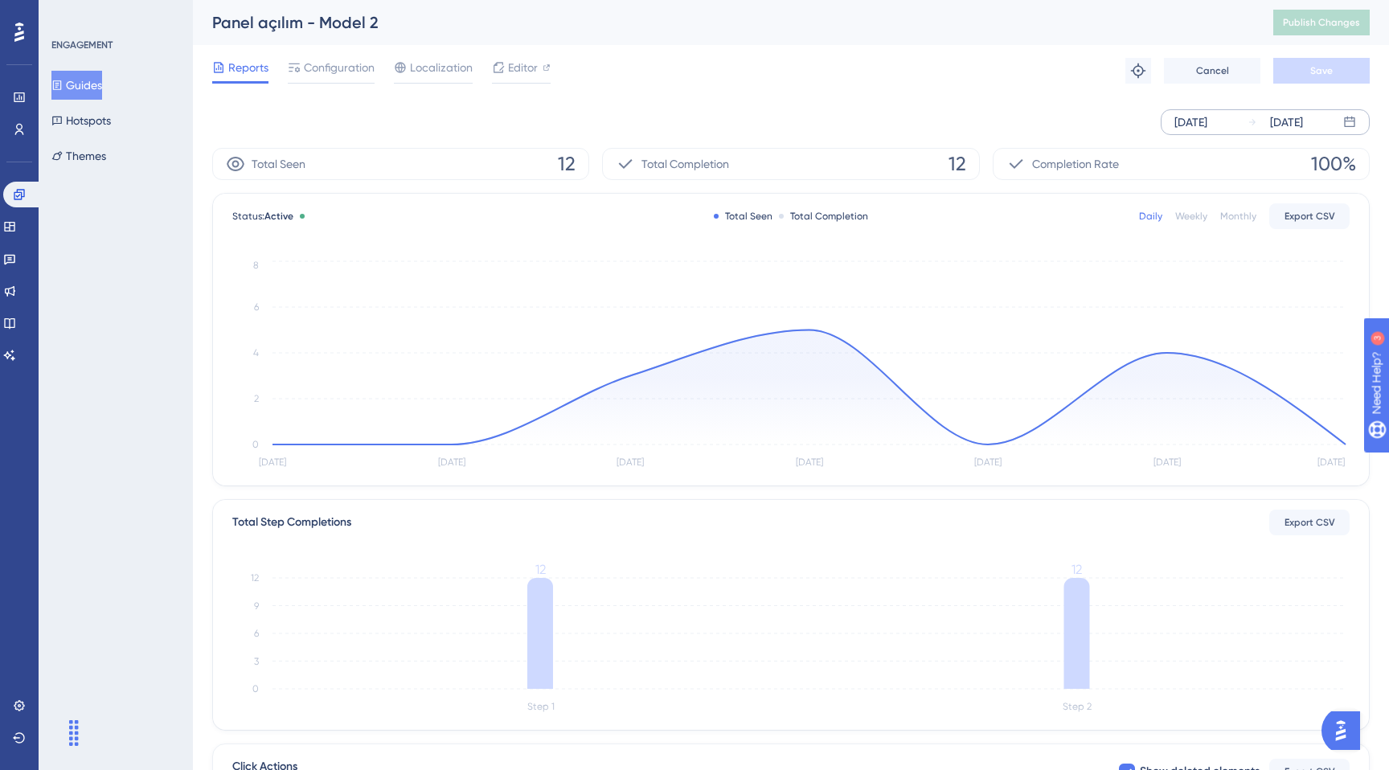
click at [1208, 113] on div "[DATE]" at bounding box center [1191, 122] width 33 height 19
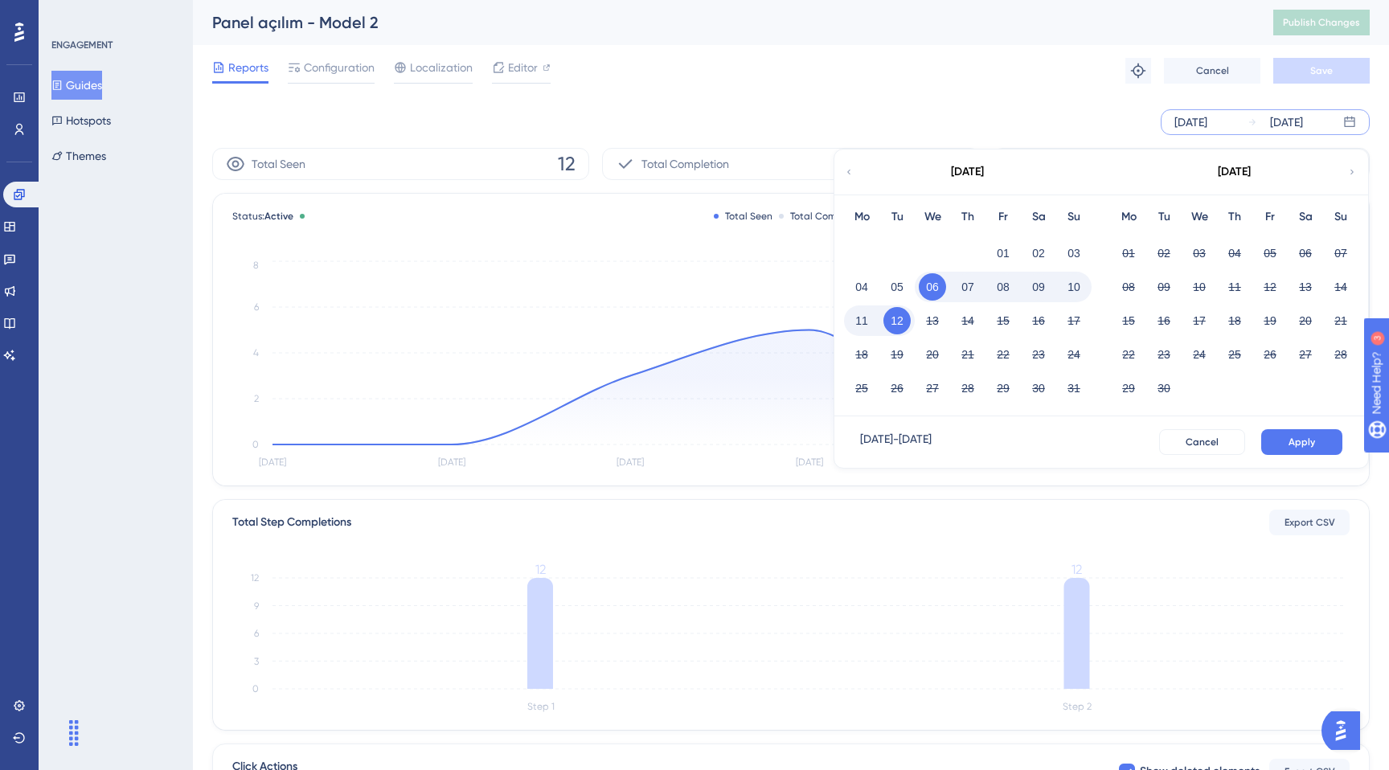
click at [1008, 272] on div "08" at bounding box center [1003, 287] width 35 height 31
click at [1000, 288] on button "08" at bounding box center [1003, 286] width 27 height 27
click at [887, 325] on button "12" at bounding box center [897, 320] width 27 height 27
click at [1322, 446] on button "Apply" at bounding box center [1301, 442] width 81 height 26
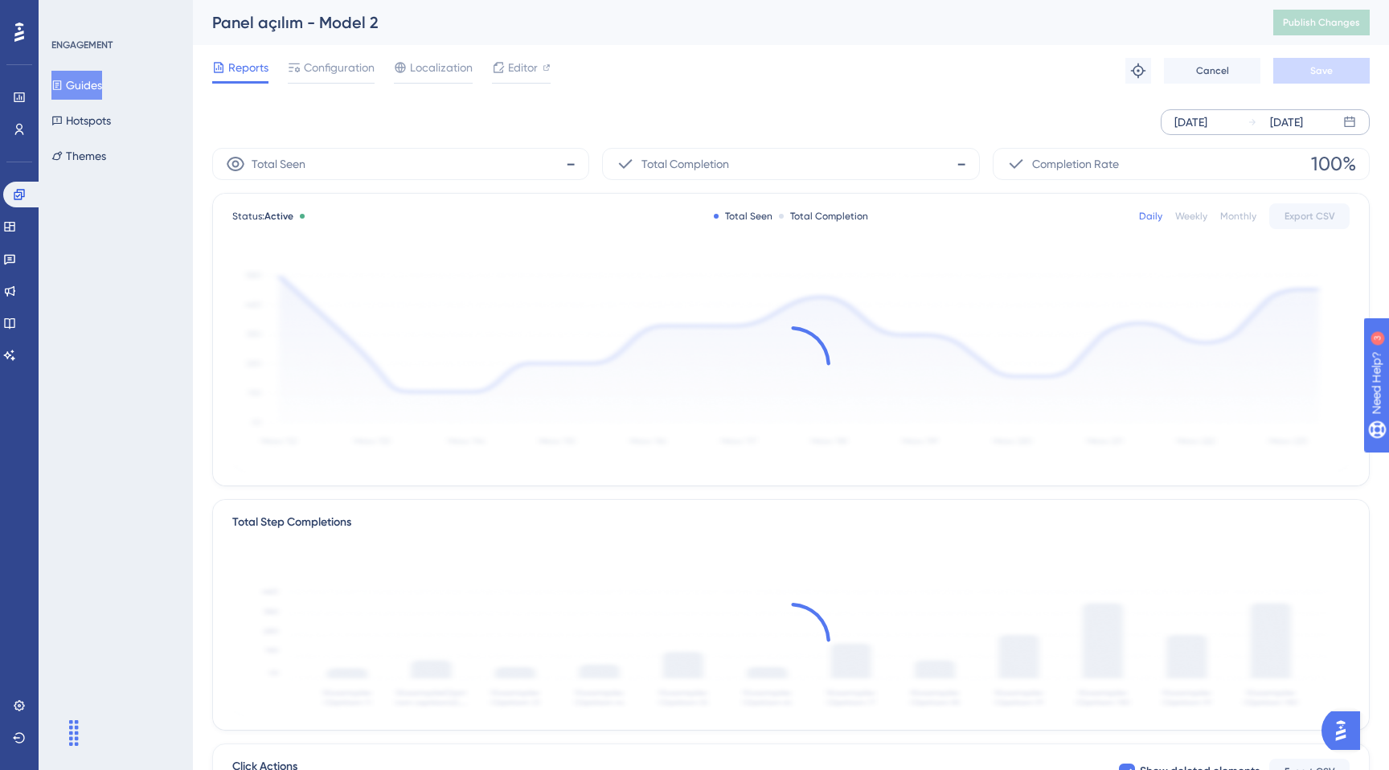
scroll to position [248, 0]
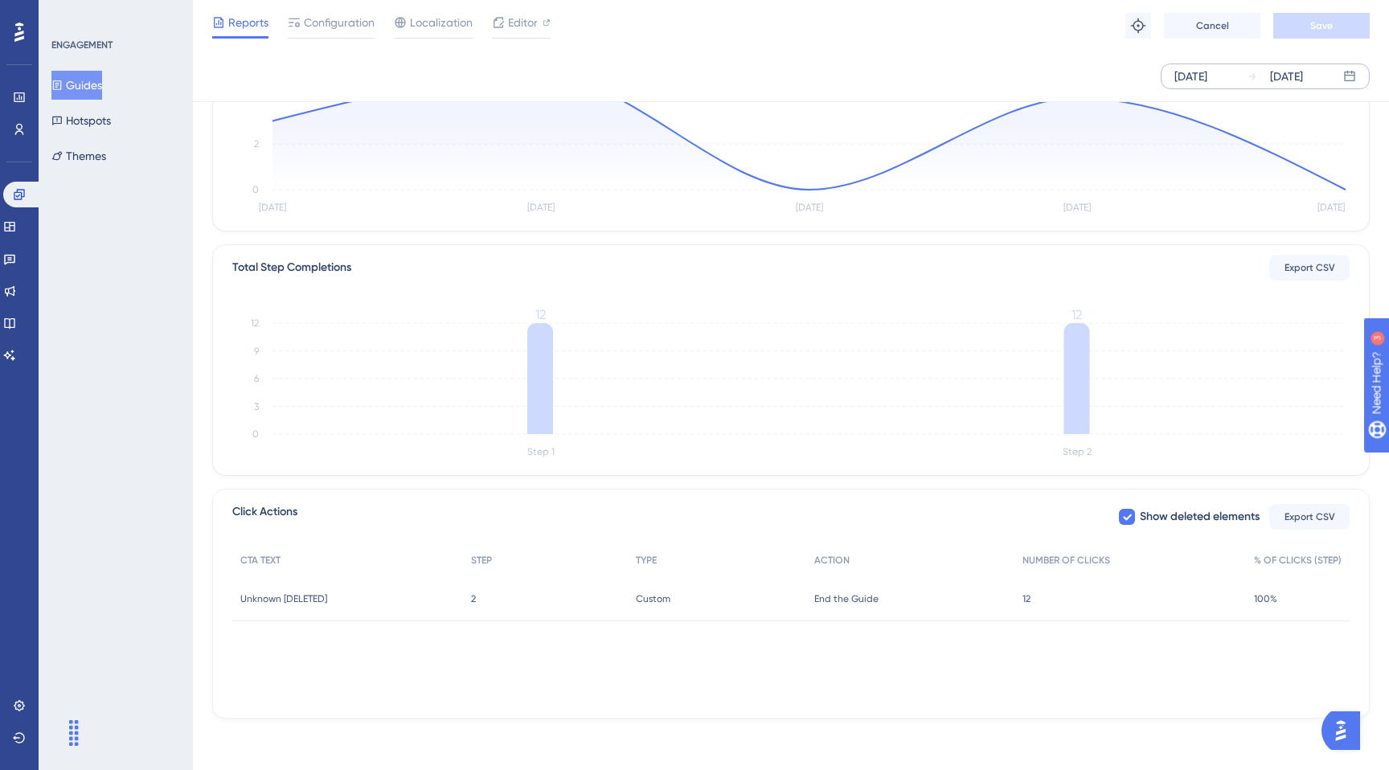
click at [1179, 592] on div "12 12" at bounding box center [1131, 598] width 232 height 45
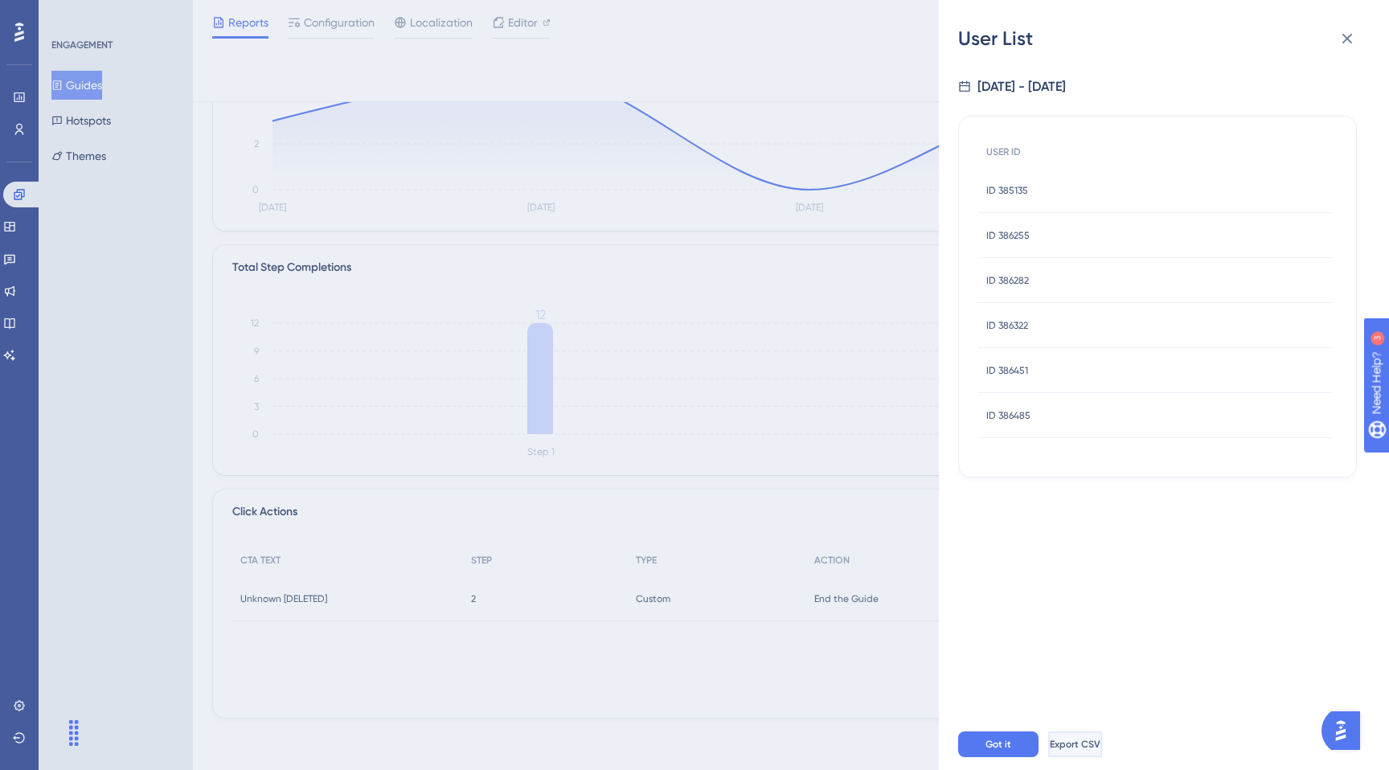
click at [1079, 739] on span "Export CSV" at bounding box center [1075, 744] width 51 height 13
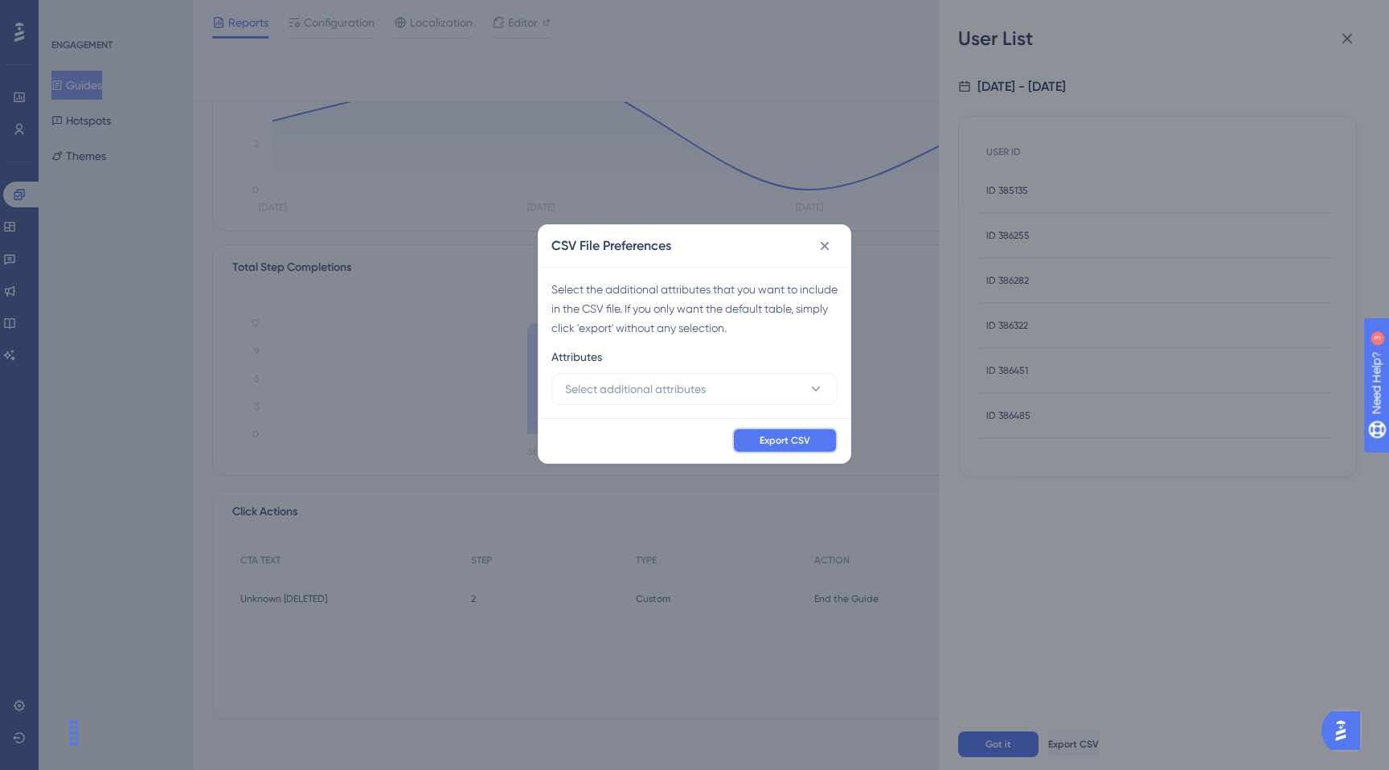
click at [773, 442] on span "Export CSV" at bounding box center [785, 440] width 51 height 13
